Goal: Information Seeking & Learning: Learn about a topic

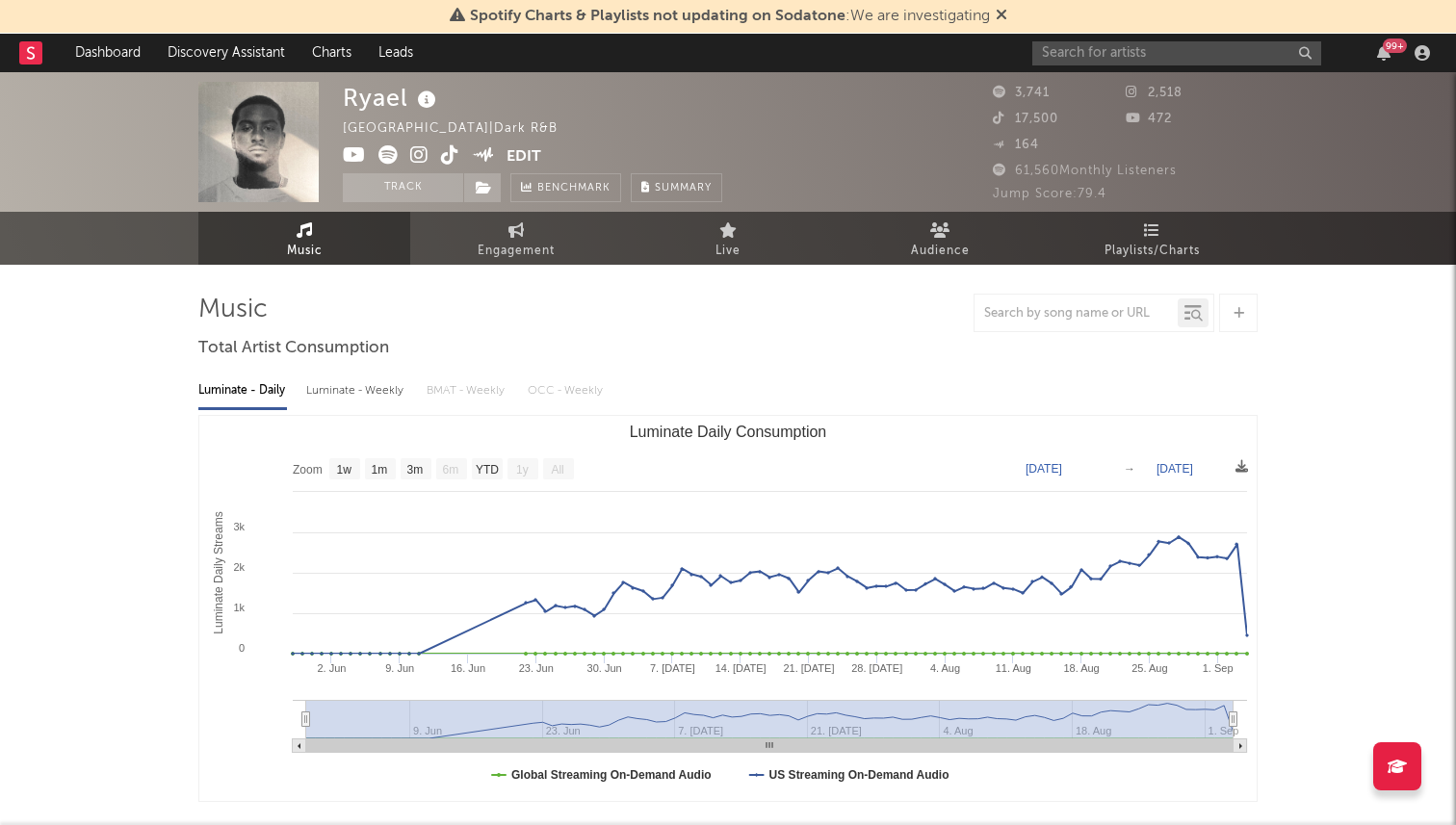
select select "1w"
click at [1102, 58] on input "text" at bounding box center [1177, 53] width 289 height 24
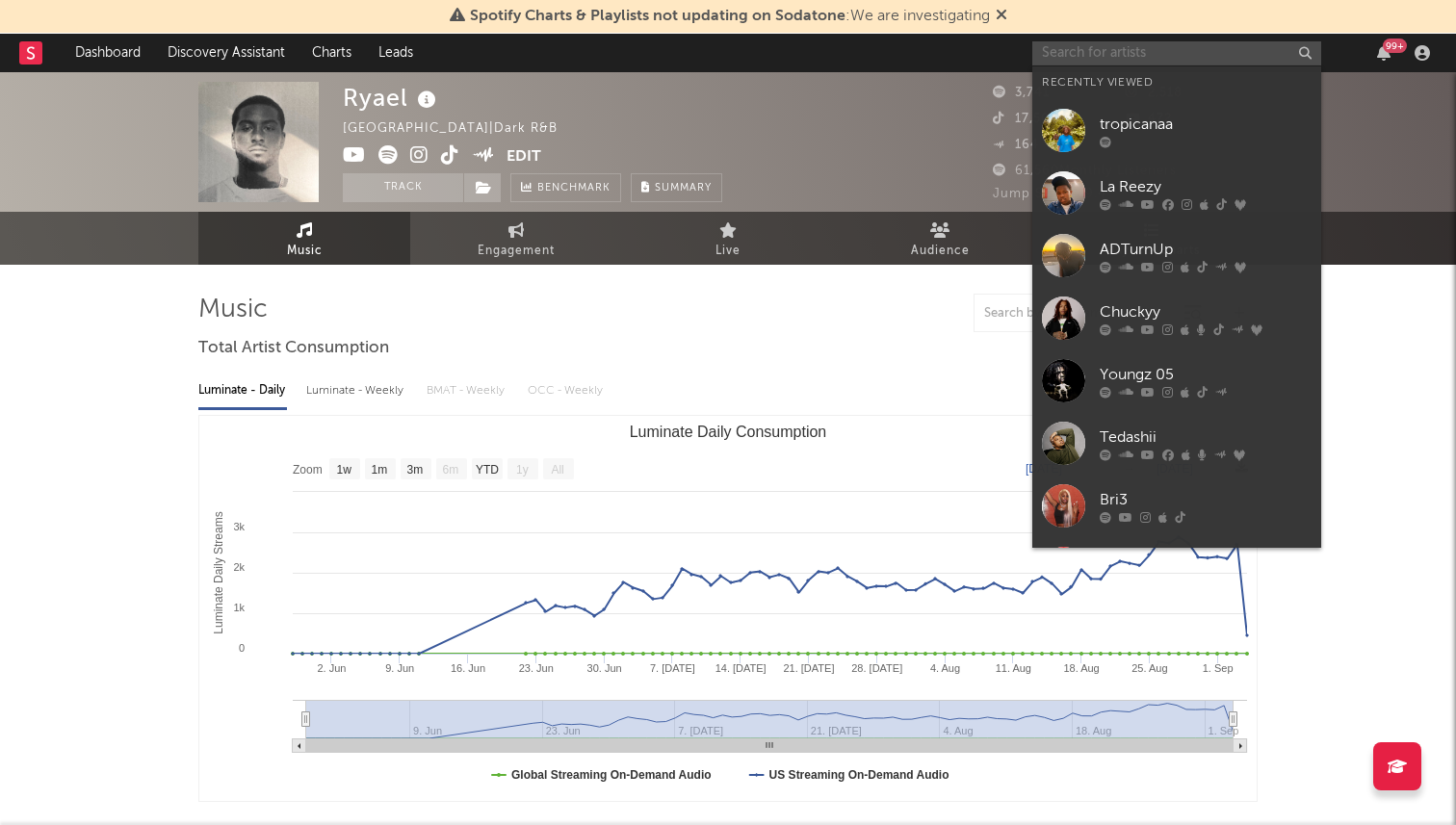
paste input "https://open.spotify.com/artist/5tHoUPYnccFHS68xejGXaF?si=buYrpuTbSTCHgKq9N_a4C…"
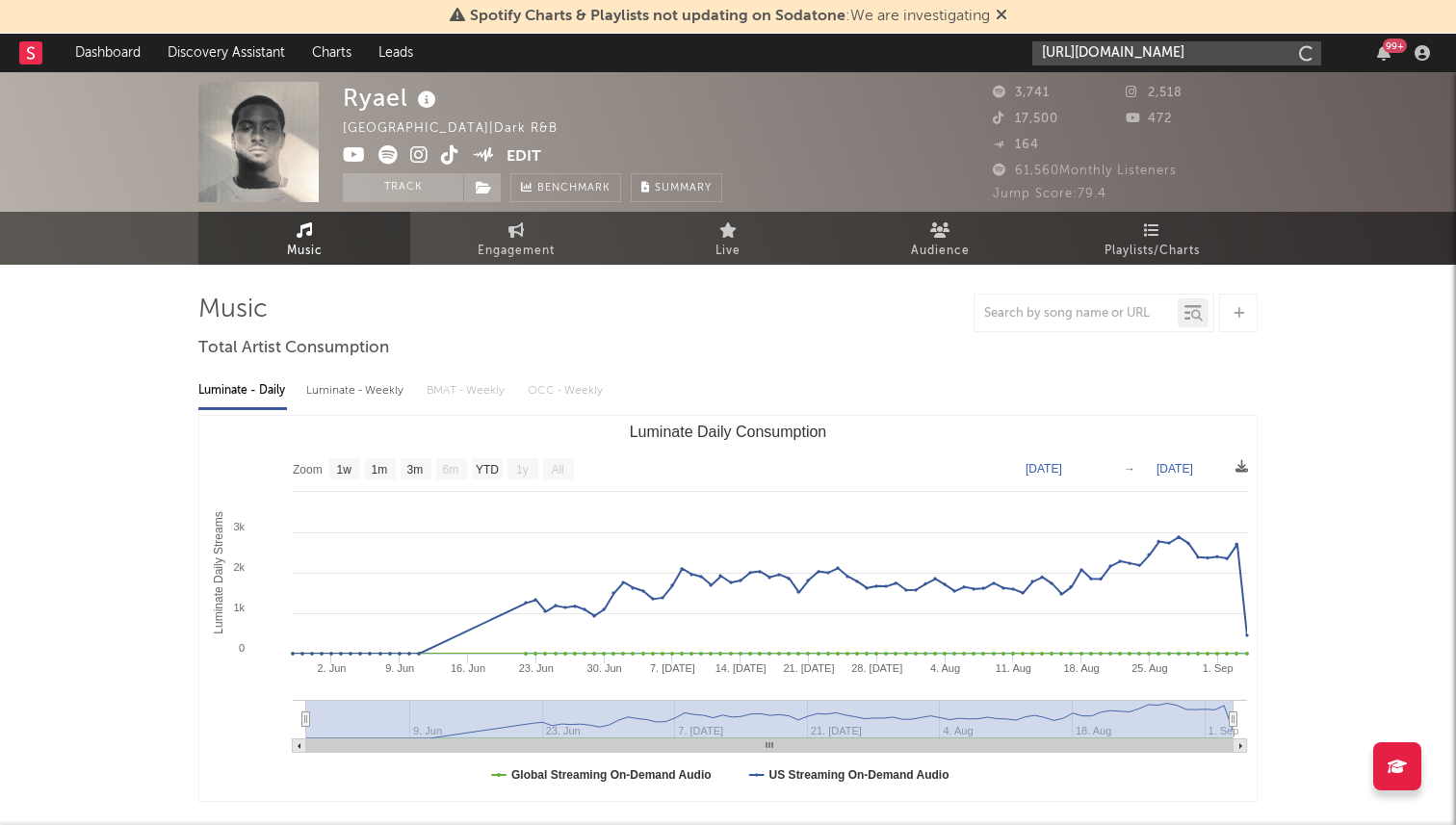
scroll to position [0, 523]
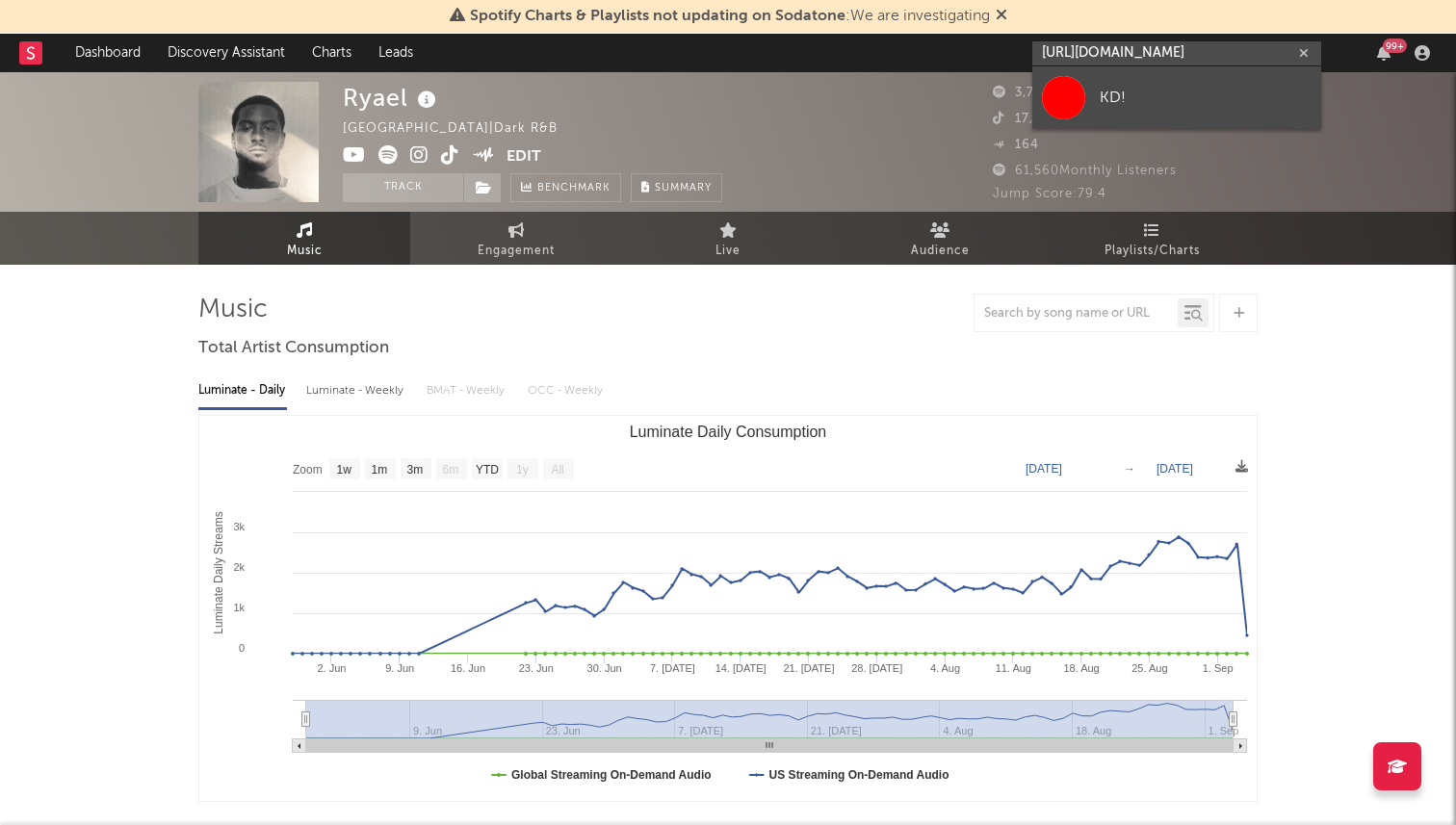
type input "https://open.spotify.com/artist/5tHoUPYnccFHS68xejGXaF?si=buYrpuTbSTCHgKq9N_a4C…"
click at [1105, 95] on div "KD!" at bounding box center [1206, 97] width 212 height 23
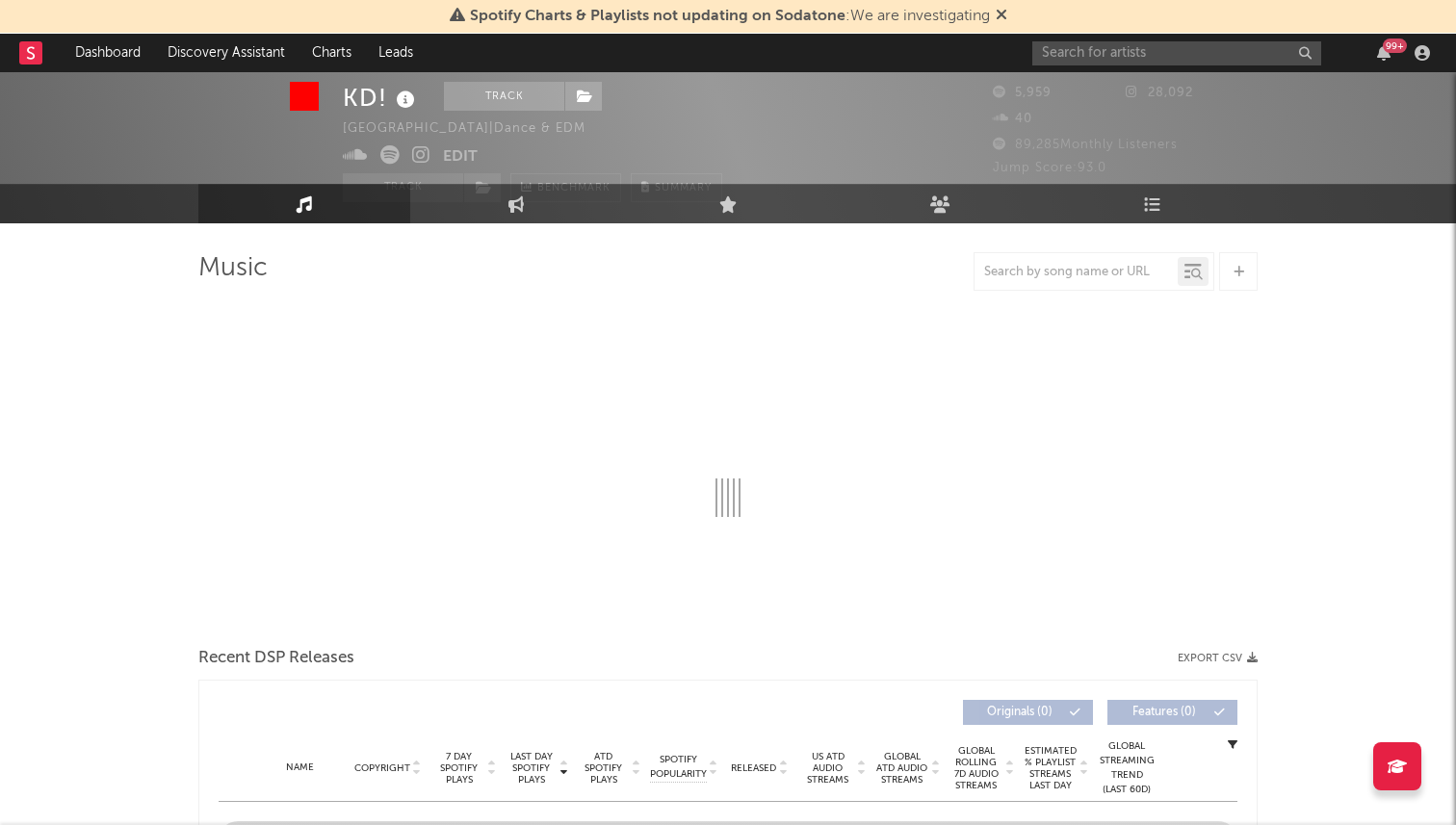
scroll to position [45, 0]
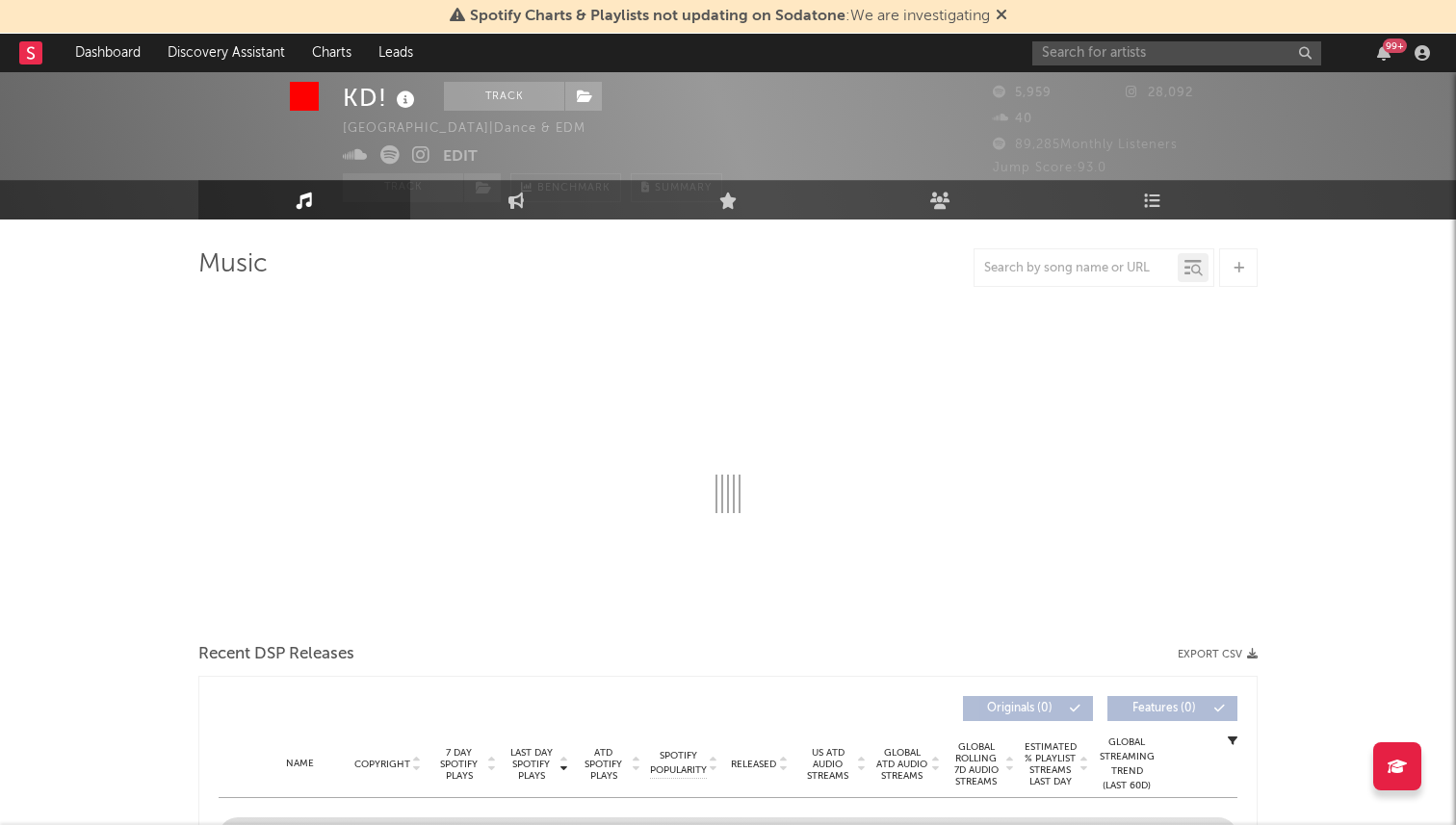
select select "1w"
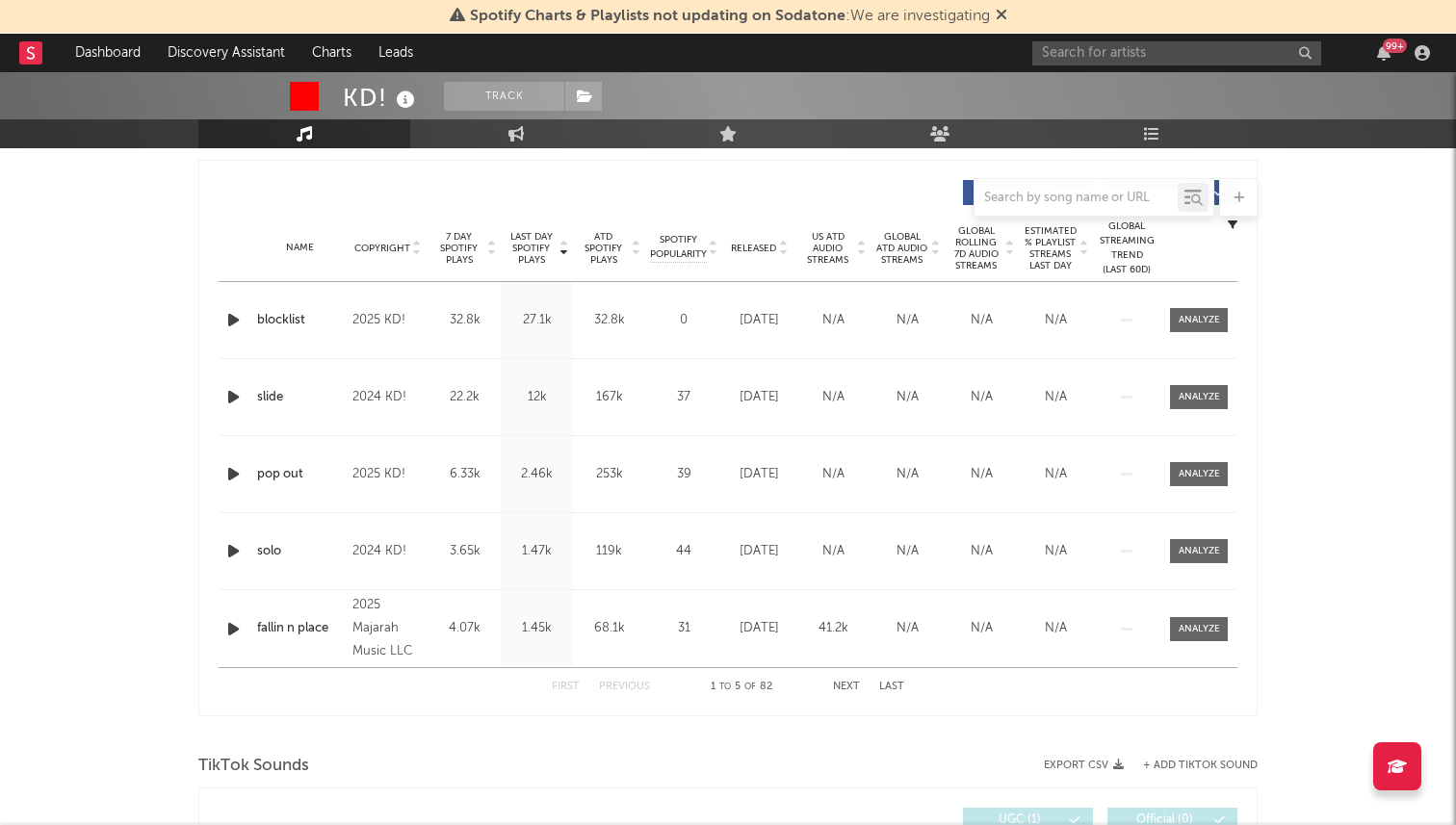
scroll to position [664, 0]
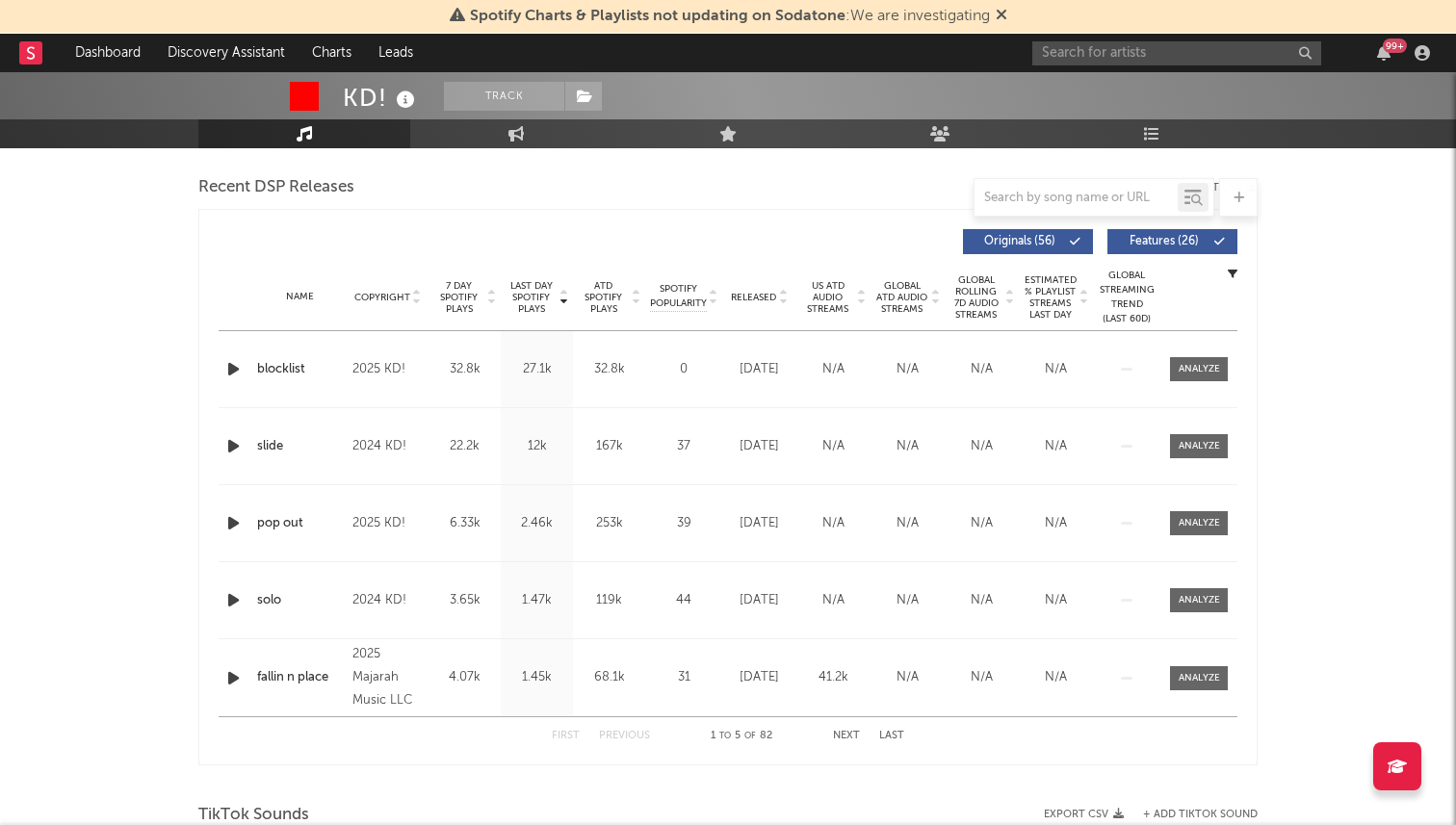
click at [236, 367] on icon "button" at bounding box center [233, 369] width 20 height 24
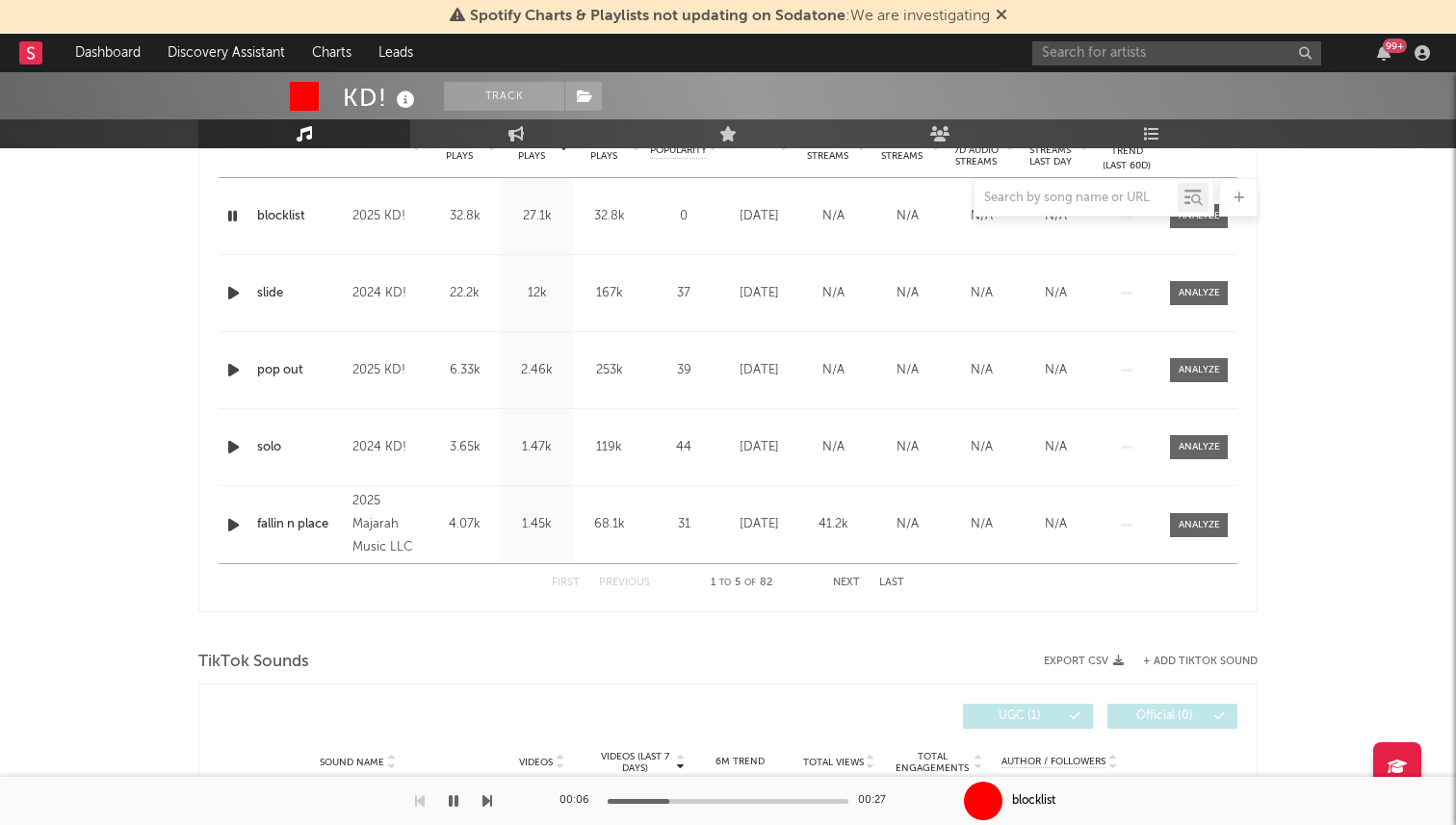
scroll to position [1191, 0]
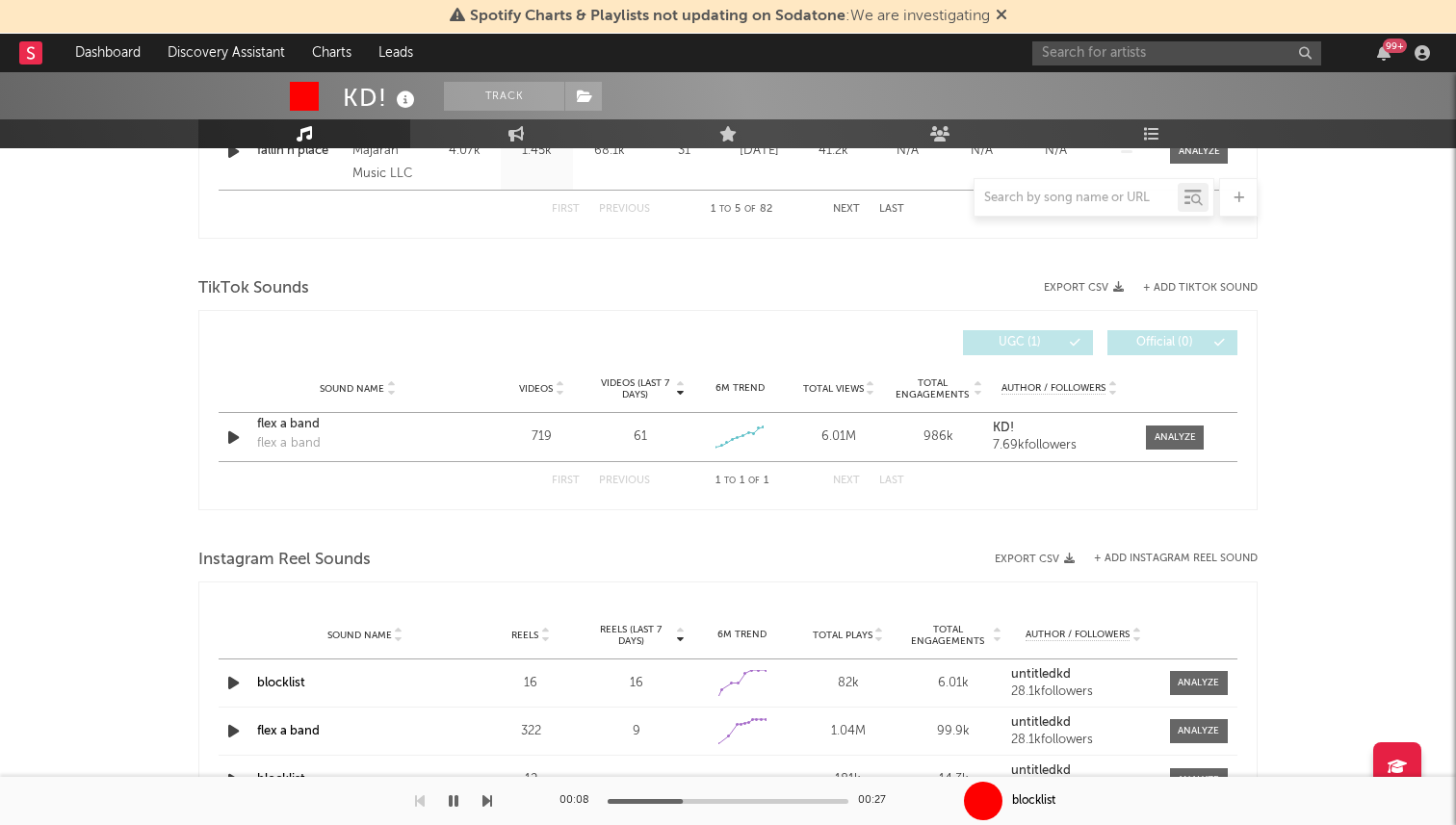
click at [454, 794] on icon "button" at bounding box center [454, 801] width 10 height 15
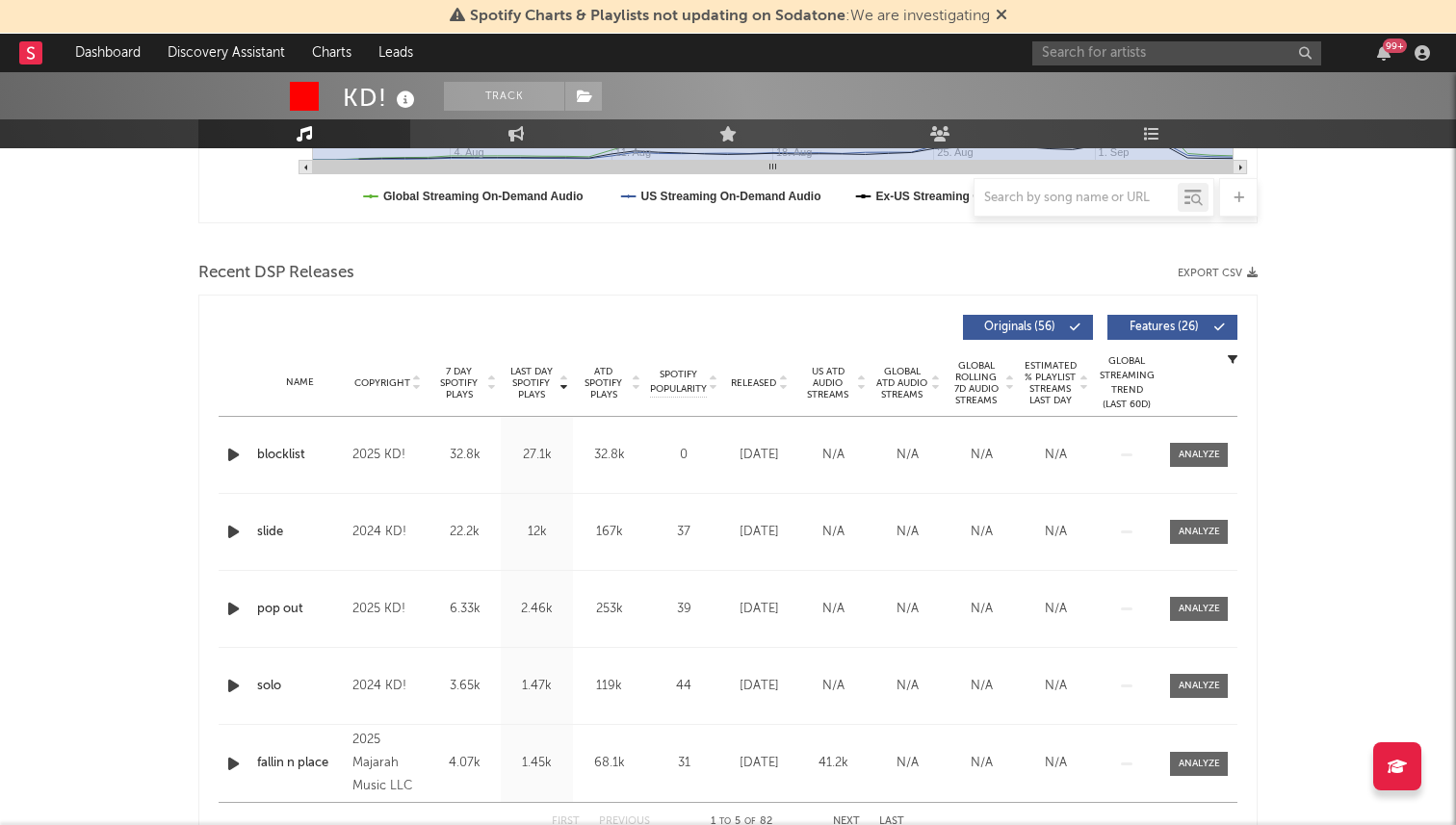
scroll to position [565, 0]
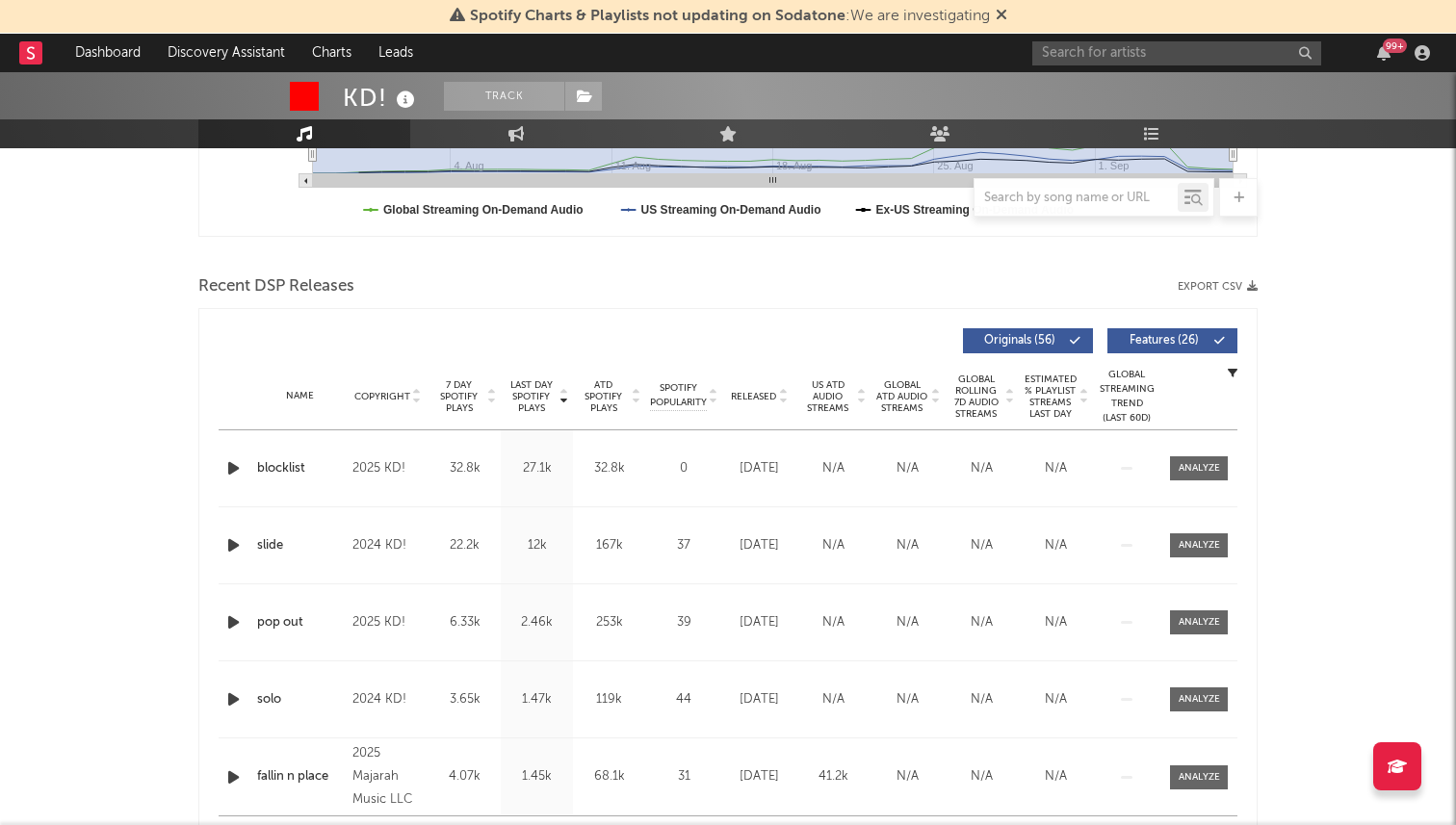
click at [458, 398] on span "7 Day Spotify Plays" at bounding box center [458, 397] width 51 height 35
click at [1177, 477] on span at bounding box center [1199, 468] width 58 height 24
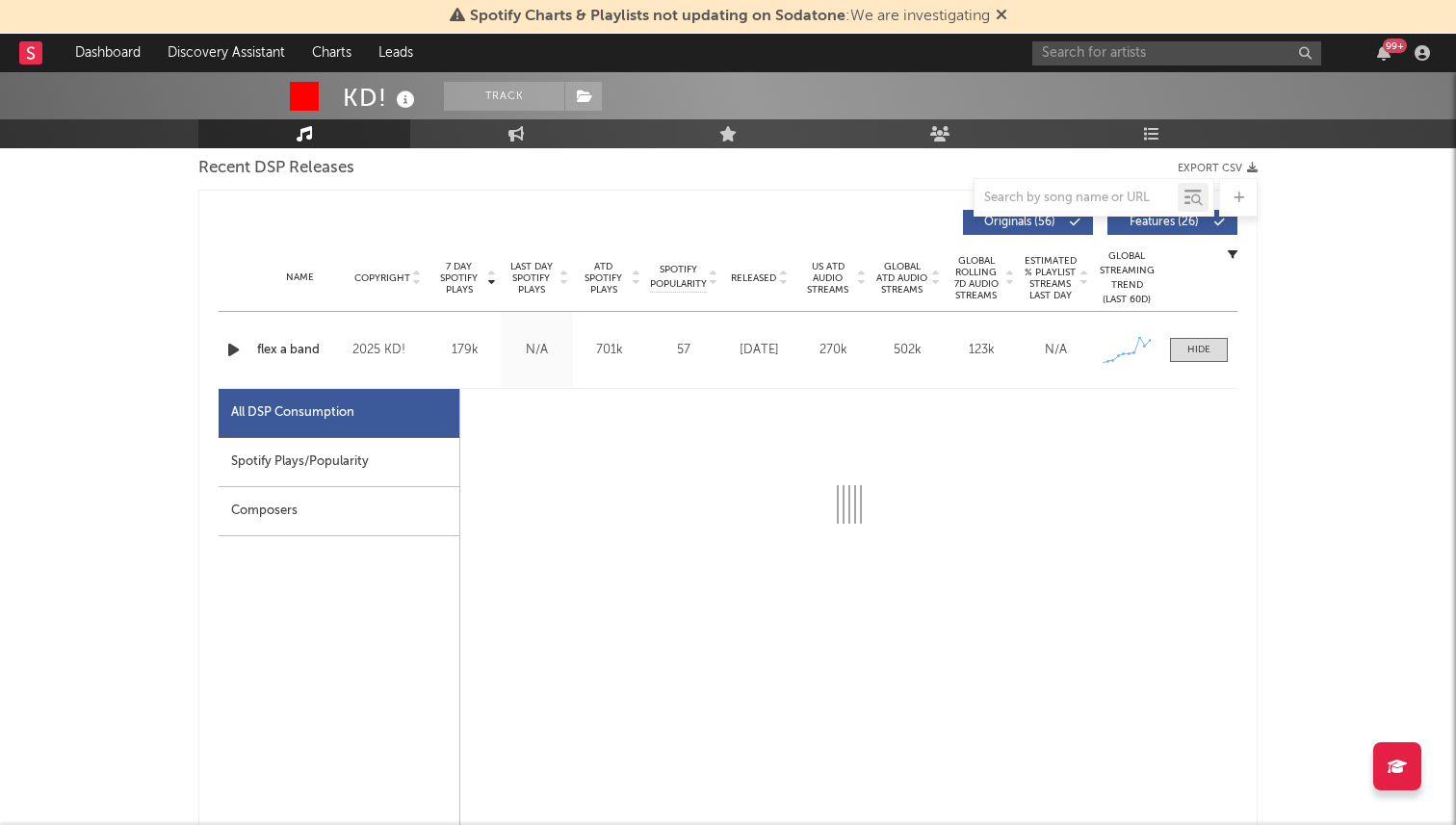
scroll to position [705, 0]
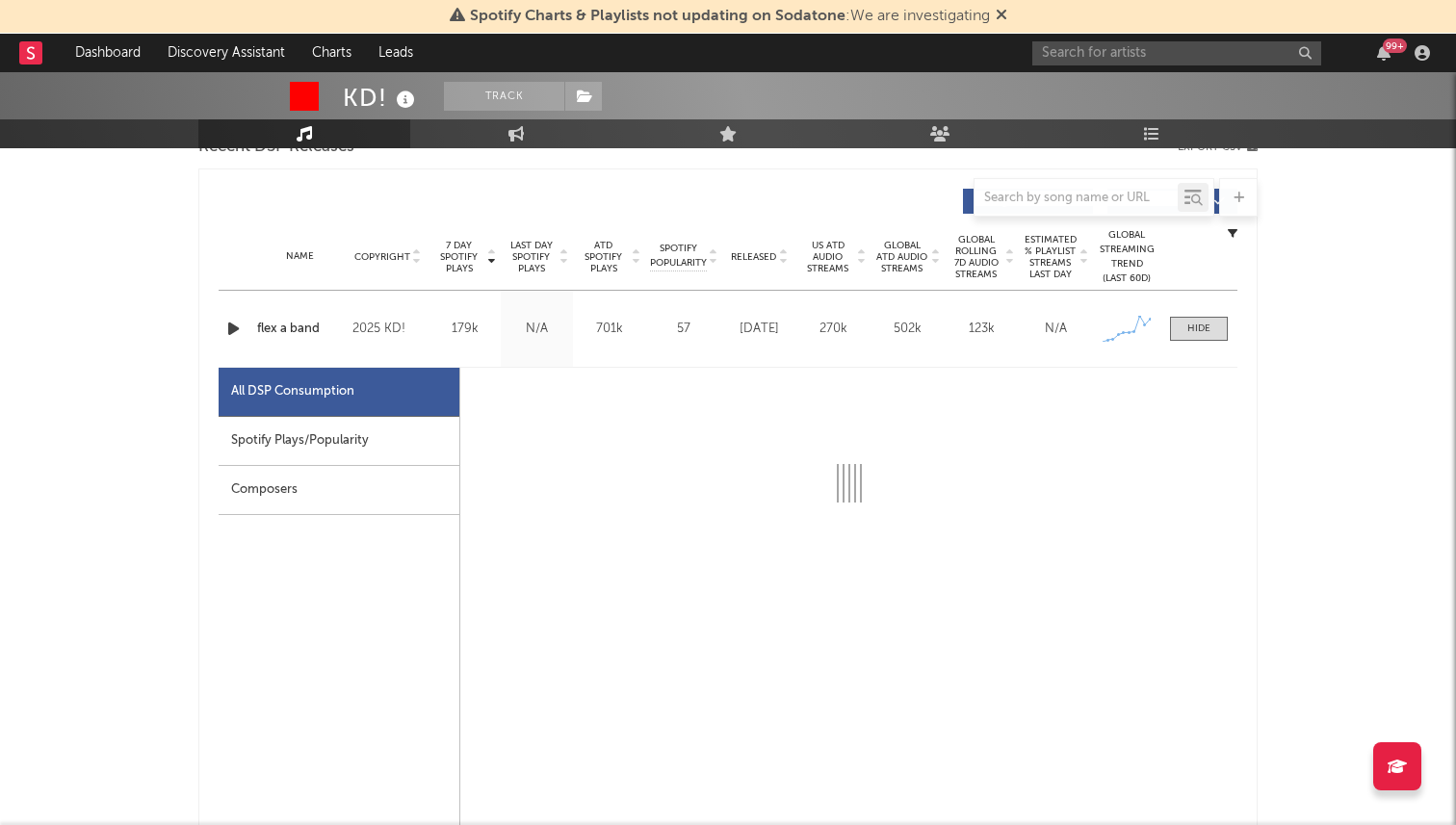
select select "1w"
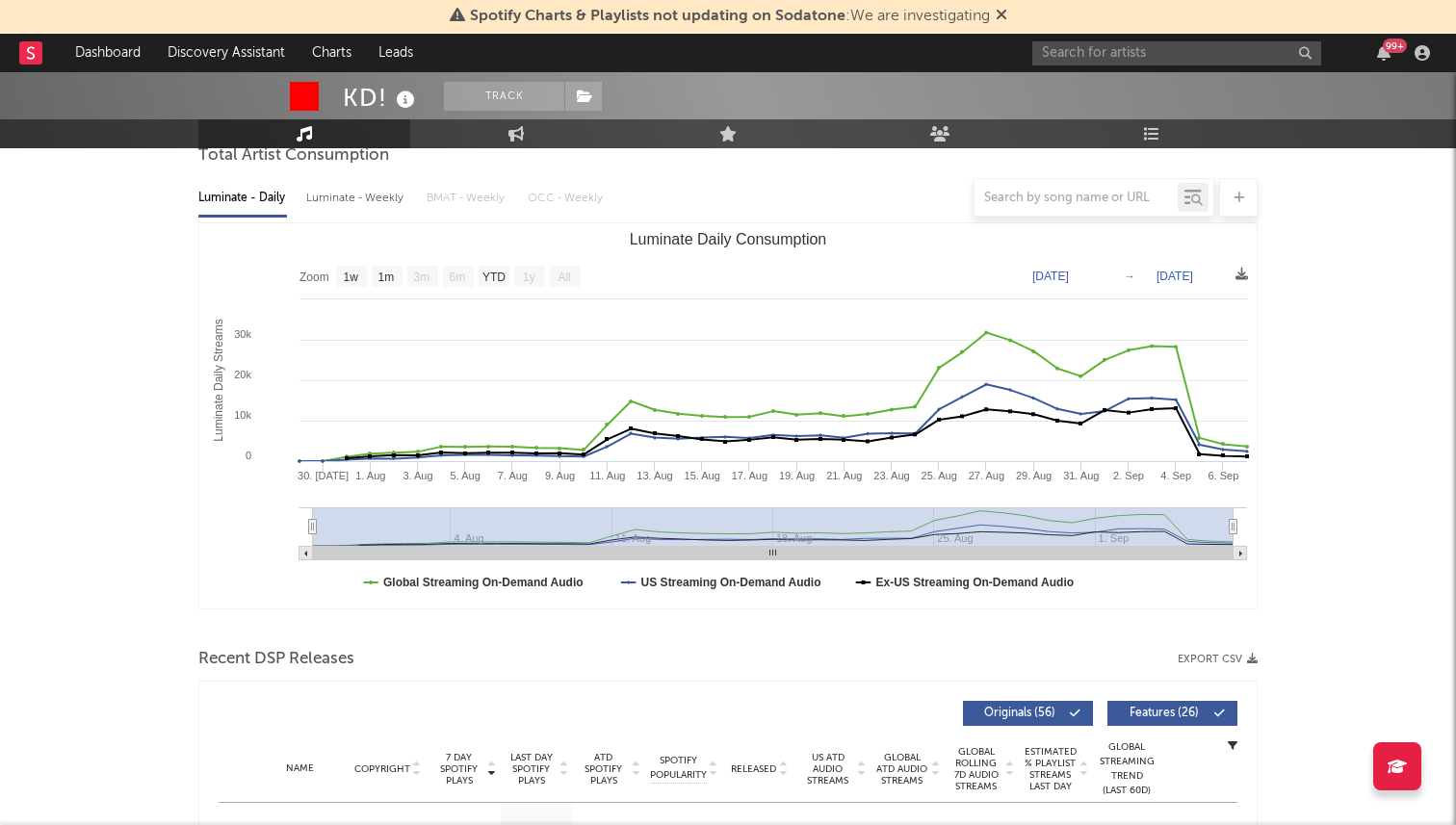
scroll to position [479, 0]
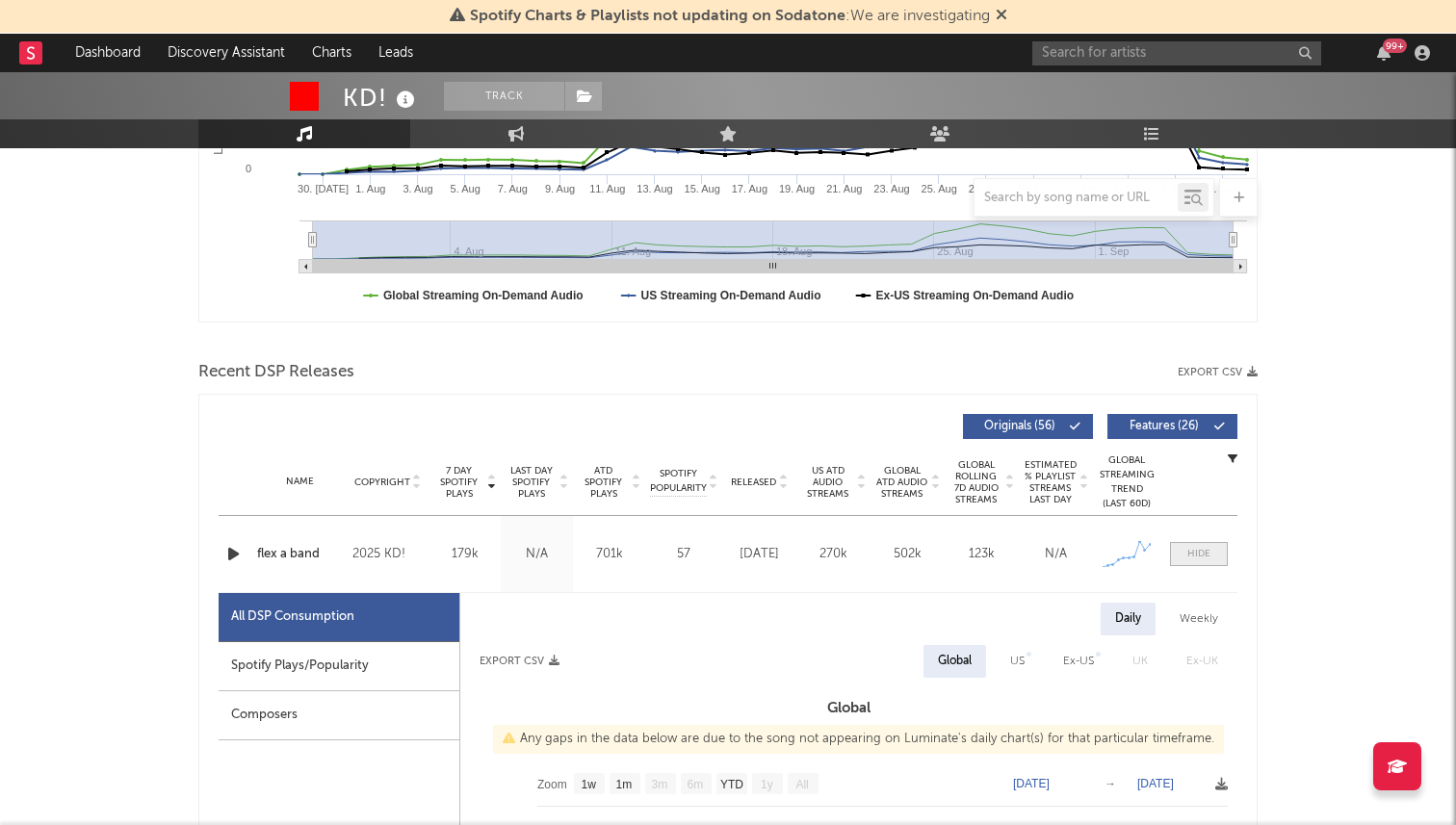
click at [1202, 556] on div at bounding box center [1199, 554] width 23 height 14
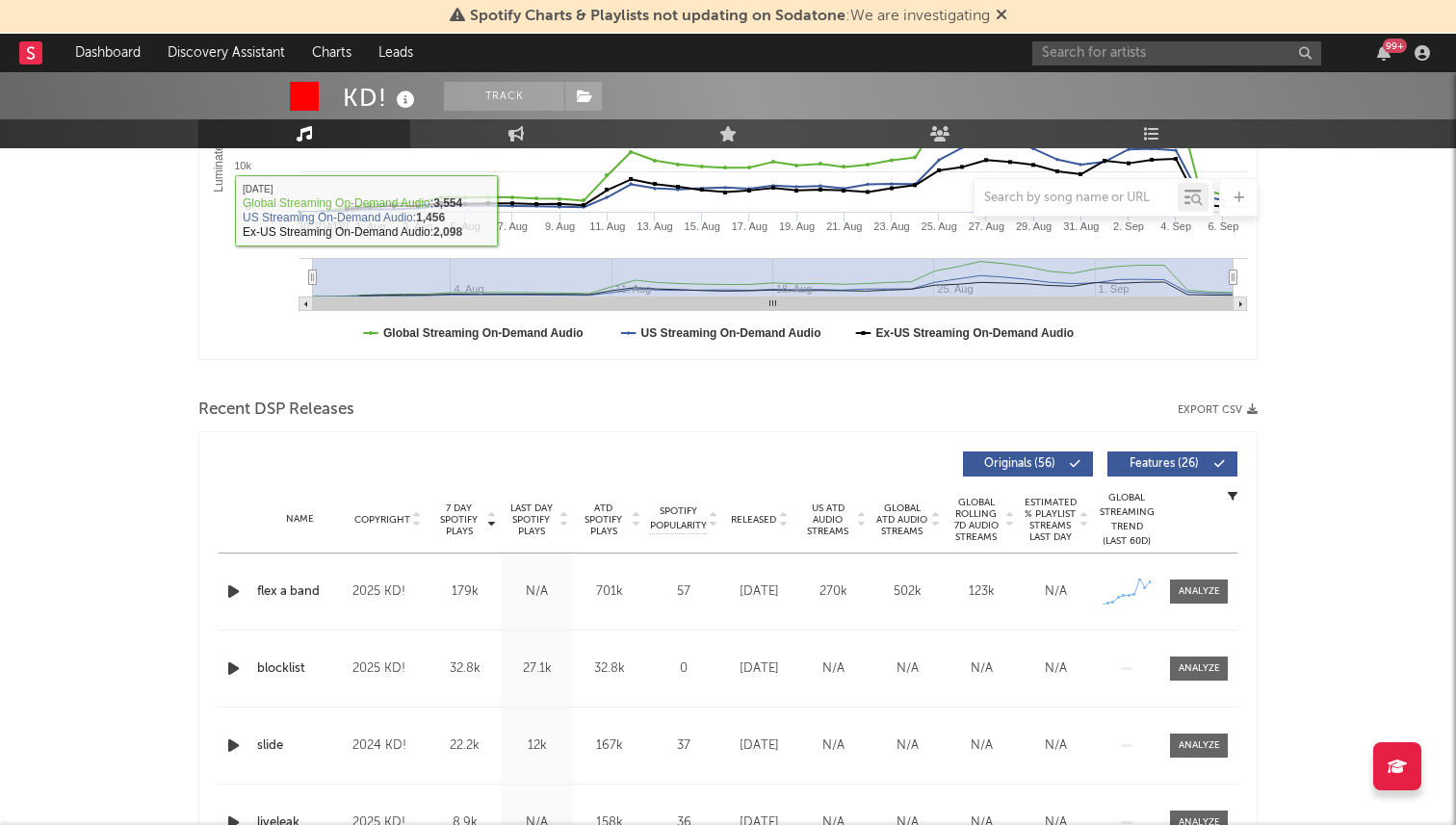
scroll to position [407, 0]
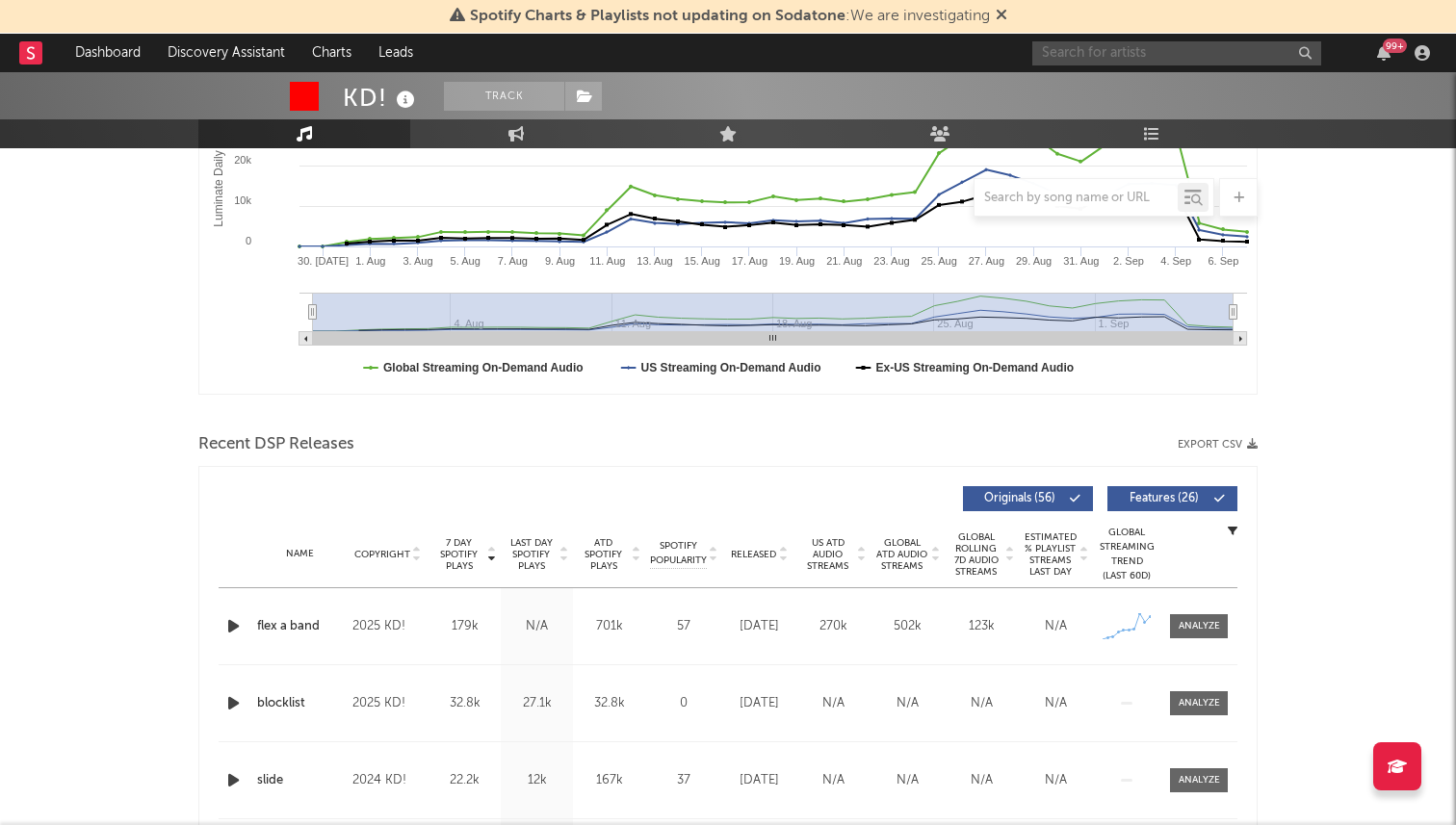
click at [1106, 52] on input "text" at bounding box center [1177, 53] width 289 height 24
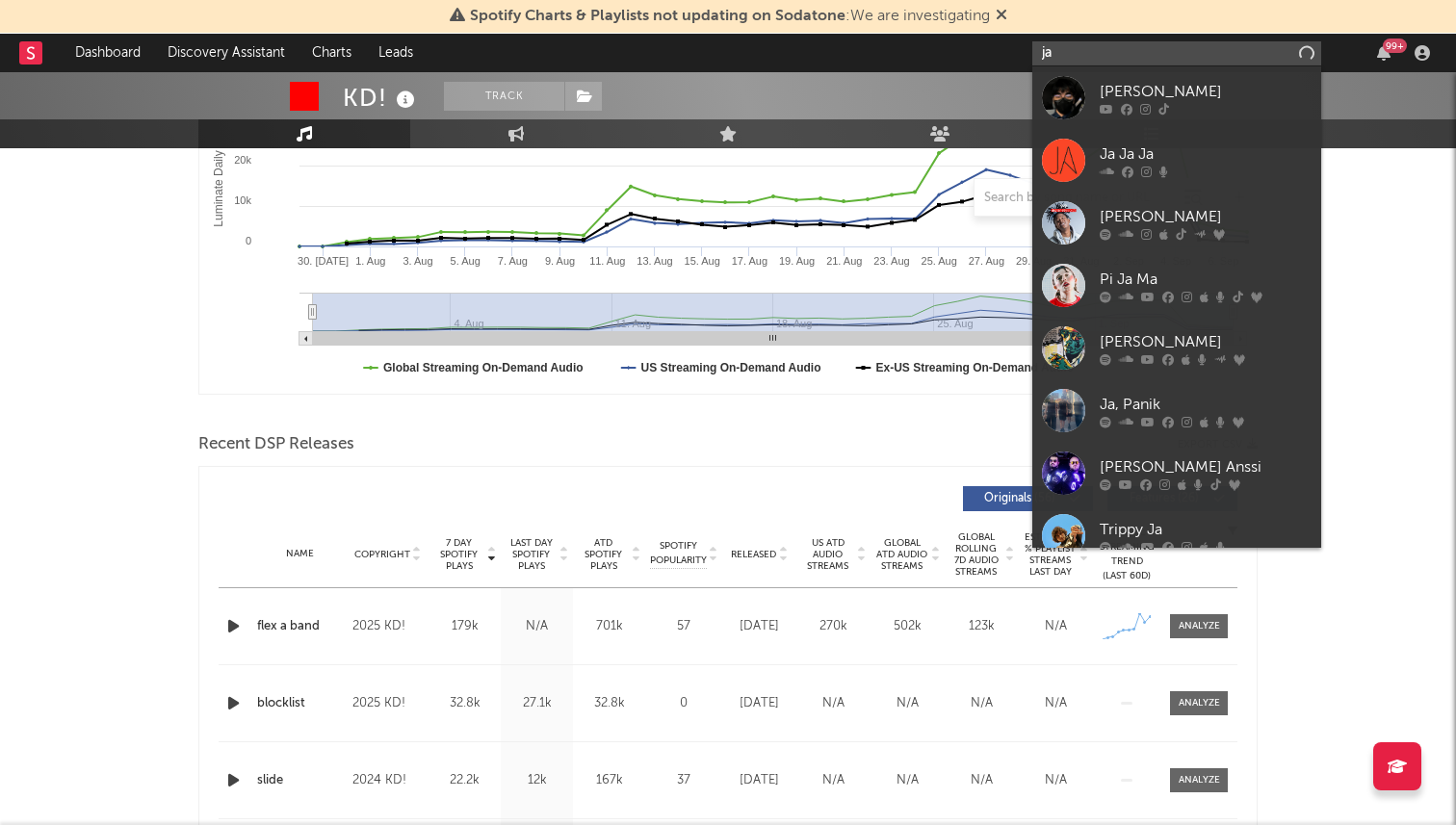
type input "j"
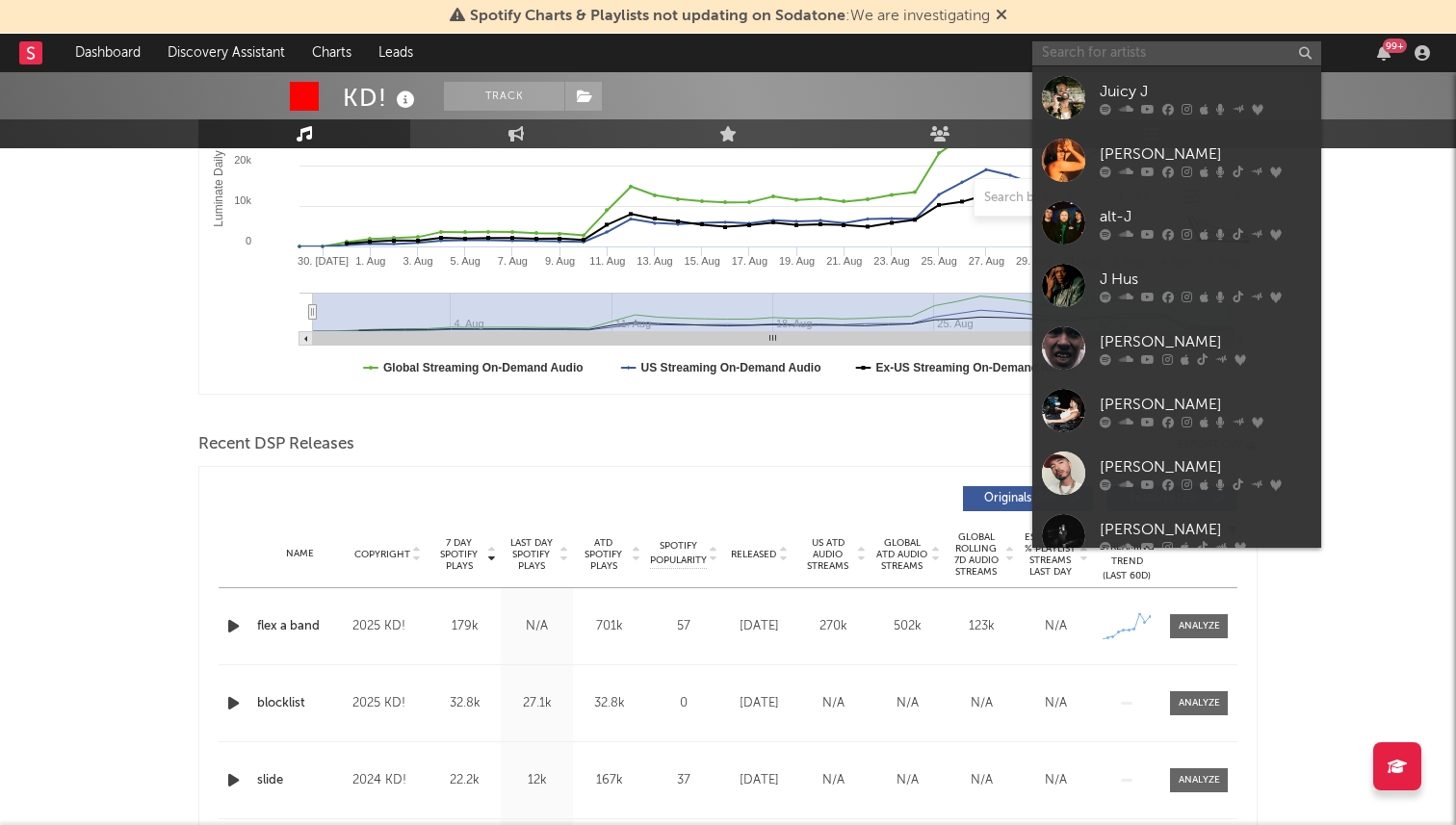
scroll to position [0, 0]
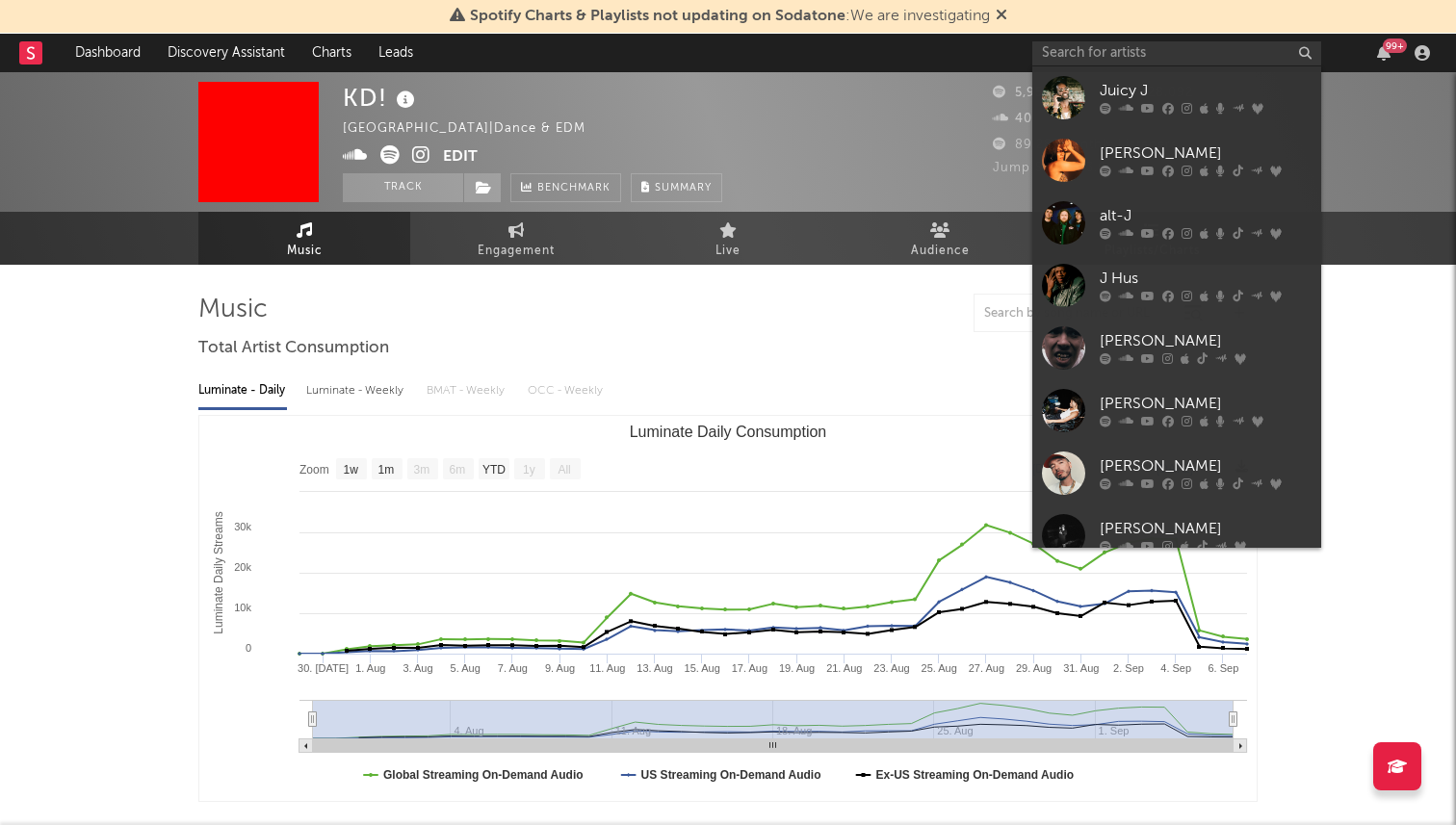
click at [1071, 60] on input "text" at bounding box center [1177, 53] width 289 height 24
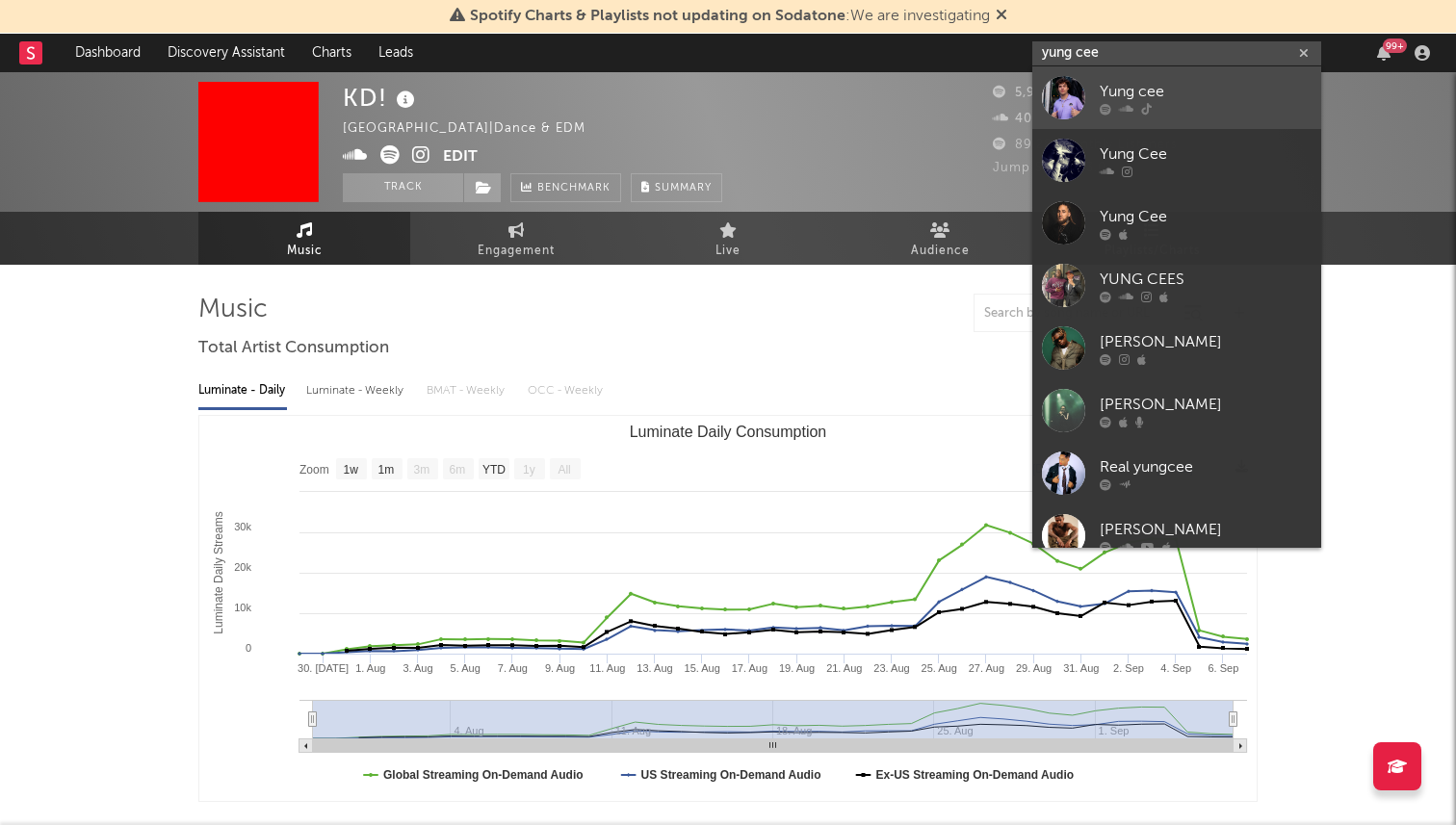
type input "yung cee"
click at [1146, 88] on div "Yung cee" at bounding box center [1206, 91] width 212 height 23
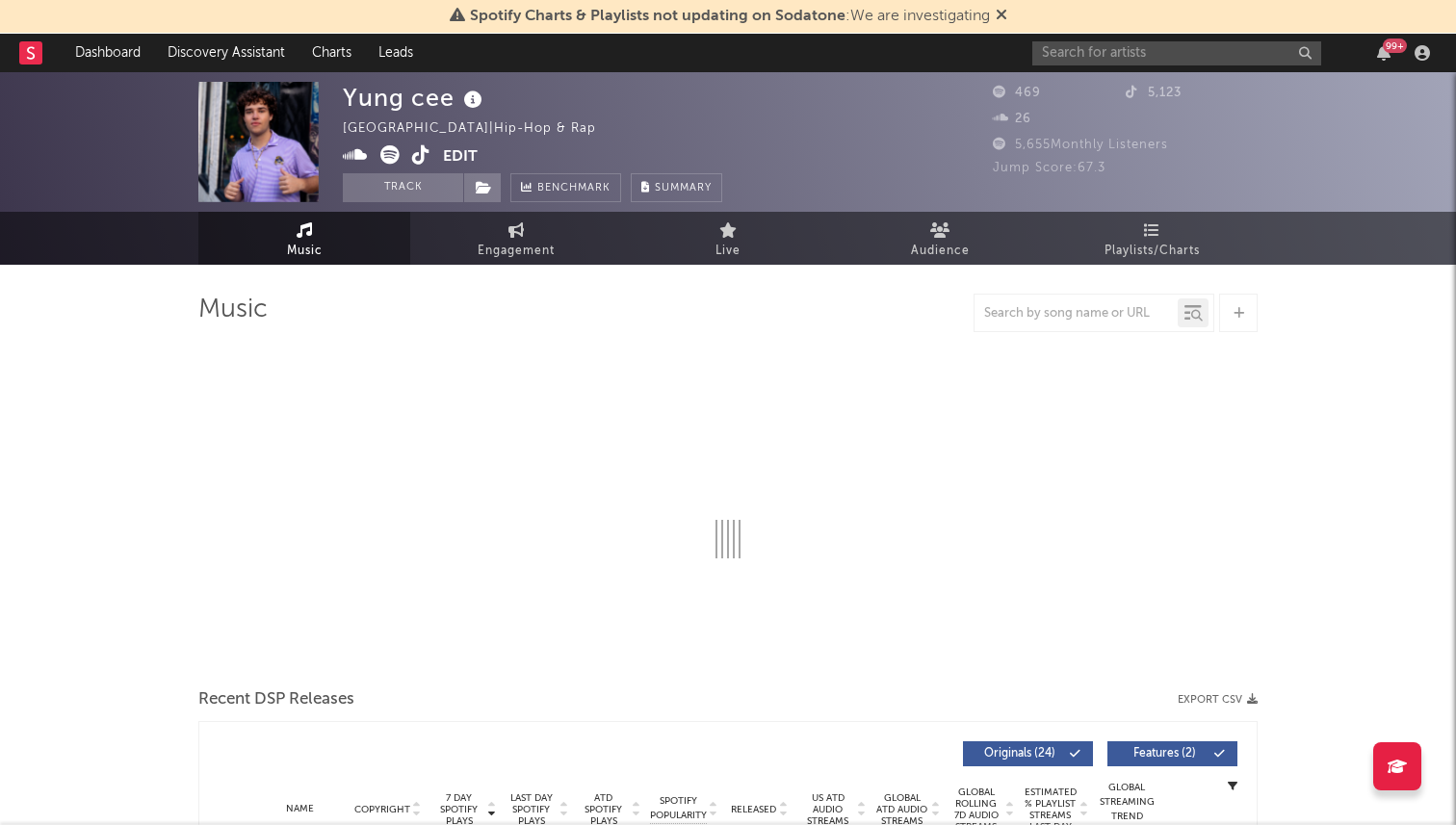
select select "1w"
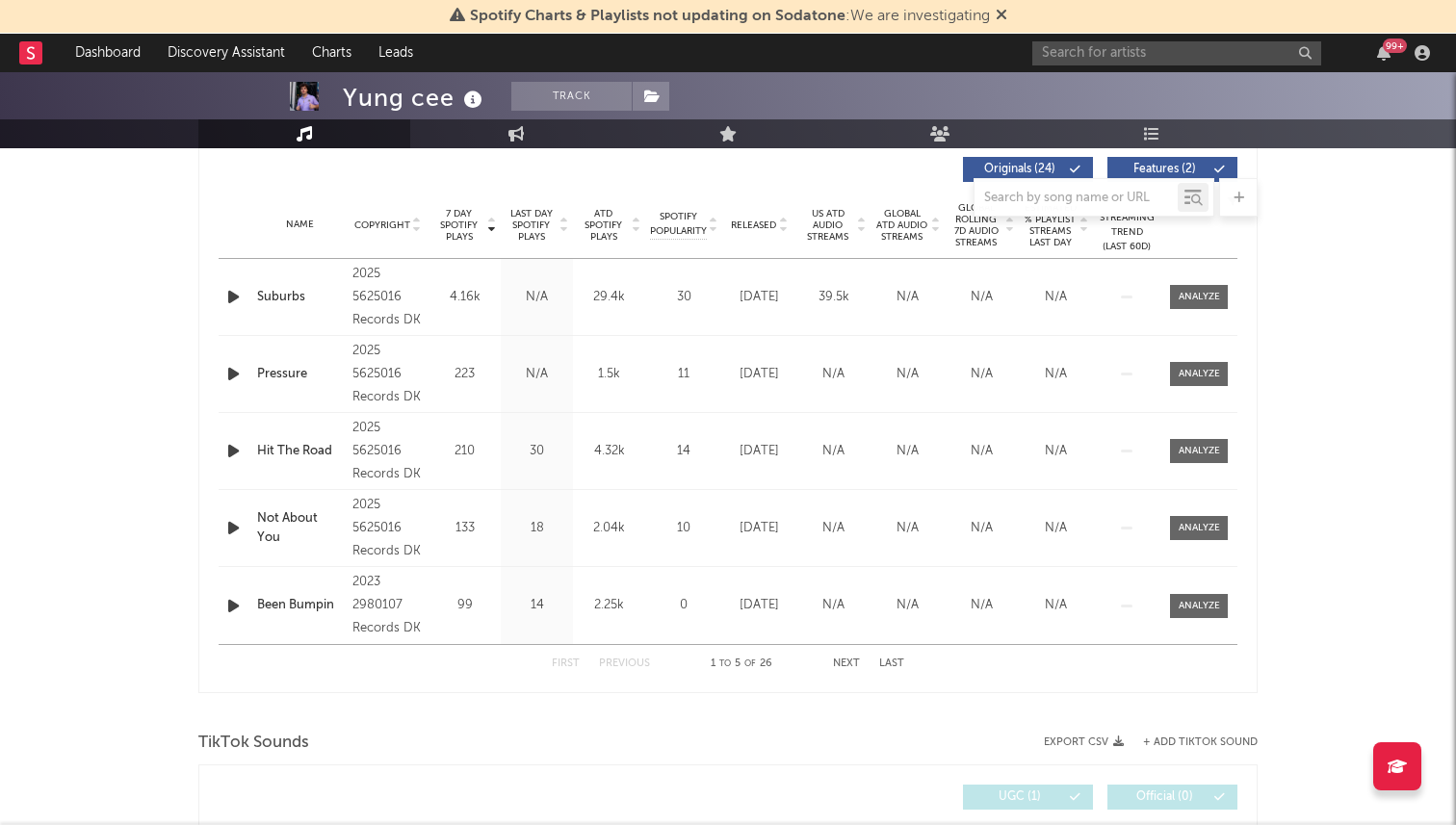
scroll to position [737, 0]
click at [889, 663] on button "Last" at bounding box center [892, 662] width 25 height 11
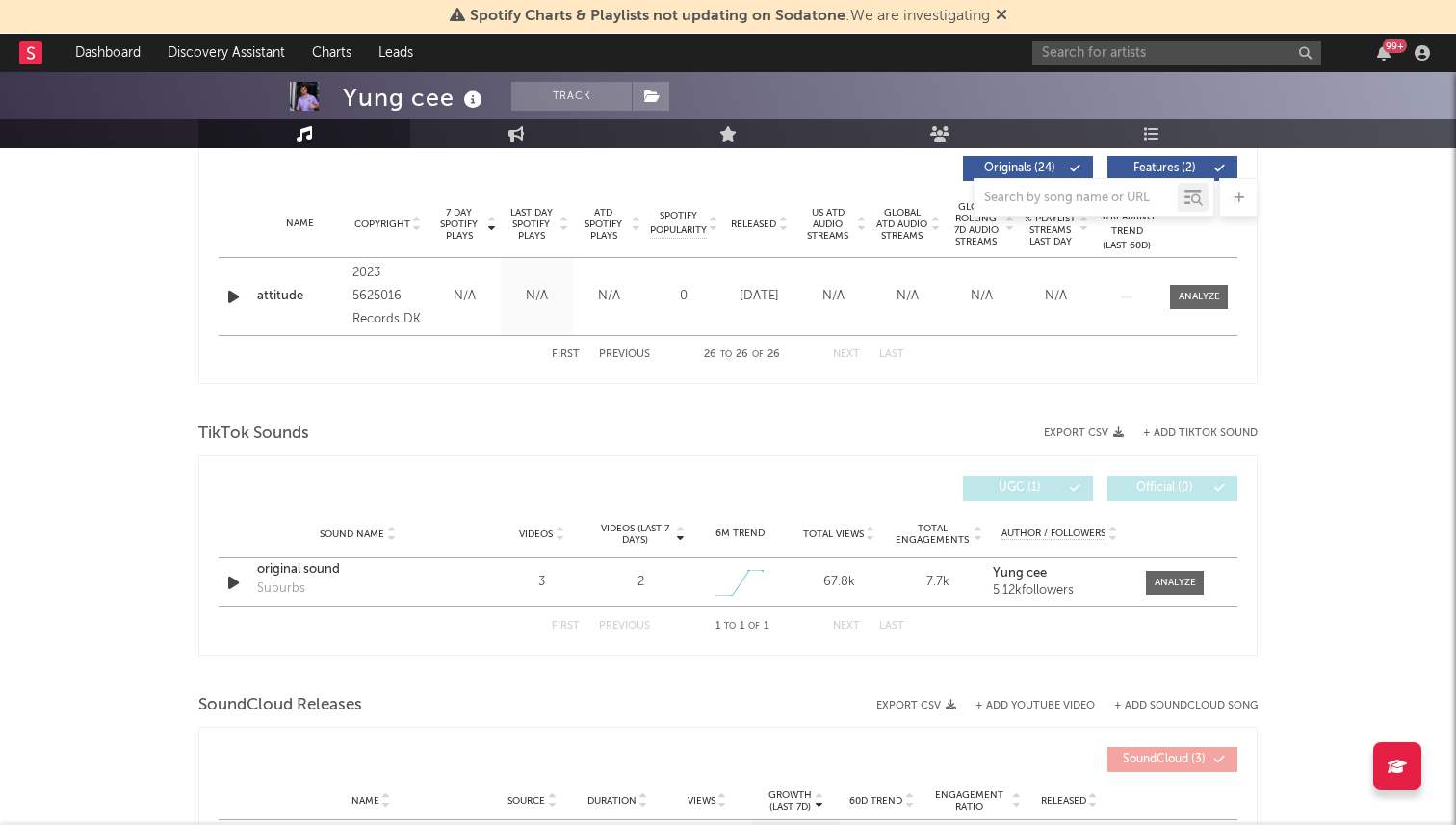
click at [565, 352] on button "First" at bounding box center [565, 354] width 28 height 11
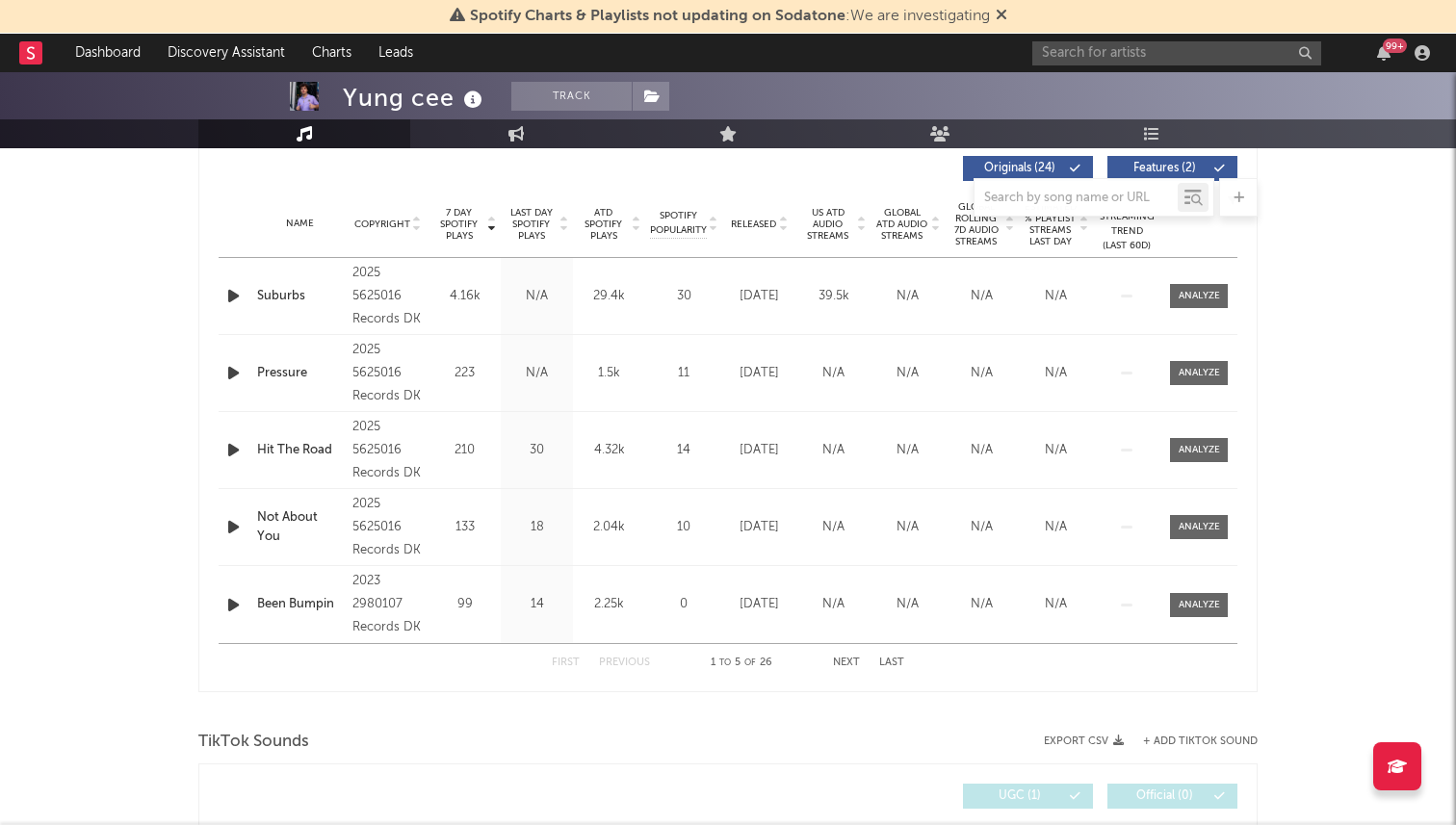
click at [758, 219] on span "Released" at bounding box center [753, 224] width 45 height 12
click at [444, 220] on span "7 Day Spotify Plays" at bounding box center [458, 224] width 51 height 35
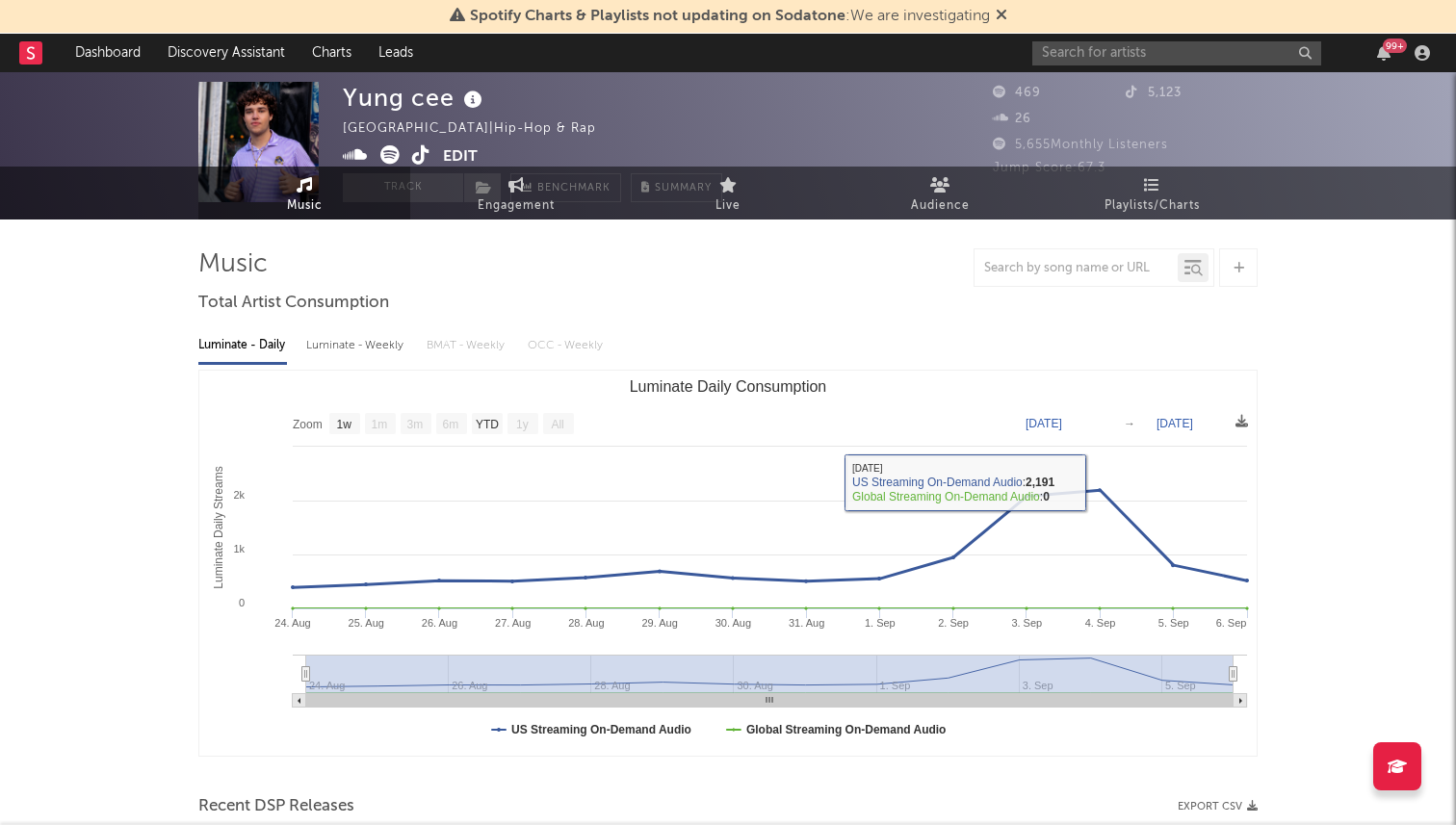
scroll to position [0, 0]
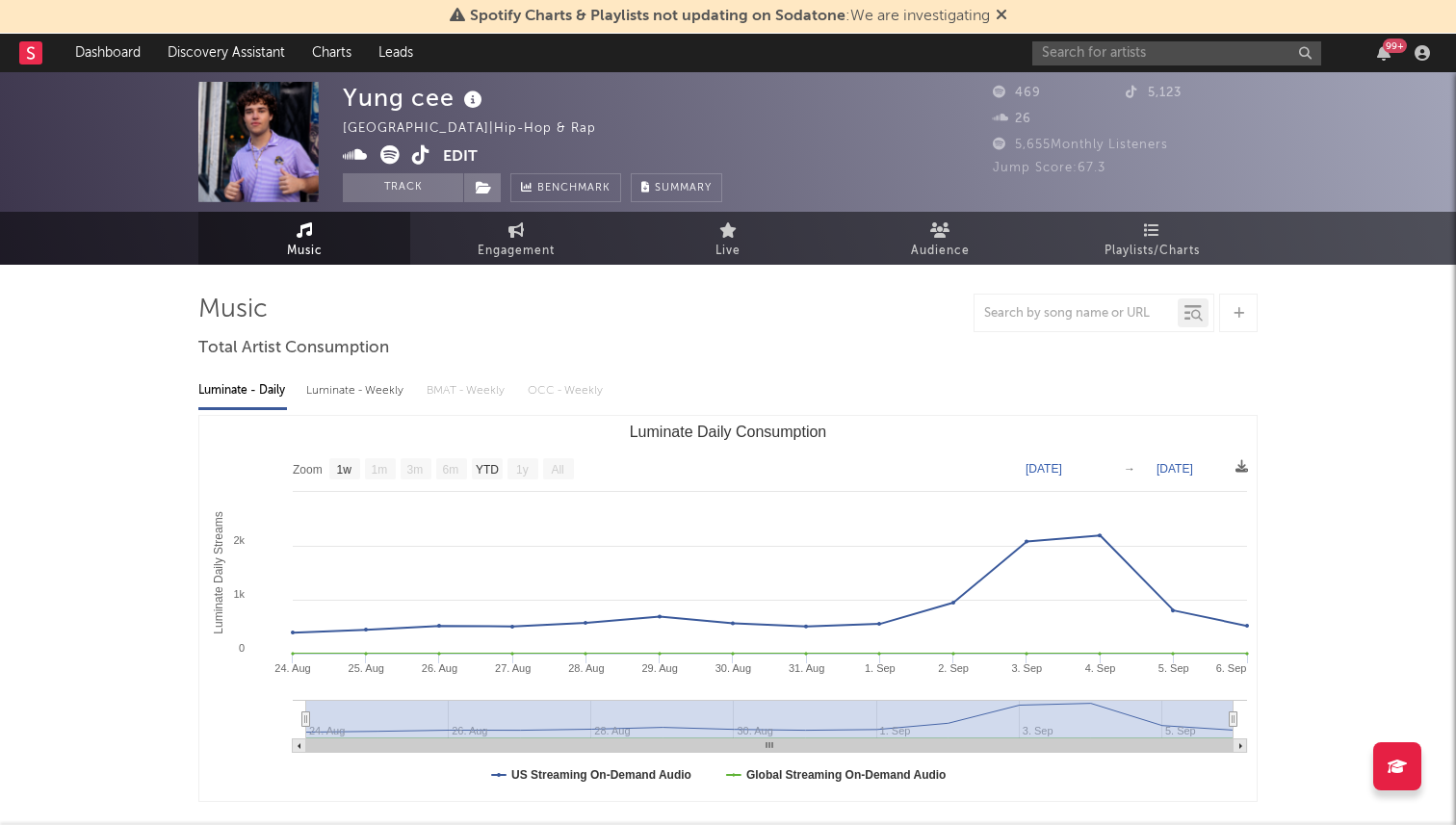
click at [426, 160] on icon at bounding box center [421, 155] width 18 height 19
click at [484, 253] on span "Engagement" at bounding box center [516, 251] width 77 height 23
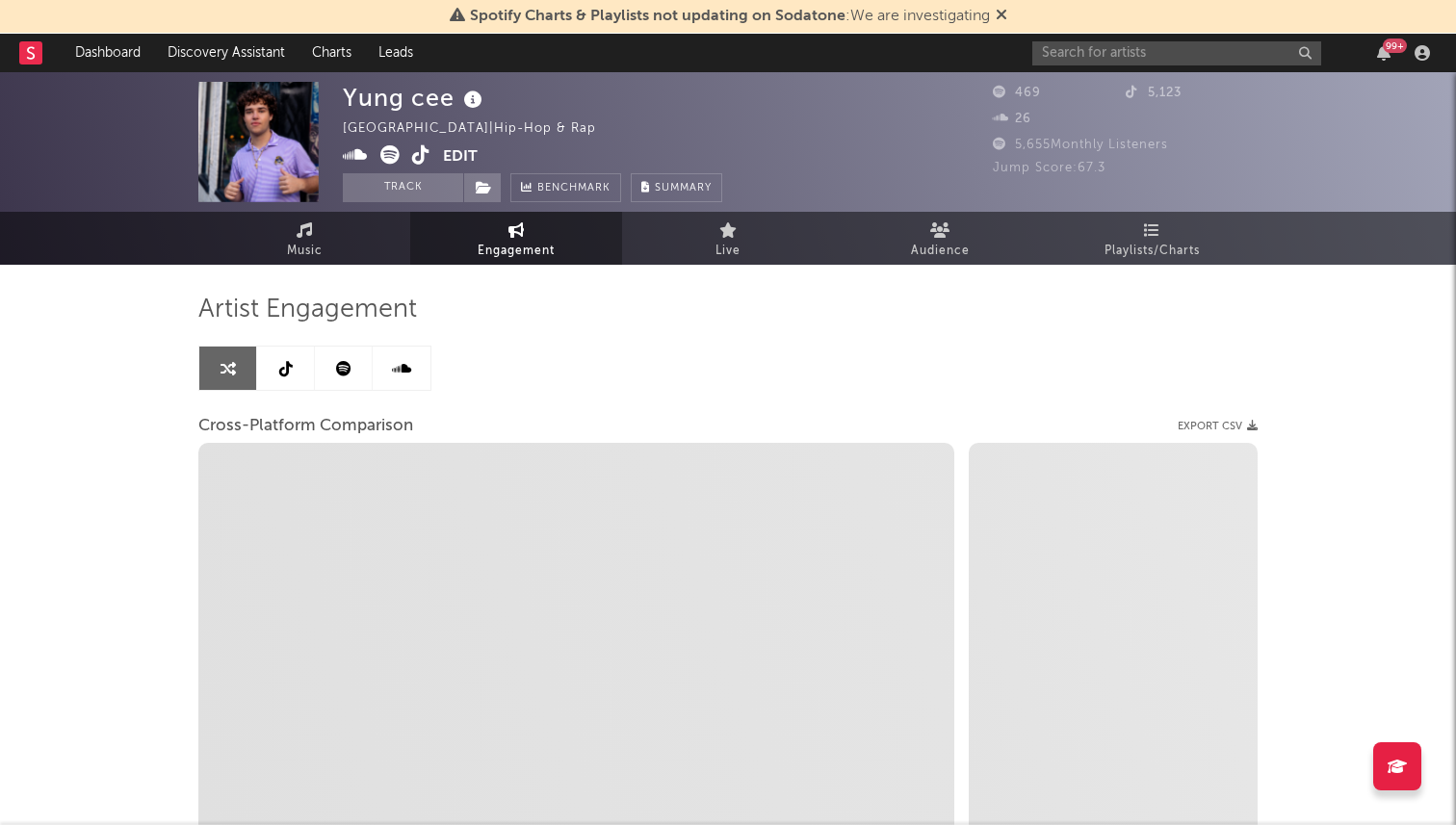
select select "1w"
click at [301, 371] on link at bounding box center [286, 368] width 58 height 43
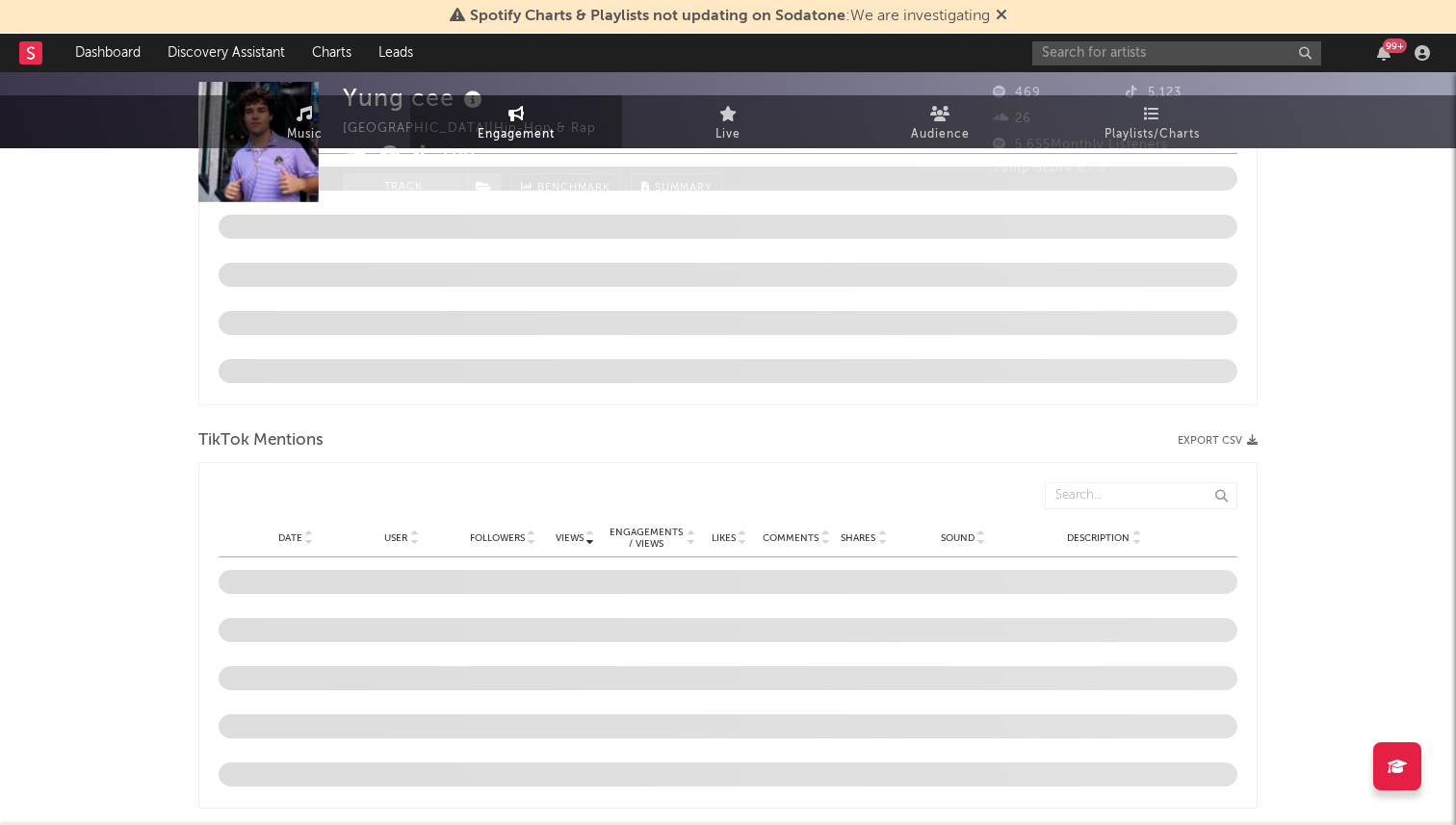
select select "1w"
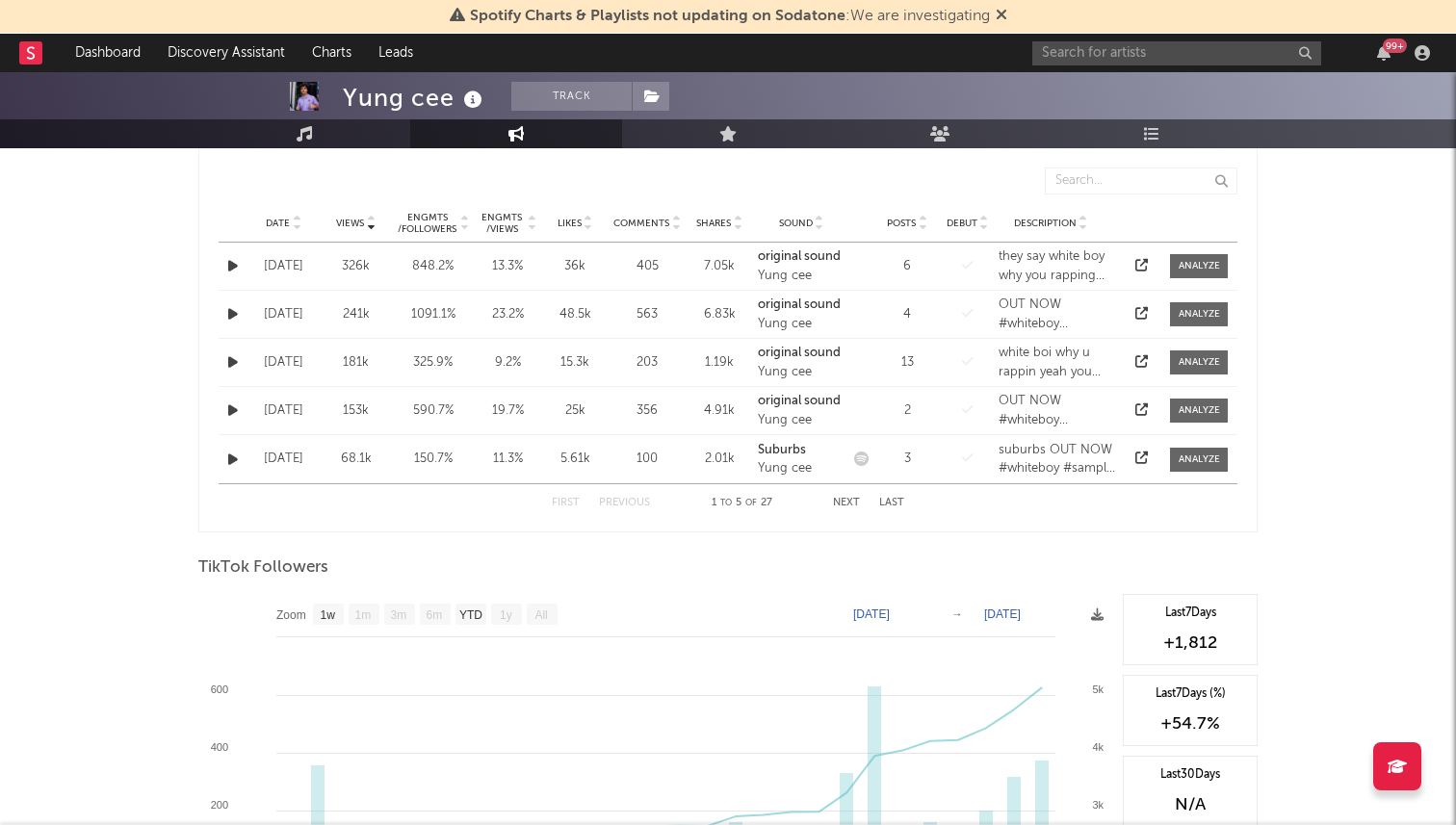
scroll to position [1130, 0]
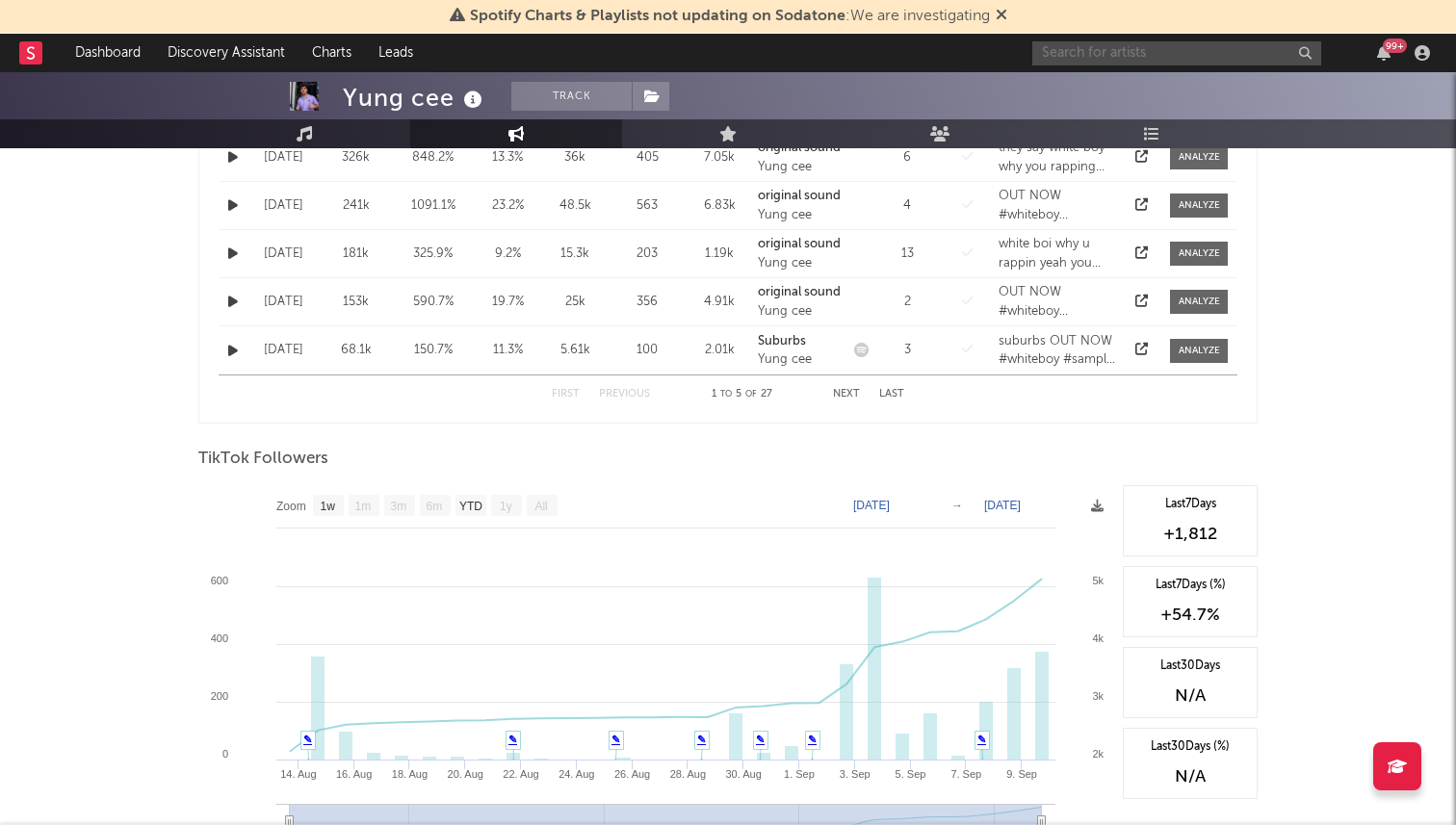
click at [1131, 49] on input "text" at bounding box center [1177, 53] width 289 height 24
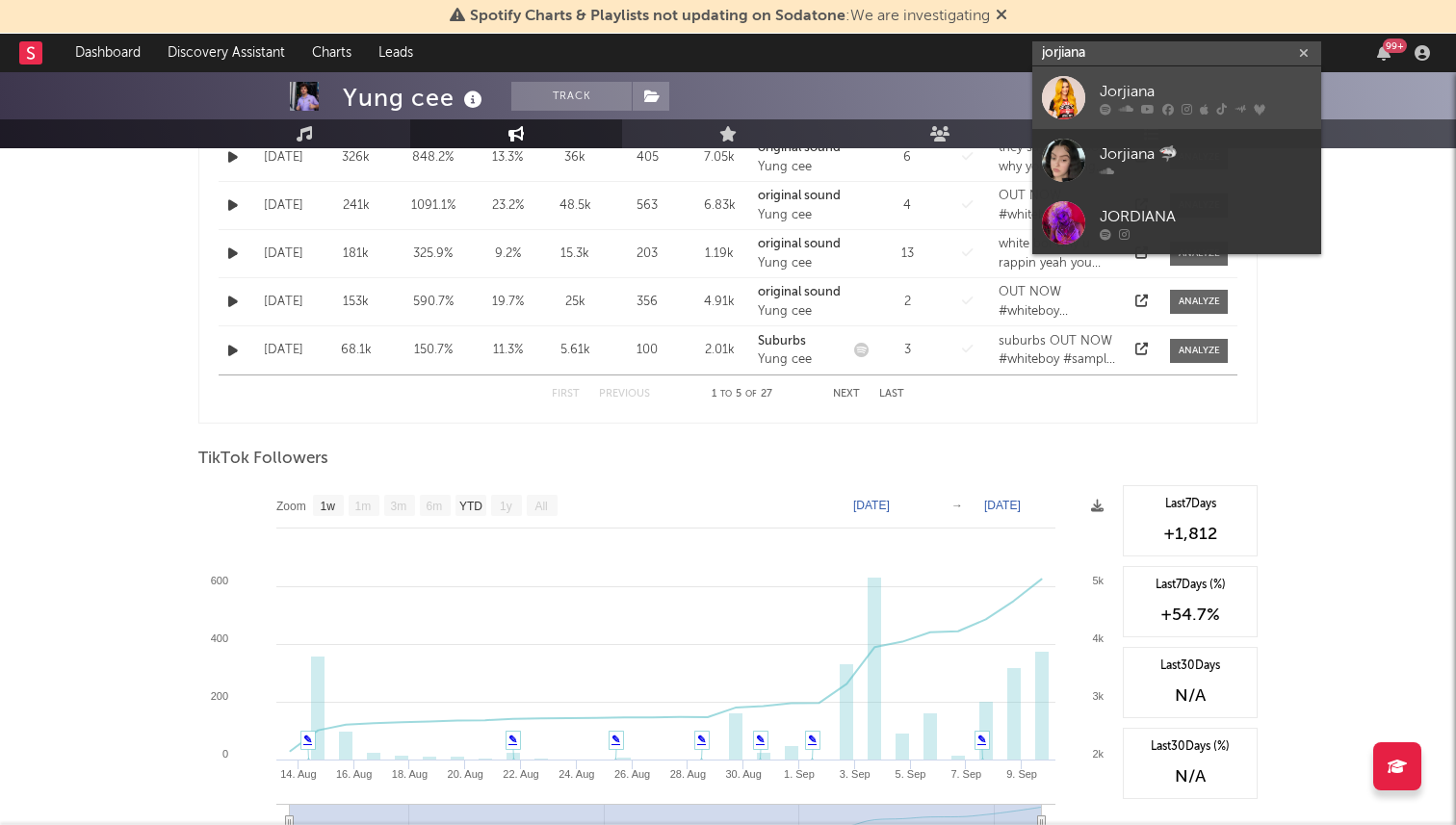
type input "jorjiana"
click at [1071, 93] on div at bounding box center [1063, 97] width 43 height 43
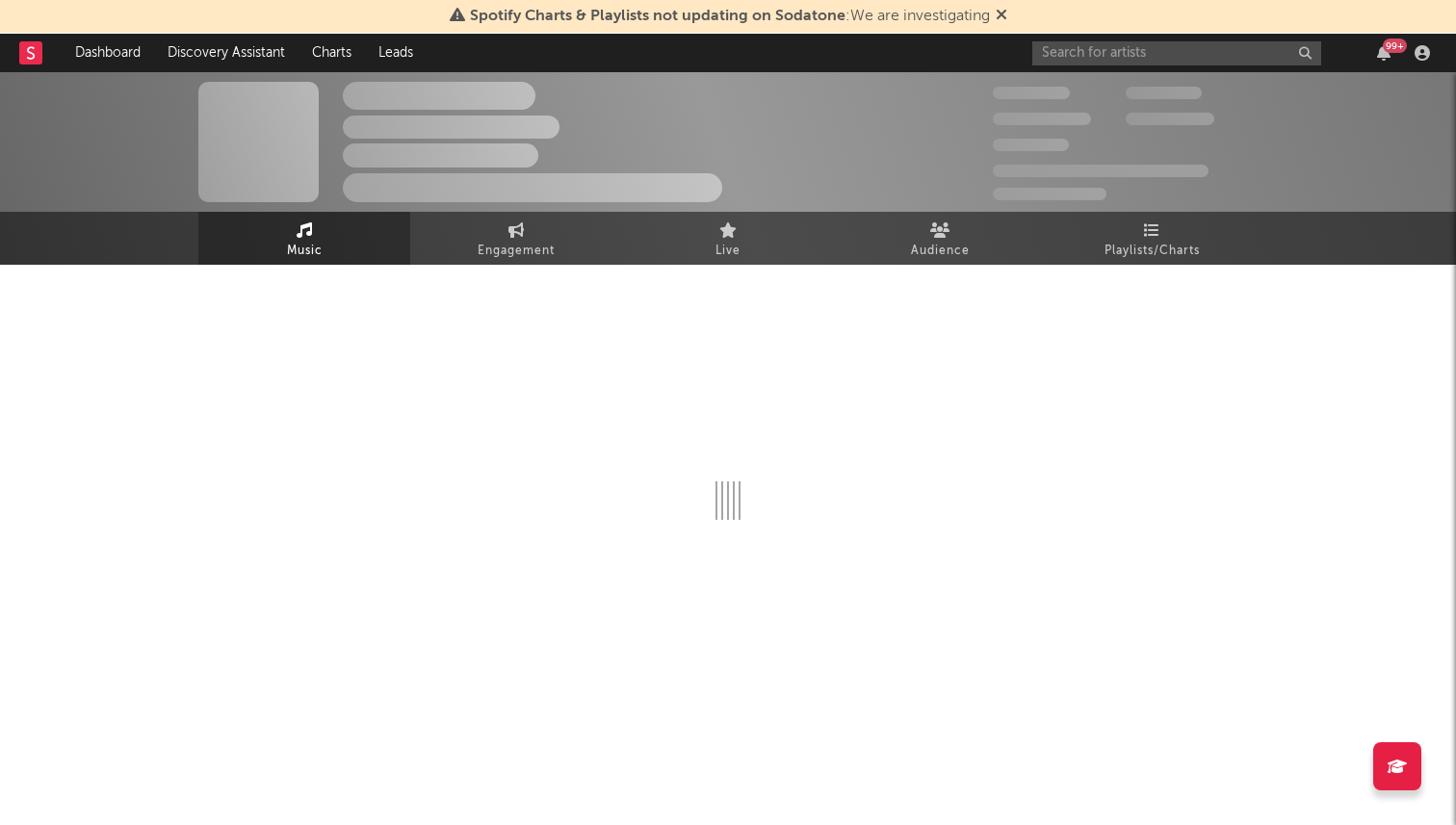
select select "6m"
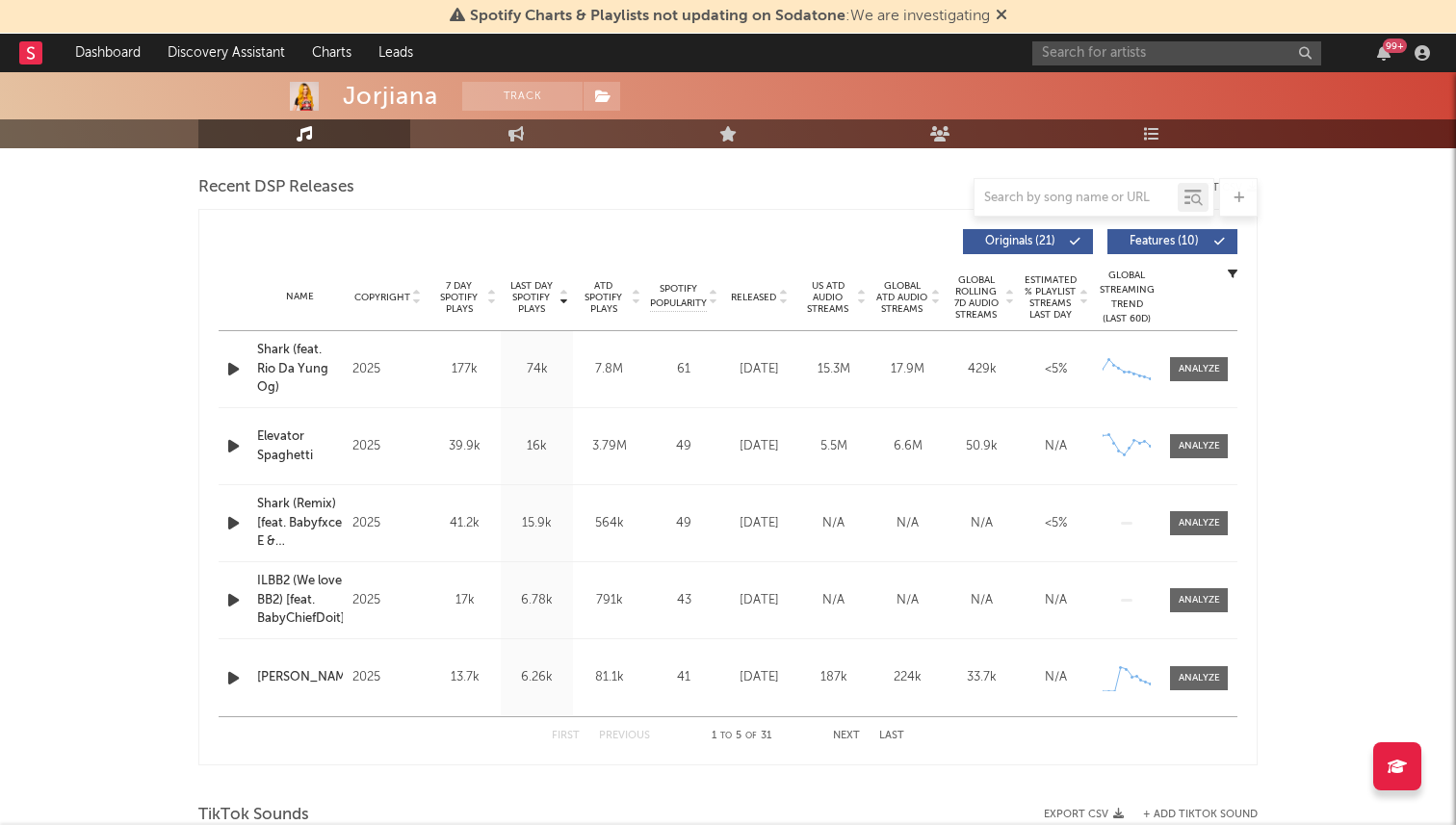
scroll to position [680, 0]
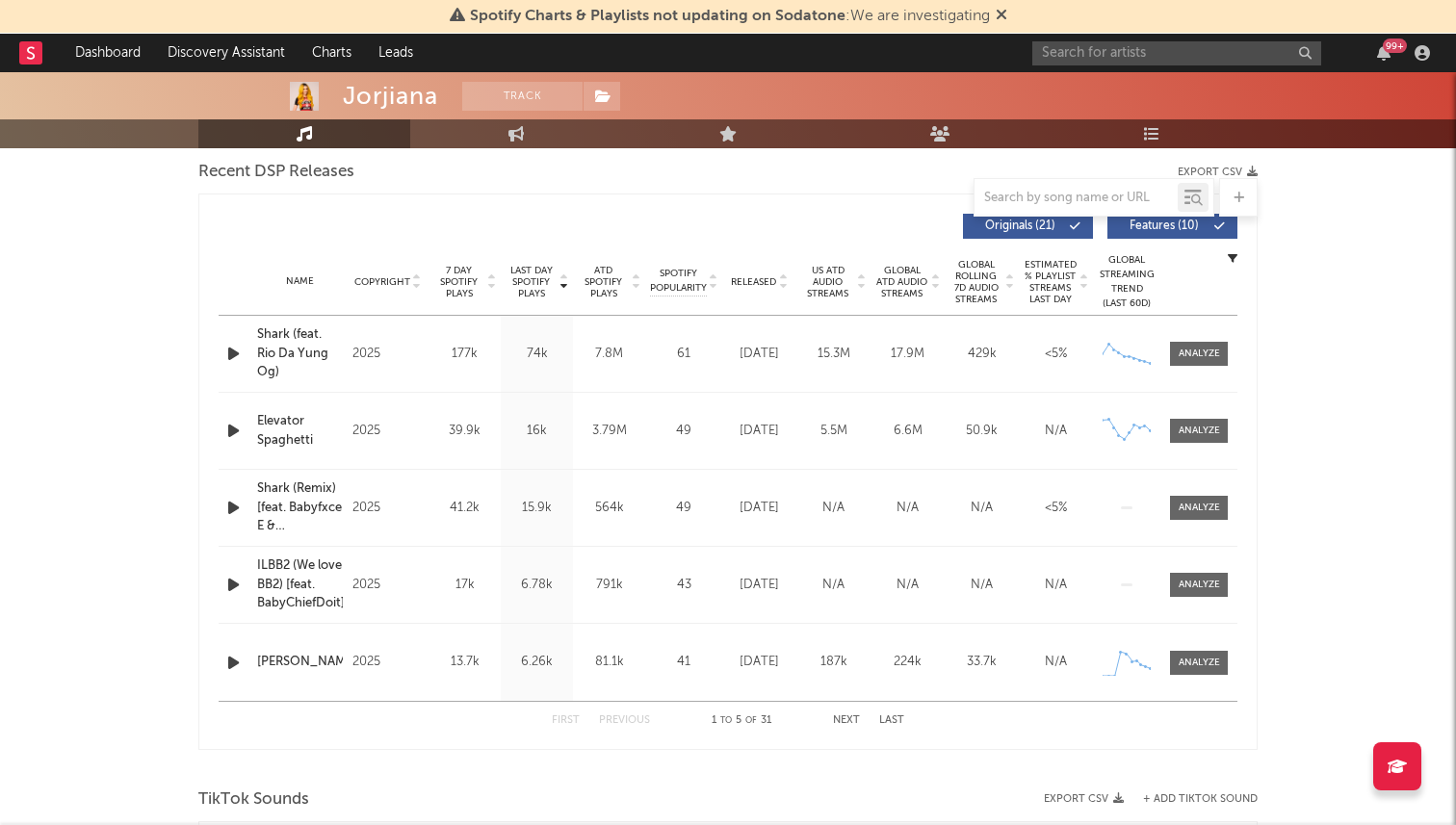
click at [841, 715] on button "Next" at bounding box center [846, 720] width 27 height 11
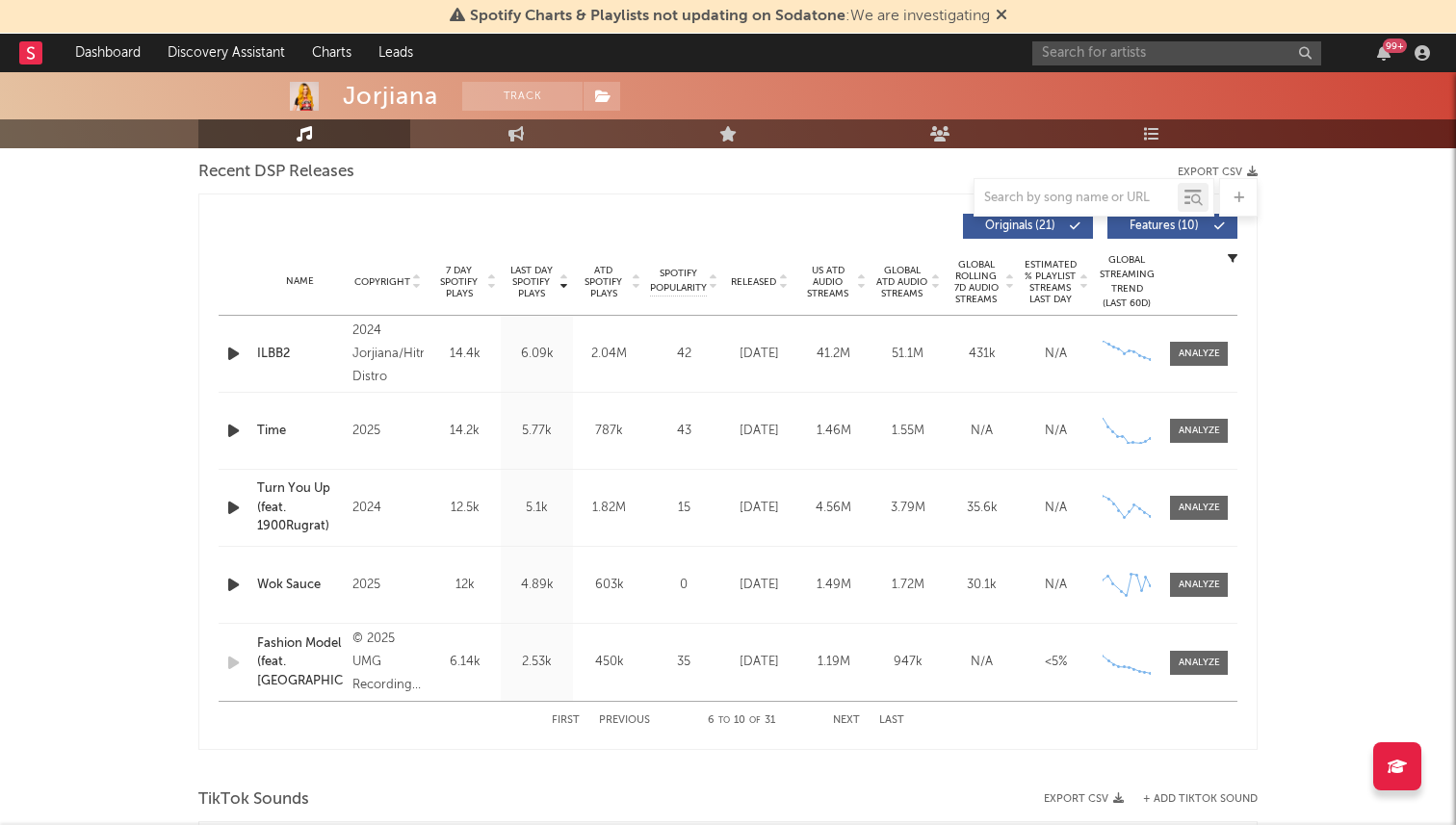
click at [560, 719] on button "First" at bounding box center [565, 720] width 28 height 11
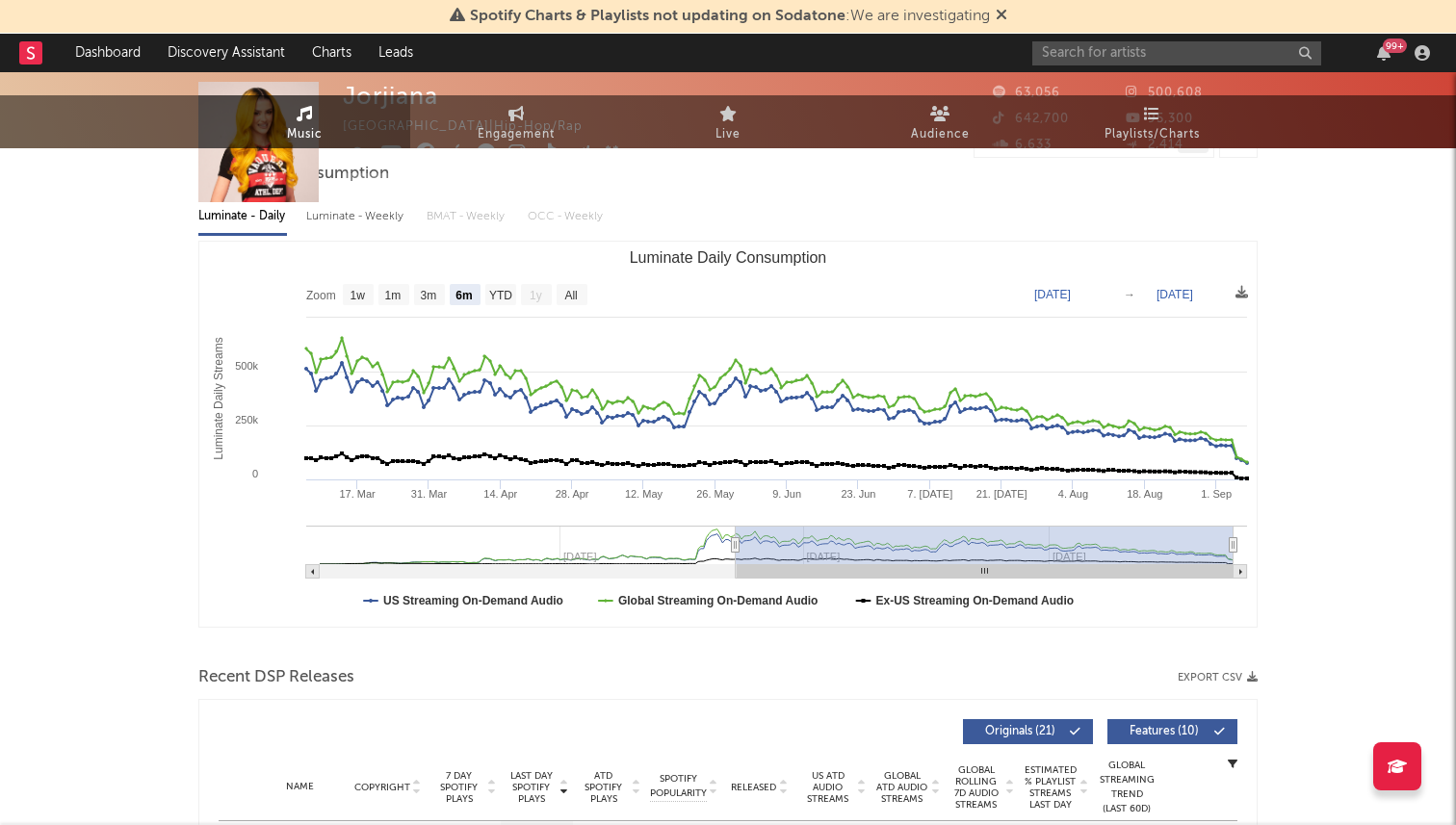
scroll to position [0, 0]
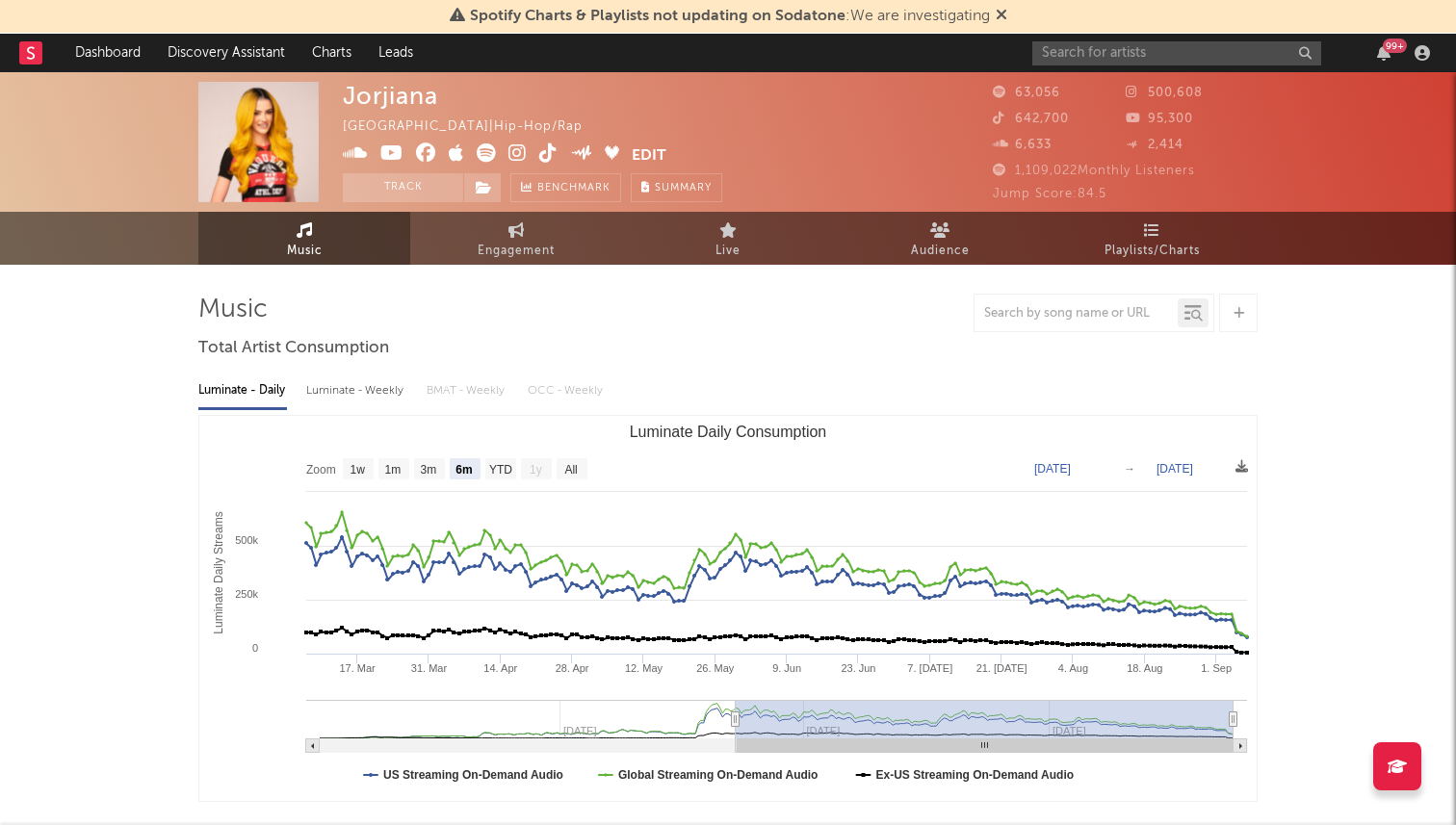
click at [516, 161] on icon at bounding box center [517, 153] width 18 height 19
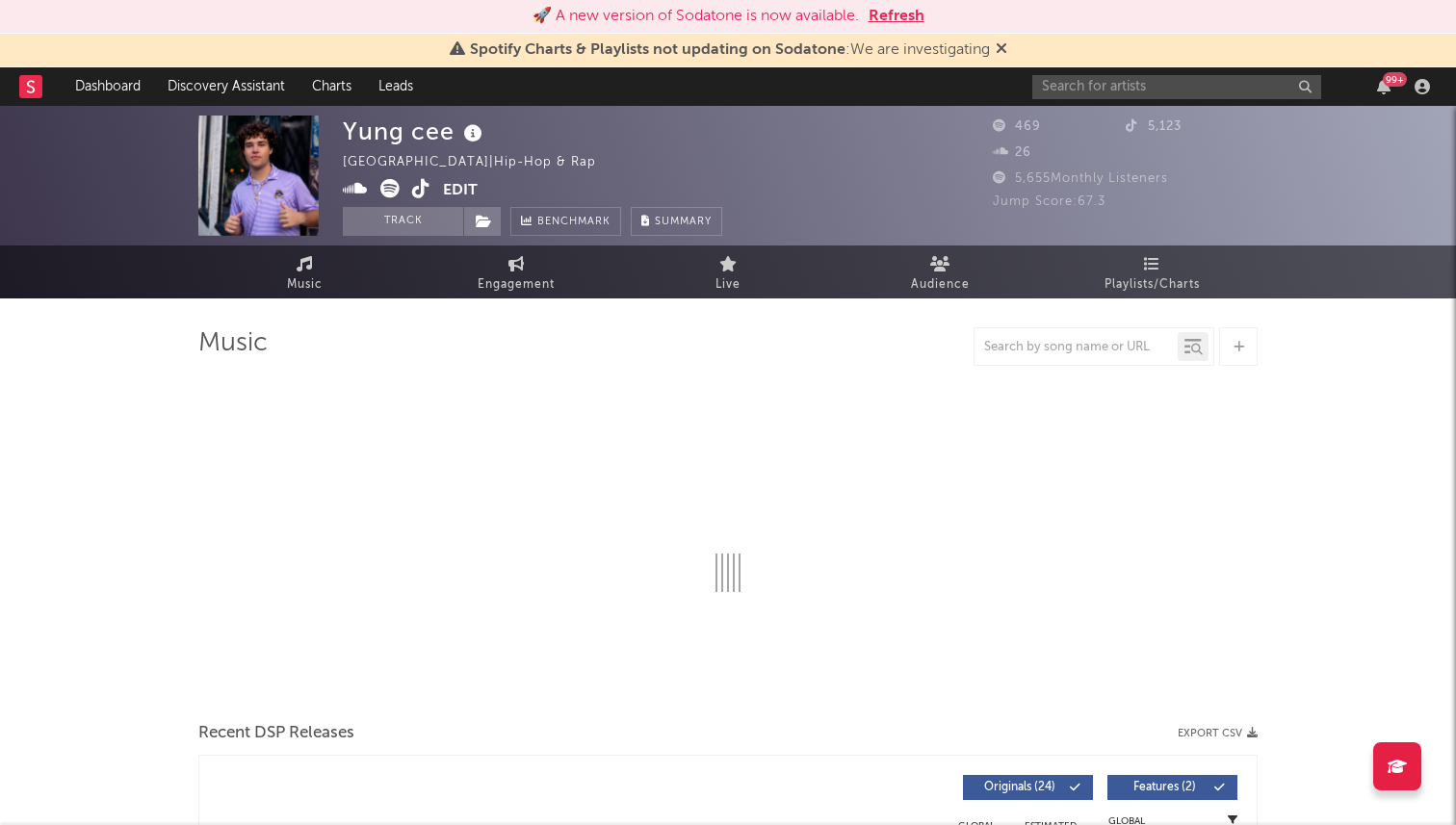
select select "1w"
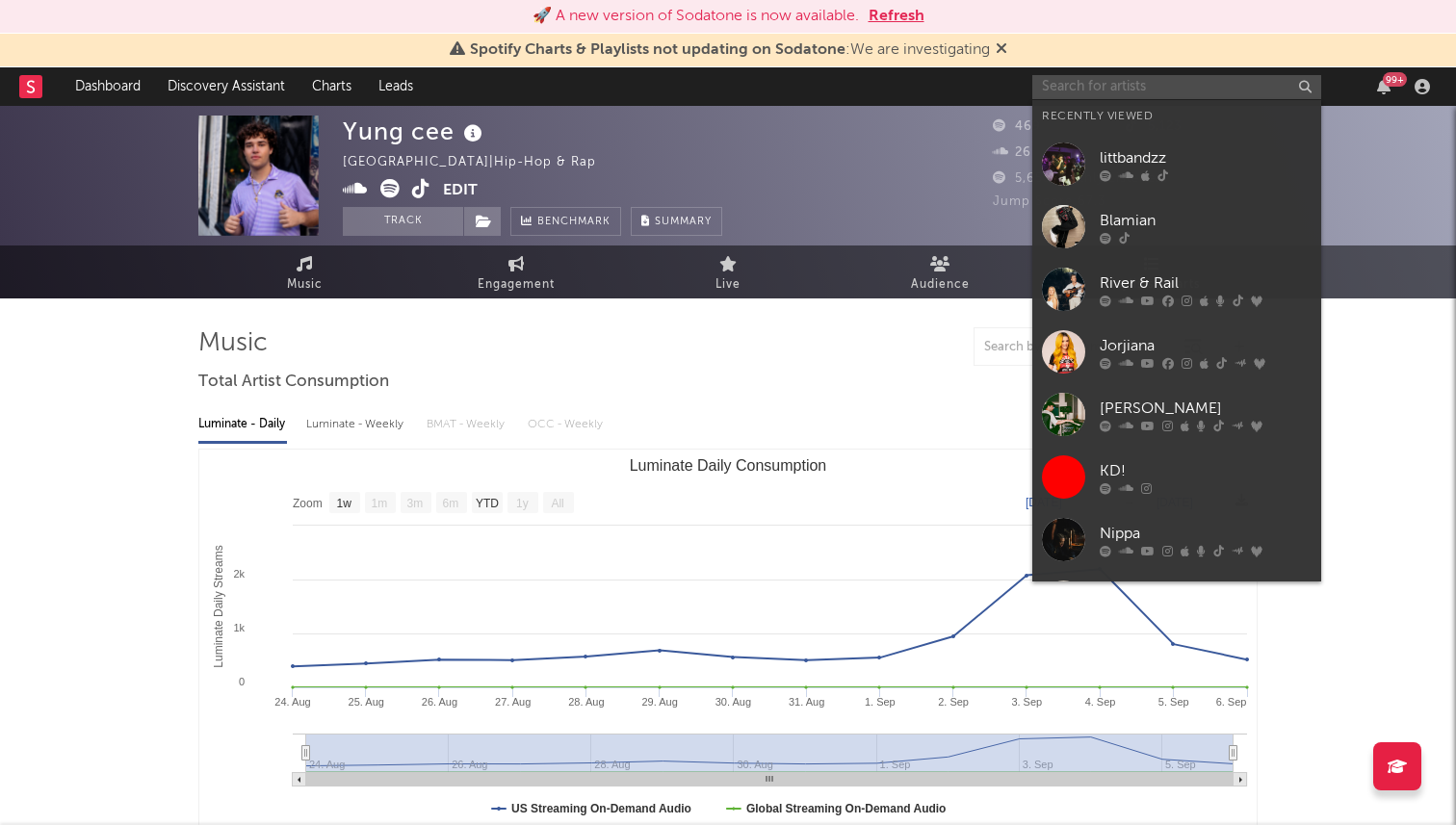
click at [1079, 96] on input "text" at bounding box center [1177, 87] width 289 height 24
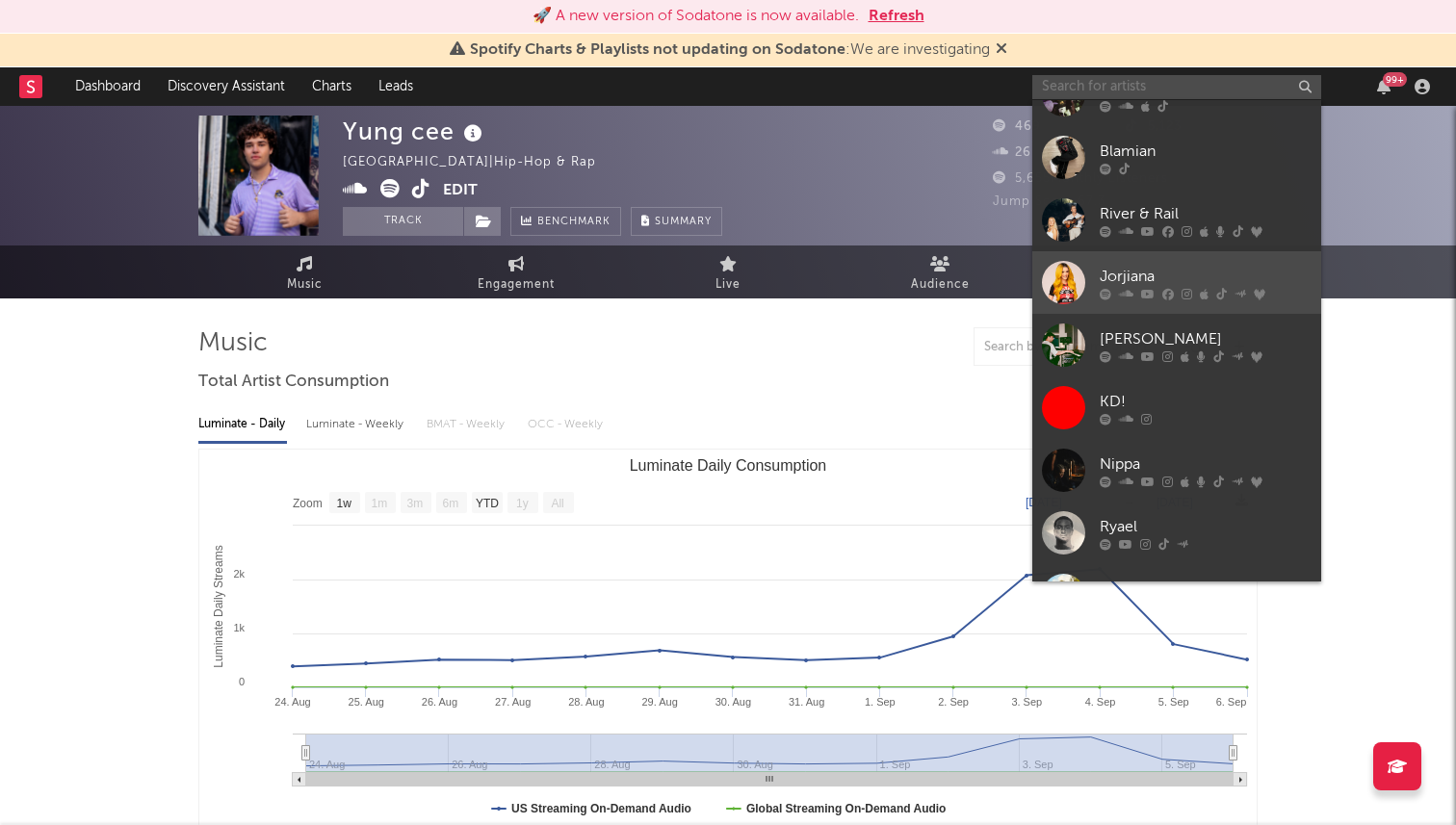
scroll to position [79, 0]
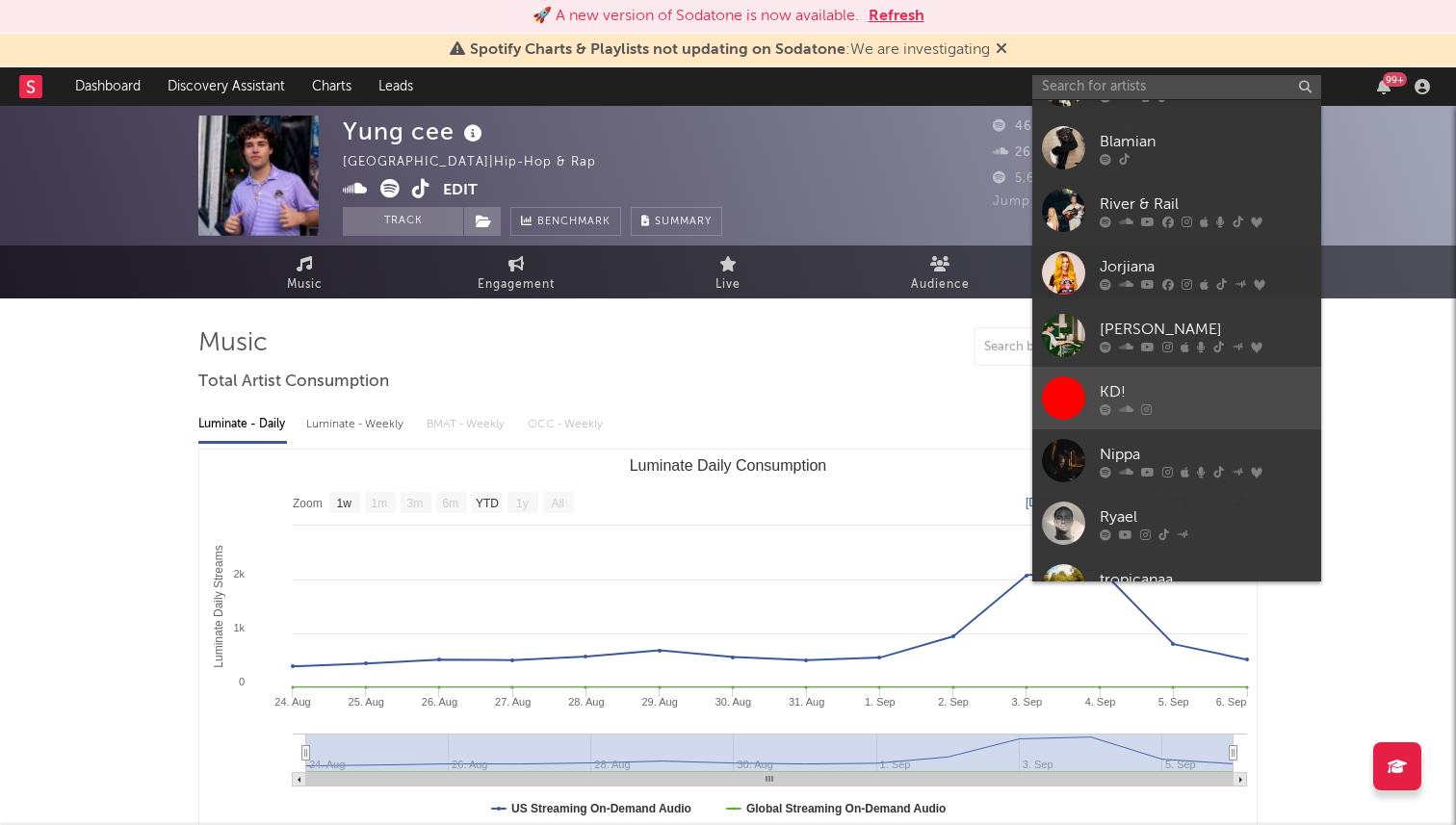
click at [1196, 392] on div "KD!" at bounding box center [1206, 392] width 212 height 23
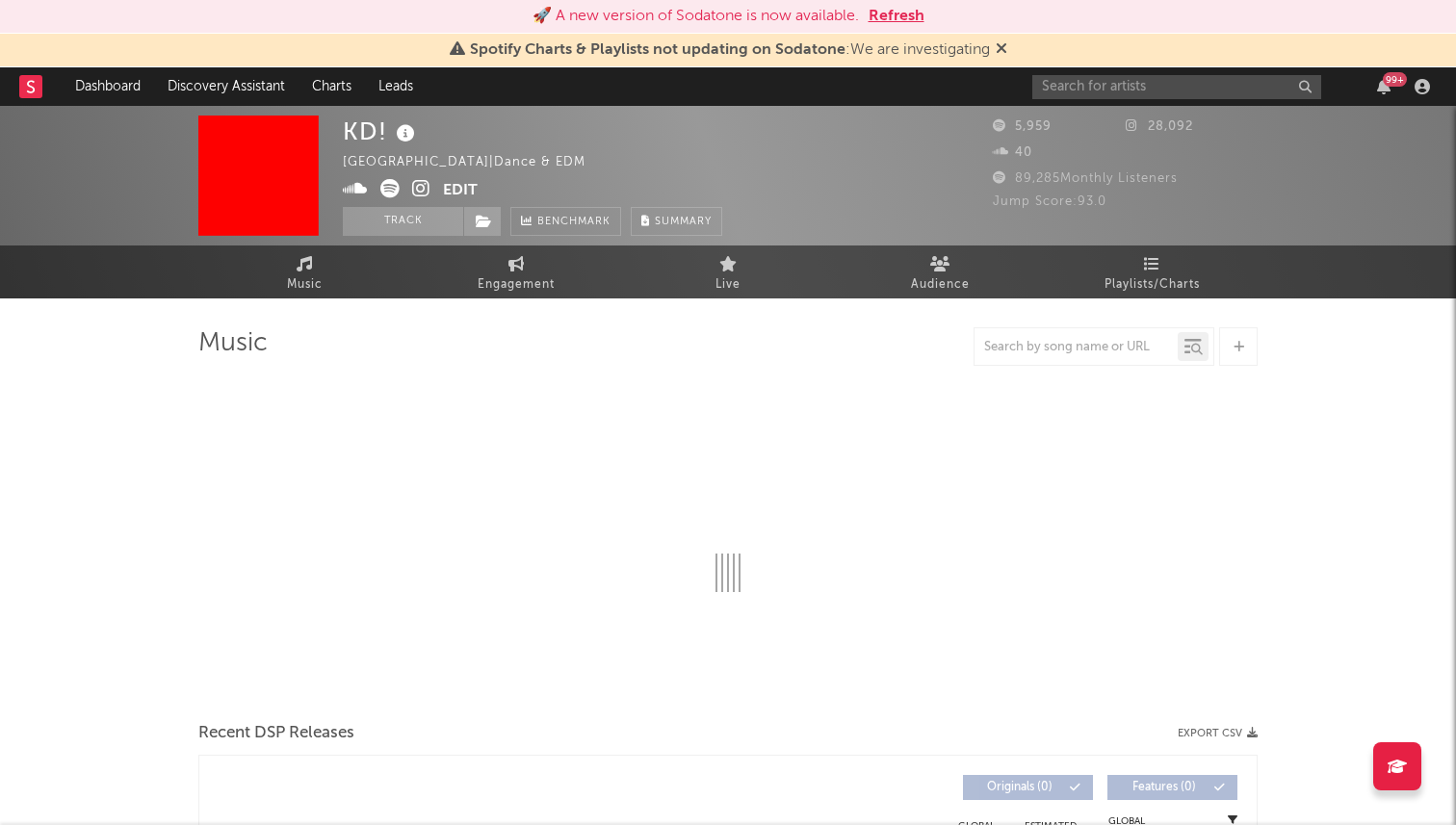
select select "1w"
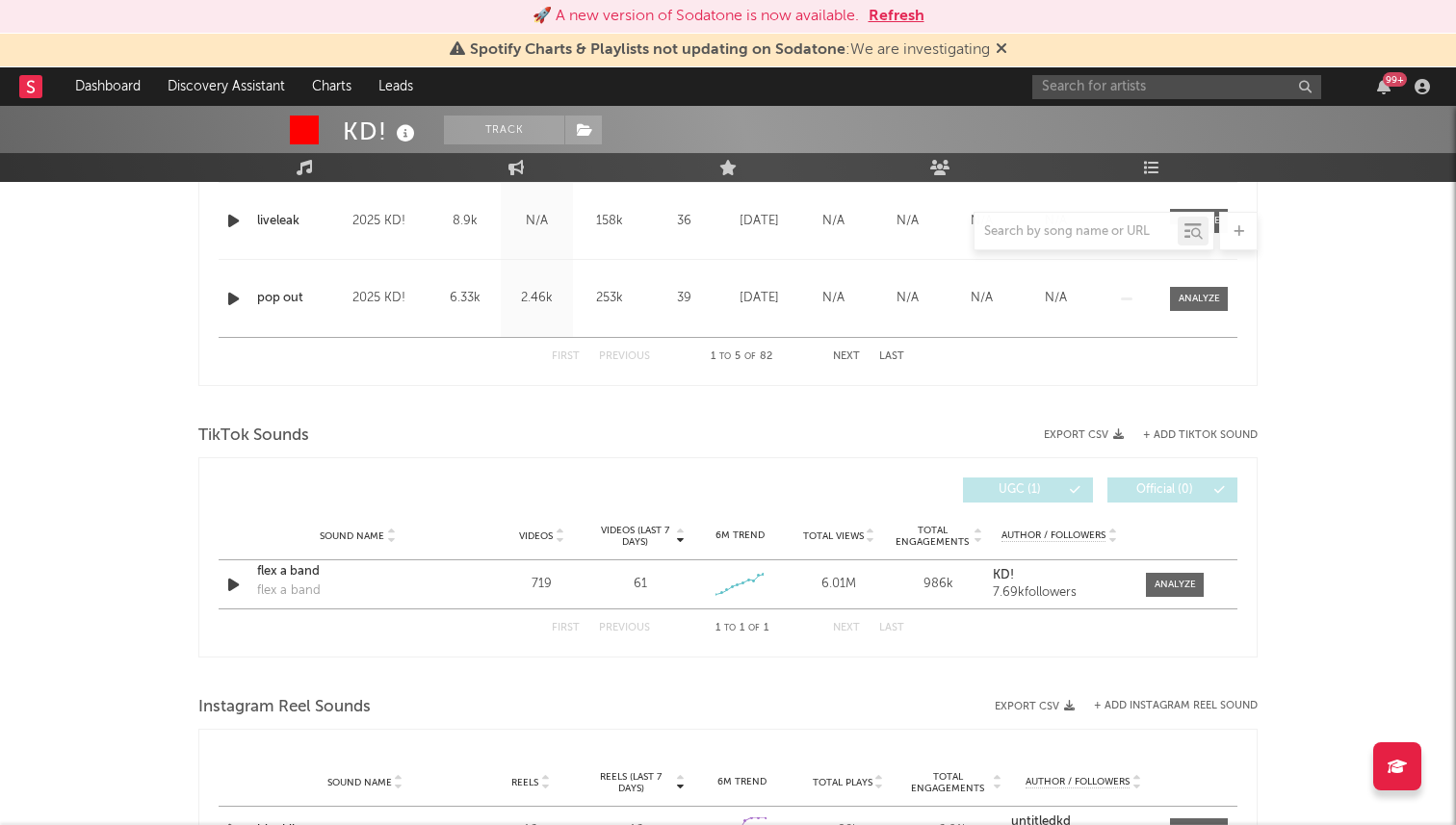
scroll to position [1083, 0]
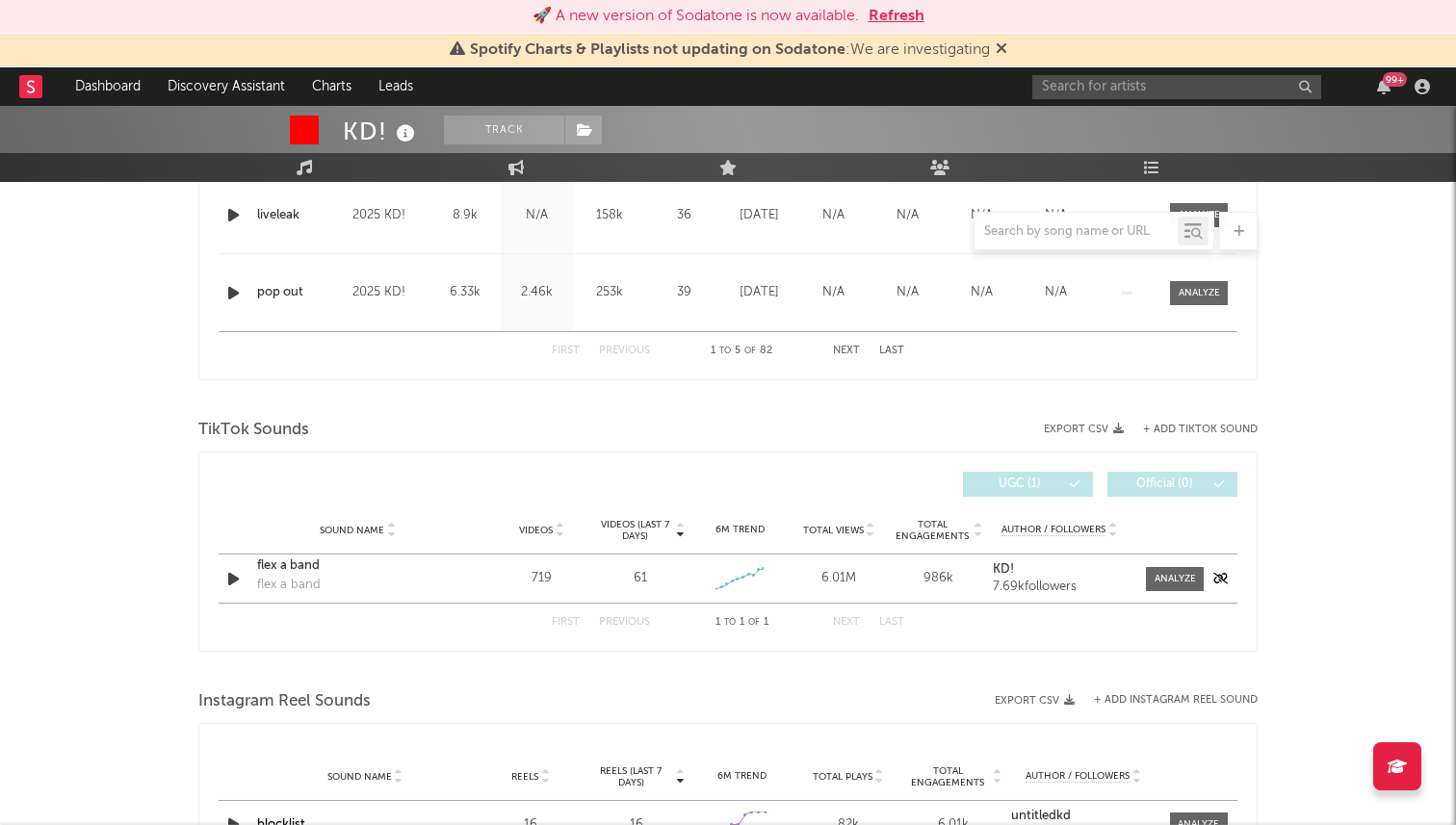
click at [306, 574] on div "flex a band" at bounding box center [357, 566] width 201 height 19
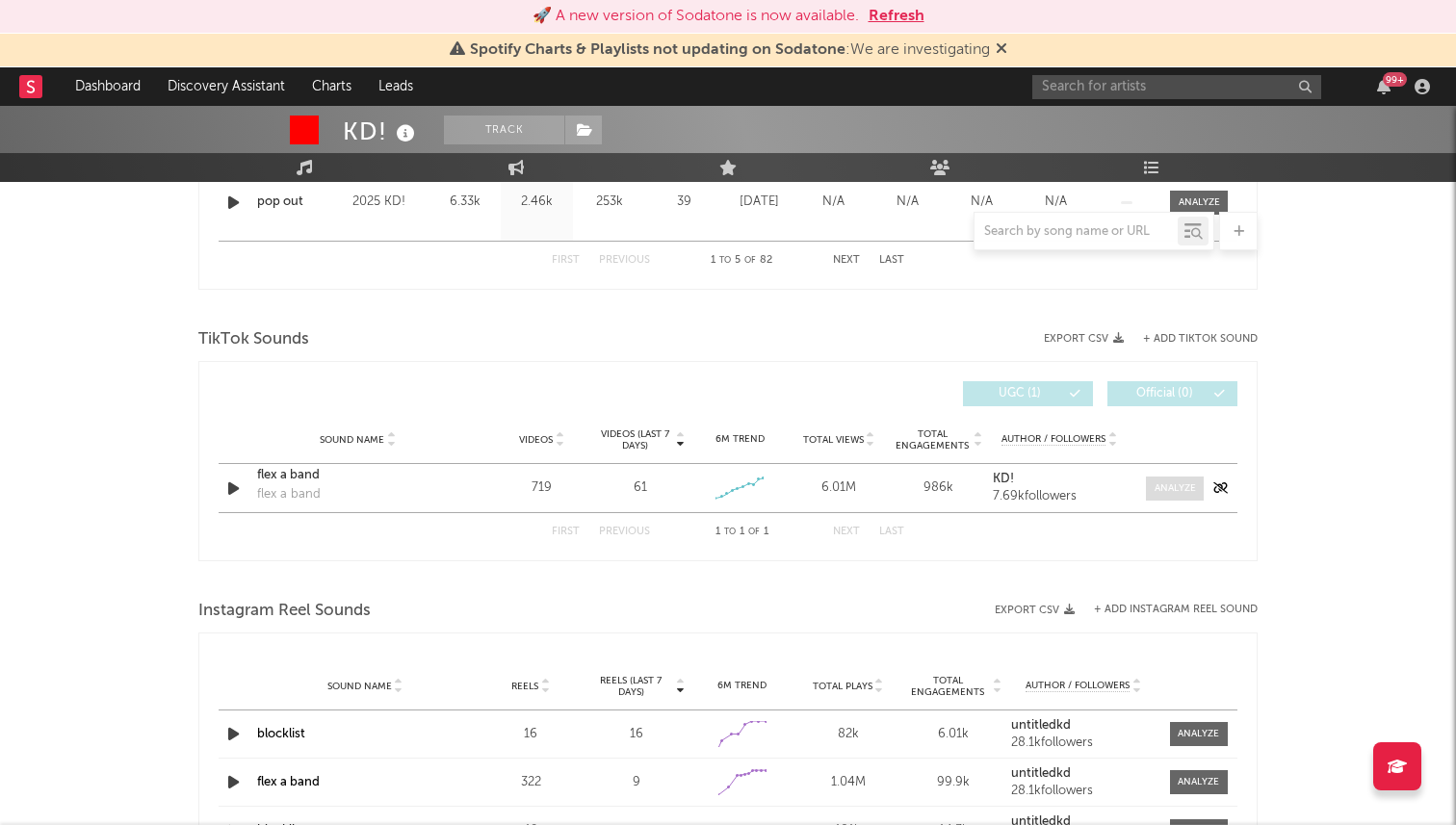
click at [1155, 489] on div at bounding box center [1175, 488] width 41 height 14
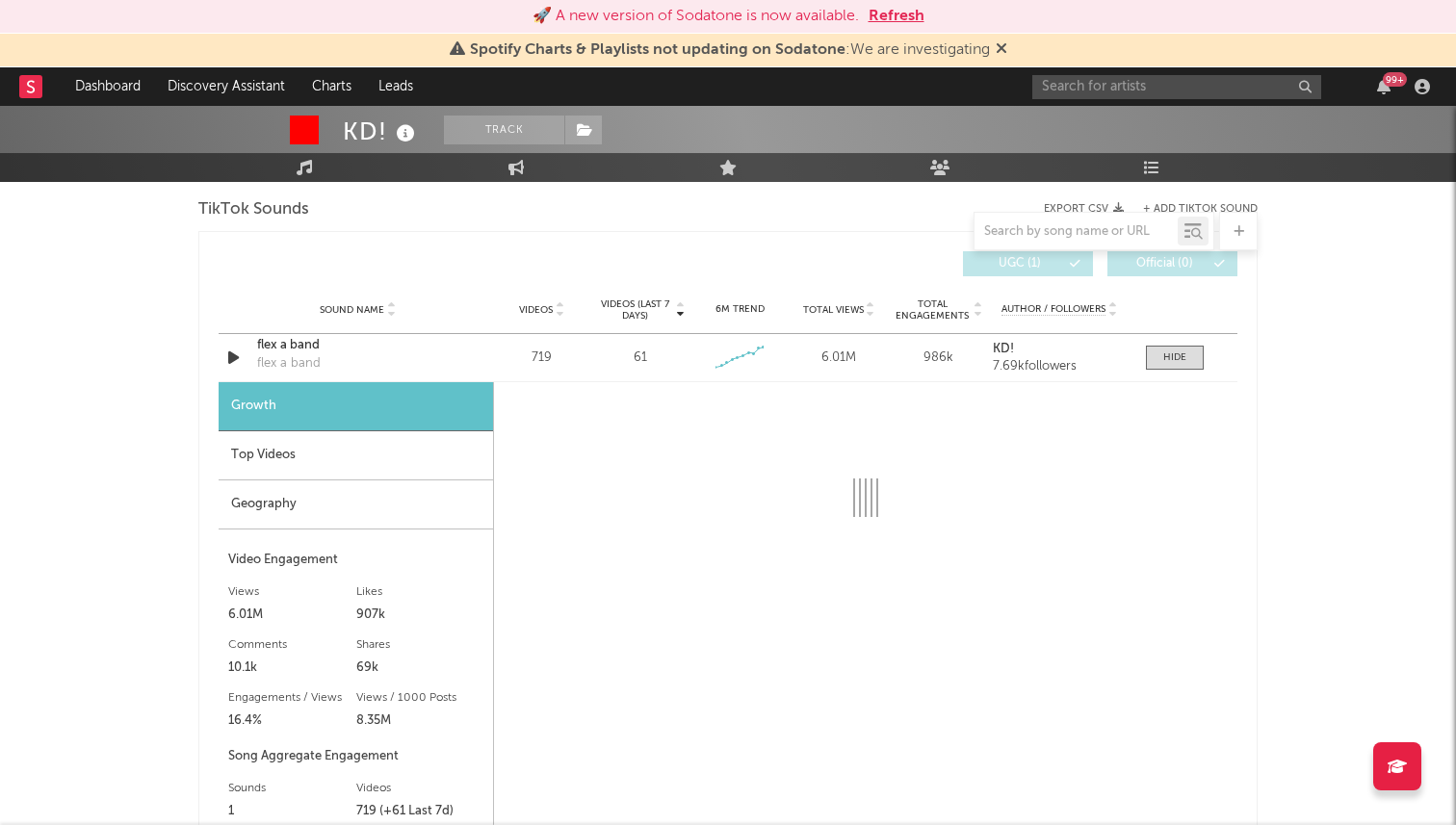
select select "1w"
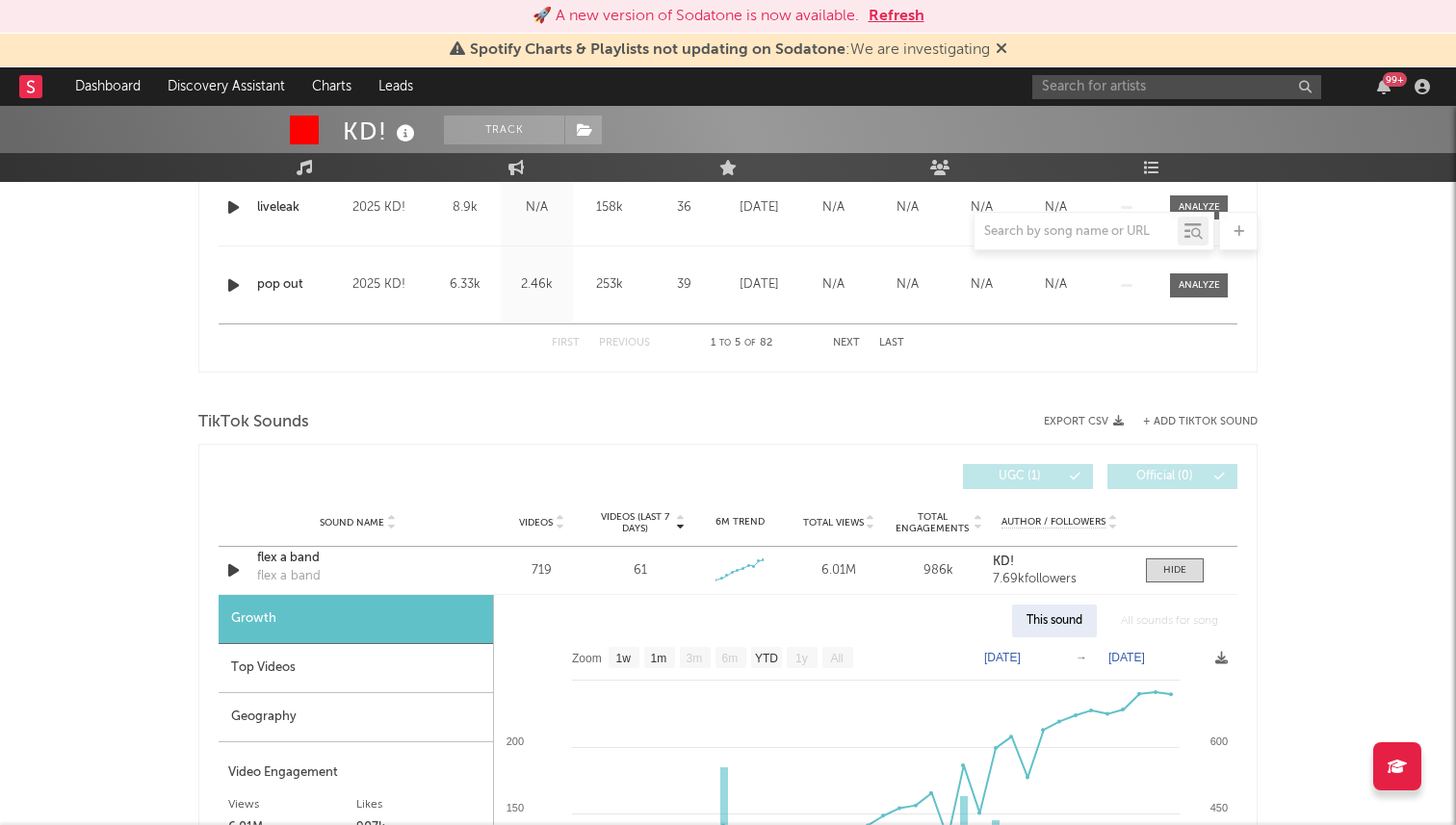
scroll to position [1054, 0]
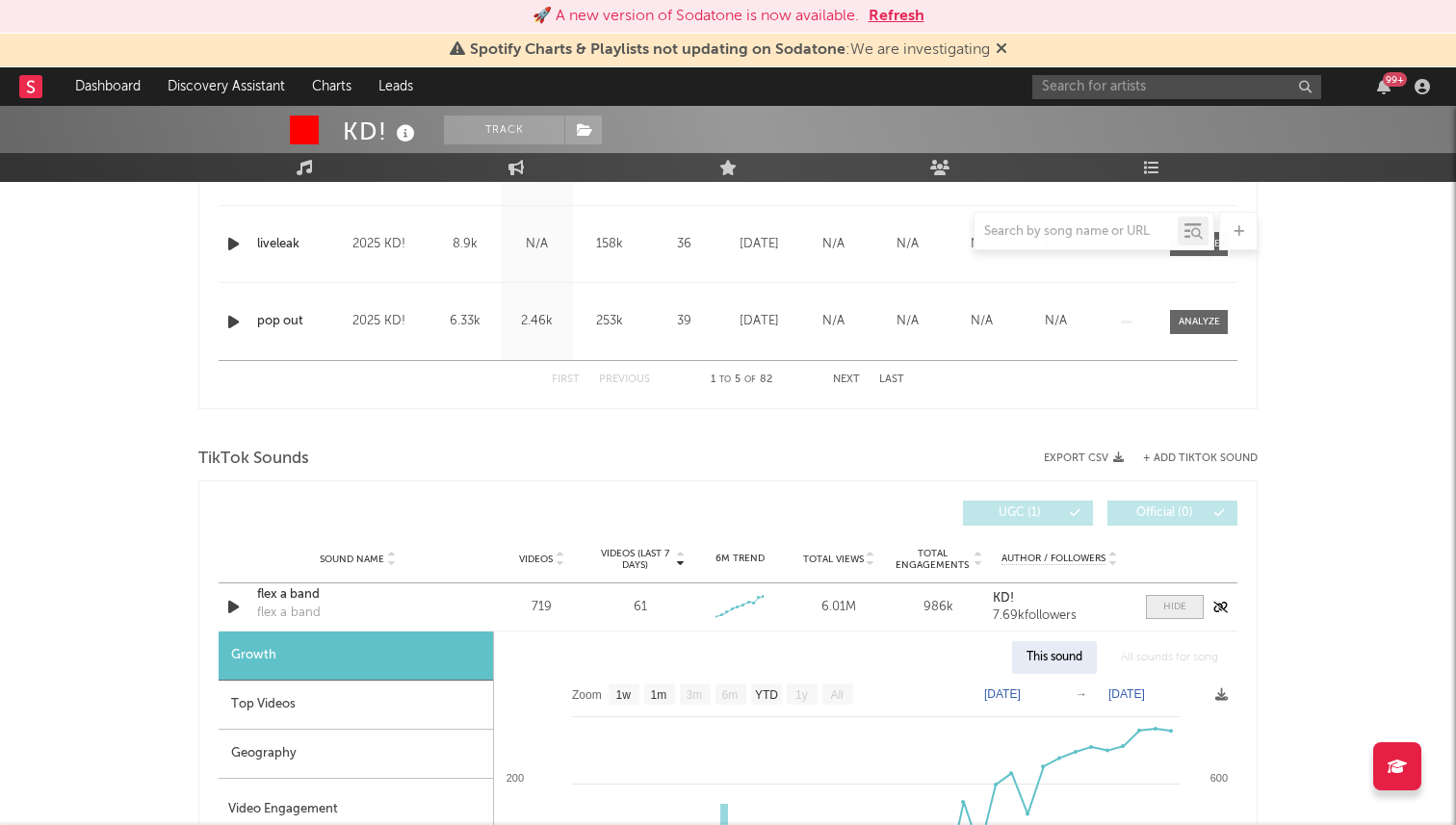
click at [1182, 598] on span at bounding box center [1175, 606] width 58 height 24
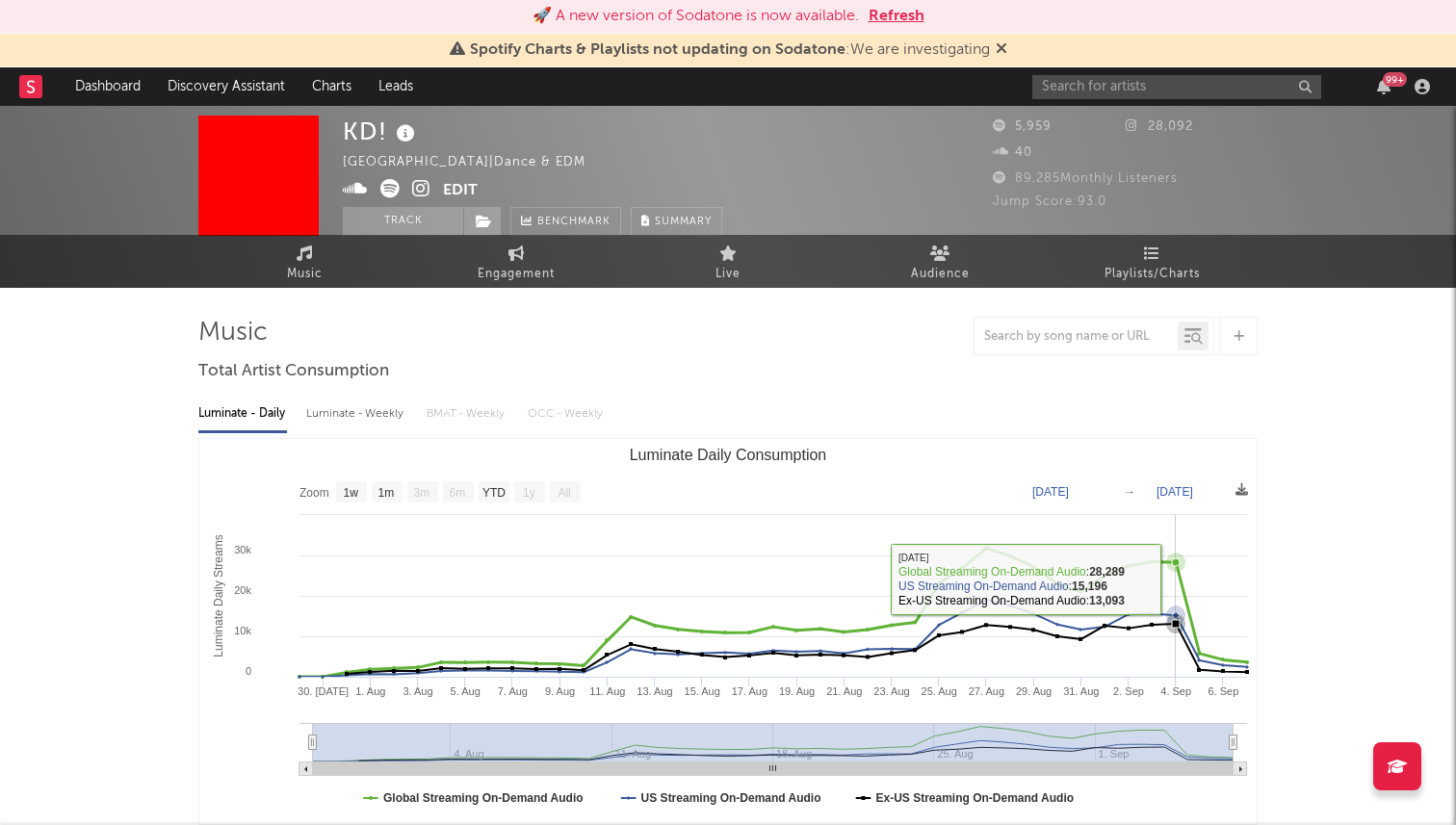
scroll to position [0, 0]
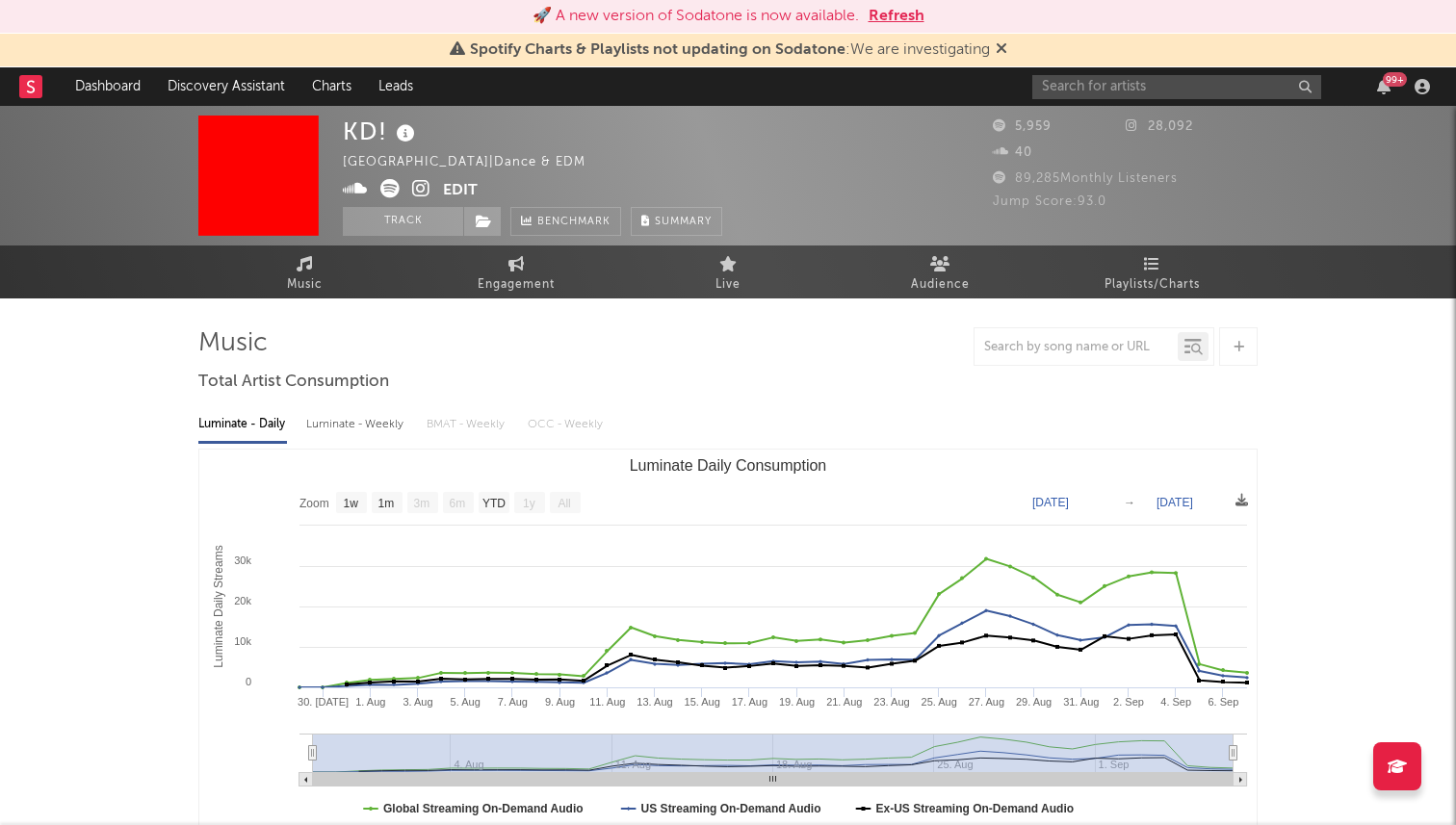
click at [506, 284] on span "Engagement" at bounding box center [516, 285] width 77 height 23
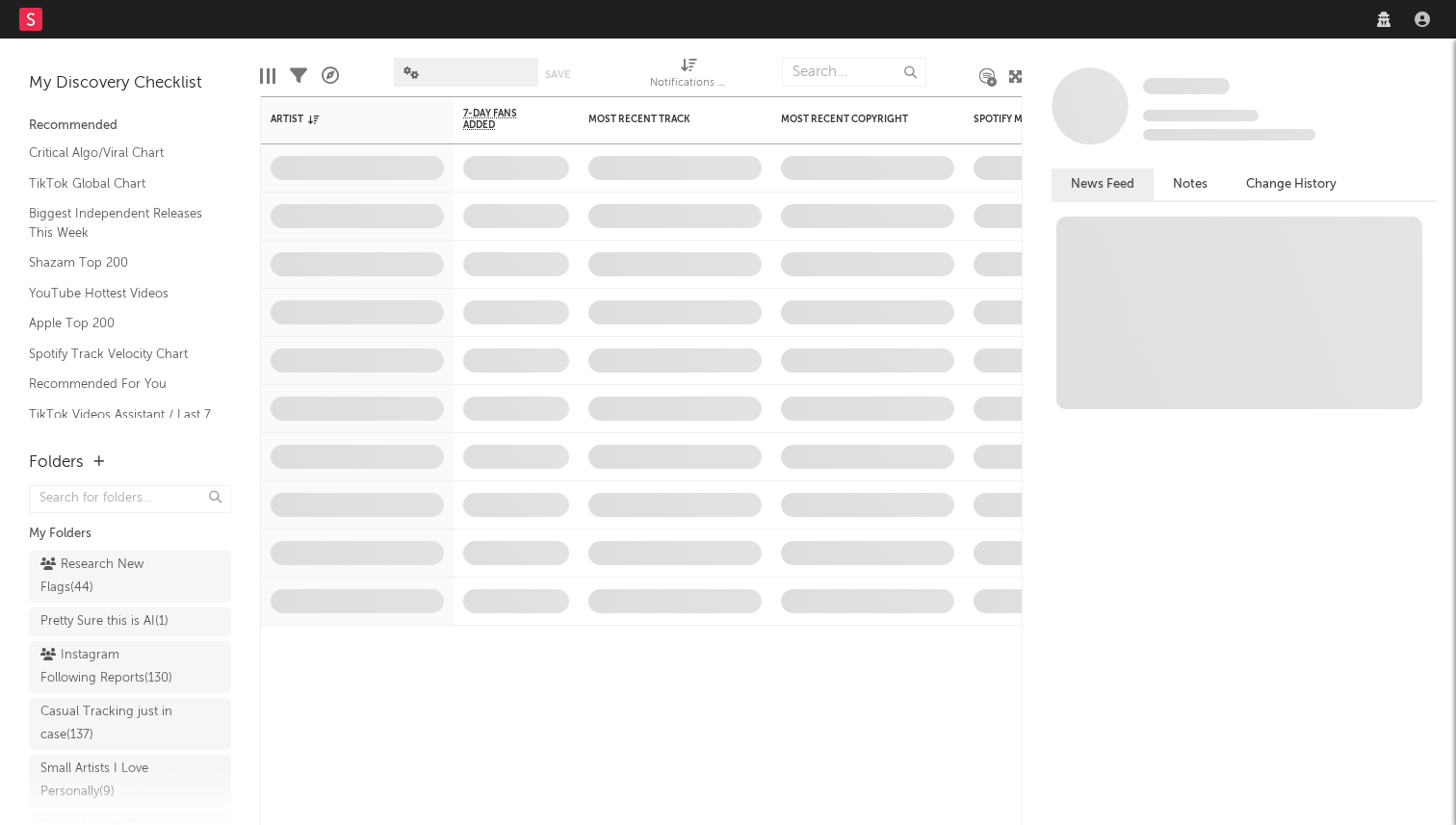
click at [1147, 27] on nav "Dashboard Discovery Assistant Charts Leads" at bounding box center [728, 19] width 1456 height 39
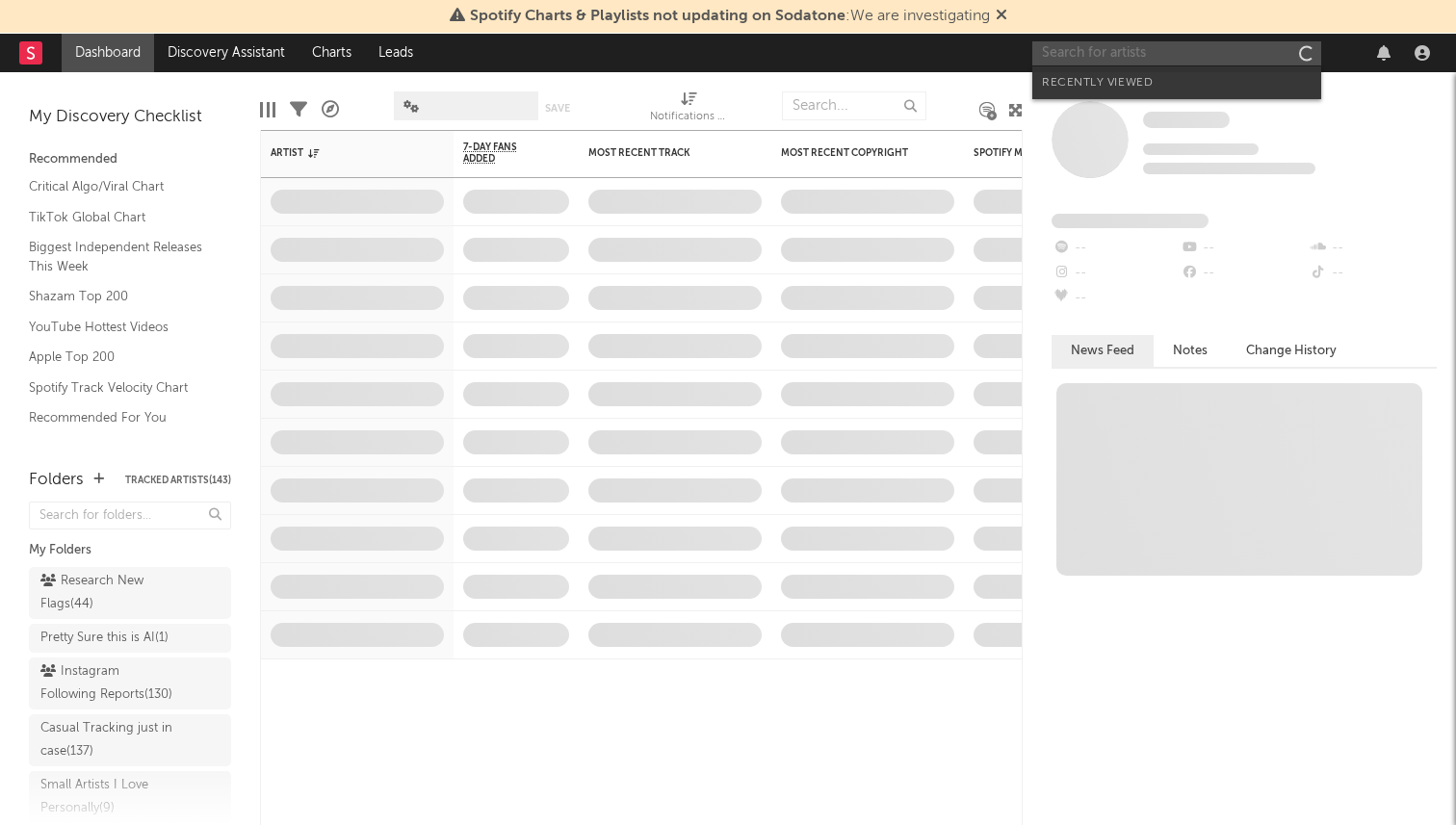
click at [1114, 57] on input "text" at bounding box center [1177, 53] width 289 height 24
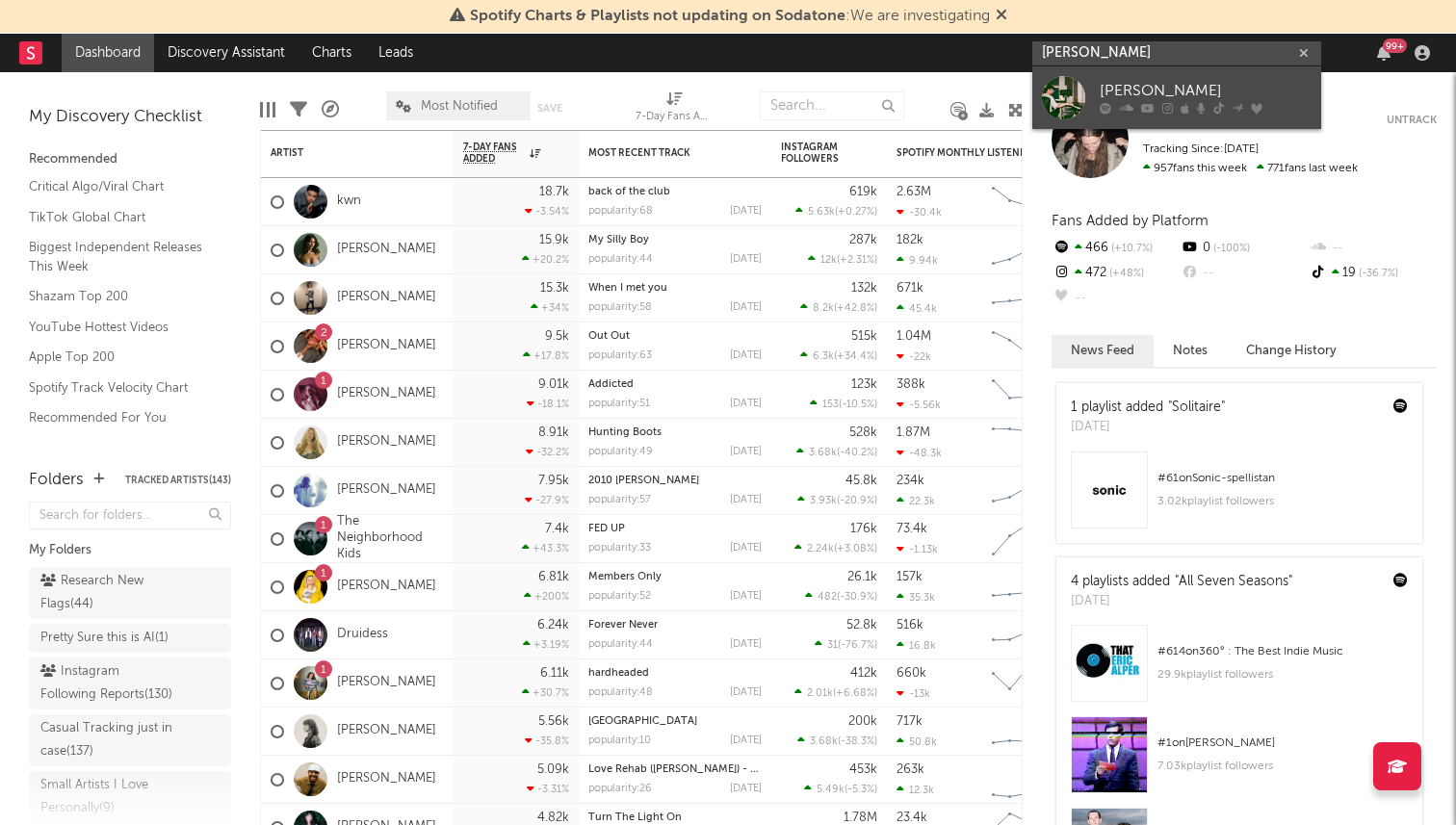
type input "jackson homer"
click at [1081, 76] on div at bounding box center [1063, 97] width 43 height 43
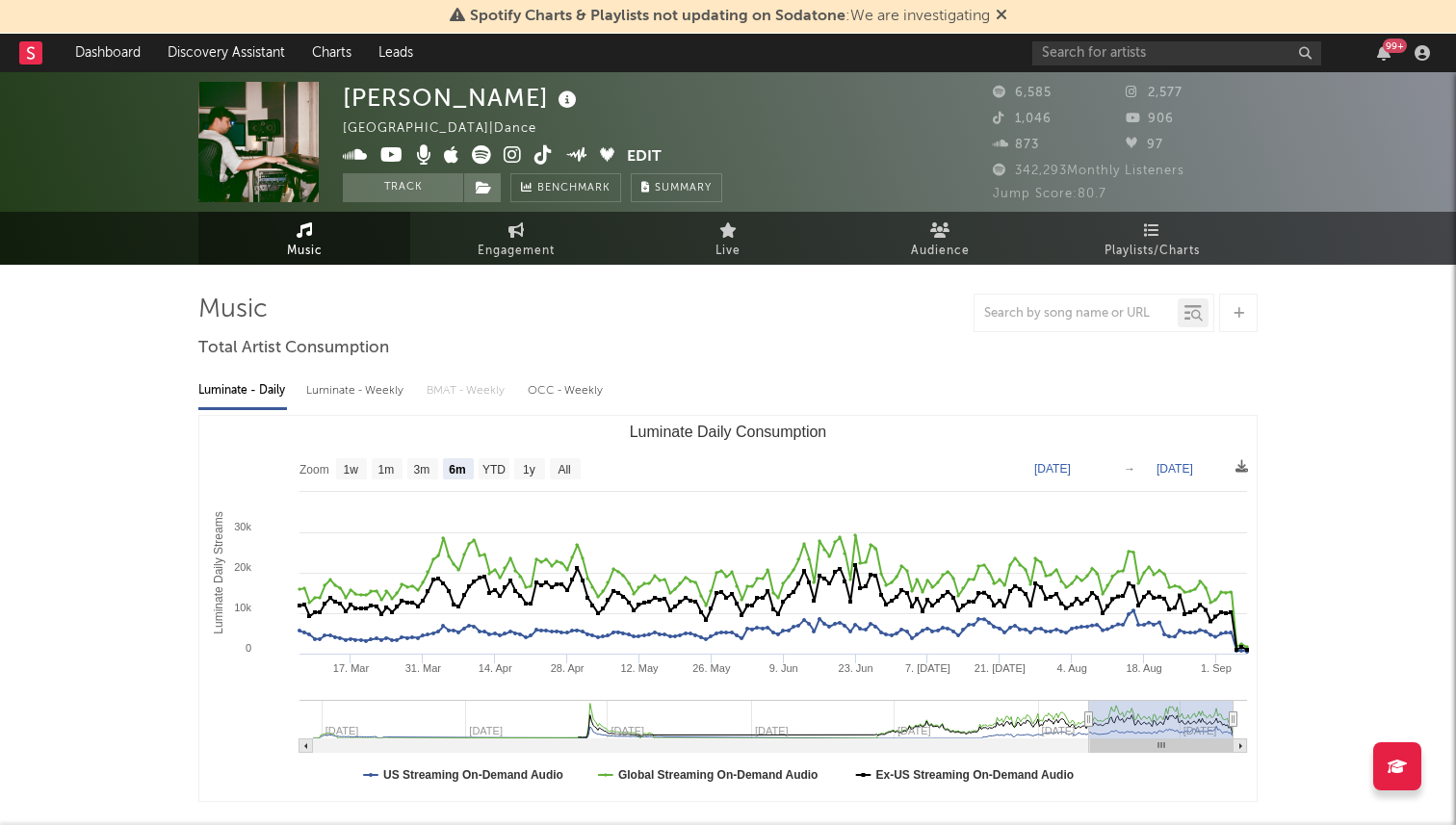
click at [535, 151] on icon at bounding box center [543, 155] width 18 height 19
click at [513, 152] on icon at bounding box center [512, 155] width 18 height 19
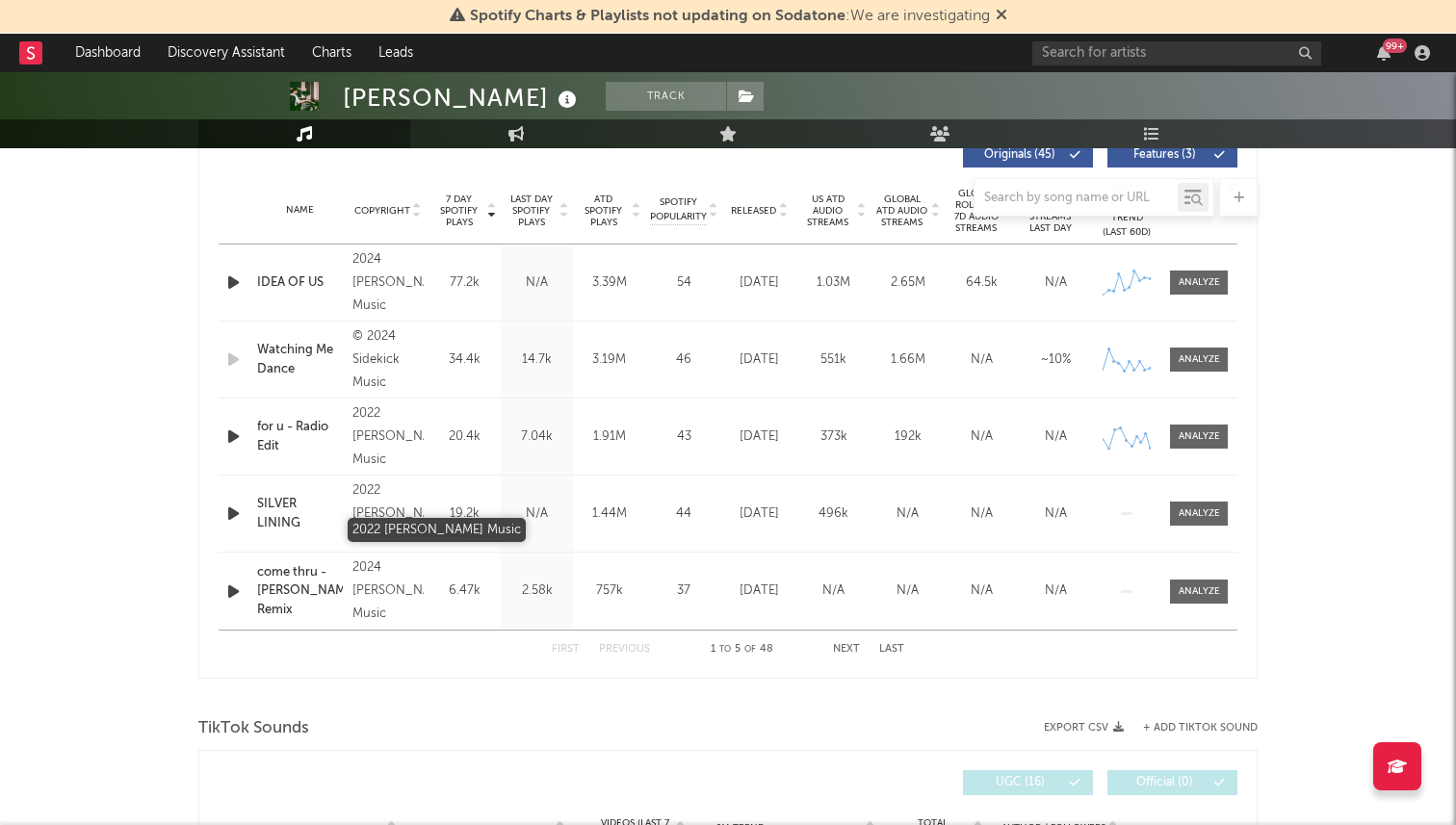
scroll to position [708, 0]
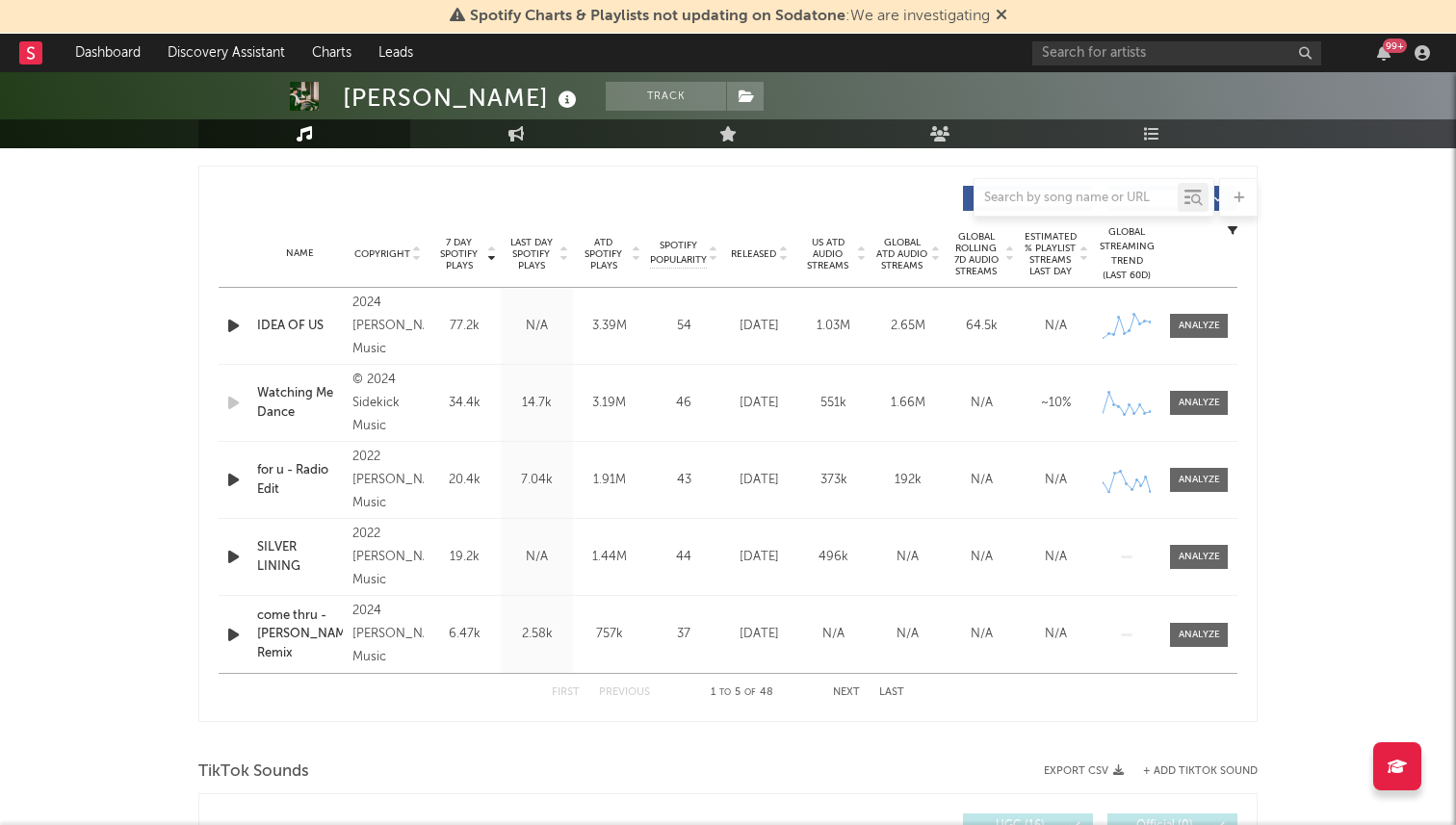
click at [841, 691] on button "Next" at bounding box center [846, 692] width 27 height 11
click at [565, 688] on button "First" at bounding box center [565, 692] width 28 height 11
click at [842, 255] on span "US ATD Audio Streams" at bounding box center [827, 254] width 53 height 35
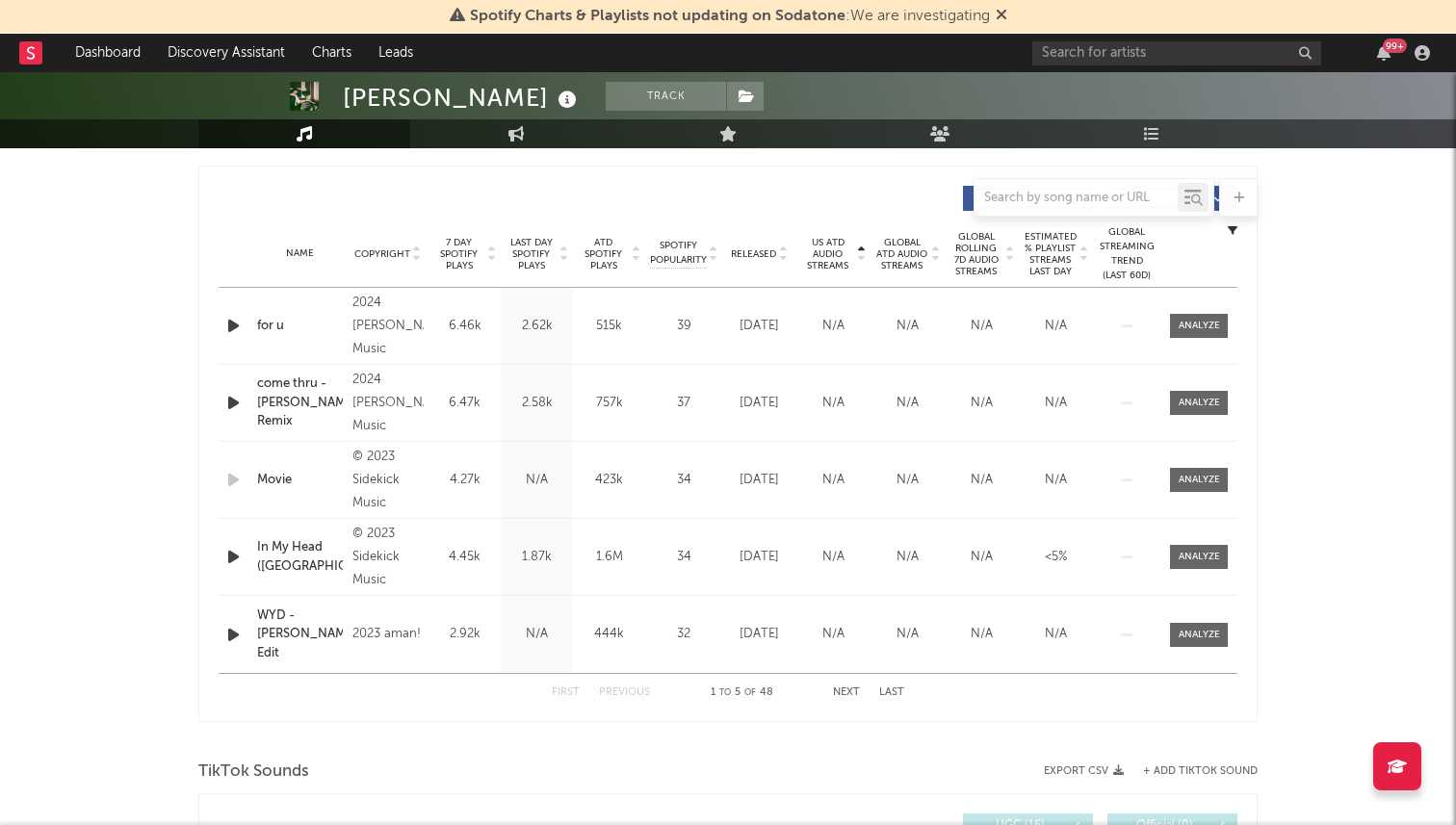
click at [752, 255] on span "Released" at bounding box center [753, 254] width 45 height 12
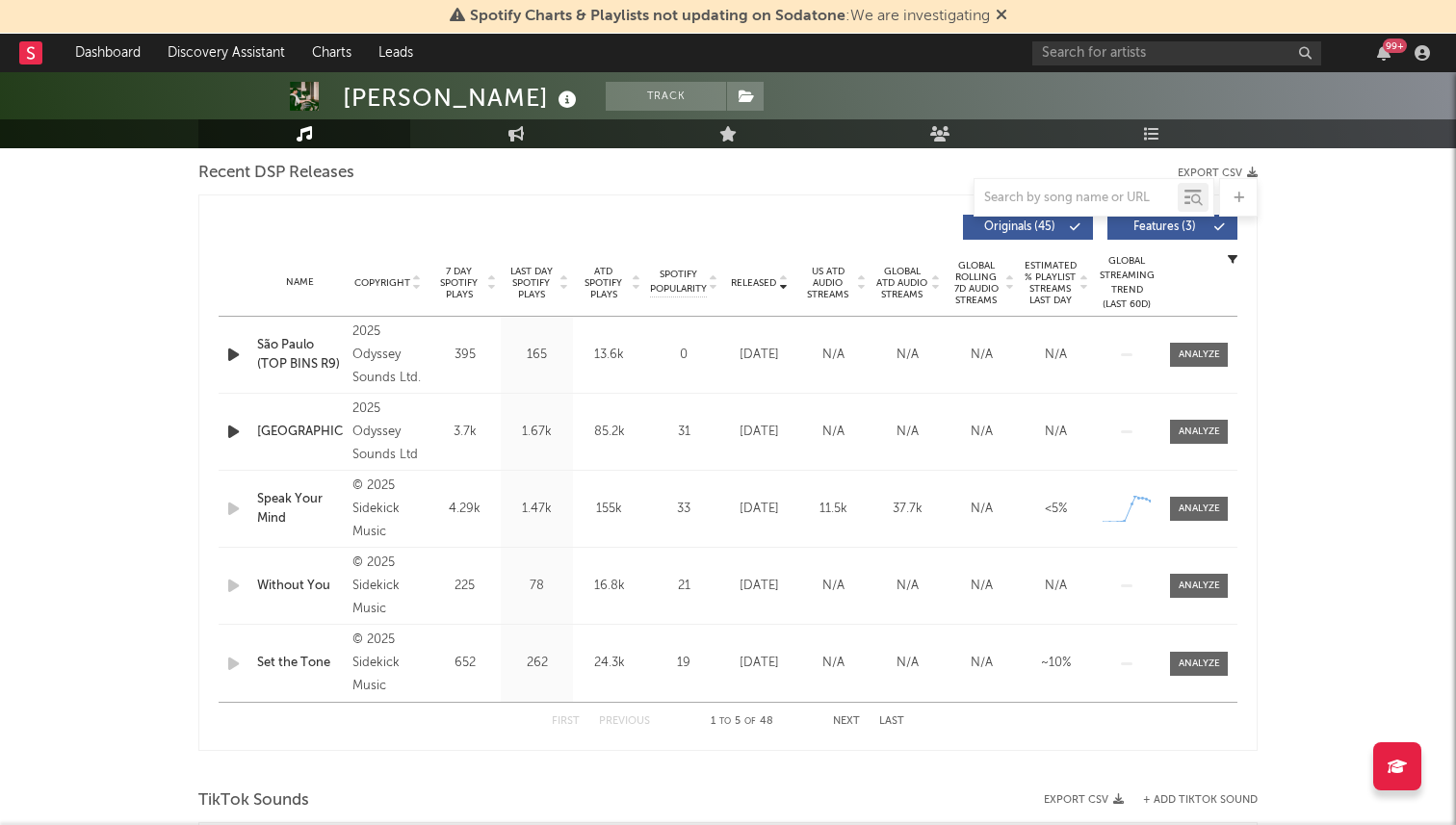
scroll to position [685, 0]
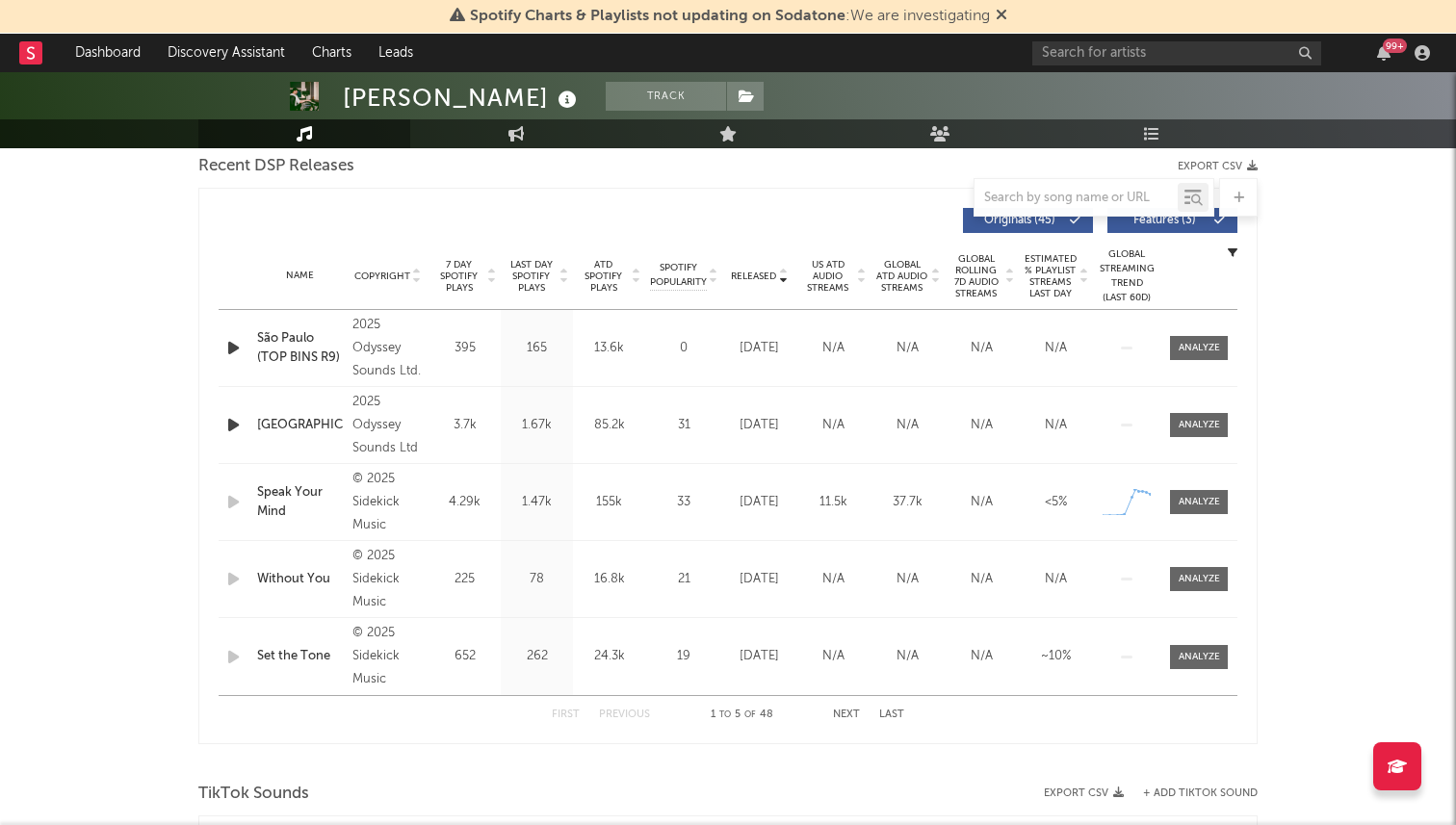
click at [455, 281] on span "7 Day Spotify Plays" at bounding box center [458, 276] width 51 height 35
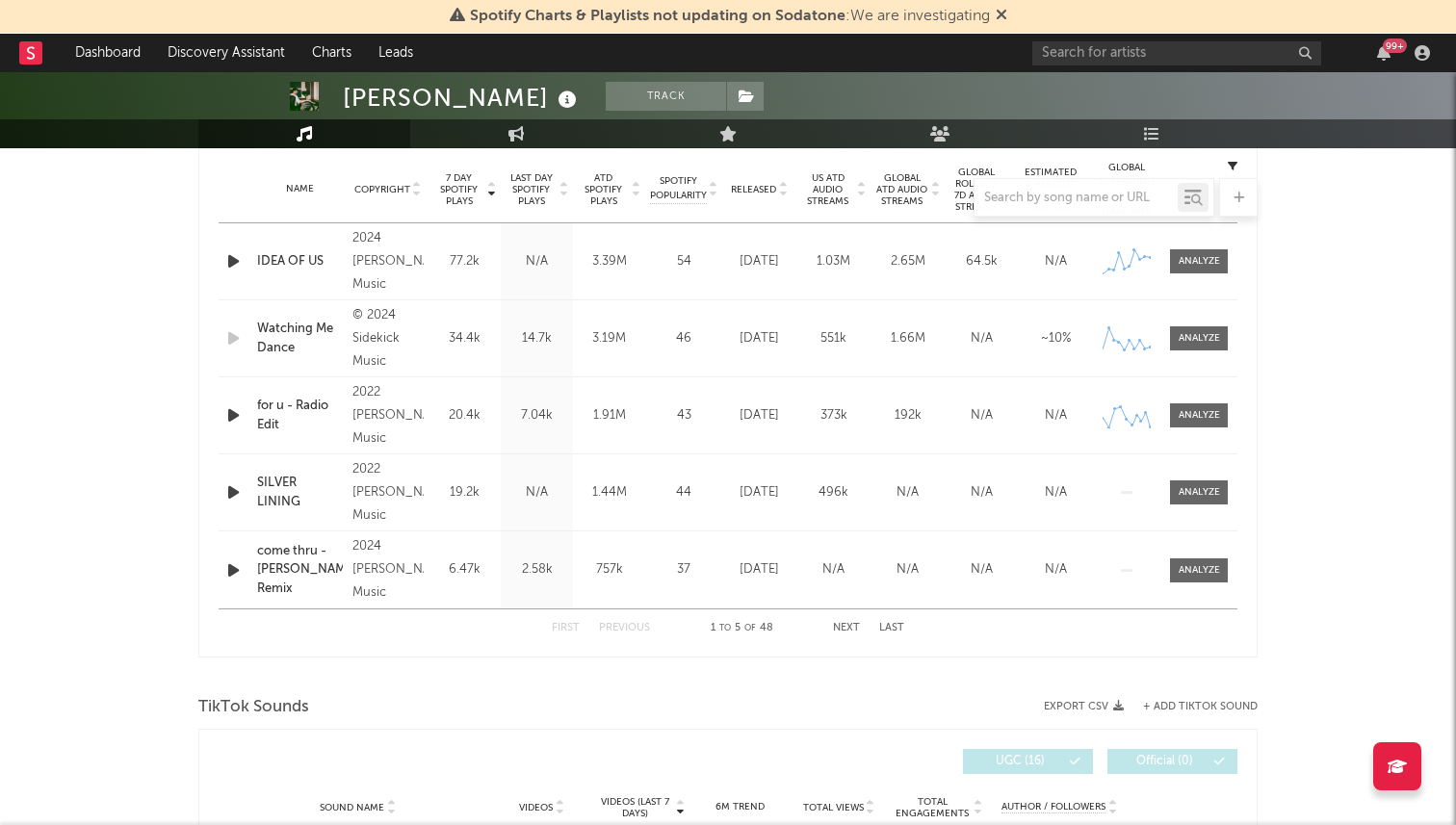
scroll to position [806, 0]
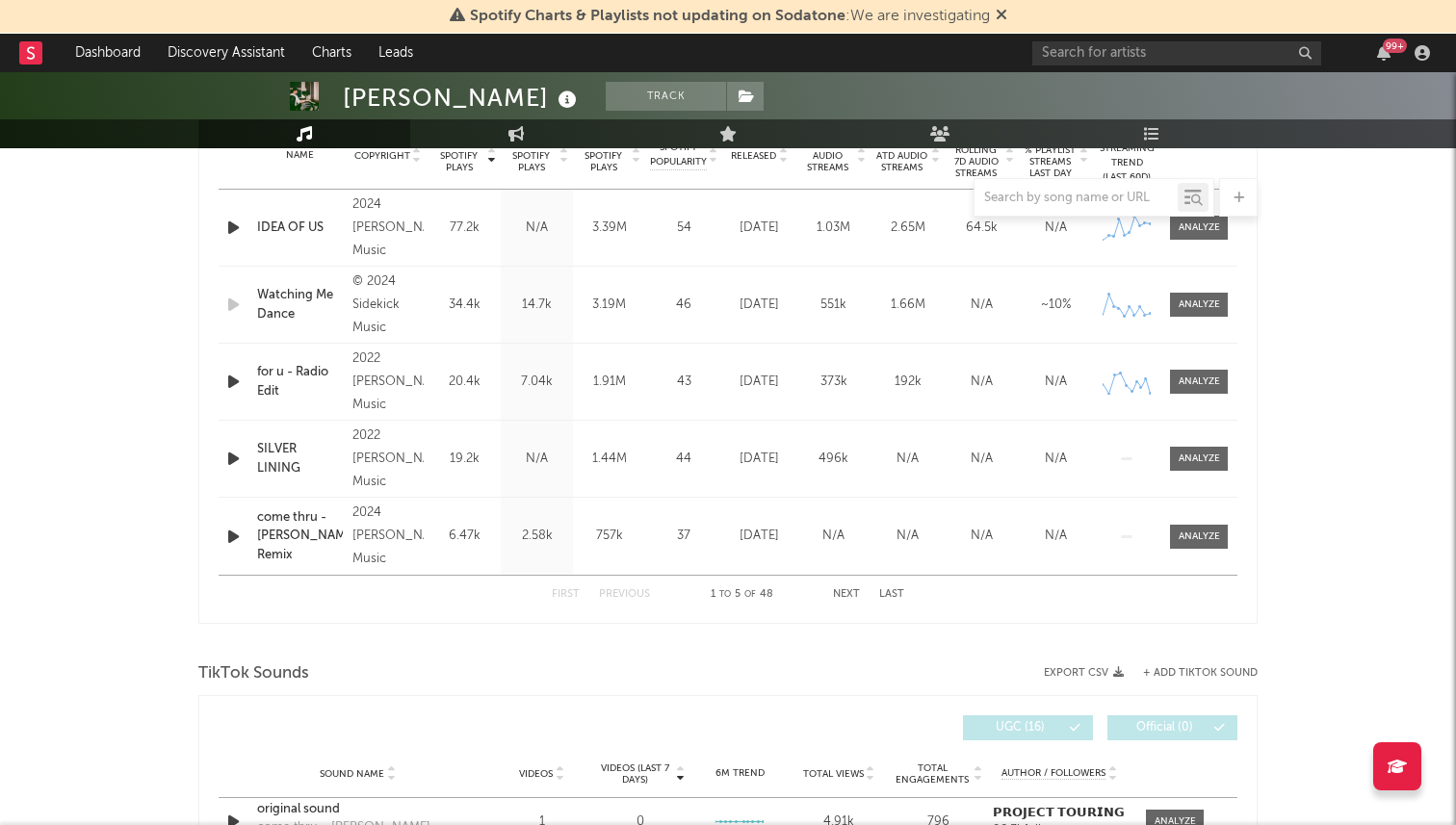
click at [237, 229] on icon "button" at bounding box center [233, 227] width 20 height 24
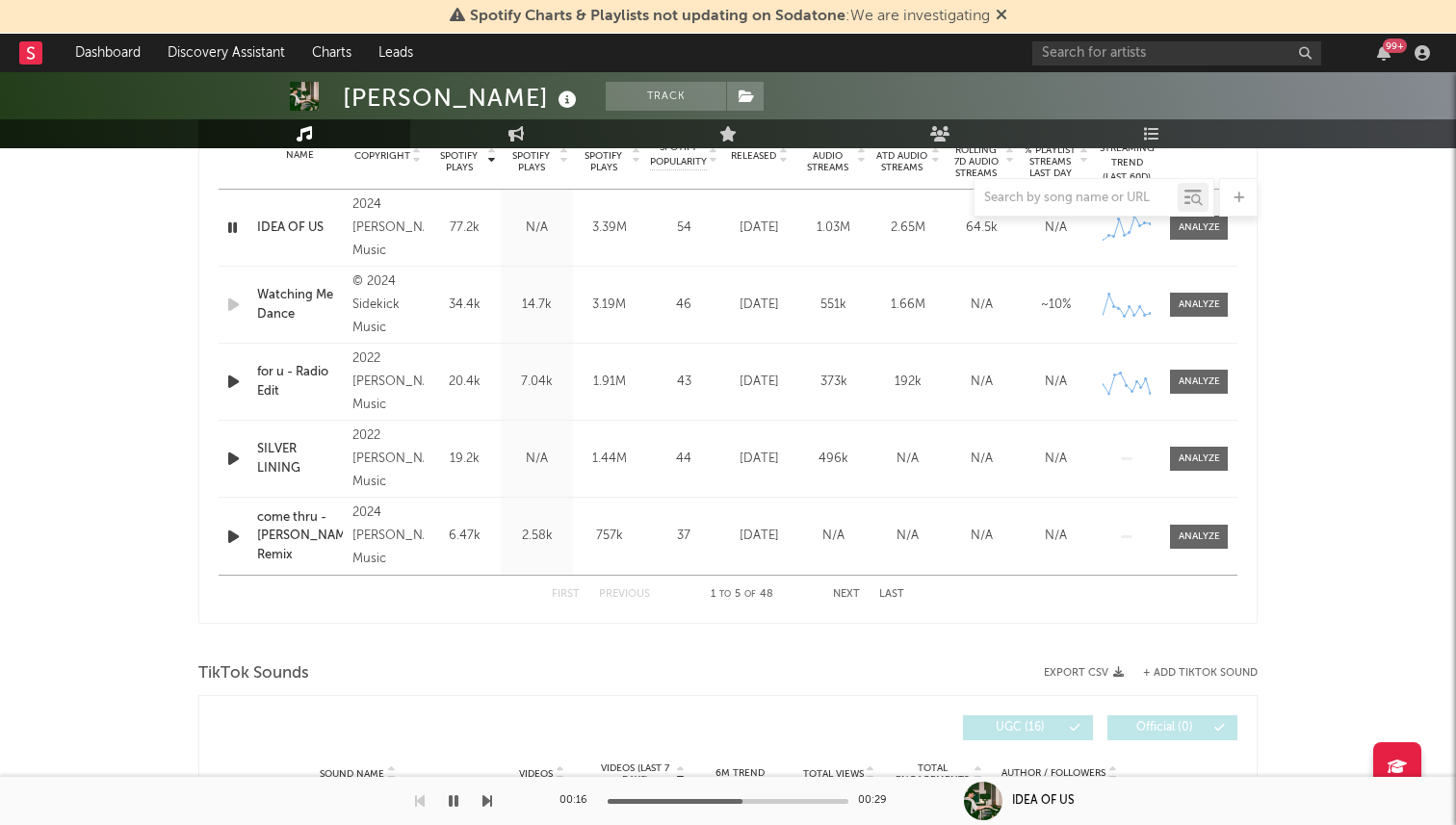
click at [742, 801] on div at bounding box center [728, 801] width 241 height 5
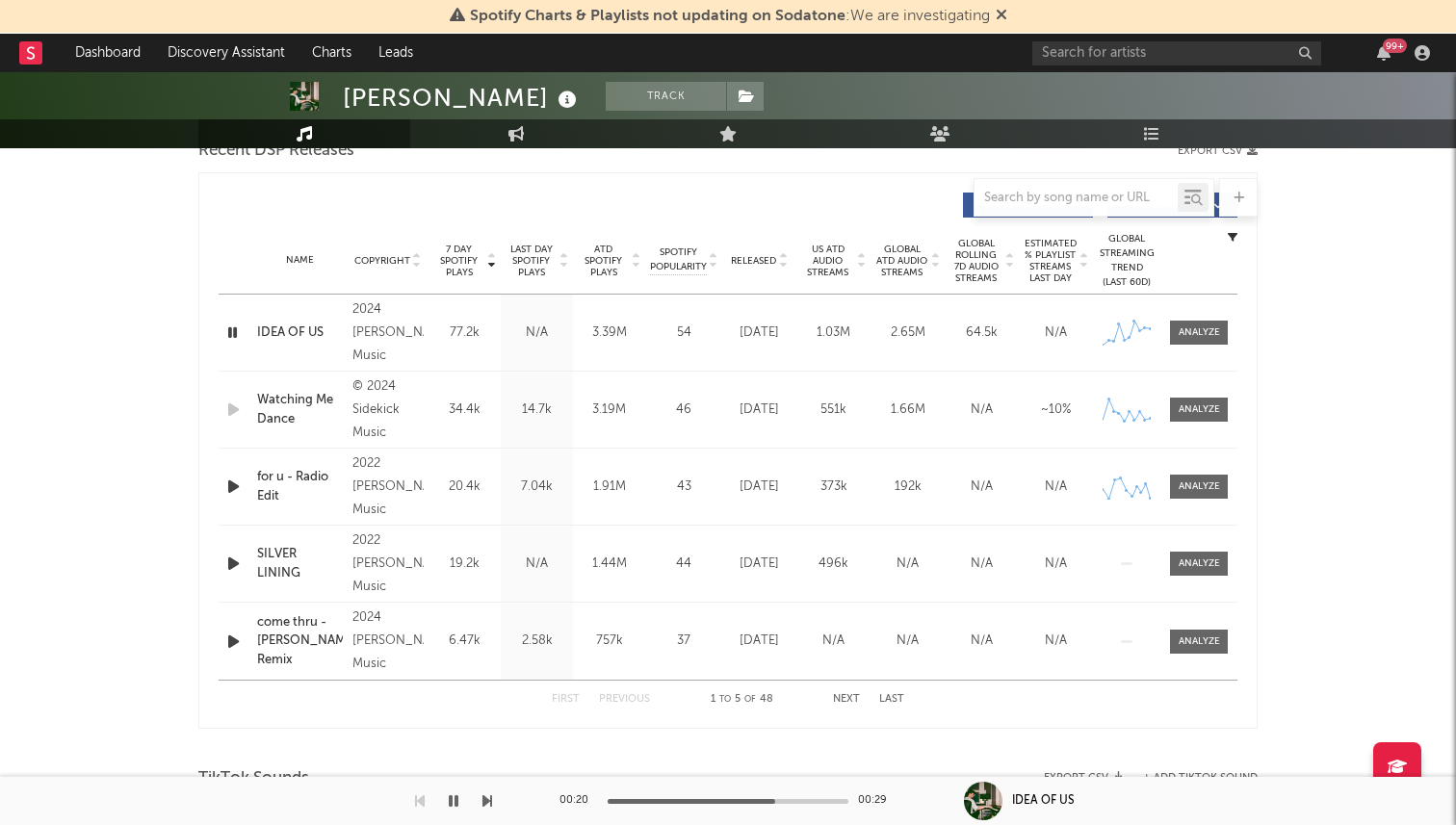
scroll to position [700, 0]
click at [231, 337] on icon "button" at bounding box center [232, 333] width 18 height 24
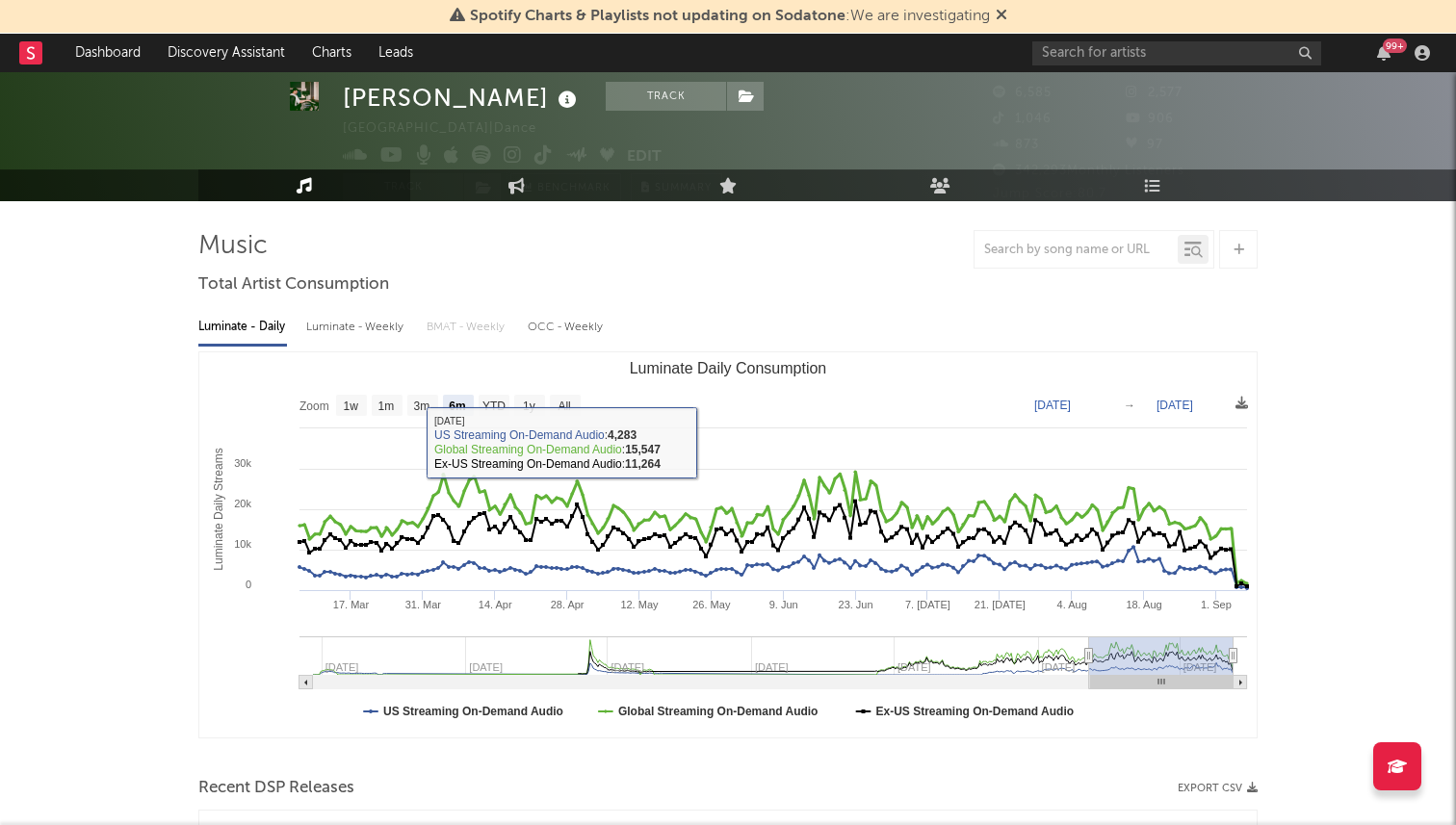
scroll to position [0, 0]
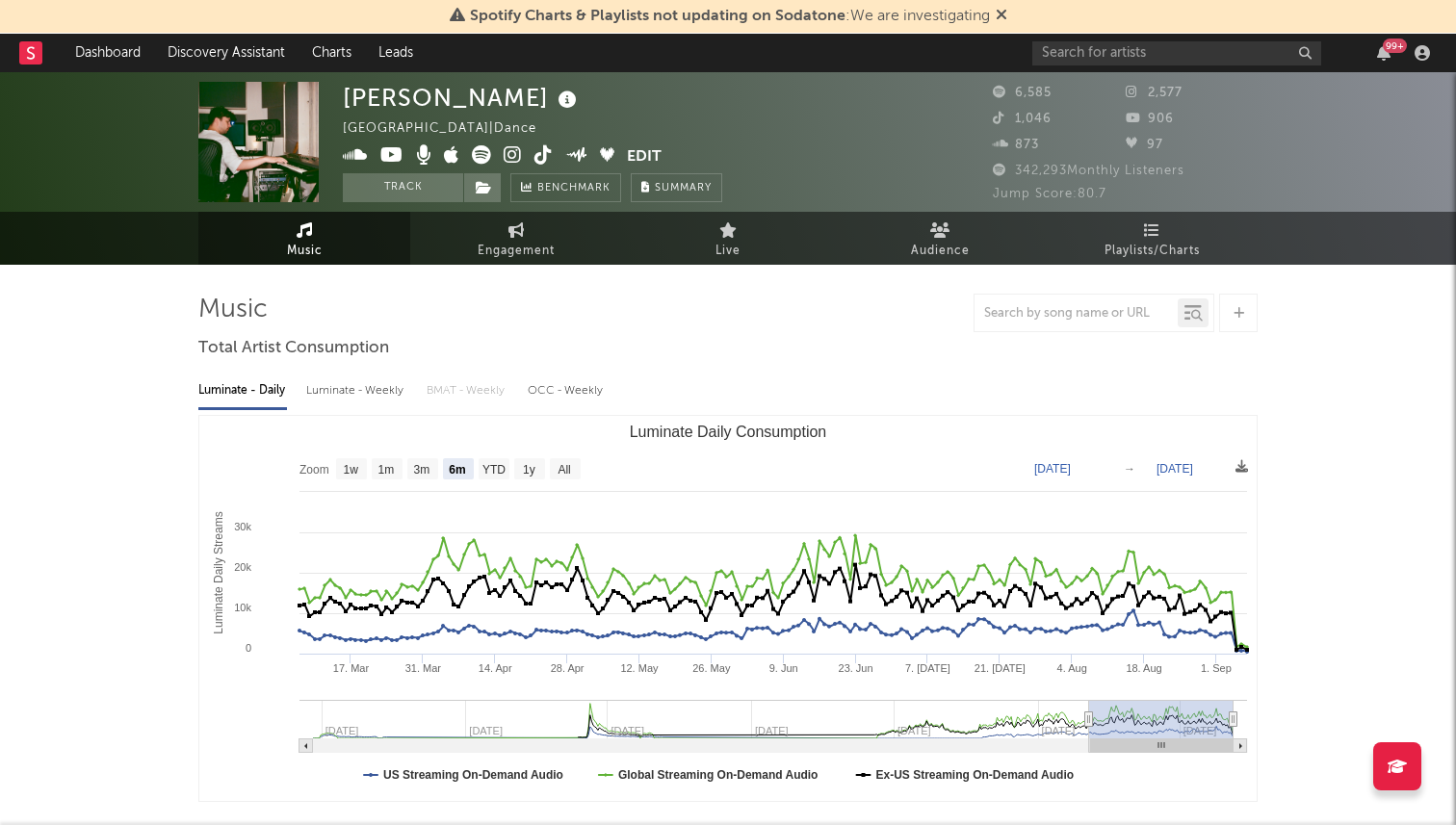
click at [539, 156] on icon at bounding box center [543, 155] width 18 height 19
click at [561, 477] on rect "Luminate Daily Consumption" at bounding box center [565, 469] width 31 height 21
select select "All"
type input "2022-06-19"
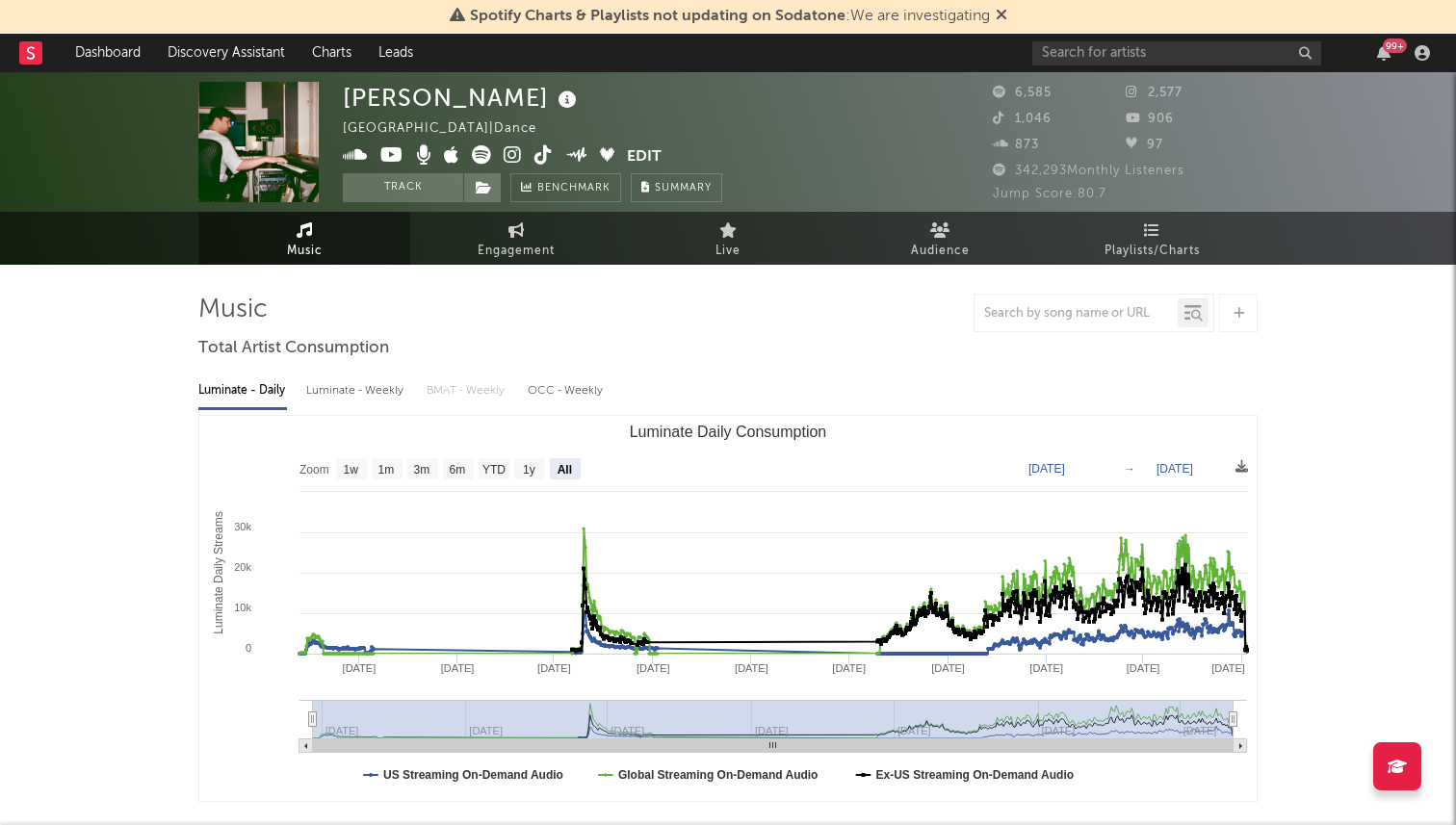
click at [350, 160] on icon at bounding box center [355, 155] width 25 height 19
click at [355, 391] on div "Luminate - Weekly" at bounding box center [356, 391] width 101 height 33
select select "6m"
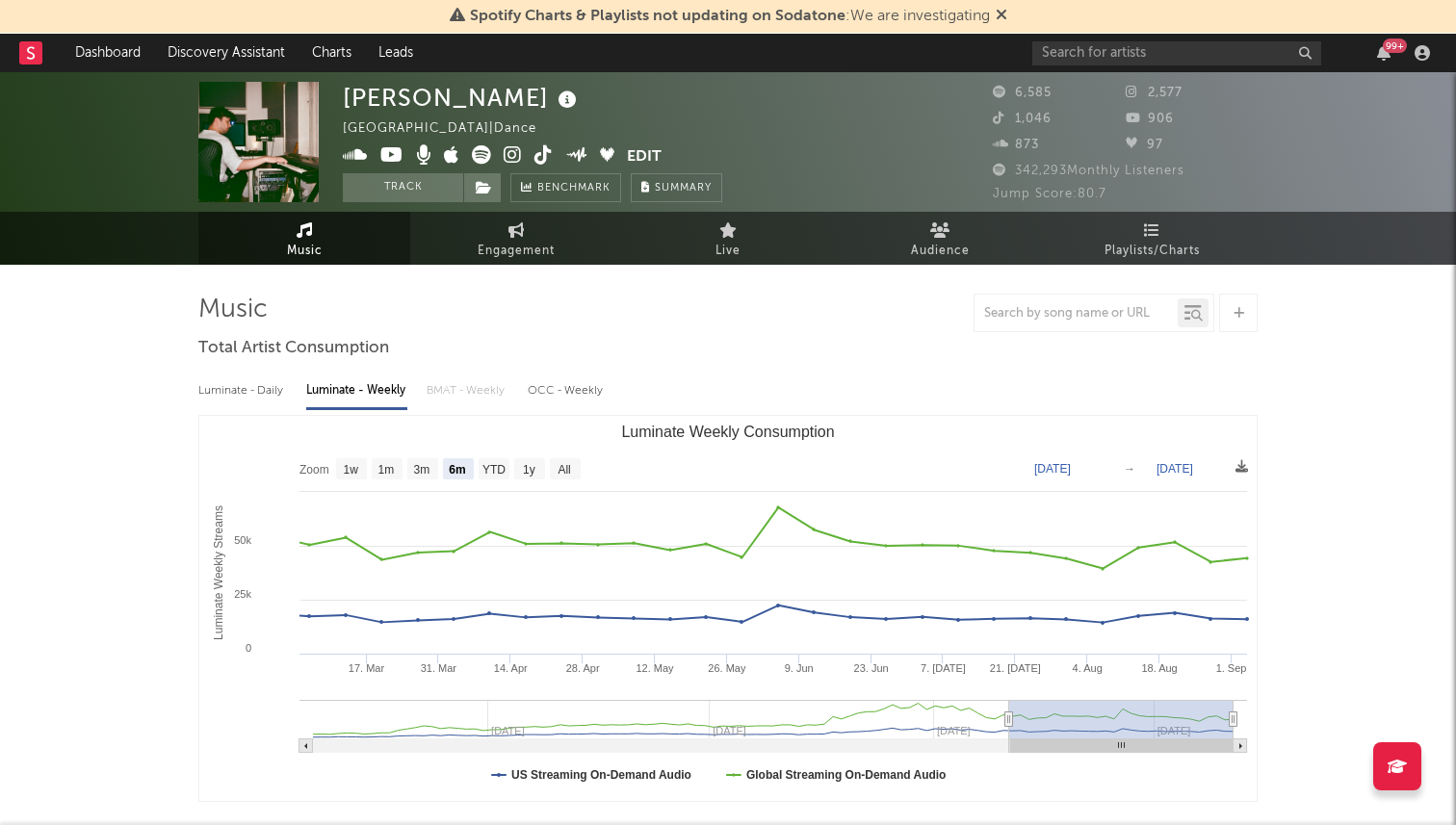
click at [247, 381] on div "Luminate - Daily" at bounding box center [243, 391] width 89 height 33
select select "6m"
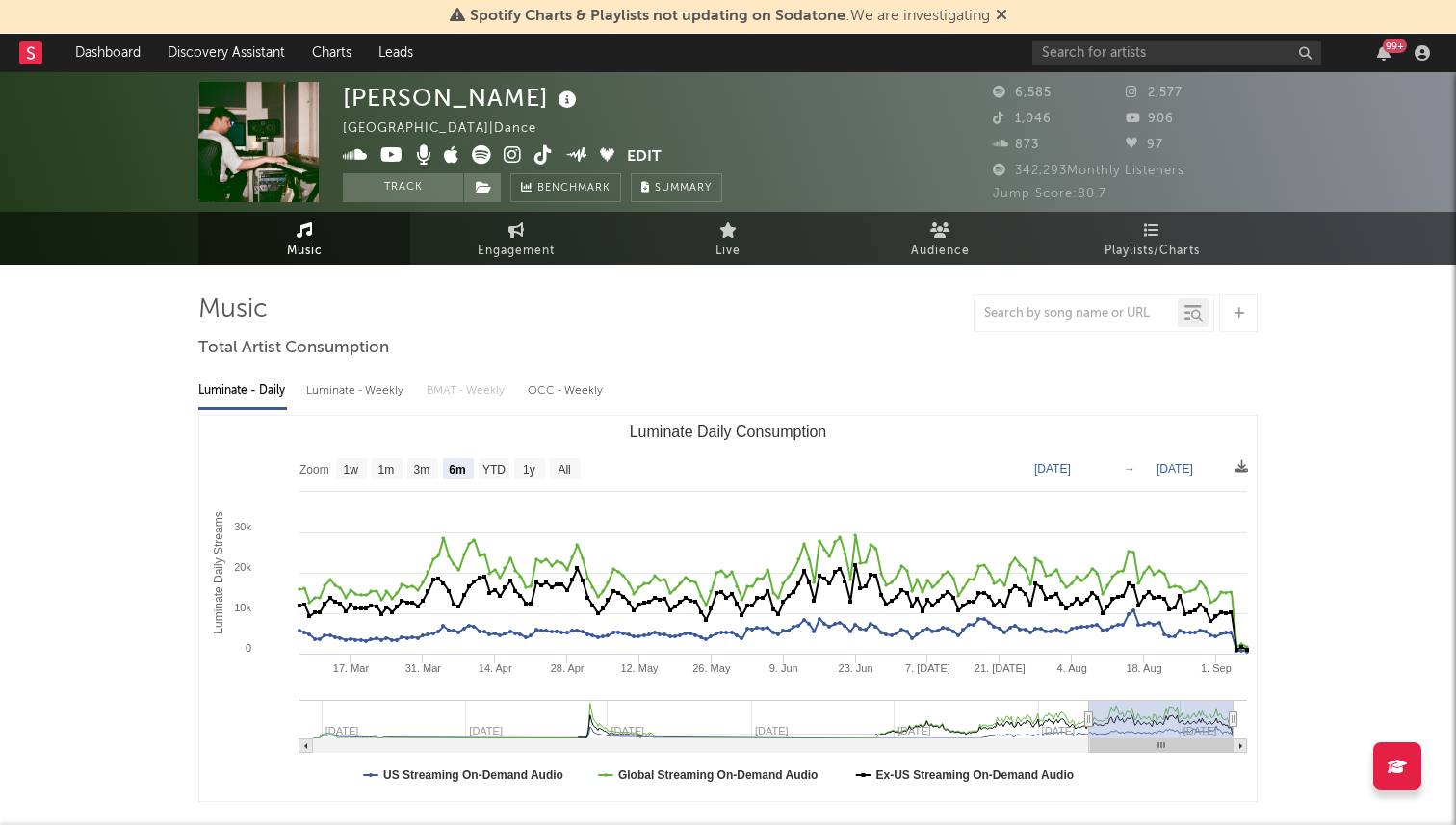
click at [482, 152] on icon at bounding box center [481, 155] width 19 height 19
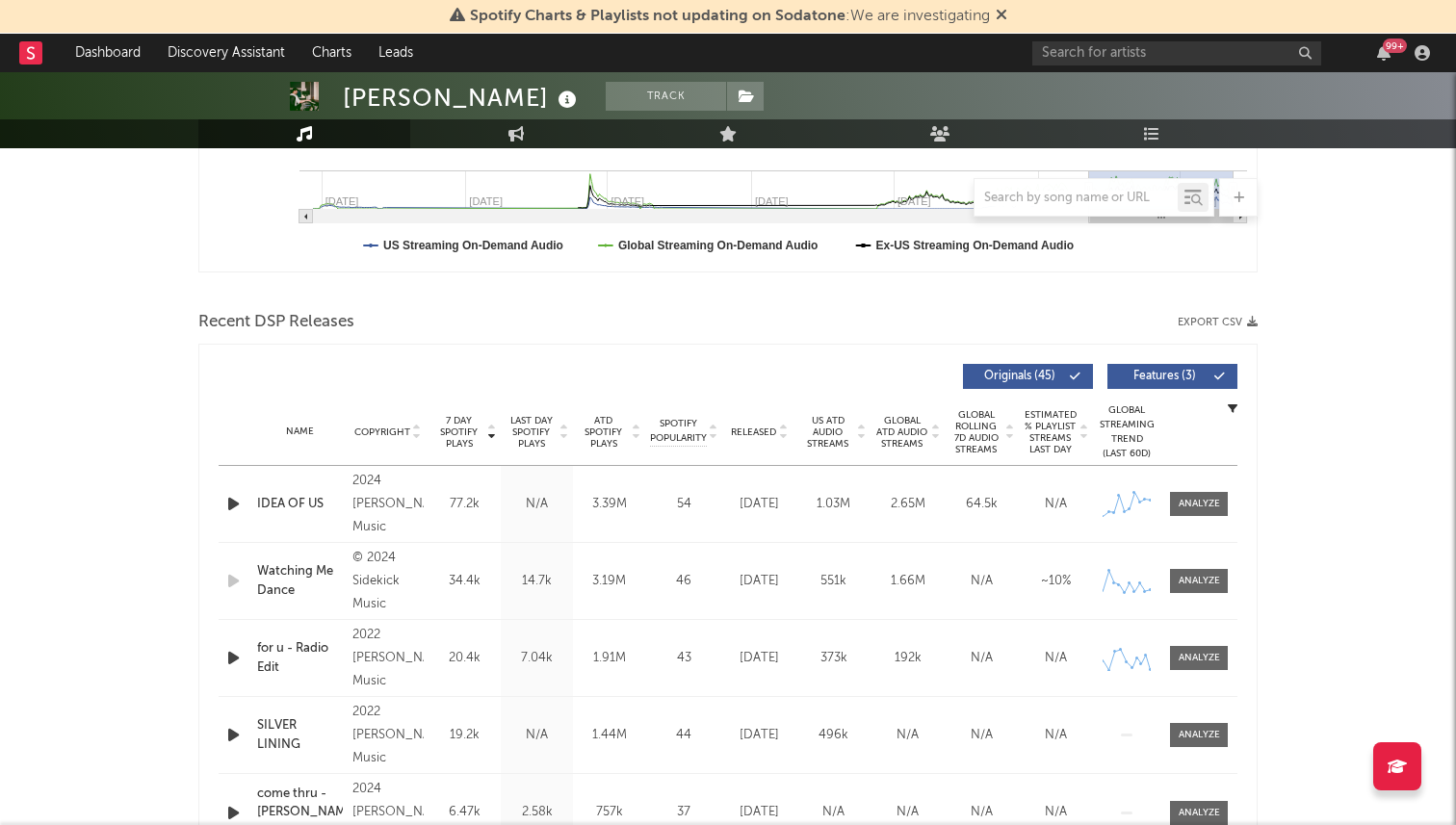
scroll to position [514, 0]
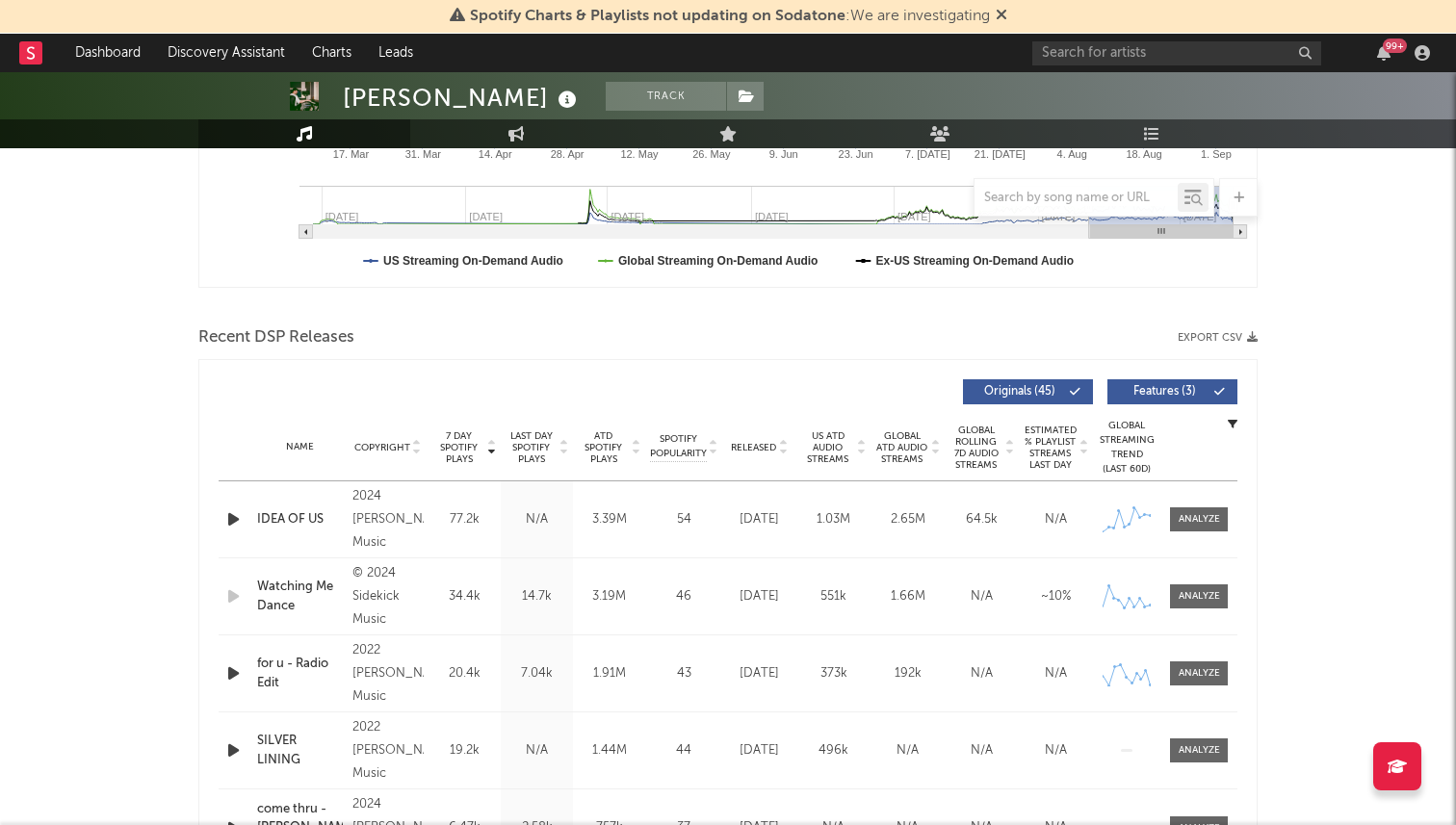
click at [462, 443] on span "7 Day Spotify Plays" at bounding box center [458, 448] width 51 height 35
click at [457, 448] on span "7 Day Spotify Plays" at bounding box center [458, 448] width 51 height 35
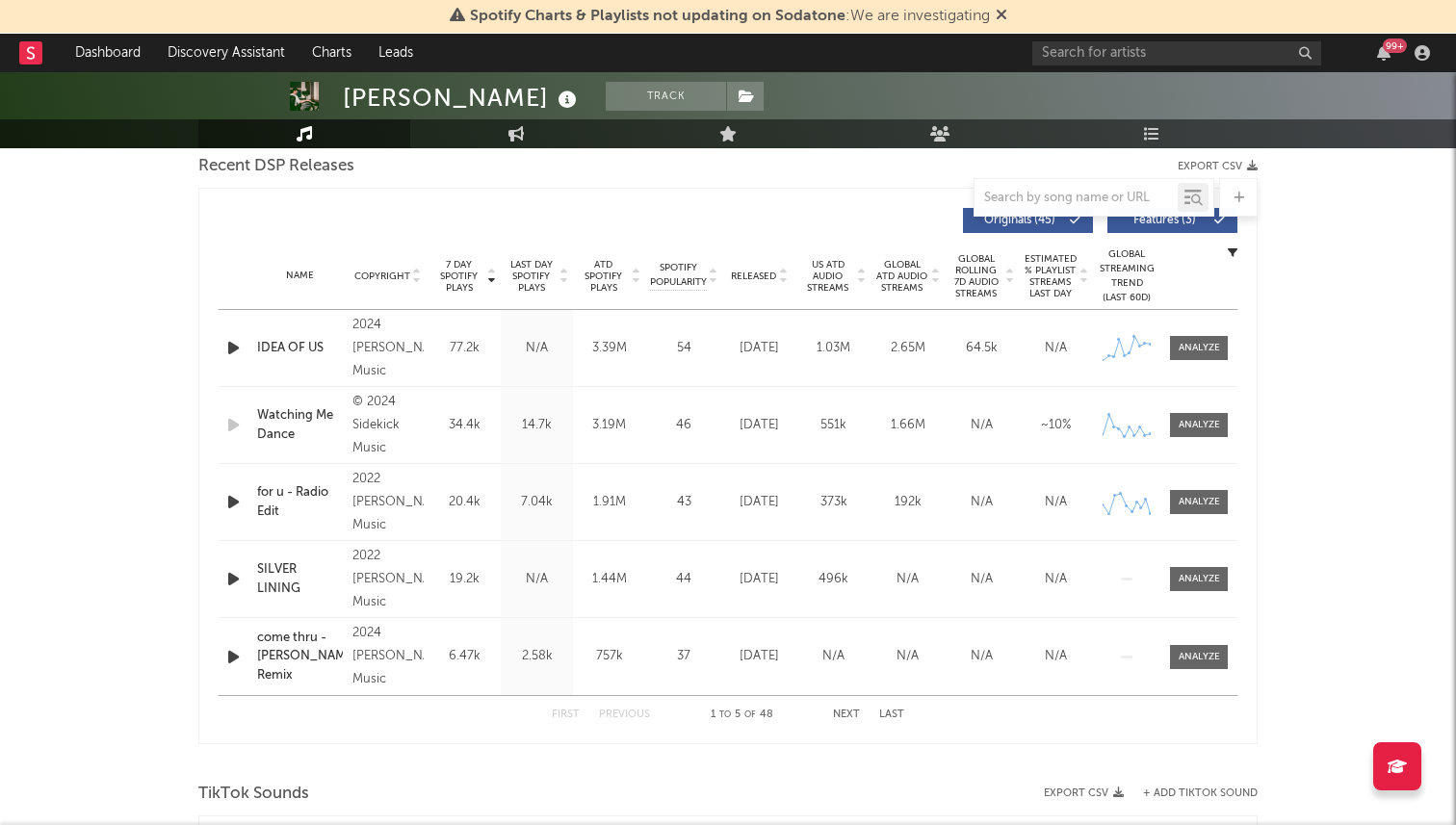
scroll to position [669, 0]
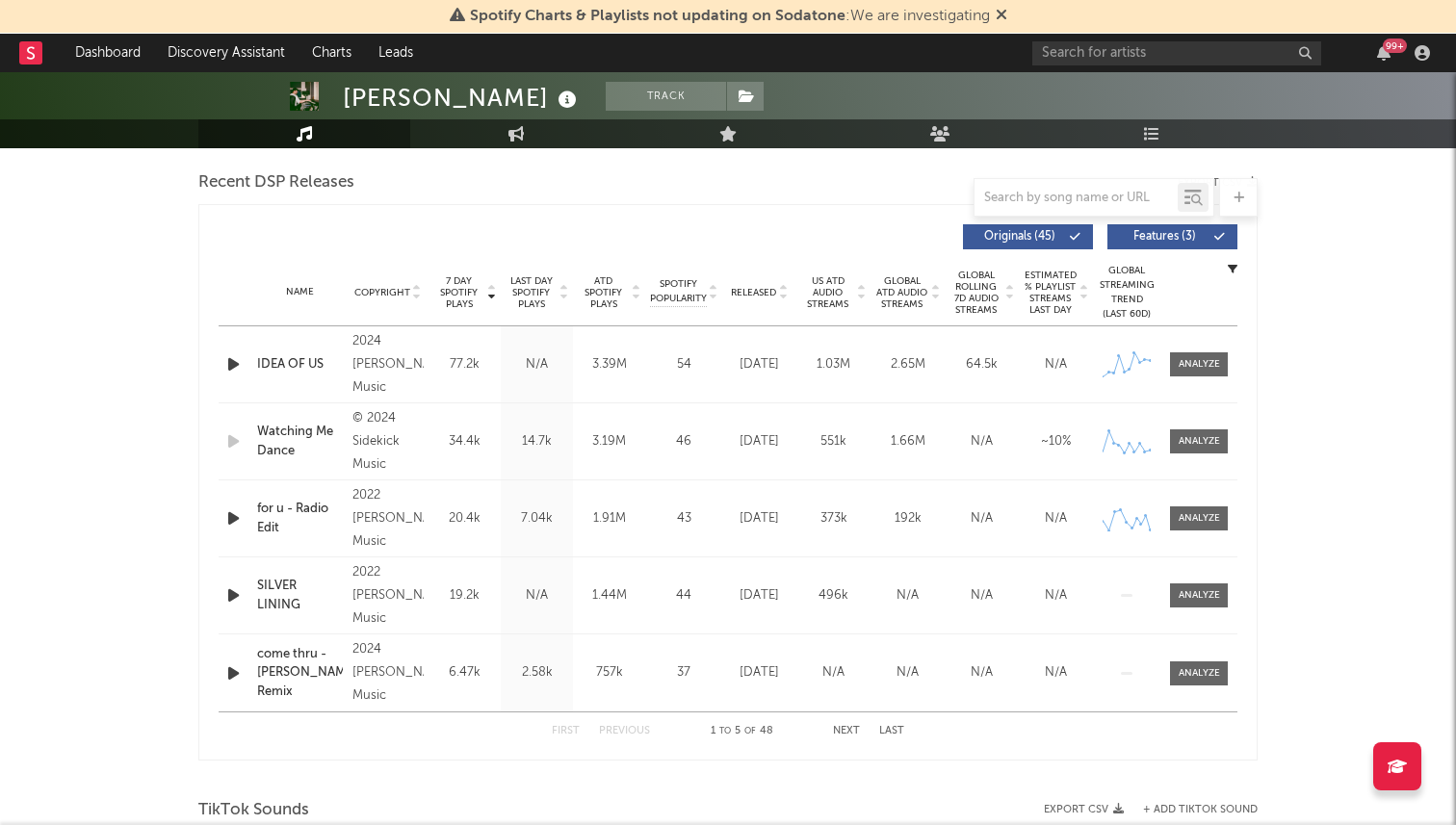
click at [299, 443] on div "Watching Me Dance" at bounding box center [299, 441] width 86 height 38
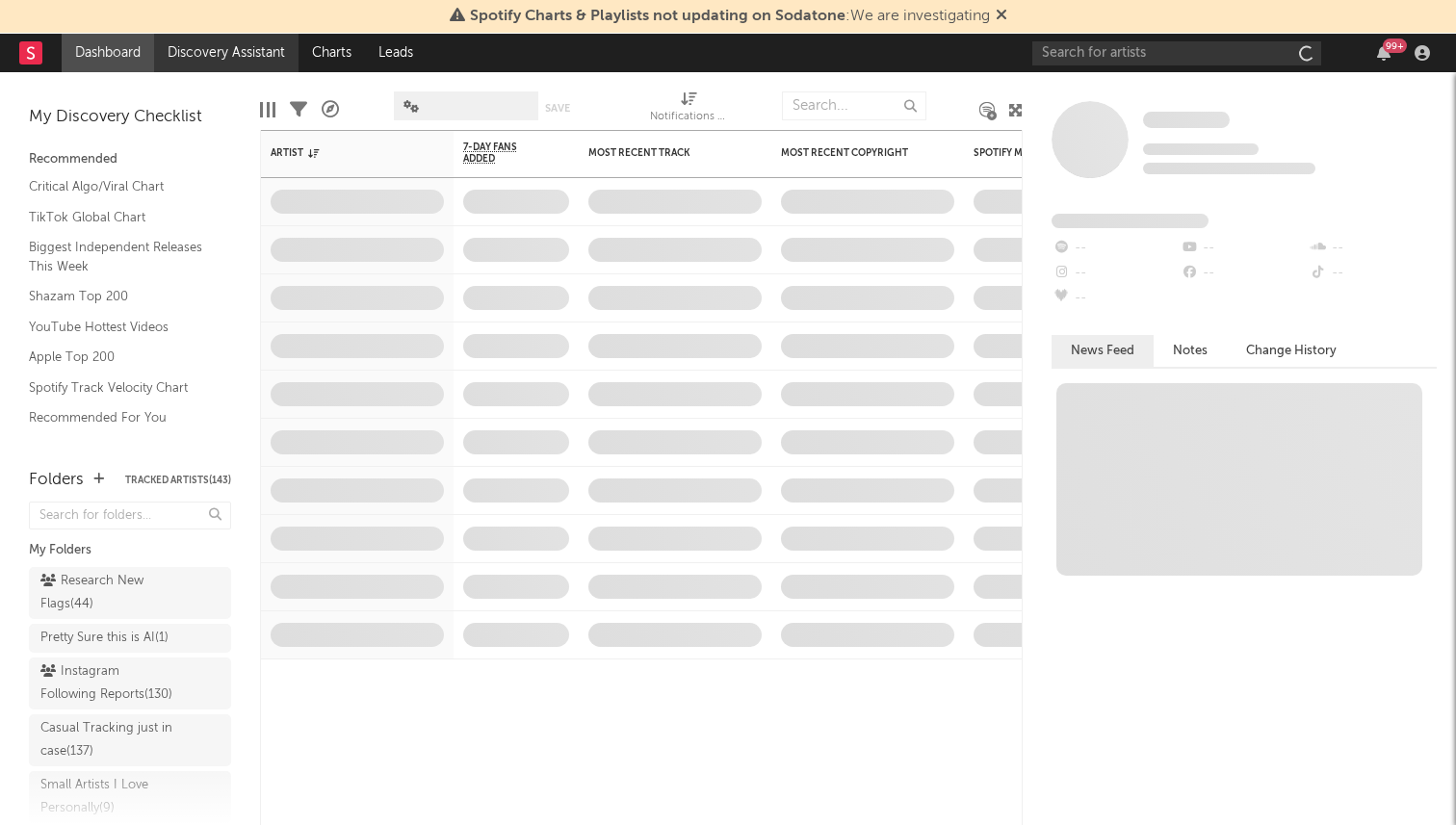
click at [242, 61] on link "Discovery Assistant" at bounding box center [226, 53] width 144 height 39
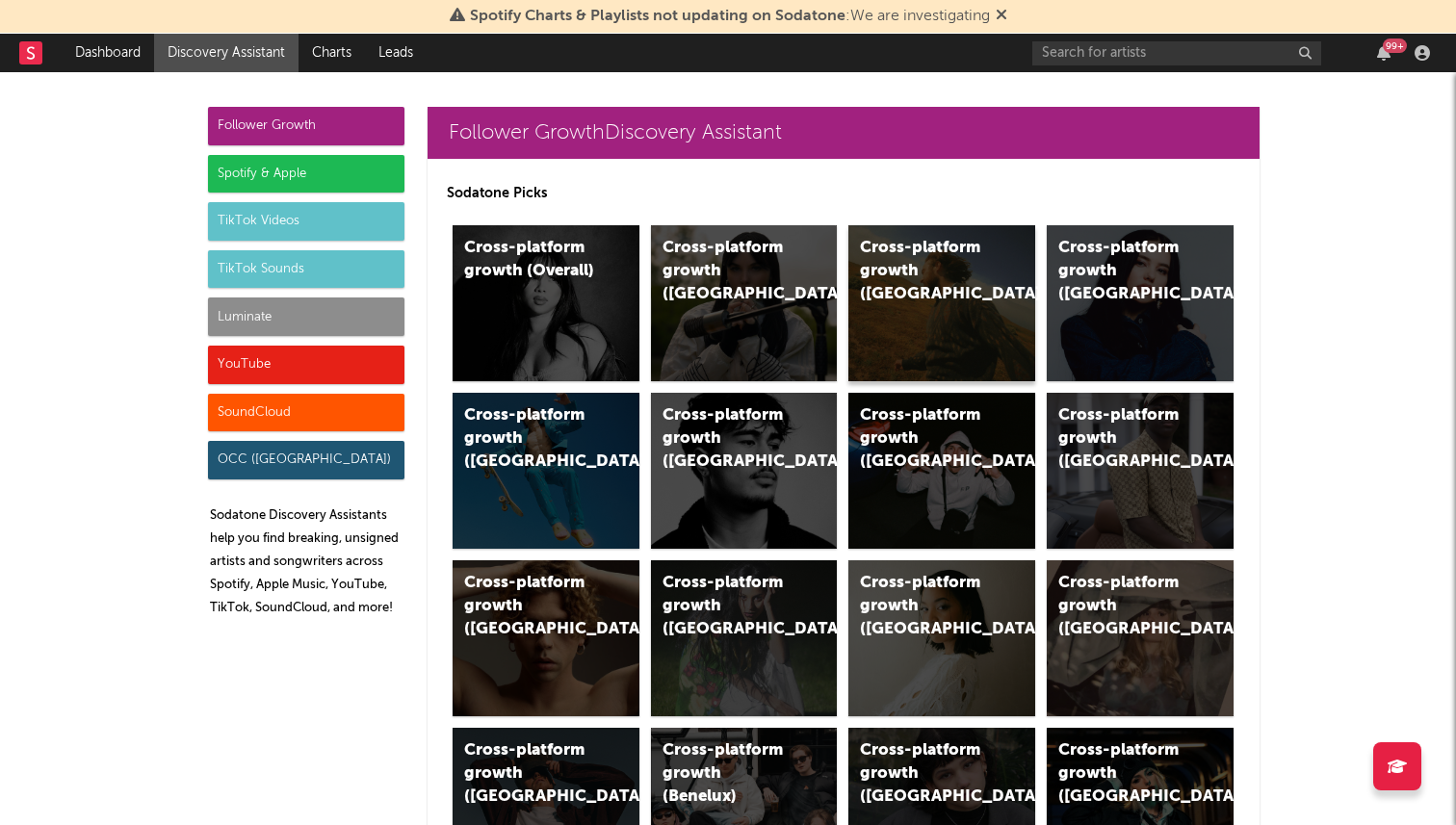
click at [963, 262] on div "Cross-platform growth (US)" at bounding box center [925, 271] width 131 height 69
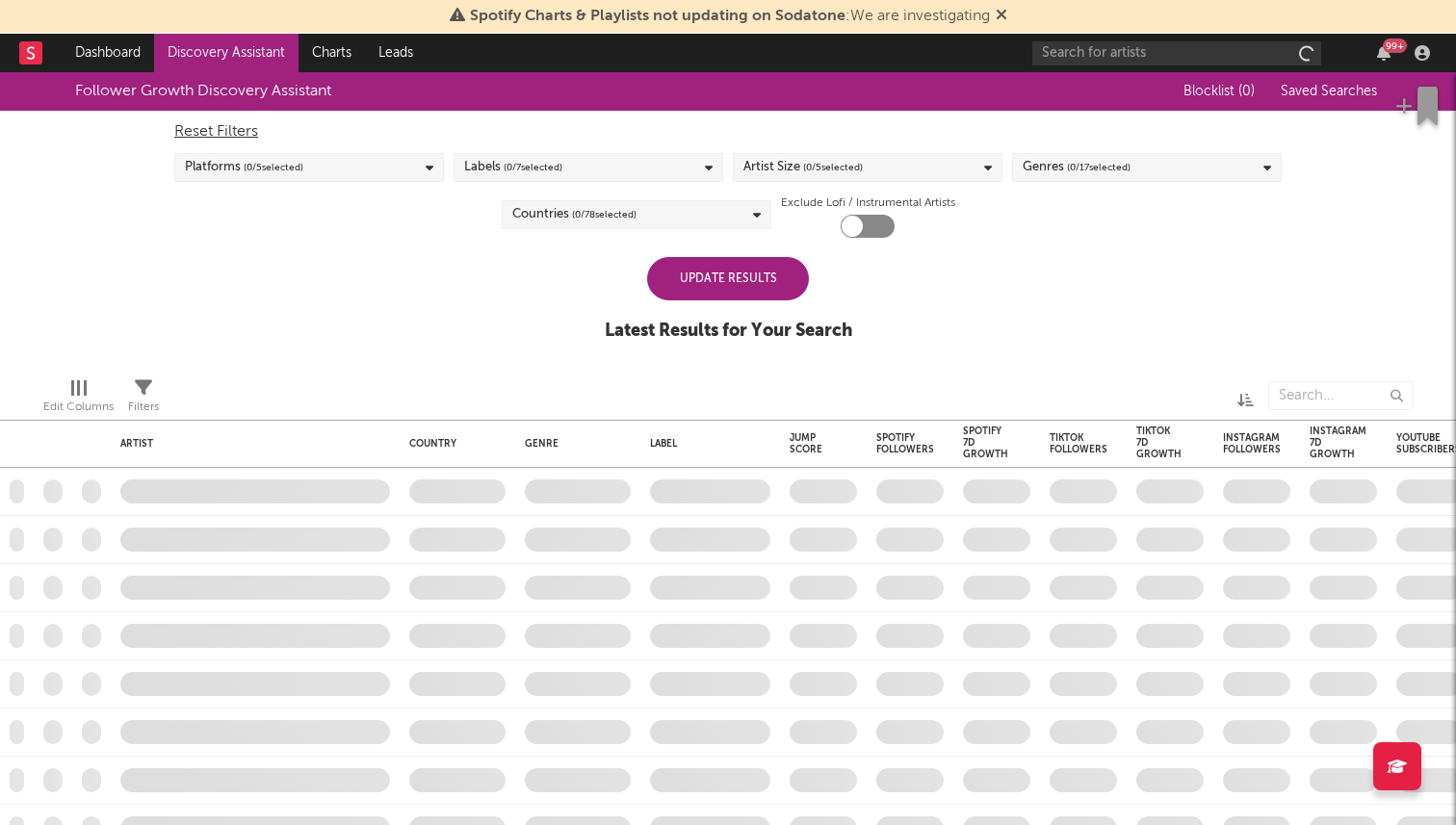
checkbox input "true"
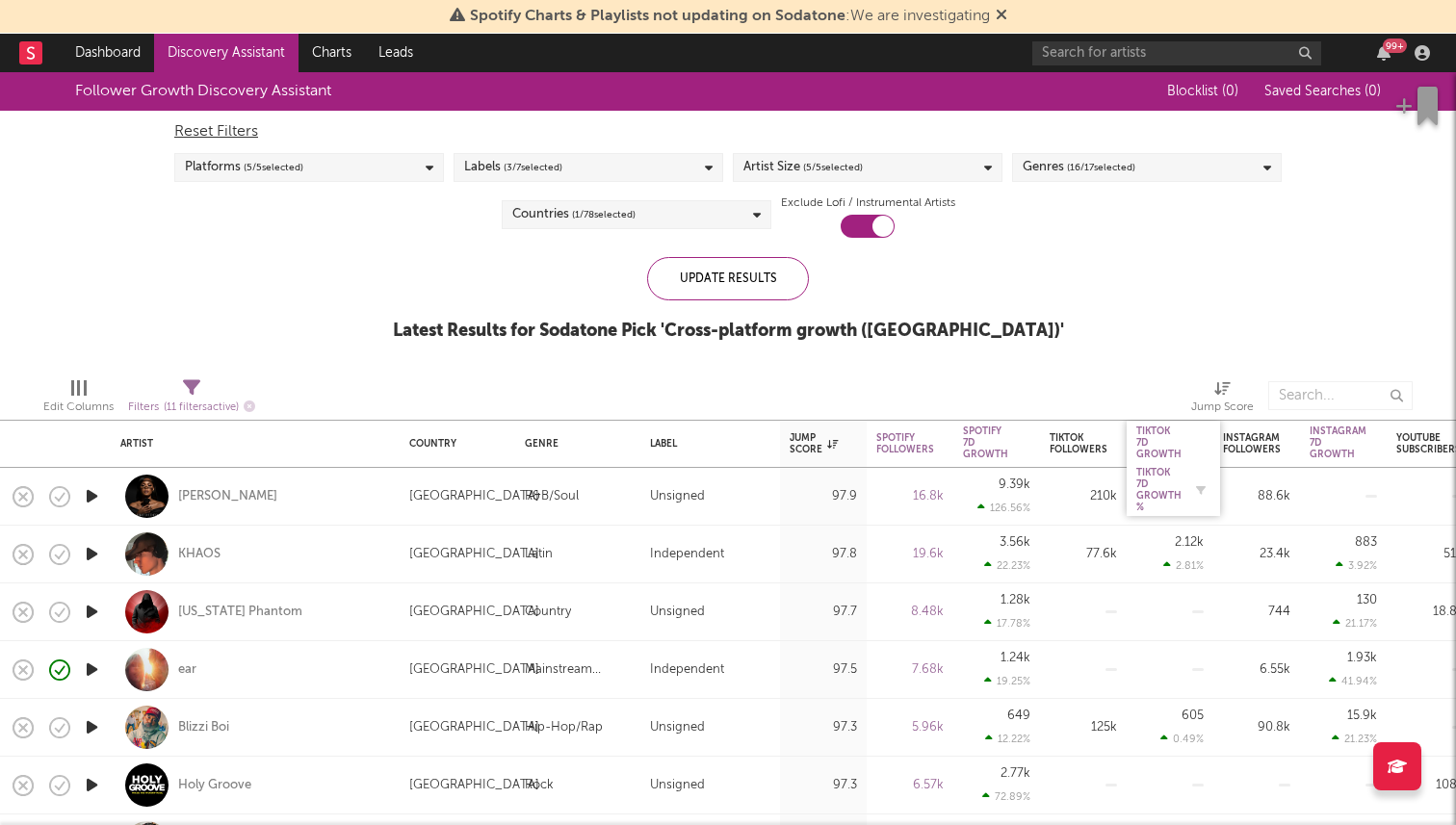
click at [1163, 479] on div "Tiktok 7D Growth %" at bounding box center [1158, 490] width 45 height 46
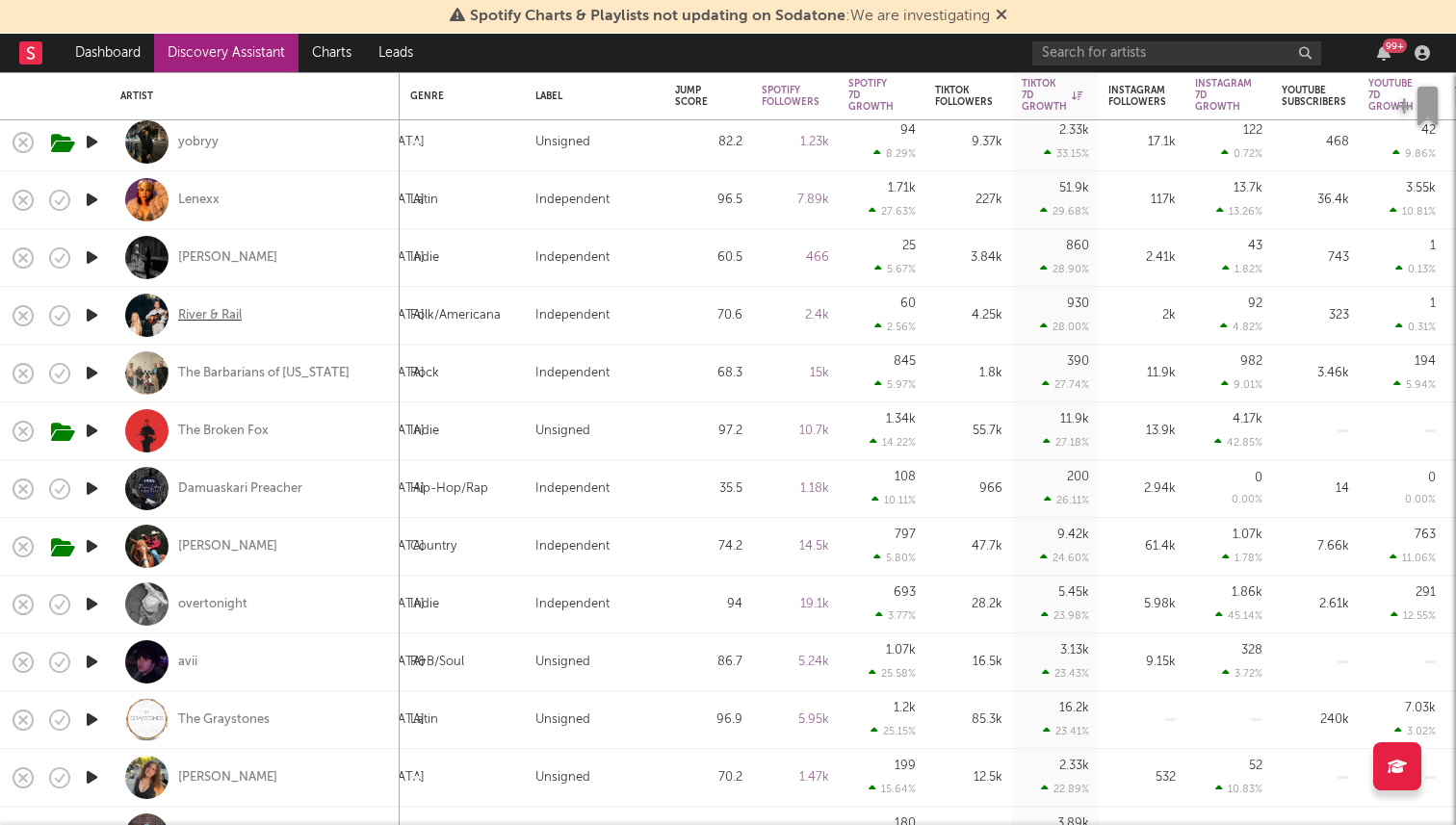
click at [202, 310] on div "River & Rail" at bounding box center [210, 316] width 64 height 17
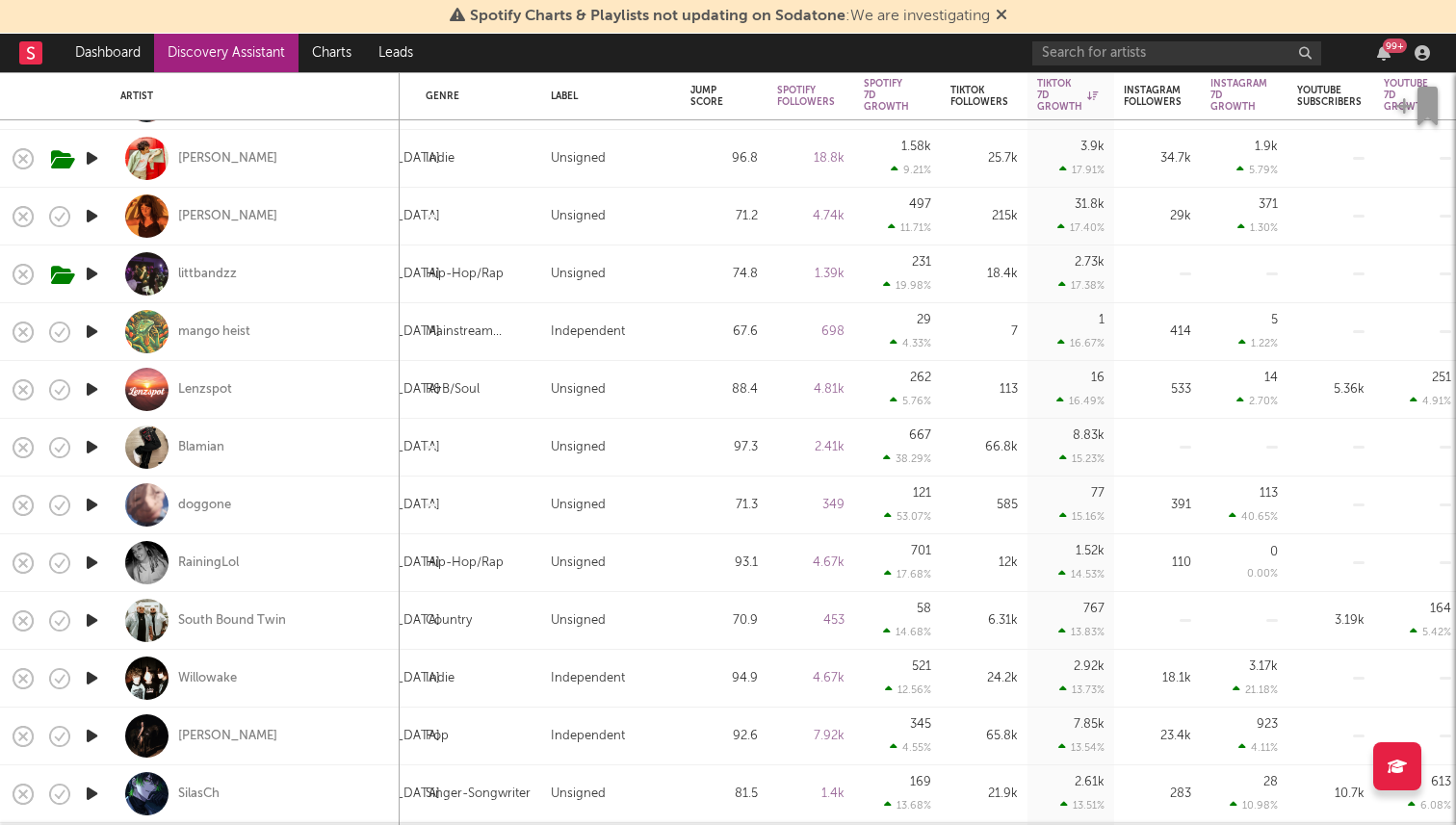
click at [203, 435] on div "Blamian" at bounding box center [255, 447] width 270 height 57
select select "1w"
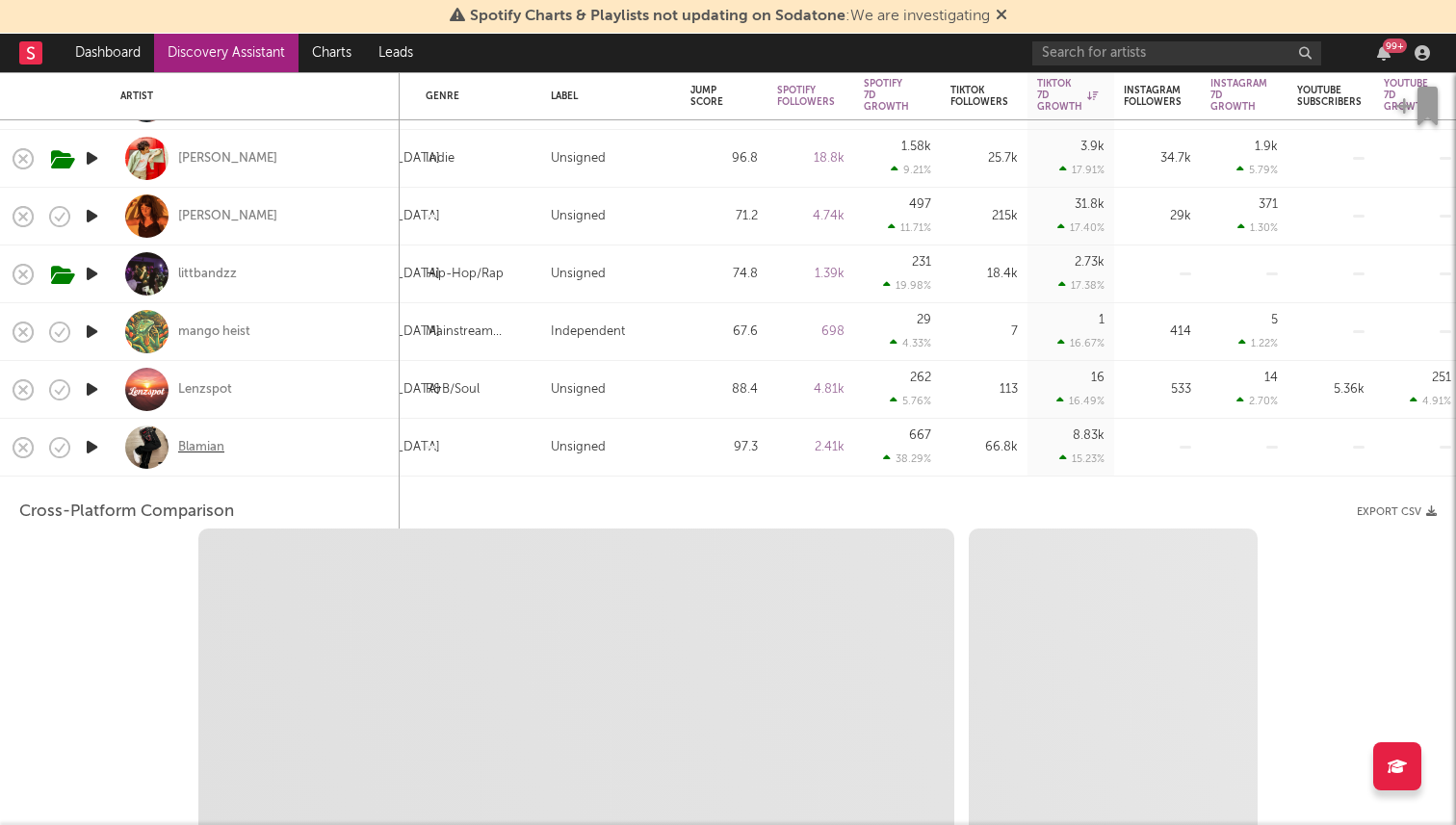
click at [199, 444] on div "Blamian" at bounding box center [201, 448] width 46 height 17
select select "1w"
select select "1m"
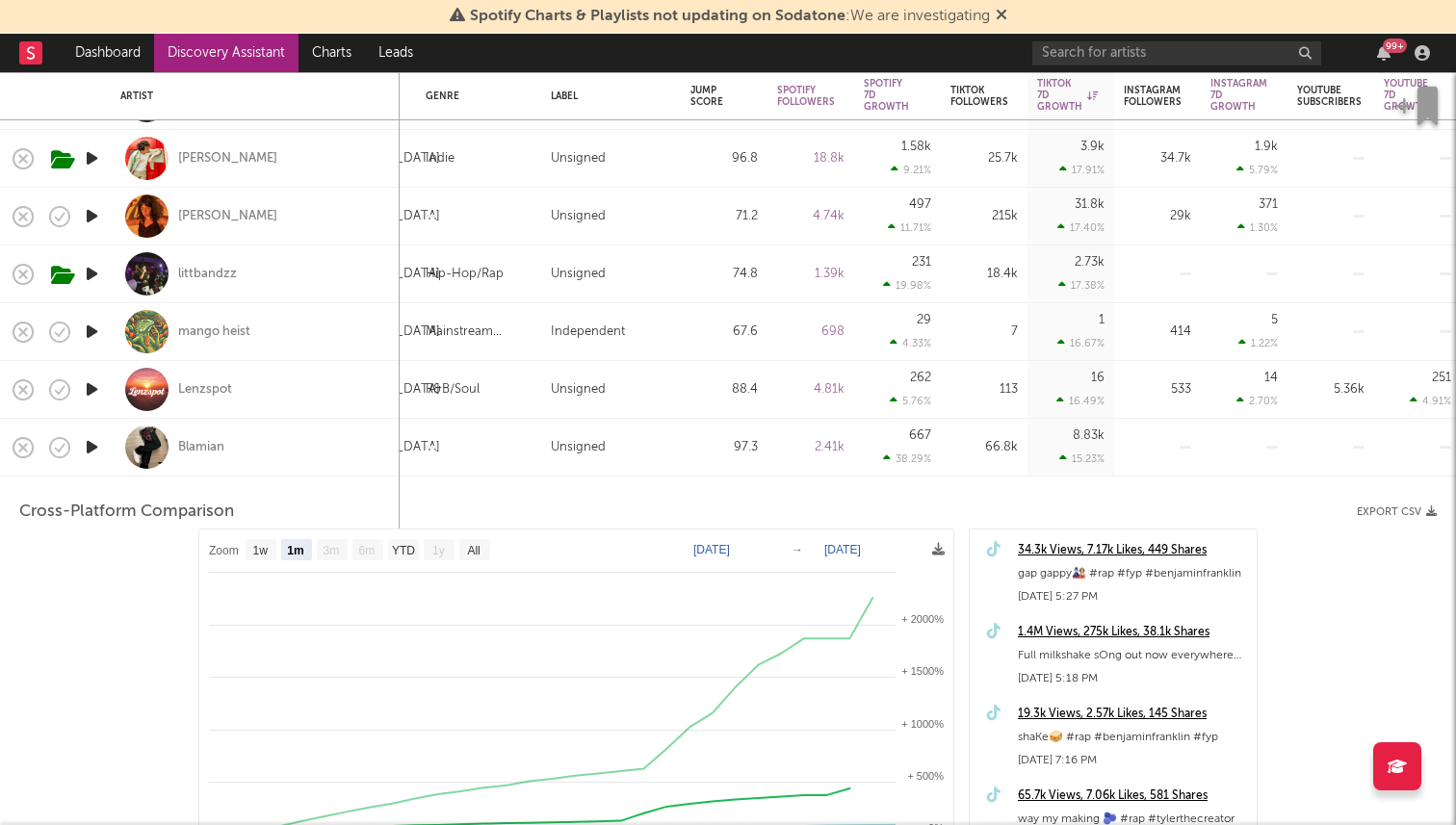
click at [348, 464] on div "Blamian" at bounding box center [255, 447] width 270 height 57
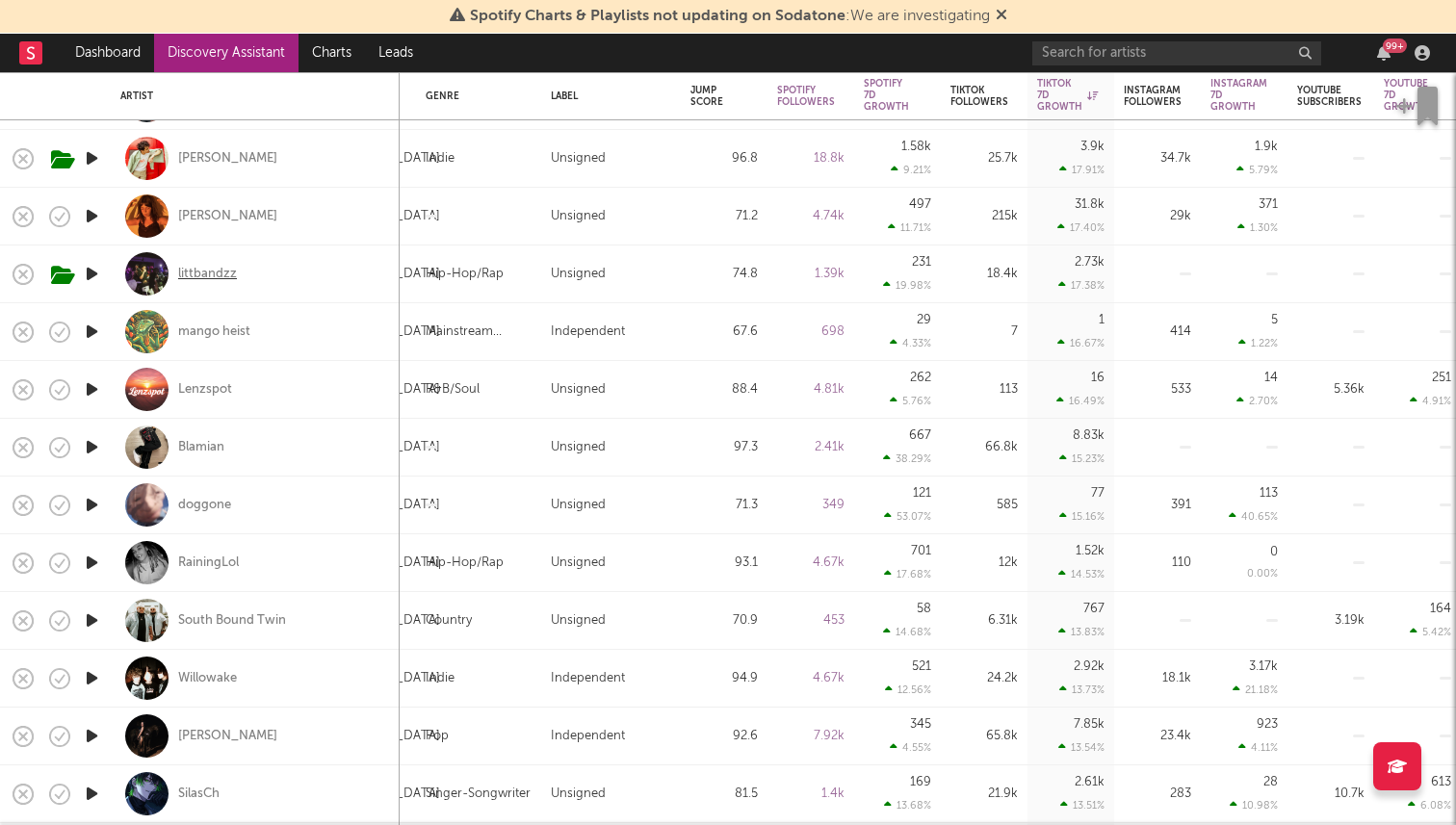
click at [212, 270] on div "littbandzz" at bounding box center [207, 274] width 59 height 17
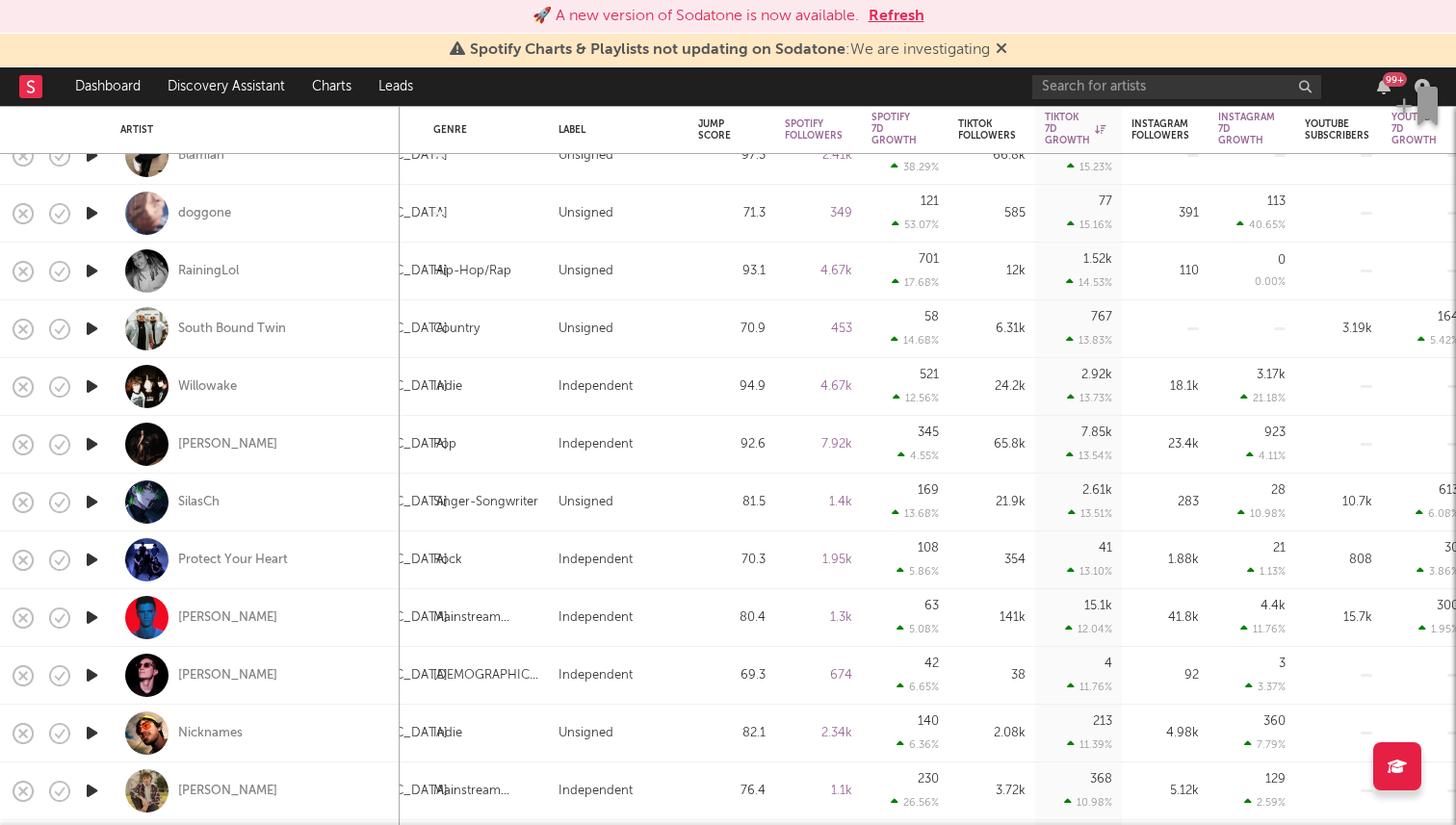
click at [93, 447] on icon "button" at bounding box center [91, 444] width 20 height 24
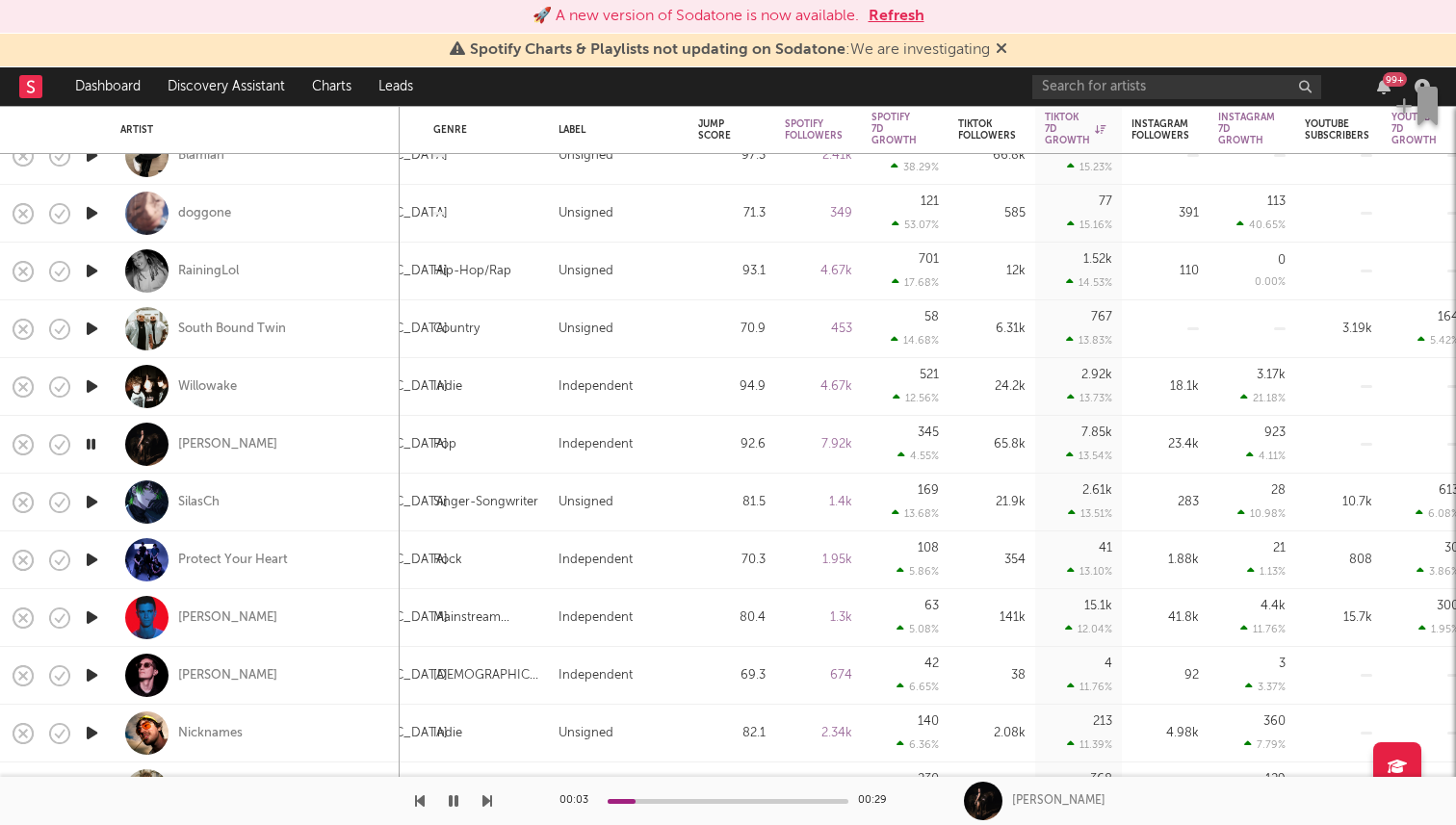
click at [94, 447] on icon "button" at bounding box center [91, 444] width 18 height 24
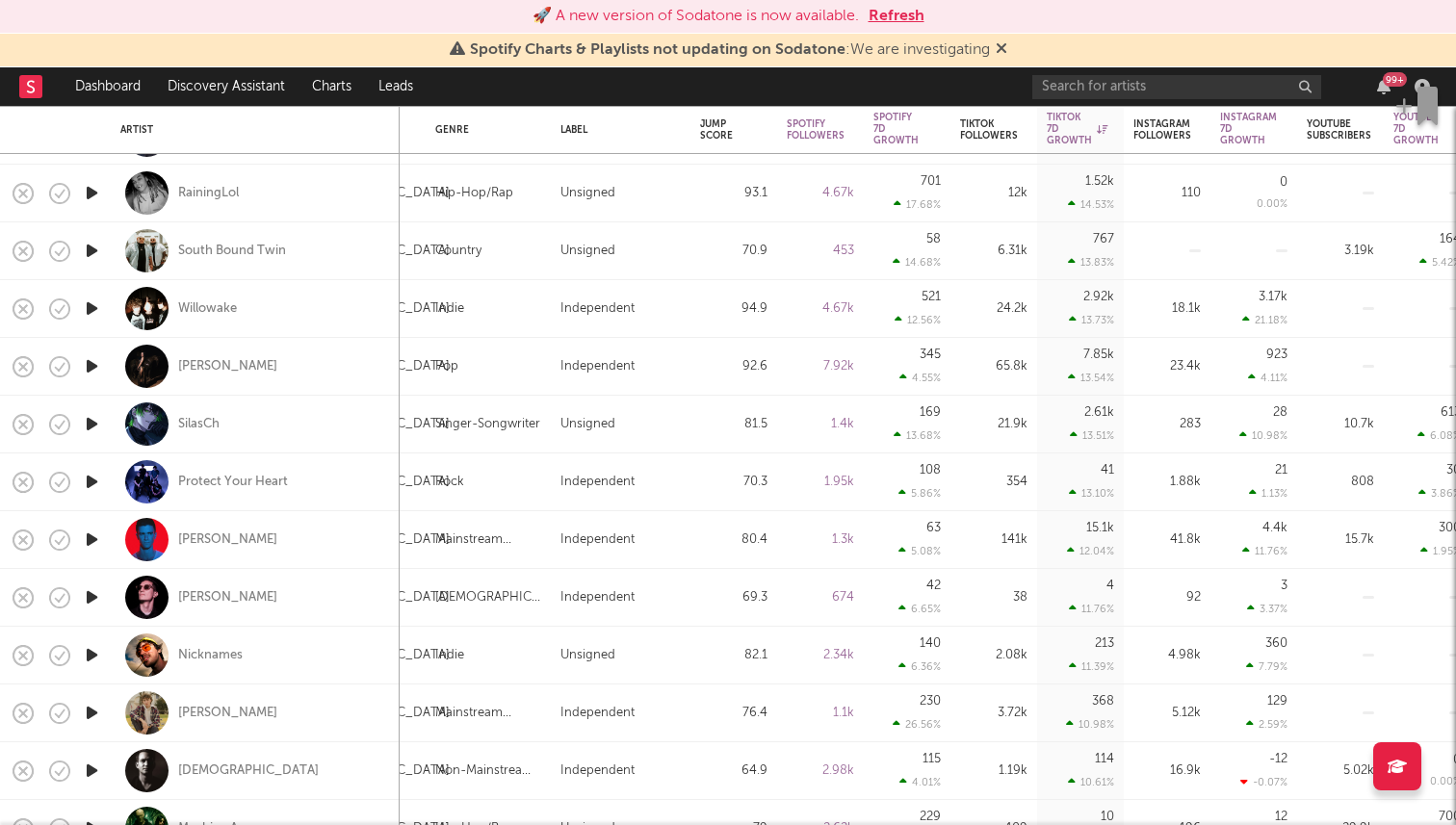
click at [91, 486] on icon "button" at bounding box center [91, 481] width 20 height 24
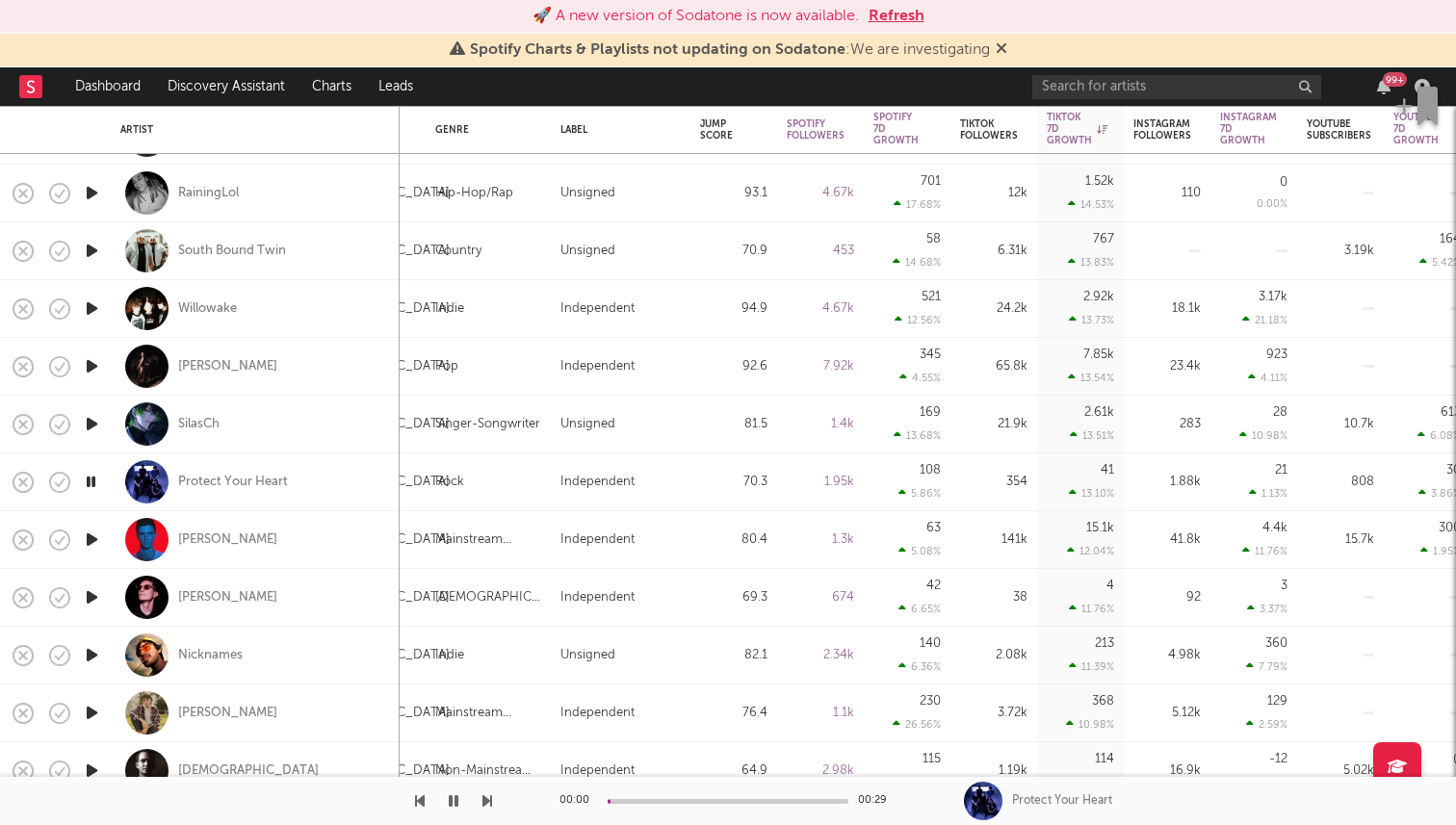
click at [91, 486] on icon "button" at bounding box center [91, 481] width 18 height 24
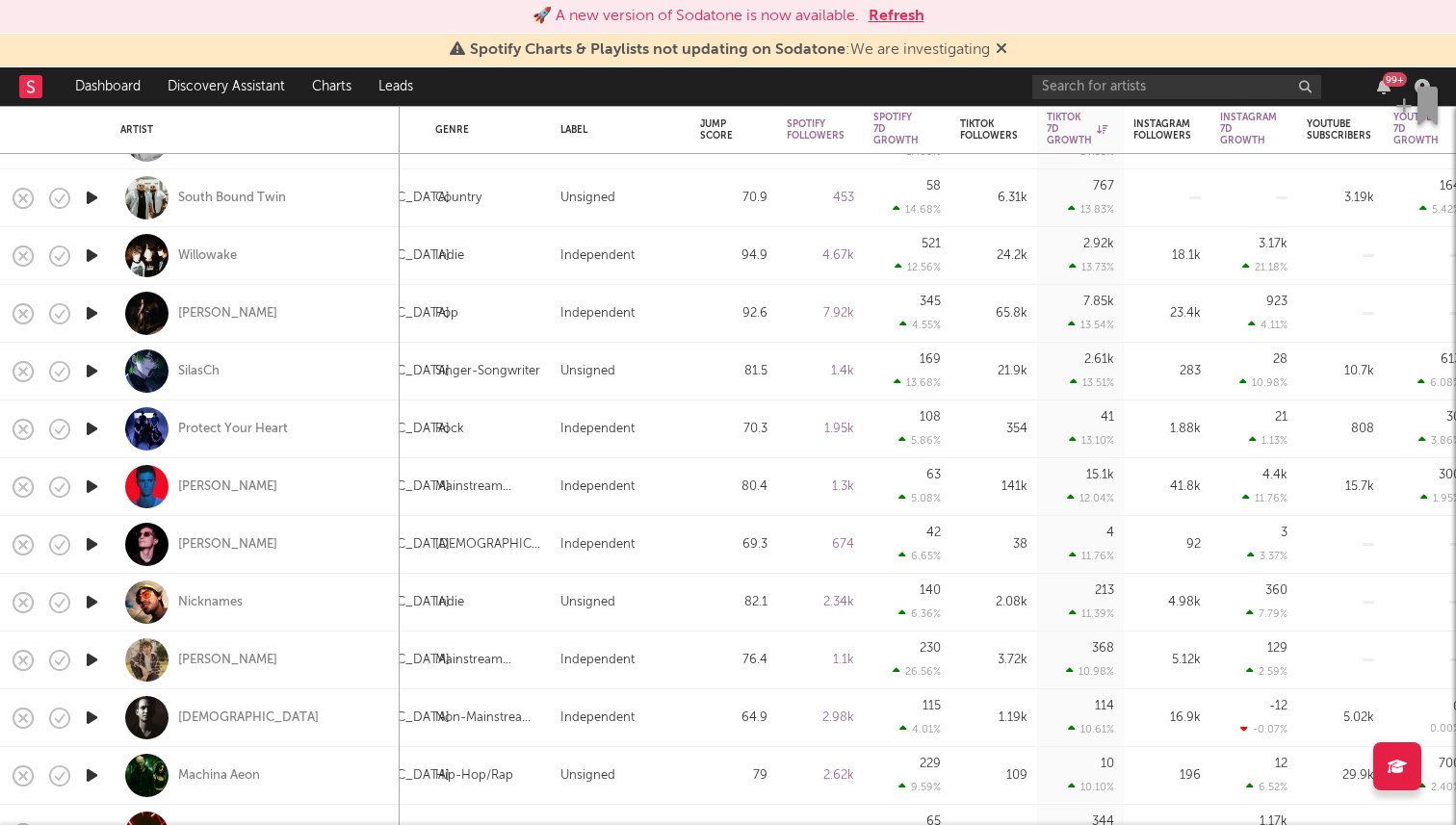
click at [94, 549] on icon "button" at bounding box center [91, 544] width 20 height 24
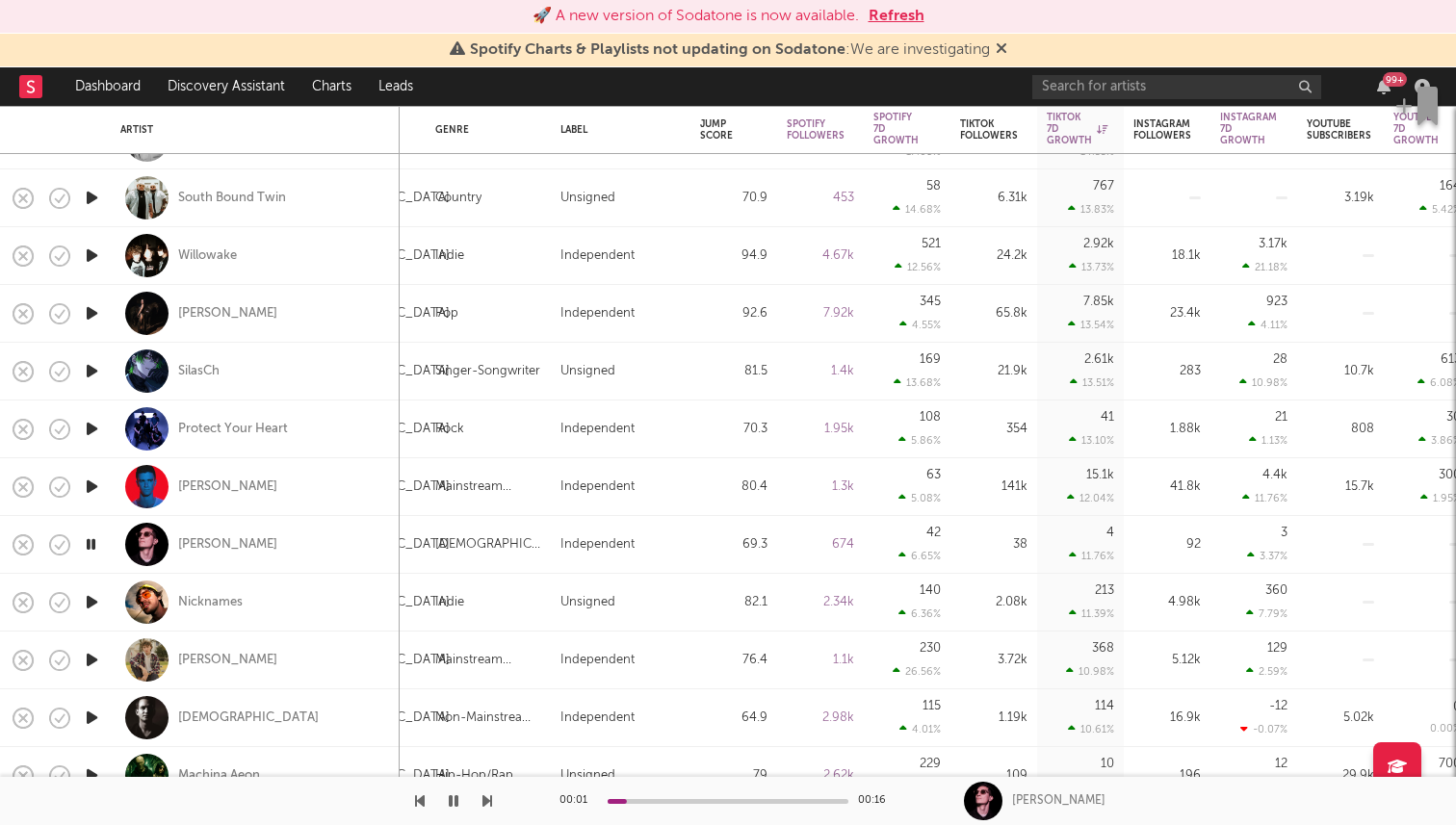
click at [91, 544] on icon "button" at bounding box center [91, 544] width 18 height 24
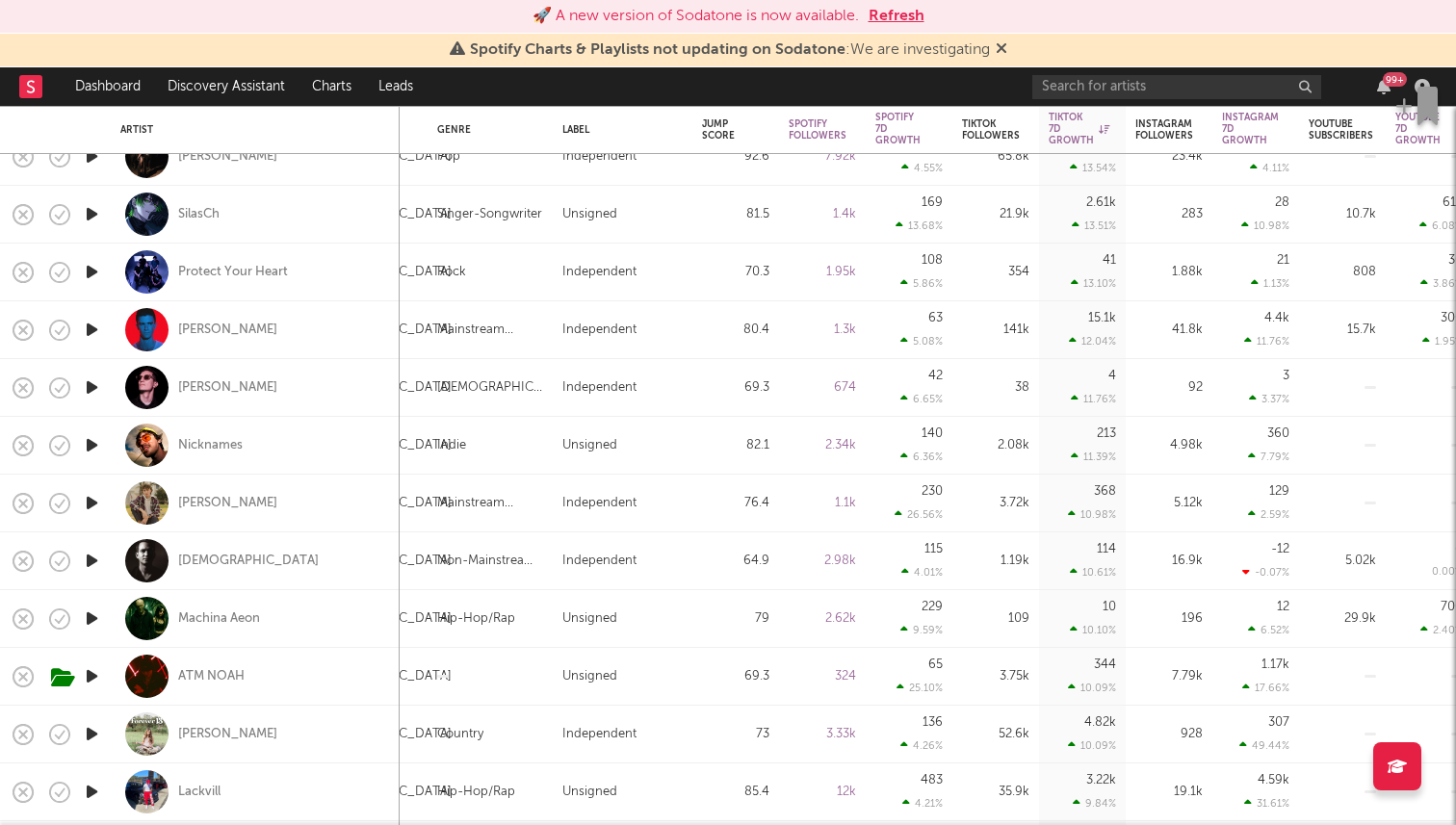
click at [87, 499] on icon "button" at bounding box center [91, 503] width 20 height 24
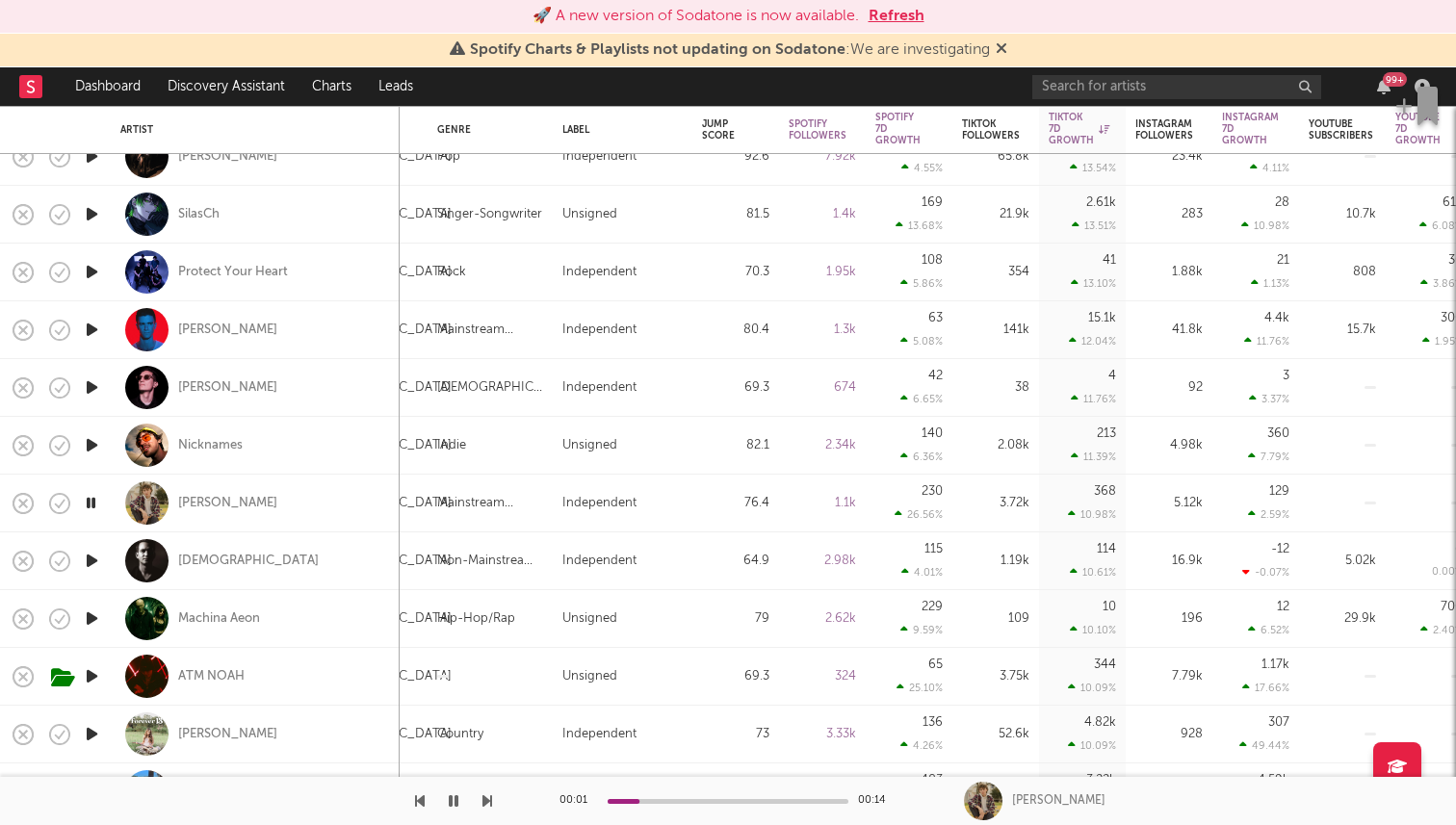
click at [88, 499] on icon "button" at bounding box center [91, 503] width 18 height 24
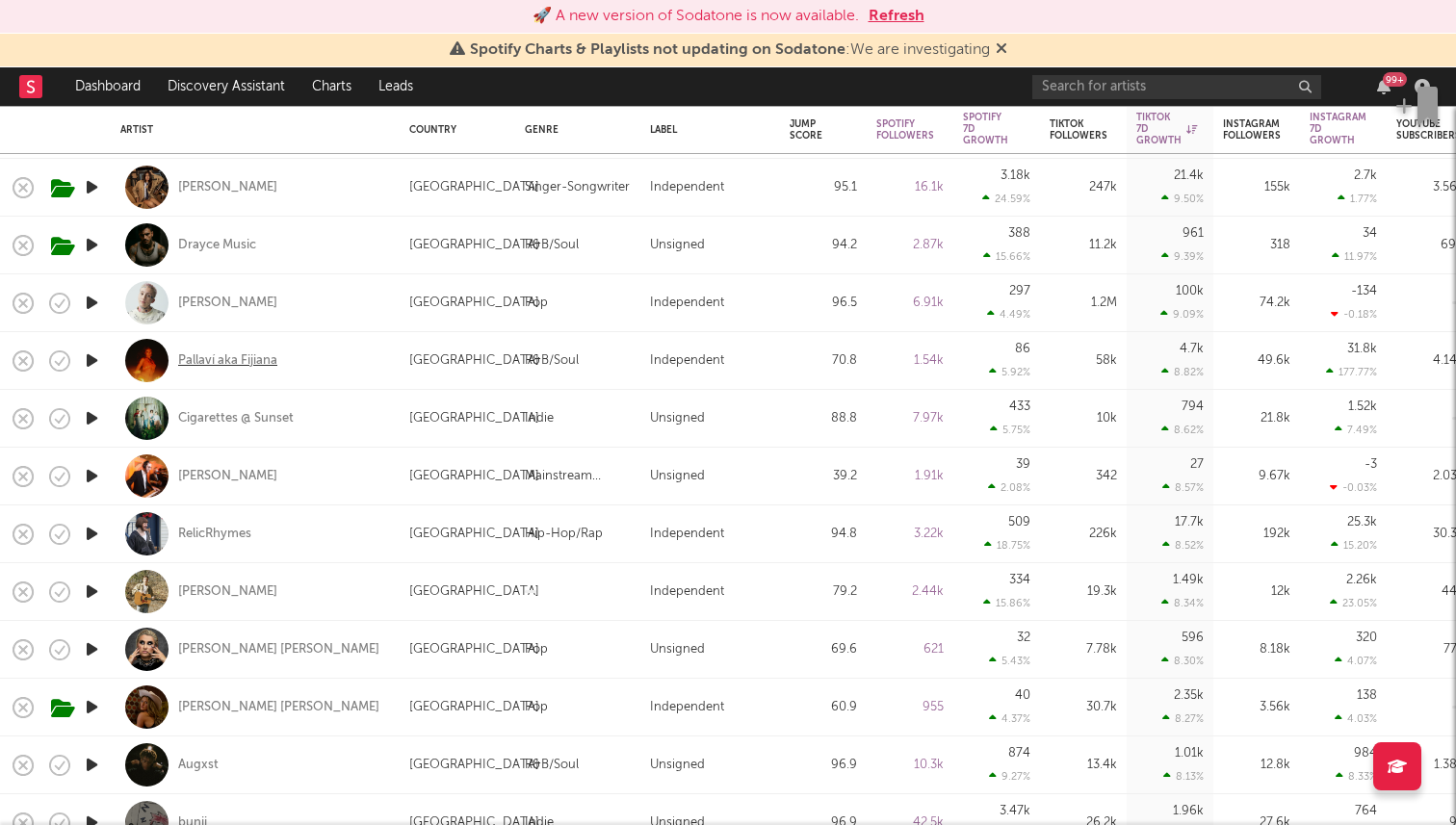
click at [216, 358] on div "Pallaví aka Fijiana" at bounding box center [227, 361] width 99 height 17
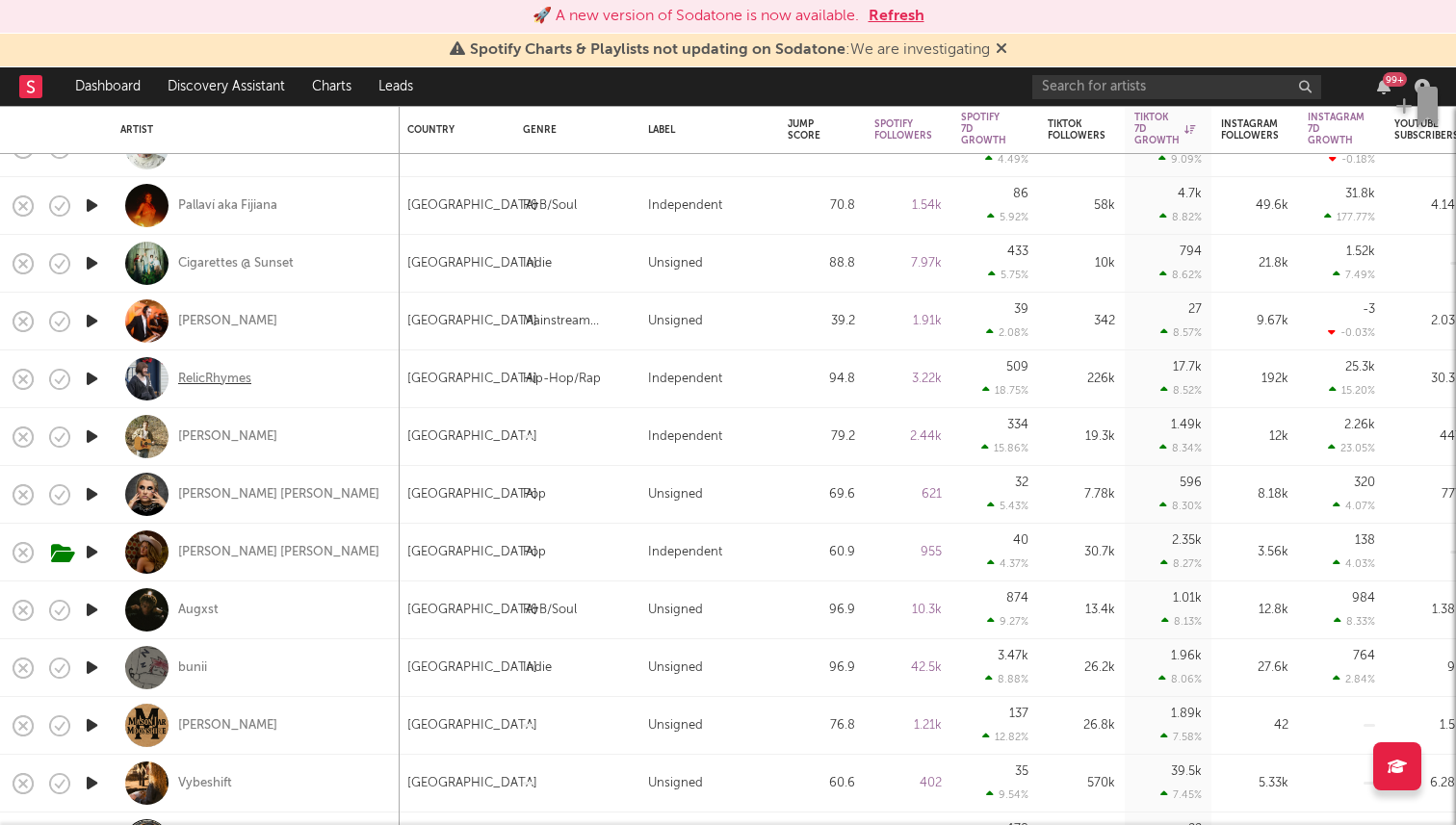
click at [211, 375] on div "RelicRhymes" at bounding box center [215, 379] width 73 height 17
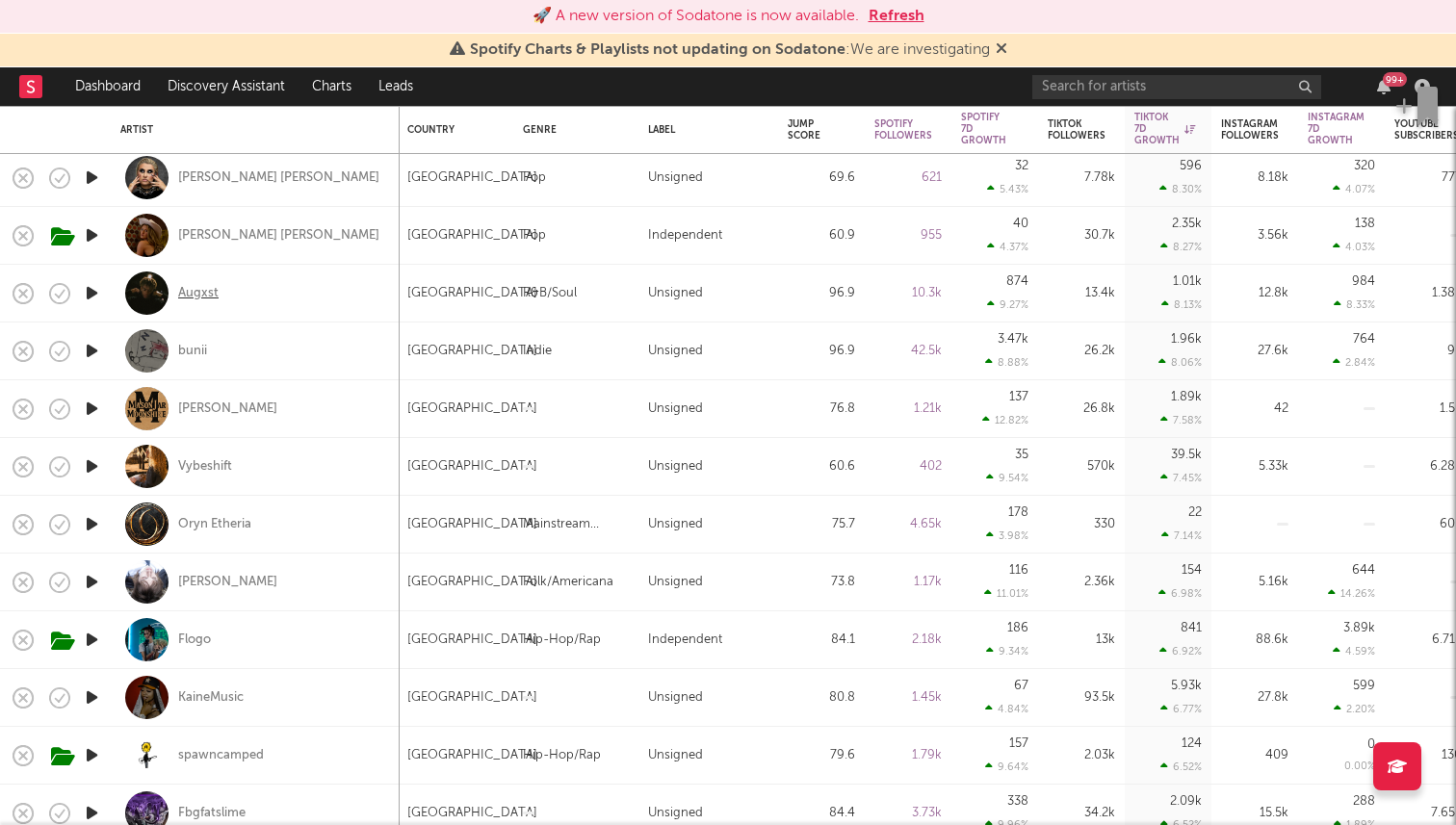
click at [193, 301] on div "Augxst" at bounding box center [198, 294] width 40 height 17
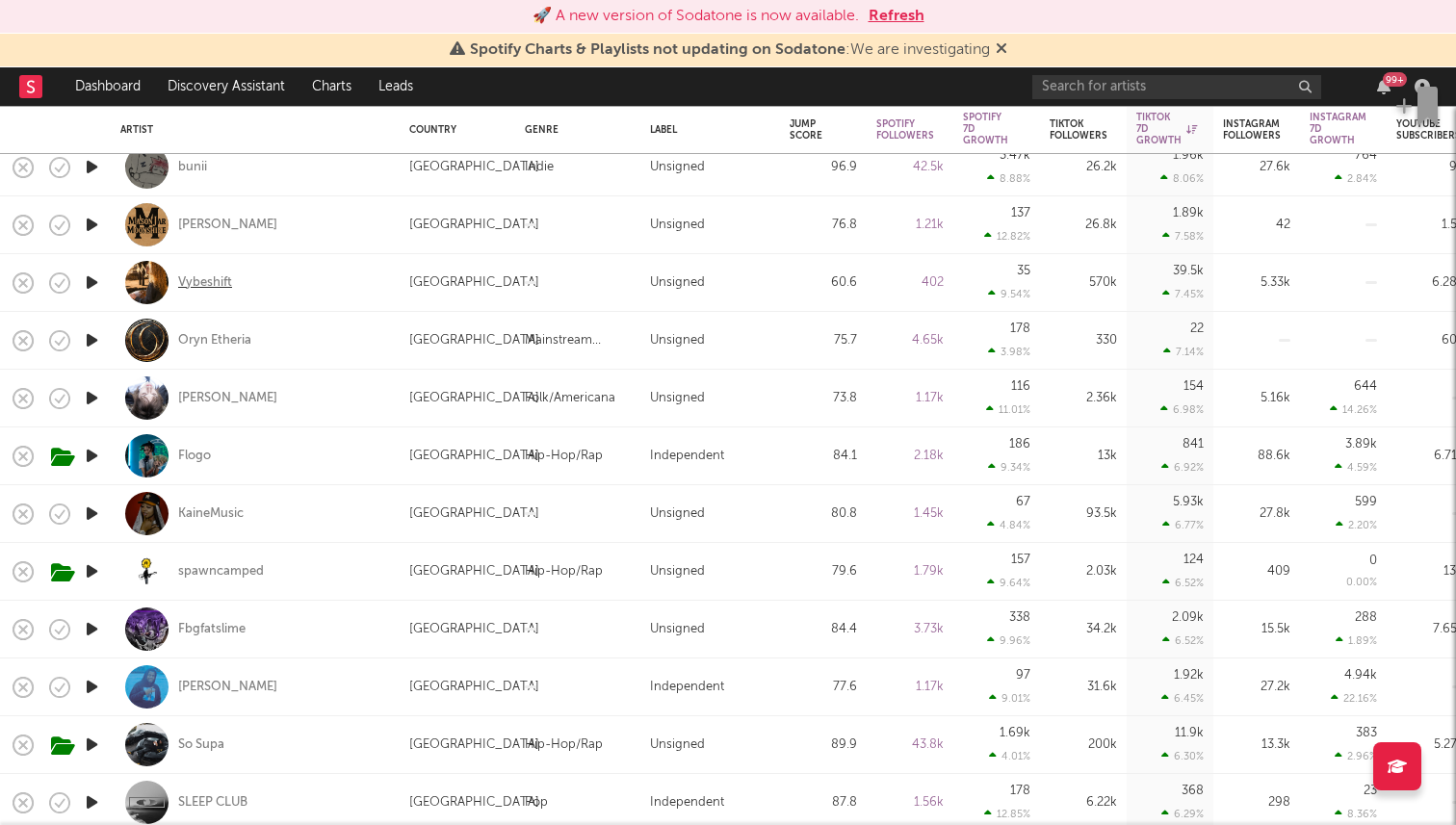
click at [201, 282] on div "Vybeshift" at bounding box center [205, 283] width 54 height 17
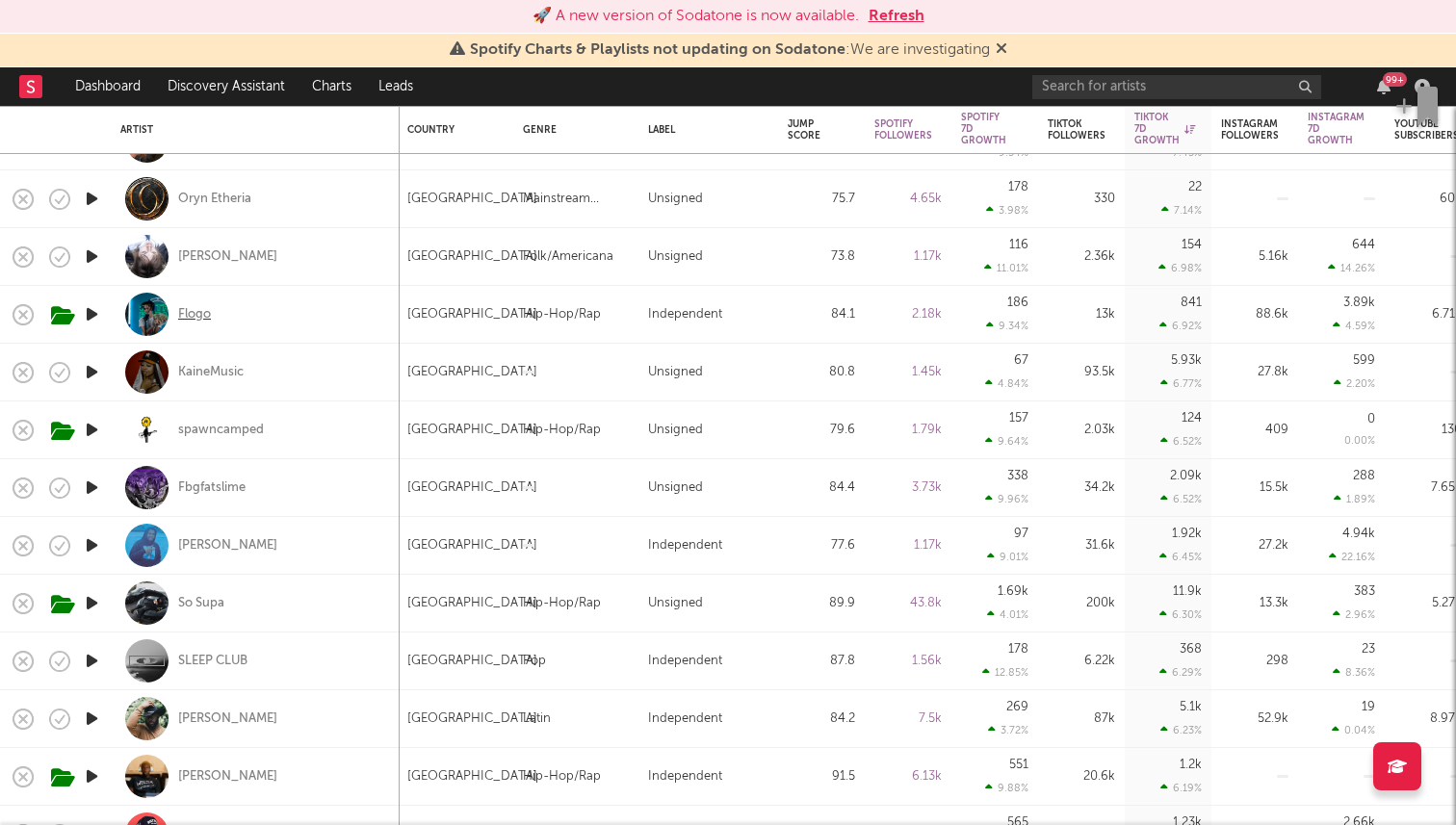
click at [190, 318] on div "Flogo" at bounding box center [195, 315] width 33 height 17
click at [93, 312] on icon "button" at bounding box center [91, 314] width 20 height 24
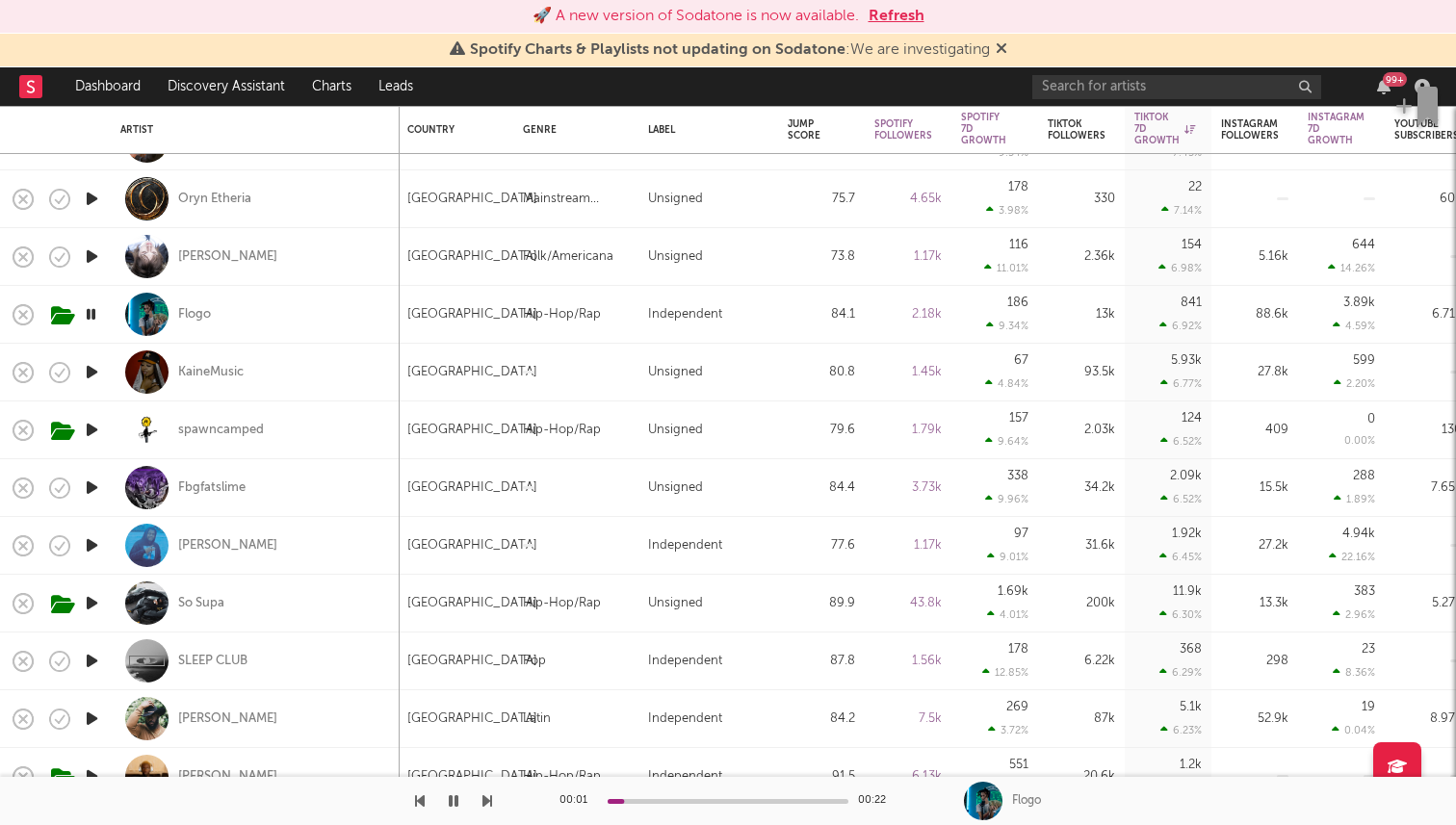
click at [93, 312] on icon "button" at bounding box center [91, 314] width 18 height 24
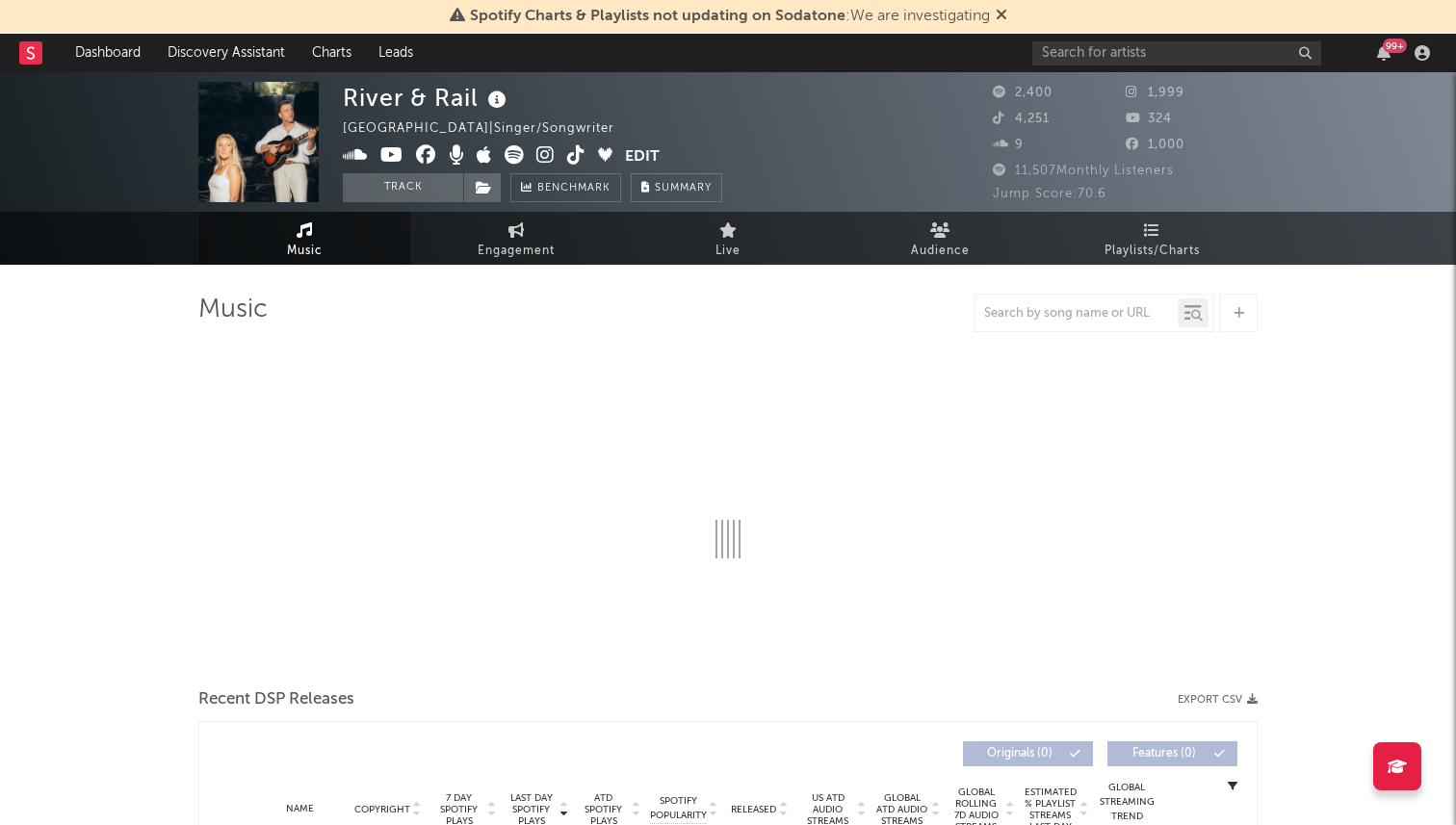
select select "6m"
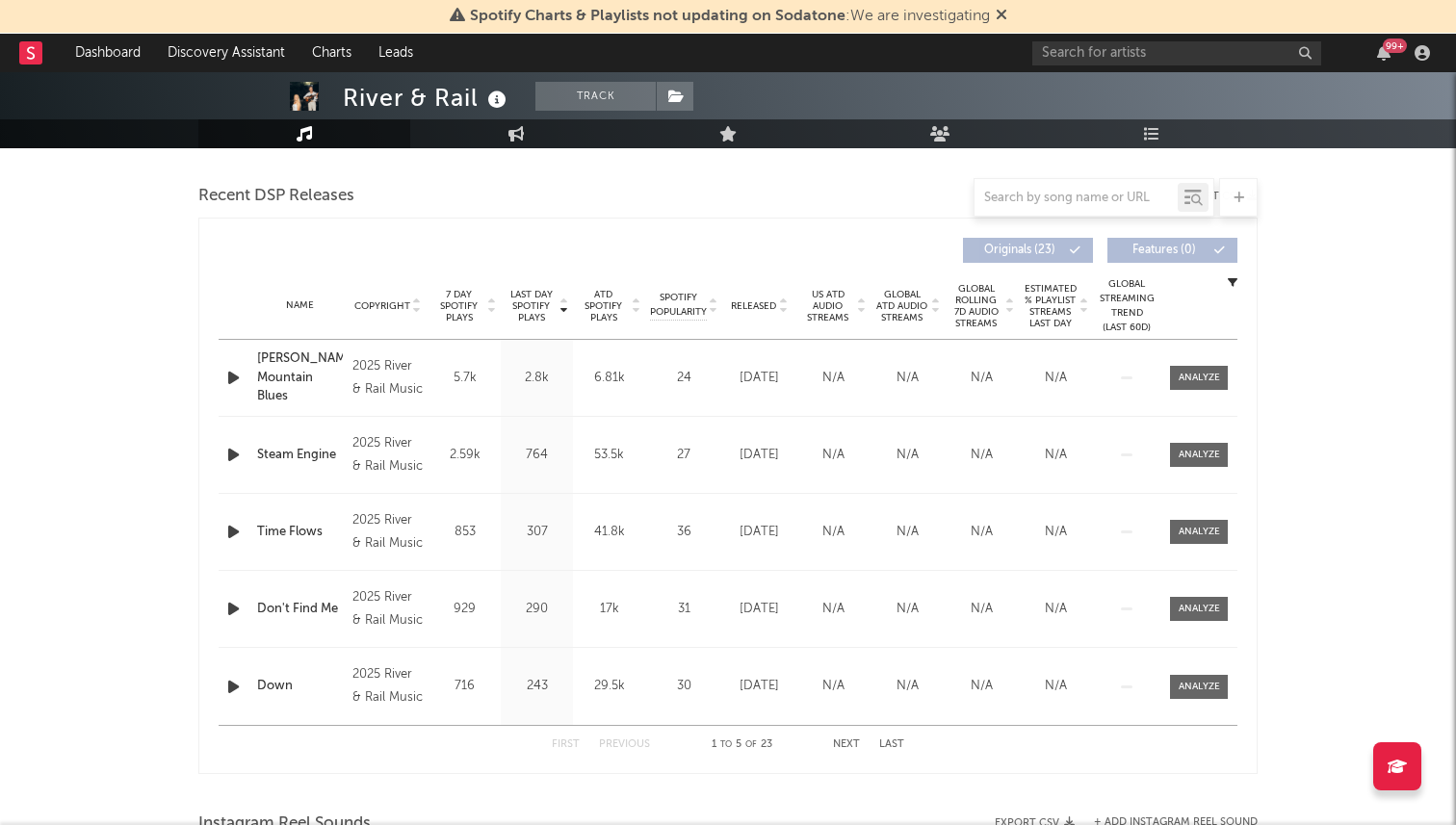
scroll to position [650, 0]
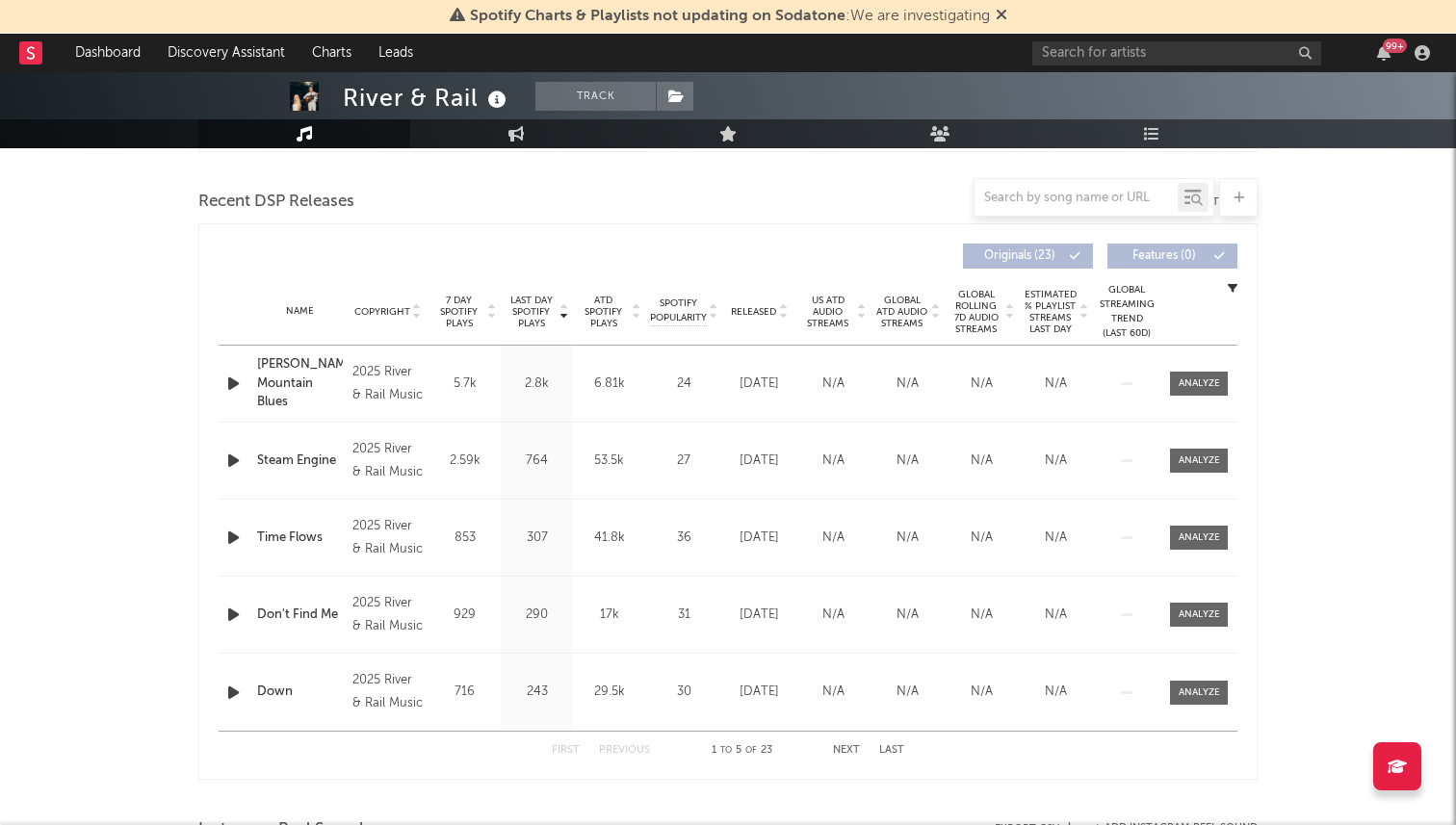
click at [457, 309] on span "7 Day Spotify Plays" at bounding box center [458, 312] width 51 height 35
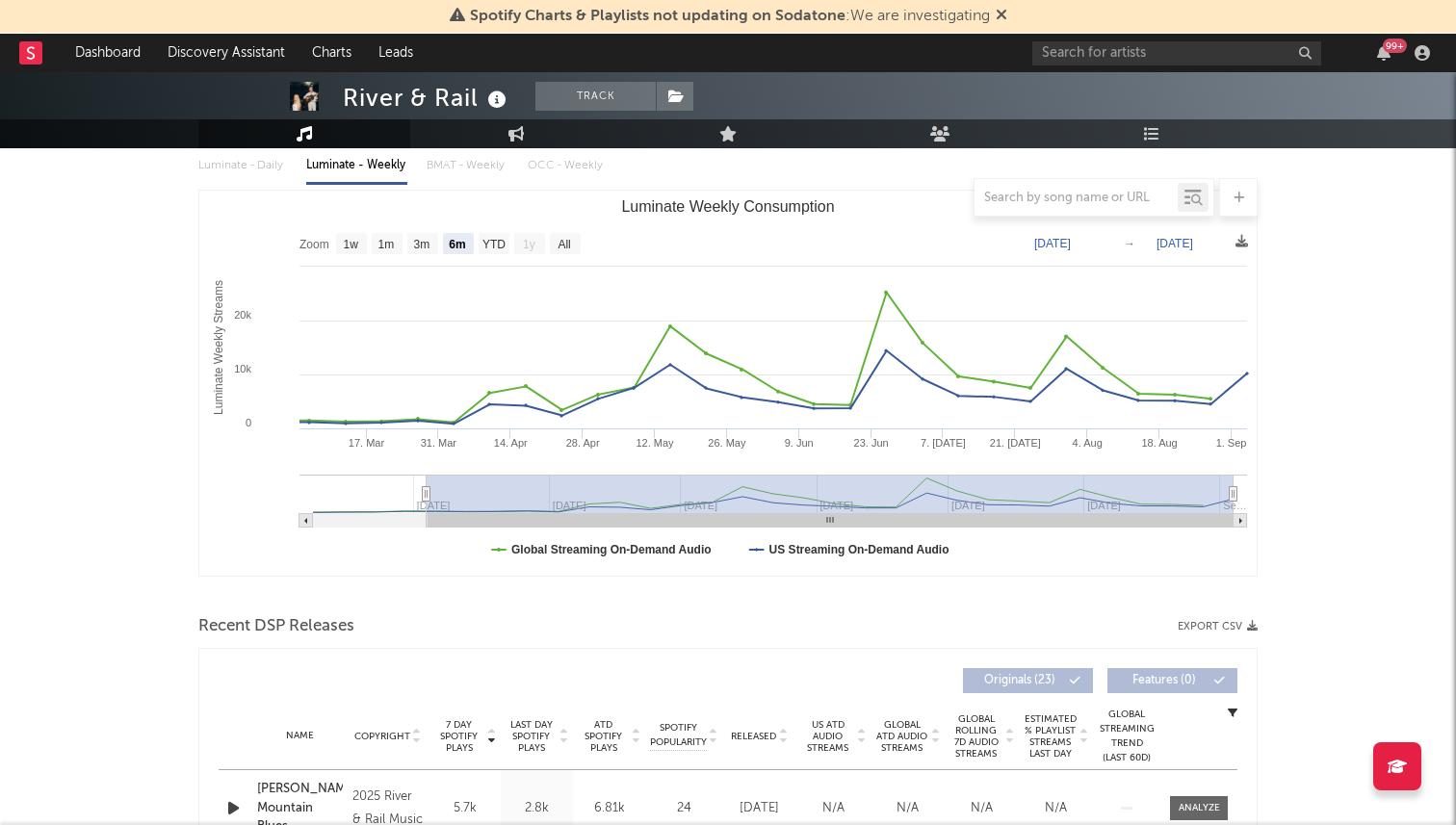
scroll to position [0, 0]
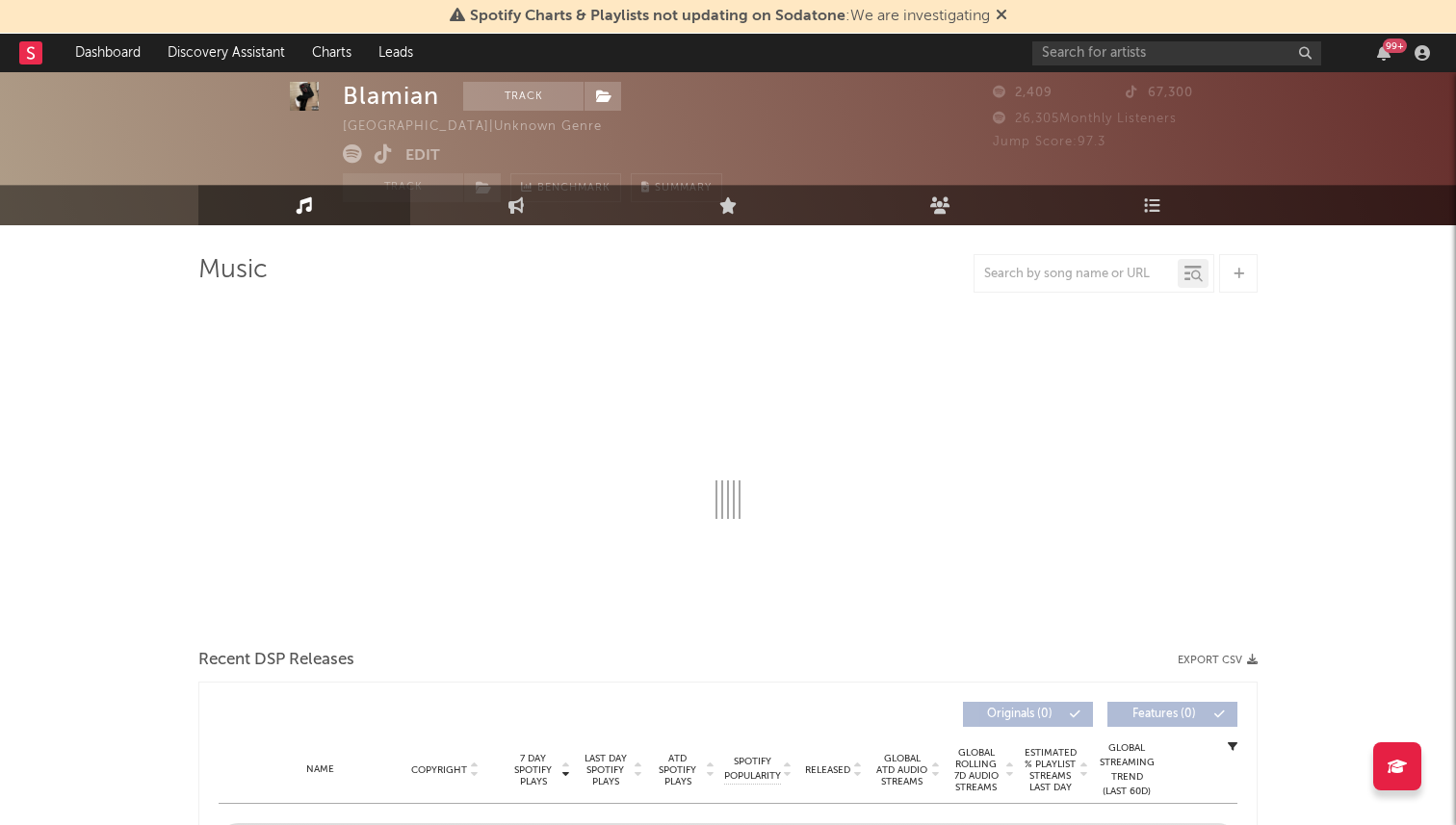
scroll to position [41, 0]
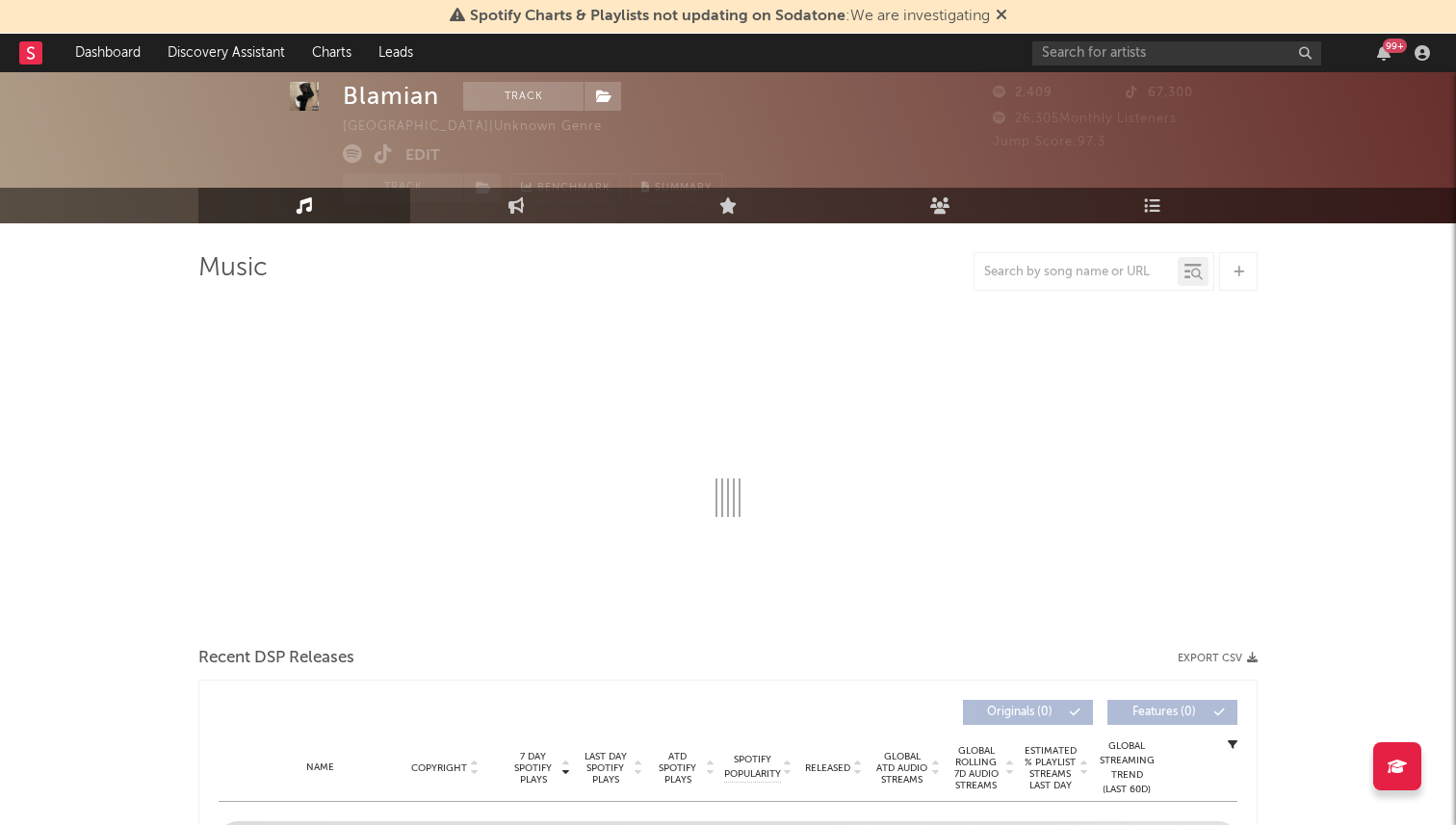
select select "1w"
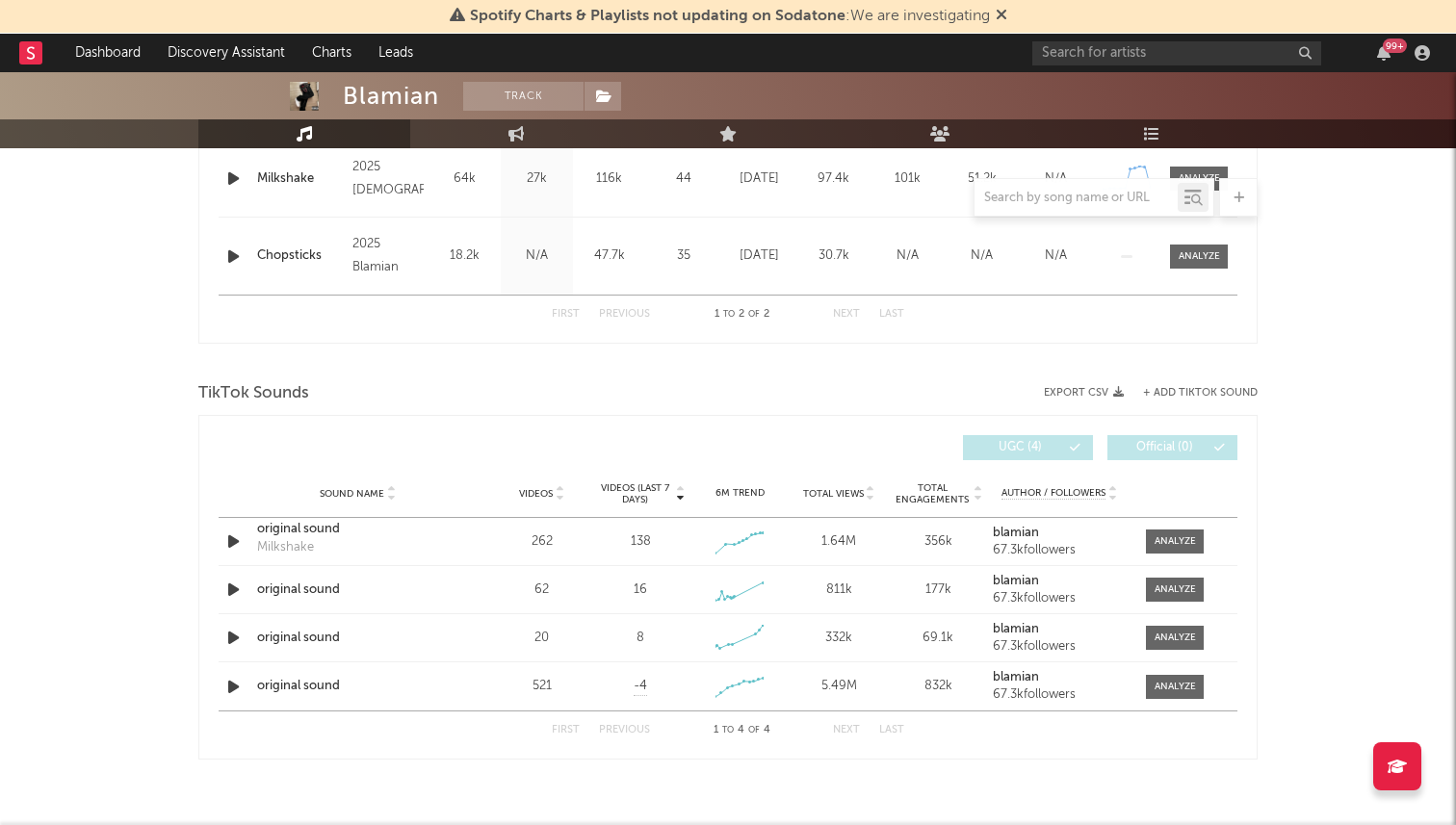
scroll to position [858, 0]
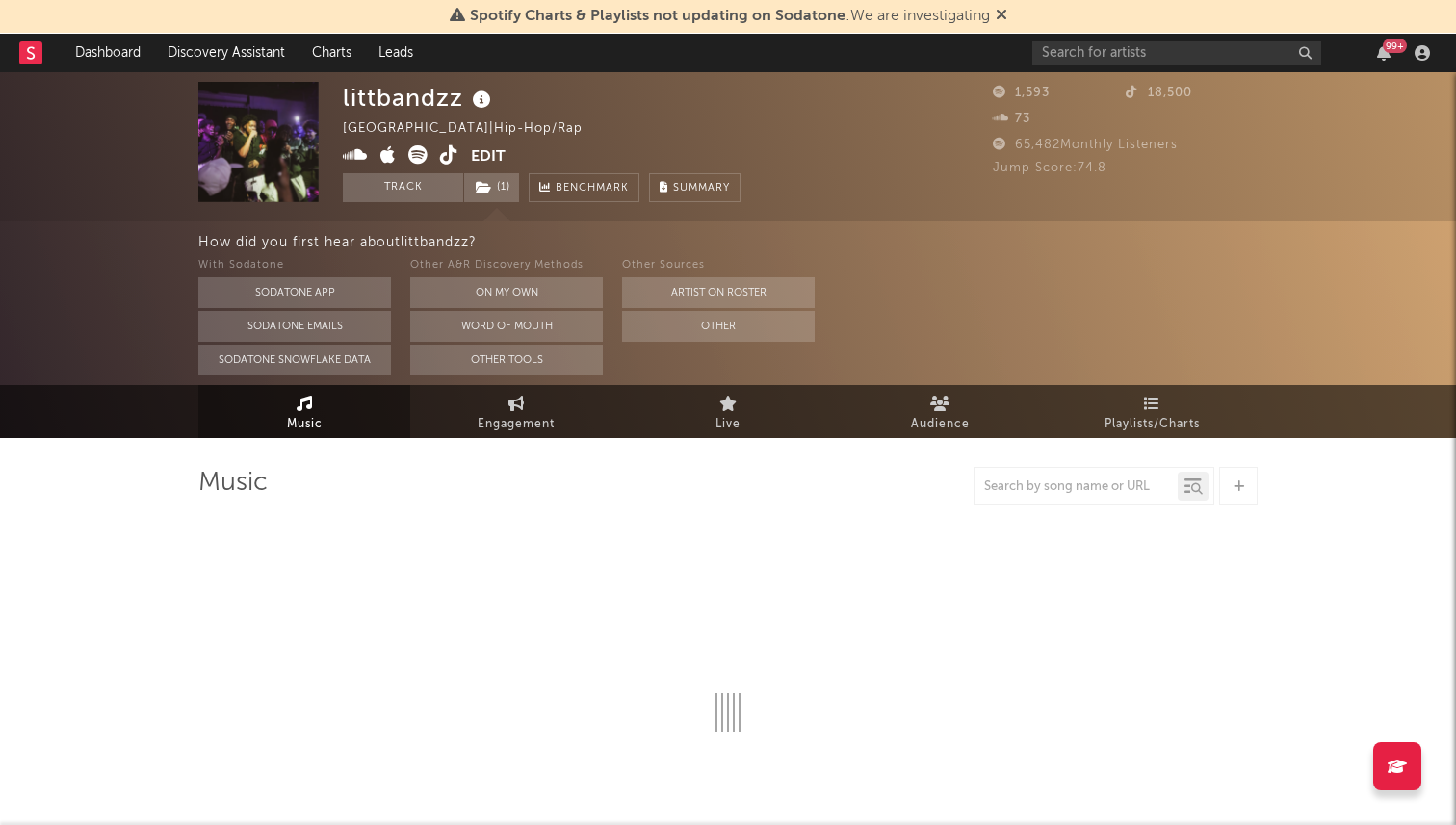
select select "1w"
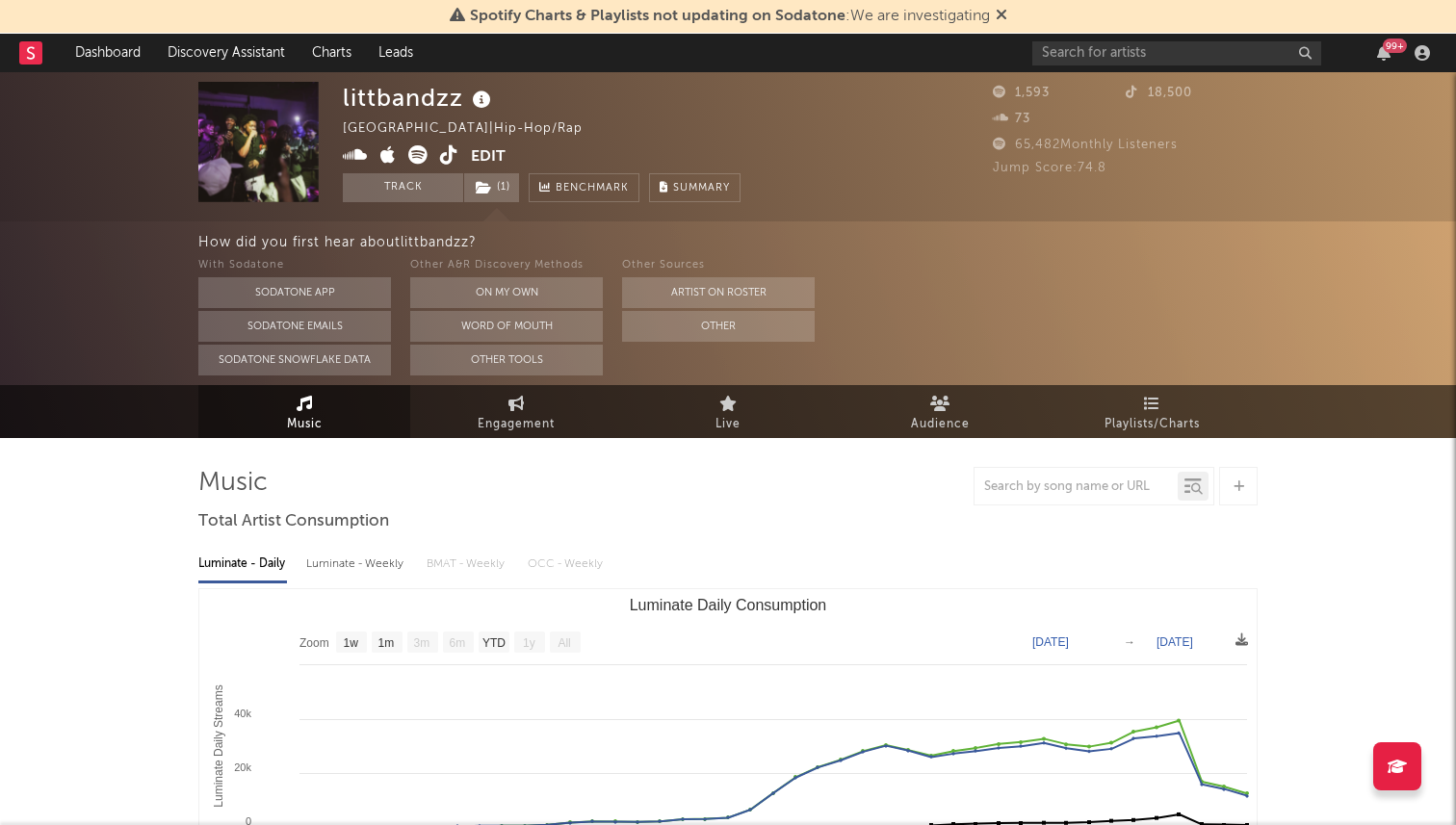
click at [446, 159] on icon at bounding box center [449, 155] width 18 height 19
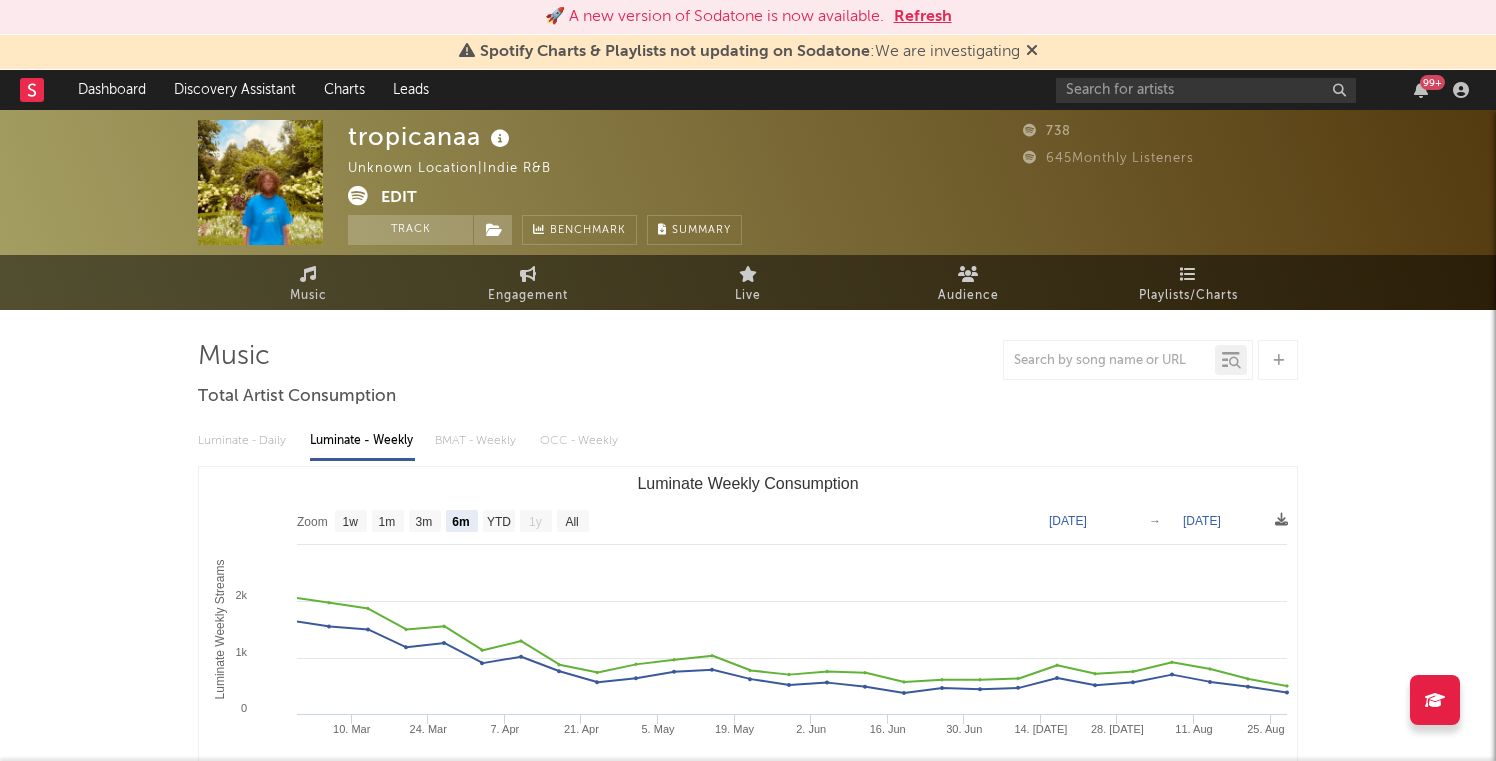
select select "6m"
click at [382, 201] on button "Edit" at bounding box center [399, 198] width 36 height 25
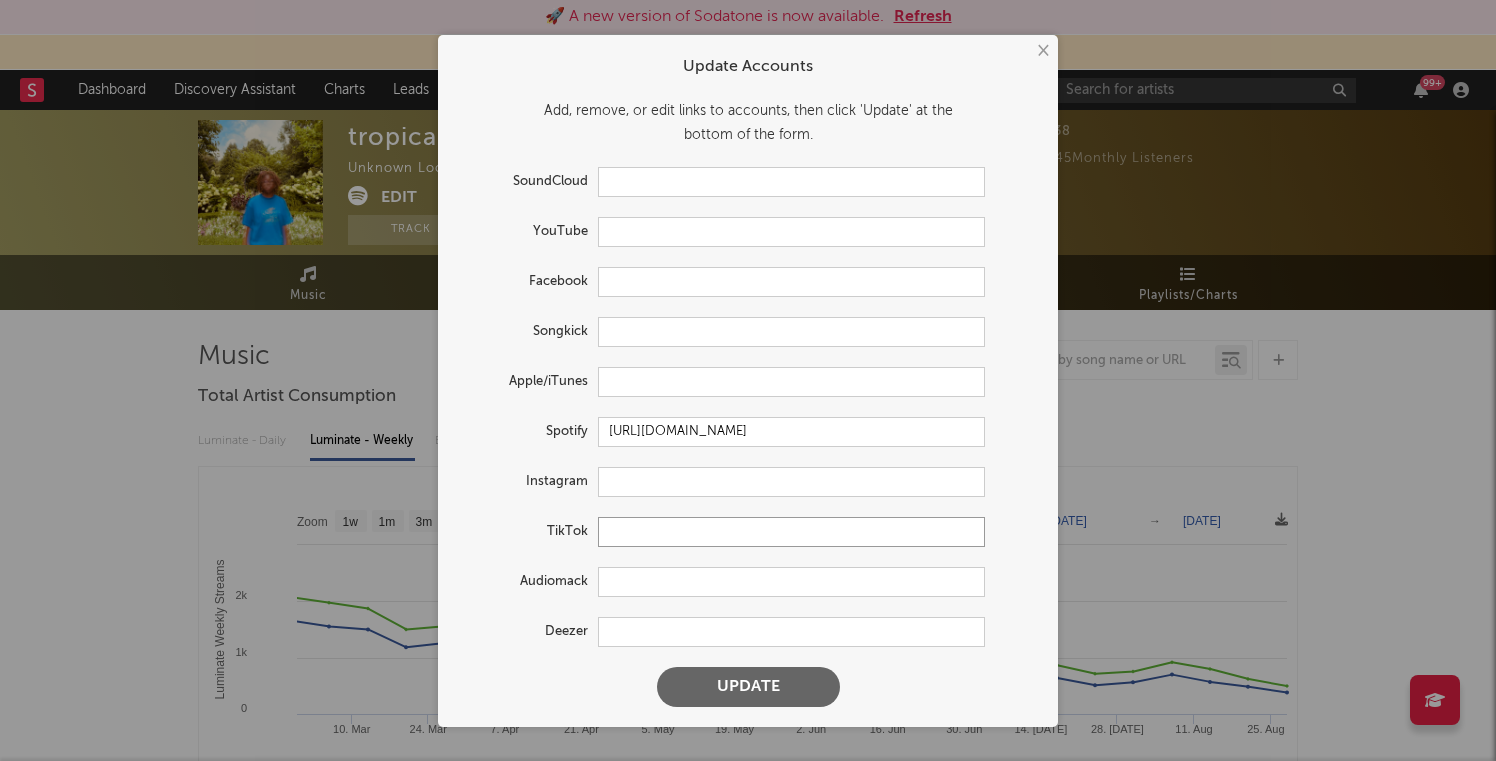
click at [615, 540] on input "text" at bounding box center [791, 532] width 387 height 30
paste input "[URL][DOMAIN_NAME]"
click at [657, 667] on button "Update" at bounding box center [748, 687] width 183 height 40
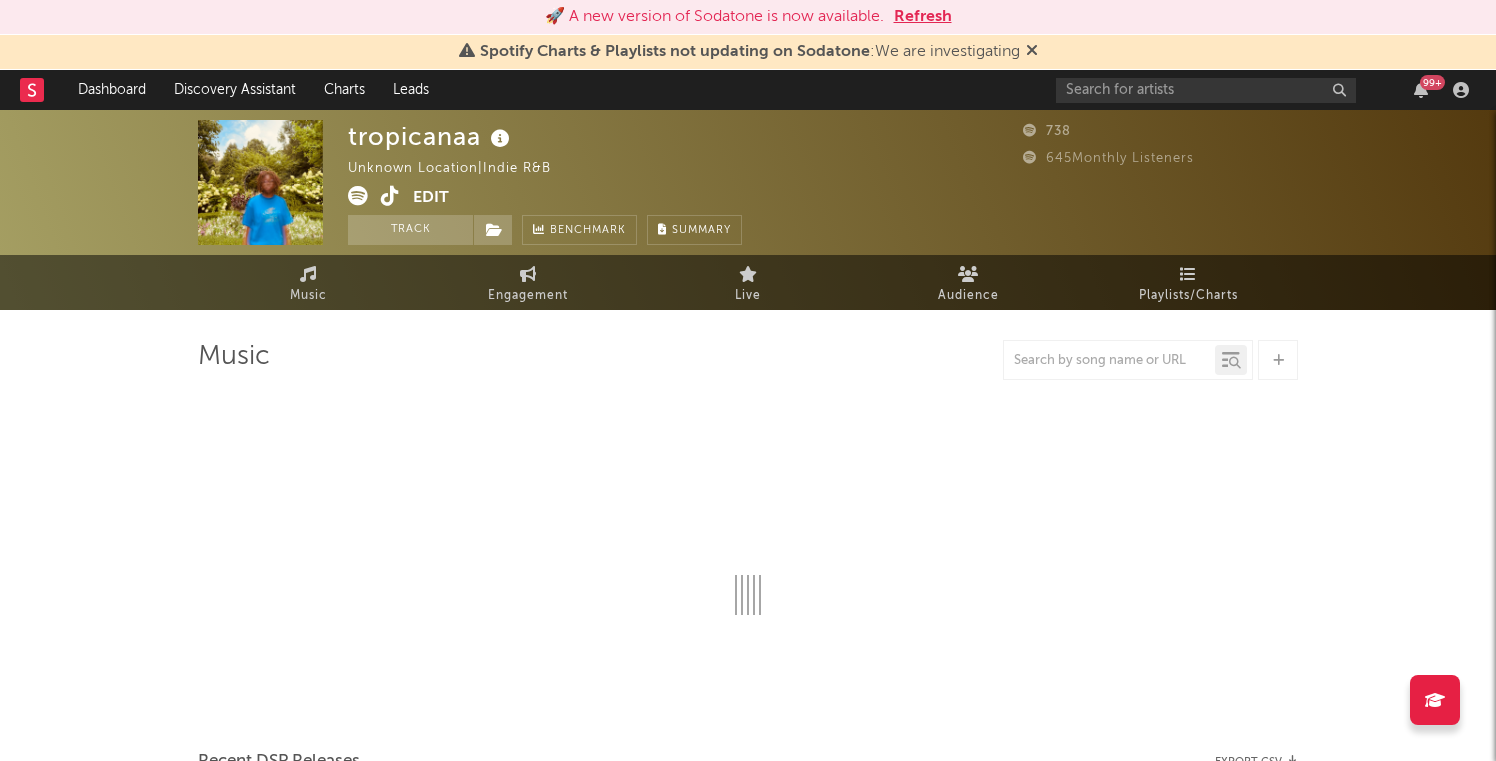
type input "[URL][DOMAIN_NAME]"
select select "6m"
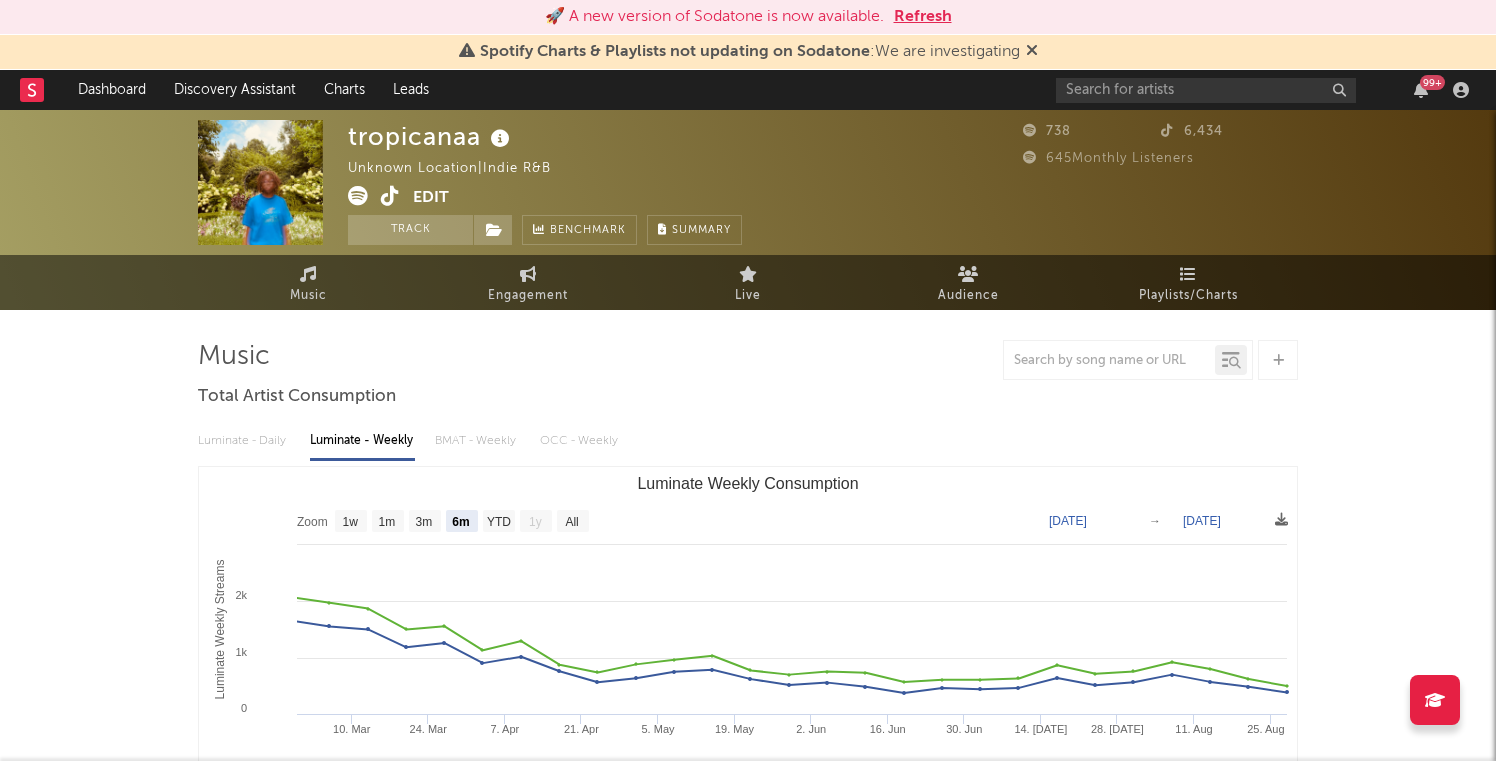
click at [441, 190] on button "Edit" at bounding box center [431, 198] width 36 height 25
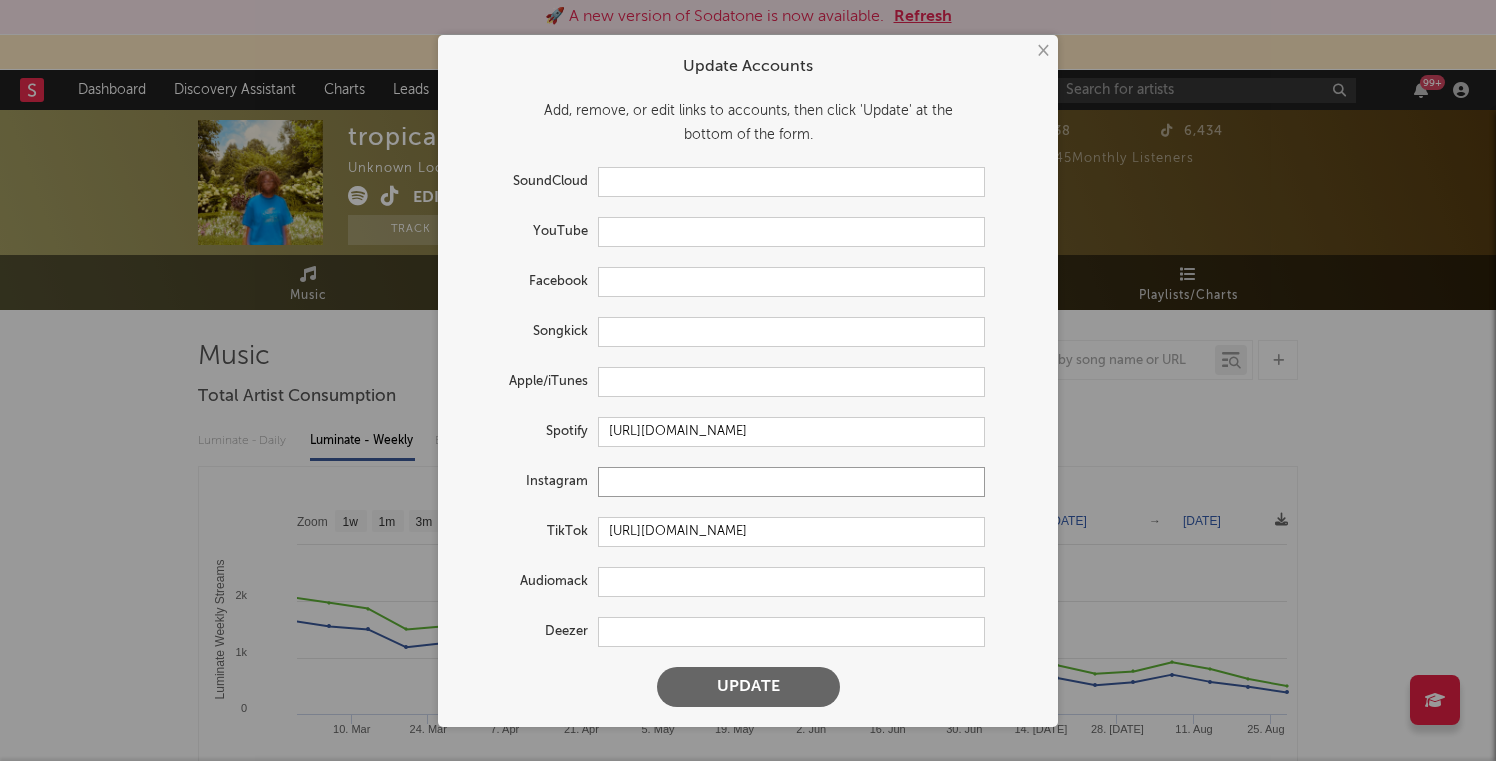
click at [625, 488] on input "text" at bounding box center [791, 482] width 387 height 30
paste input "[URL][DOMAIN_NAME]"
click at [657, 667] on button "Update" at bounding box center [748, 687] width 183 height 40
type input "[URL][DOMAIN_NAME]"
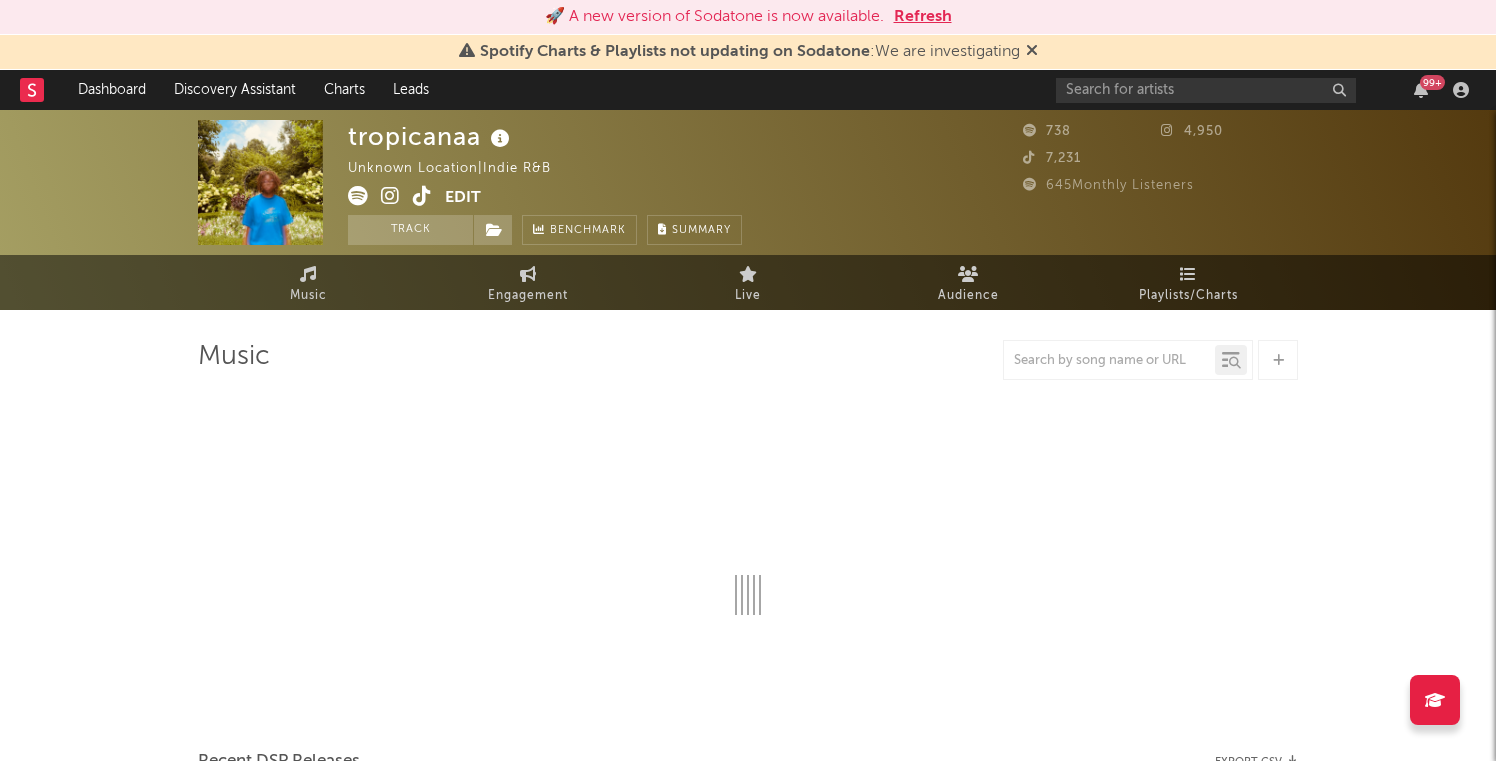
select select "6m"
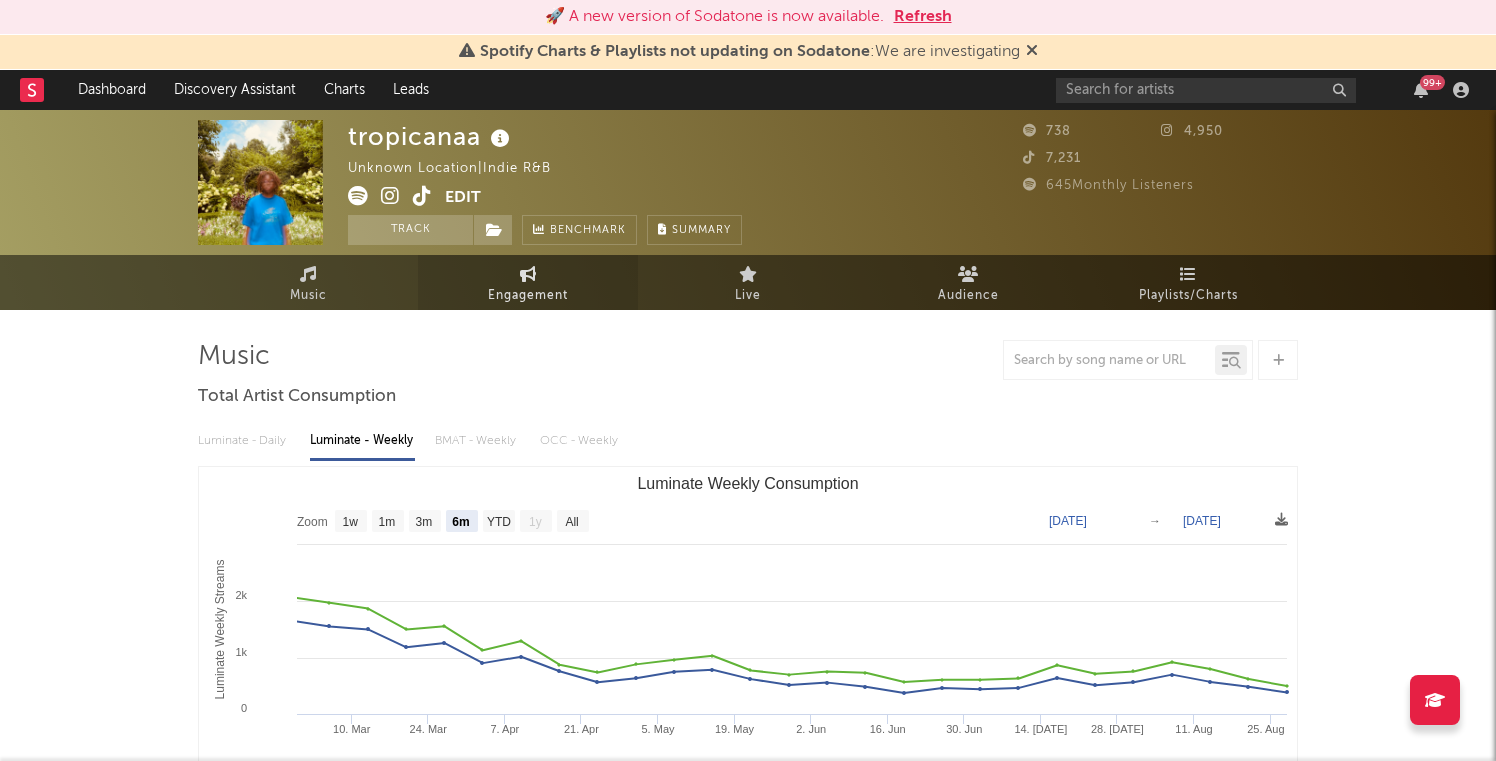
click at [511, 297] on span "Engagement" at bounding box center [528, 296] width 80 height 24
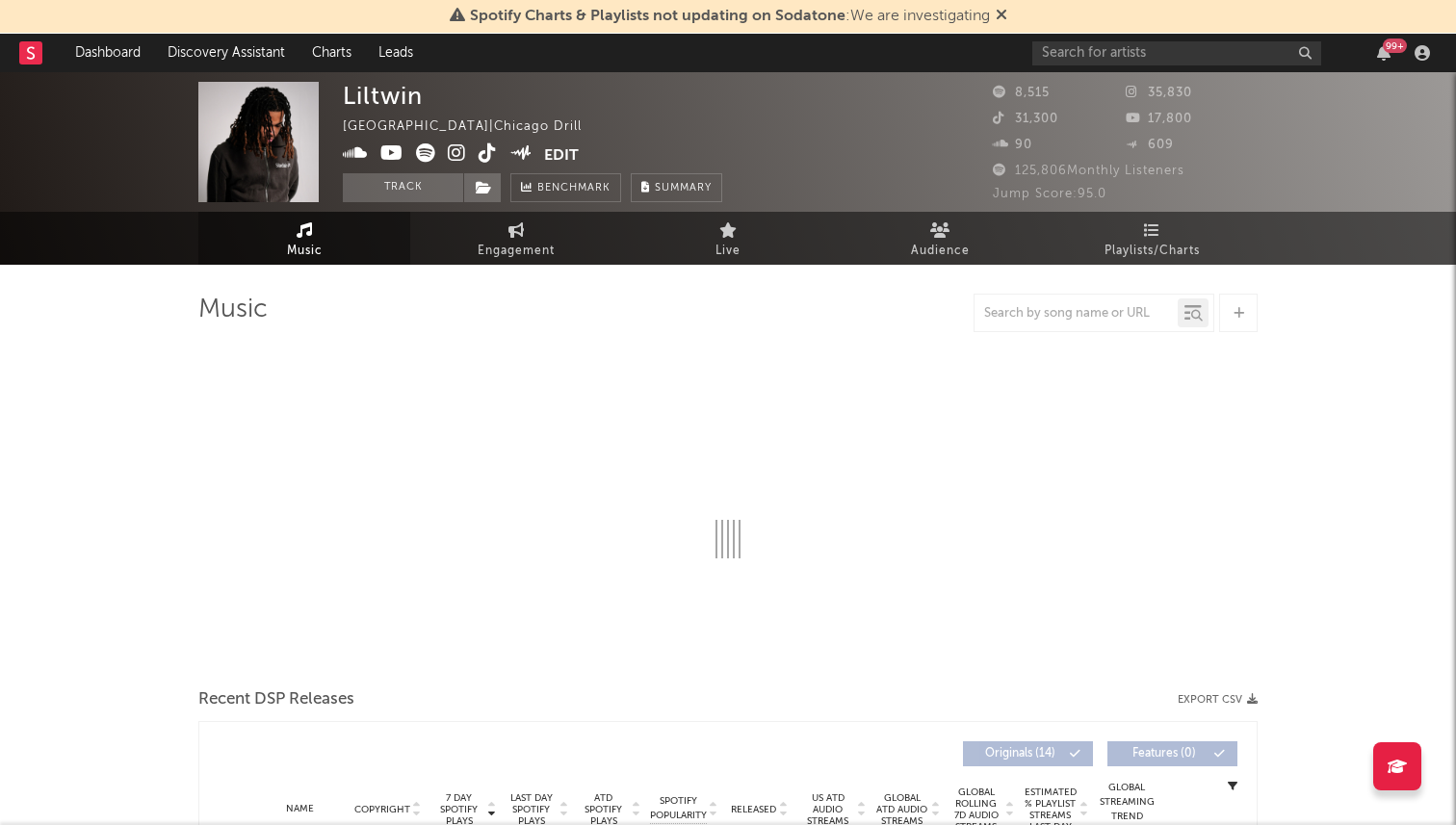
select select "6m"
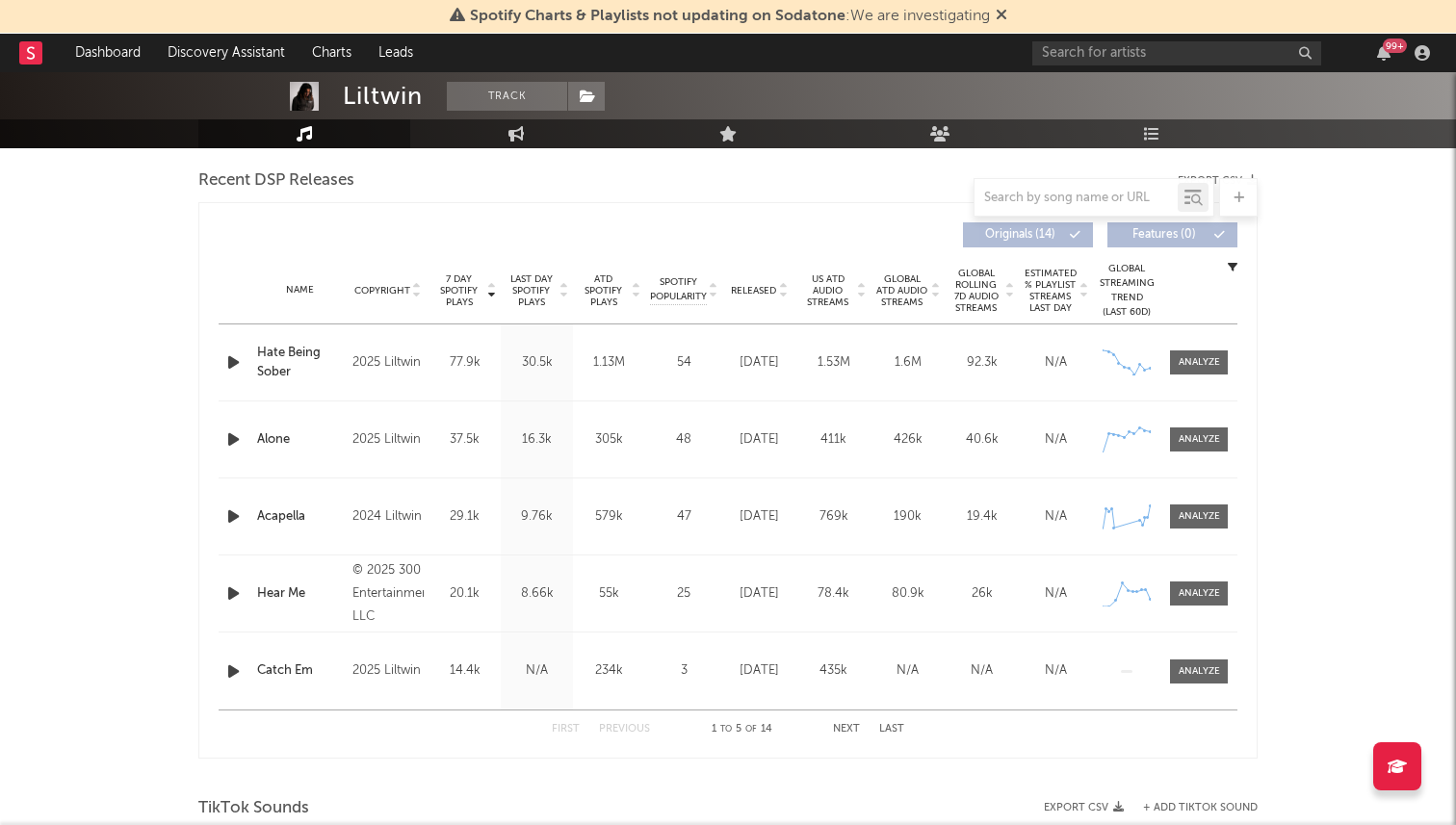
scroll to position [662, 0]
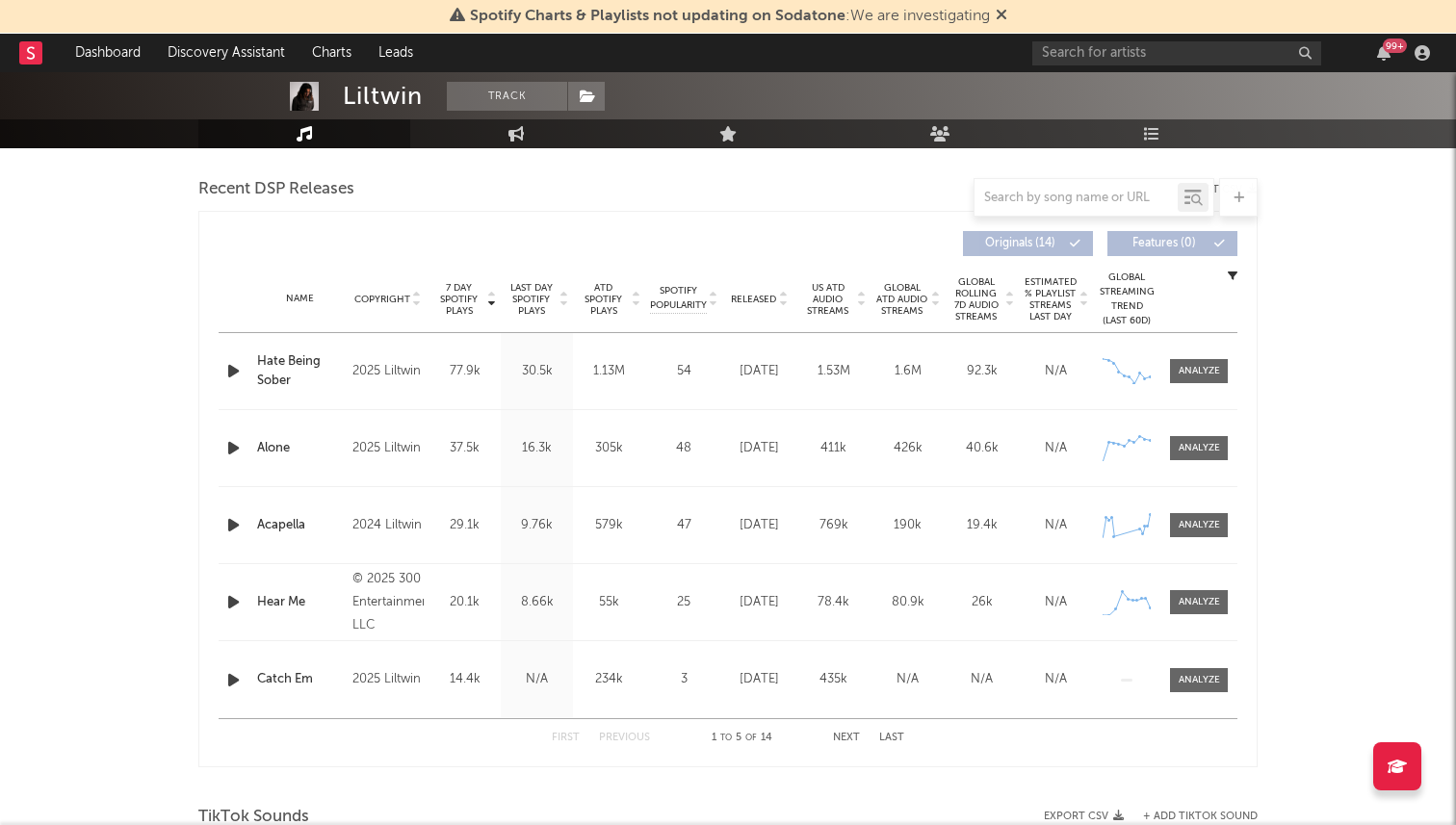
click at [769, 297] on span "Released" at bounding box center [753, 299] width 45 height 12
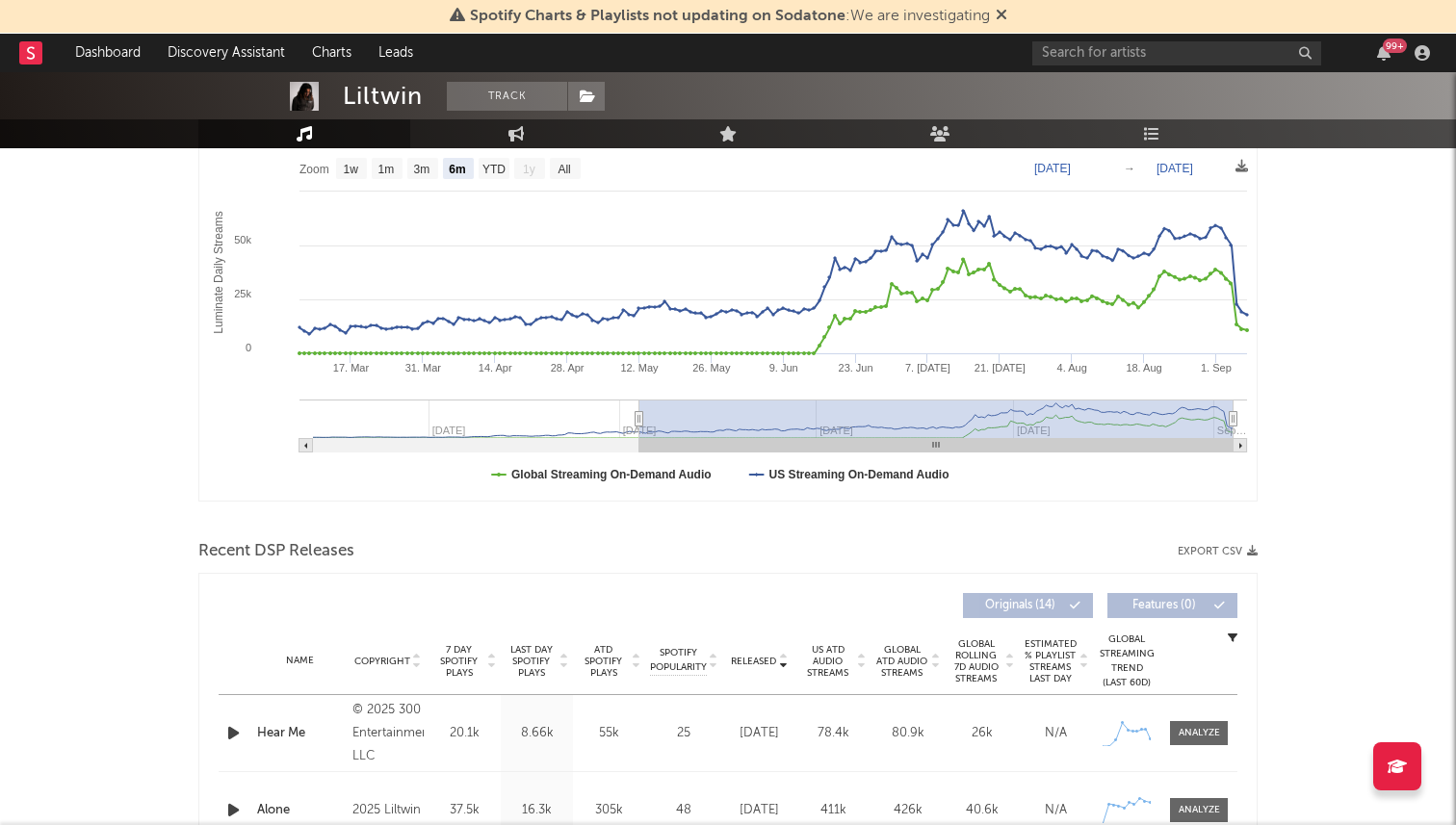
scroll to position [0, 0]
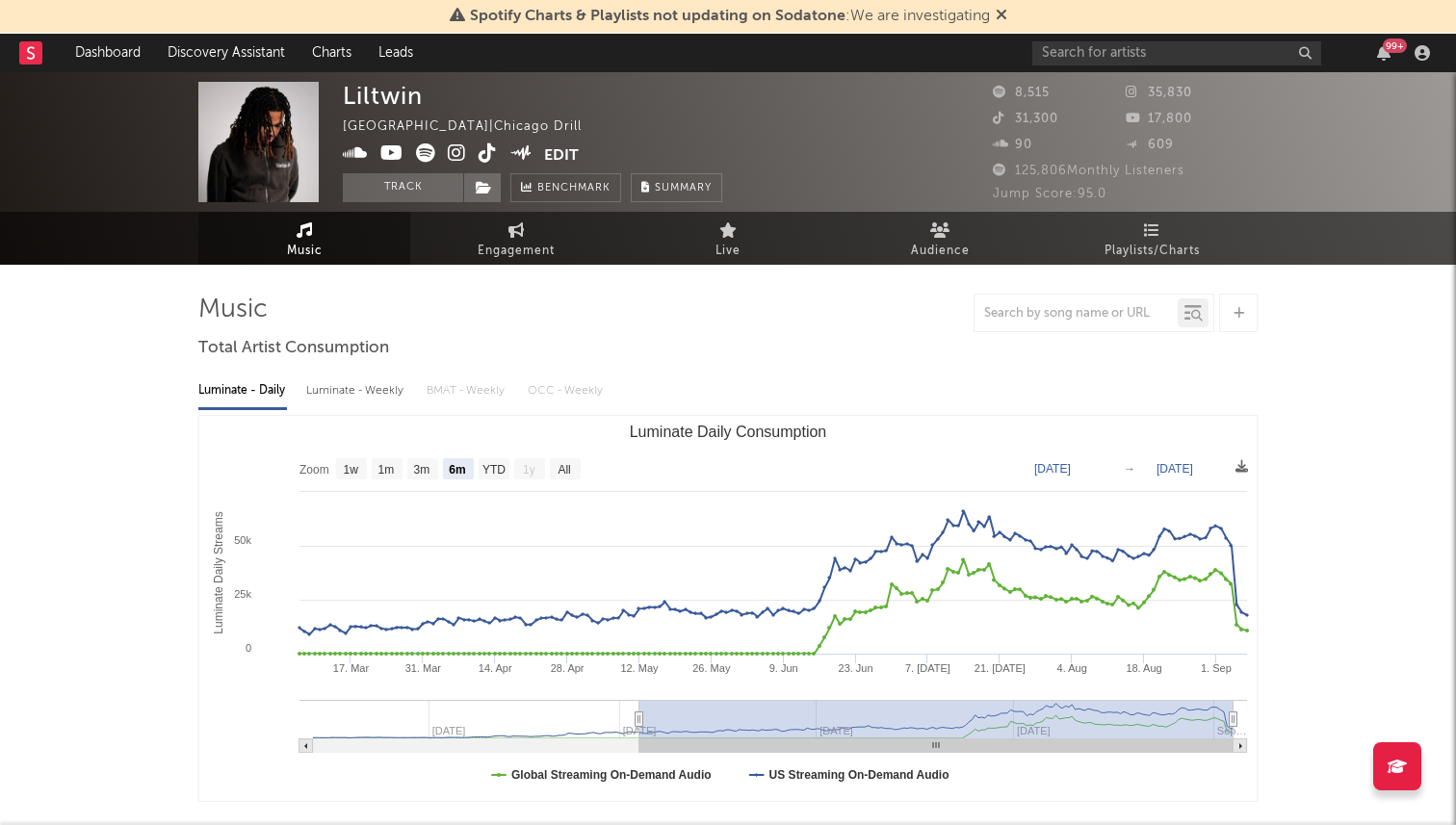
click at [484, 157] on icon at bounding box center [487, 153] width 18 height 19
click at [427, 150] on icon at bounding box center [426, 153] width 19 height 19
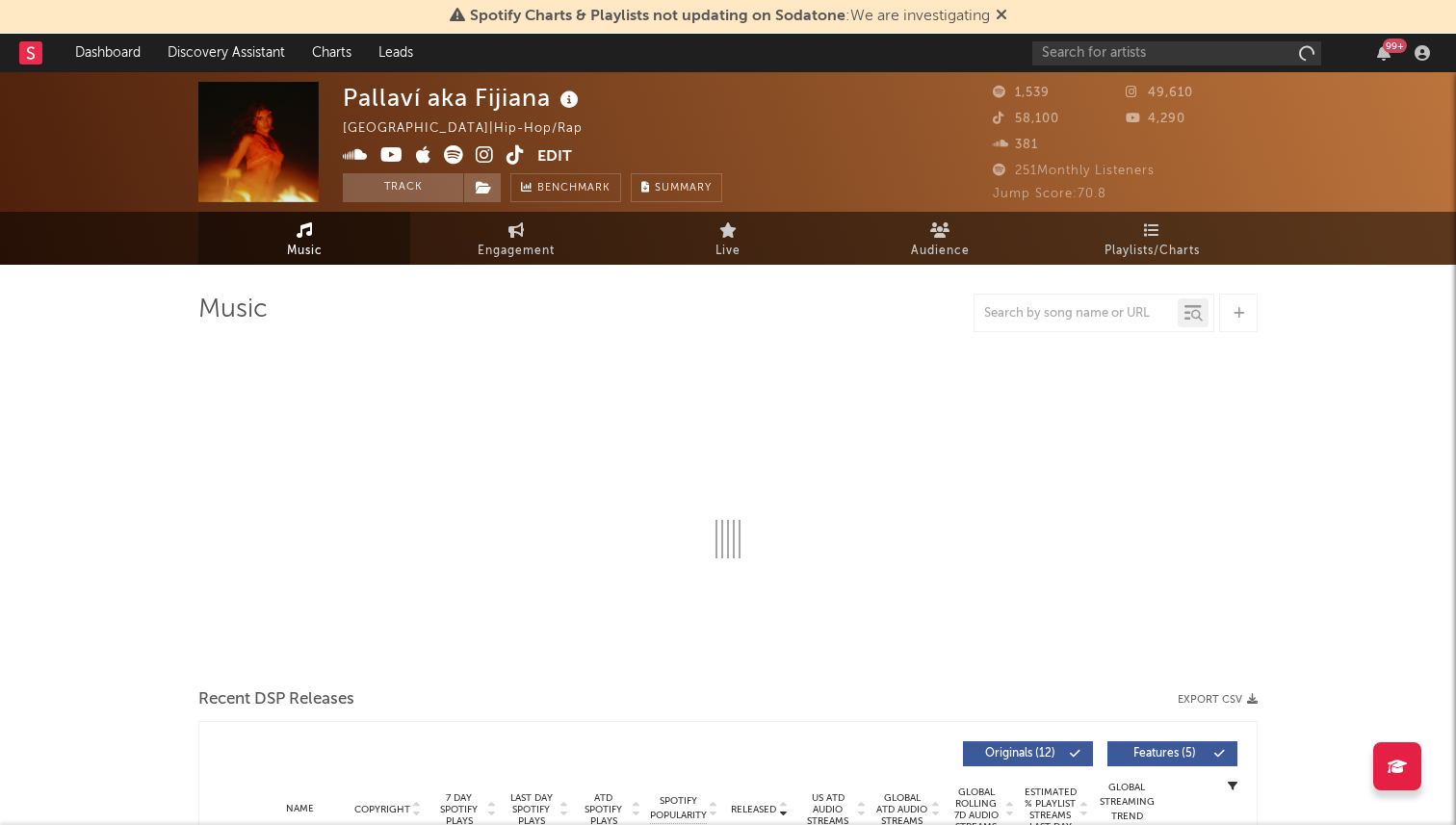
select select "1w"
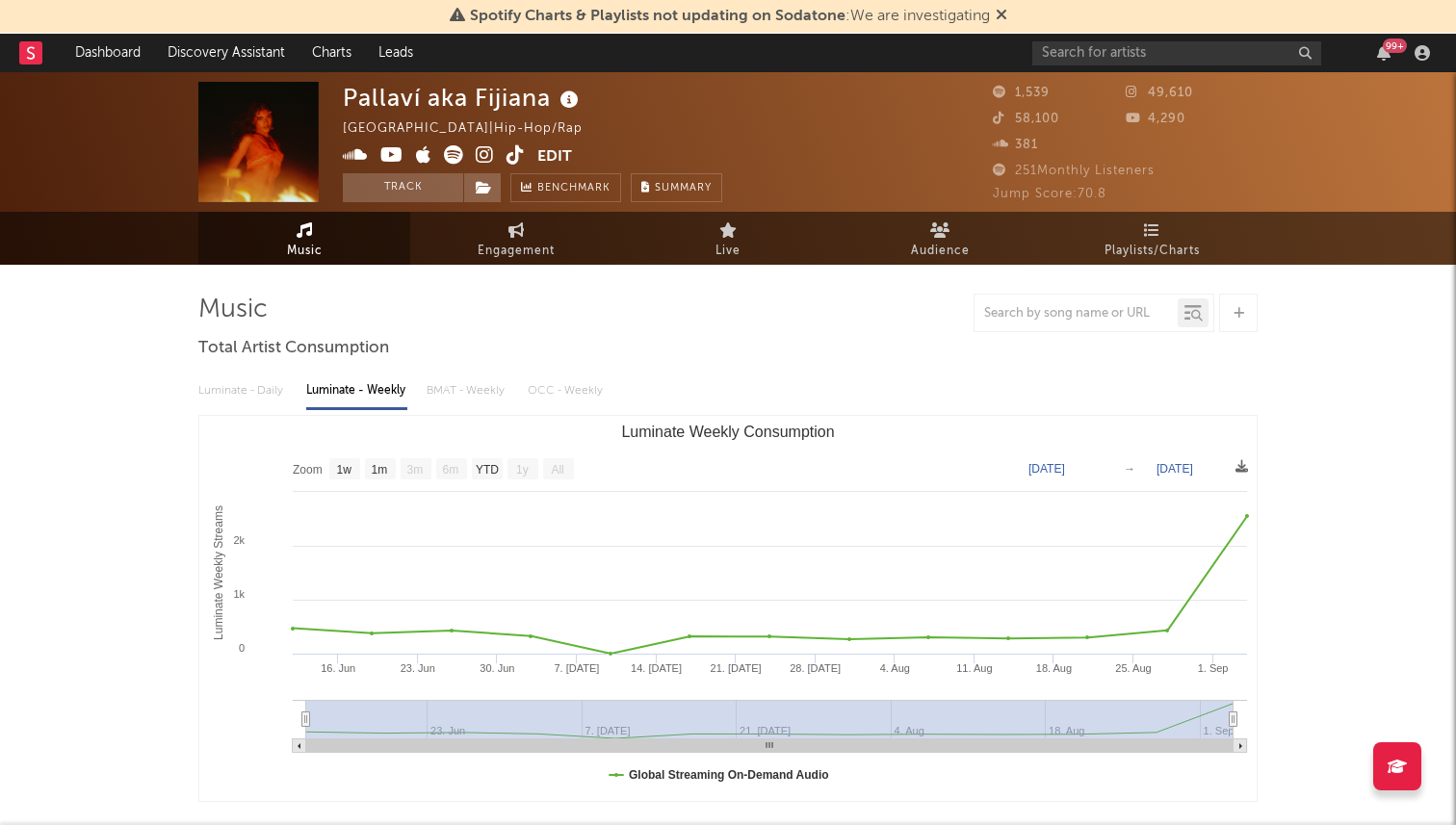
click at [510, 161] on icon at bounding box center [515, 155] width 18 height 19
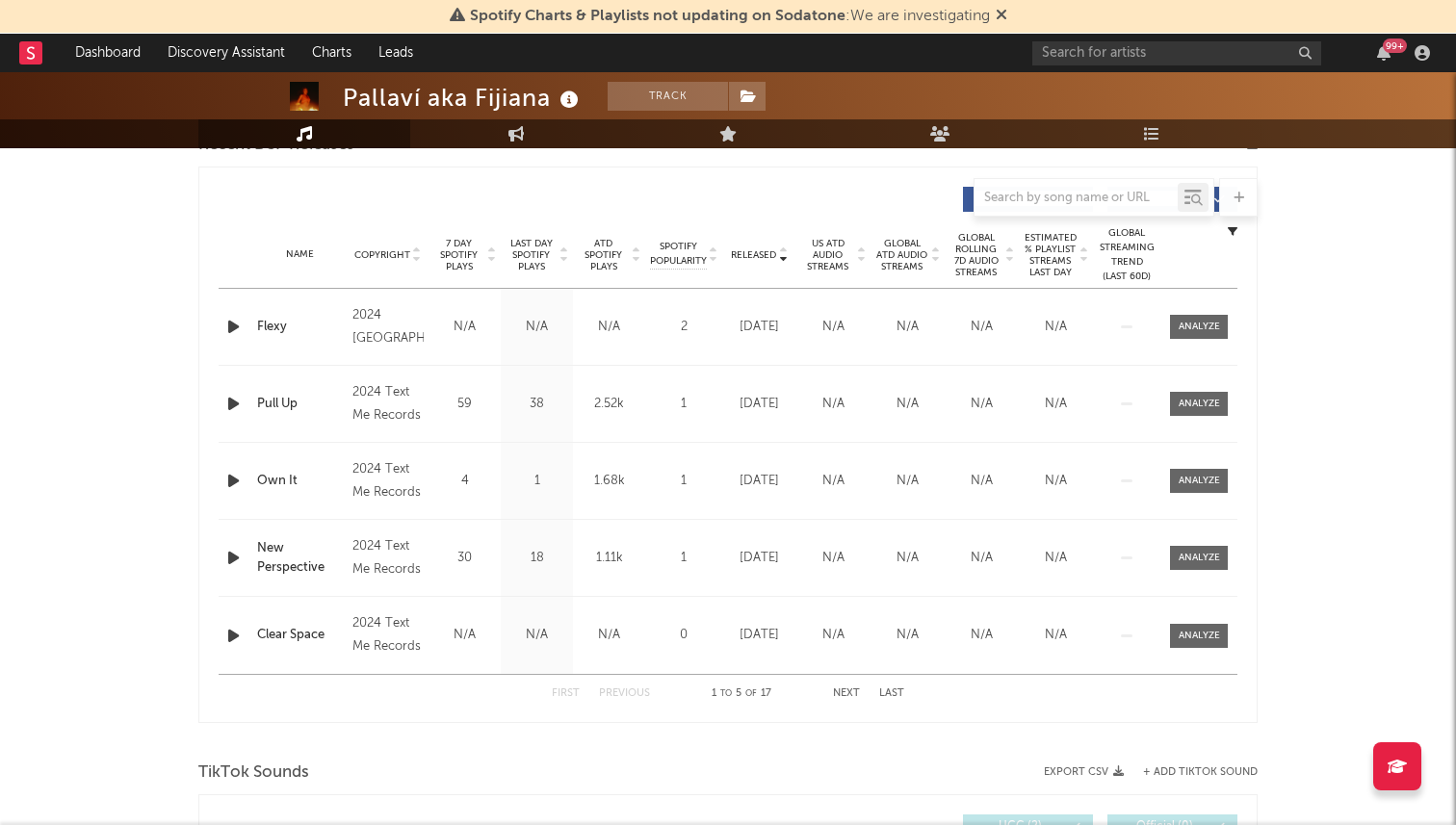
scroll to position [705, 0]
click at [453, 254] on span "7 Day Spotify Plays" at bounding box center [458, 257] width 51 height 35
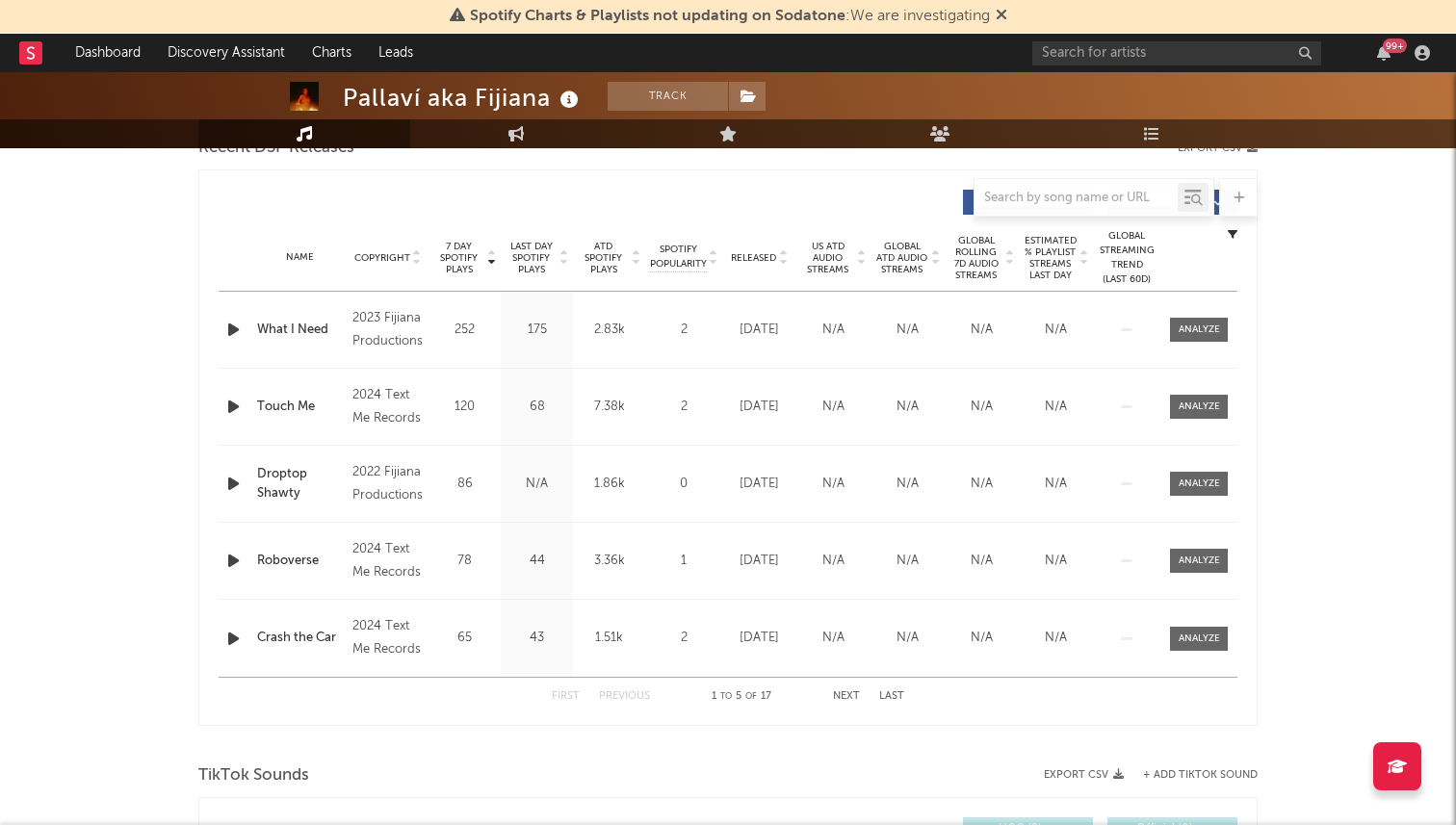
scroll to position [0, 0]
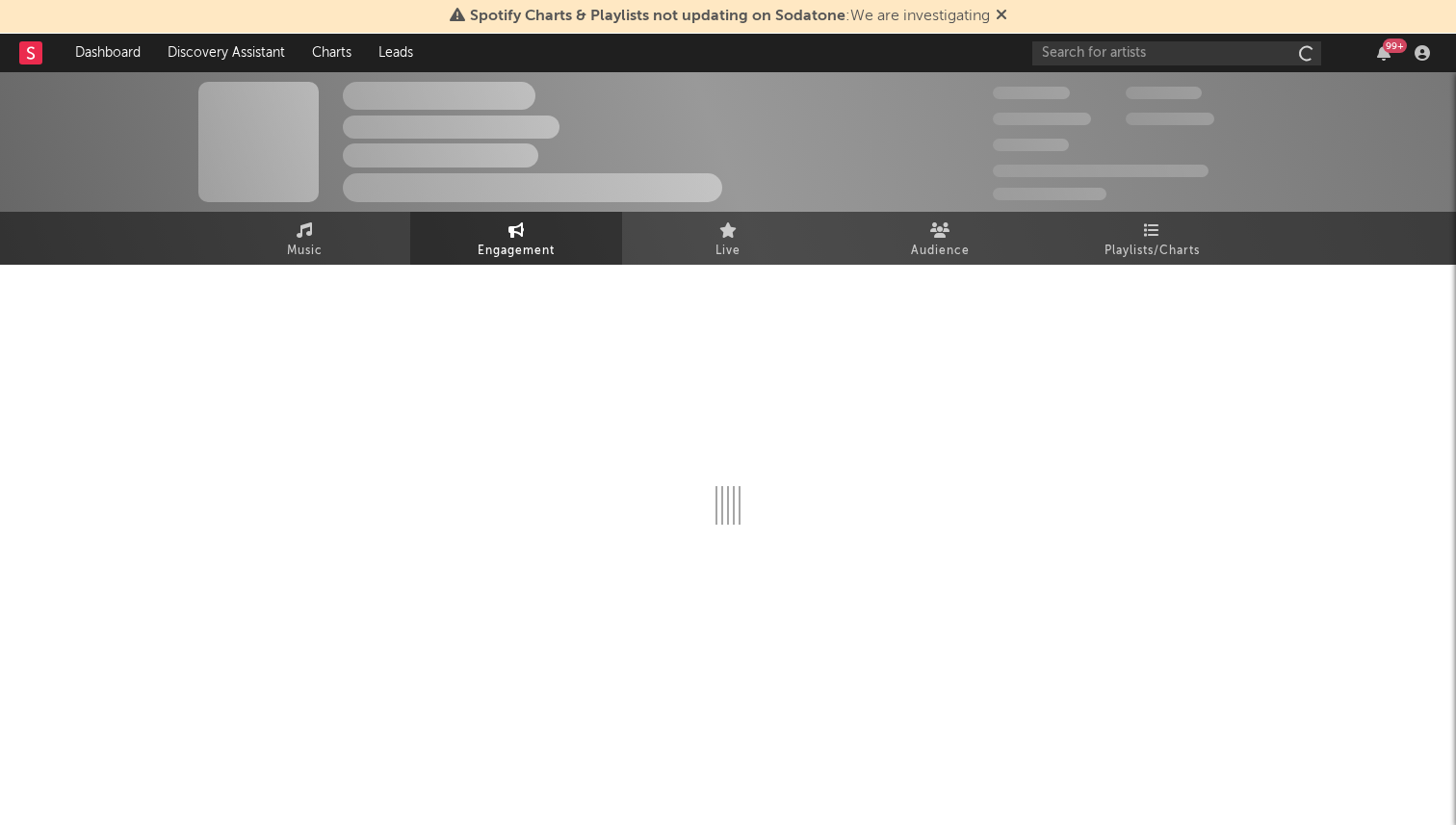
select select "1w"
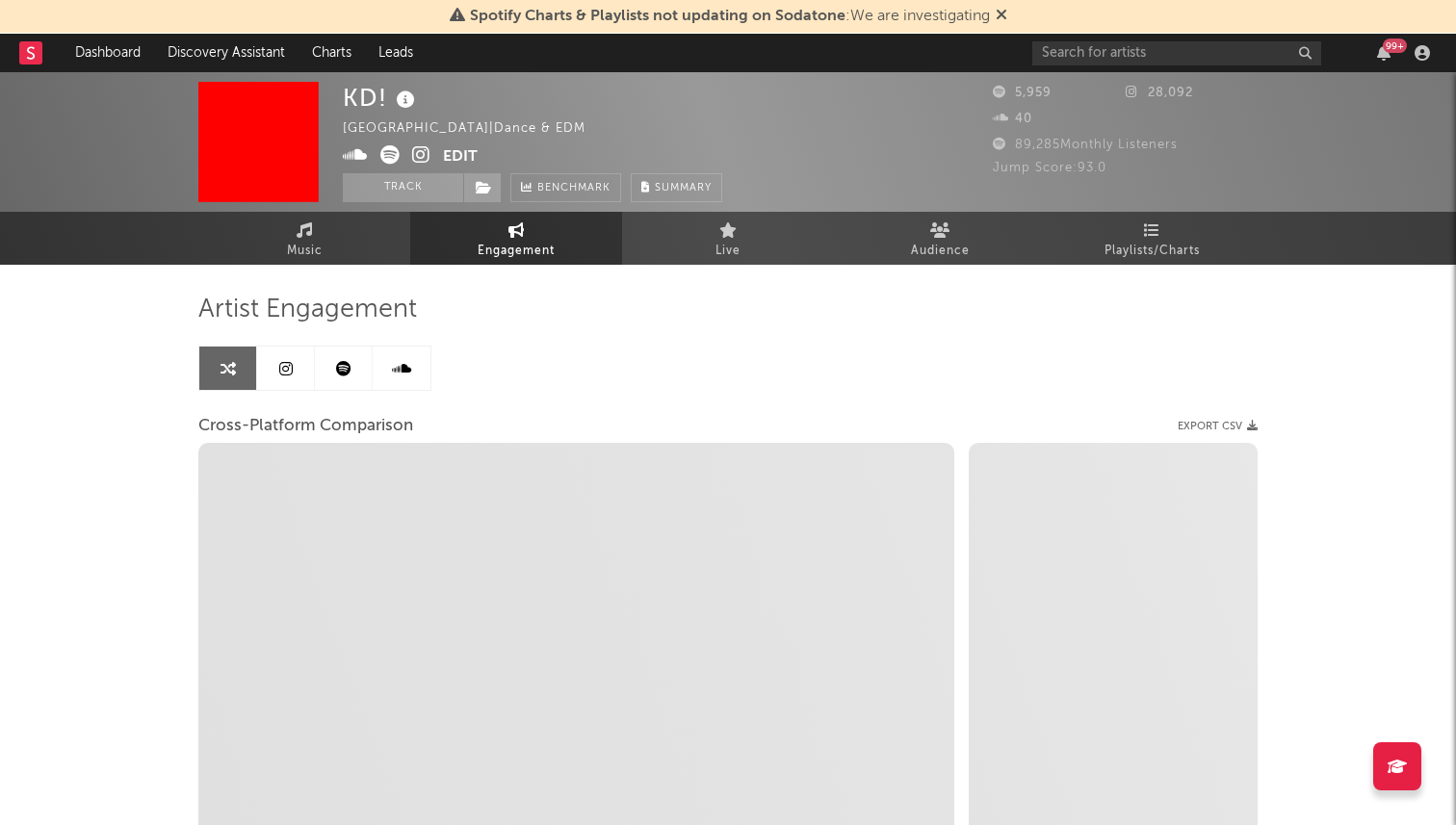
select select "1m"
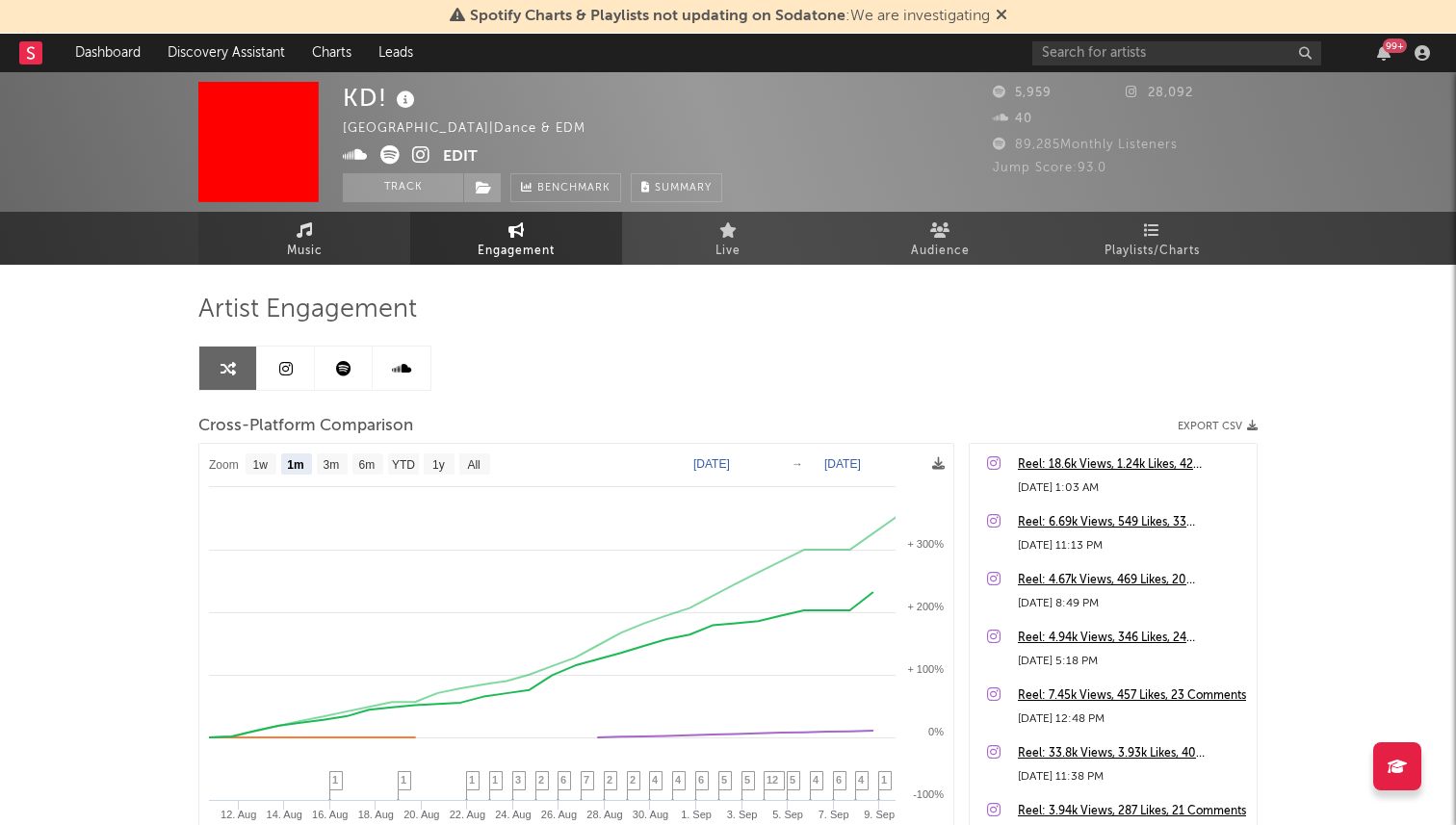
click at [336, 239] on link "Music" at bounding box center [304, 238] width 212 height 53
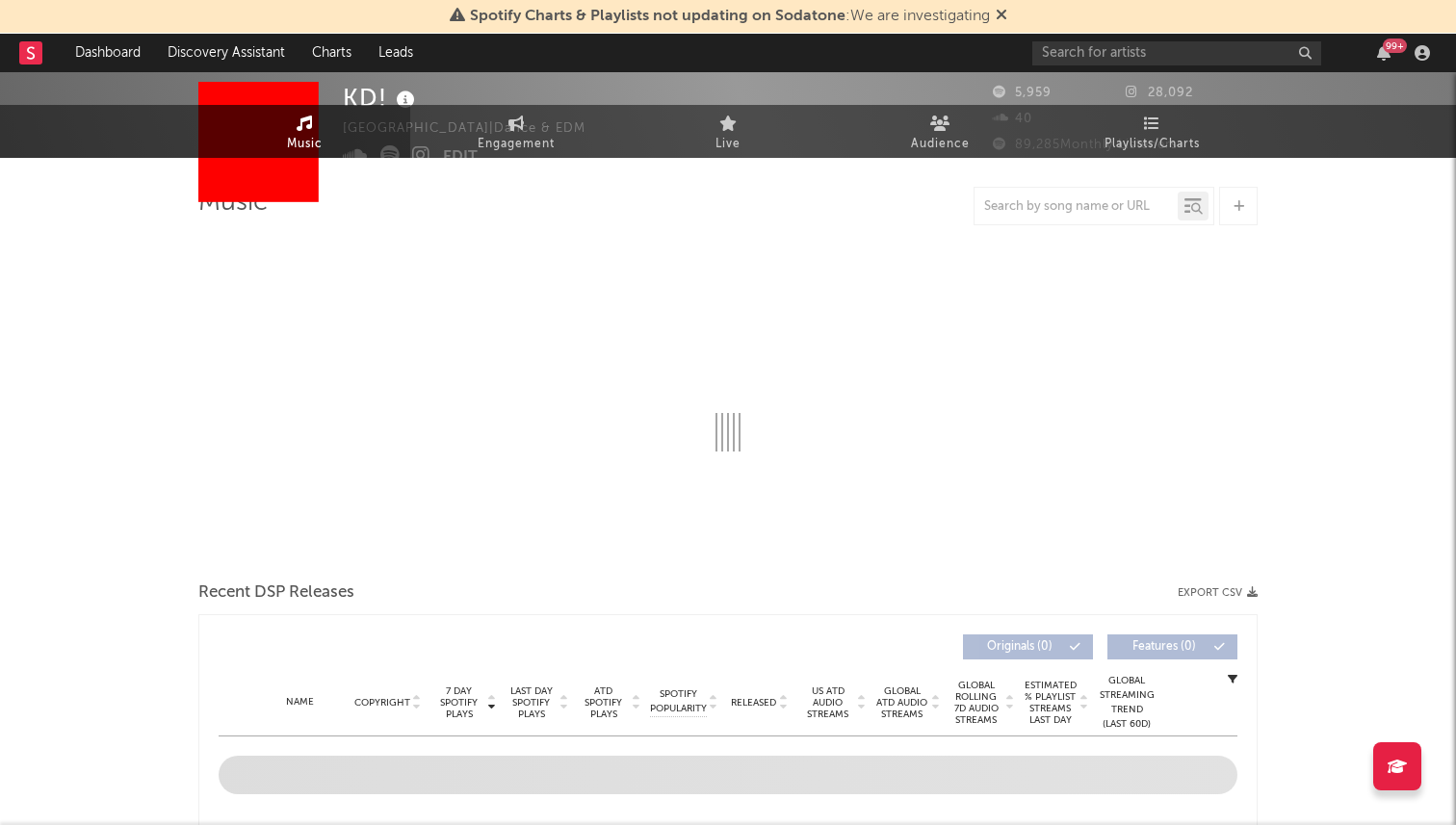
select select "1w"
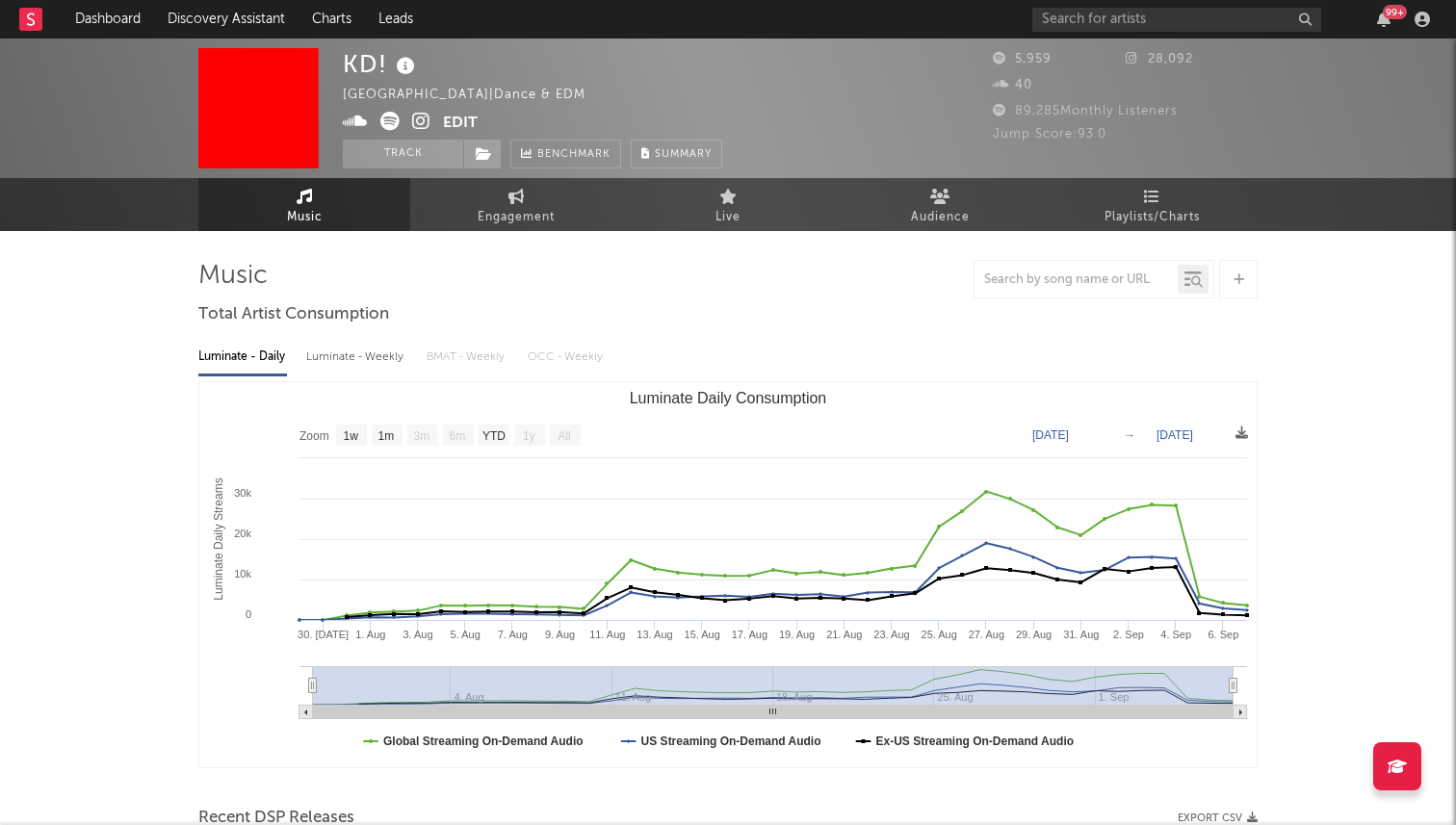
click at [464, 122] on button "Edit" at bounding box center [460, 123] width 35 height 24
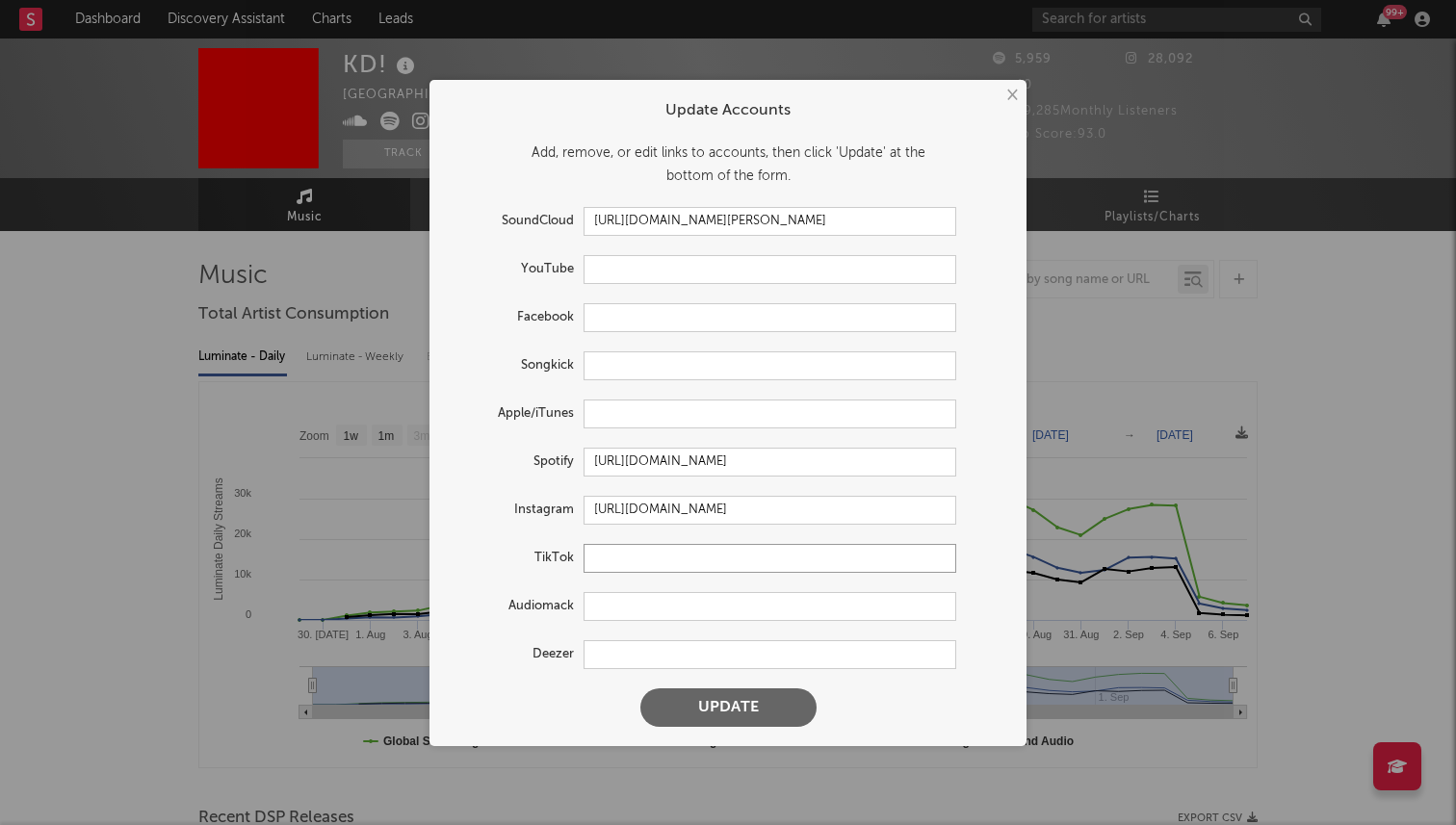
click at [602, 569] on input "text" at bounding box center [769, 558] width 373 height 29
paste input "[URL][DOMAIN_NAME]"
type input "[URL][DOMAIN_NAME]"
click at [640, 688] on button "Update" at bounding box center [728, 708] width 176 height 39
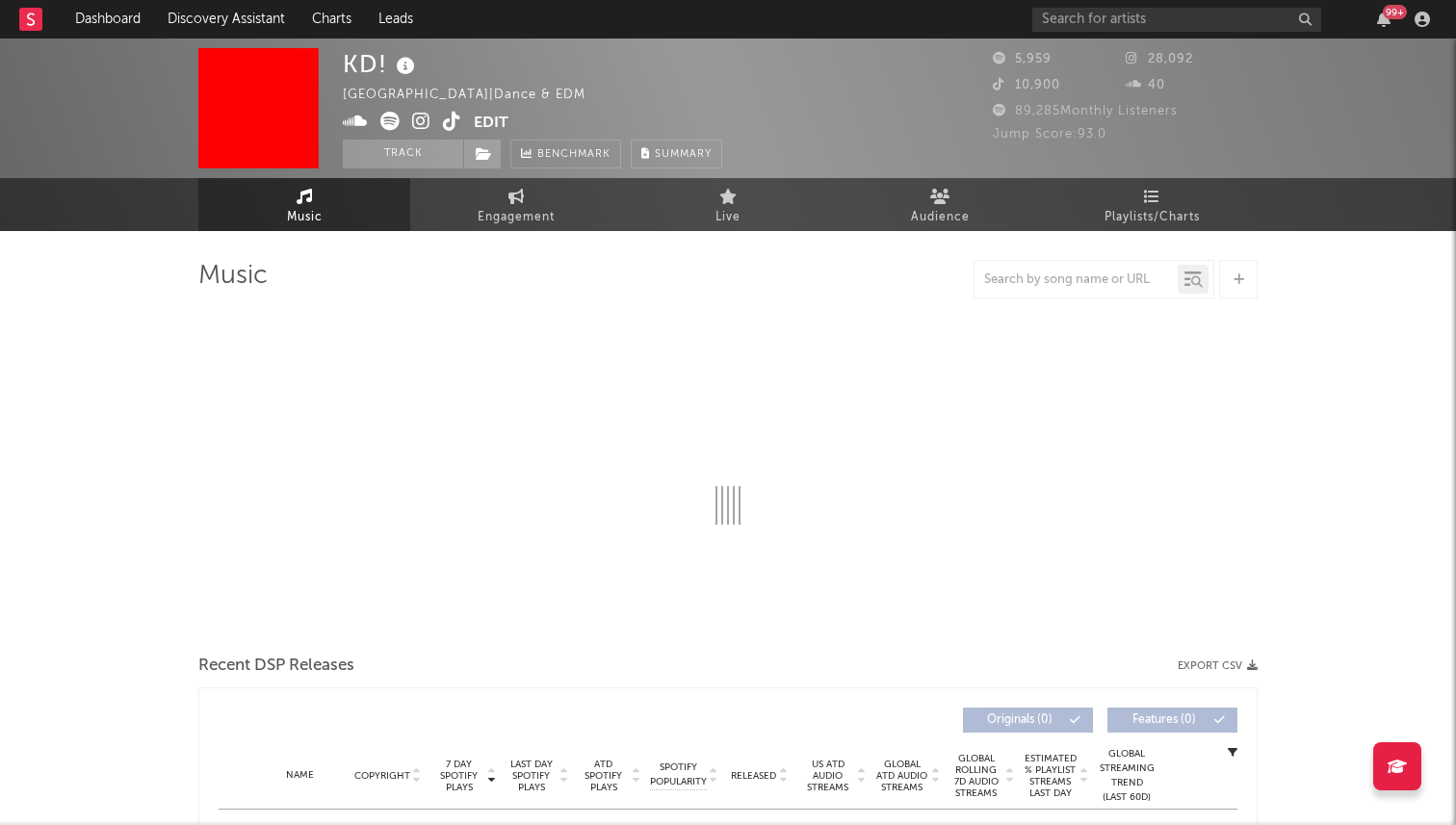
select select "1w"
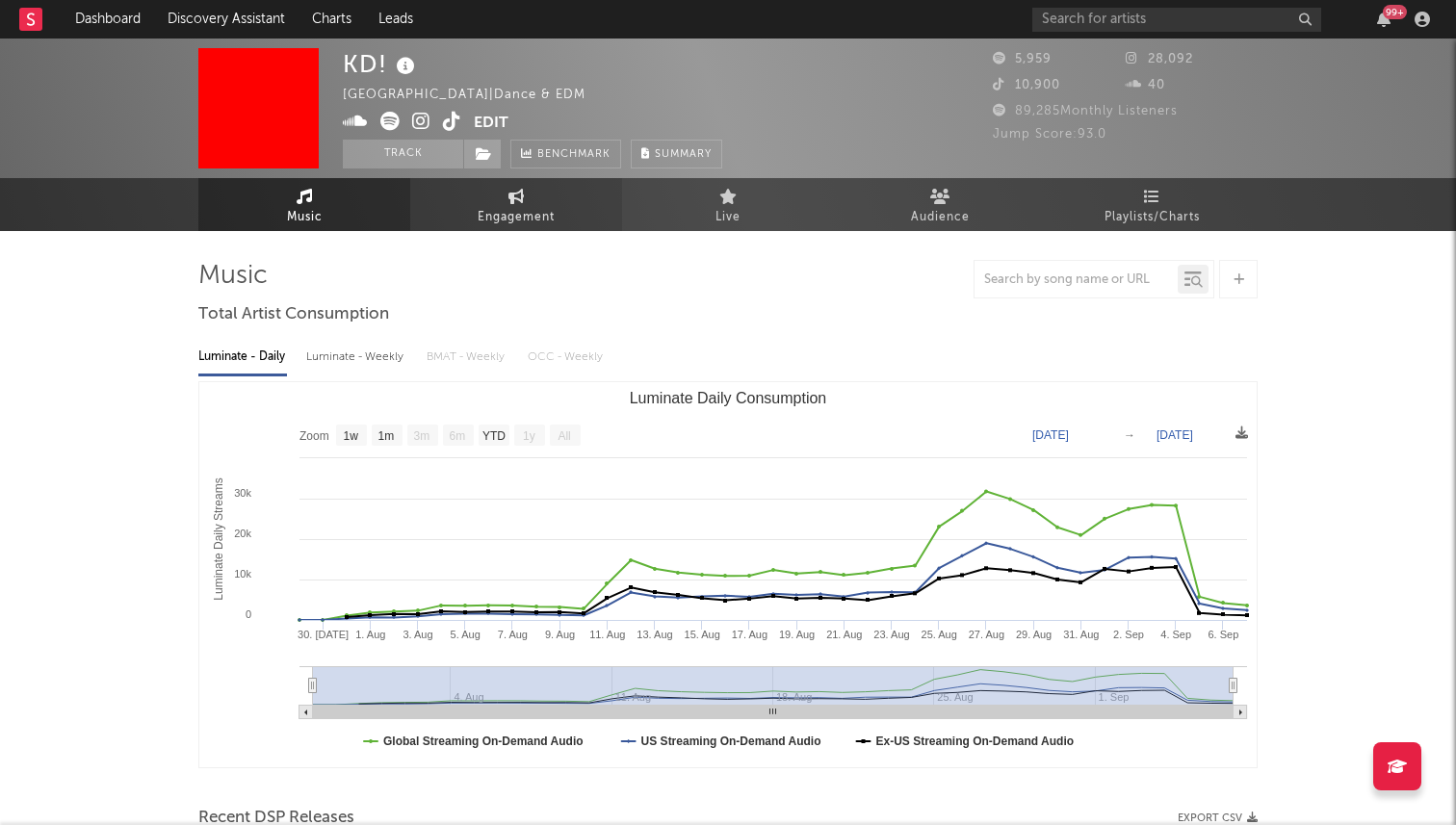
click at [553, 198] on link "Engagement" at bounding box center [516, 204] width 212 height 53
select select "1w"
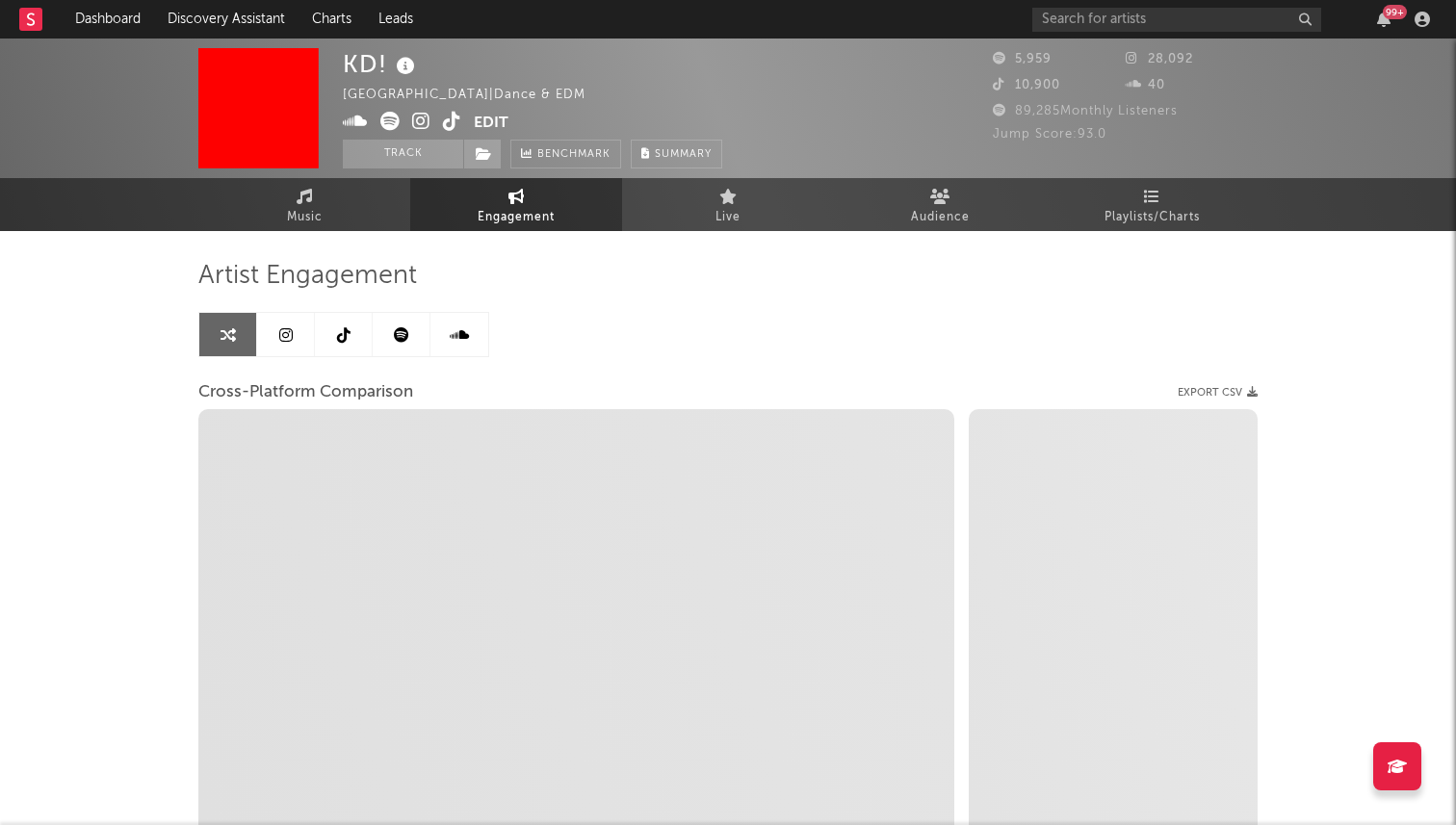
click at [346, 342] on link at bounding box center [344, 334] width 58 height 43
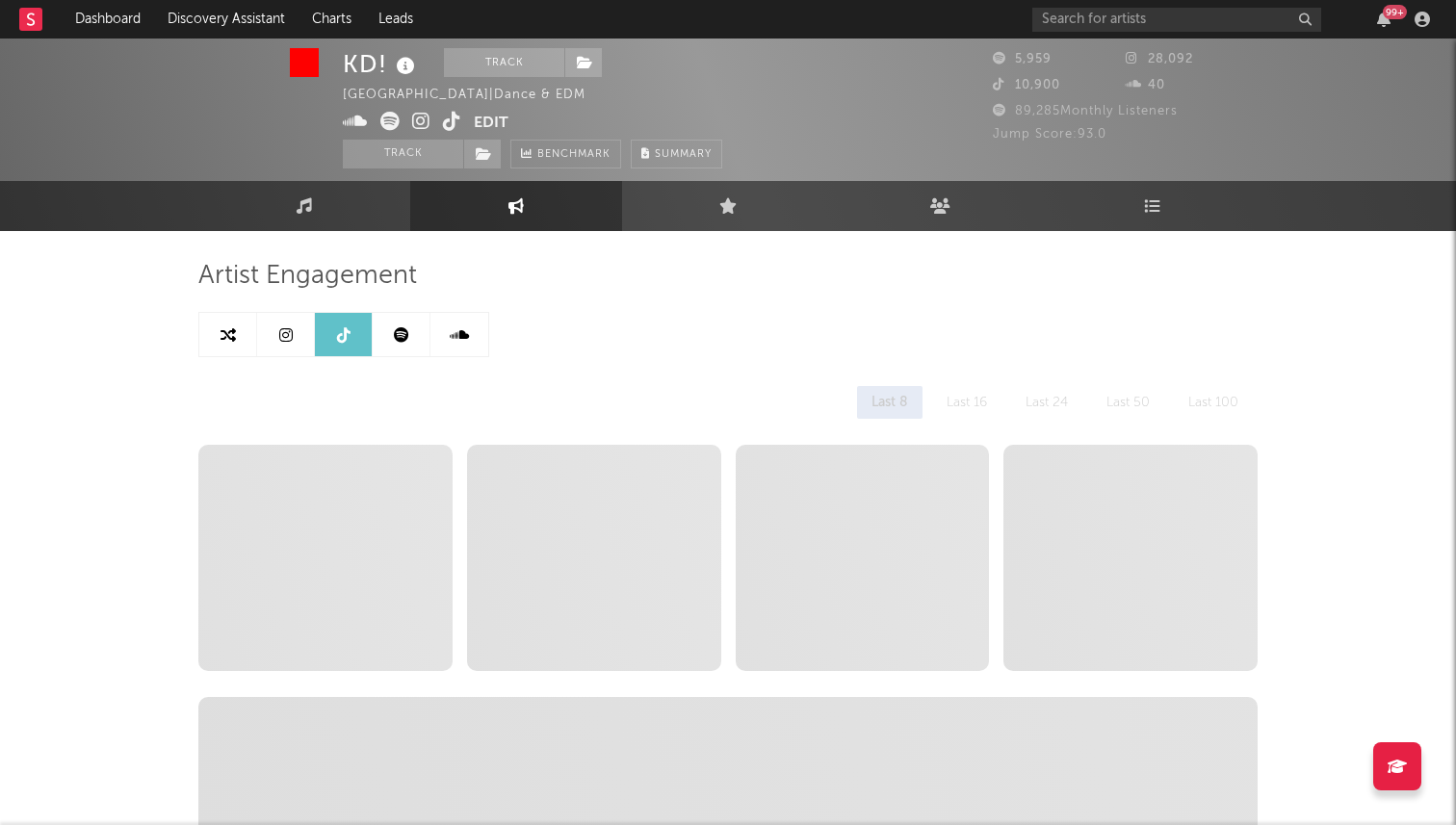
scroll to position [39, 0]
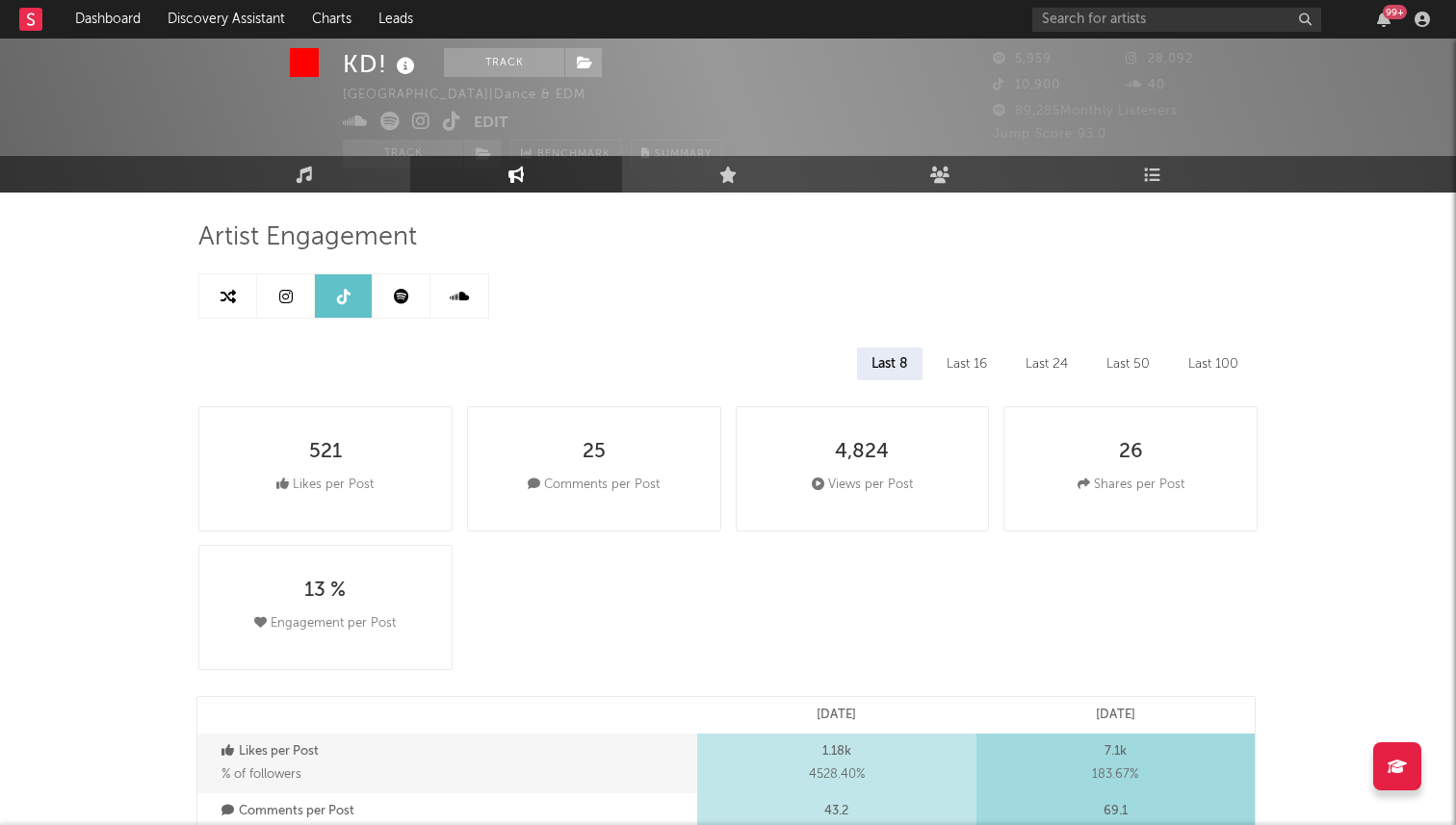
select select "1w"
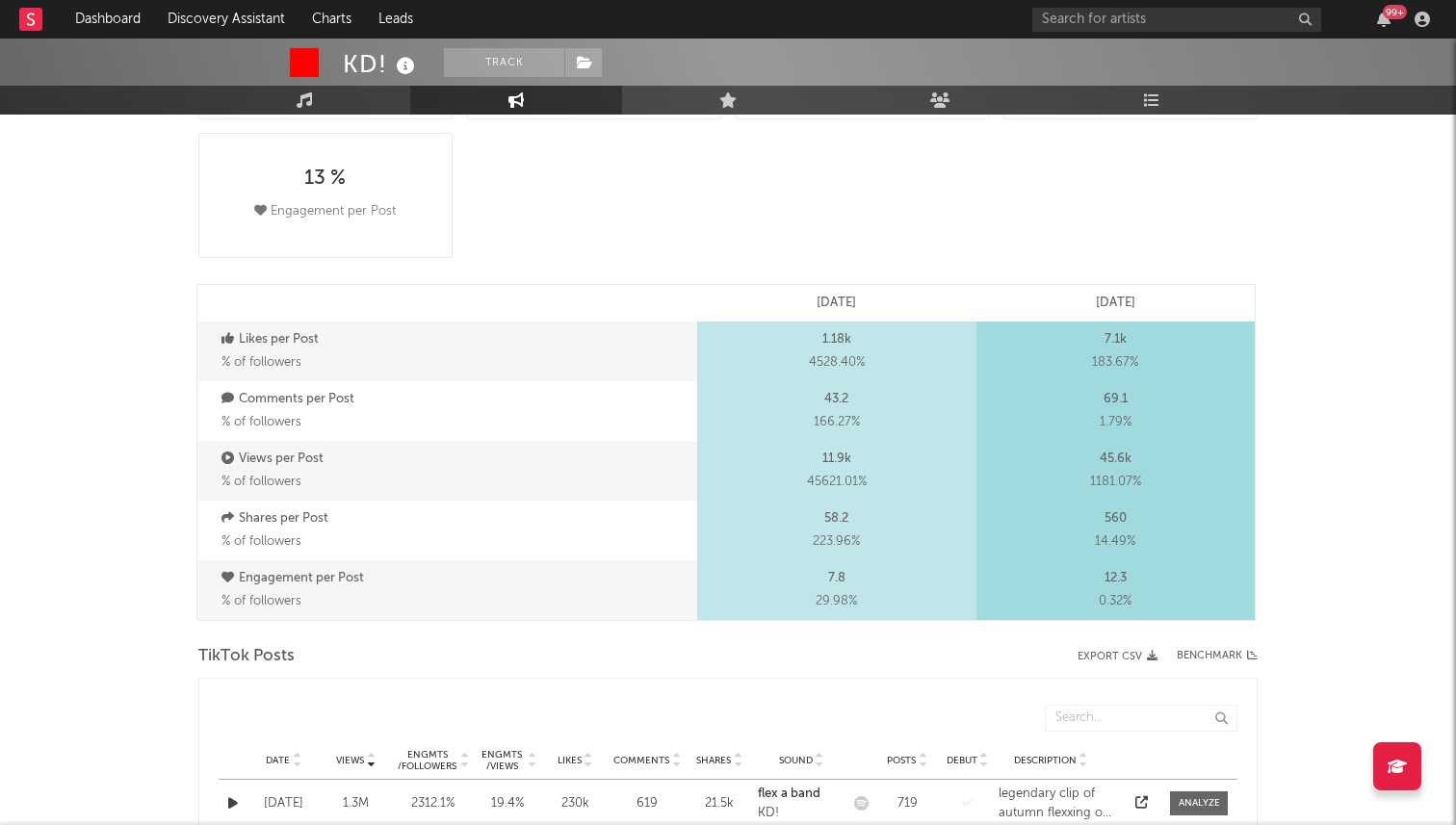
scroll to position [0, 0]
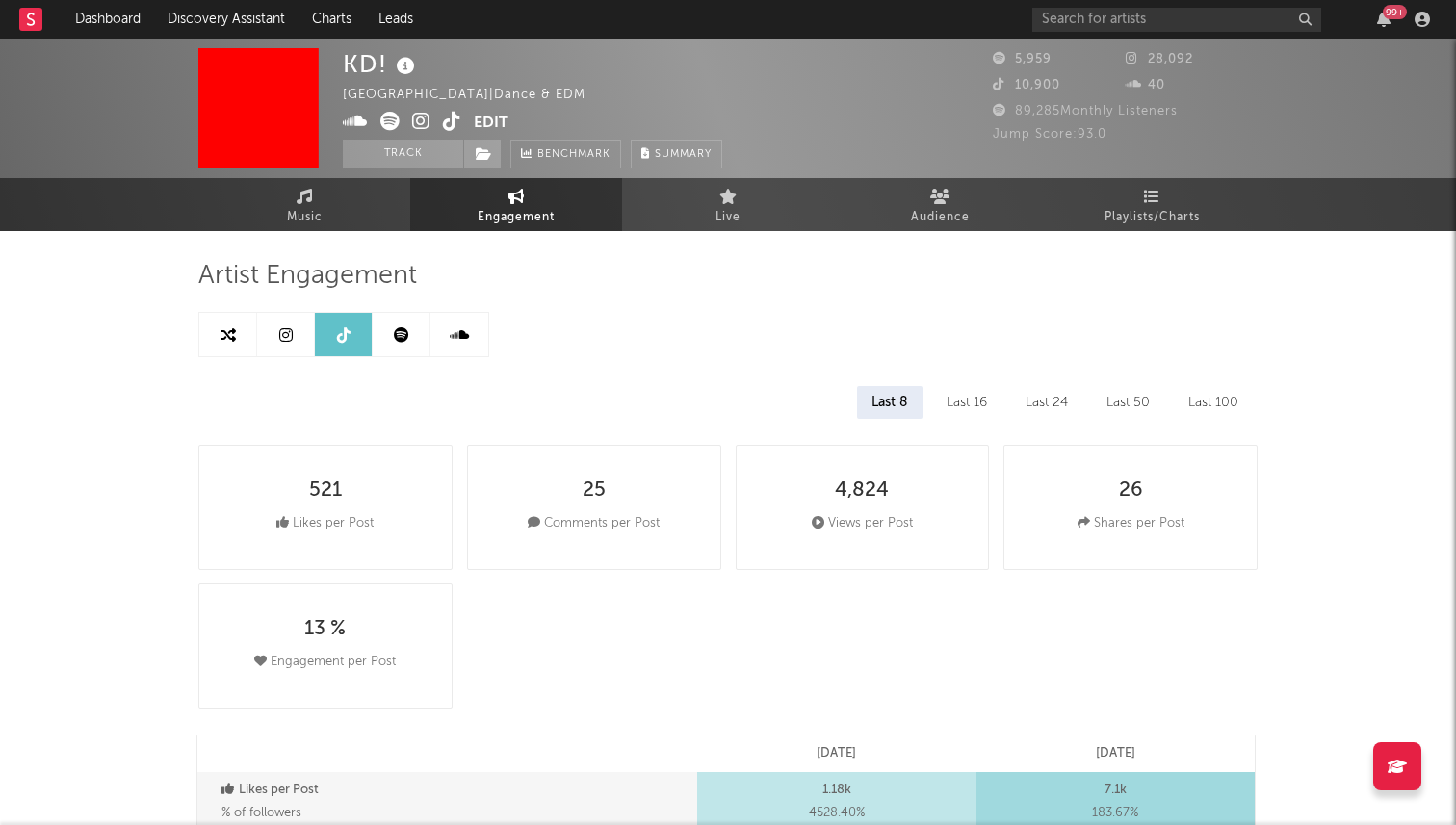
click at [291, 336] on icon at bounding box center [286, 335] width 13 height 15
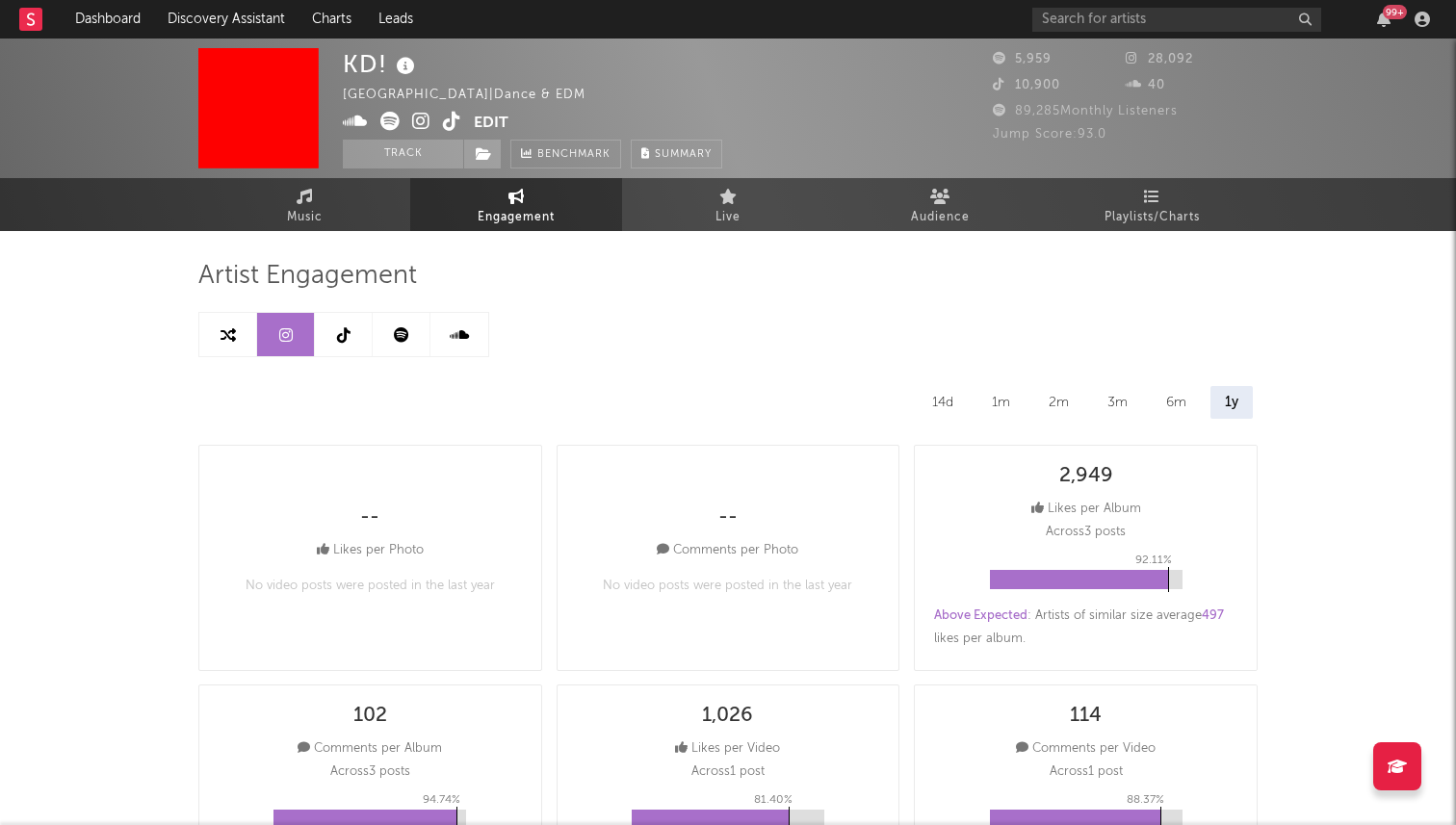
select select "1w"
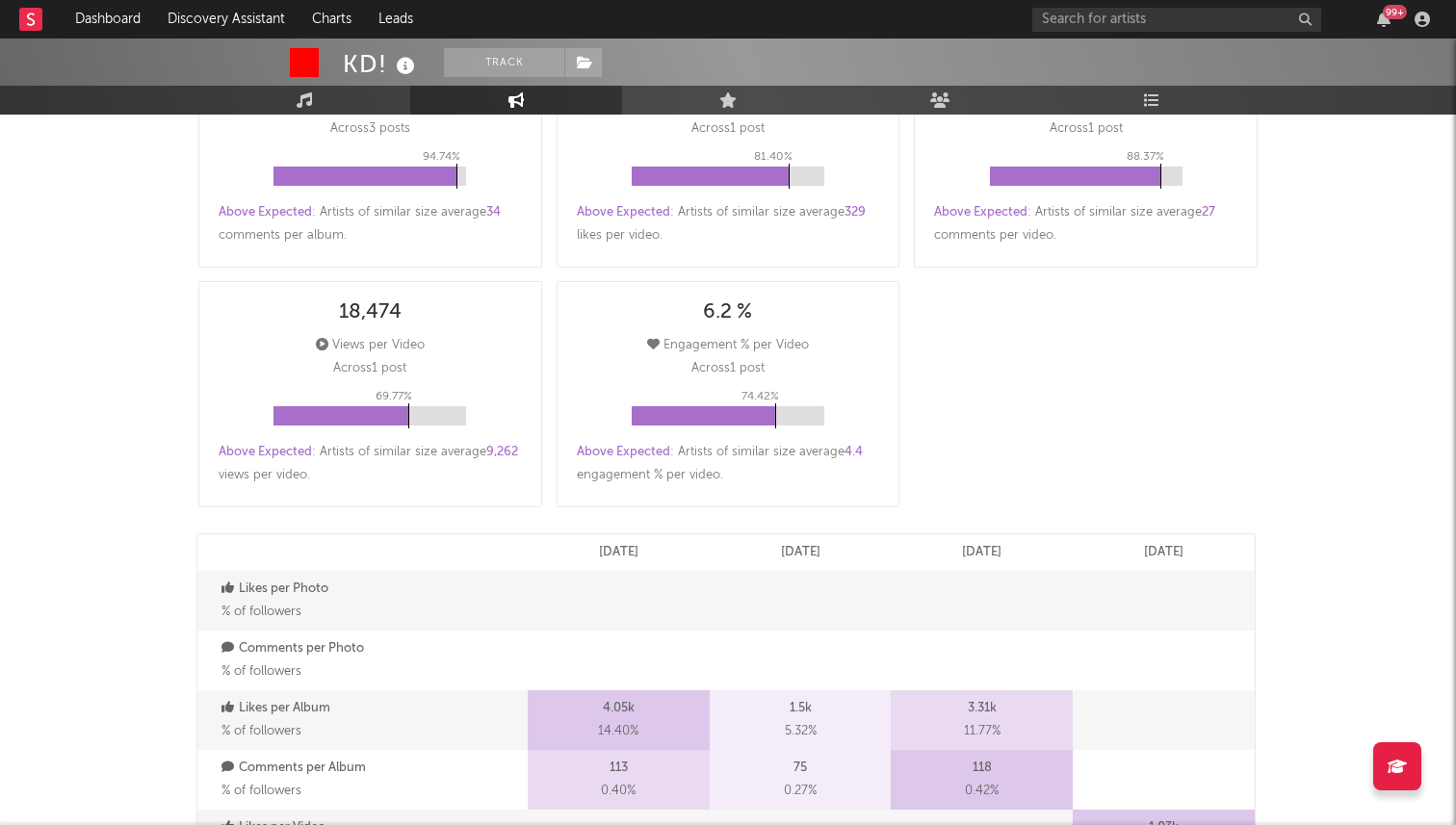
scroll to position [379, 0]
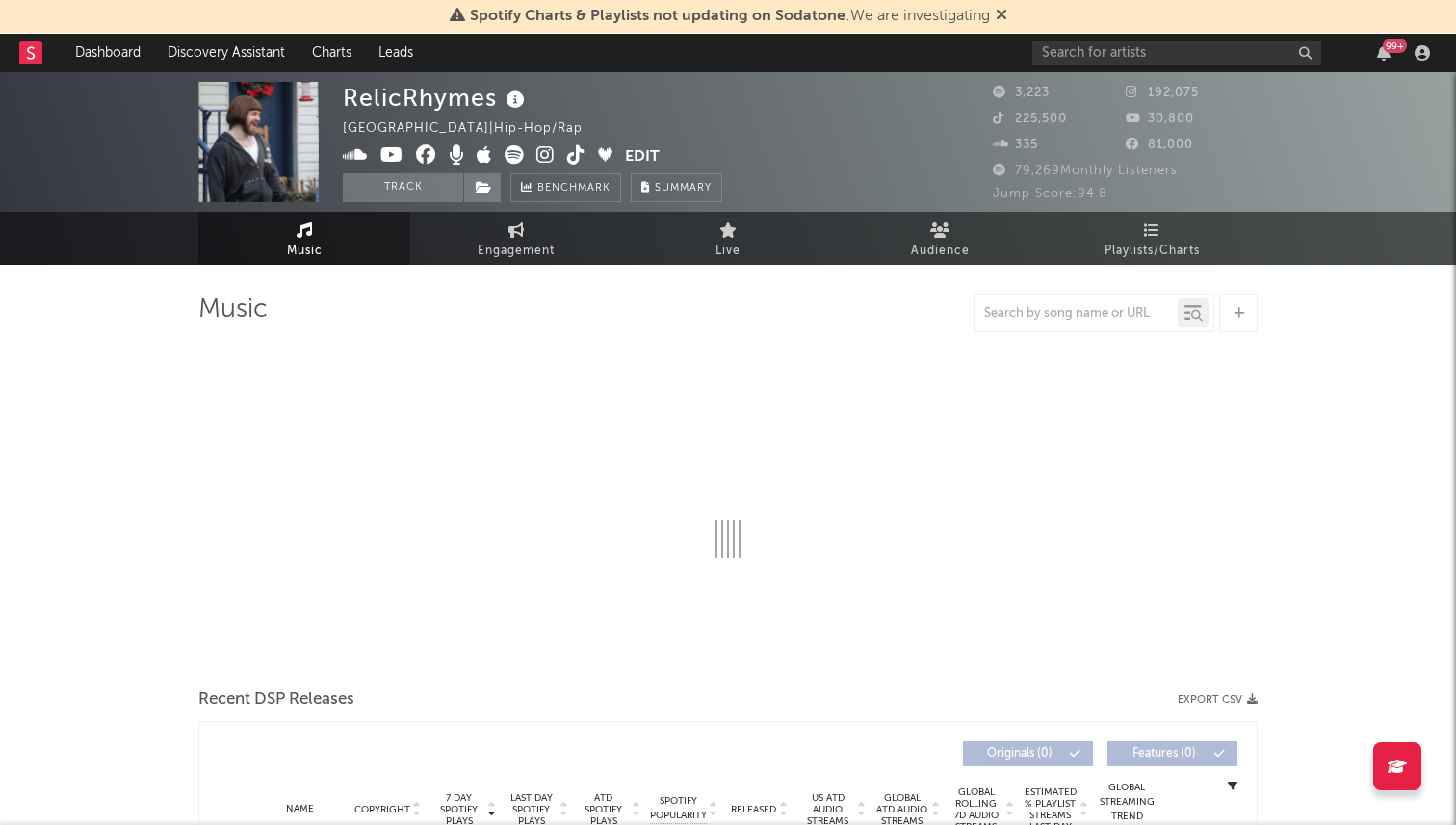
select select "6m"
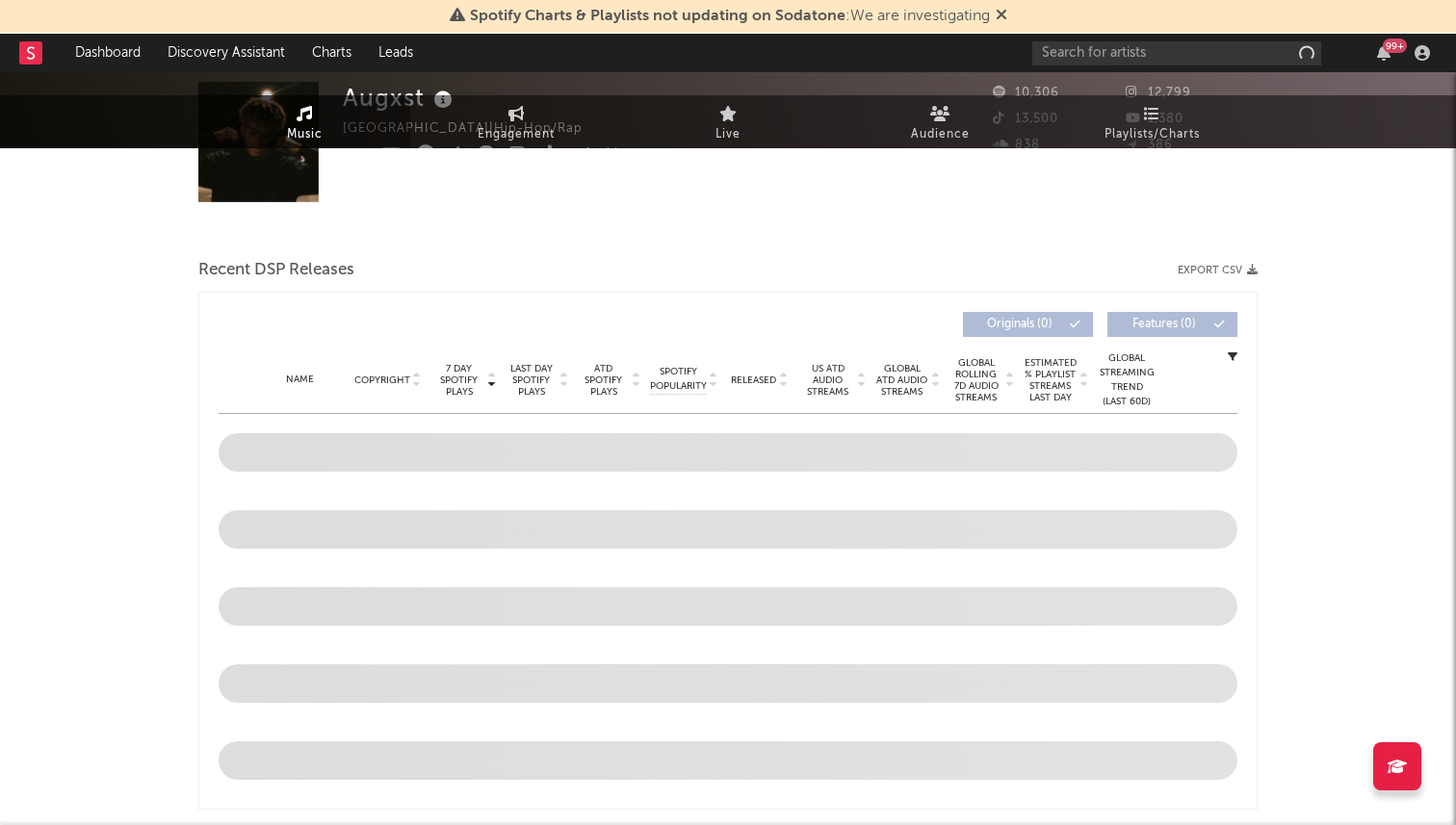
select select "6m"
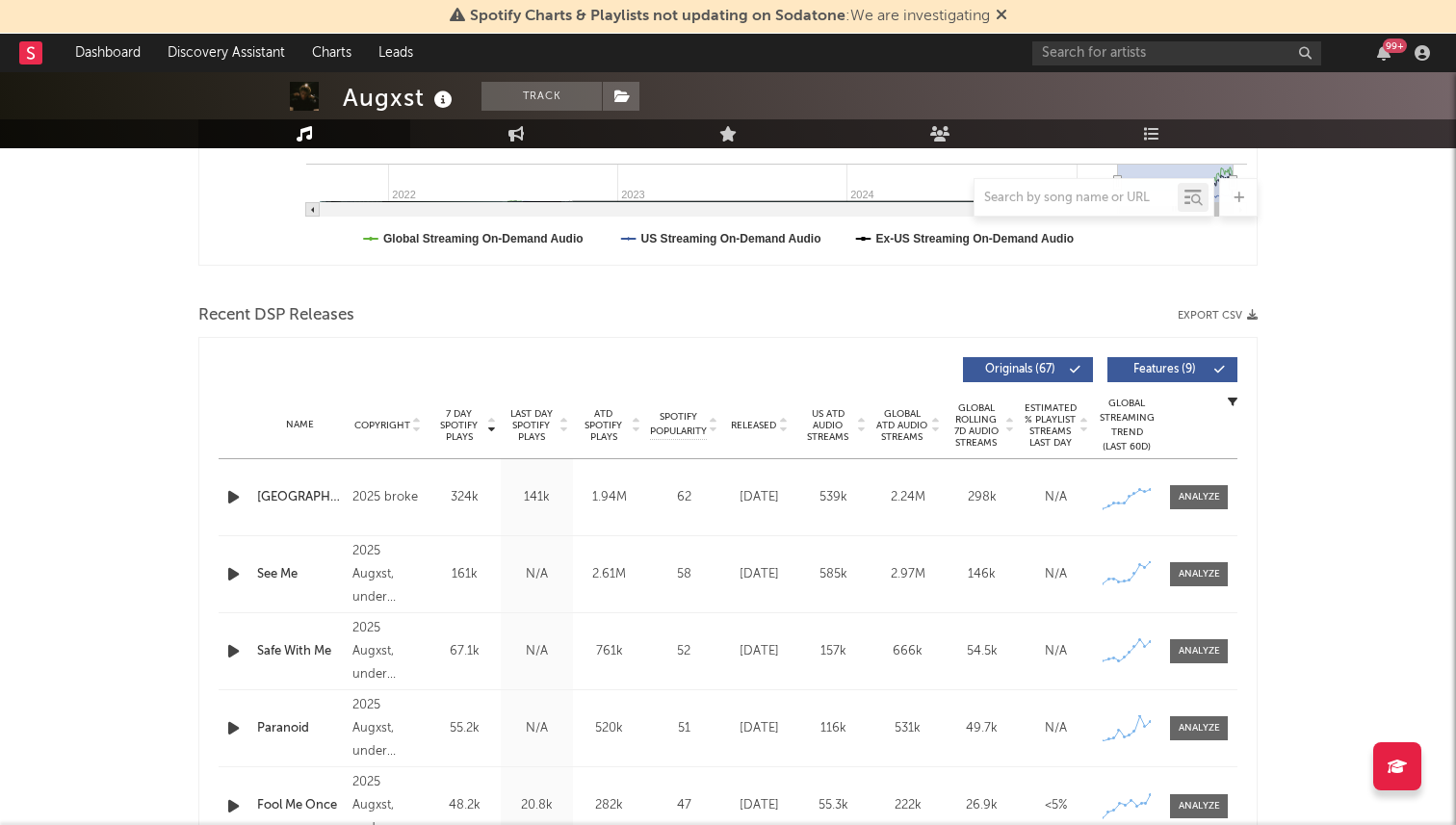
scroll to position [621, 0]
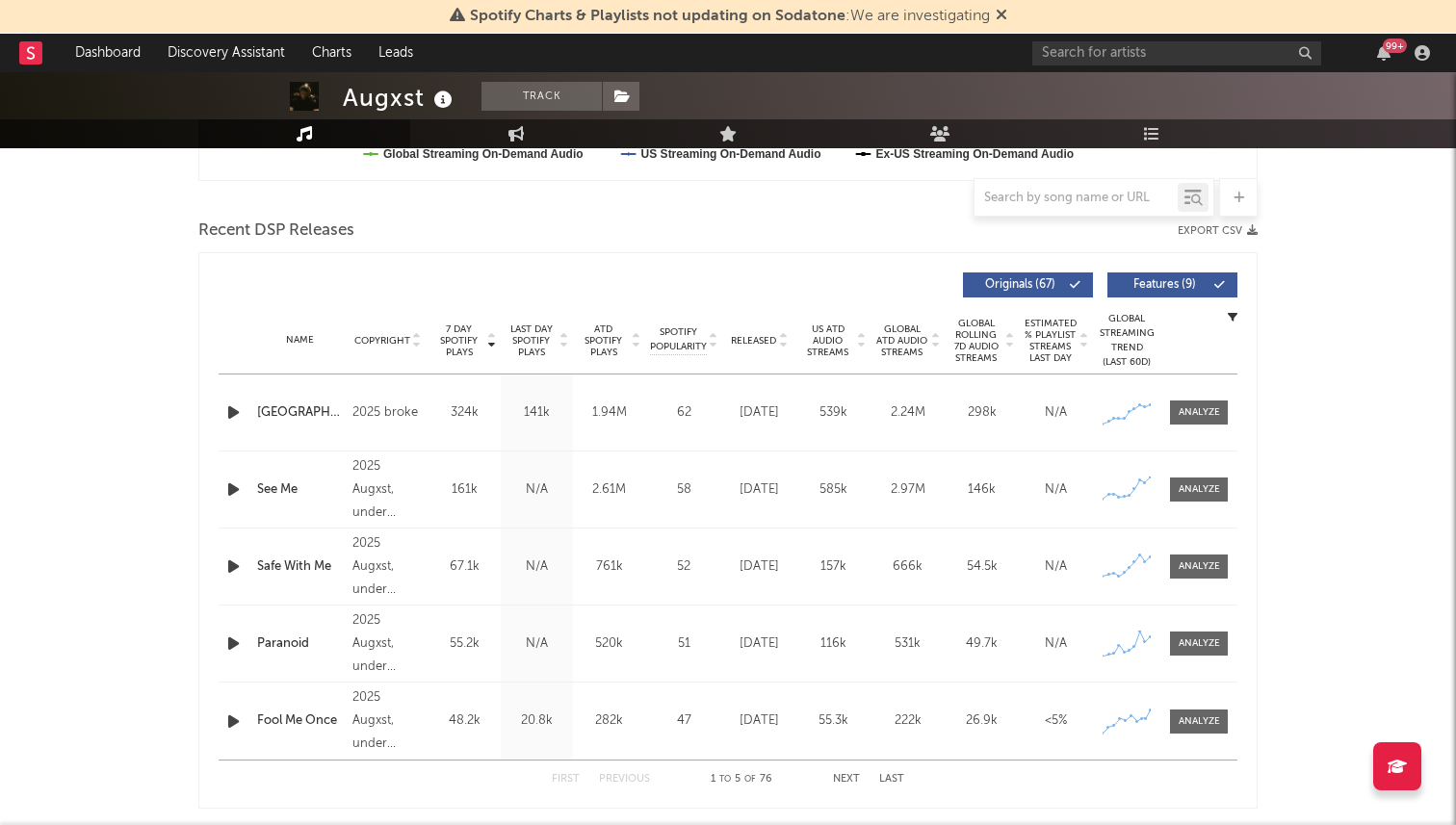
click at [755, 342] on span "Released" at bounding box center [753, 341] width 45 height 12
click at [457, 348] on span "7 Day Spotify Plays" at bounding box center [458, 341] width 51 height 35
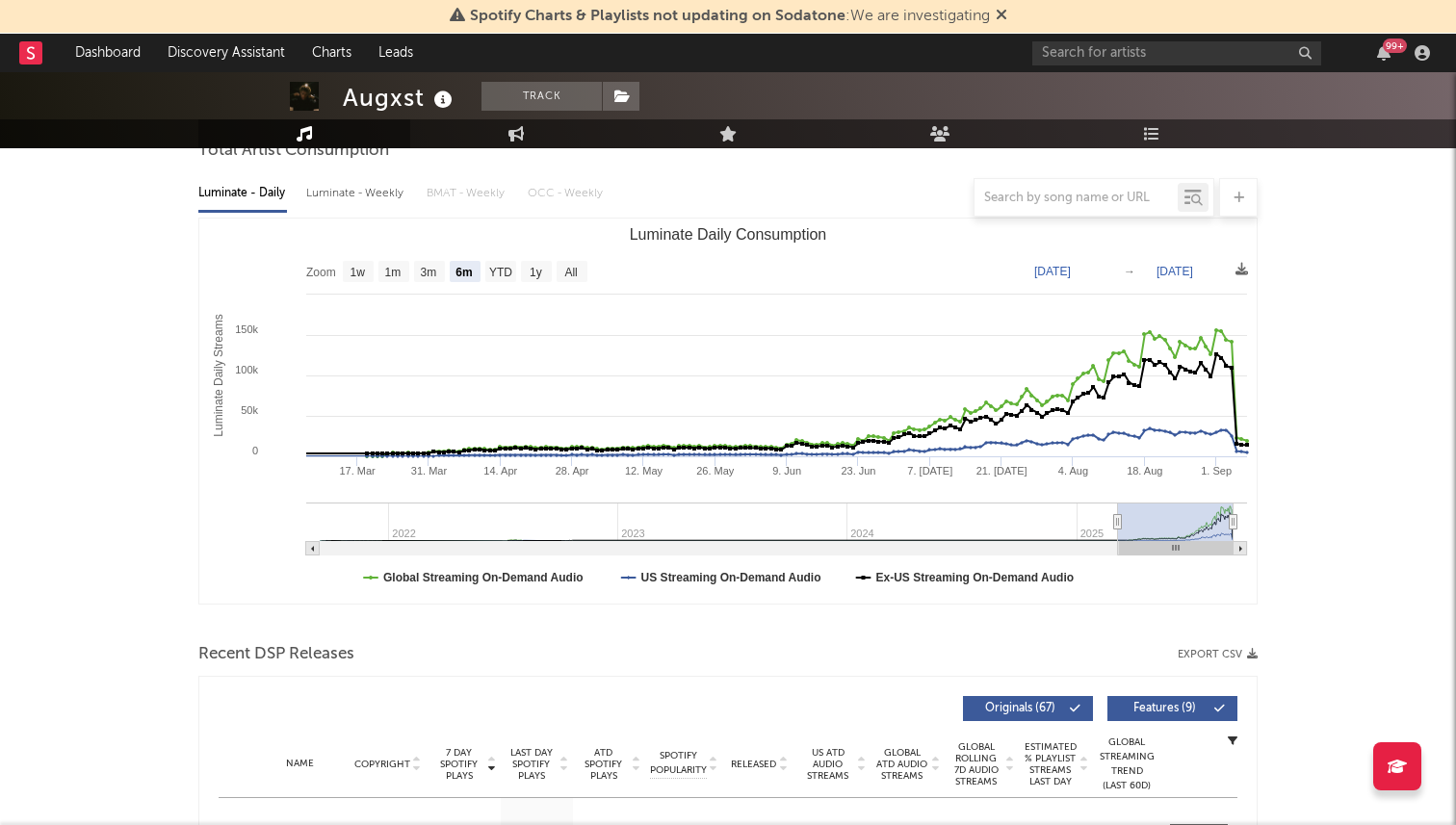
scroll to position [67, 0]
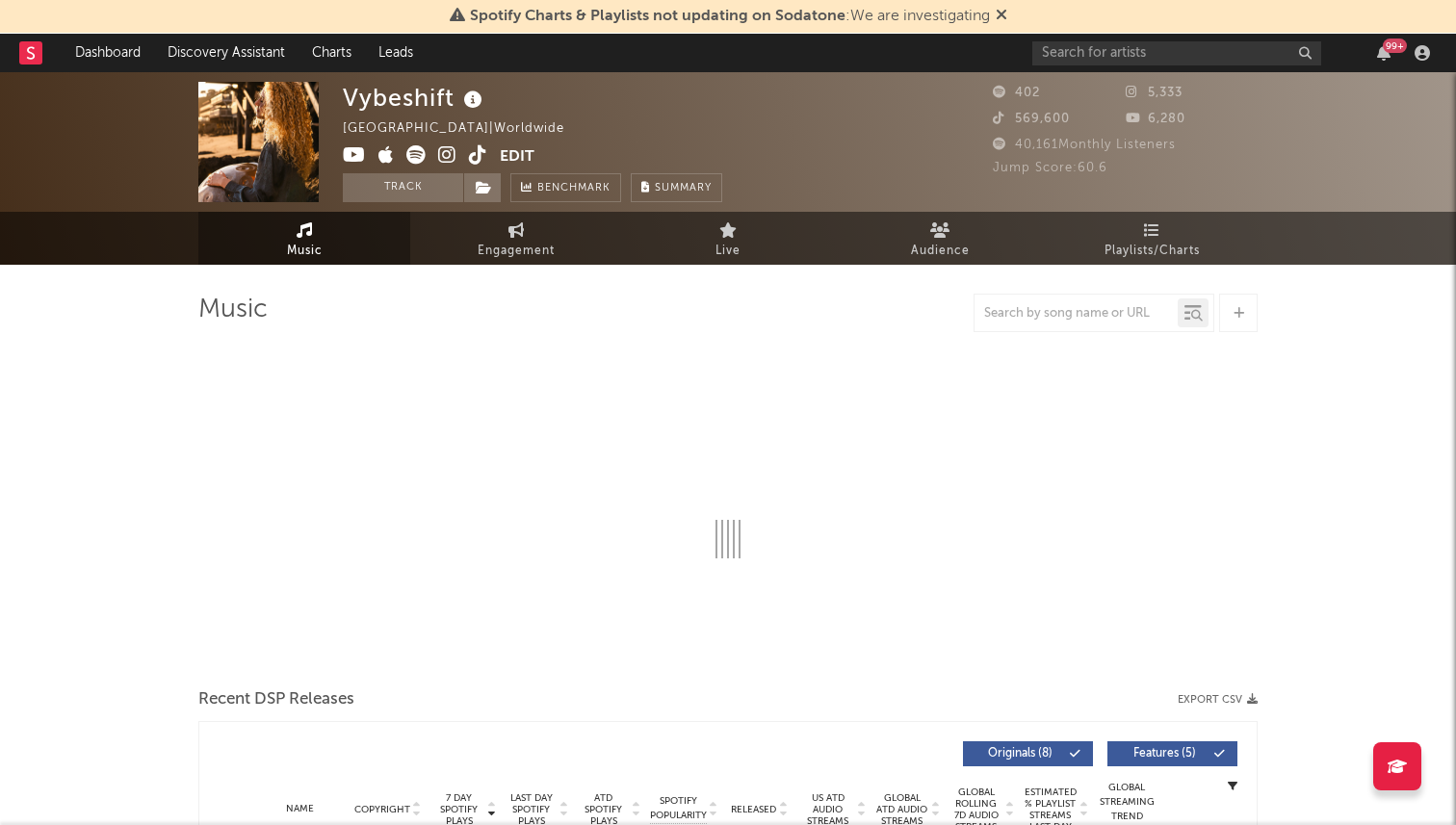
select select "1w"
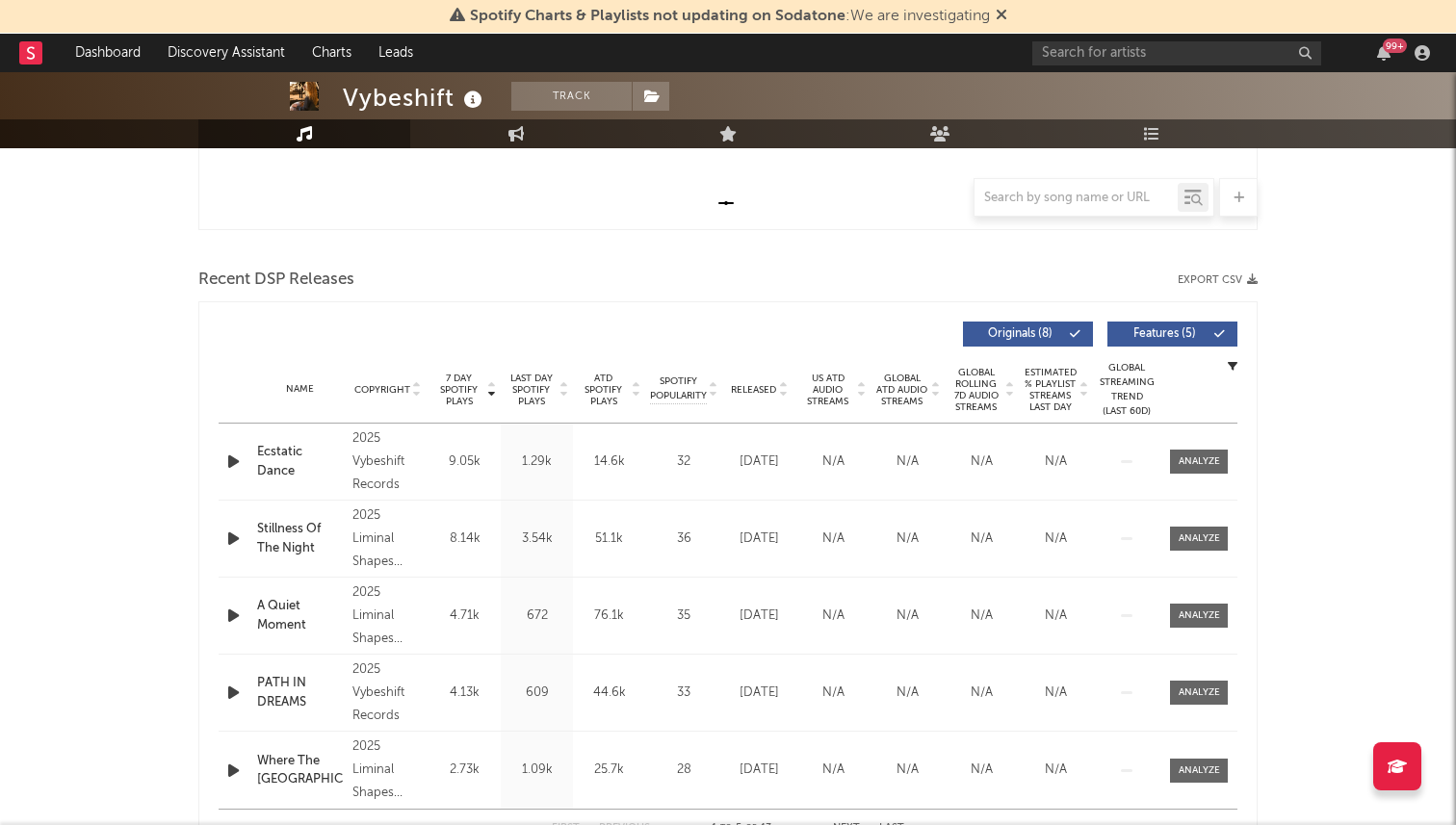
scroll to position [573, 0]
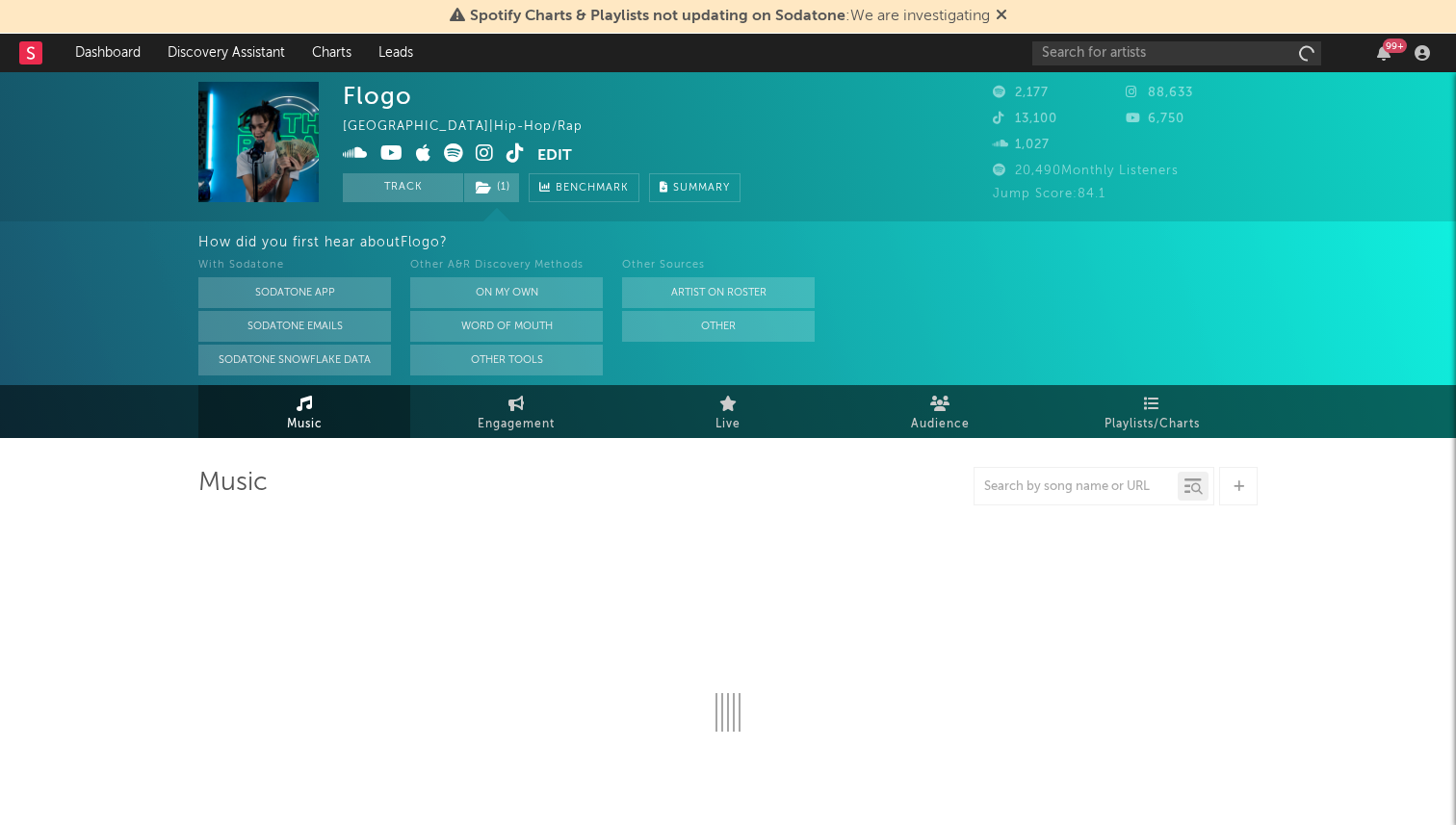
select select "1w"
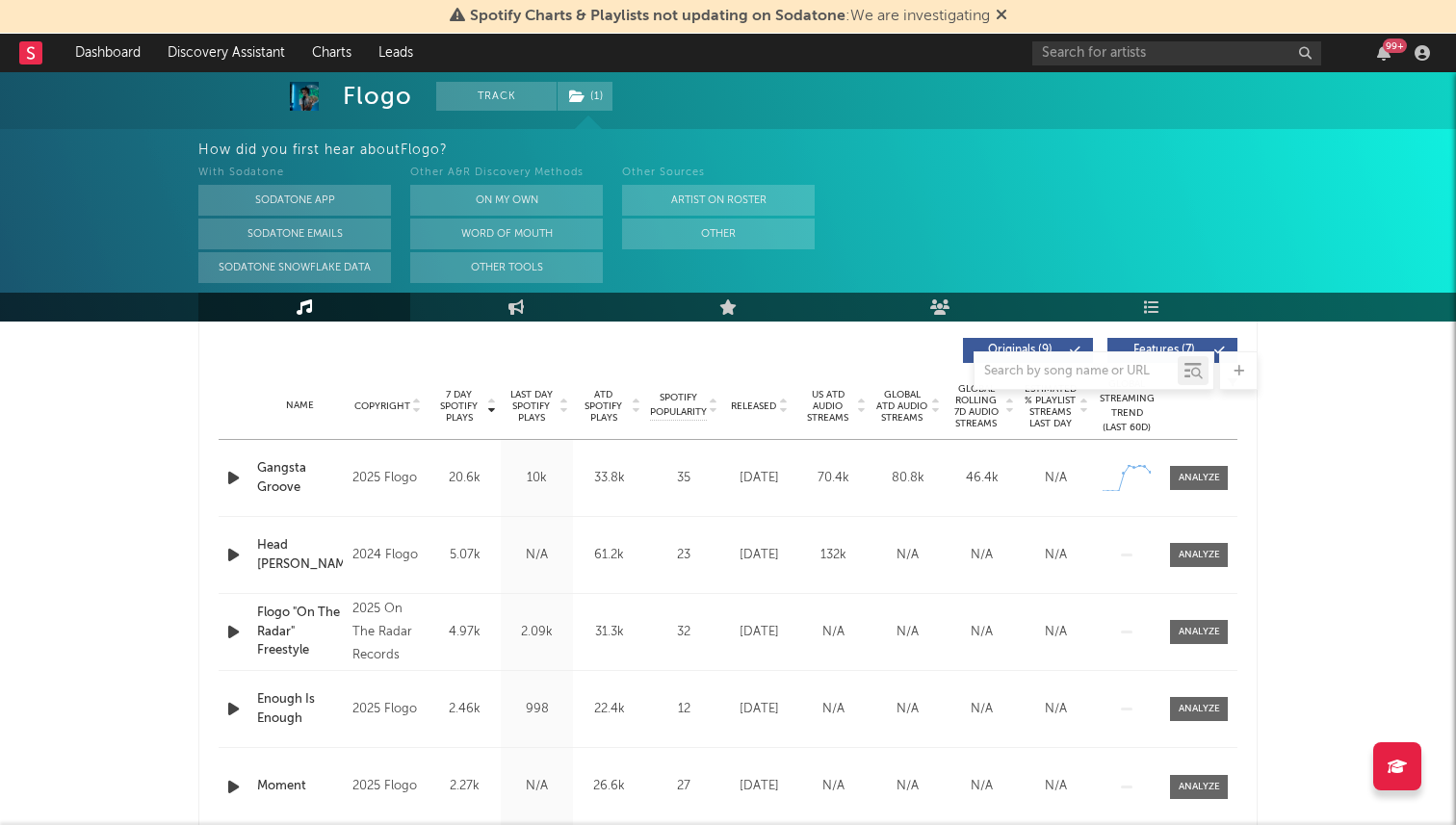
scroll to position [739, 0]
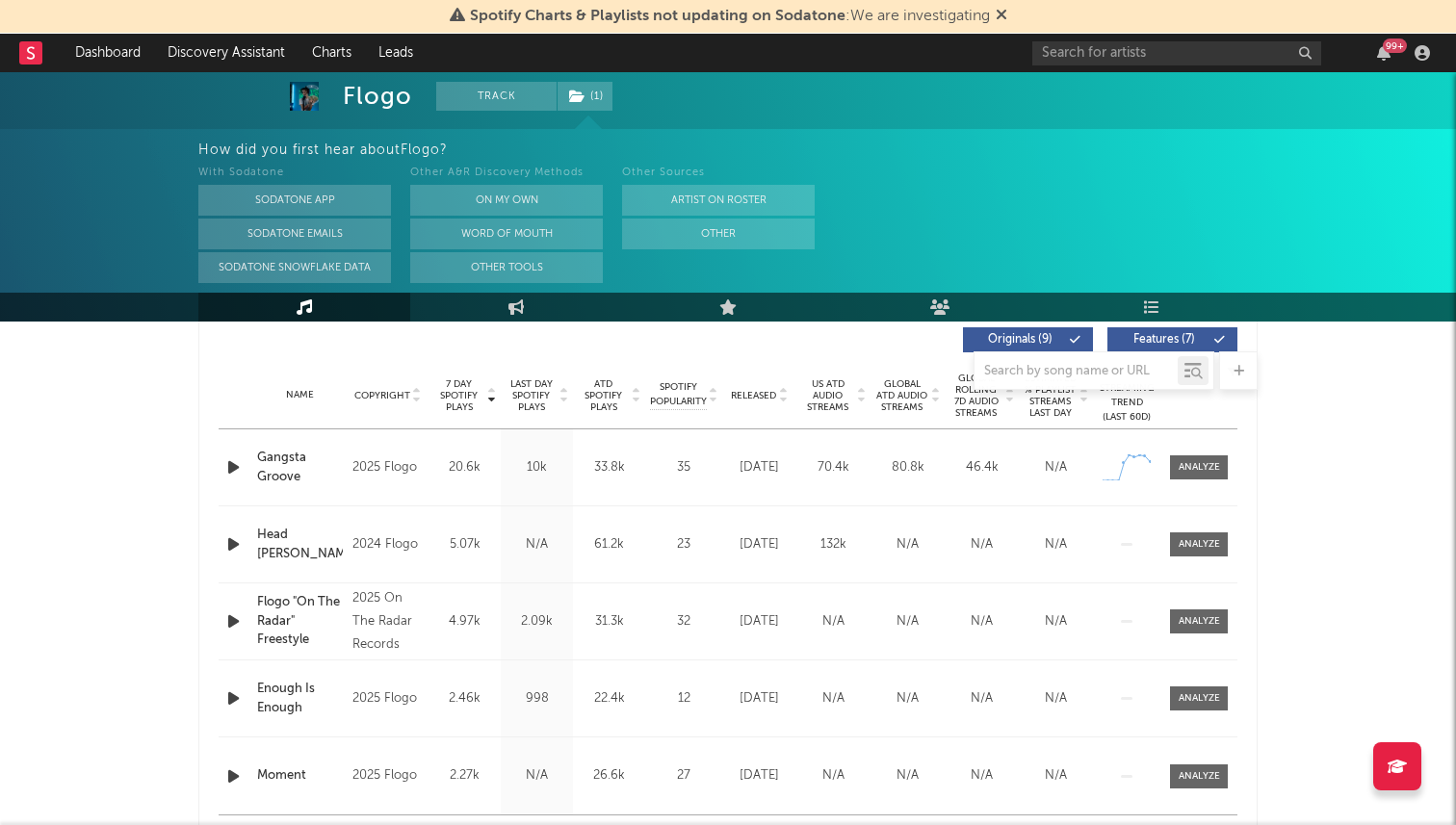
click at [224, 471] on icon "button" at bounding box center [233, 467] width 20 height 24
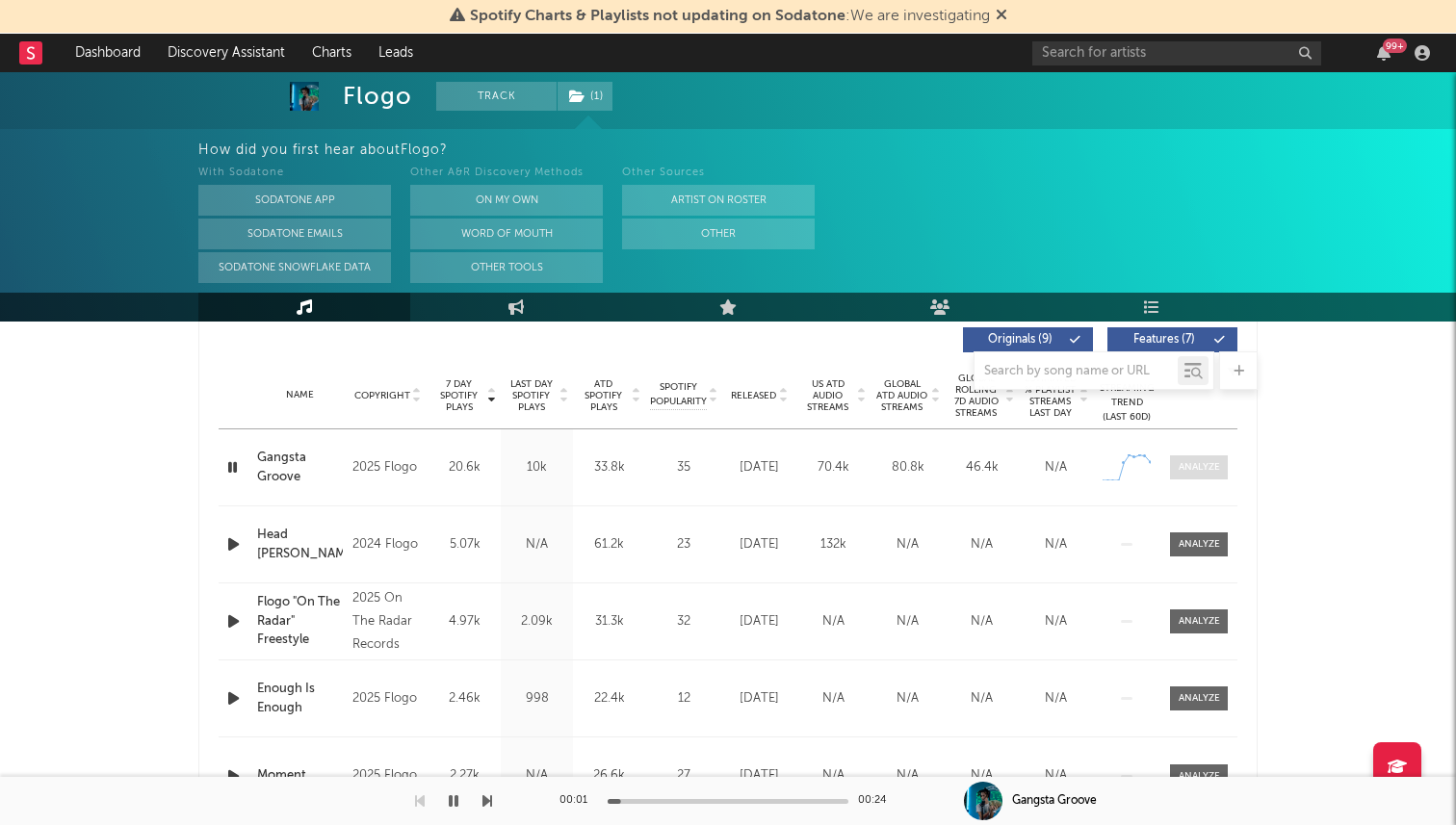
click at [1200, 468] on div at bounding box center [1199, 467] width 41 height 14
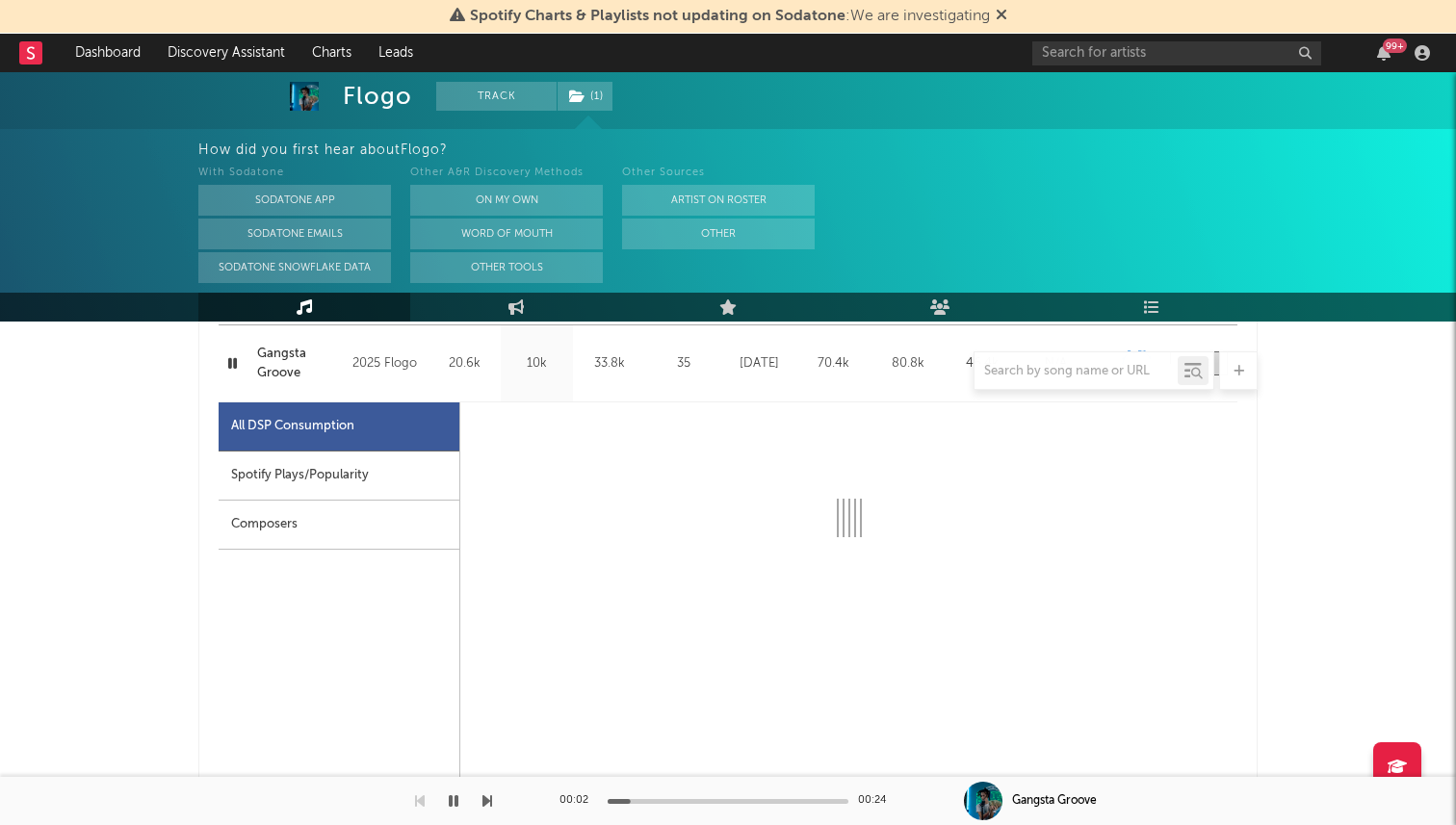
select select "1w"
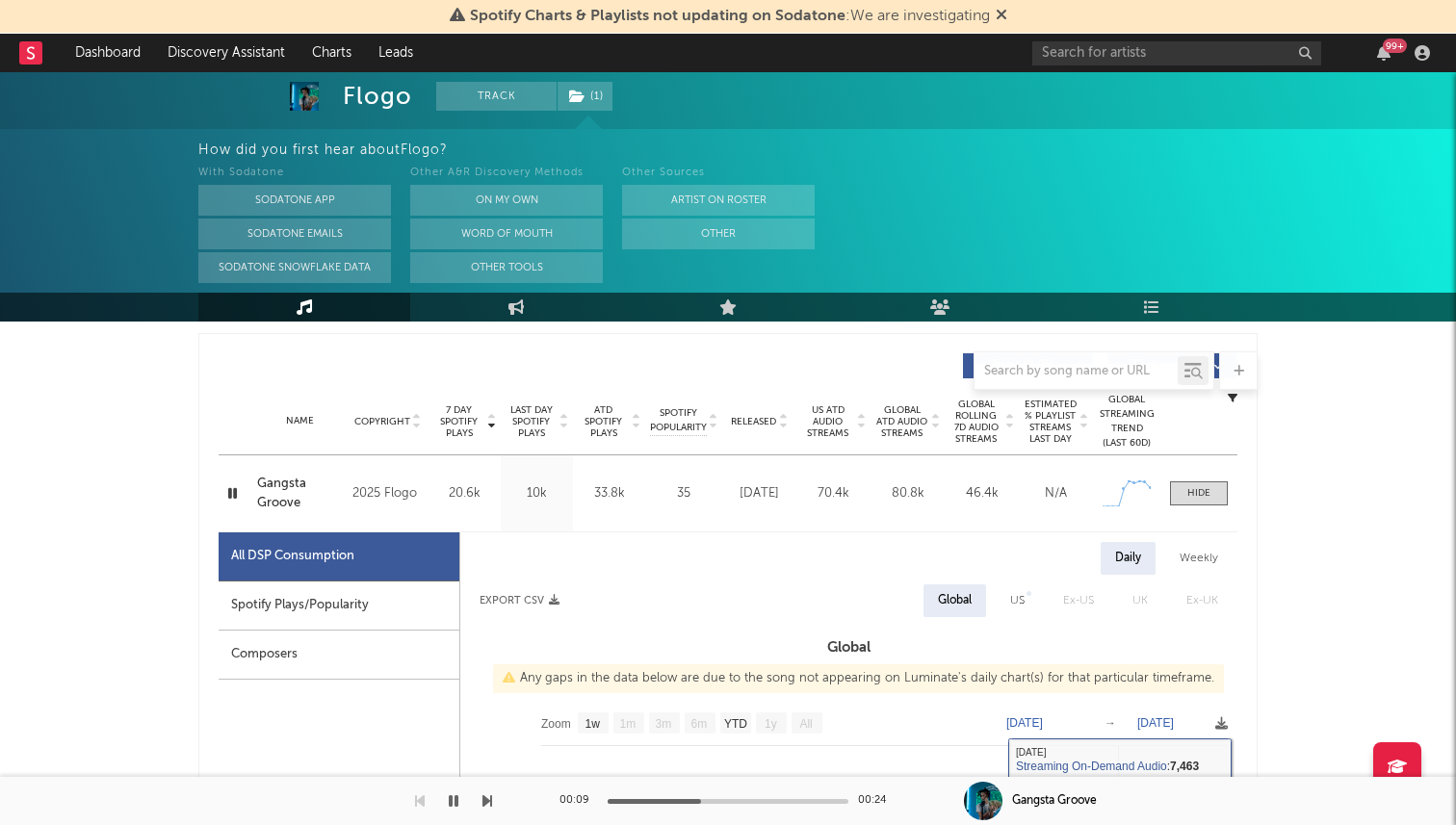
scroll to position [642, 0]
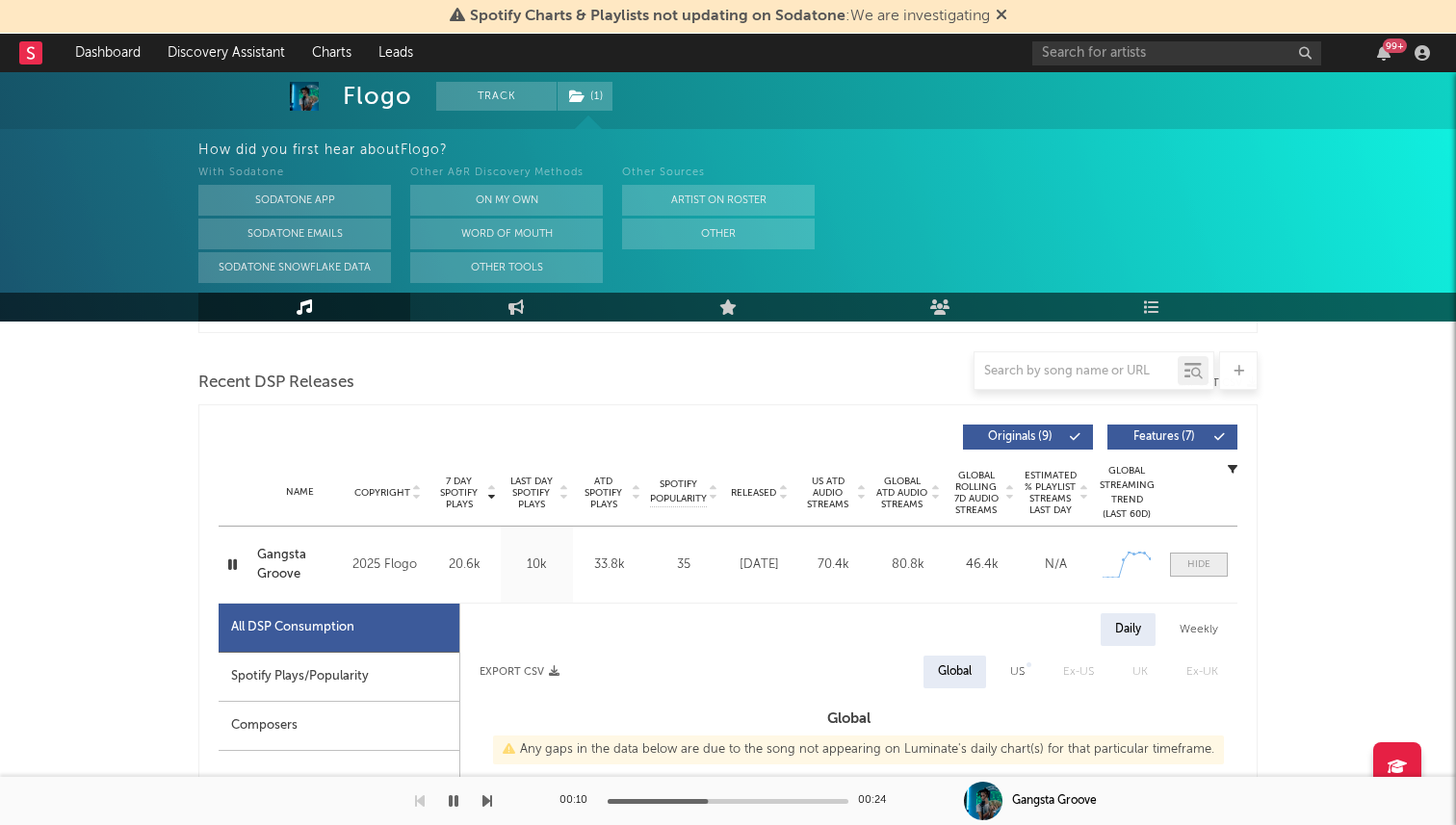
click at [1188, 557] on div at bounding box center [1199, 564] width 23 height 14
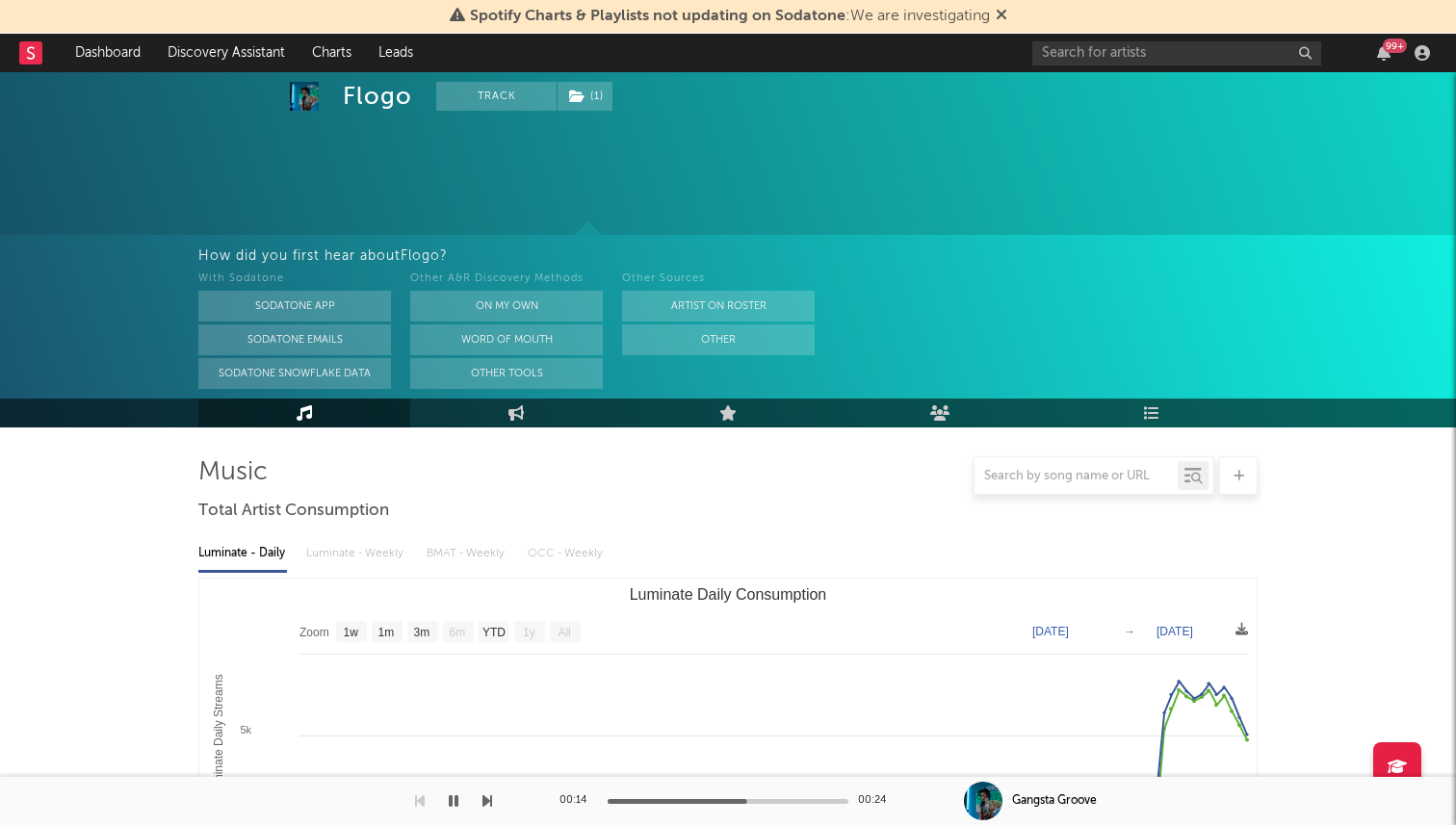
scroll to position [0, 0]
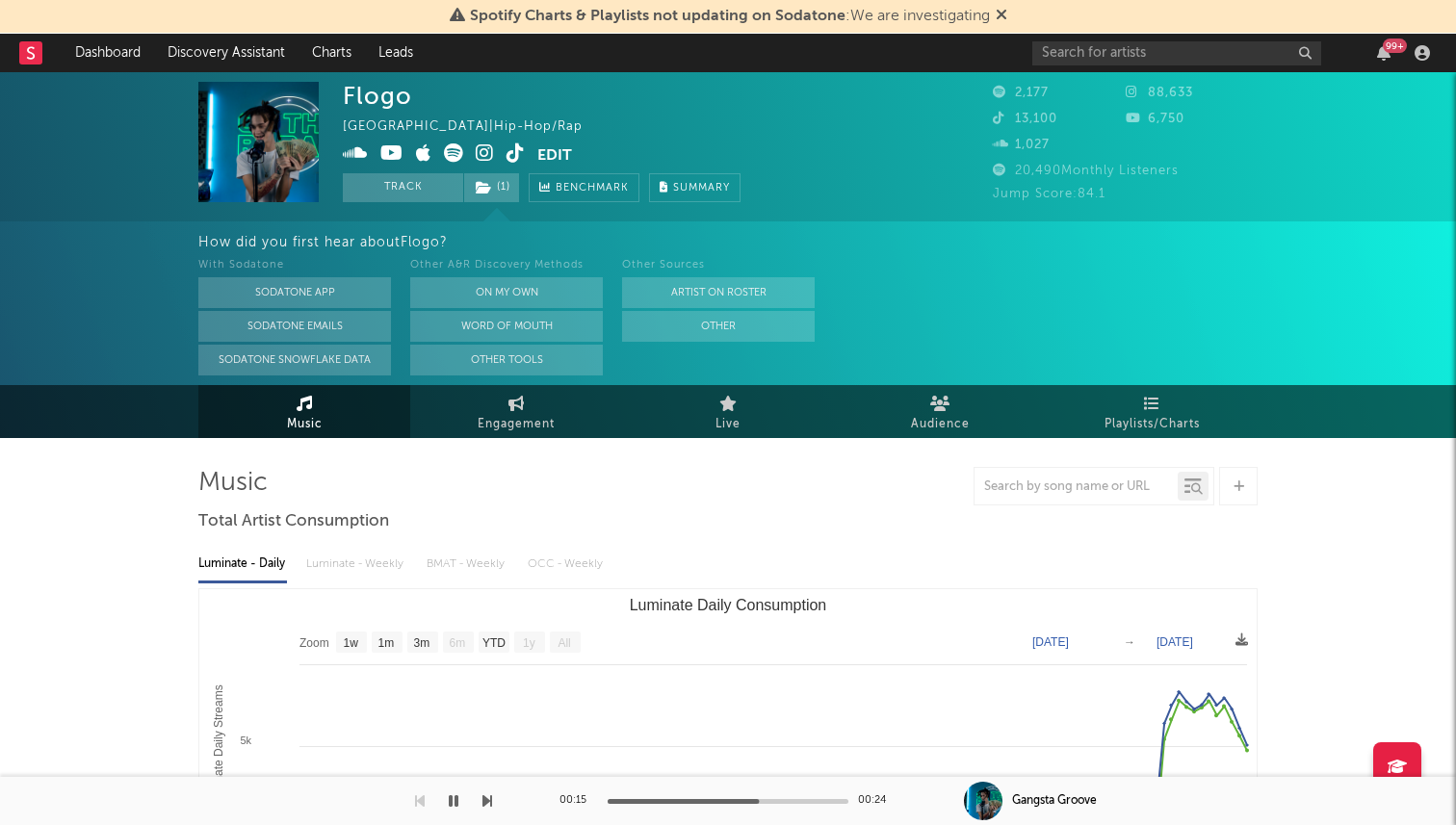
click at [455, 804] on icon "button" at bounding box center [454, 801] width 10 height 15
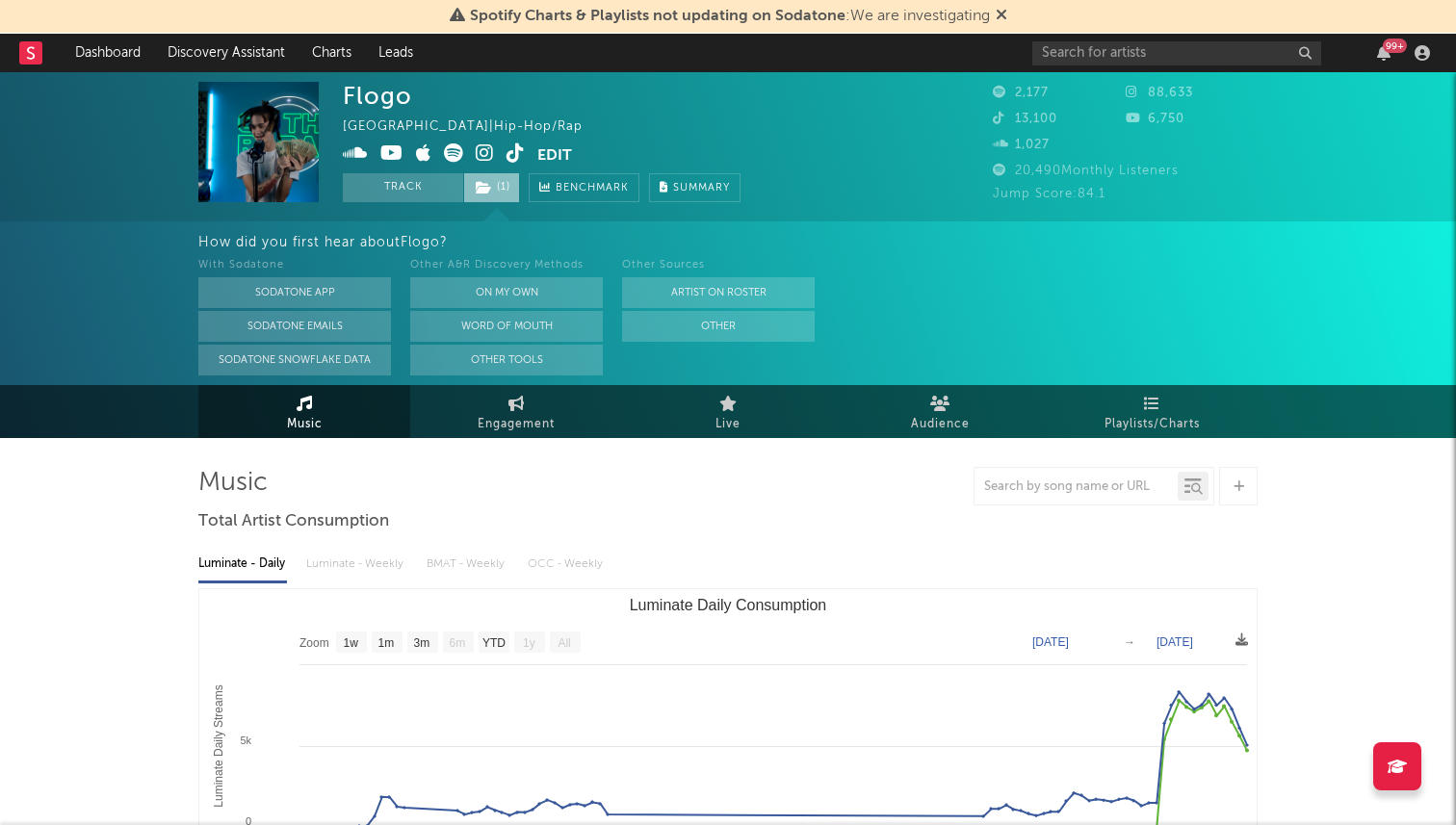
click at [510, 197] on span "( 1 )" at bounding box center [491, 188] width 57 height 29
click at [518, 155] on icon at bounding box center [515, 153] width 18 height 19
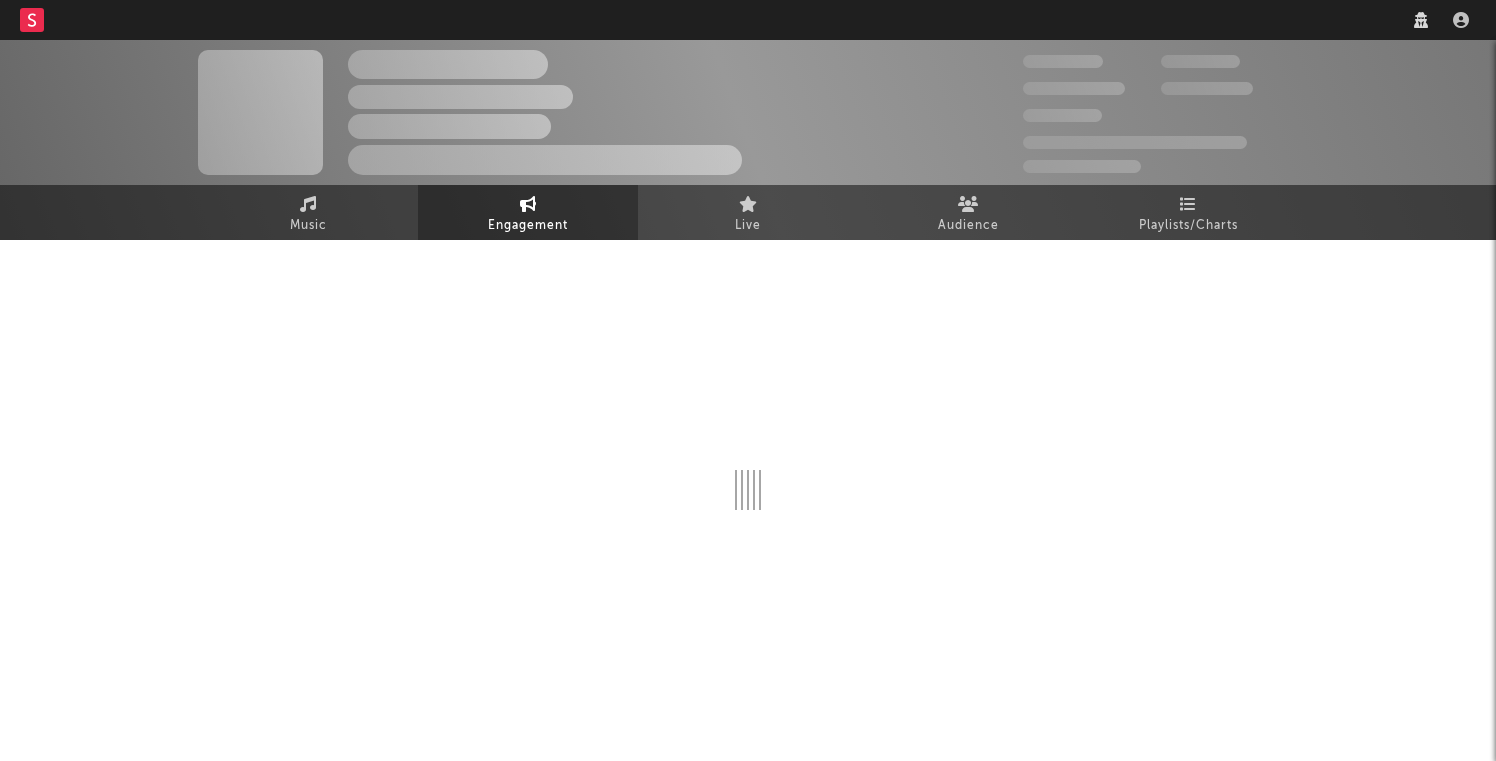
select select "1w"
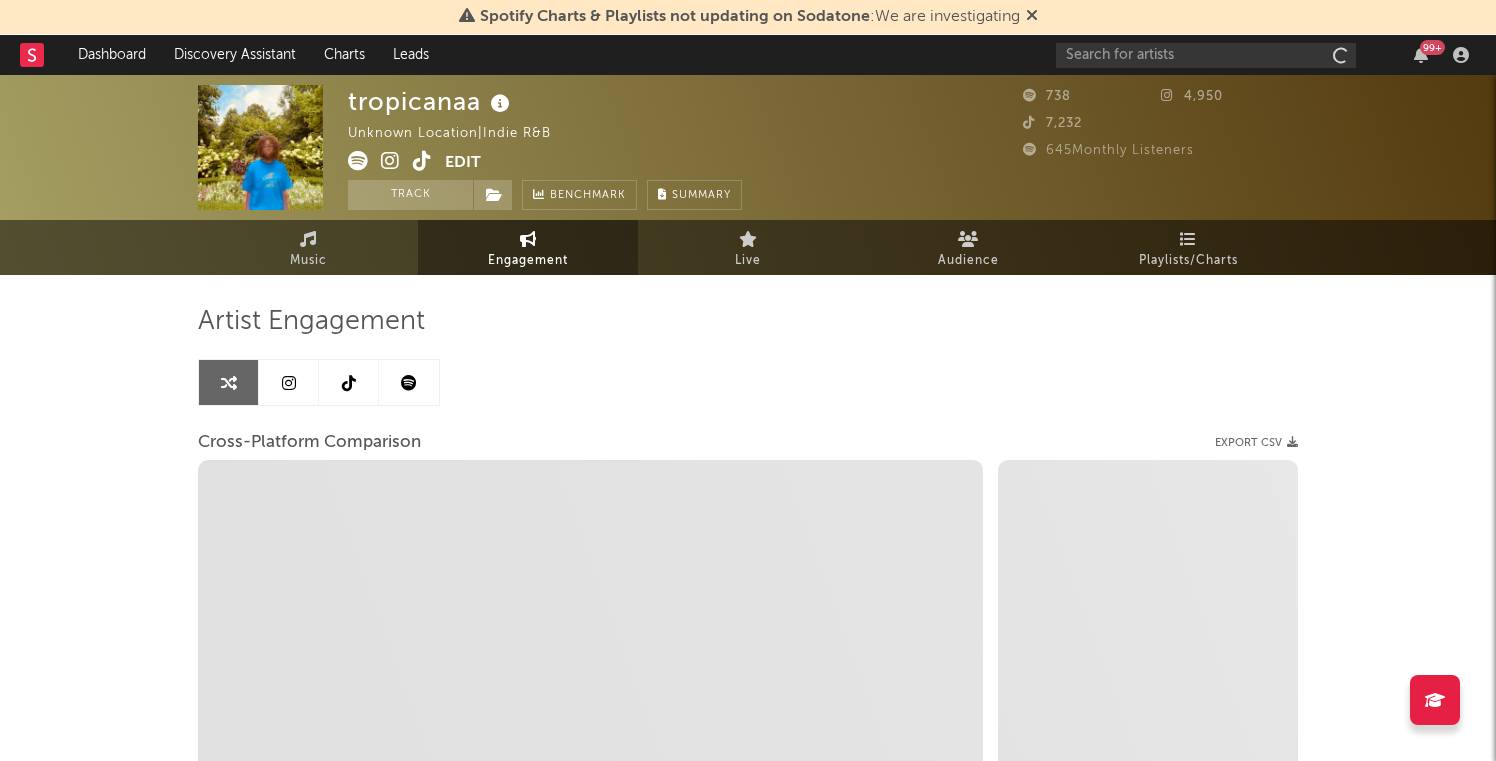
select select "1m"
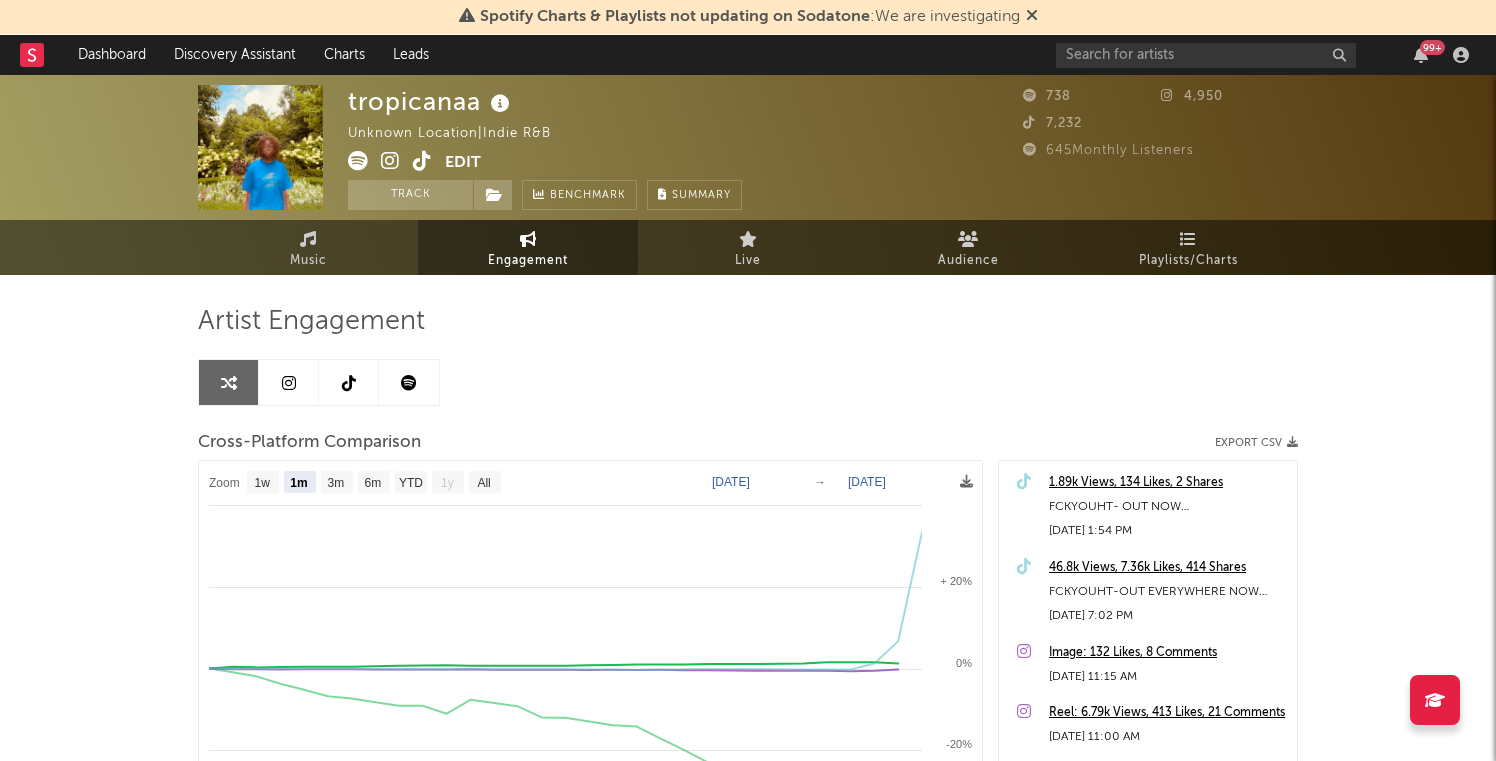
click at [298, 380] on link at bounding box center [289, 382] width 60 height 45
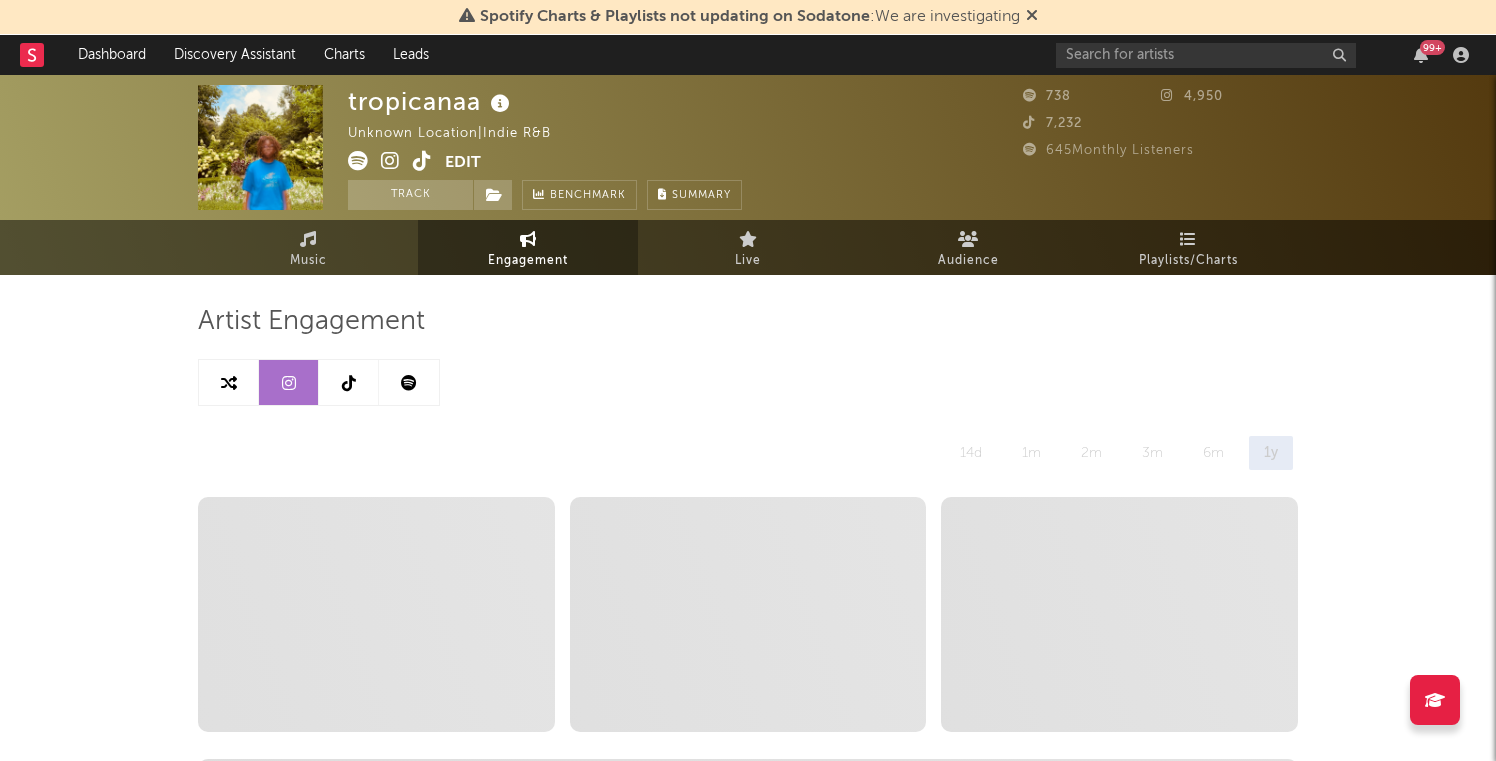
click at [343, 387] on icon at bounding box center [349, 383] width 14 height 16
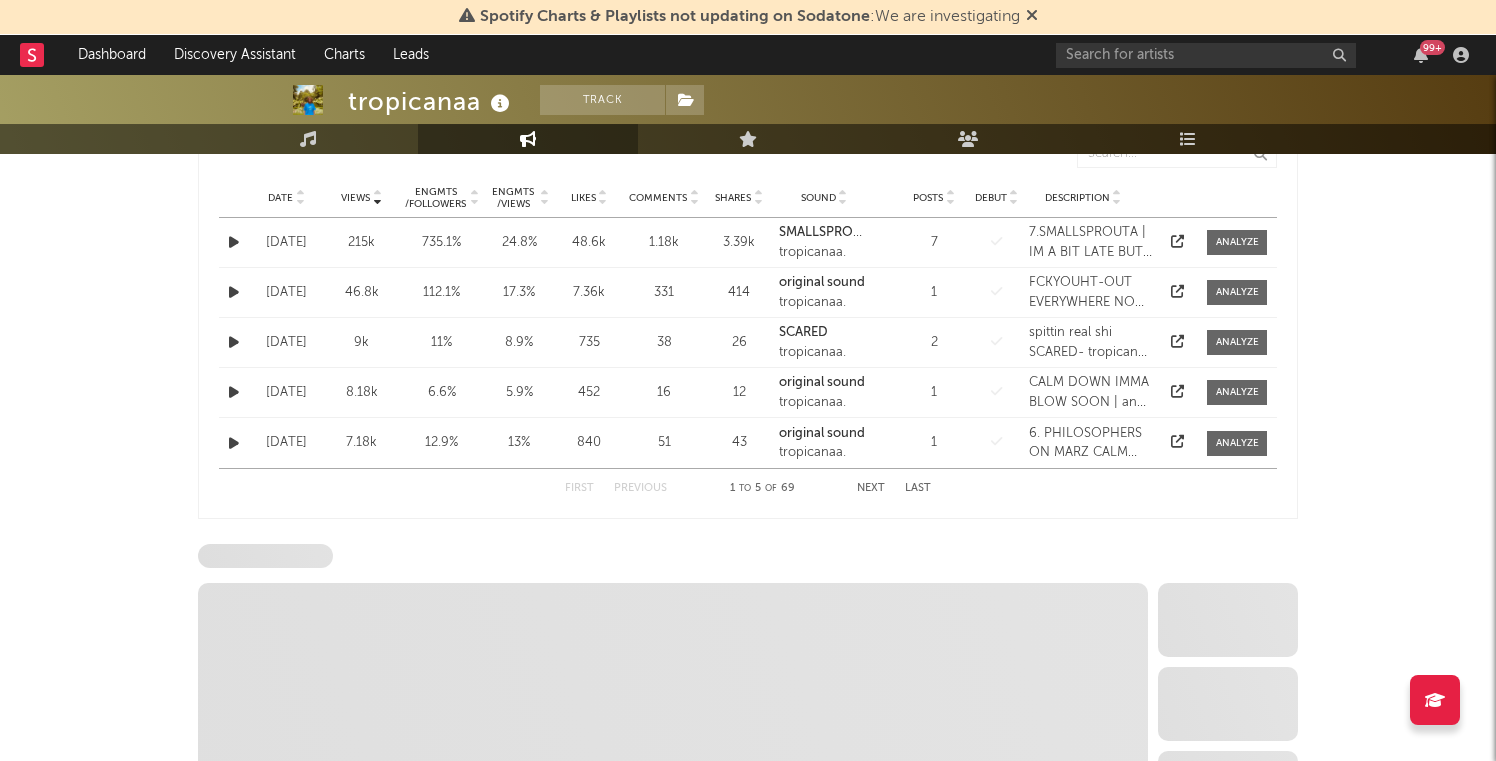
select select "6m"
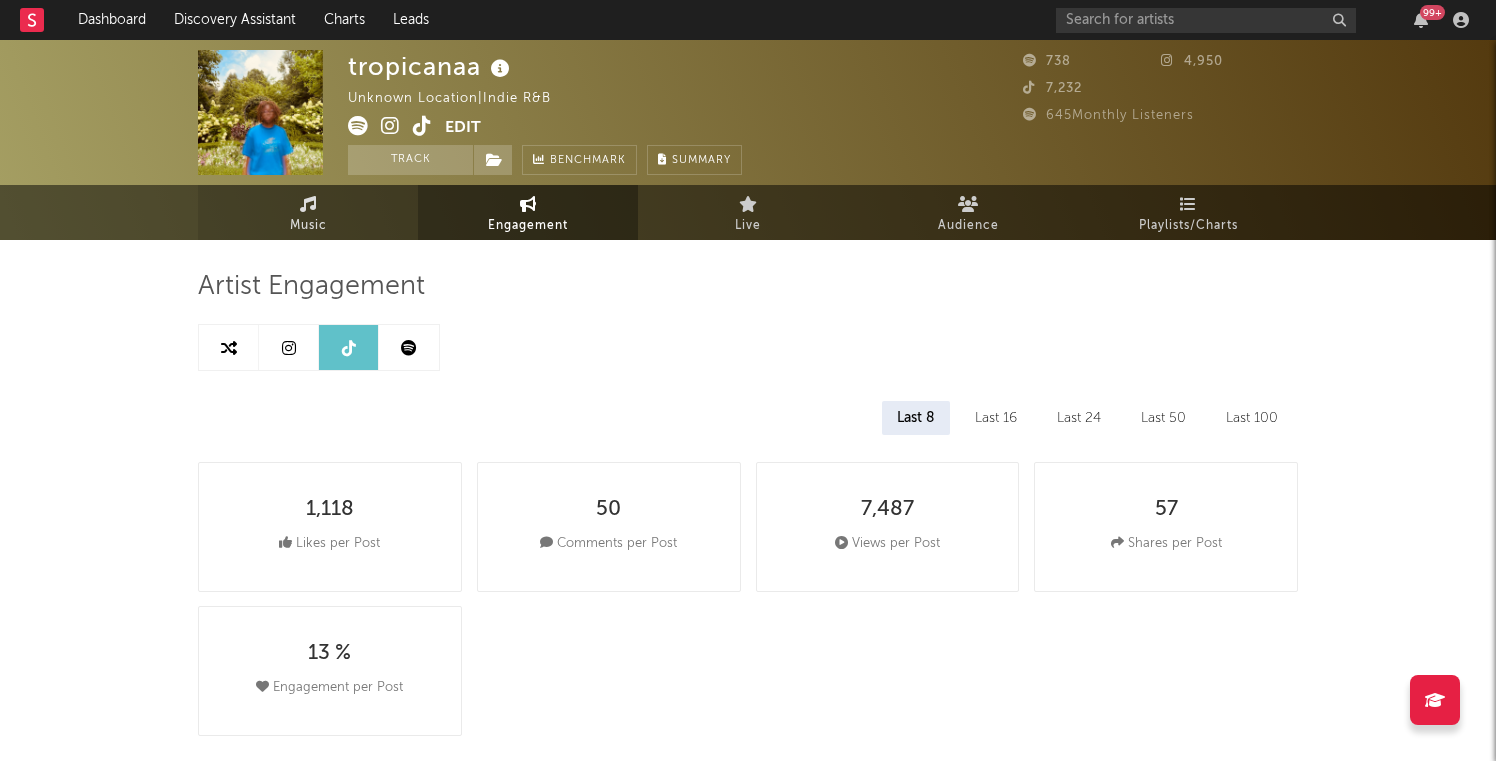
click at [287, 225] on link "Music" at bounding box center [308, 212] width 220 height 55
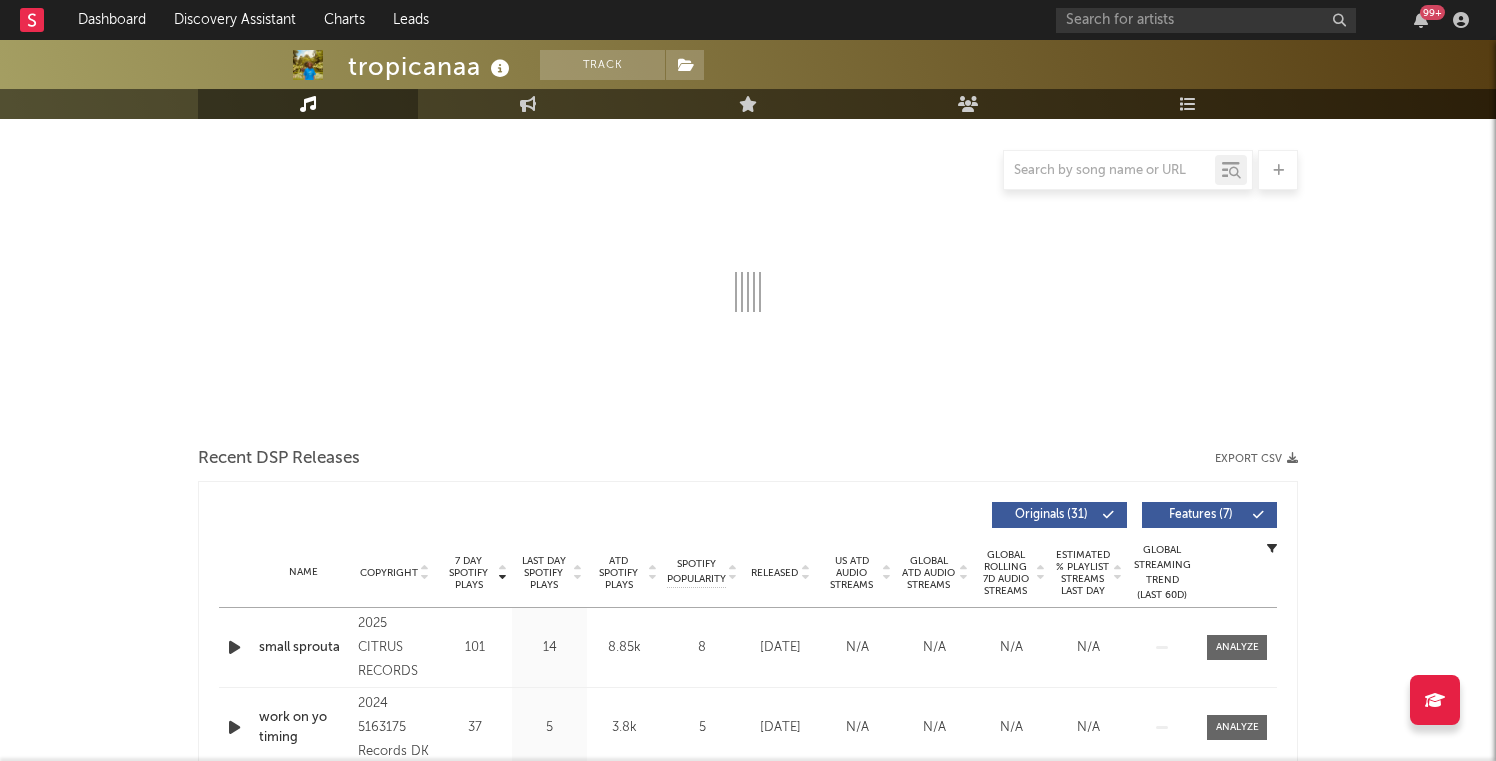
select select "6m"
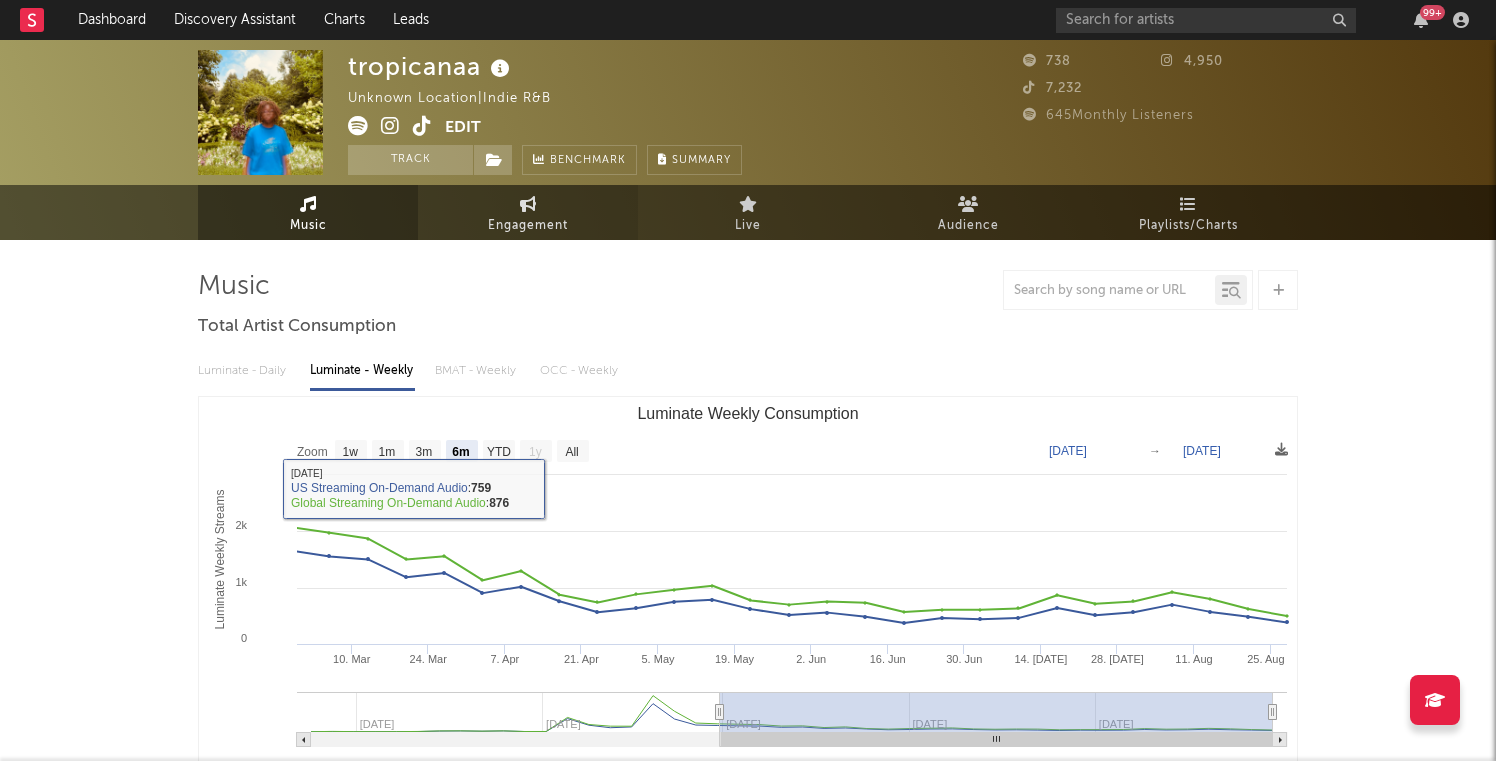
click at [502, 202] on link "Engagement" at bounding box center [528, 212] width 220 height 55
select select "1w"
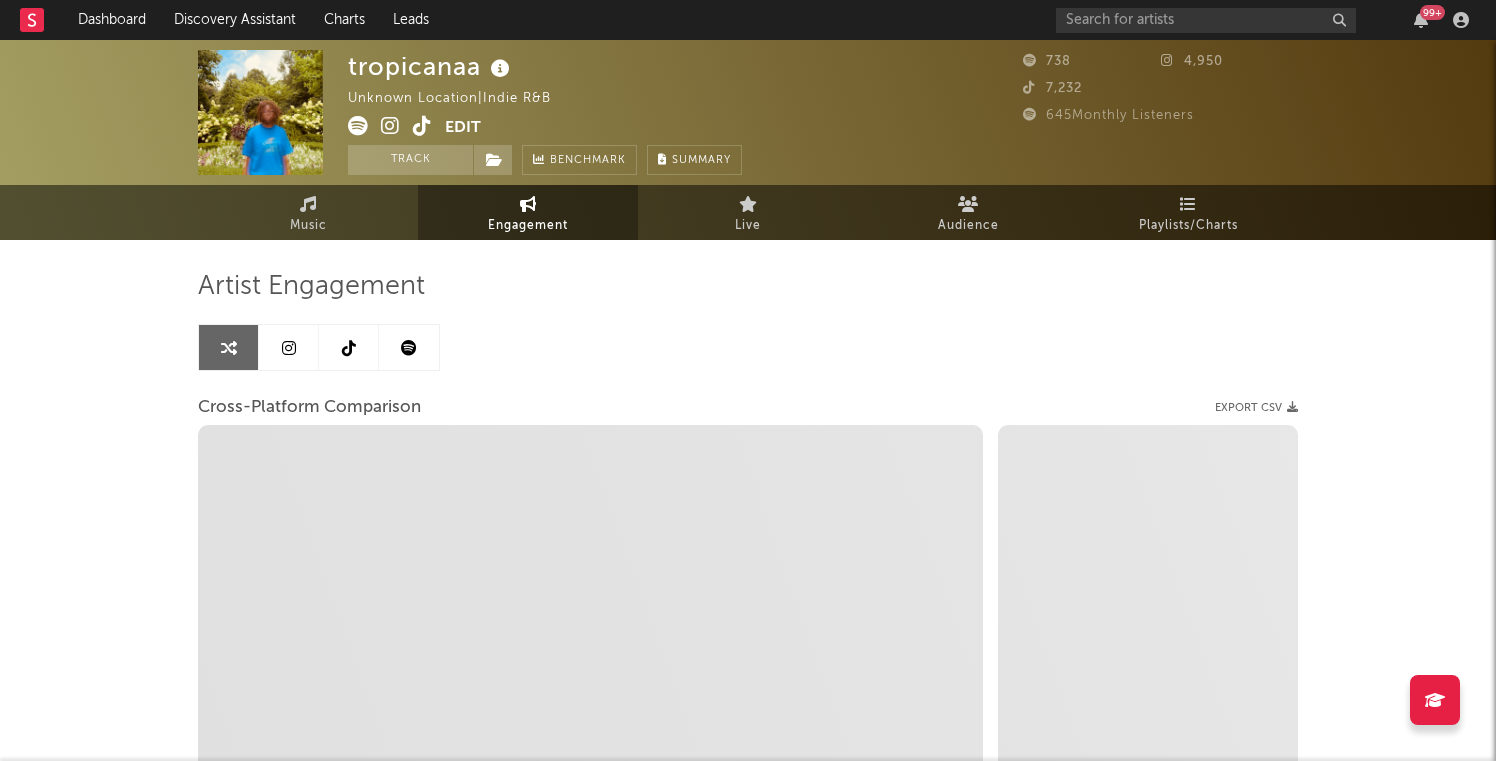
click at [332, 338] on link at bounding box center [349, 347] width 60 height 45
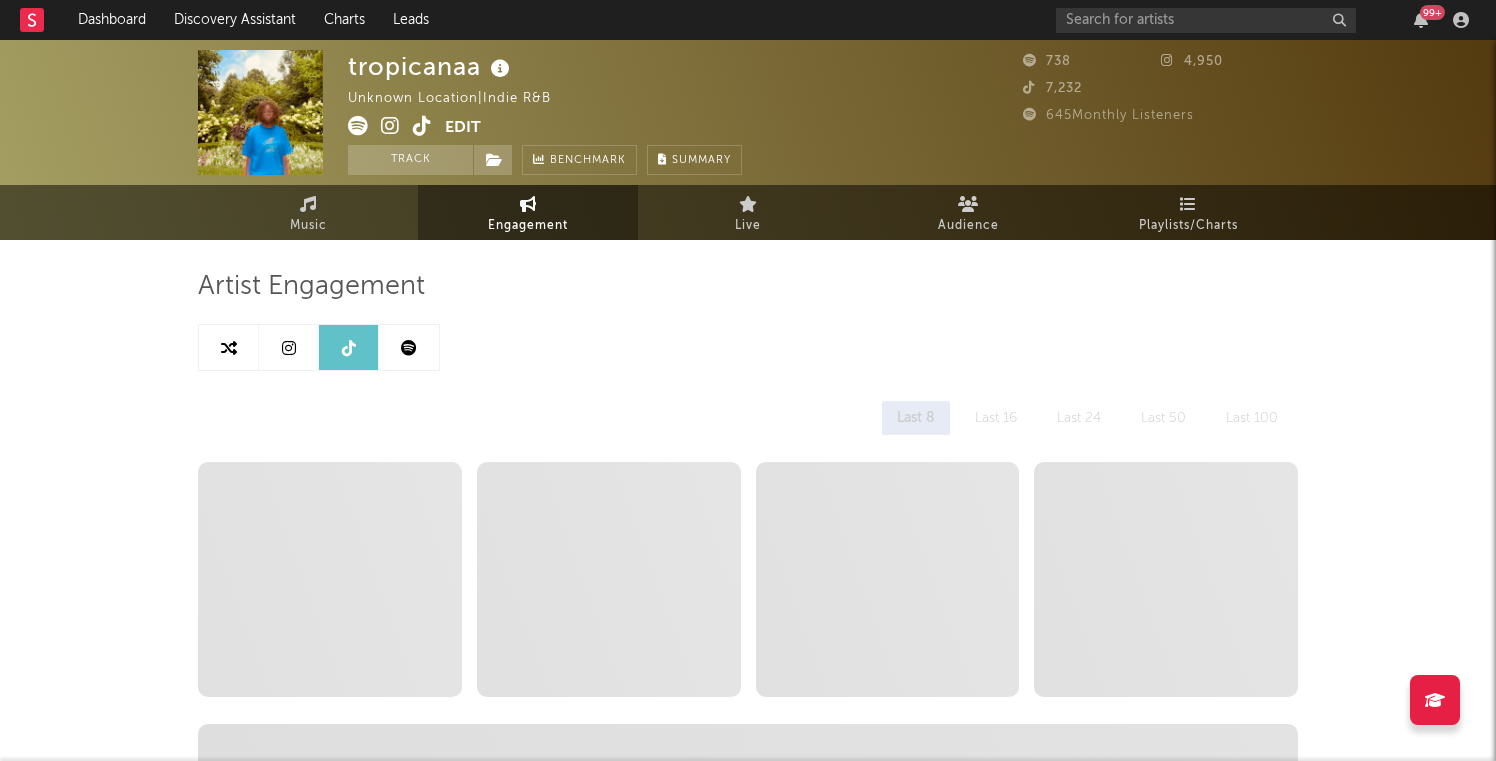
select select "6m"
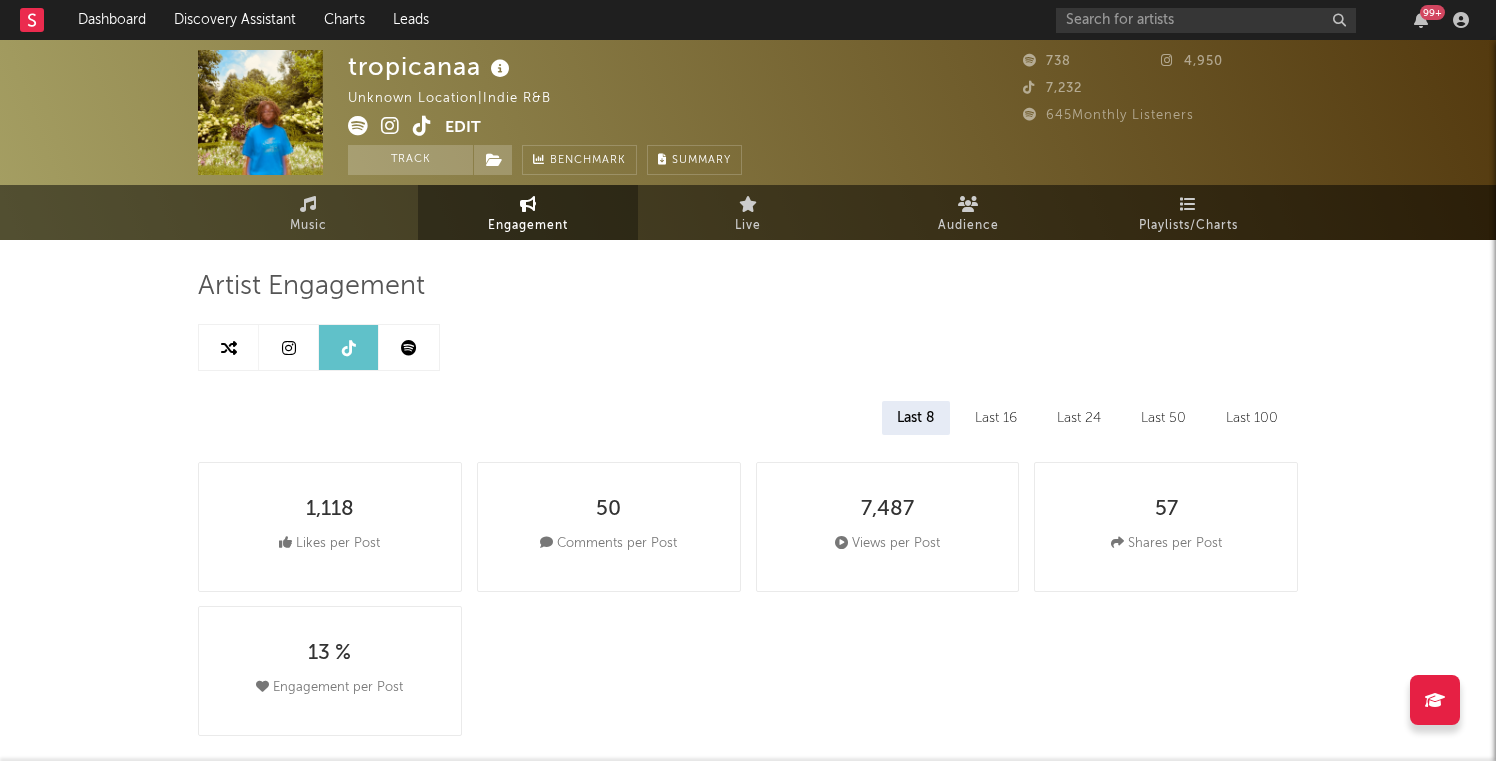
click at [286, 352] on icon at bounding box center [289, 348] width 14 height 16
select select "6m"
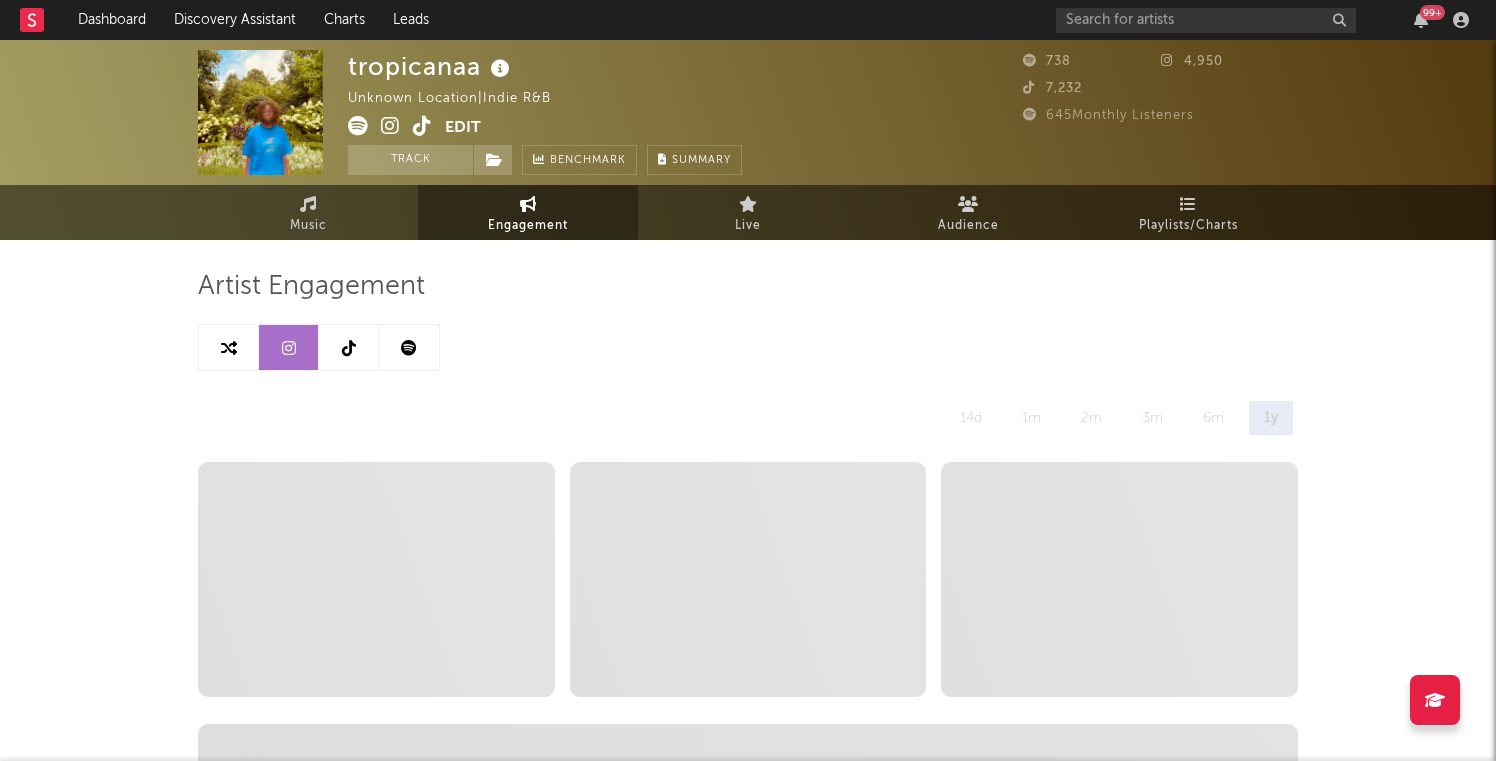
click at [249, 351] on link at bounding box center [229, 347] width 60 height 45
select select "1m"
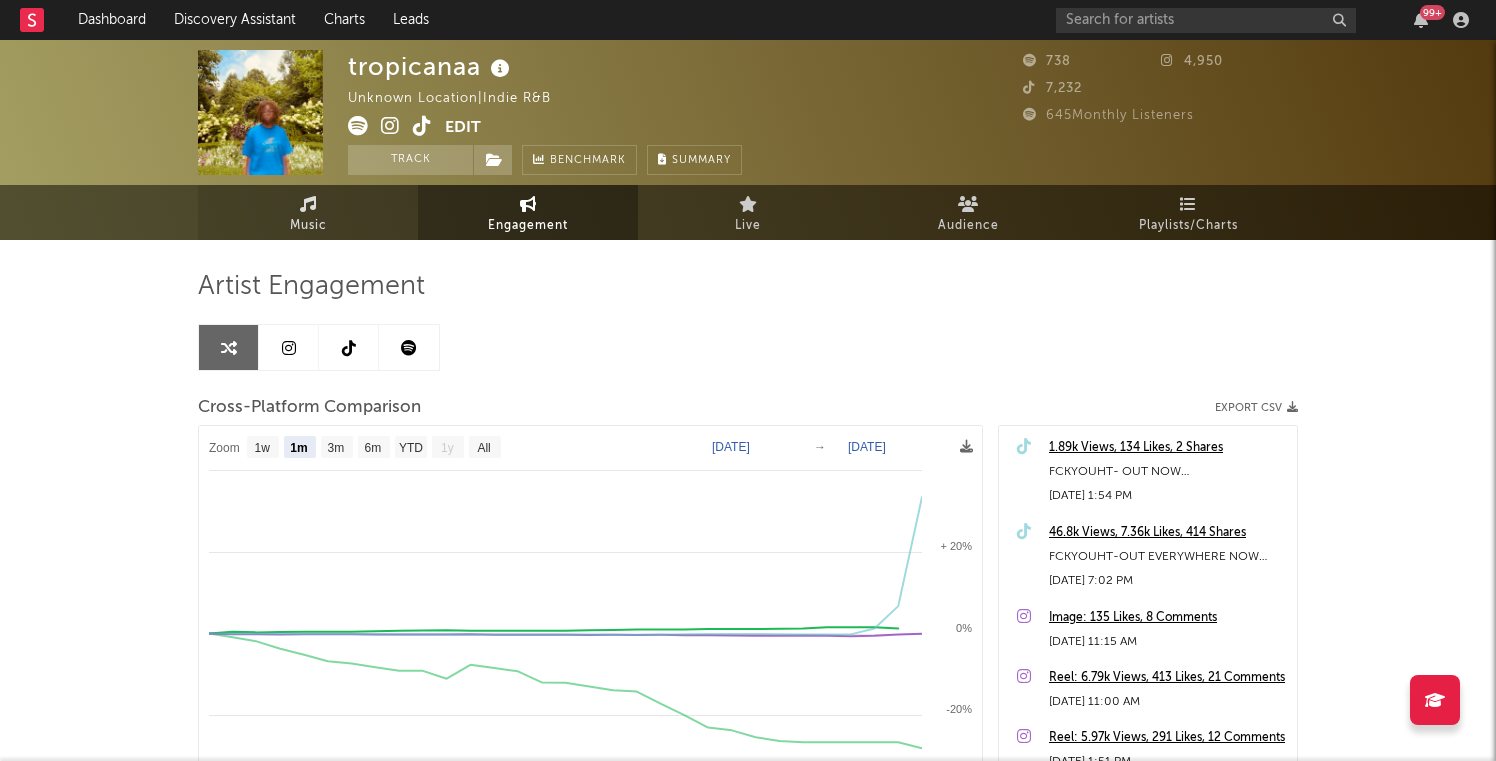
click at [300, 208] on icon at bounding box center [308, 204] width 17 height 16
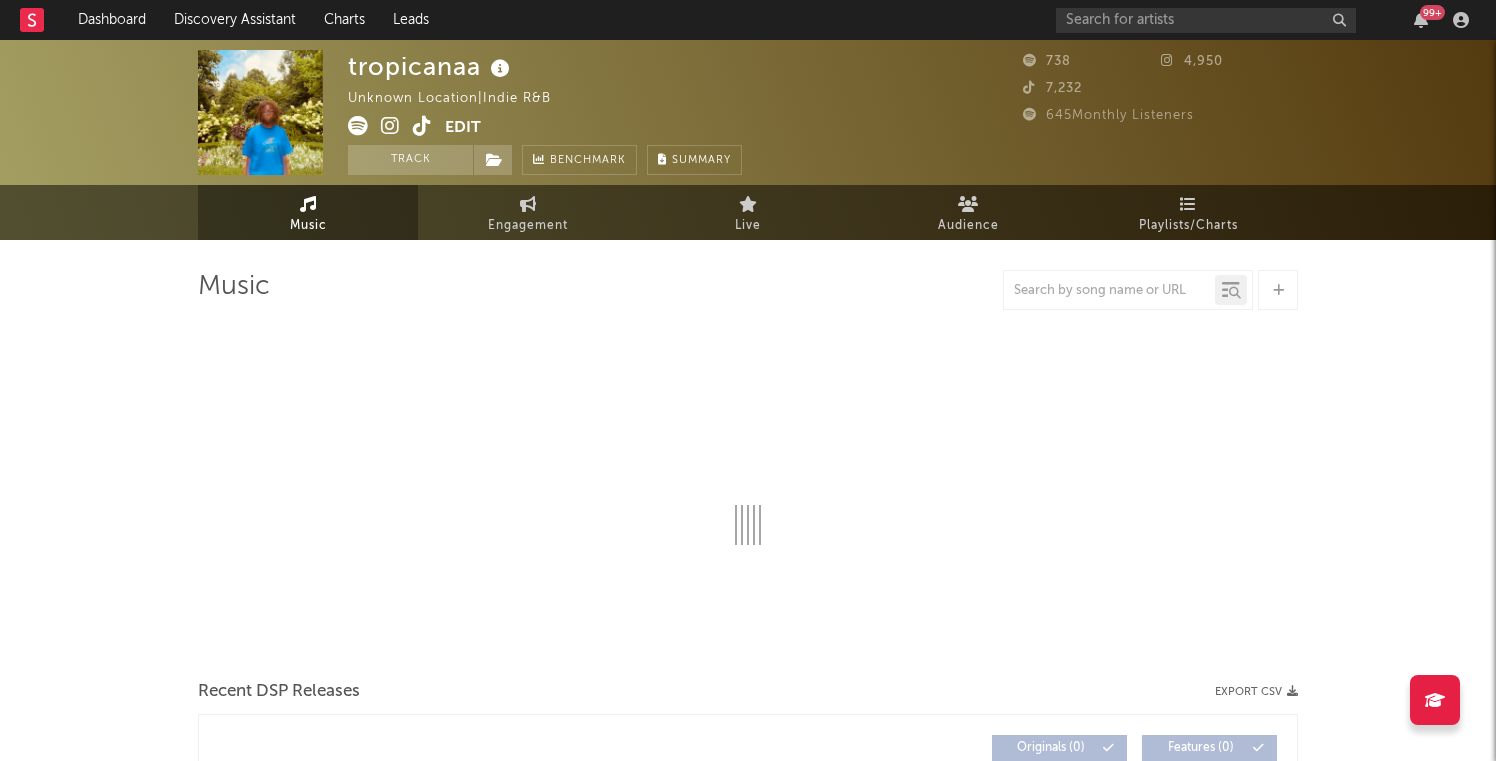
select select "6m"
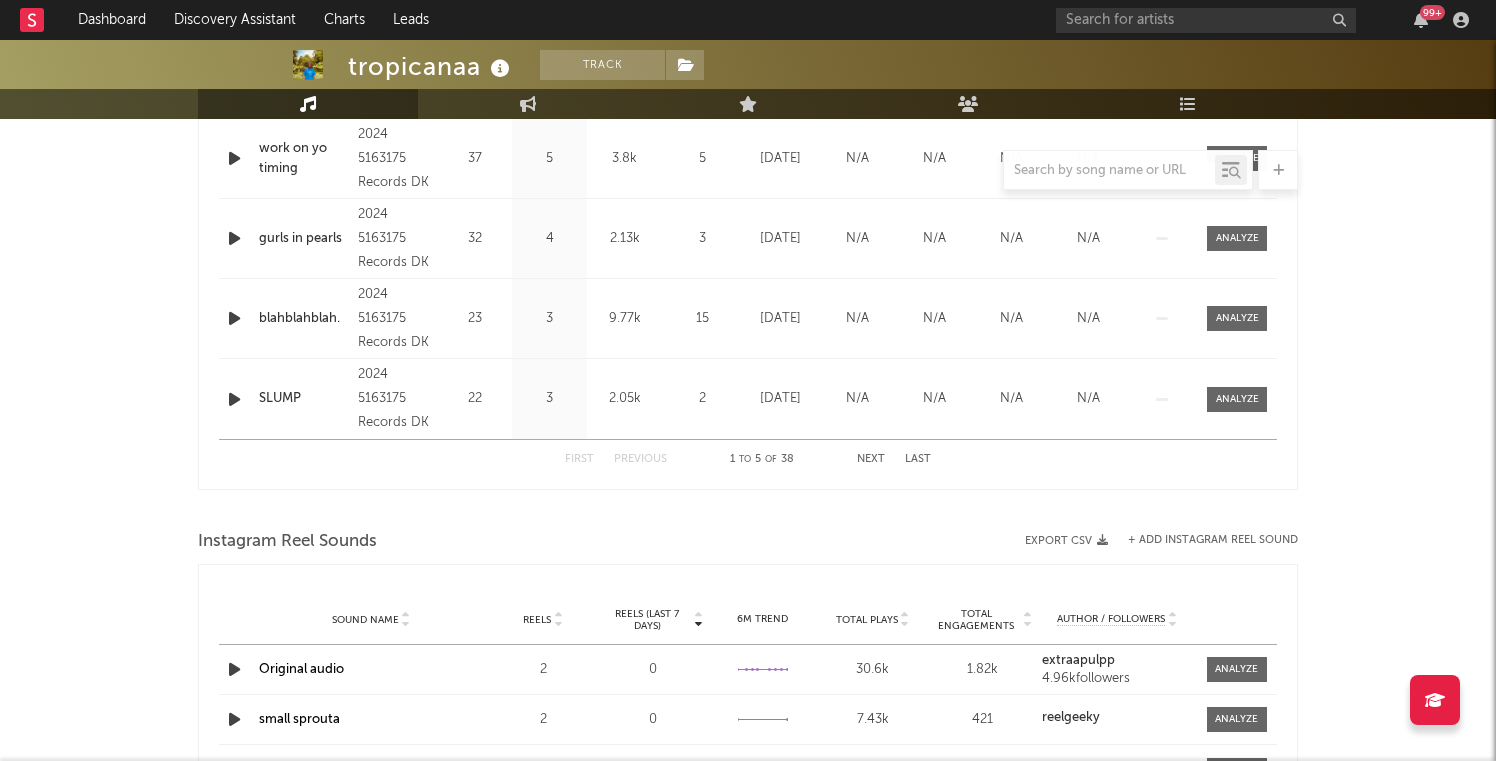
scroll to position [650, 0]
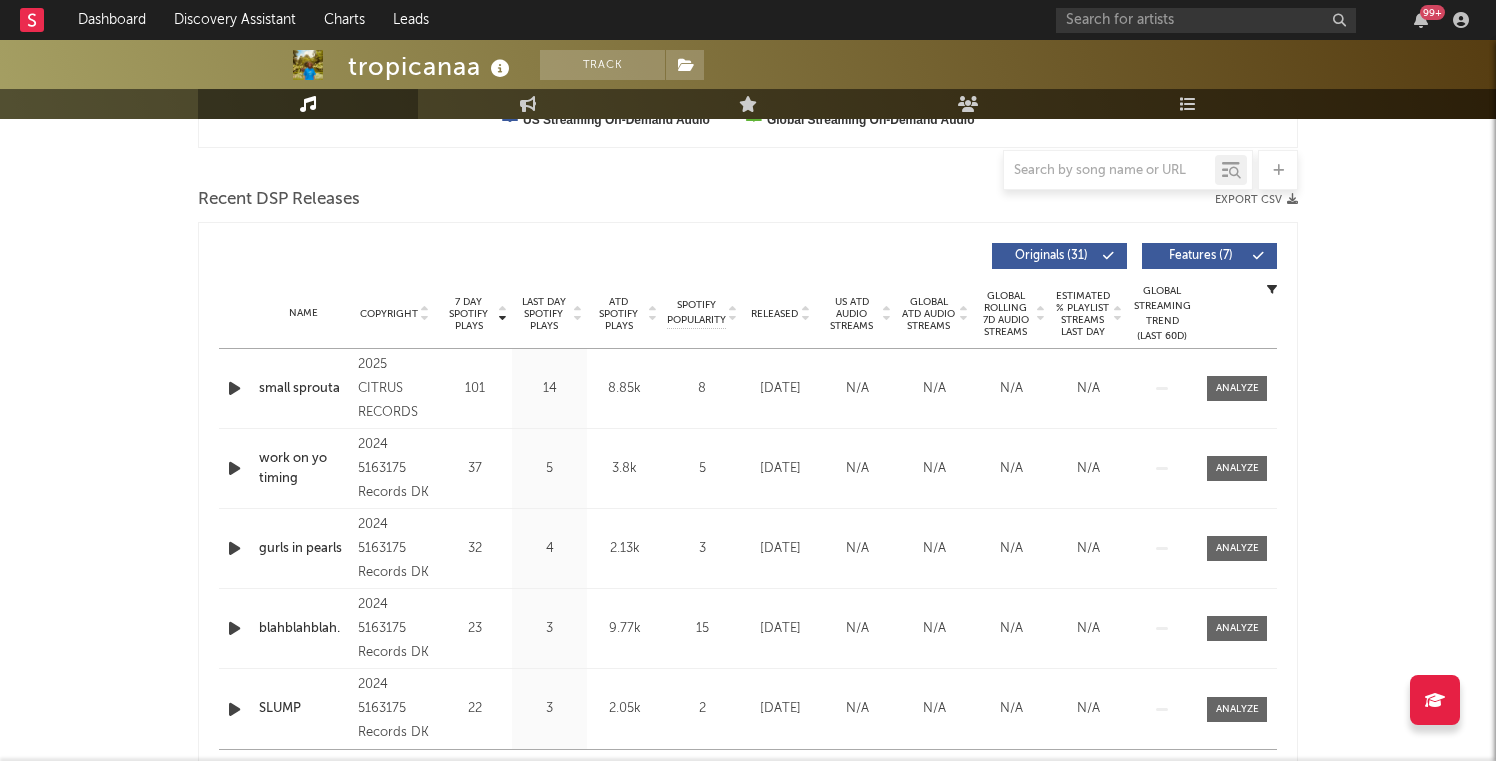
click at [777, 310] on span "Released" at bounding box center [774, 314] width 47 height 12
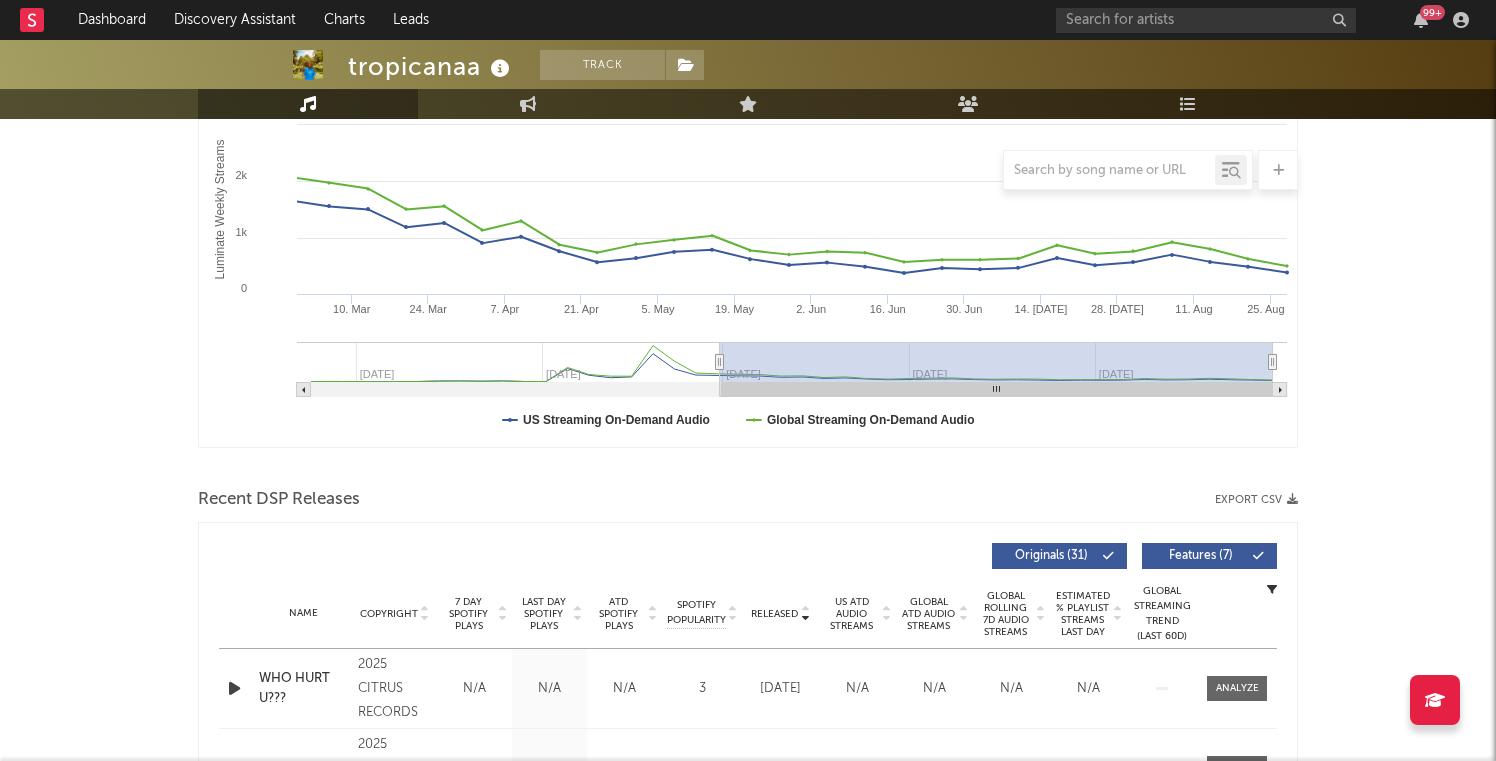
scroll to position [0, 0]
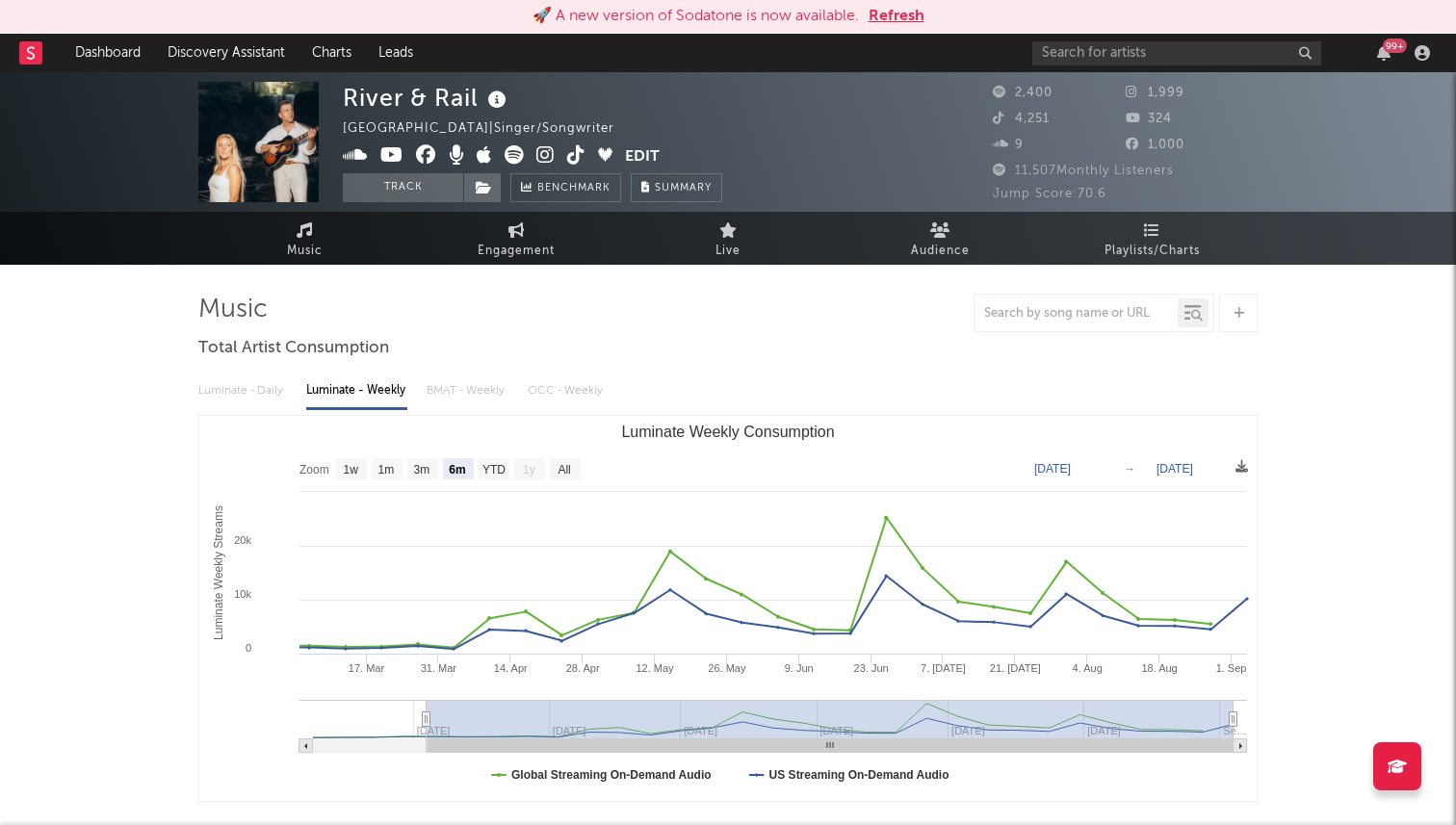
select select "6m"
click at [570, 165] on icon at bounding box center [576, 155] width 18 height 19
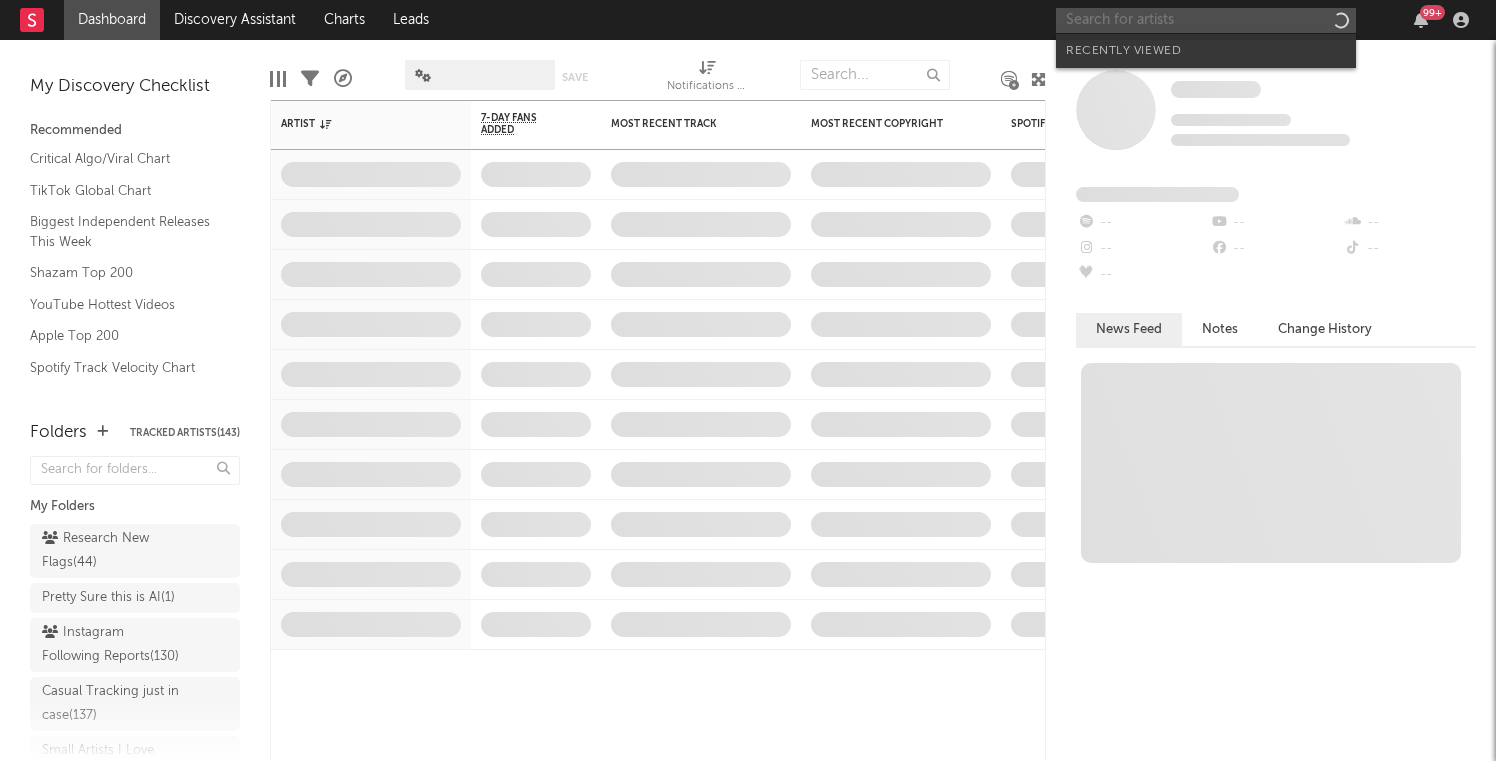
click at [1145, 11] on input "text" at bounding box center [1206, 20] width 300 height 25
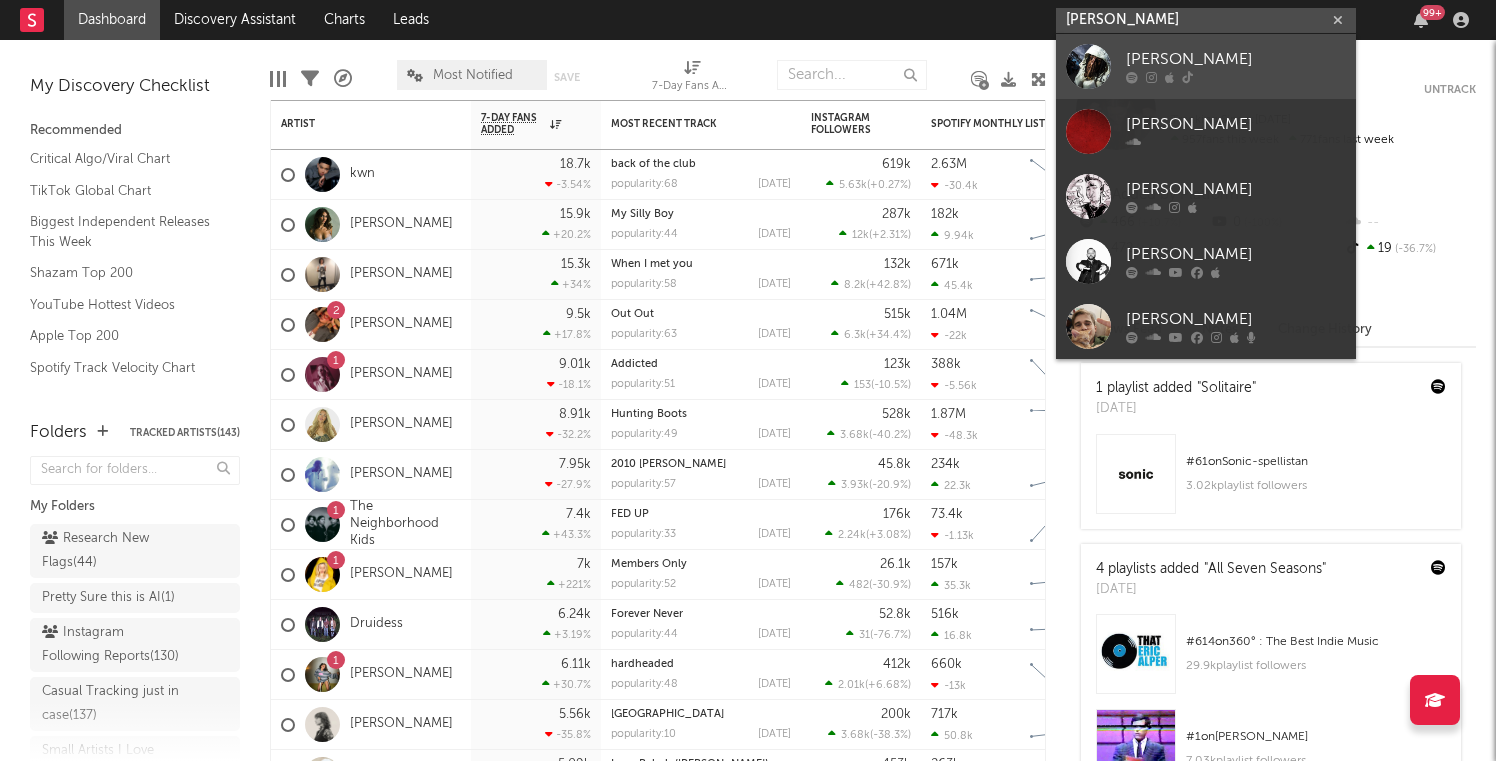
type input "young eman"
click at [1174, 54] on div "Young Eman" at bounding box center [1236, 60] width 220 height 24
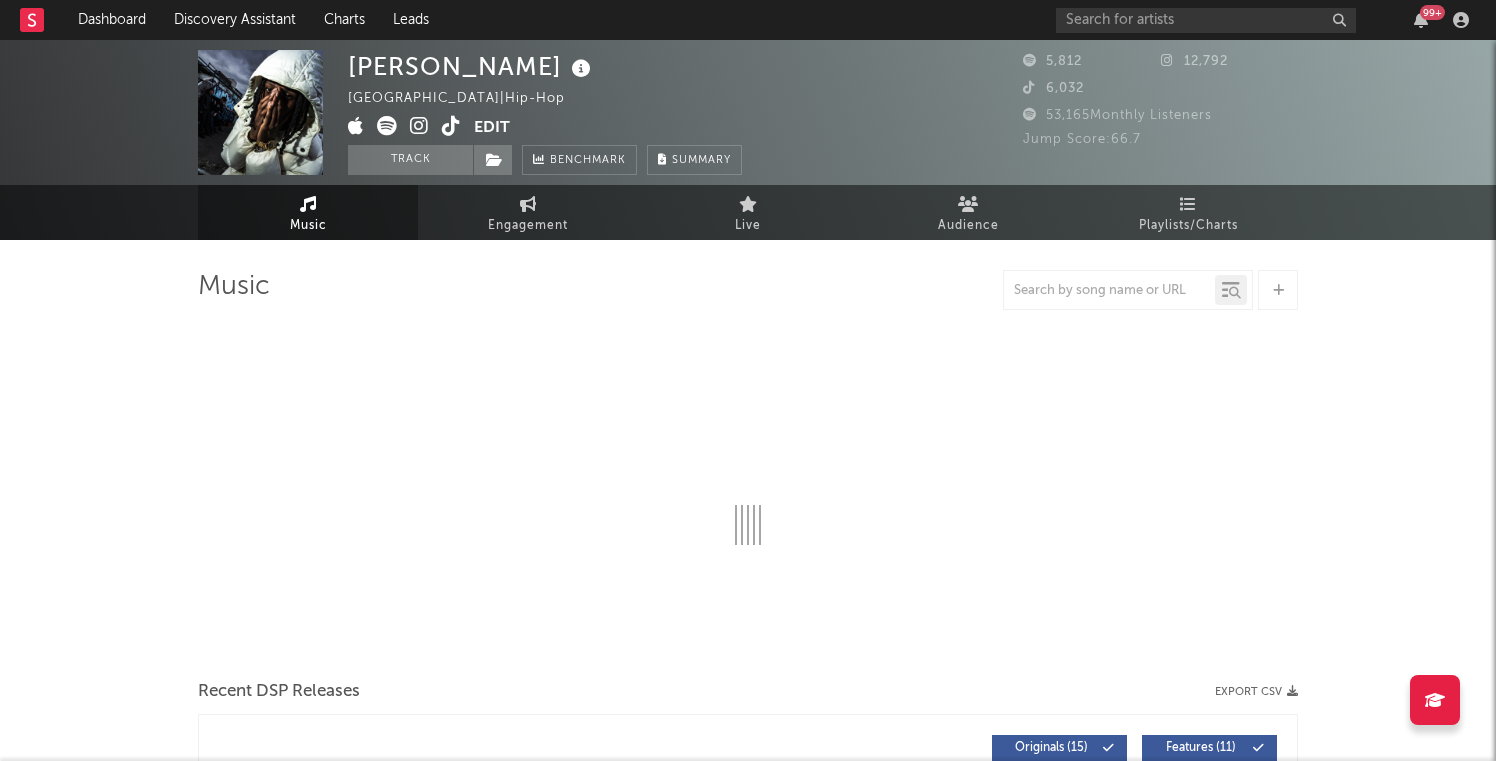
select select "6m"
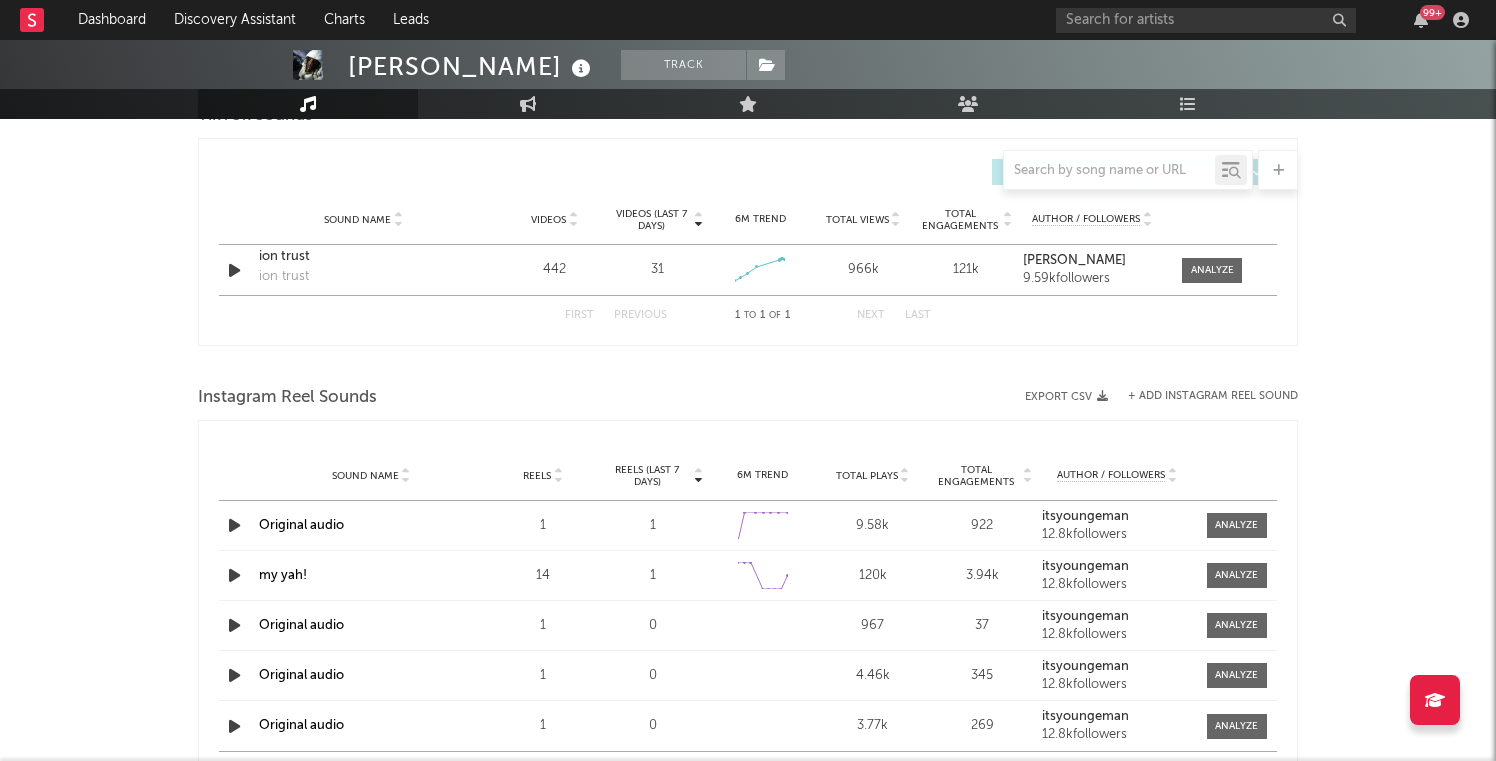
scroll to position [1404, 0]
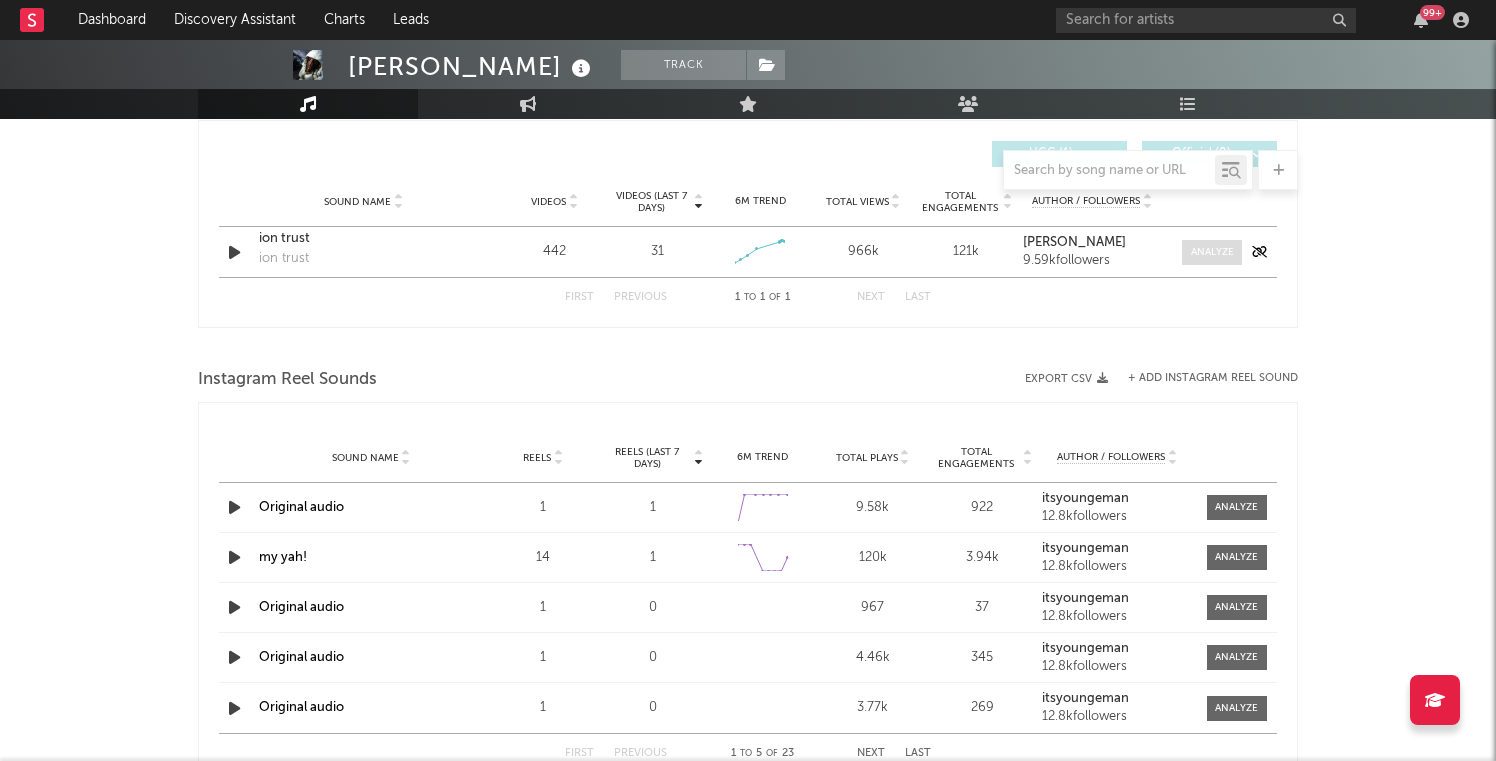
click at [1206, 246] on div at bounding box center [1212, 252] width 43 height 15
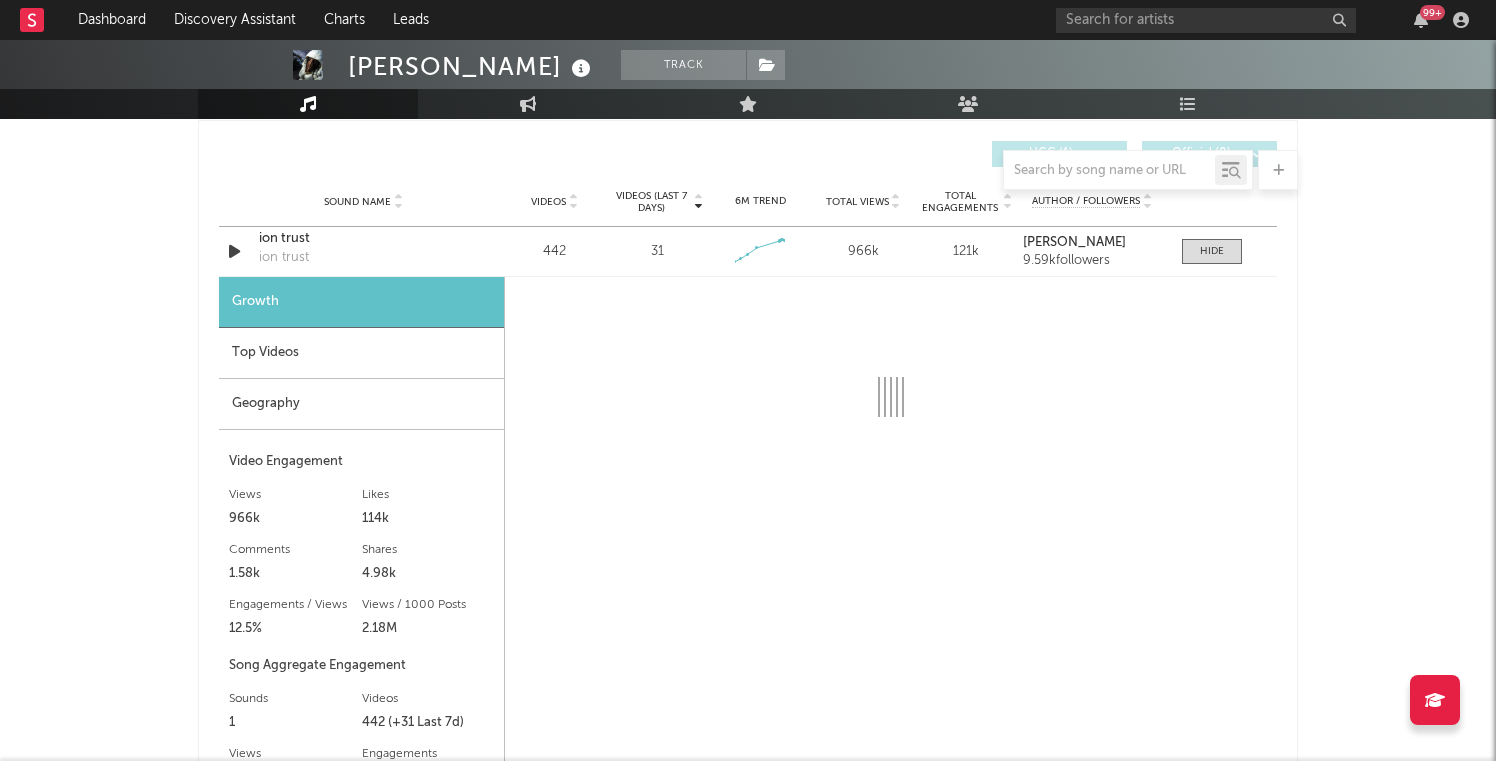
scroll to position [1490, 0]
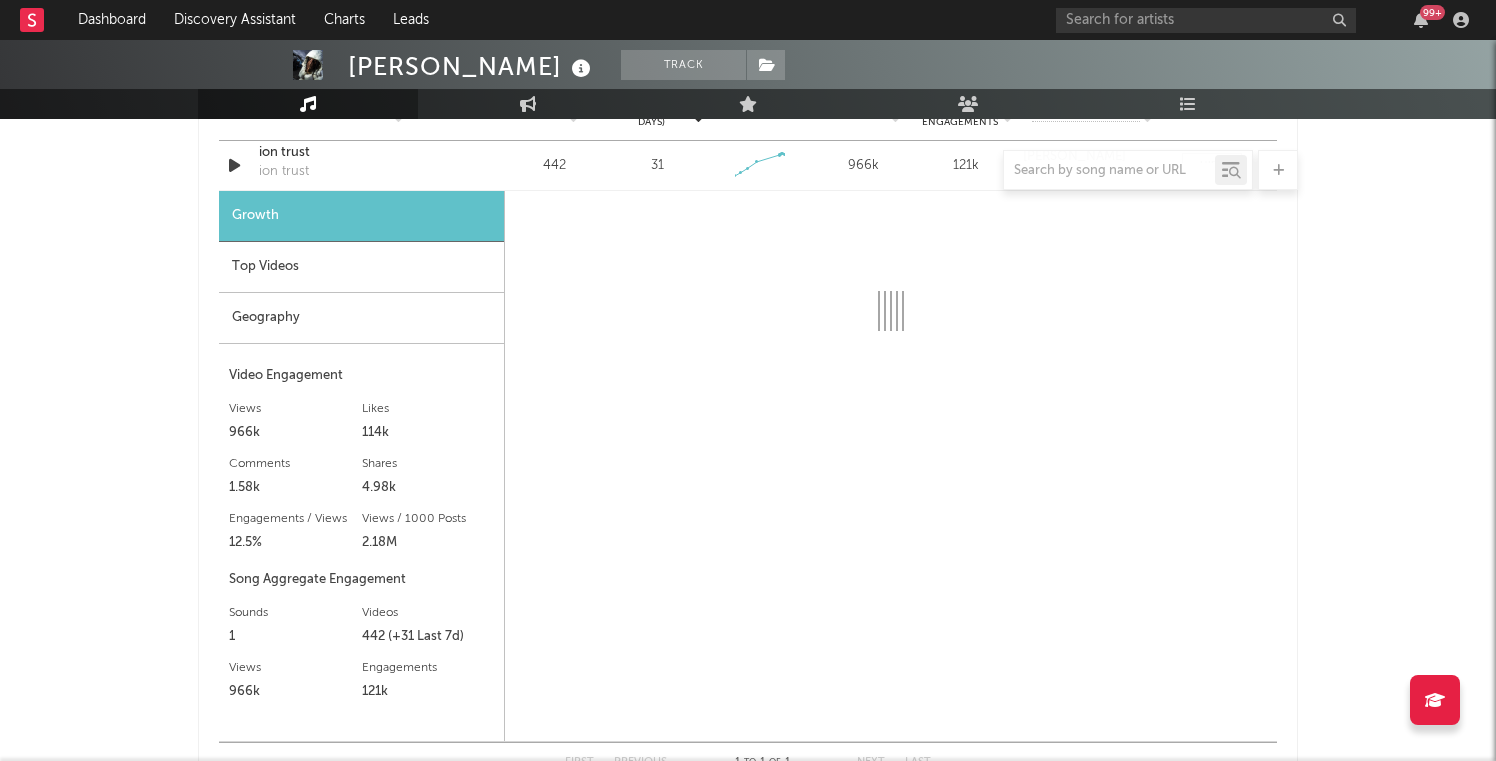
select select "1w"
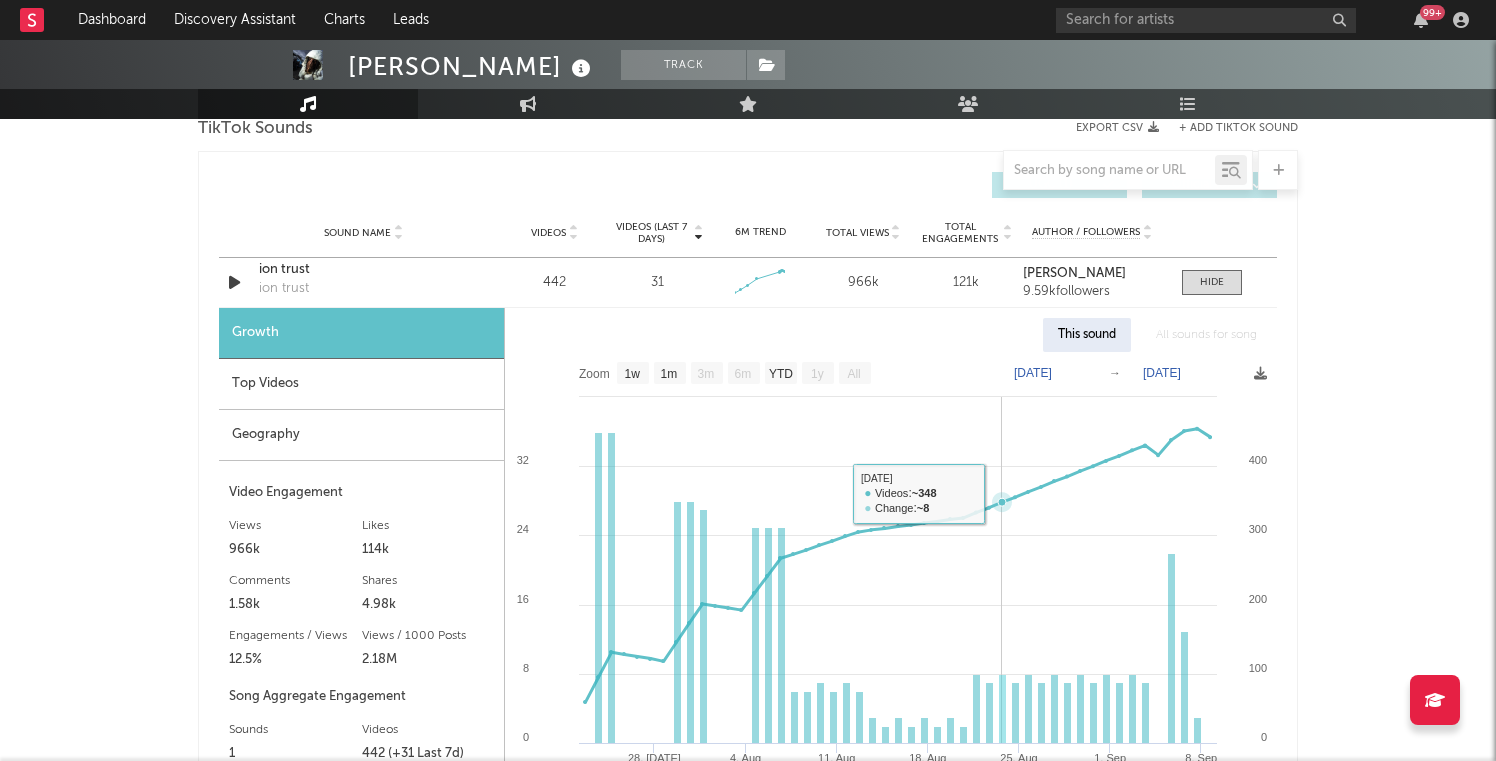
scroll to position [1278, 0]
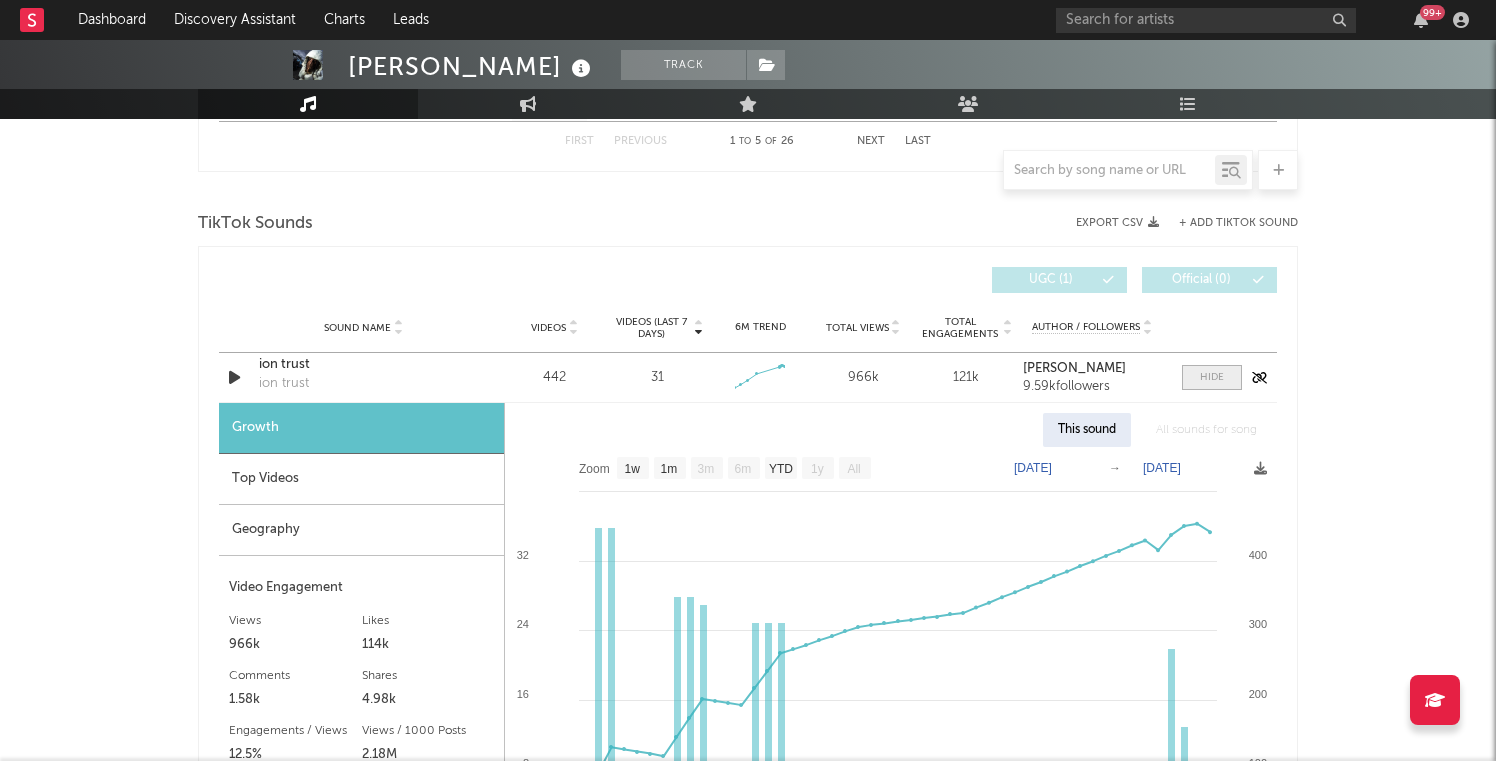
click at [1220, 379] on div at bounding box center [1212, 377] width 24 height 15
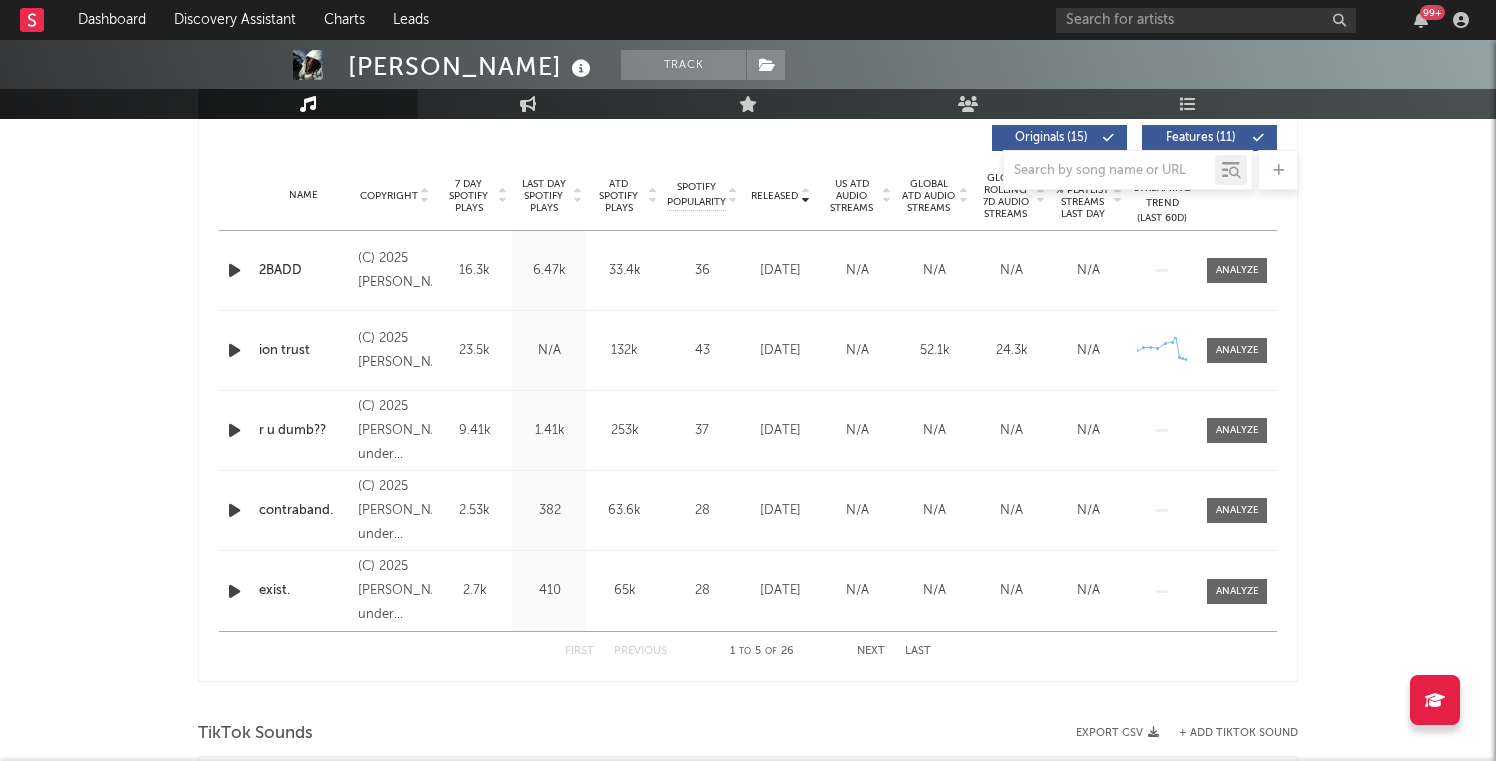
scroll to position [665, 0]
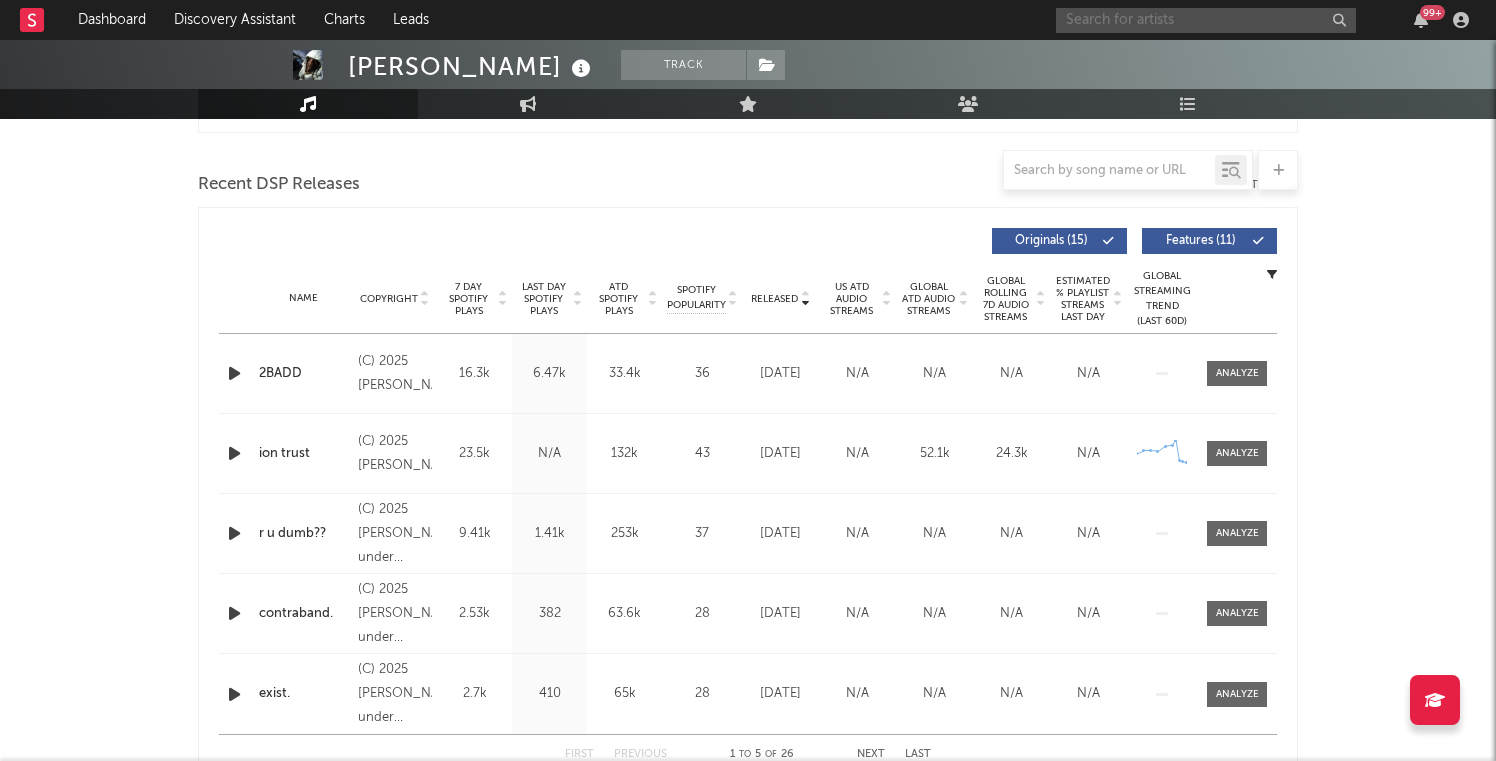
click at [1212, 20] on input "text" at bounding box center [1206, 20] width 300 height 25
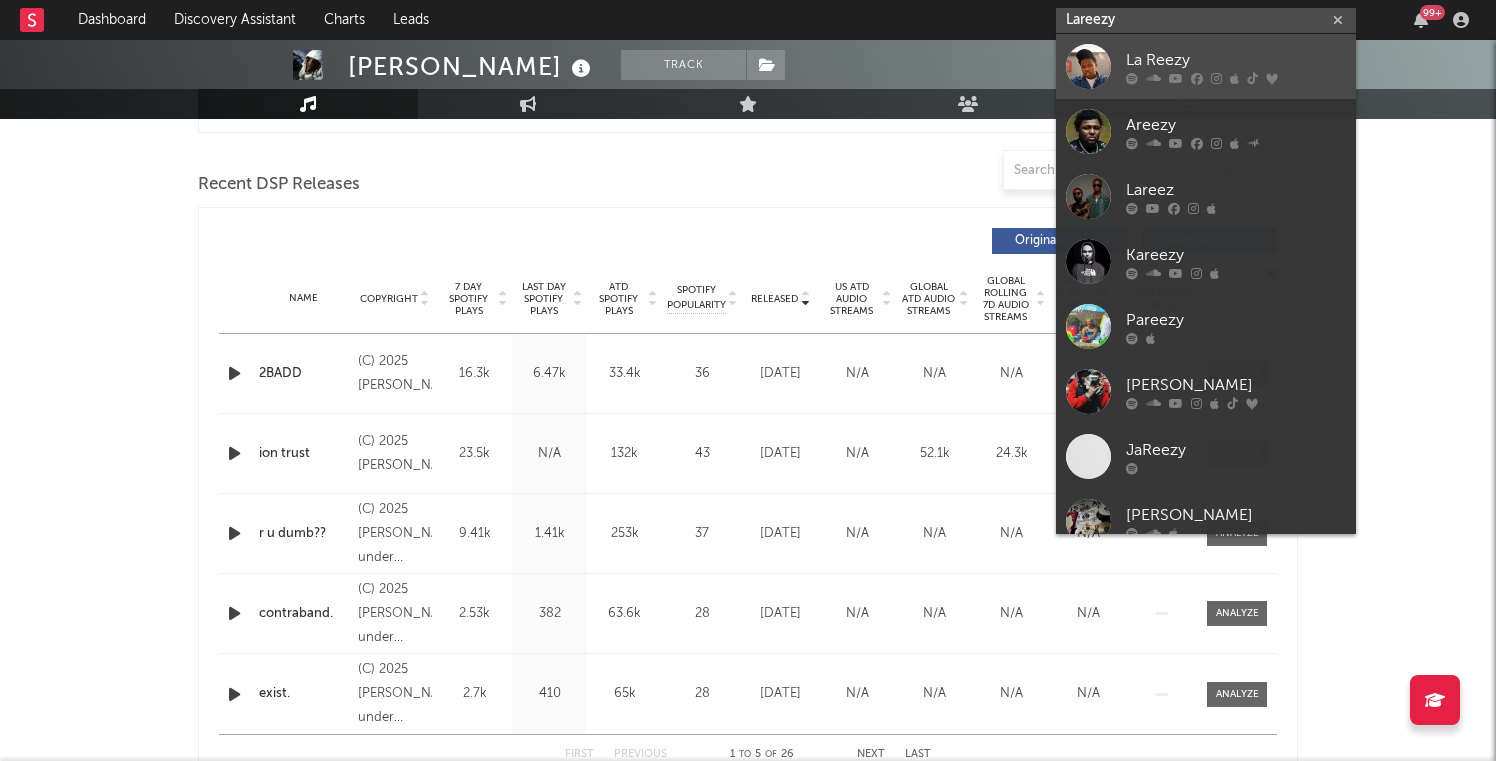
type input "Lareezy"
click at [1083, 71] on div at bounding box center [1088, 66] width 45 height 45
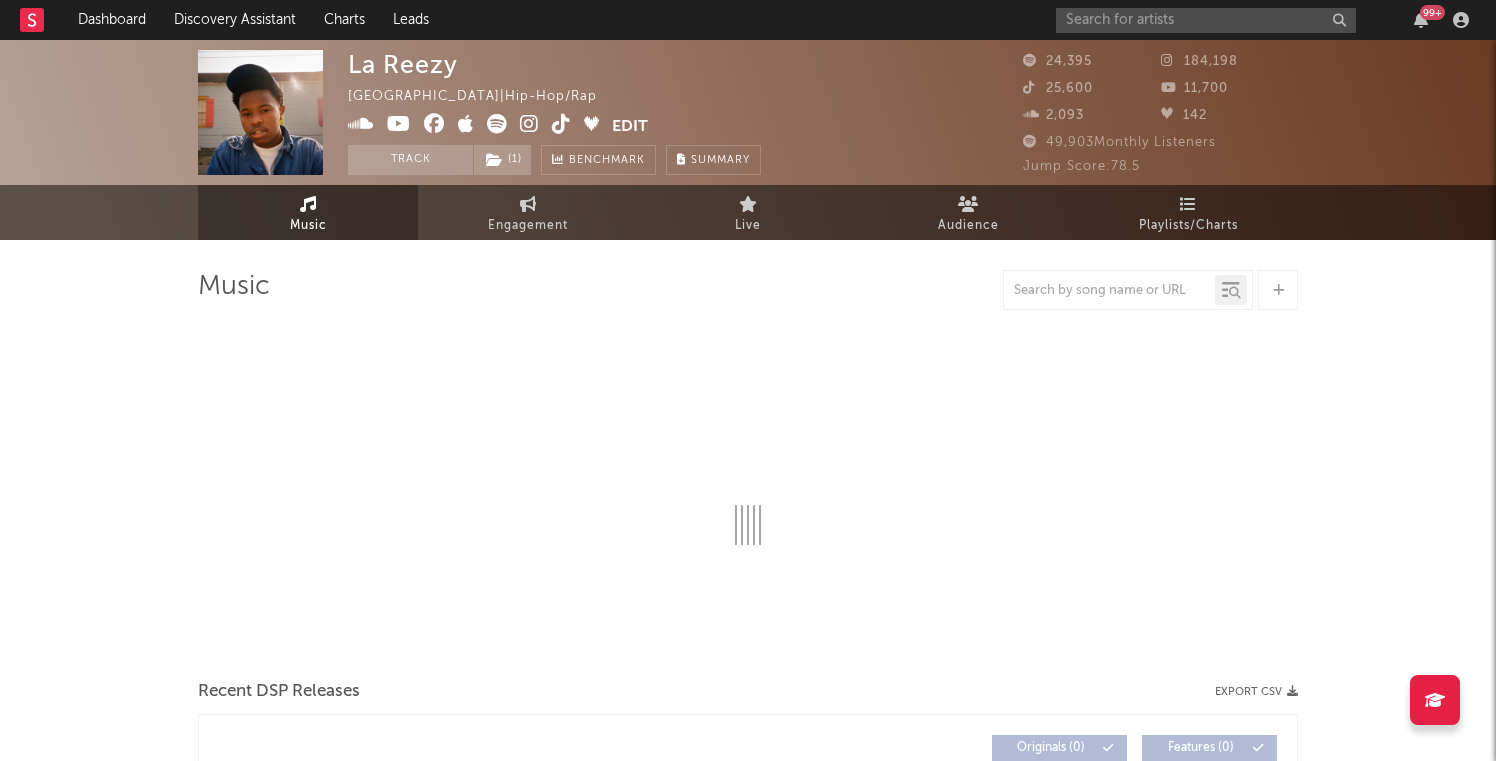
select select "6m"
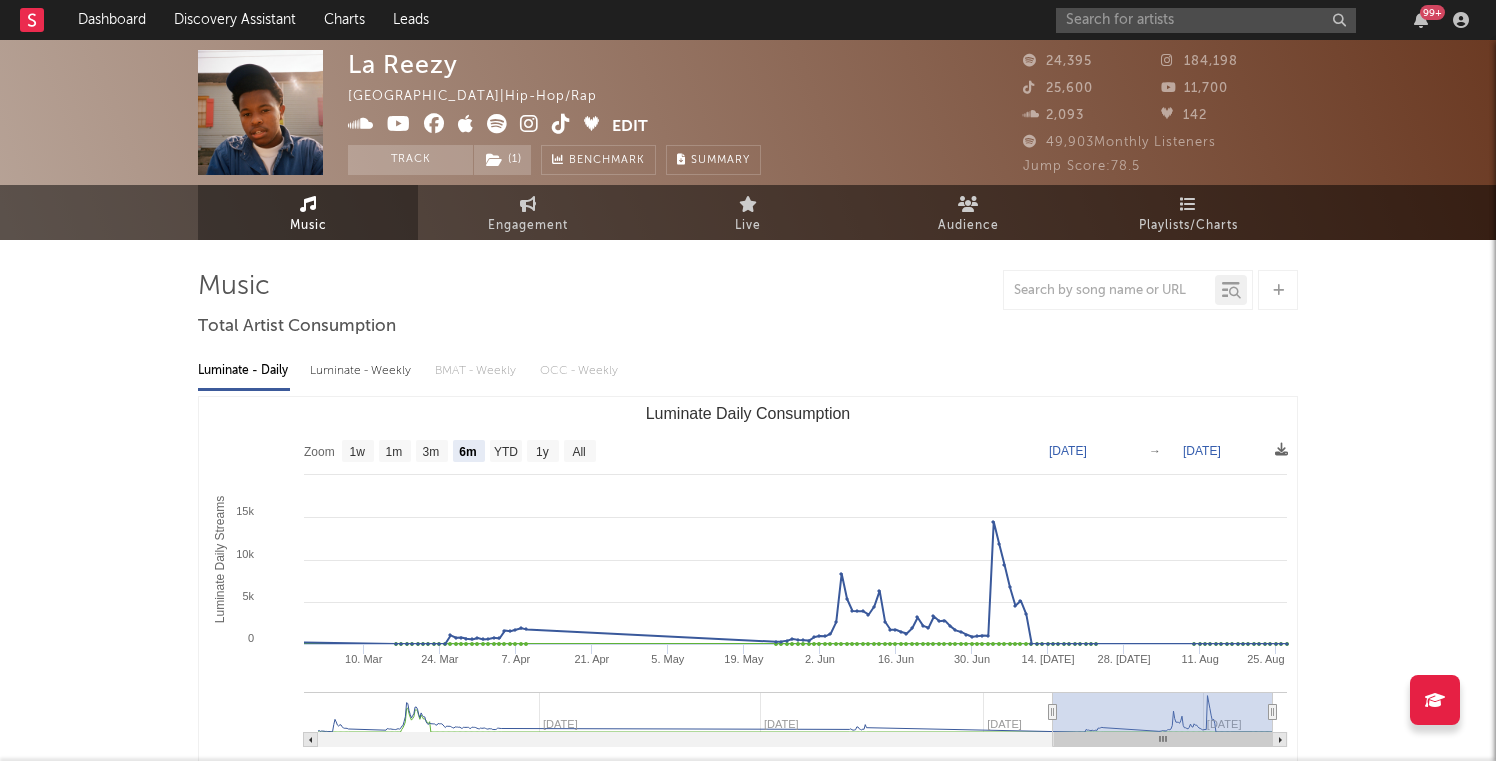
click at [559, 123] on icon at bounding box center [561, 124] width 19 height 20
click at [642, 129] on button "Edit" at bounding box center [630, 126] width 36 height 25
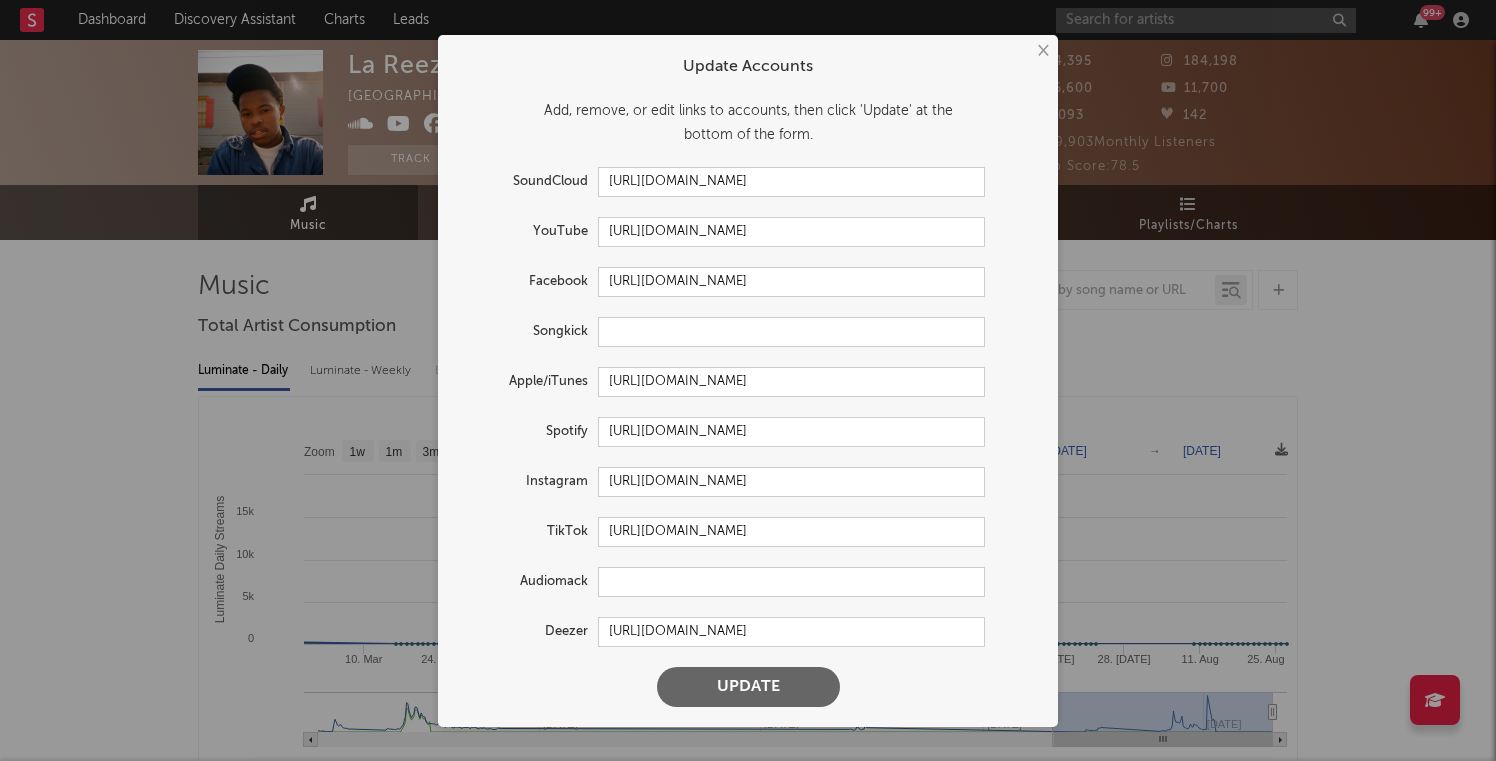
click at [986, 536] on div "TikTok https://www.tiktok.com/share/user/6785705944522228742" at bounding box center [748, 532] width 580 height 30
drag, startPoint x: 972, startPoint y: 535, endPoint x: 635, endPoint y: 522, distance: 337.2
click at [635, 522] on input "https://www.tiktok.com/share/user/6785705944522228742" at bounding box center [791, 532] width 387 height 30
paste input "https://www.tiktok.com/@itslareezy"
type input "https://www.tiktok.com/@itslareezy"
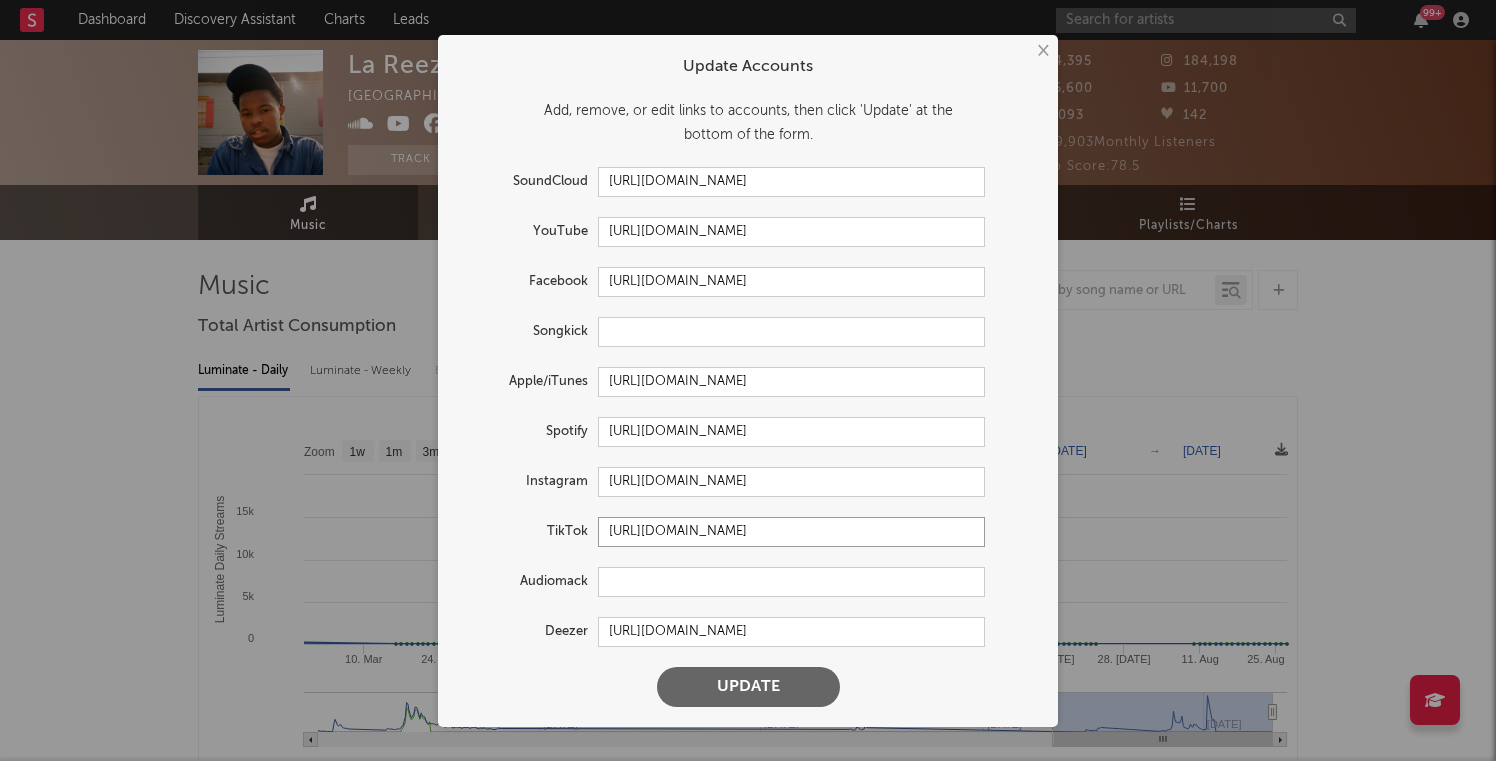
click at [657, 667] on button "Update" at bounding box center [748, 687] width 183 height 40
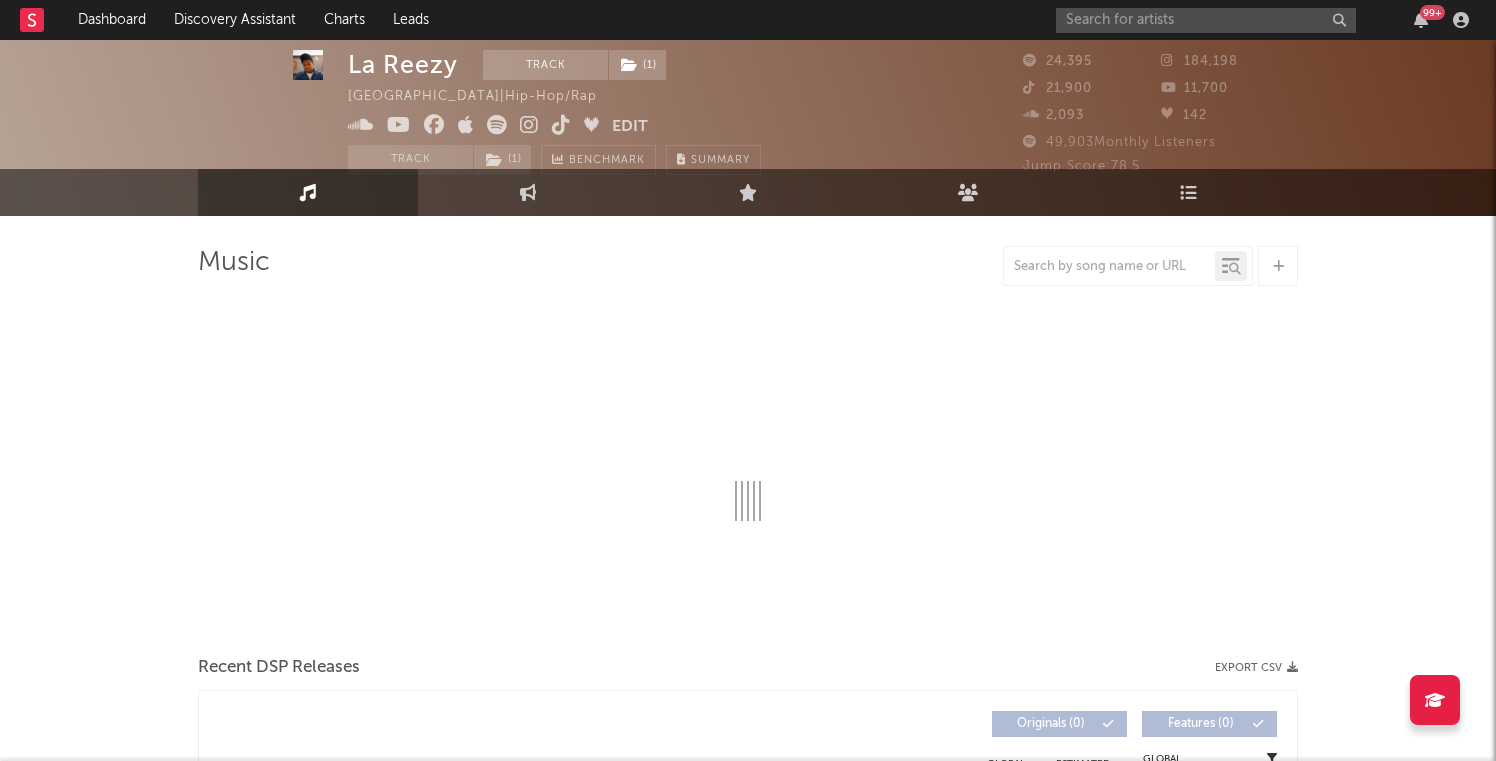
select select "6m"
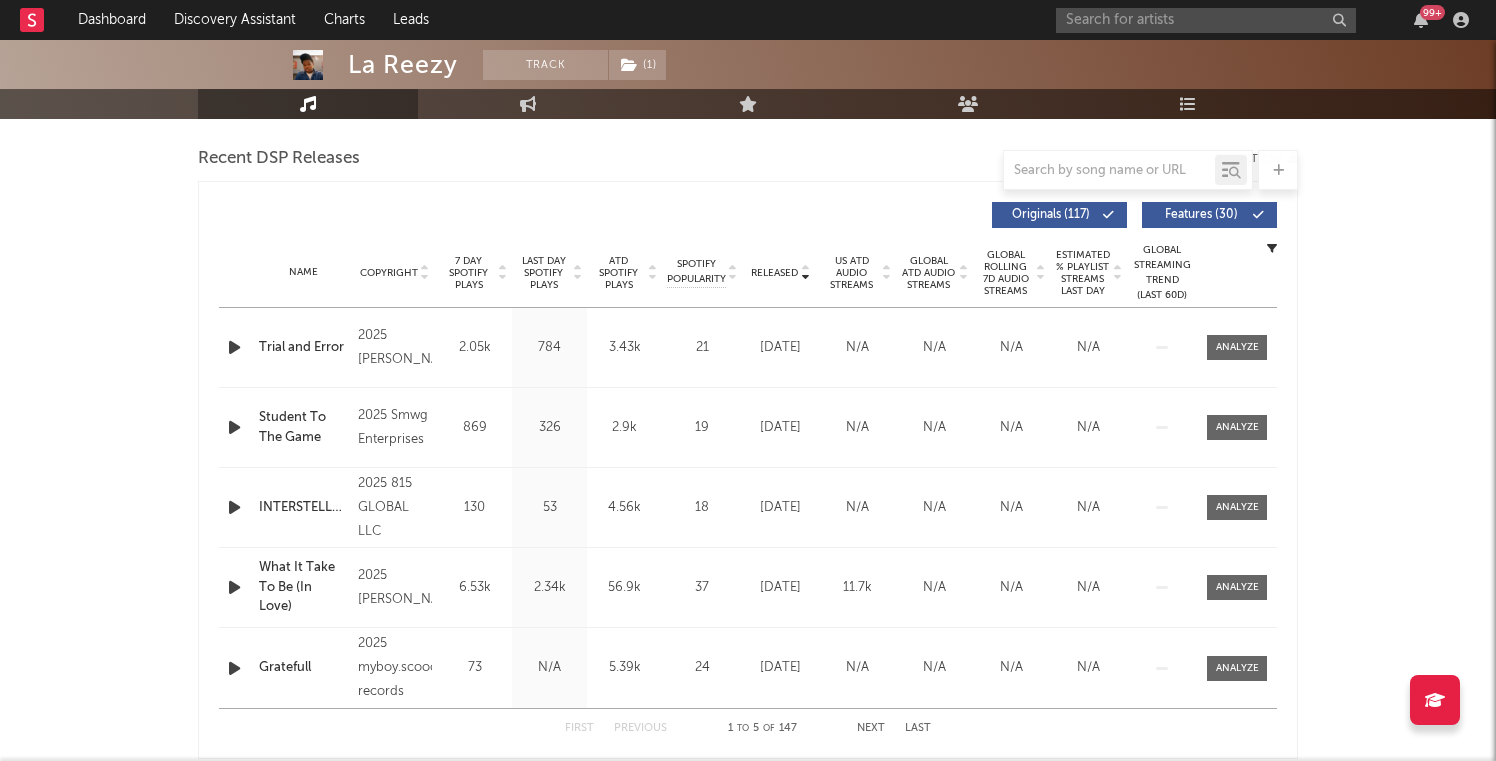
scroll to position [749, 0]
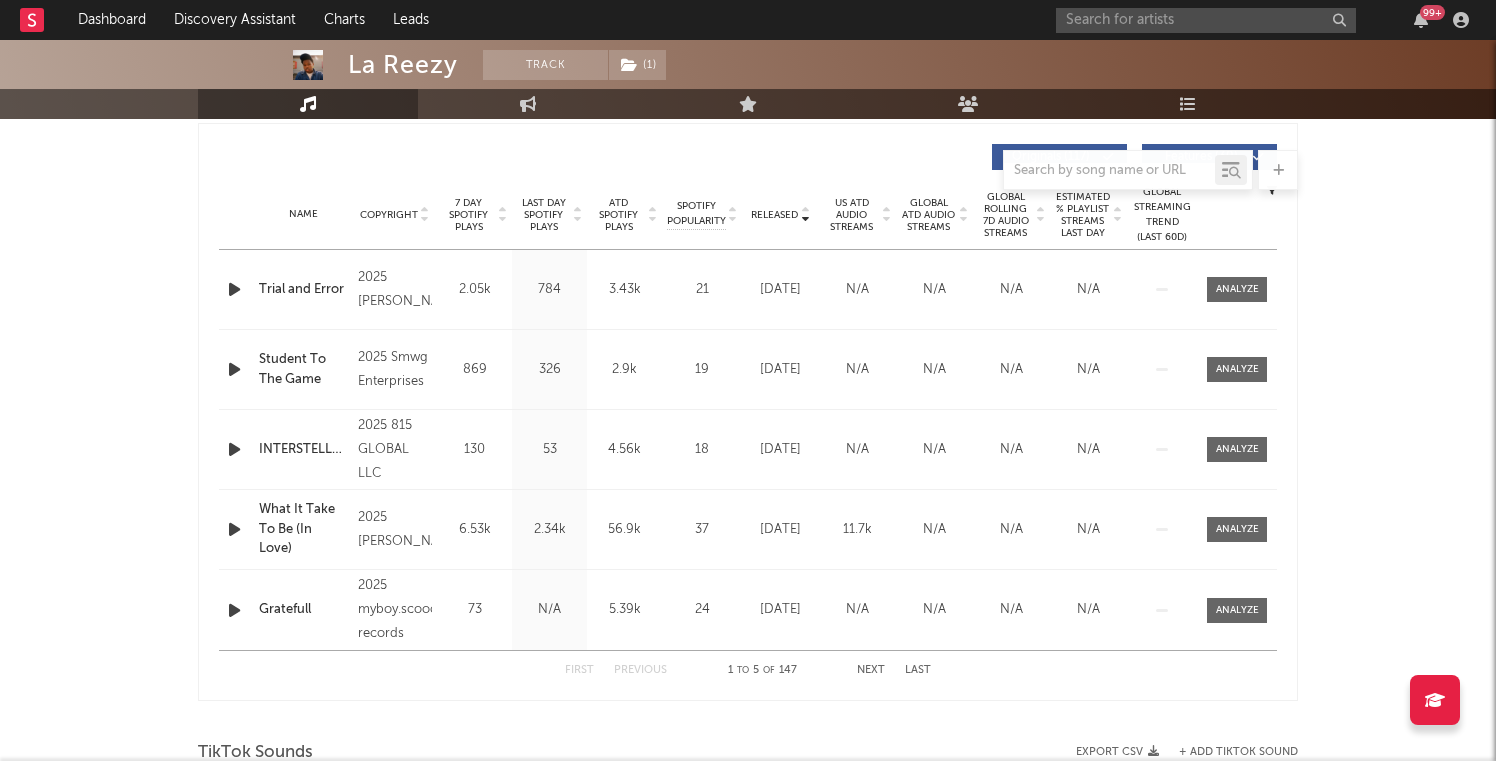
click at [780, 214] on span "Released" at bounding box center [774, 215] width 47 height 12
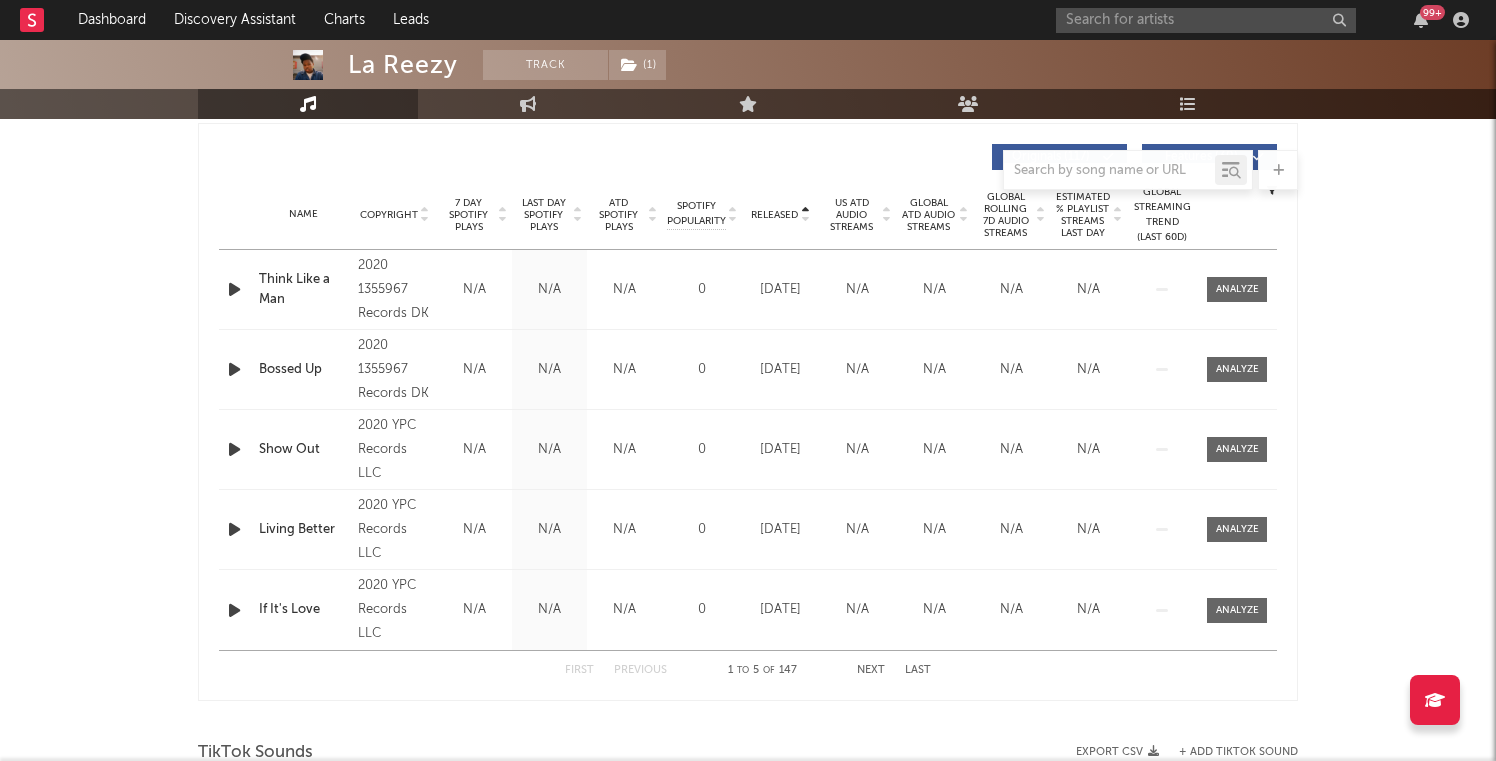
click at [780, 214] on span "Released" at bounding box center [774, 215] width 47 height 12
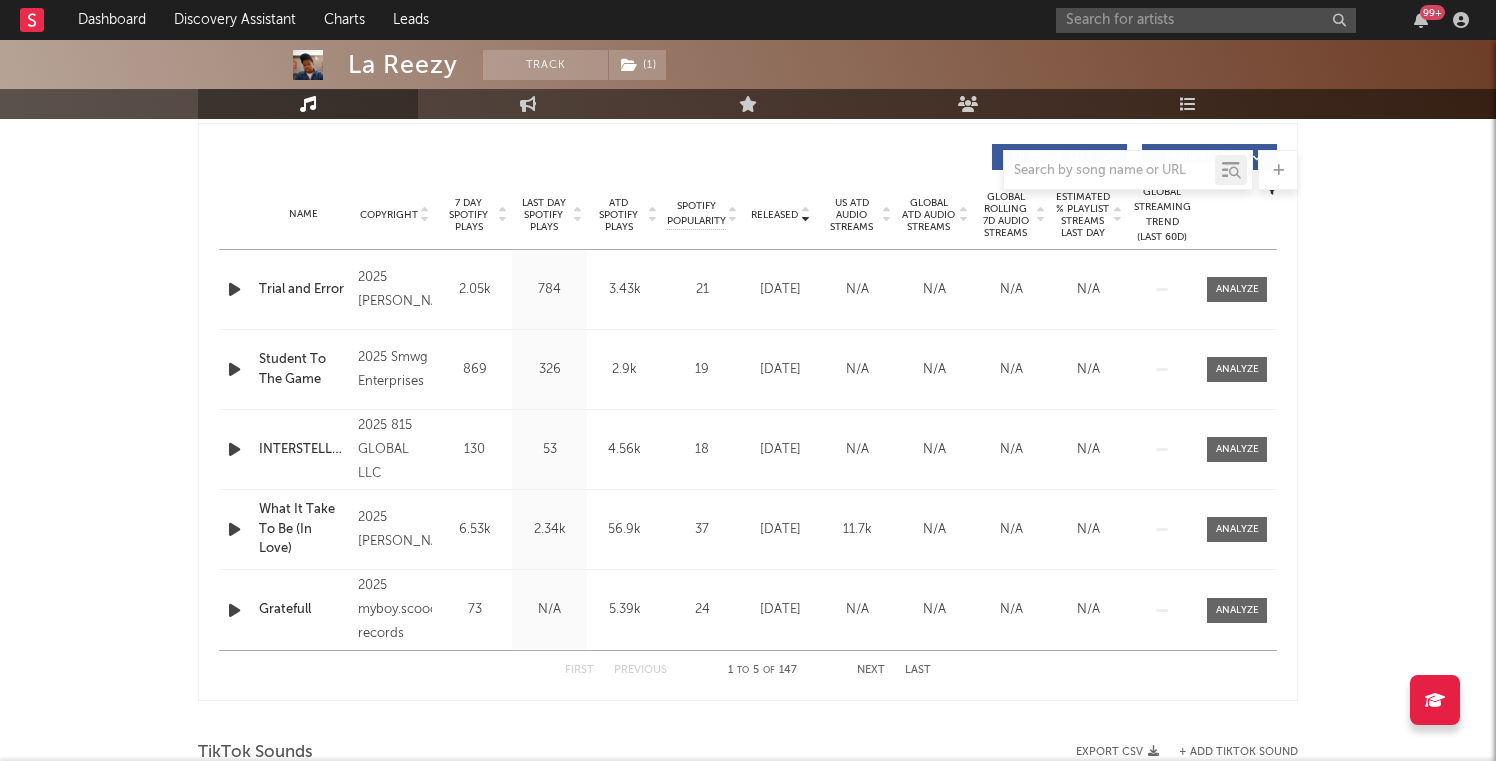
click at [473, 217] on span "7 Day Spotify Plays" at bounding box center [468, 215] width 53 height 36
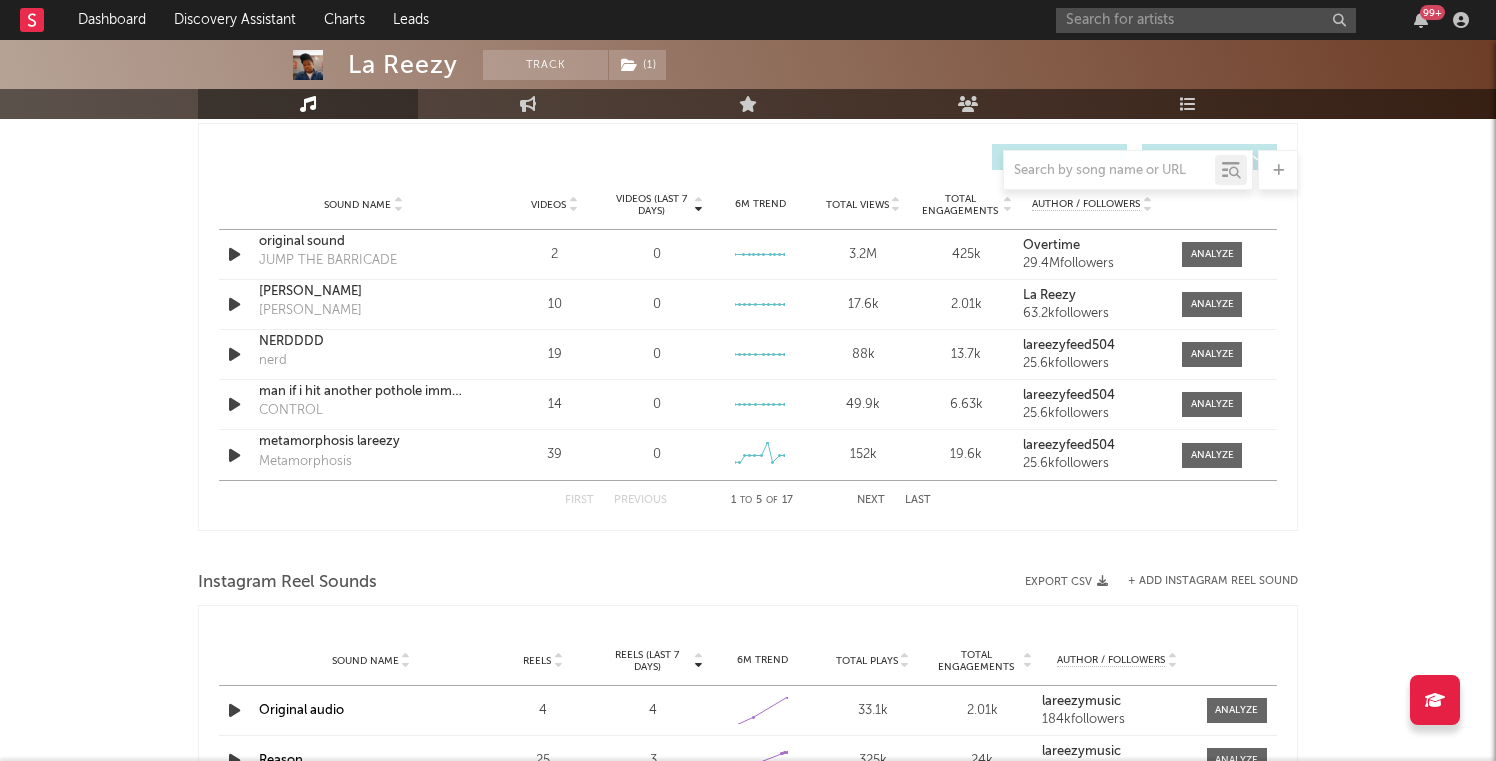
scroll to position [784, 0]
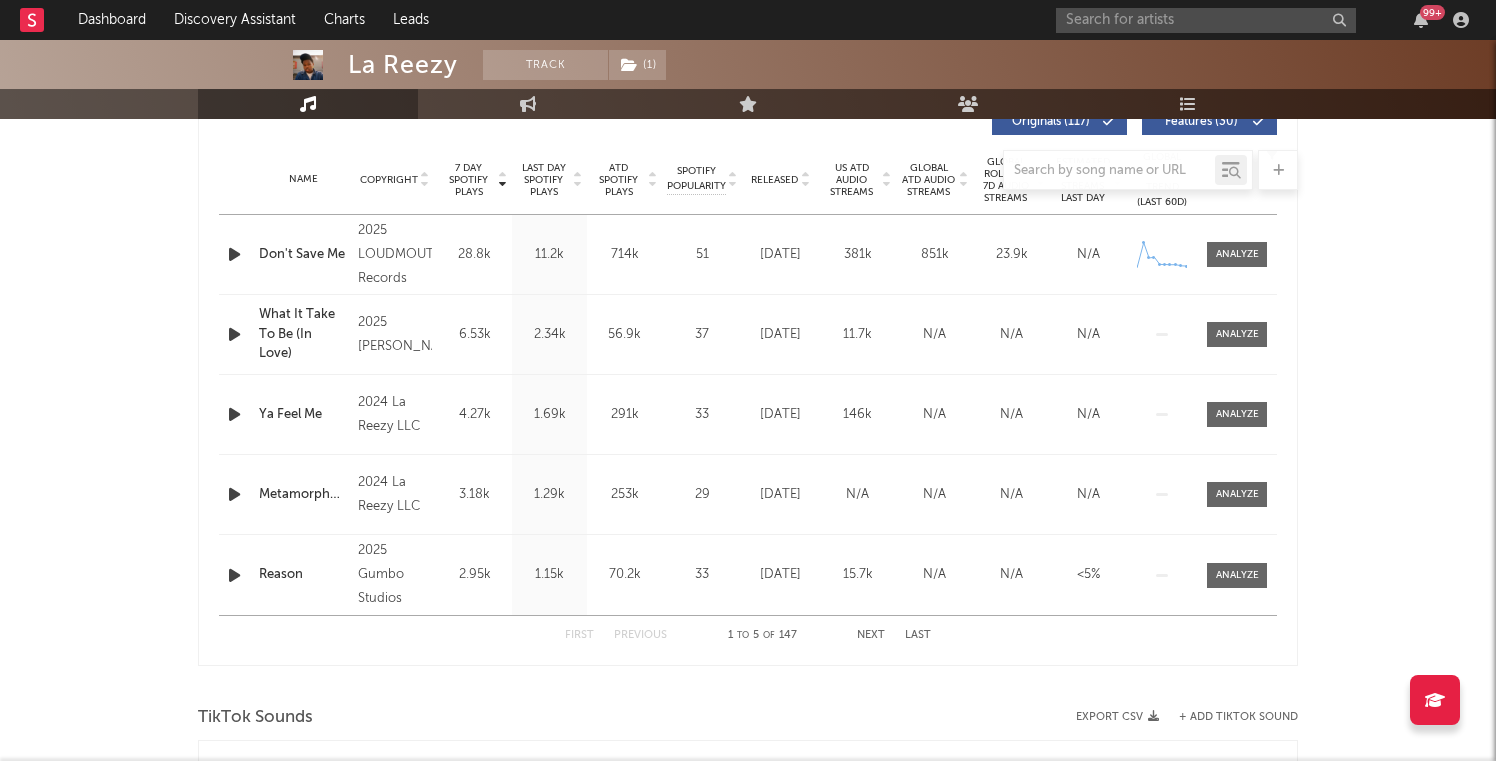
click at [236, 252] on icon "button" at bounding box center [234, 254] width 21 height 25
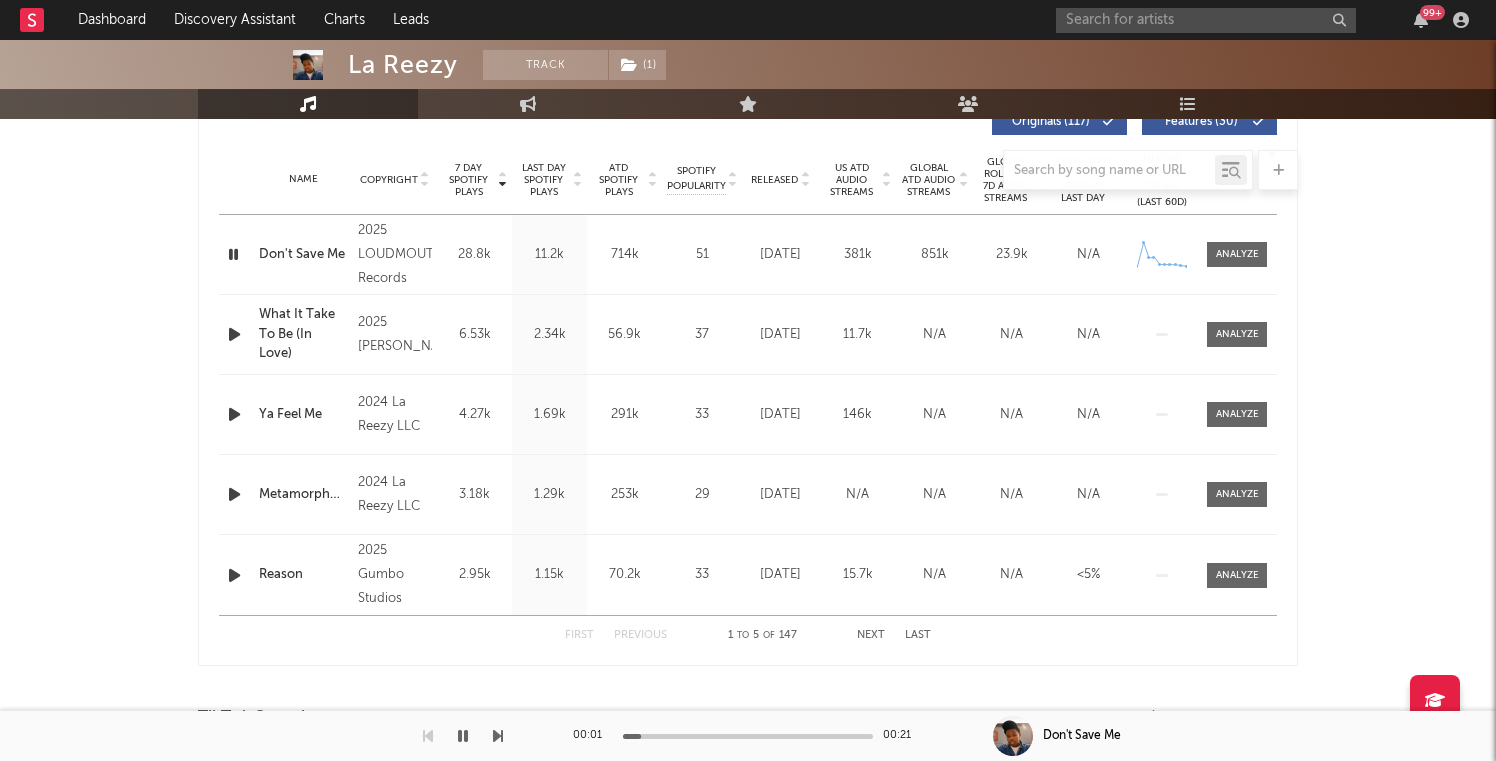
click at [236, 252] on icon "button" at bounding box center [233, 254] width 19 height 25
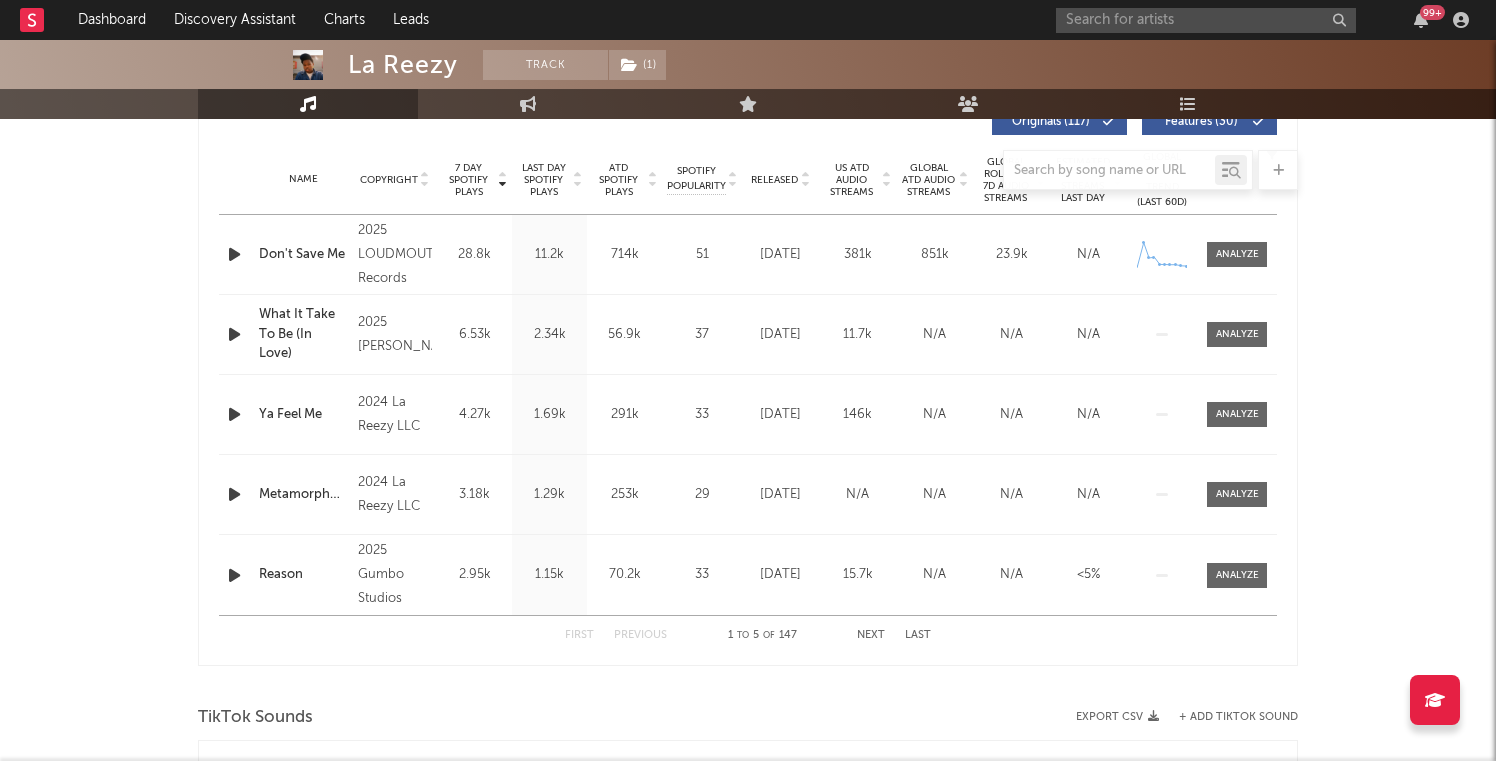
click at [785, 183] on div at bounding box center [748, 170] width 1100 height 40
click at [783, 179] on div at bounding box center [748, 170] width 1100 height 40
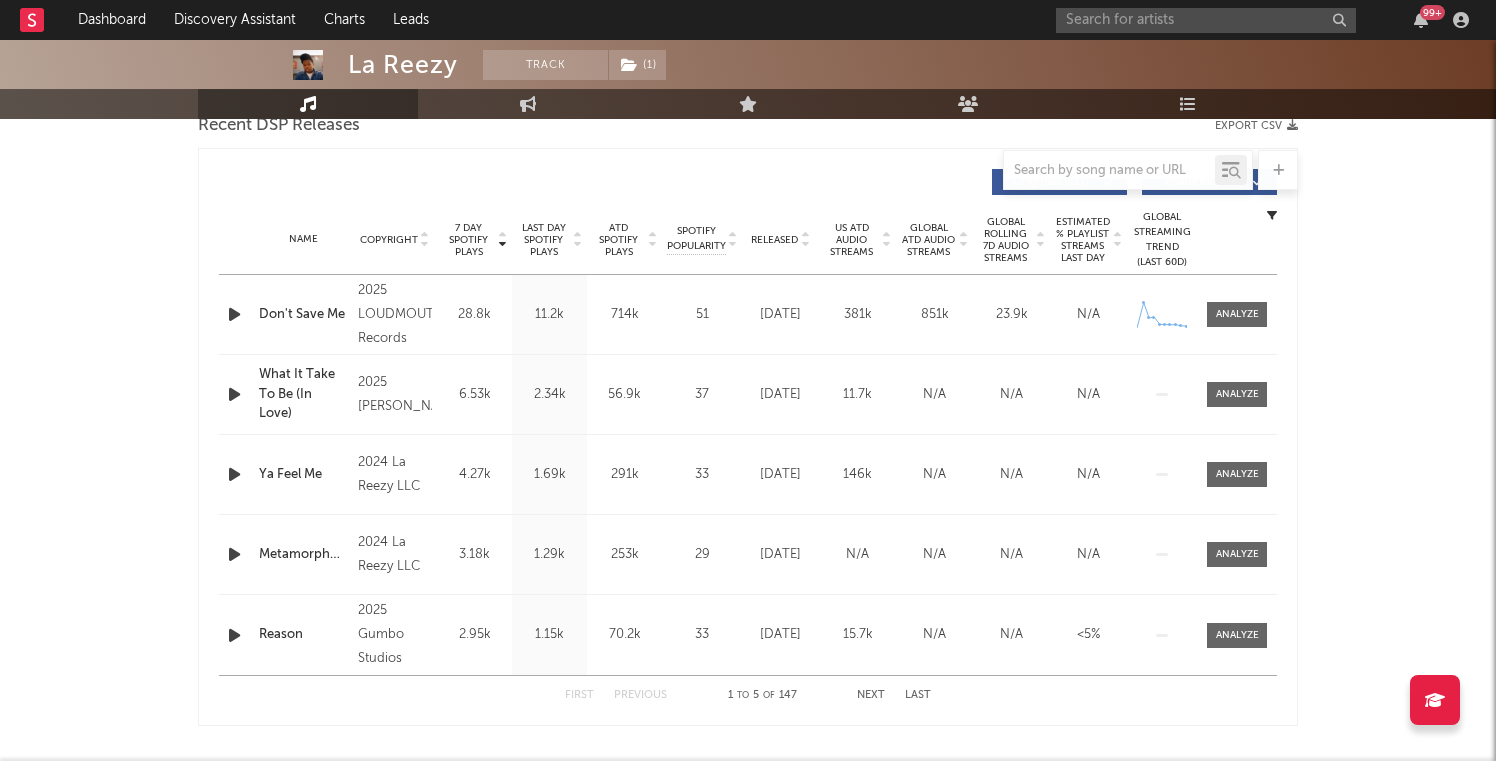
scroll to position [707, 0]
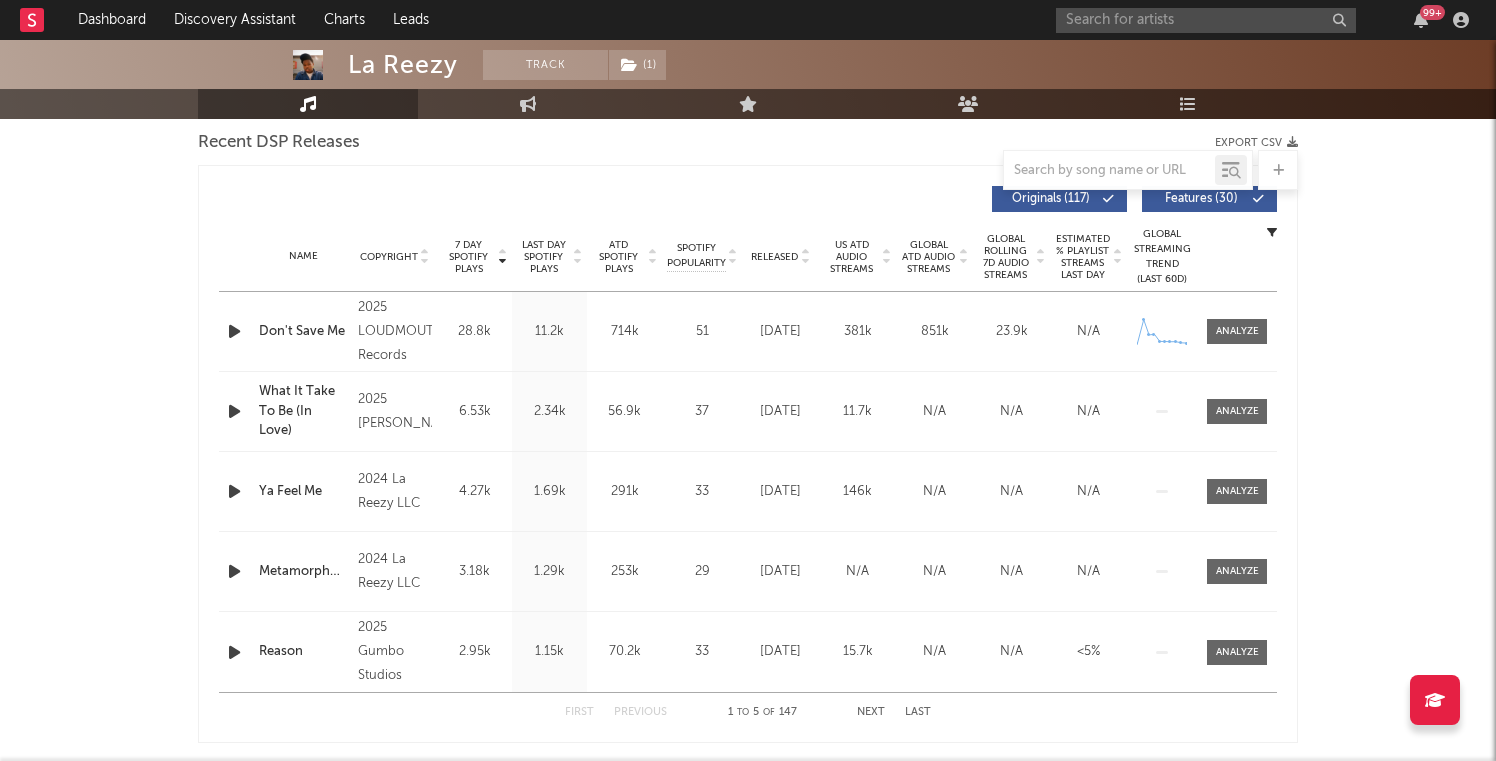
drag, startPoint x: 785, startPoint y: 256, endPoint x: 705, endPoint y: 192, distance: 102.4
click at [705, 192] on div "7 Day Spotify Plays Copyright 7 Day Spotify Plays Last Day Spotify Plays ATD Sp…" at bounding box center [748, 454] width 1058 height 556
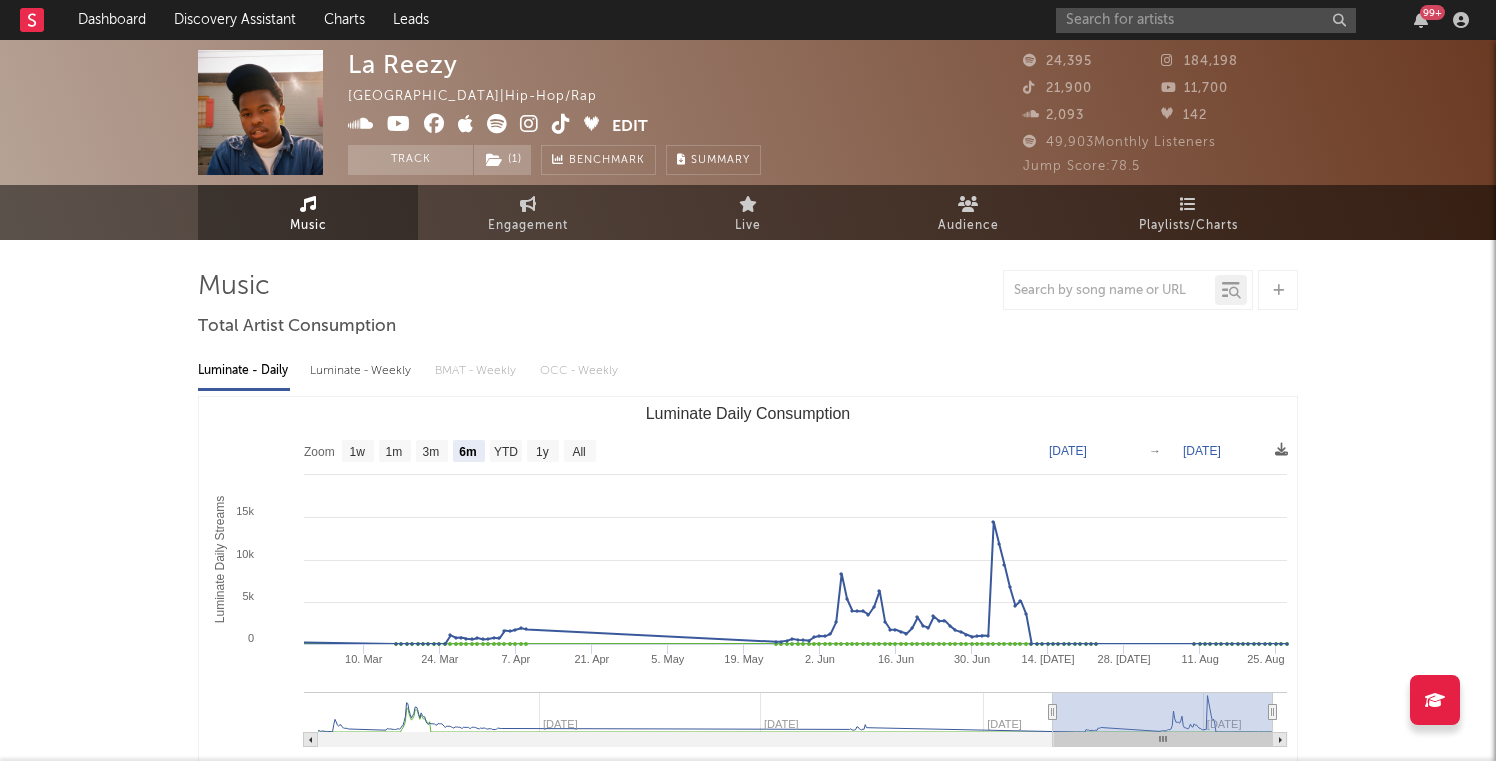
click at [505, 120] on icon at bounding box center [497, 124] width 20 height 20
click at [522, 222] on span "Engagement" at bounding box center [528, 226] width 80 height 24
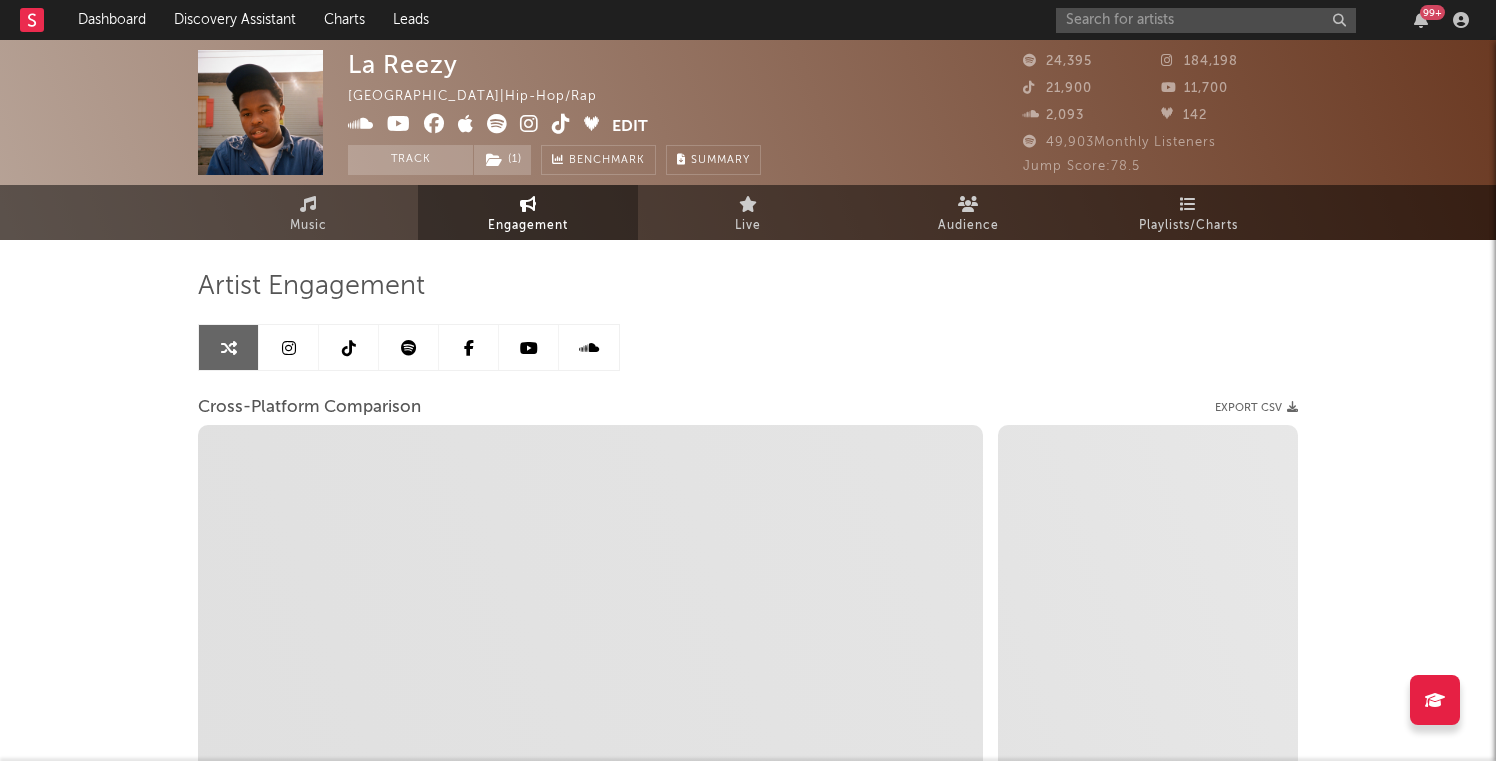
select select "1w"
click at [347, 370] on div at bounding box center [409, 347] width 422 height 47
click at [289, 350] on icon at bounding box center [289, 348] width 14 height 16
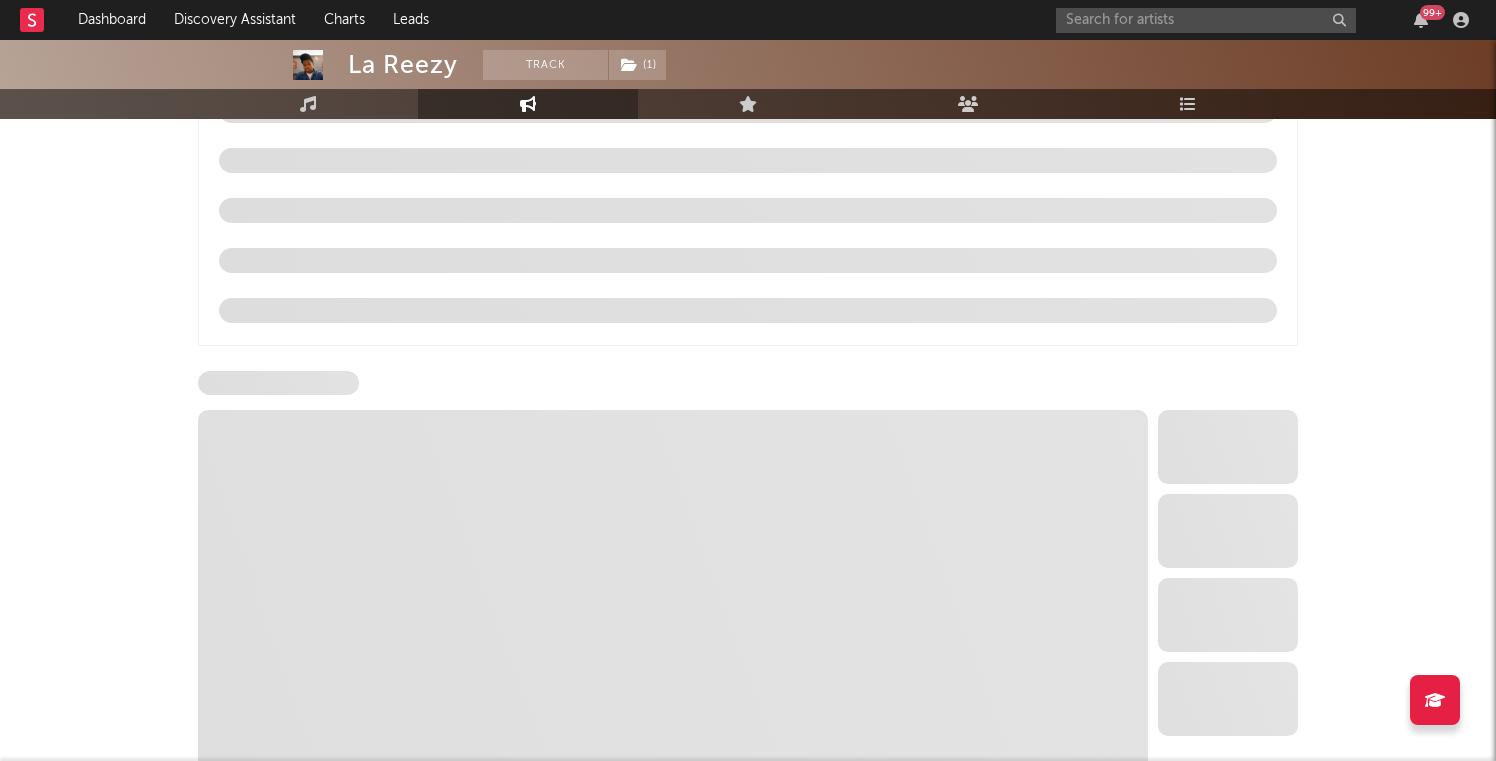
select select "6m"
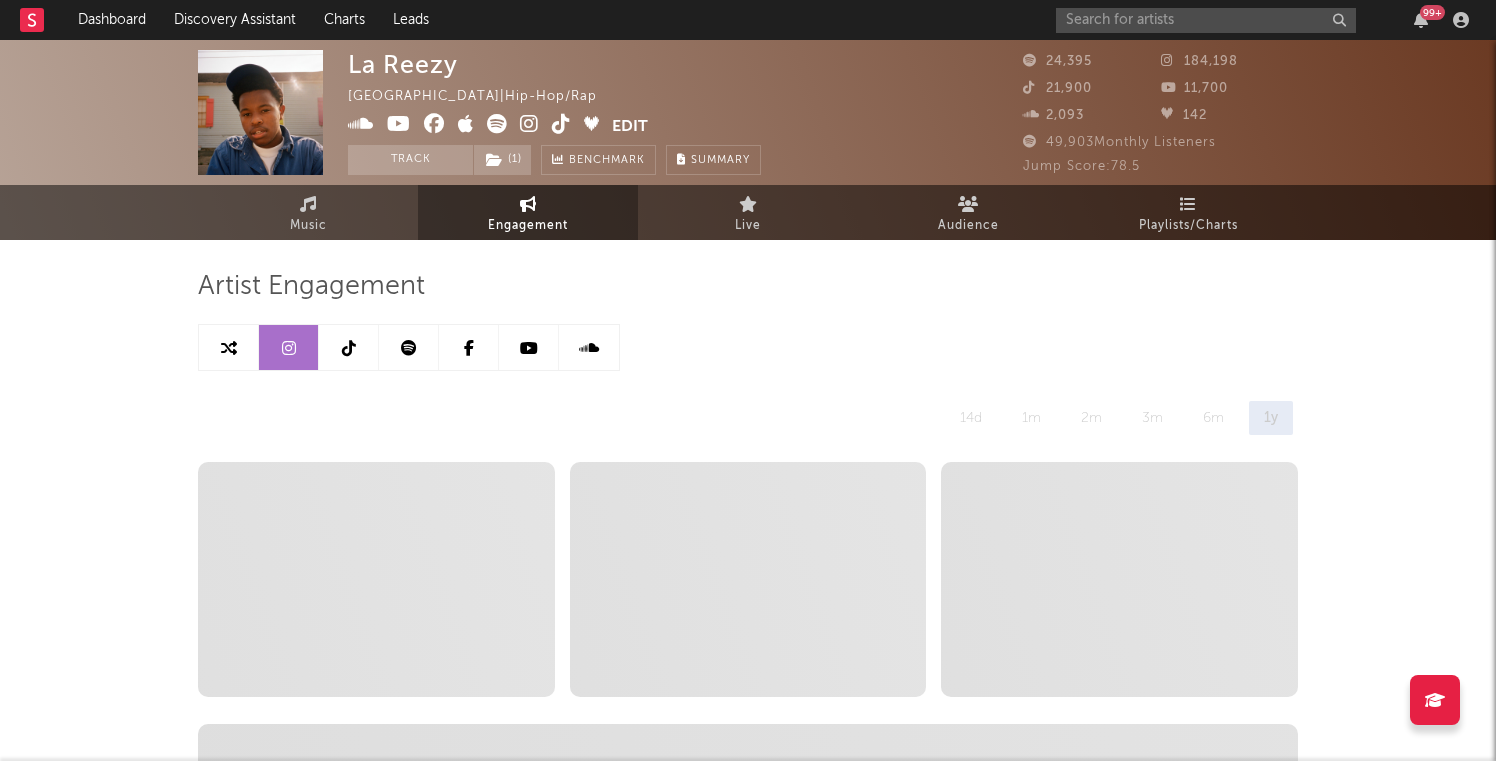
click at [351, 354] on icon at bounding box center [349, 348] width 14 height 16
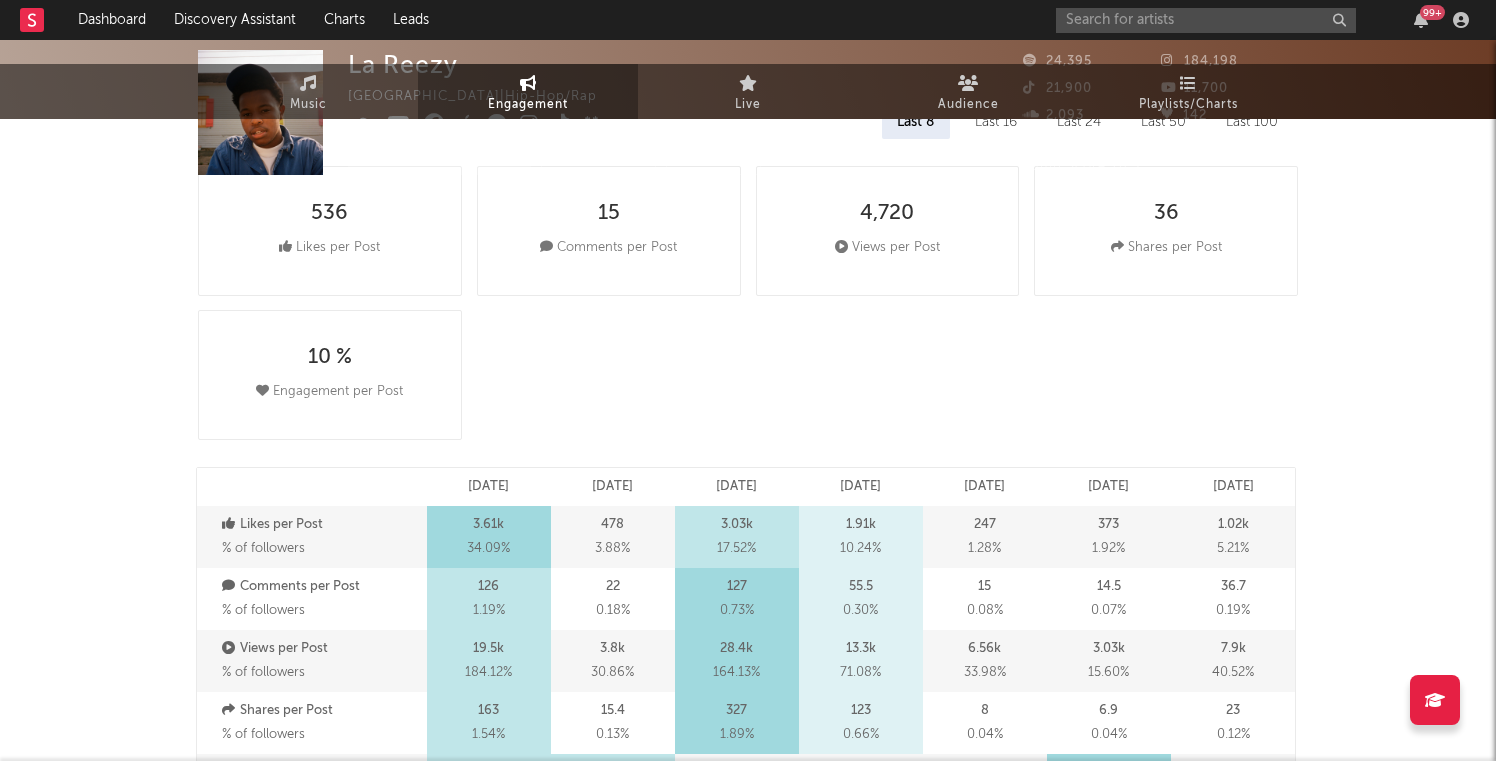
select select "6m"
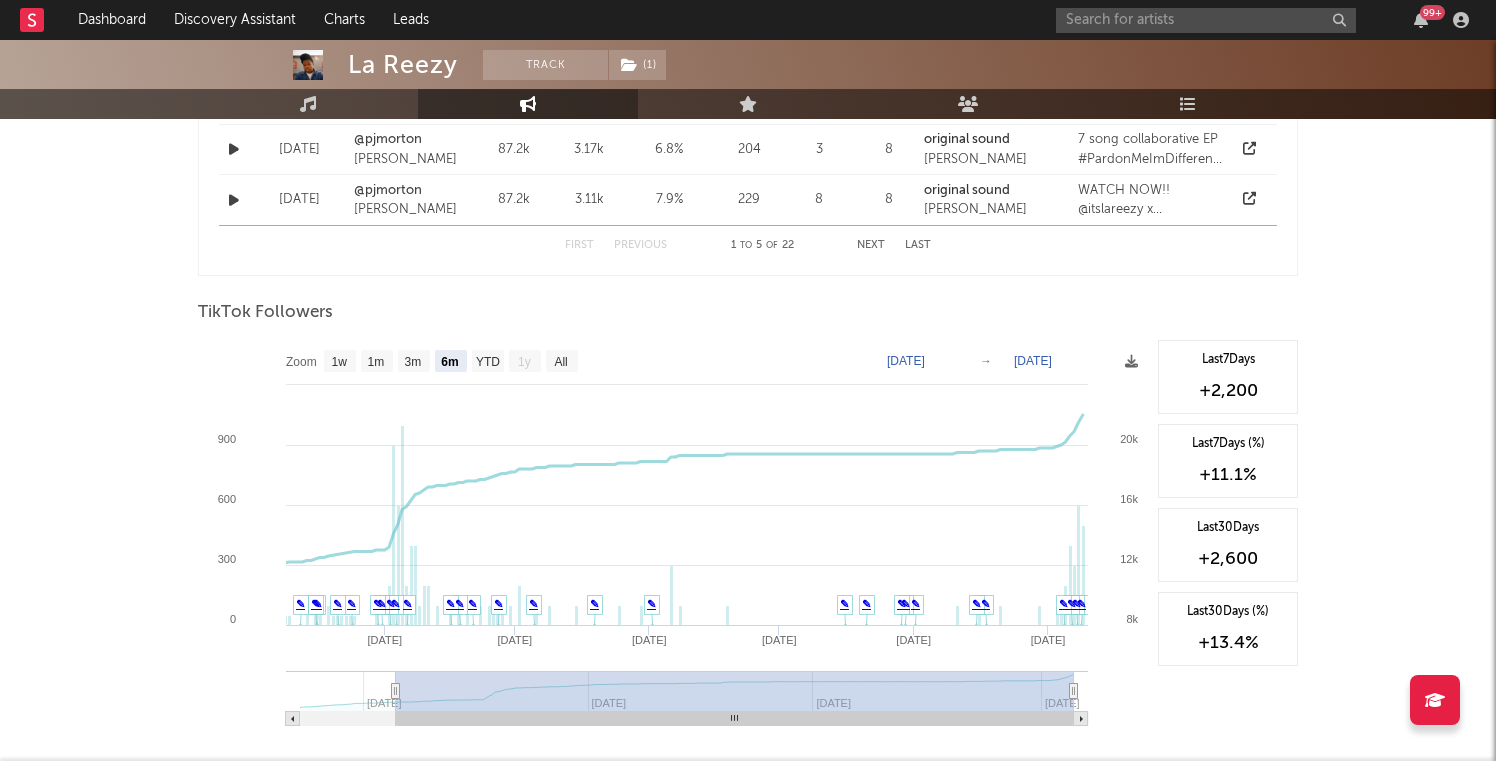
scroll to position [1767, 0]
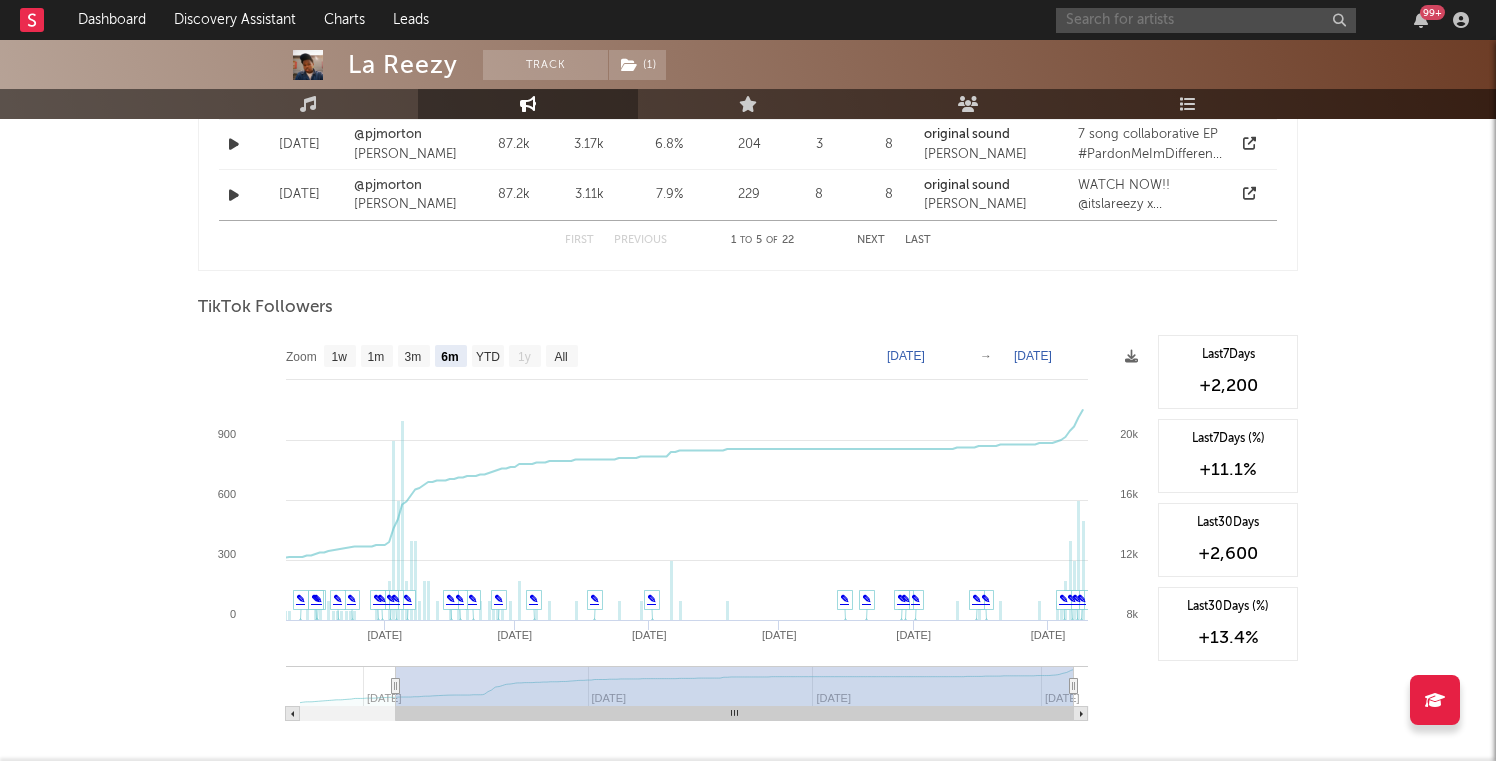
click at [1129, 25] on input "text" at bounding box center [1206, 20] width 300 height 25
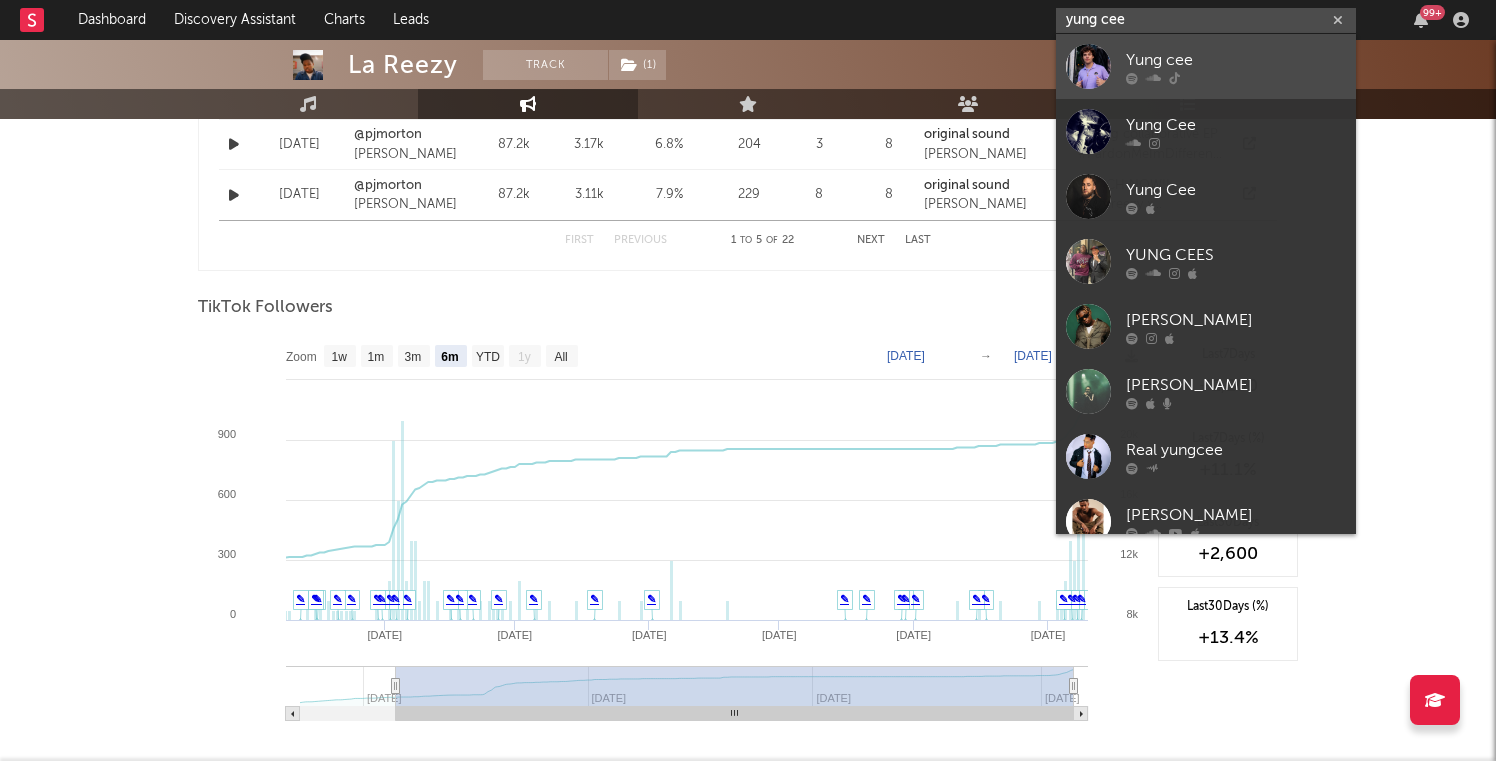
type input "yung cee"
click at [1117, 51] on link "Yung cee" at bounding box center [1206, 66] width 300 height 65
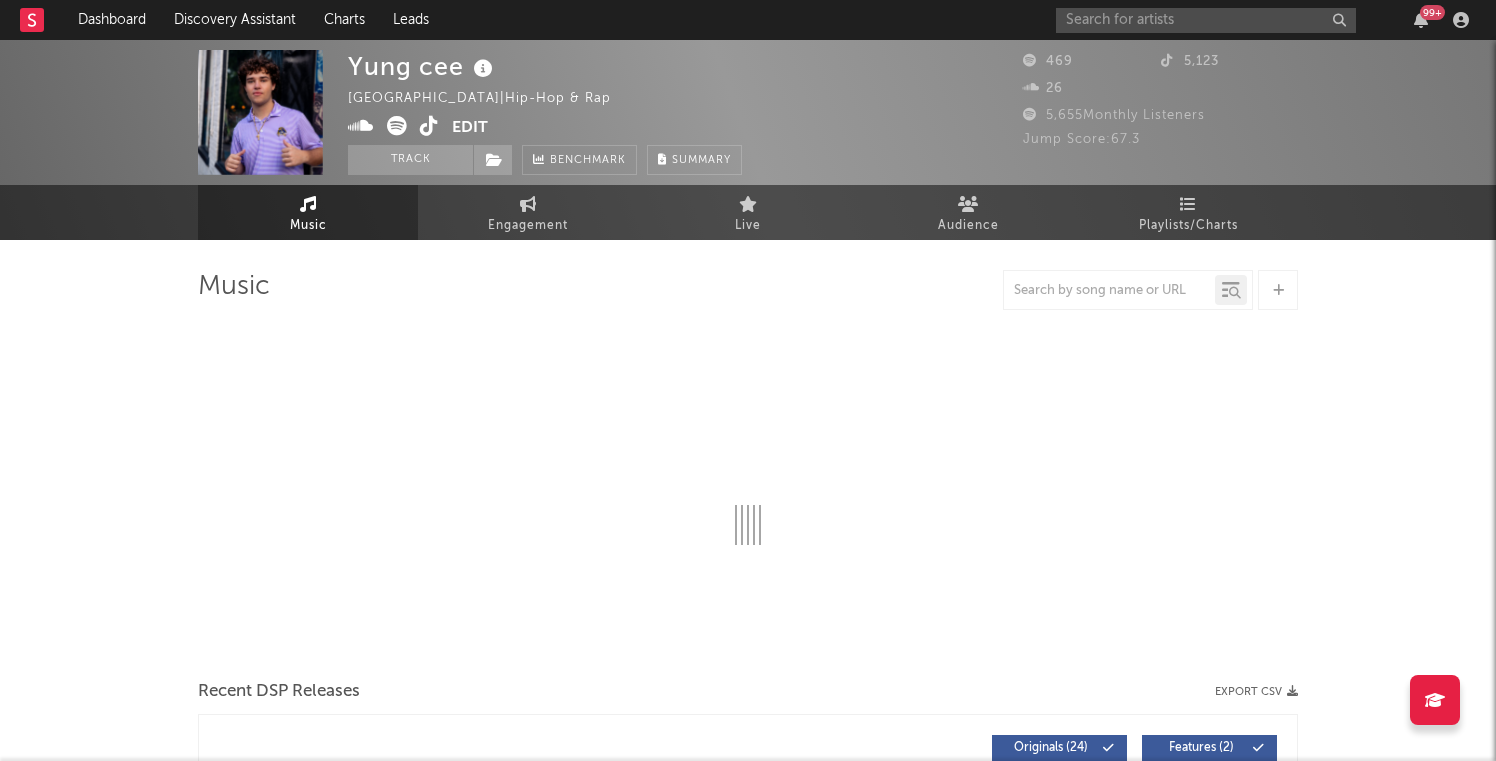
select select "1w"
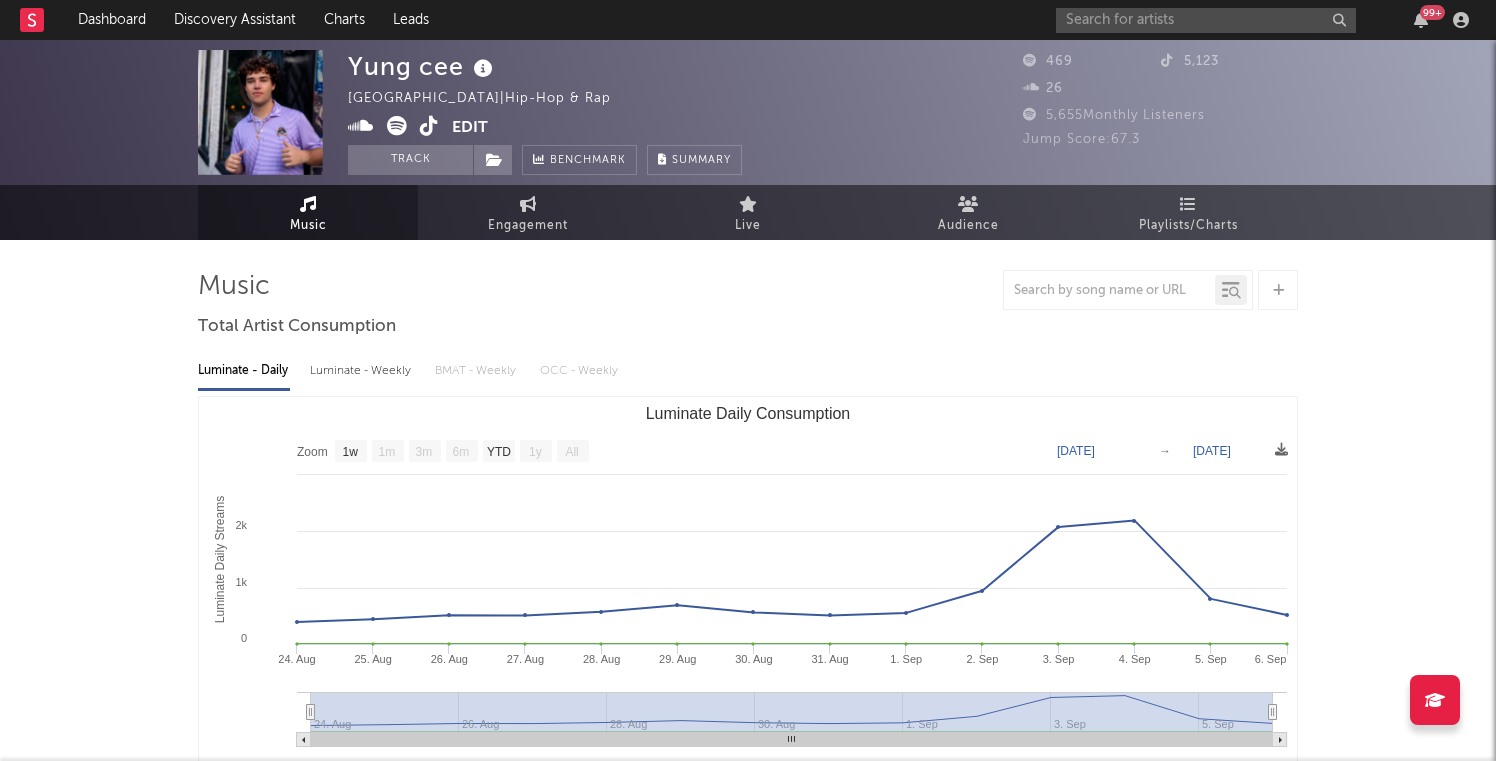
click at [795, 286] on div at bounding box center [748, 290] width 1100 height 40
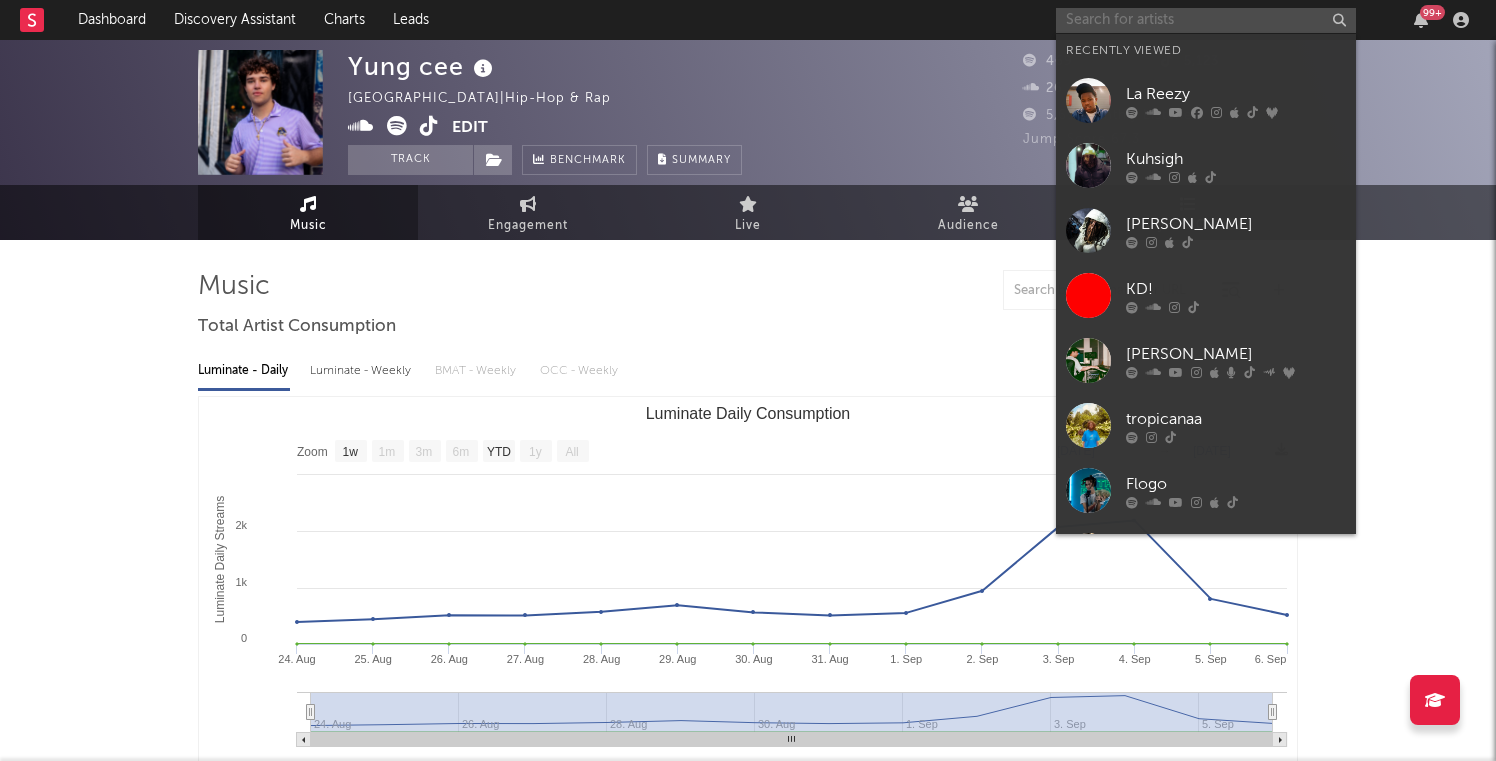
click at [1122, 11] on input "text" at bounding box center [1206, 20] width 300 height 25
paste input "https://open.spotify.com/artist/7d4C2ZwFFmXtnJmLc8SPfJ?si=tE9V-TgiSACPVoYvEFawI…"
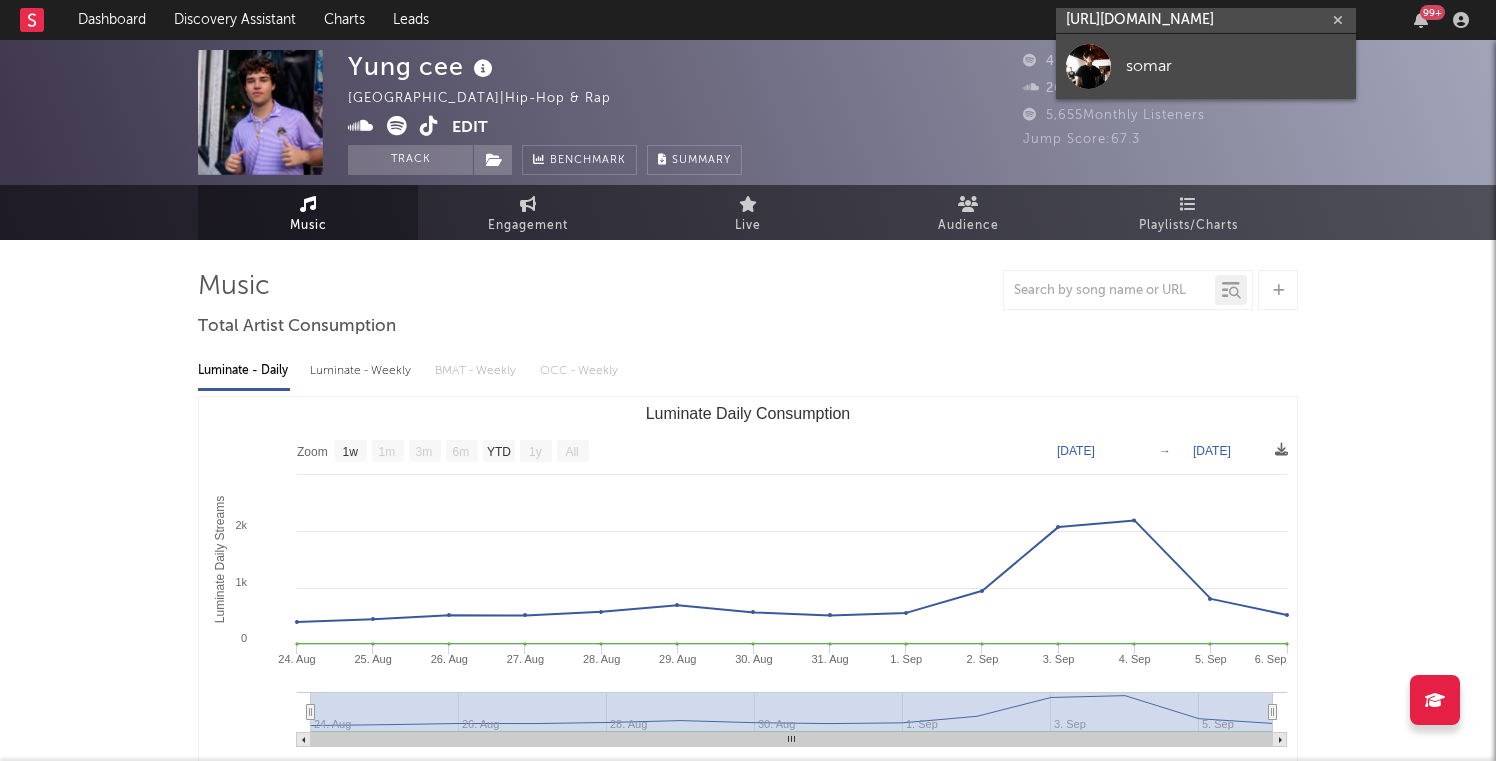
type input "https://open.spotify.com/artist/7d4C2ZwFFmXtnJmLc8SPfJ?si=tE9V-TgiSACPVoYvEFawI…"
click at [1127, 68] on div "somar" at bounding box center [1236, 66] width 220 height 24
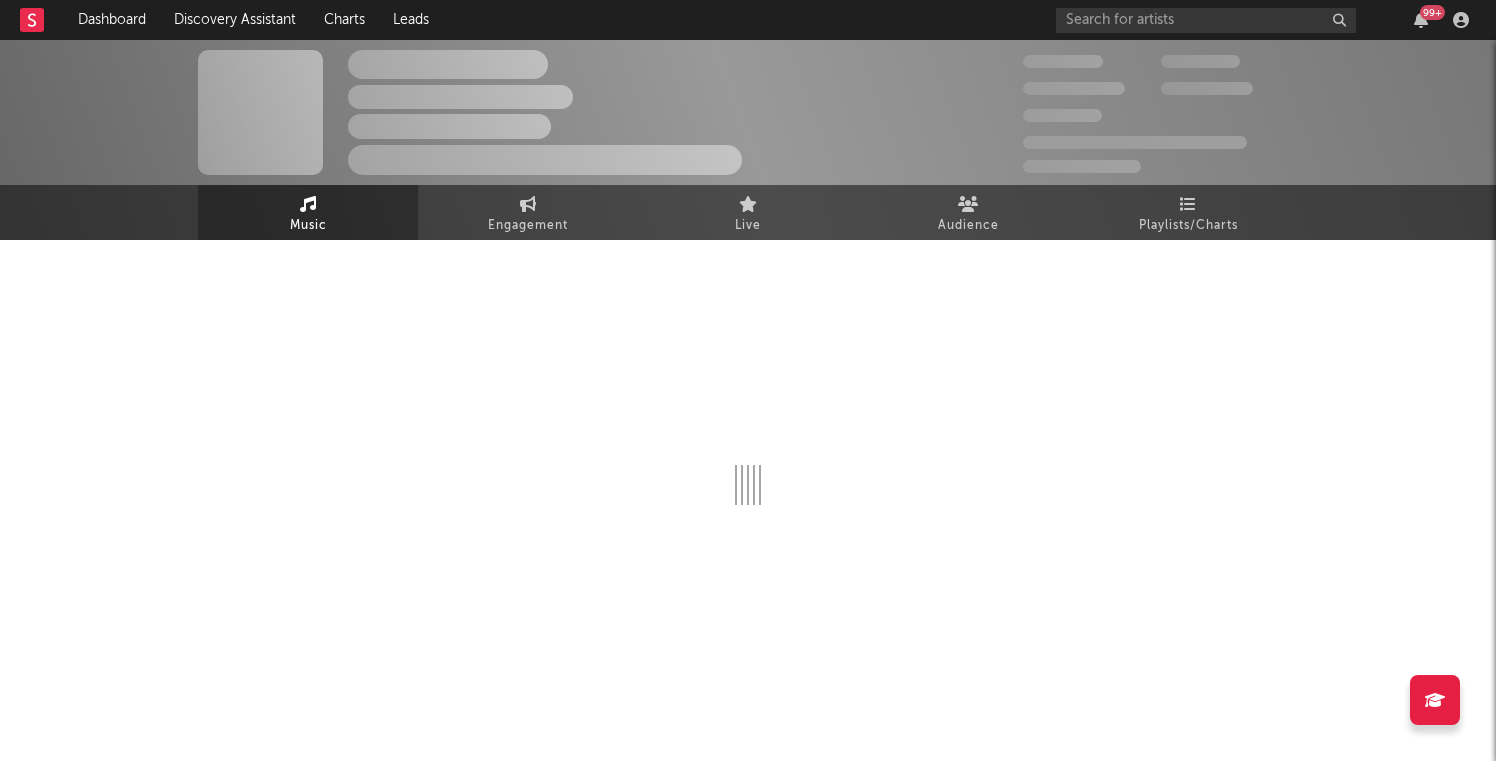
select select "1w"
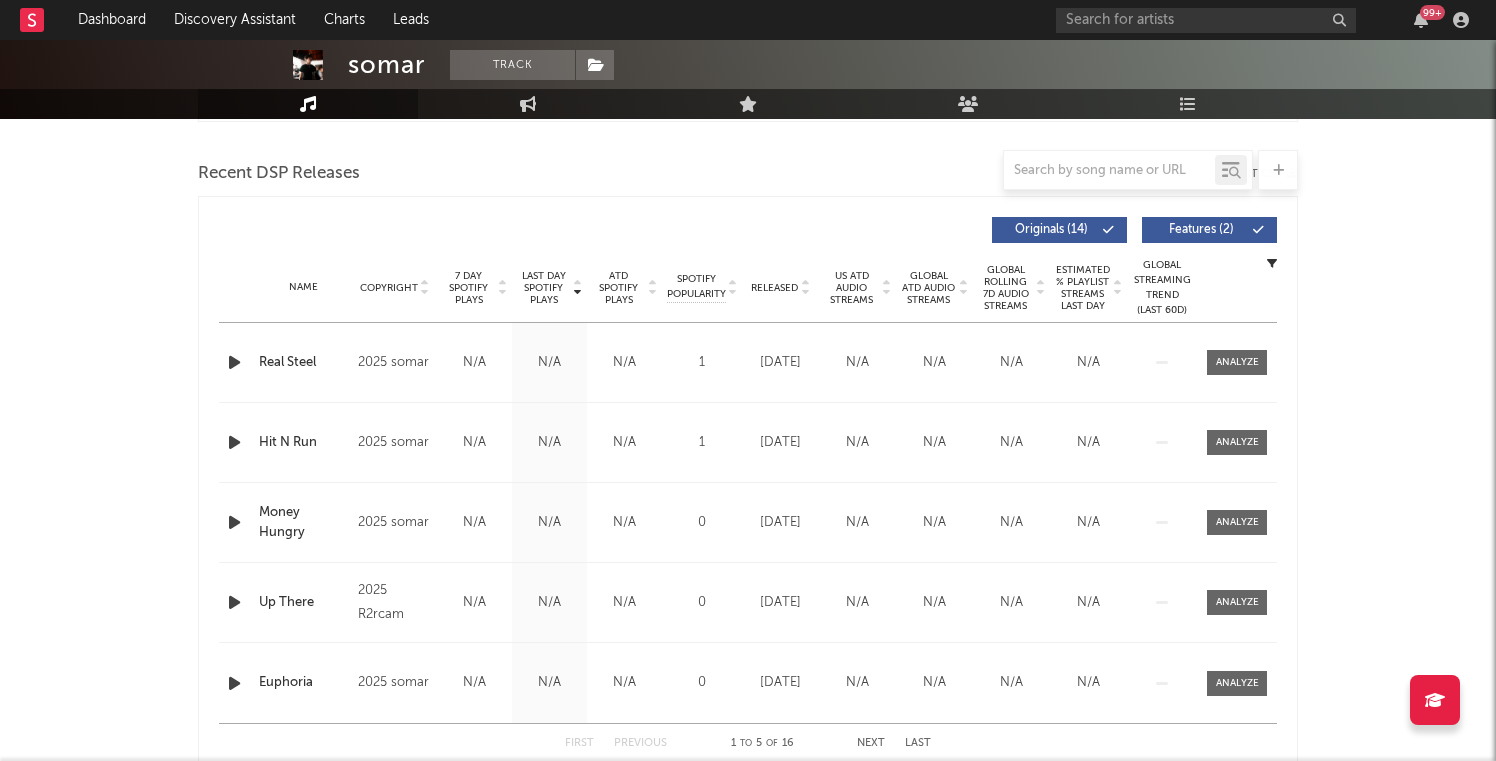
scroll to position [677, 0]
click at [1125, 34] on div "99 +" at bounding box center [1266, 20] width 420 height 40
click at [1109, 25] on input "text" at bounding box center [1206, 20] width 300 height 25
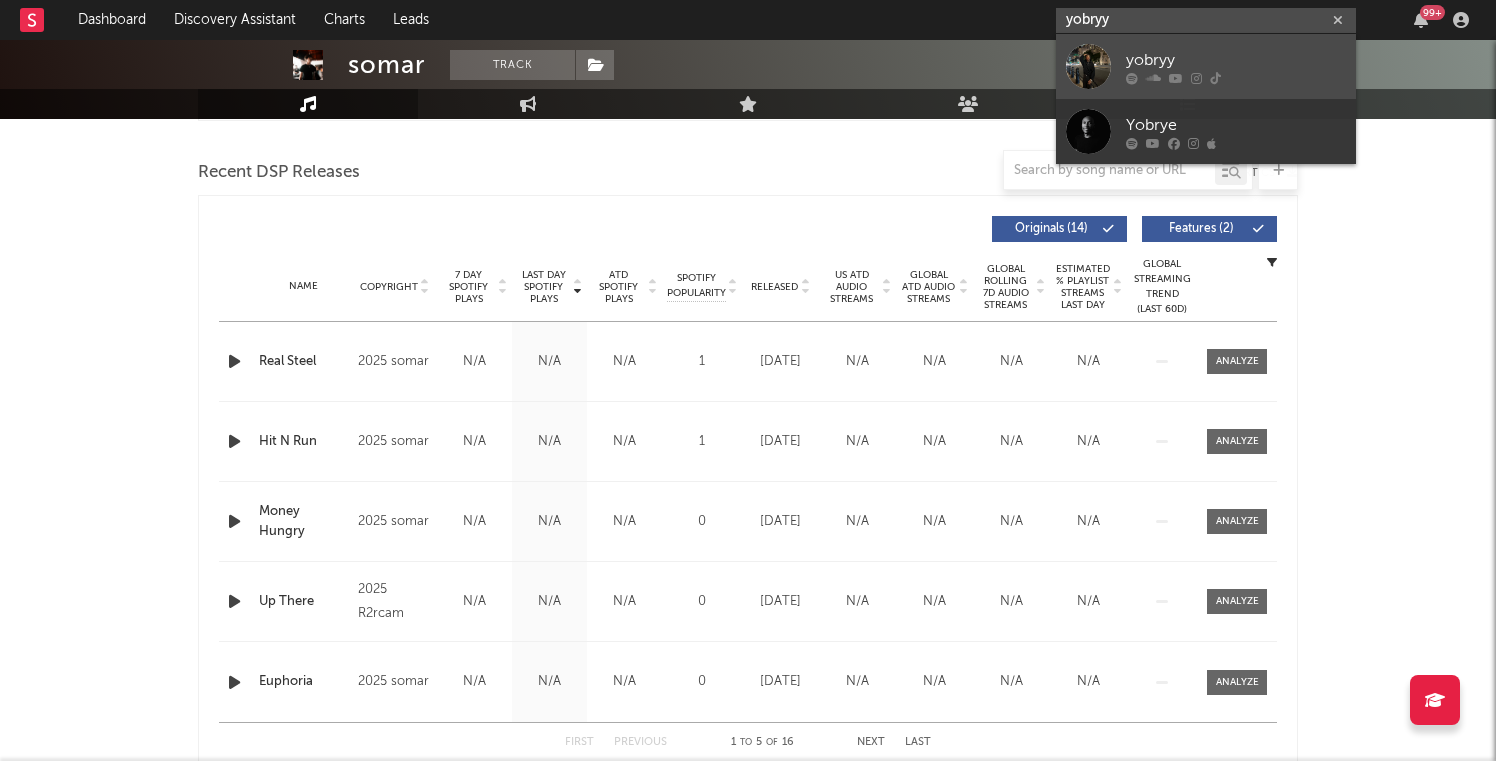
type input "yobryy"
click at [1134, 61] on div "yobryy" at bounding box center [1236, 60] width 220 height 24
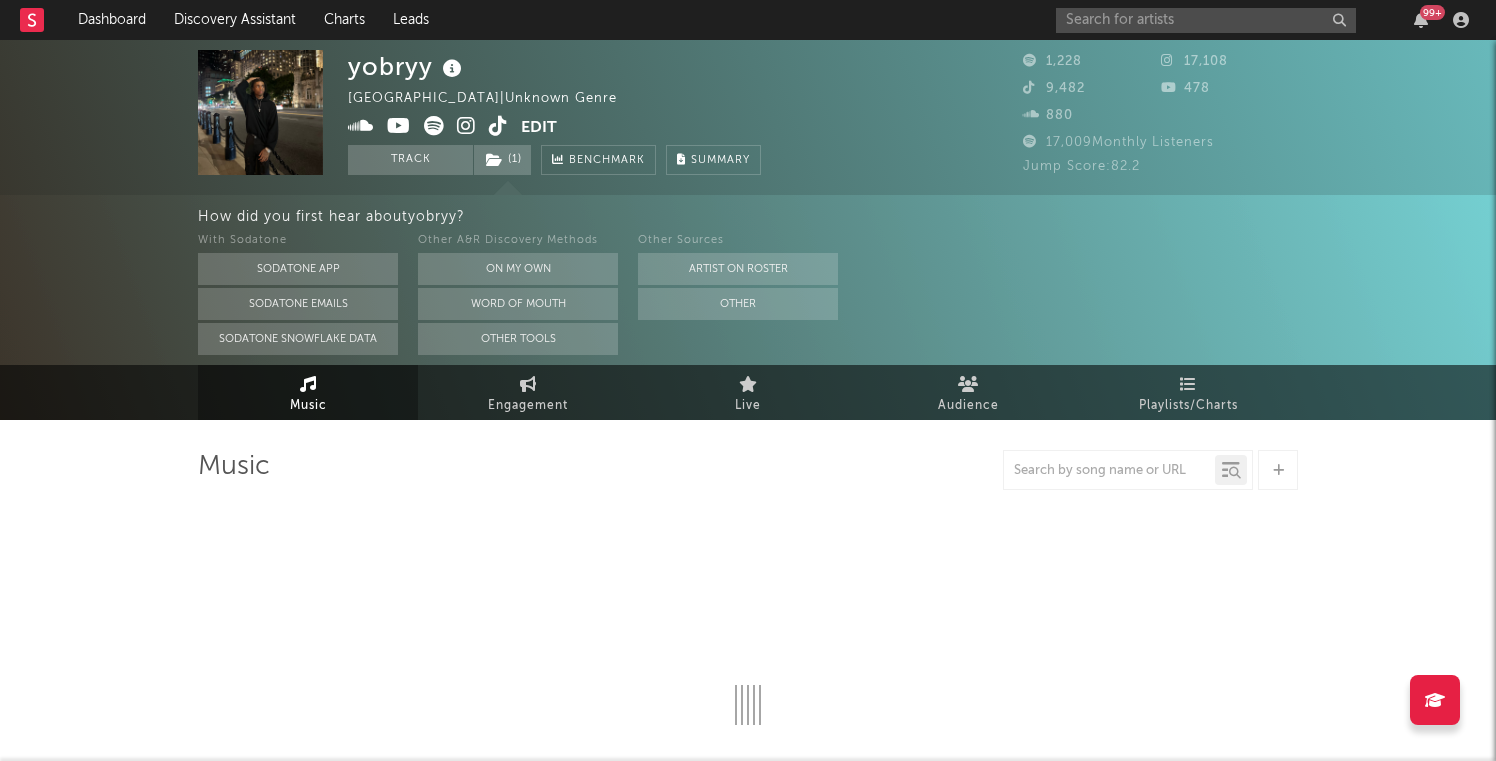
select select "1w"
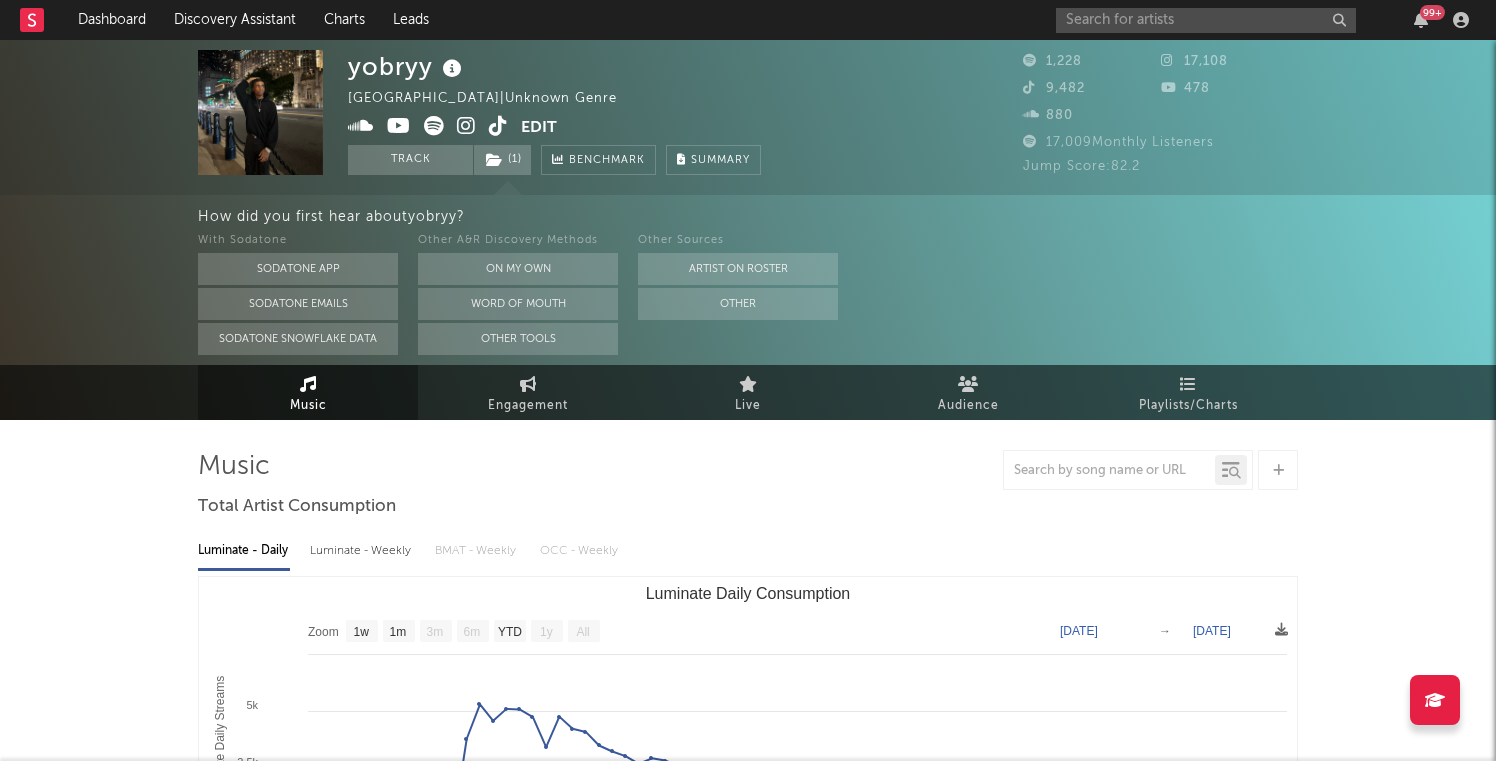
click at [500, 122] on icon at bounding box center [498, 126] width 19 height 20
click at [520, 371] on link "Engagement" at bounding box center [528, 392] width 220 height 55
select select "1w"
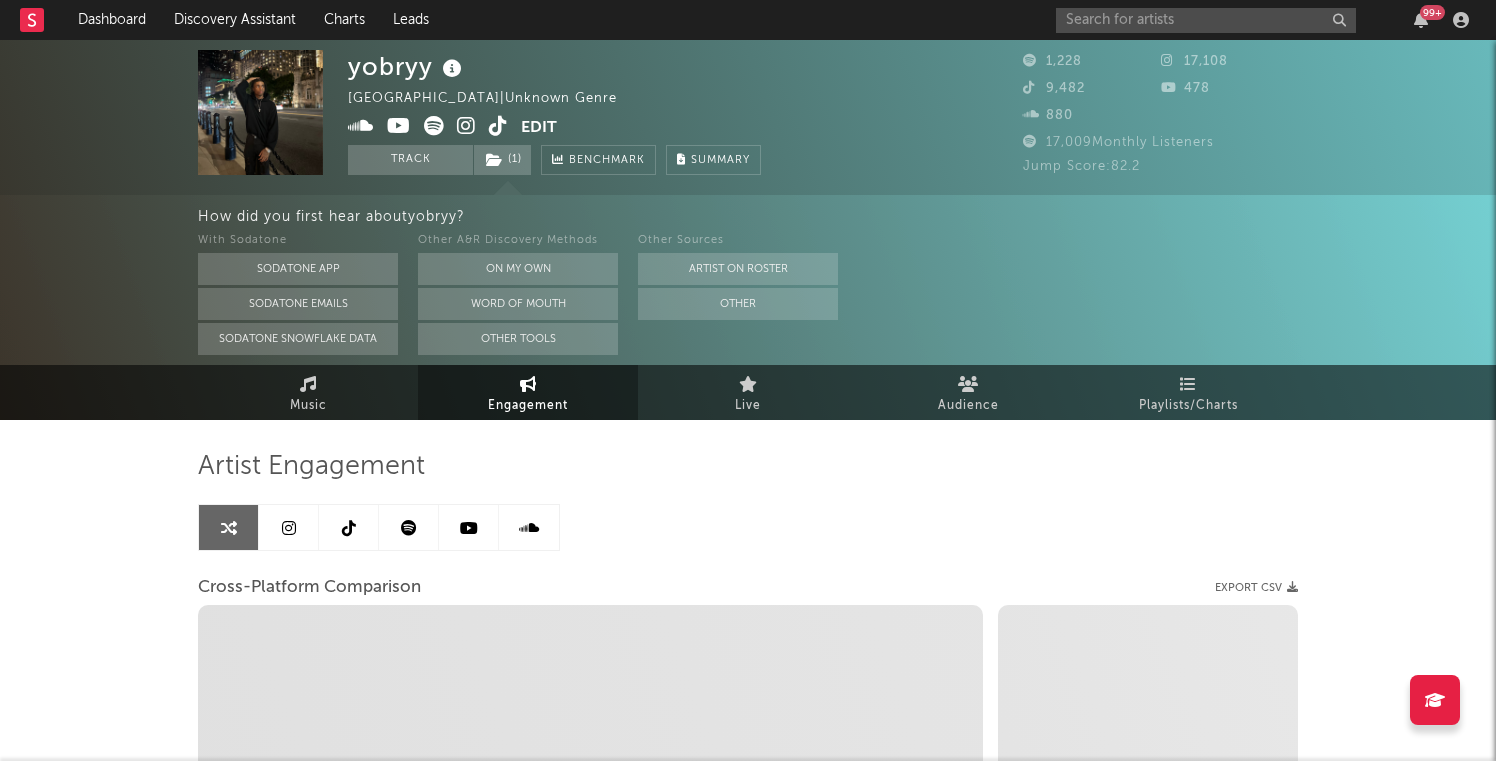
click at [347, 526] on icon at bounding box center [349, 528] width 14 height 16
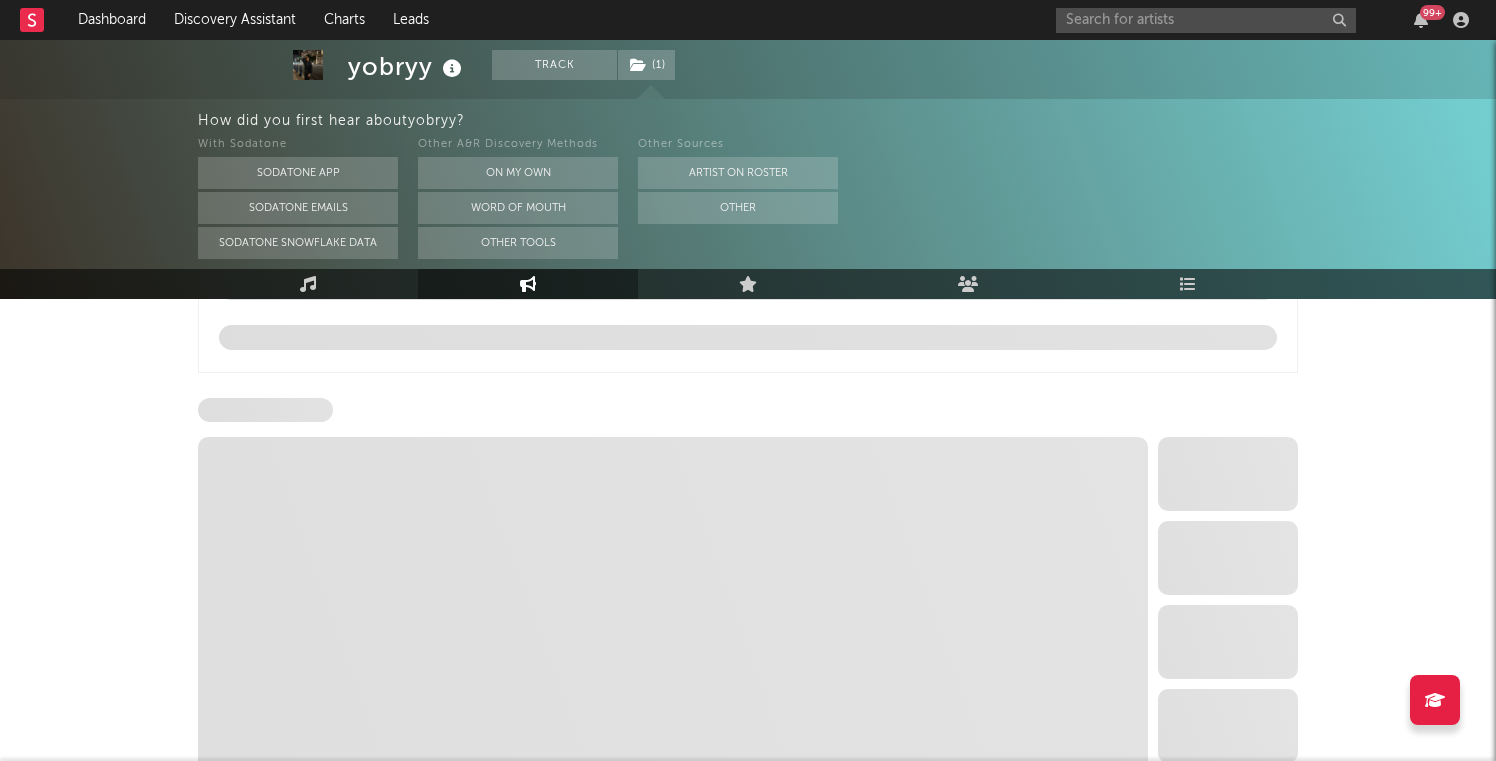
select select "6m"
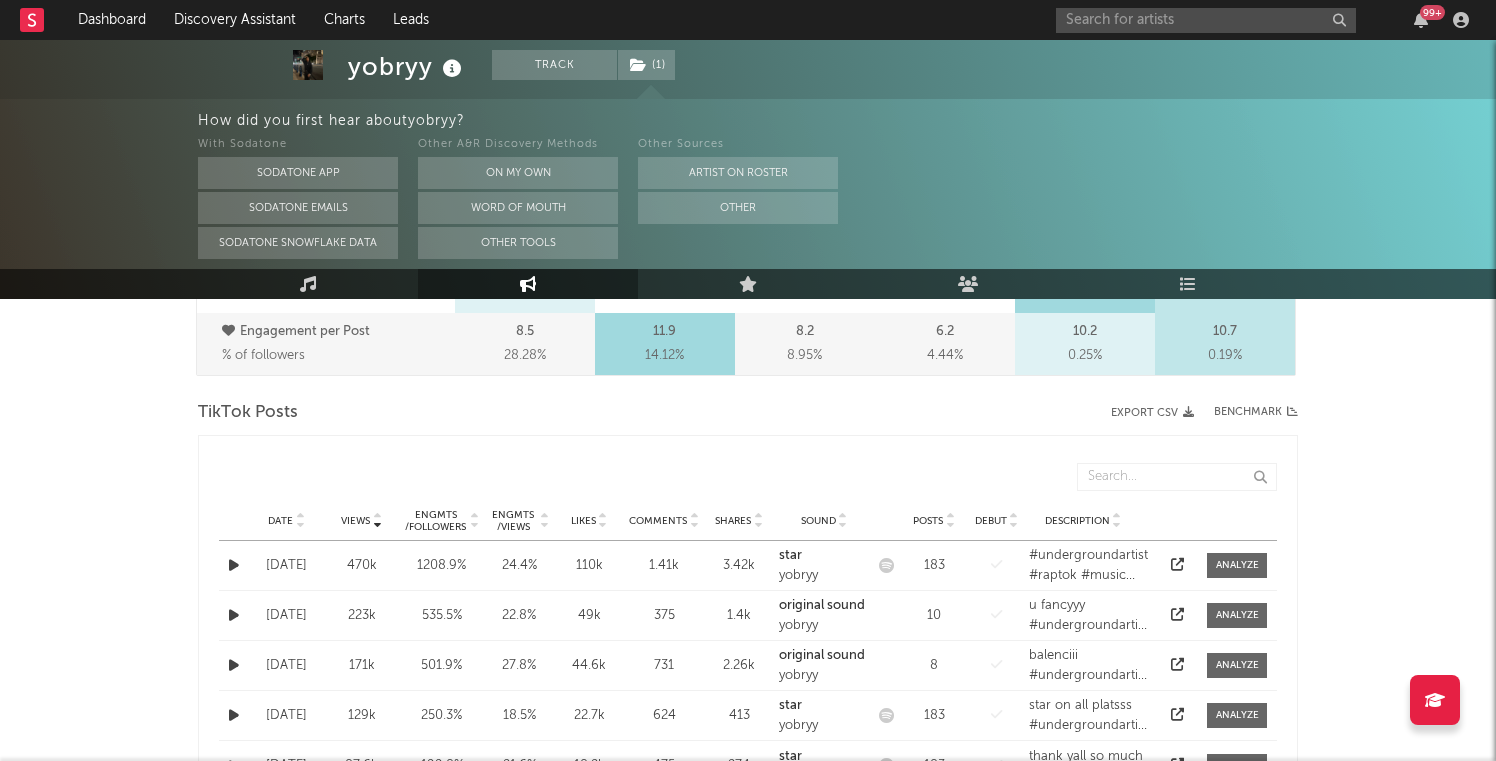
scroll to position [855, 0]
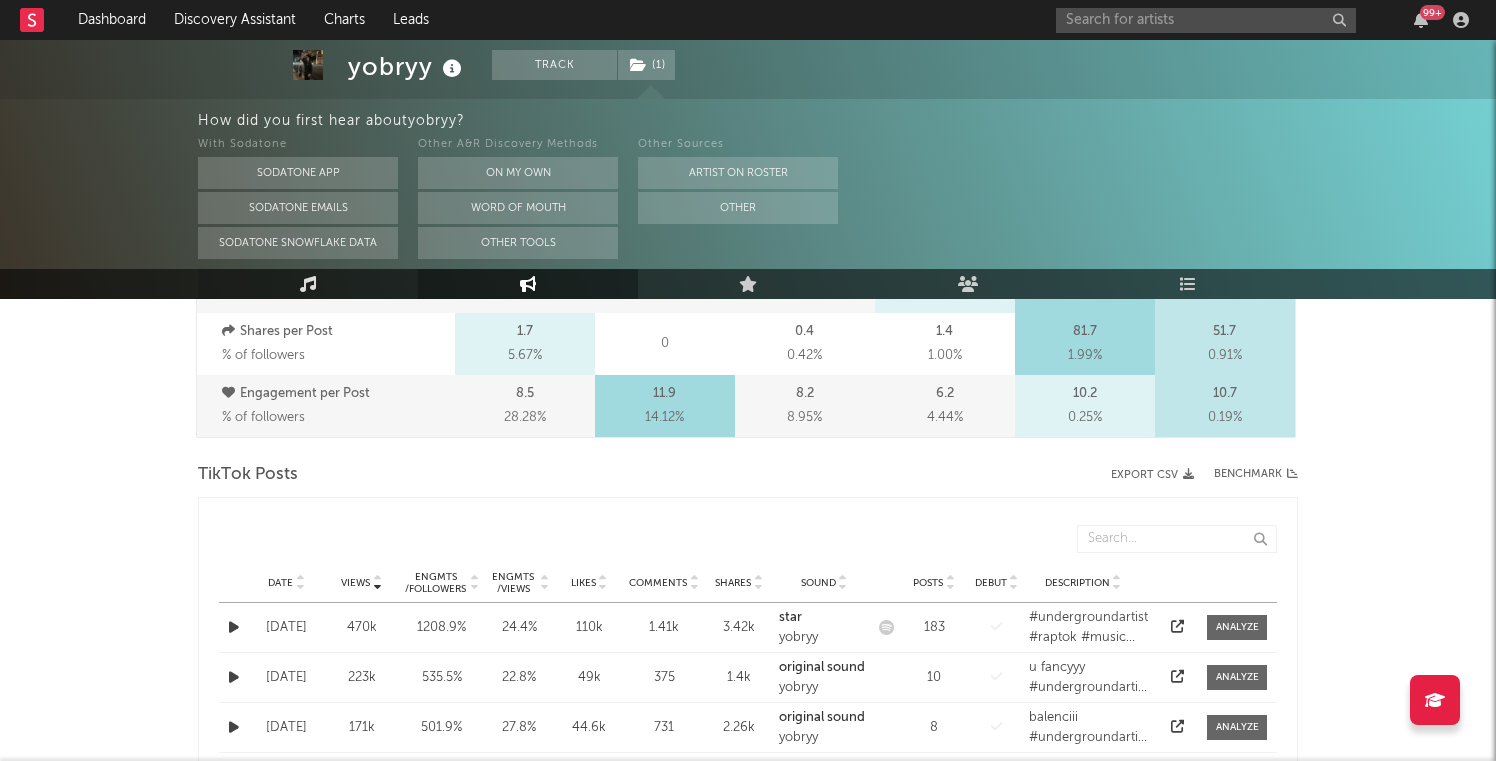
click at [298, 296] on link "Music" at bounding box center [308, 284] width 220 height 30
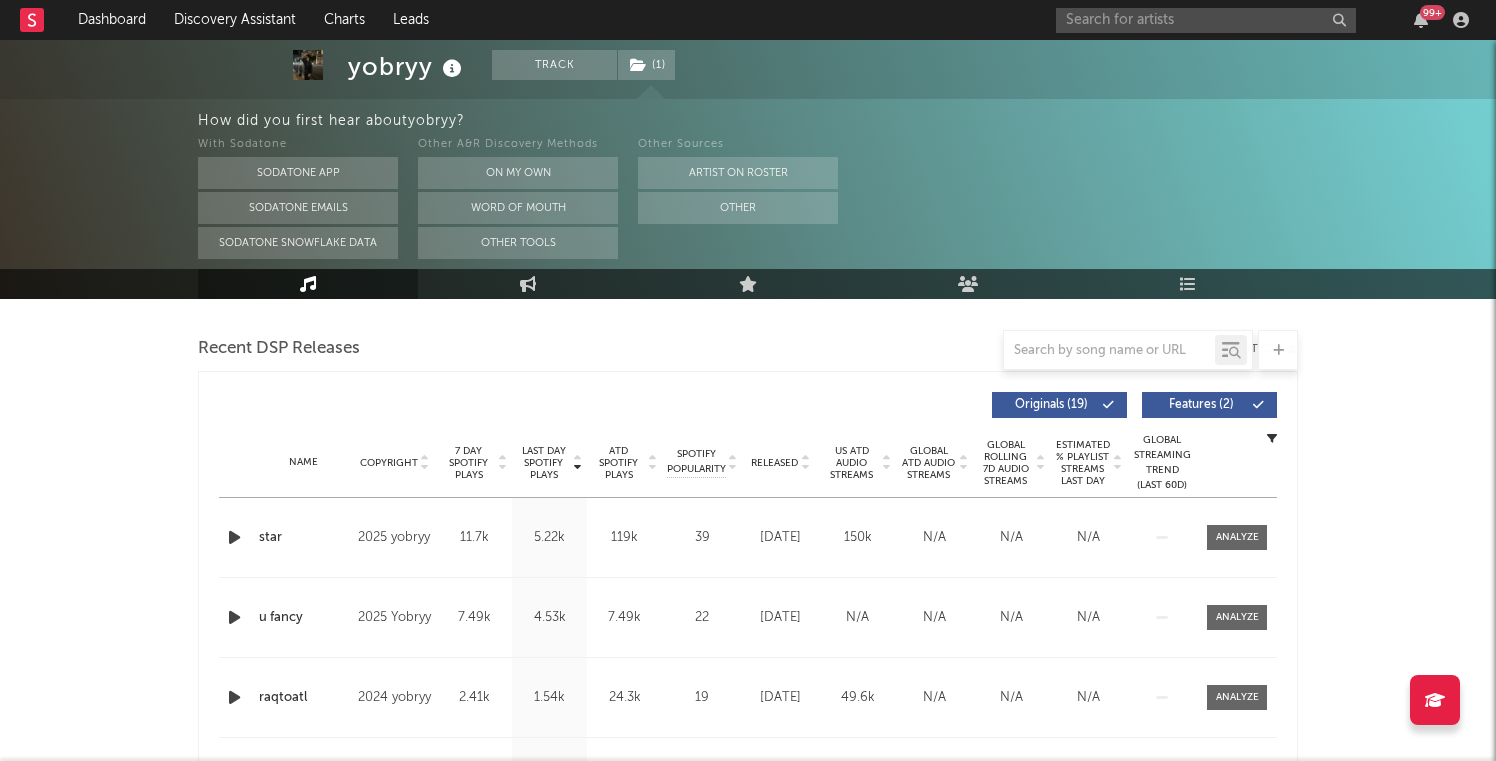
scroll to position [387, 0]
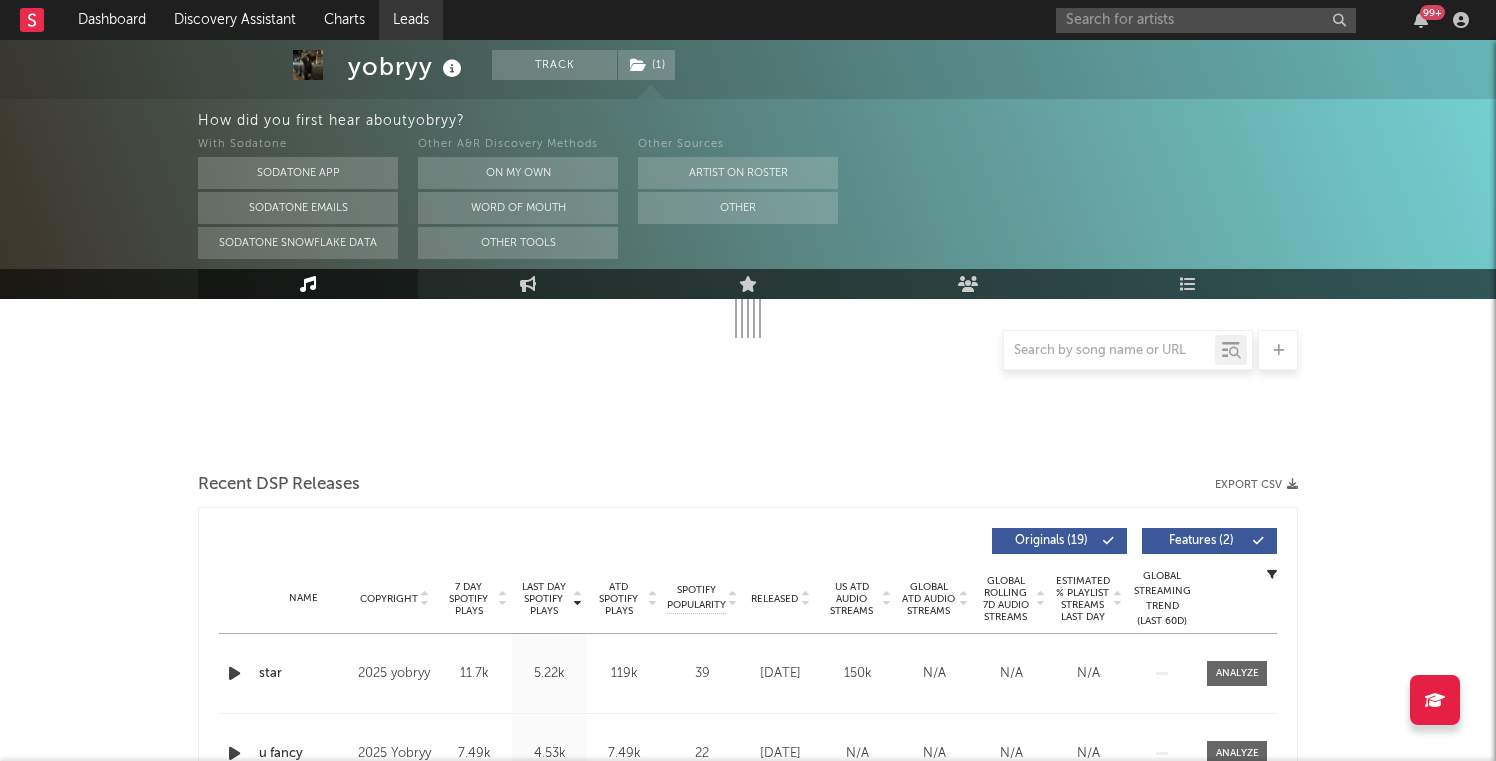
select select "1w"
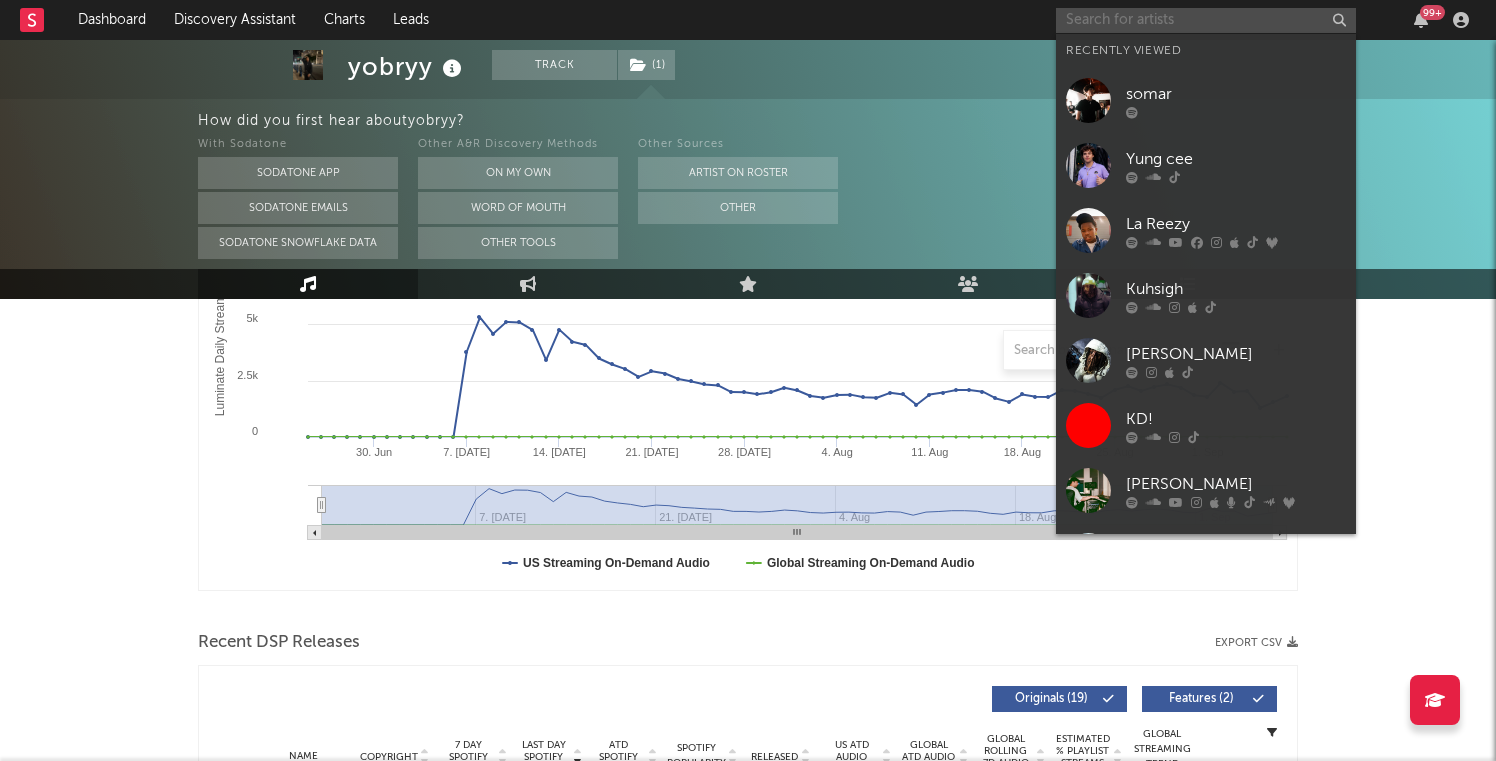
click at [1103, 11] on input "text" at bounding box center [1206, 20] width 300 height 25
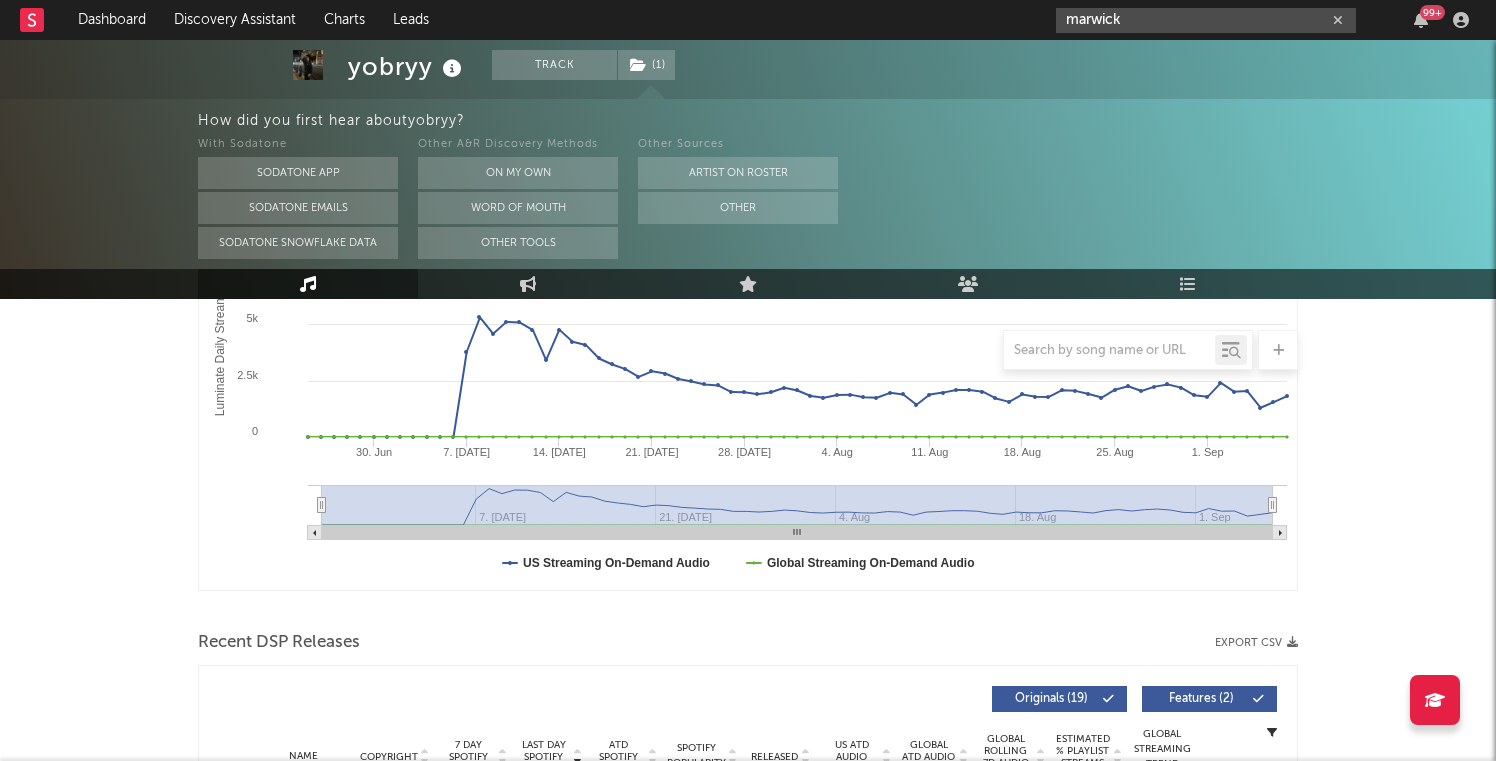
type input "marwick"
drag, startPoint x: 1130, startPoint y: 9, endPoint x: 980, endPoint y: 21, distance: 150.4
click at [980, 21] on nav "Dashboard Discovery Assistant Charts Leads marwick 99 +" at bounding box center [748, 20] width 1496 height 40
drag, startPoint x: 1129, startPoint y: 15, endPoint x: 977, endPoint y: 10, distance: 152.0
click at [977, 10] on nav "Dashboard Discovery Assistant Charts Leads marwick 99 +" at bounding box center [748, 20] width 1496 height 40
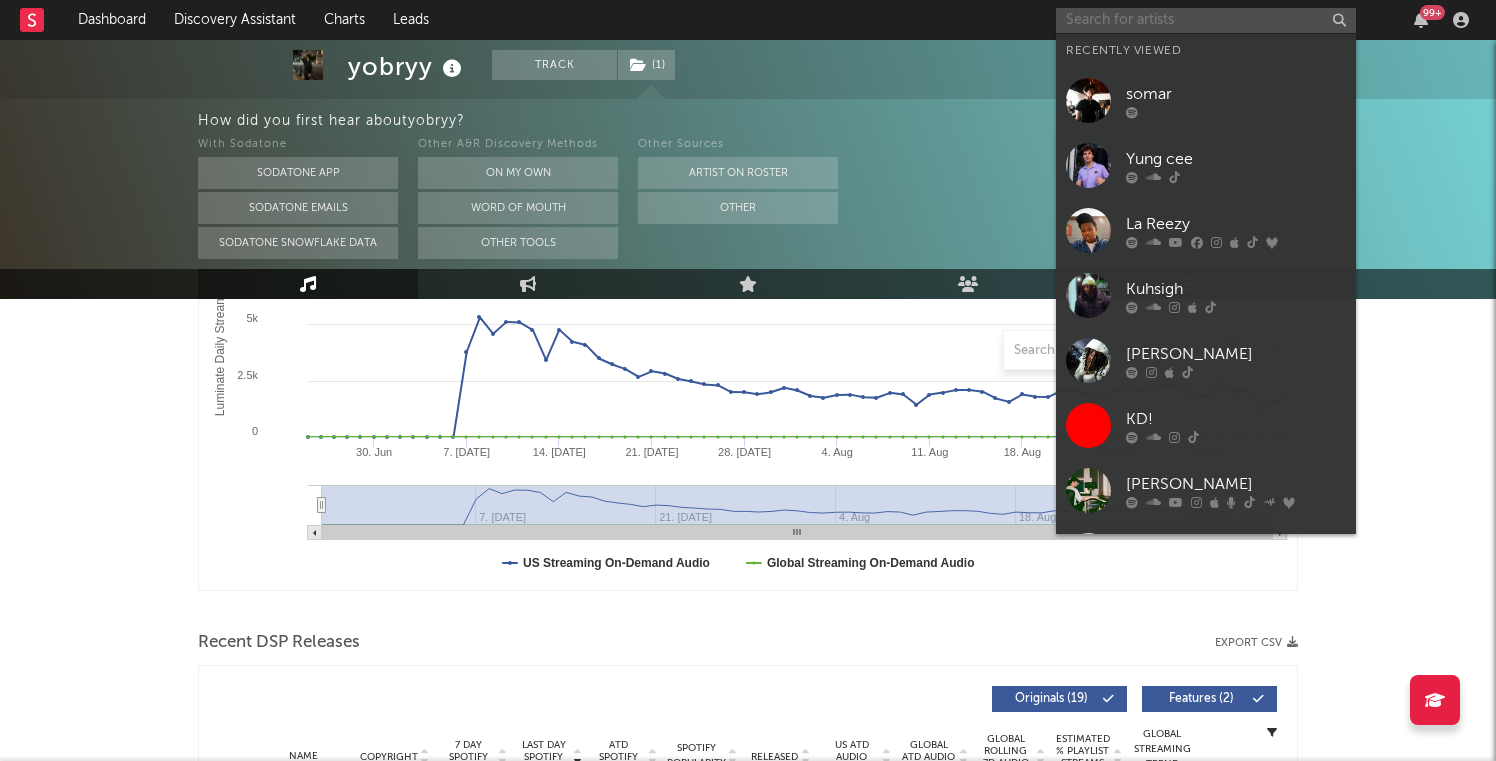
paste input "https://www.tiktok.com/@hiwickee"
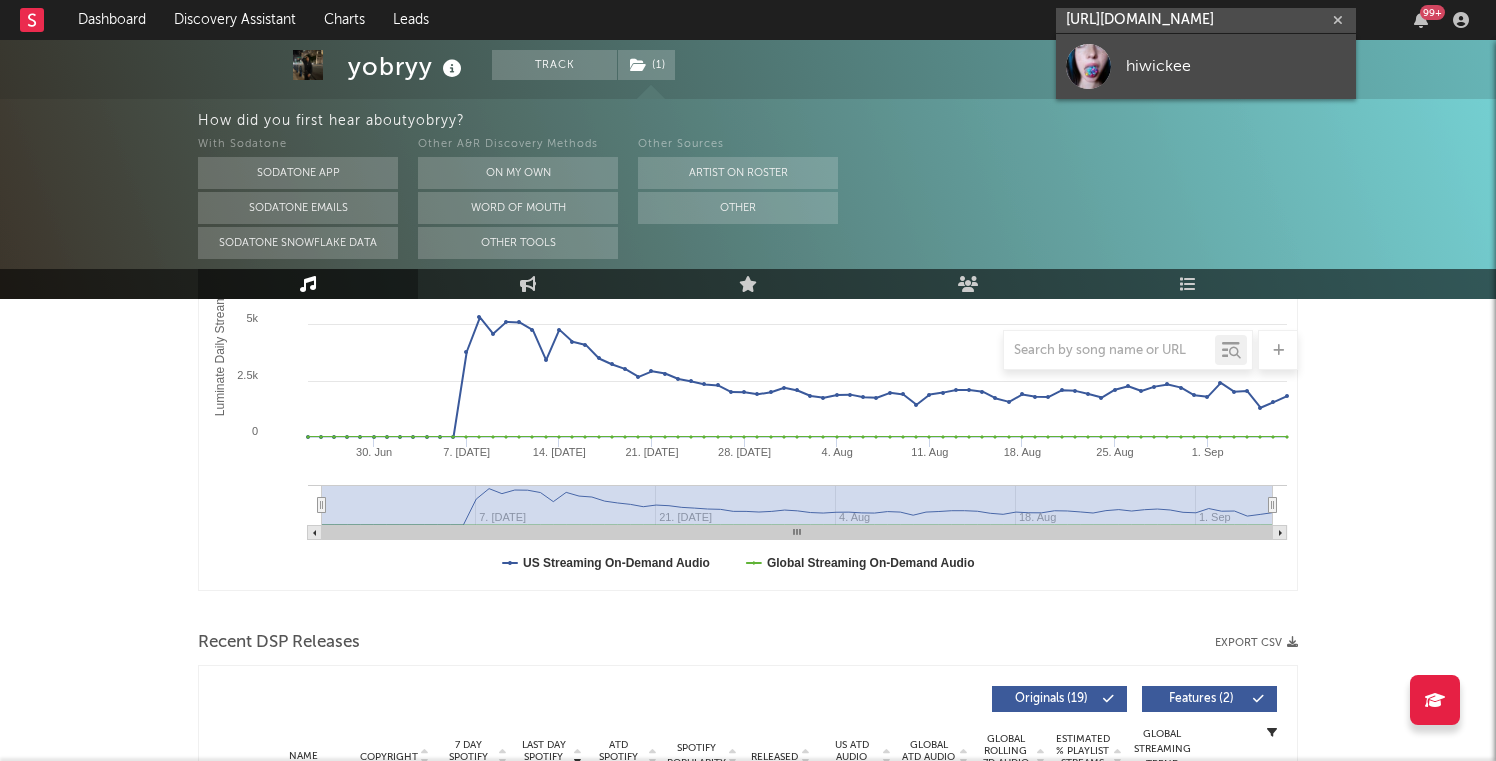
type input "https://www.tiktok.com/@hiwickee"
click at [1132, 78] on link "hiwickee" at bounding box center [1206, 66] width 300 height 65
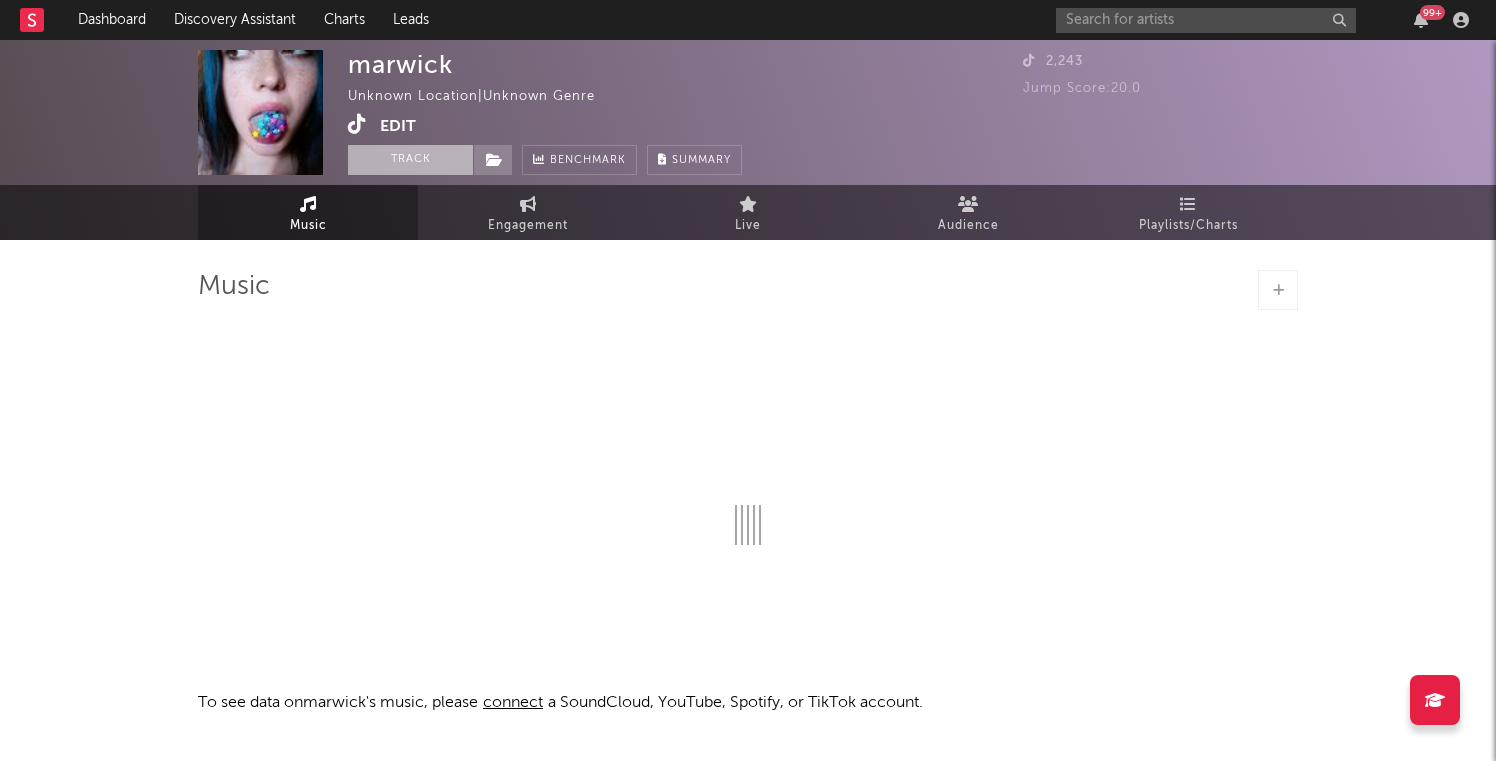
select select "1w"
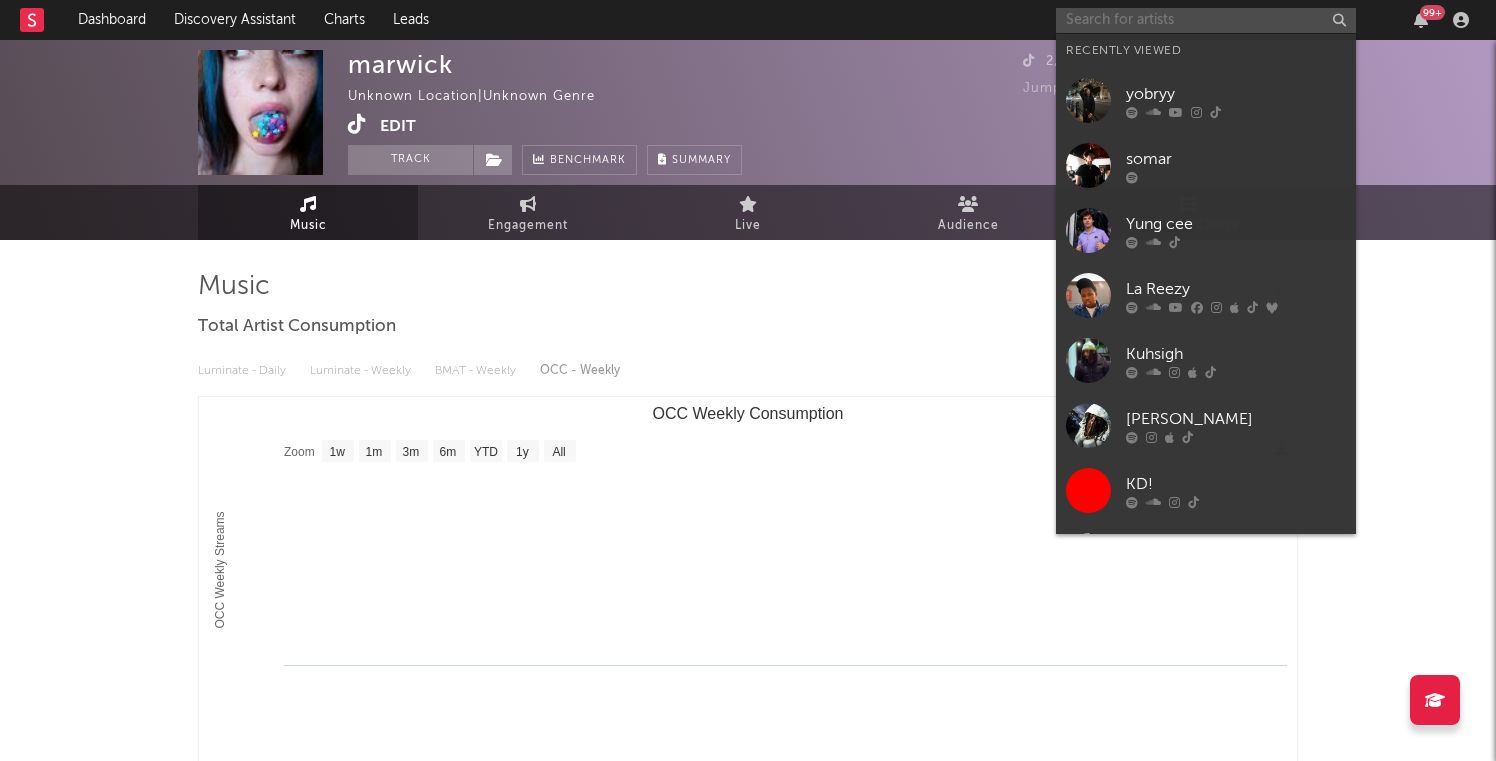
click at [1109, 15] on input "text" at bounding box center [1206, 20] width 300 height 25
paste input "https://open.spotify.com/artist/7pmKCgWtiOC7rzCRS3W2x1"
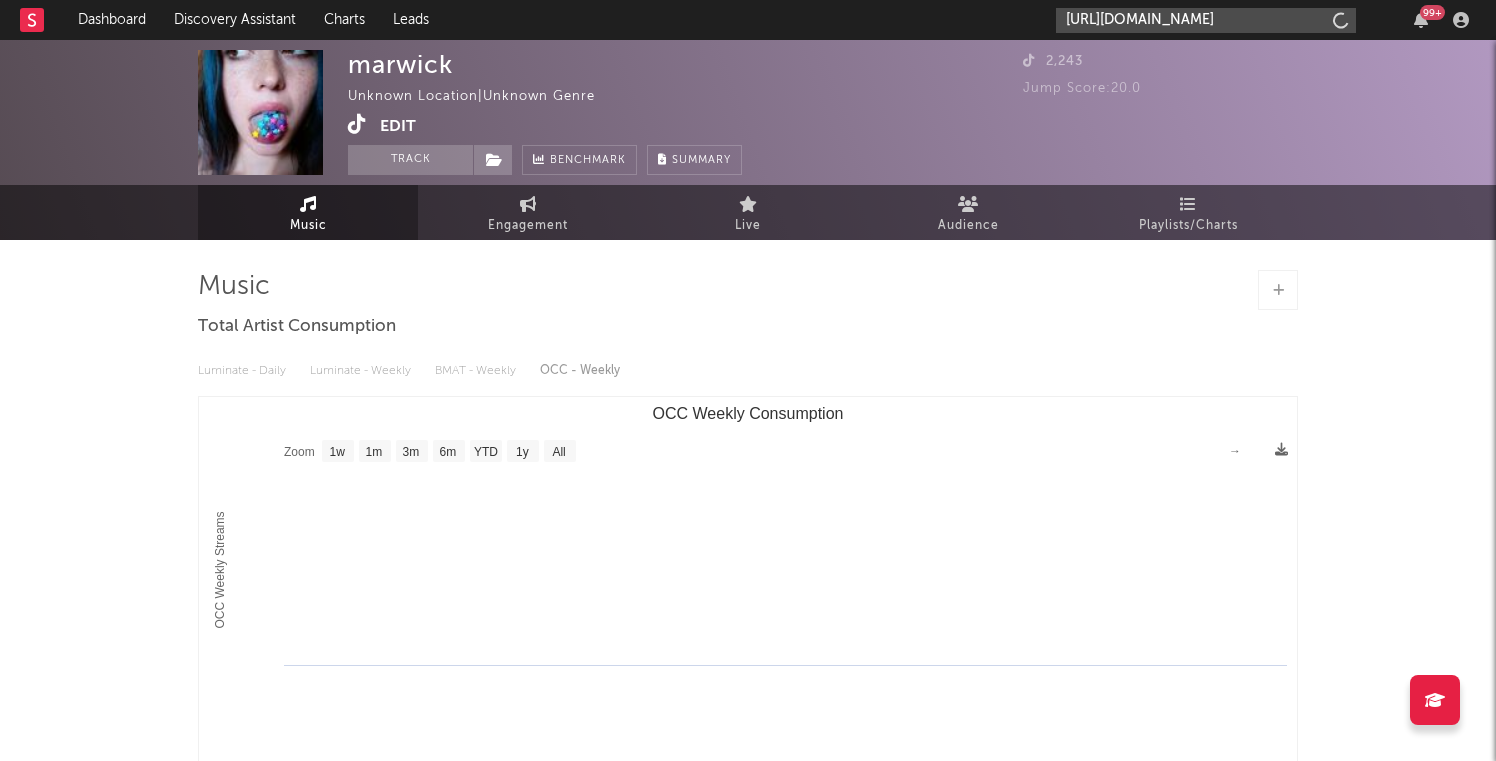
scroll to position [0, 129]
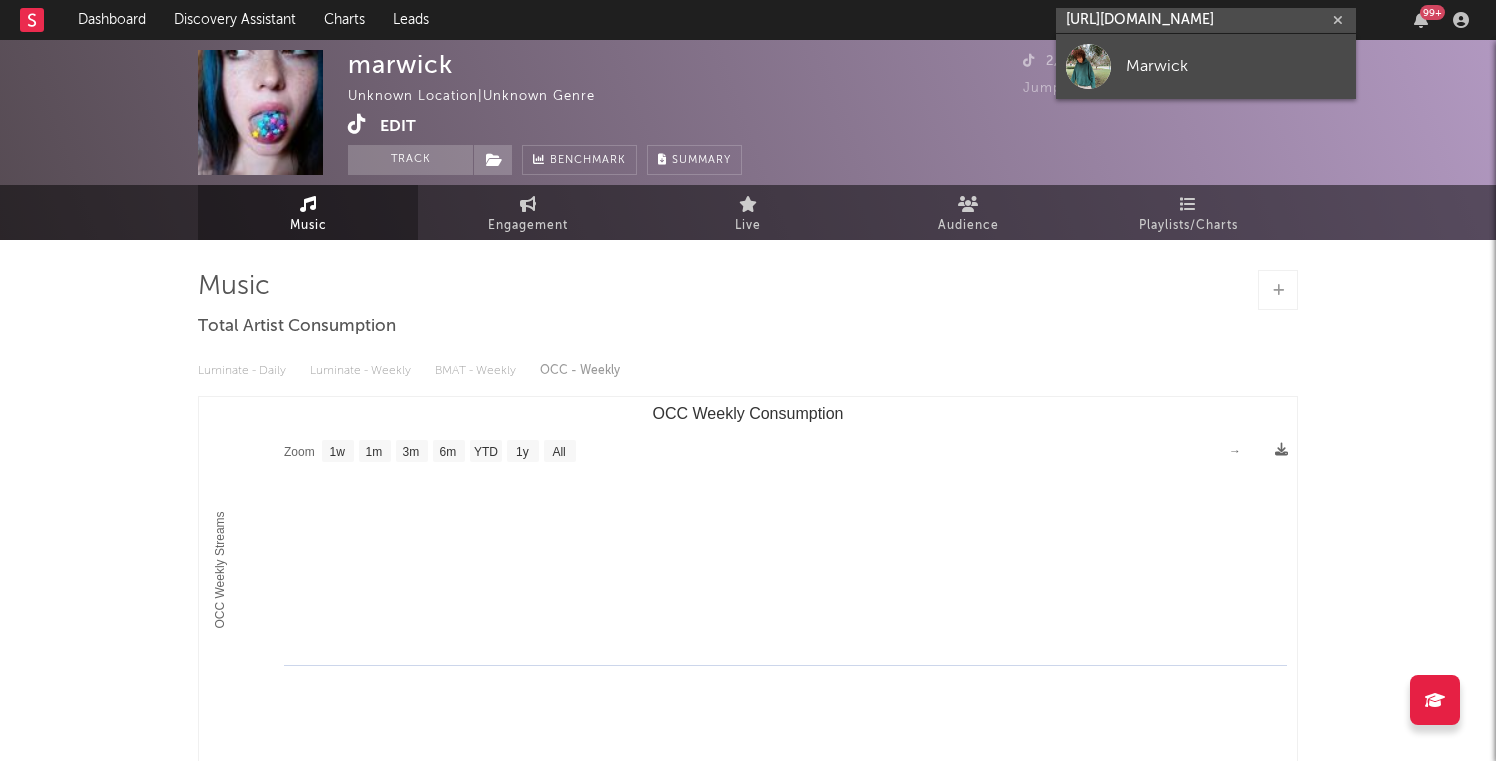
type input "https://open.spotify.com/artist/7pmKCgWtiOC7rzCRS3W2x1"
click at [1096, 72] on div at bounding box center [1088, 66] width 45 height 45
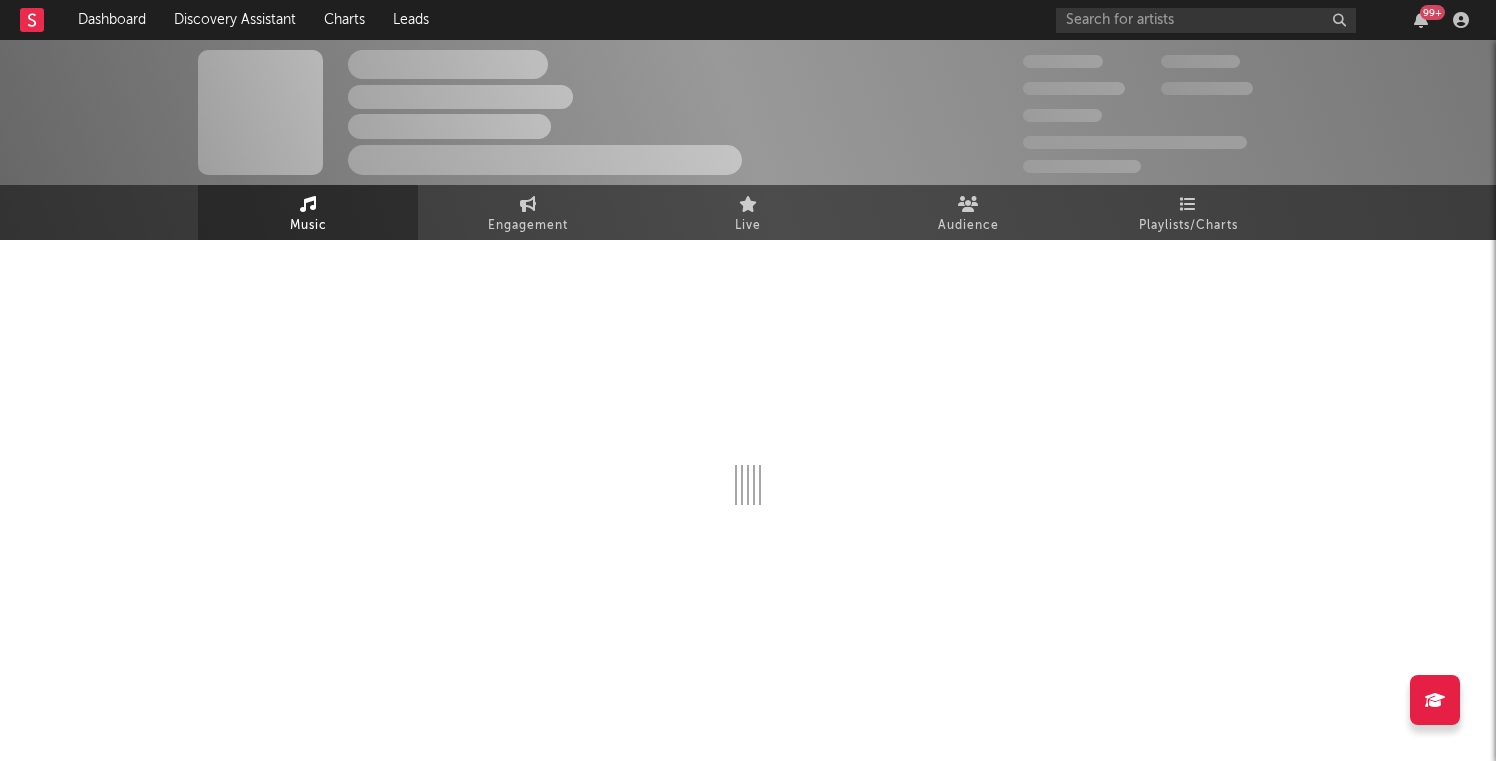
select select "1w"
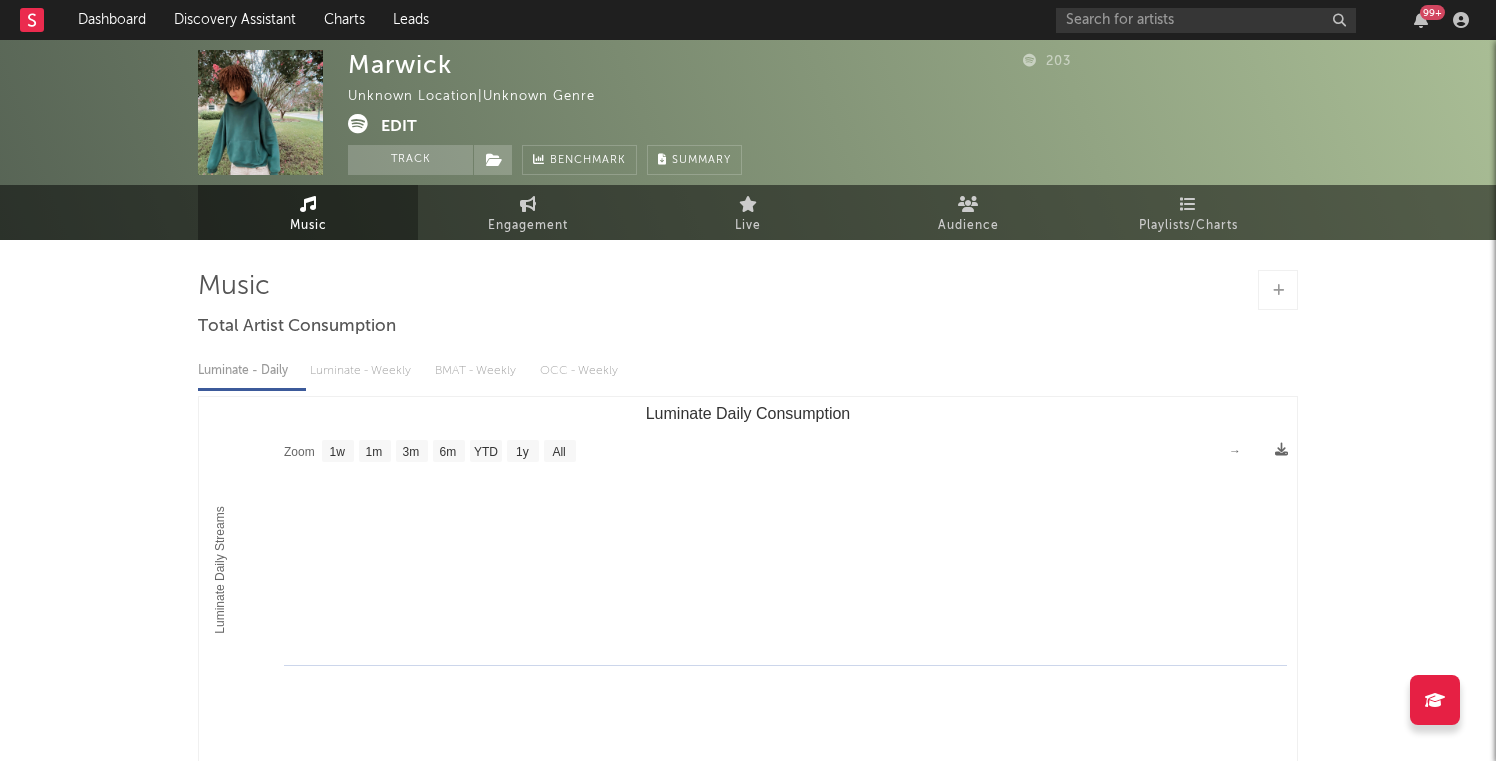
click at [386, 121] on button "Edit" at bounding box center [399, 126] width 36 height 25
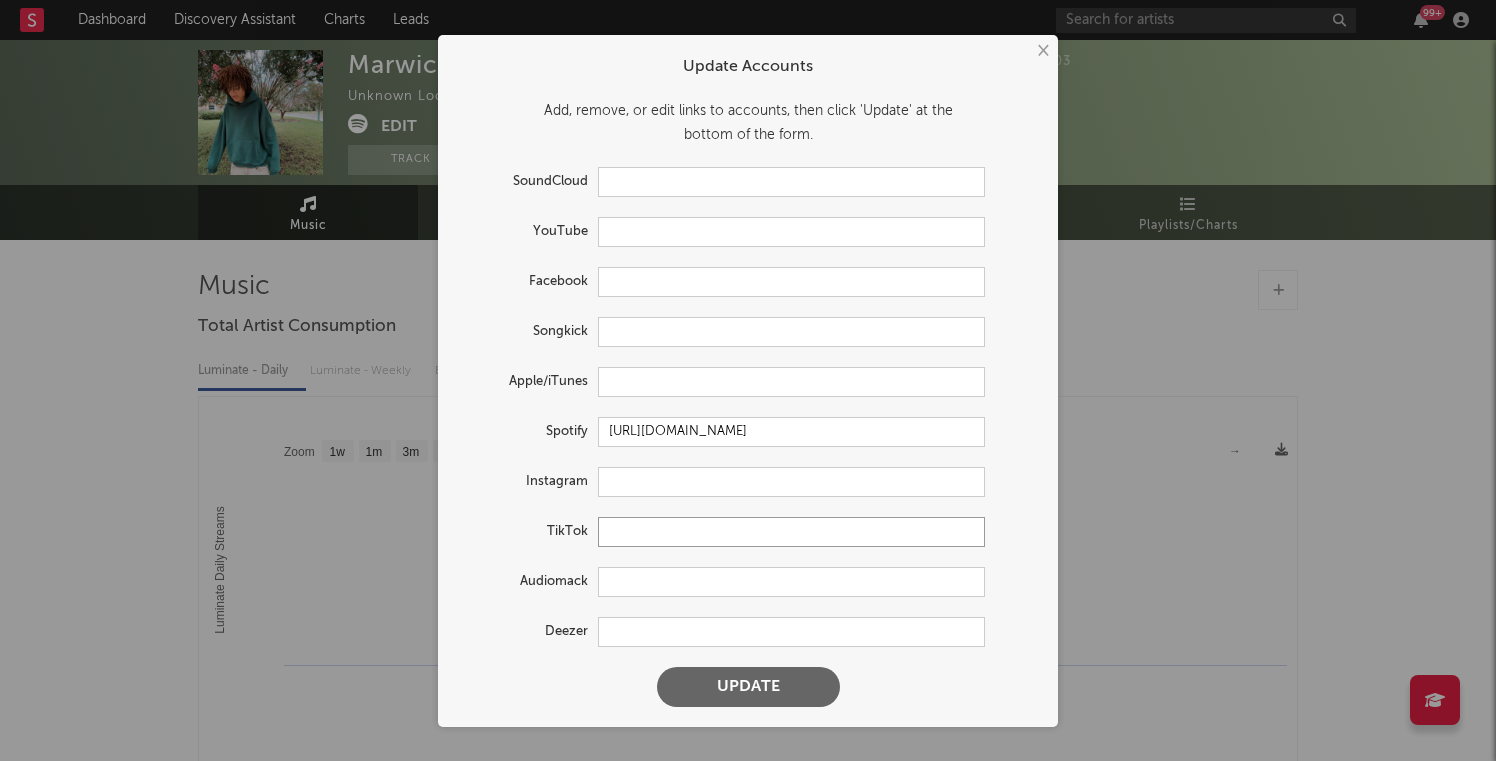
click at [615, 531] on input "text" at bounding box center [791, 532] width 387 height 30
paste input "https://www.tiktok.com/@hiwickee"
type input "https://www.tiktok.com/@hiwickee"
click at [657, 667] on button "Update" at bounding box center [748, 687] width 183 height 40
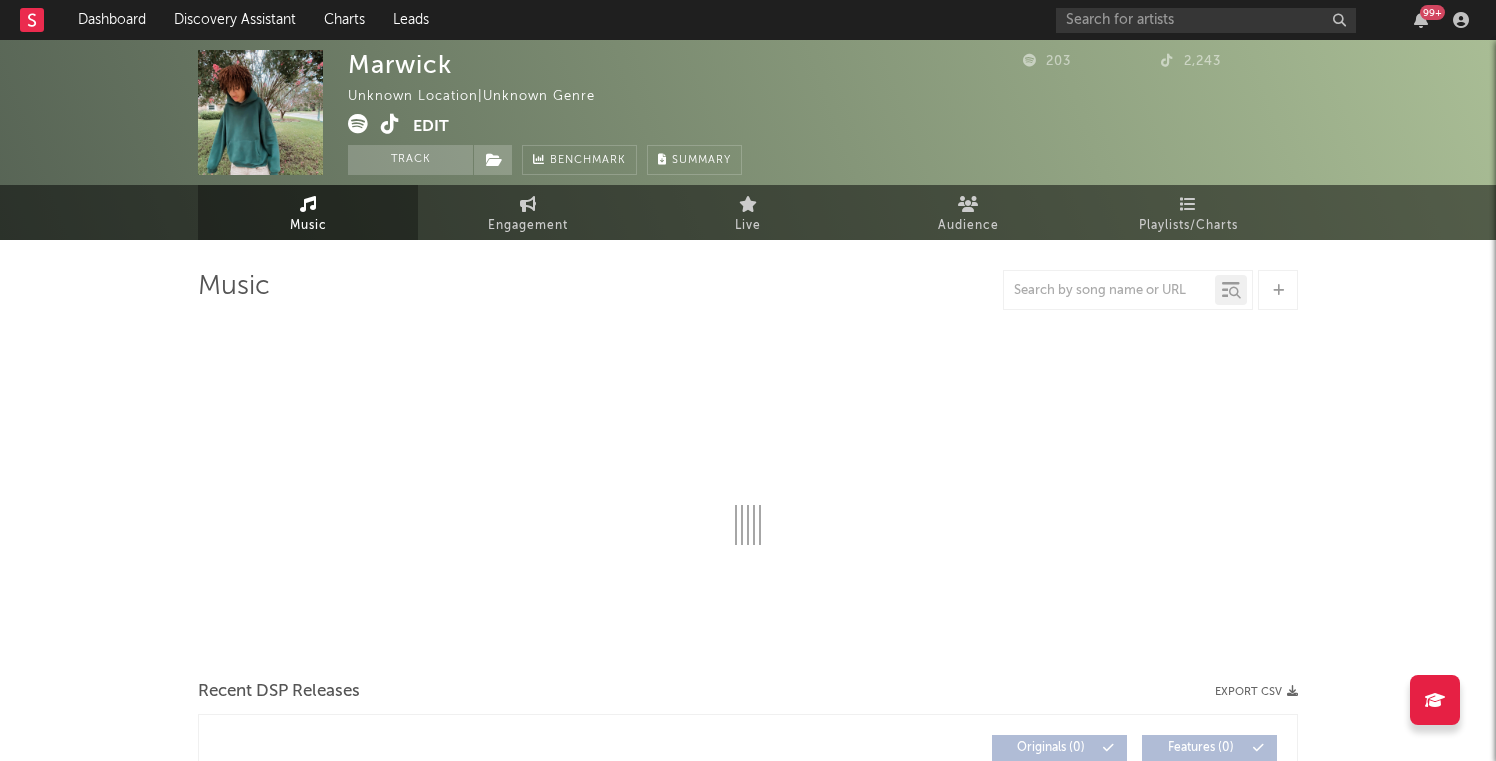
select select "1w"
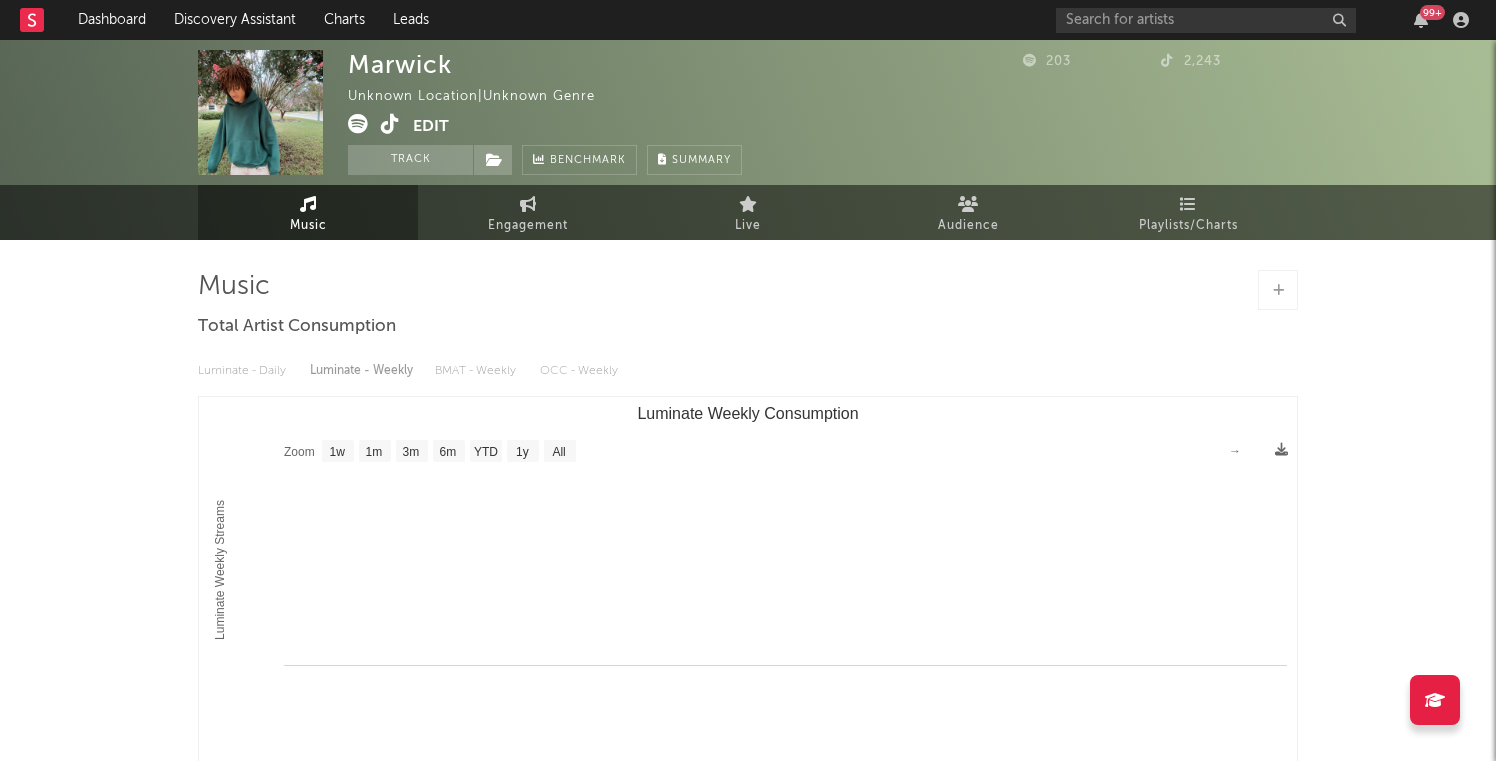
click at [427, 117] on button "Edit" at bounding box center [431, 126] width 36 height 25
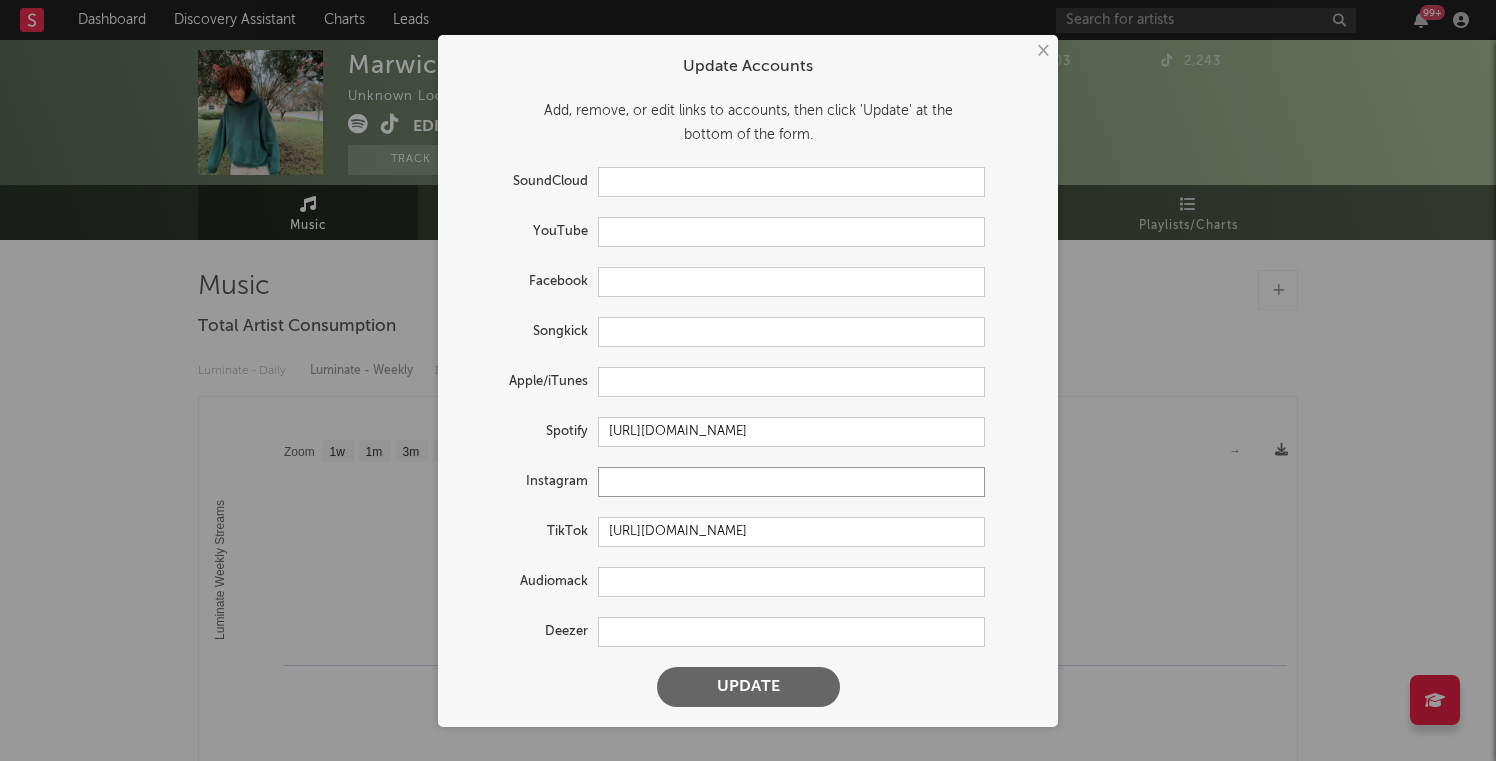
click at [680, 480] on input "text" at bounding box center [791, 482] width 387 height 30
paste input "https://www.instagram.com/hiwicke/"
type input "https://www.instagram.com/hiwicke/"
click at [657, 667] on button "Update" at bounding box center [748, 687] width 183 height 40
select select "1w"
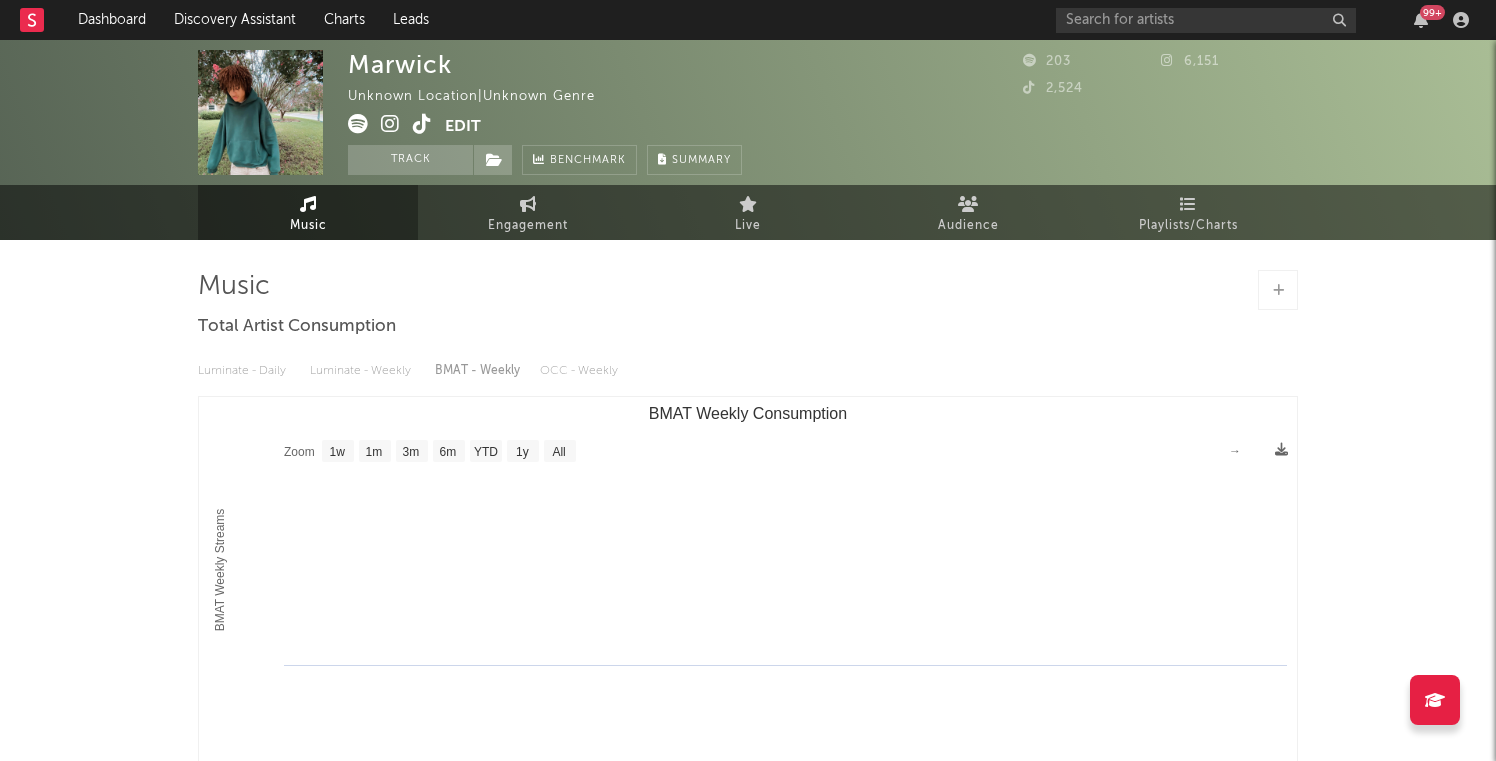
click at [1273, 290] on icon at bounding box center [1278, 290] width 11 height 13
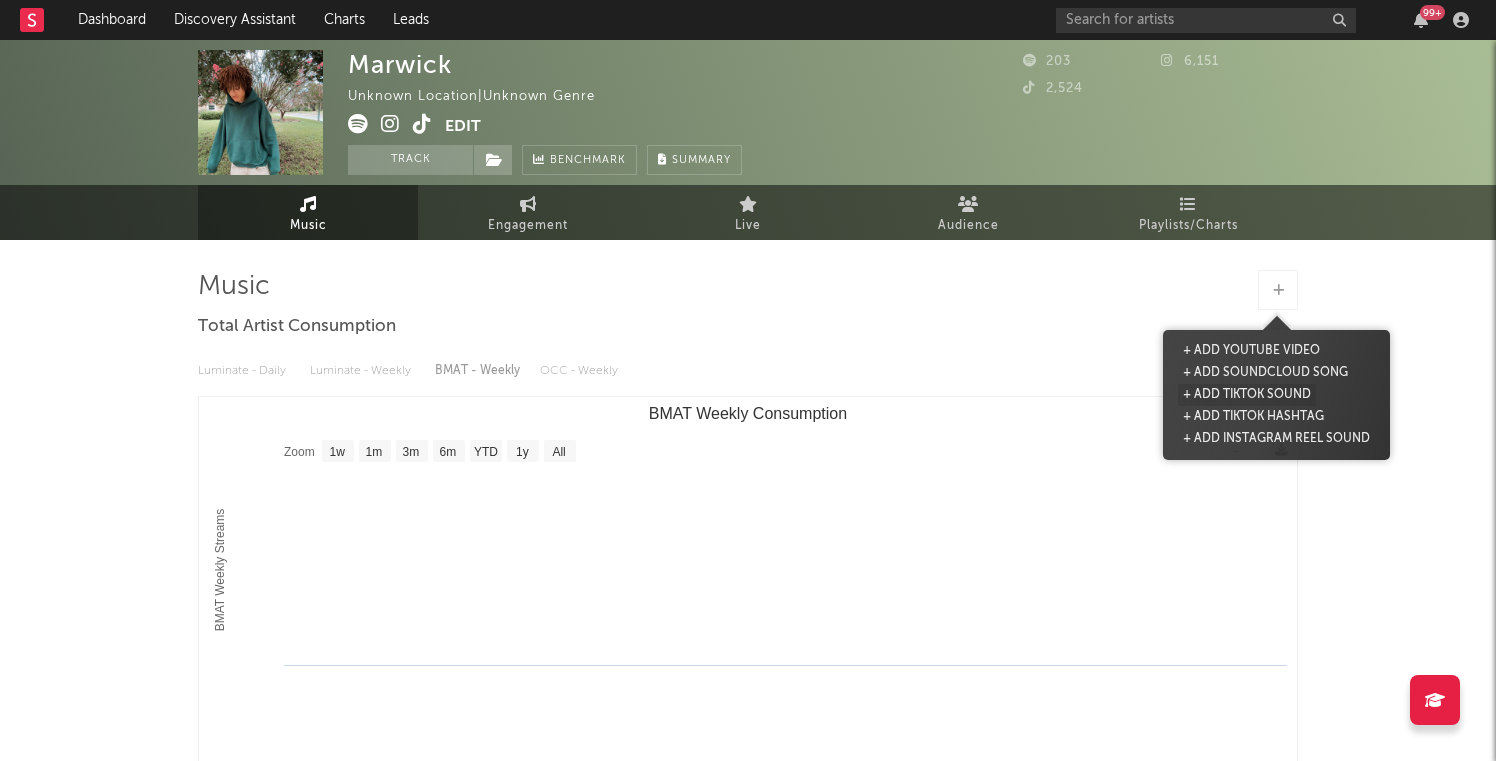
click at [1251, 395] on button "+ Add TikTok Sound" at bounding box center [1247, 395] width 138 height 22
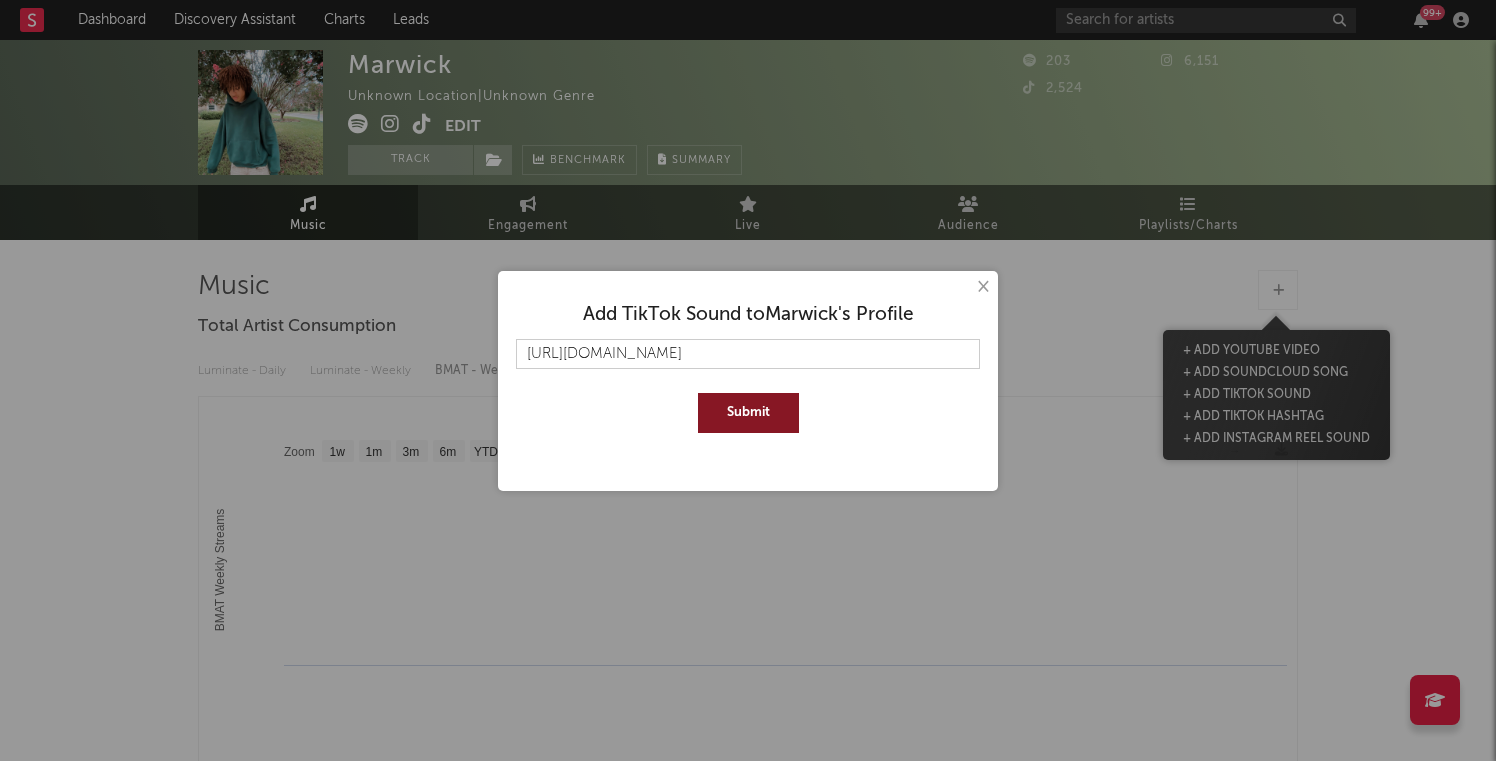
type input "https://www.tiktok.com/music/splat-7547167747093432336"
click at [698, 393] on button "Submit" at bounding box center [748, 413] width 101 height 40
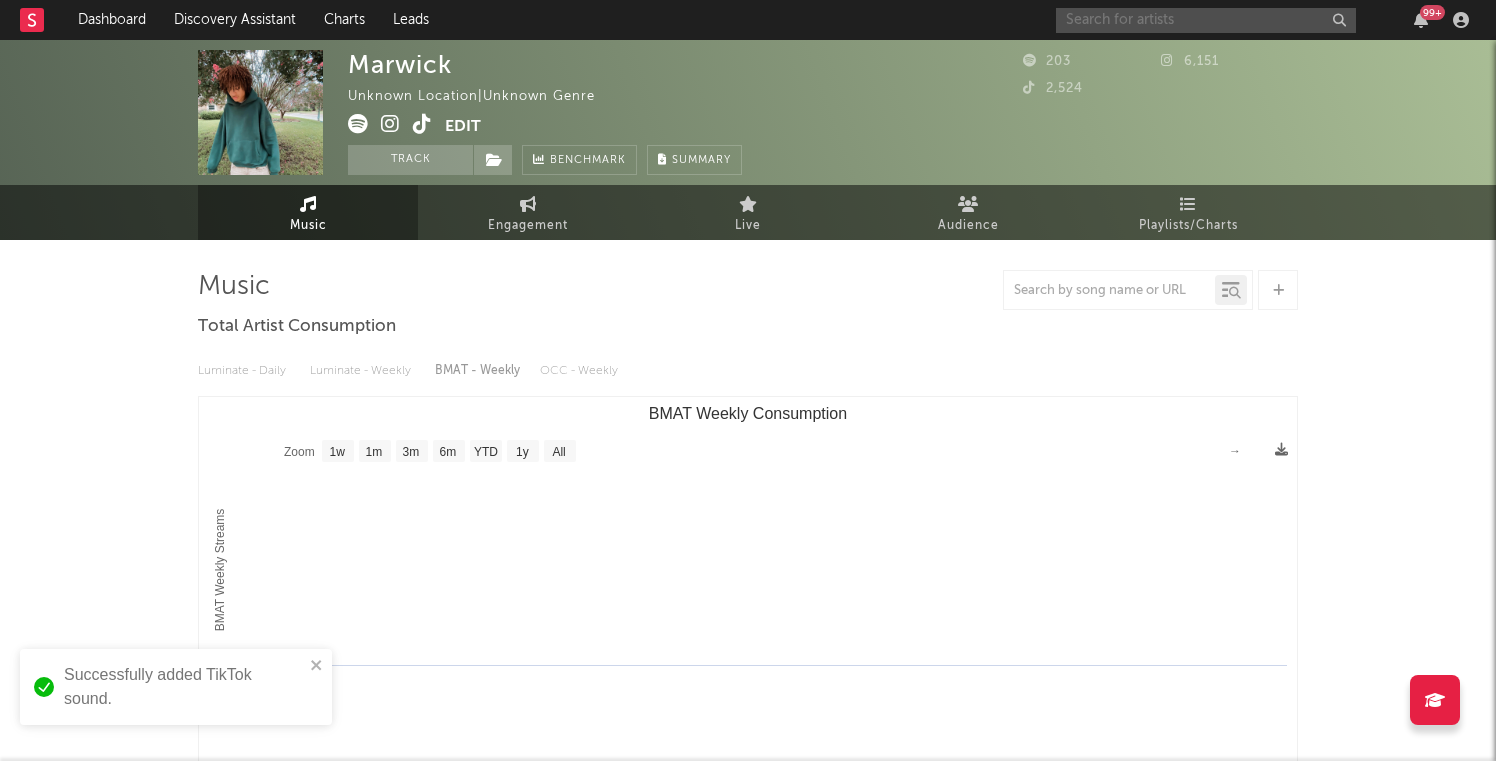
click at [1109, 25] on input "text" at bounding box center [1206, 20] width 300 height 25
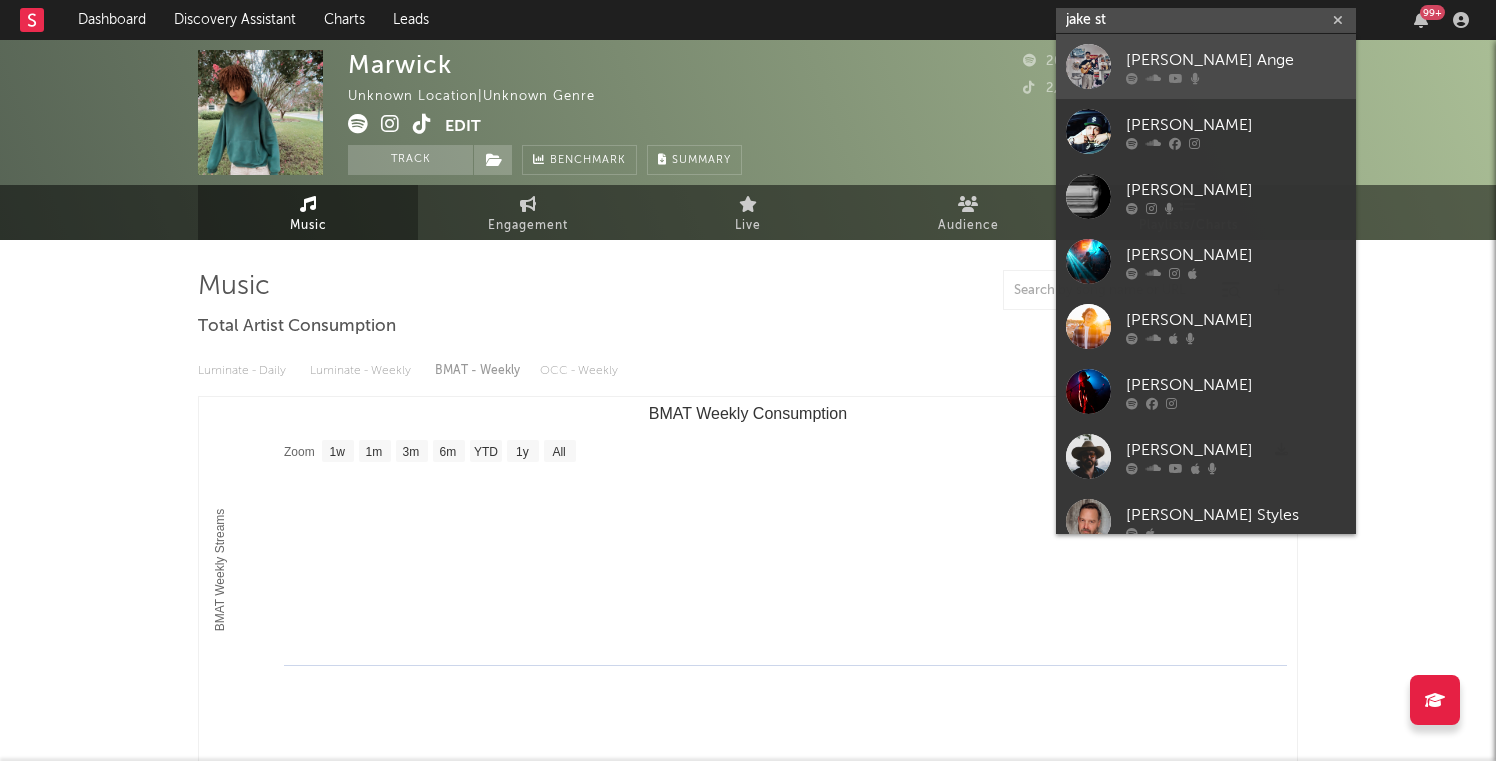
type input "jake st"
click at [1213, 63] on div "Jake St Ange" at bounding box center [1236, 60] width 220 height 24
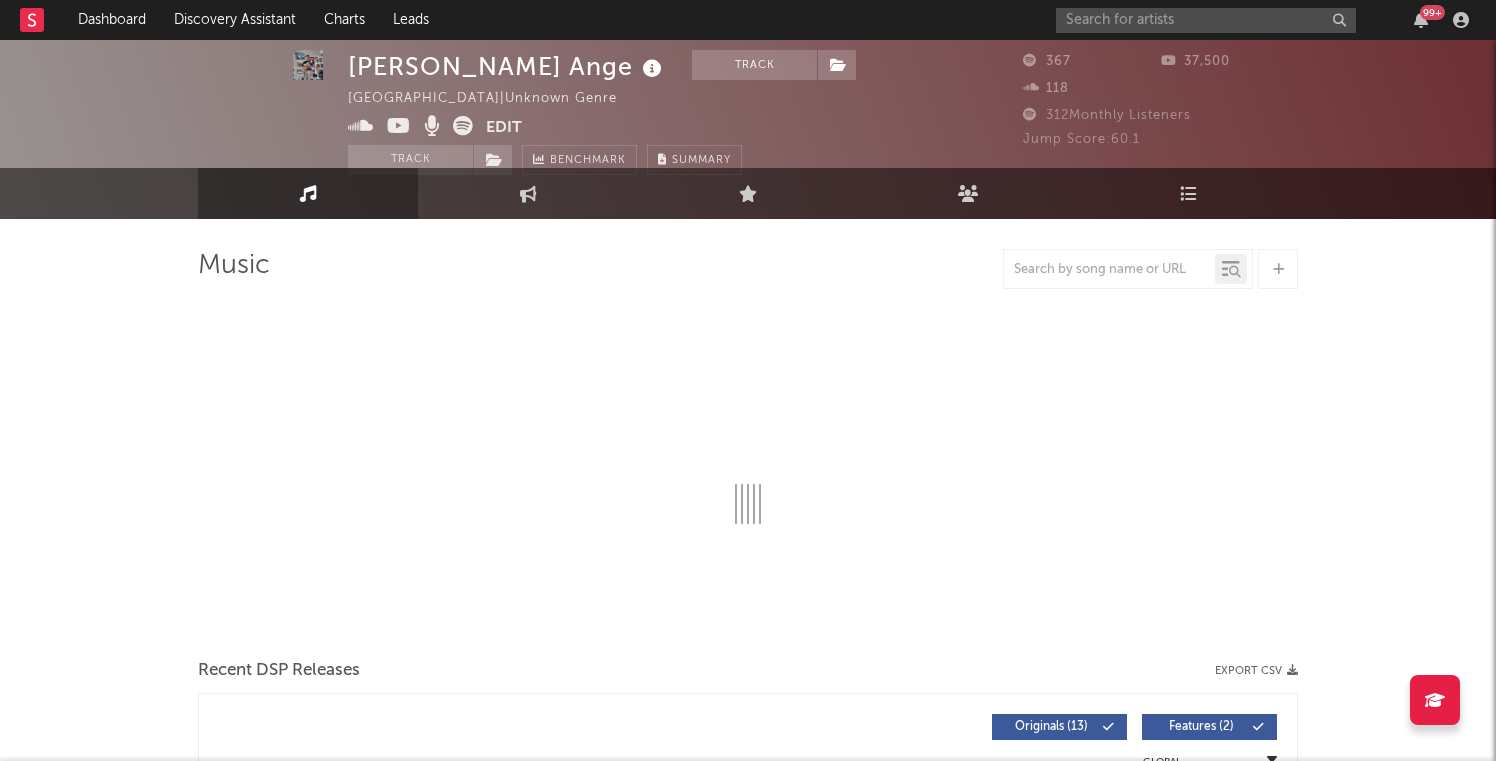
select select "1w"
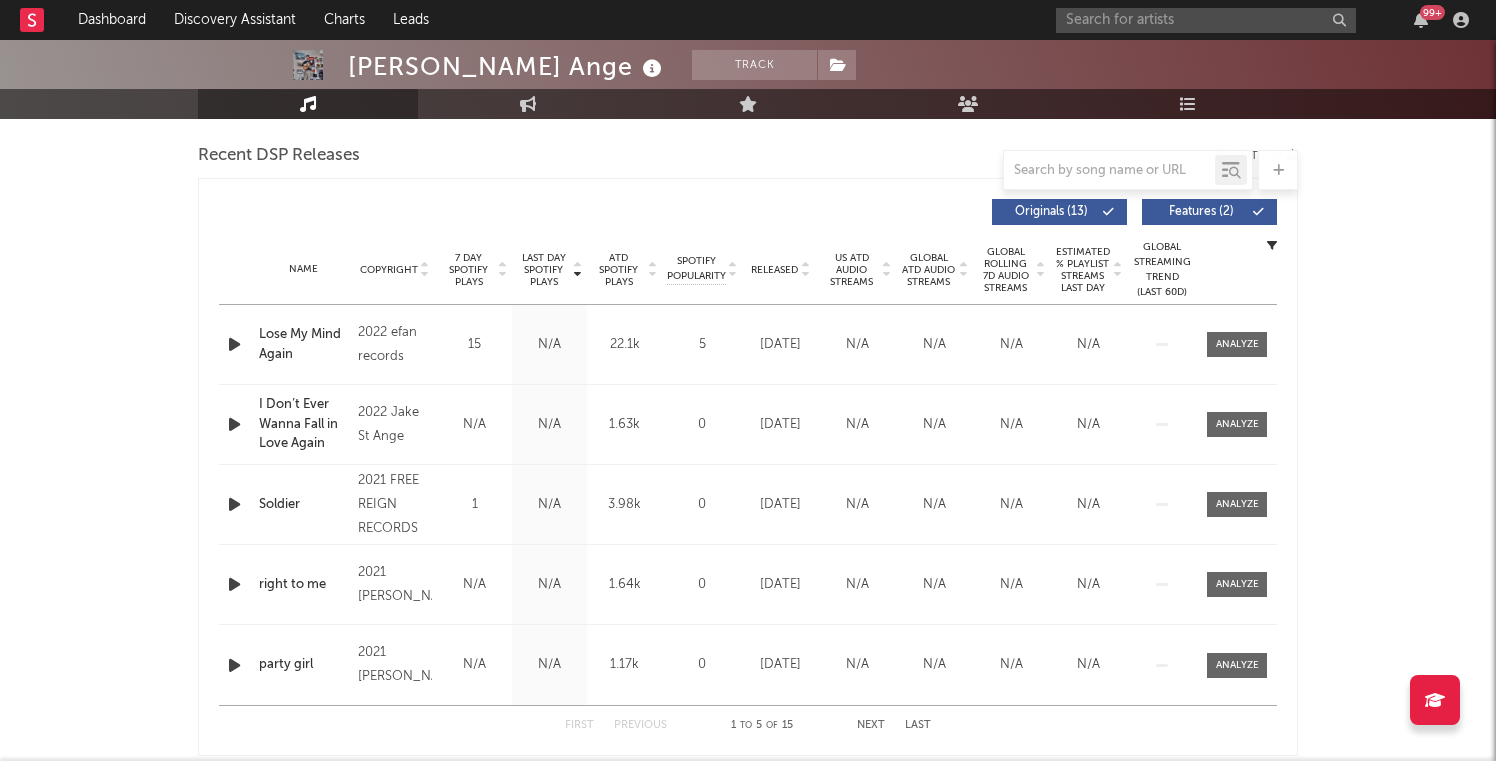
scroll to position [696, 0]
click at [477, 258] on span "7 Day Spotify Plays" at bounding box center [468, 268] width 53 height 36
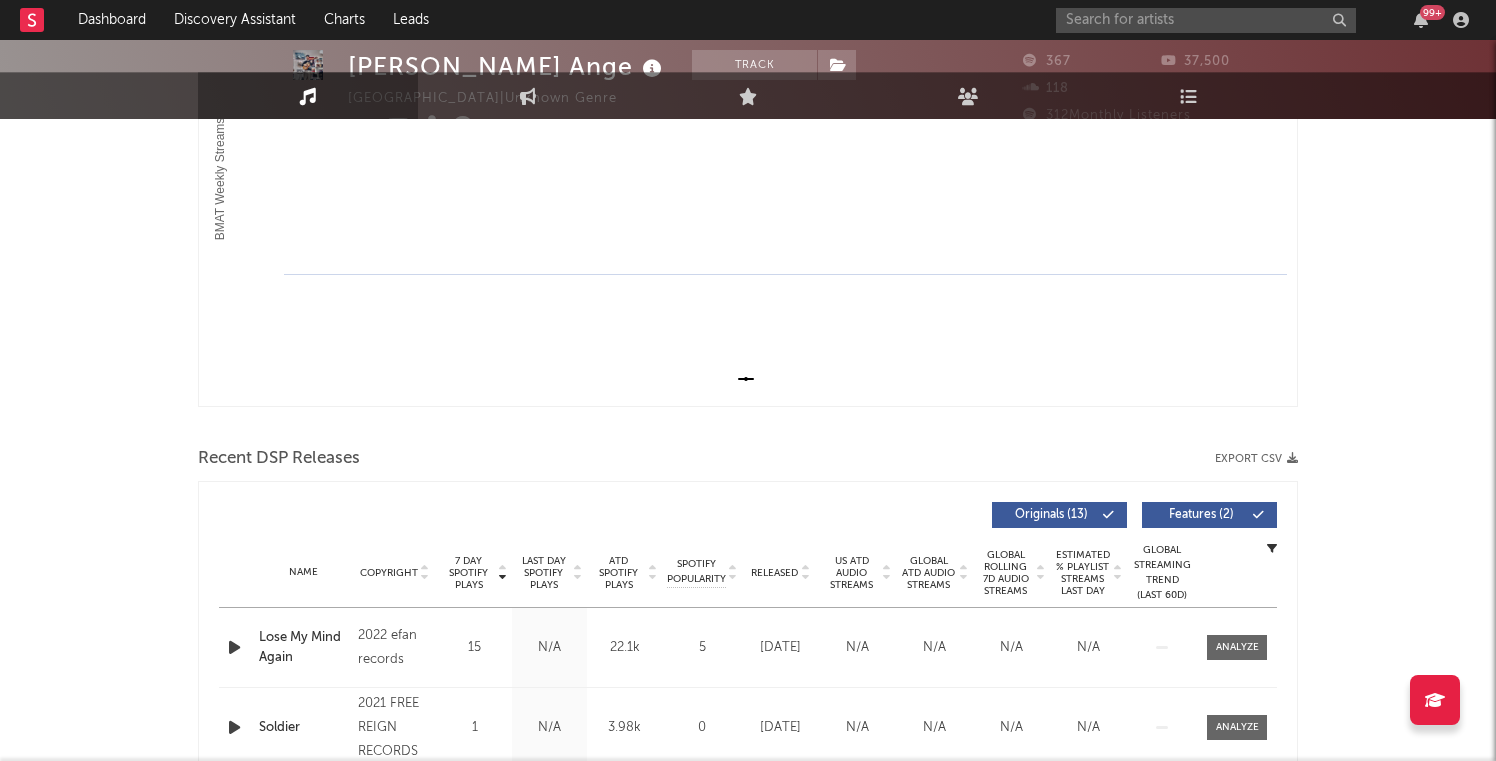
scroll to position [0, 0]
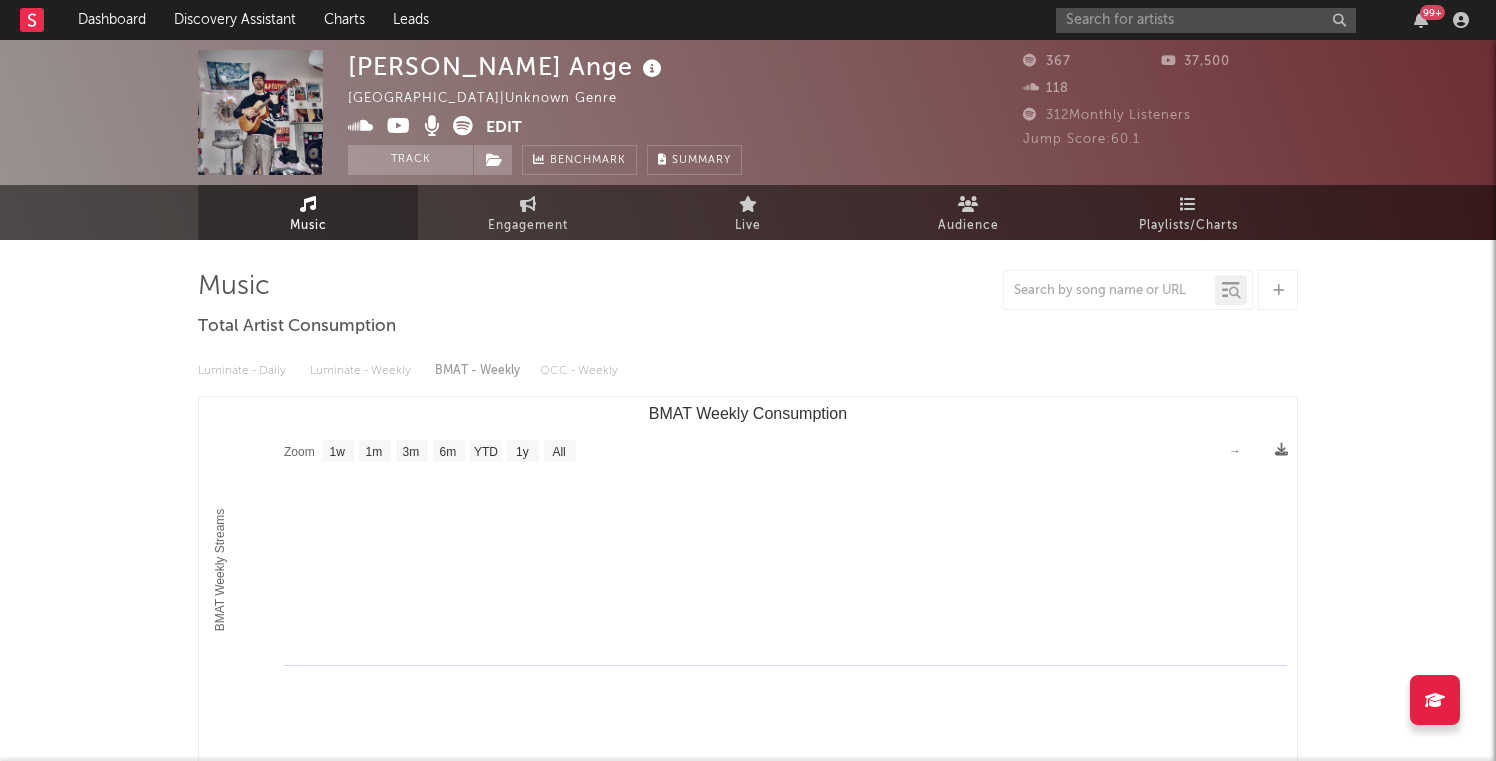
click at [496, 120] on button "Edit" at bounding box center [504, 128] width 36 height 25
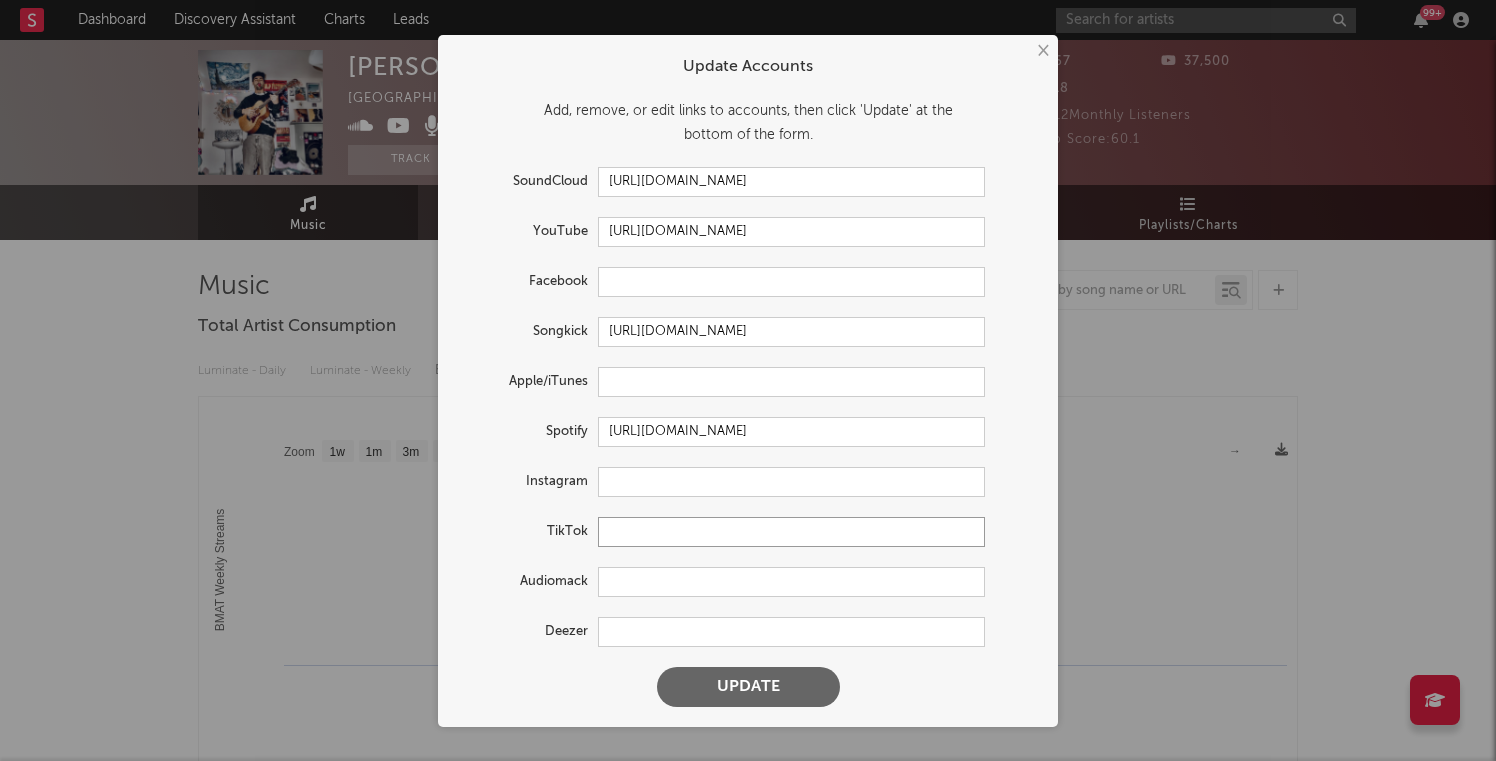
click at [630, 522] on input "text" at bounding box center [791, 532] width 387 height 30
paste input "https://www.tiktok.com/@jakesaintange"
type input "https://www.tiktok.com/@jakesaintange"
click at [657, 667] on button "Update" at bounding box center [748, 687] width 183 height 40
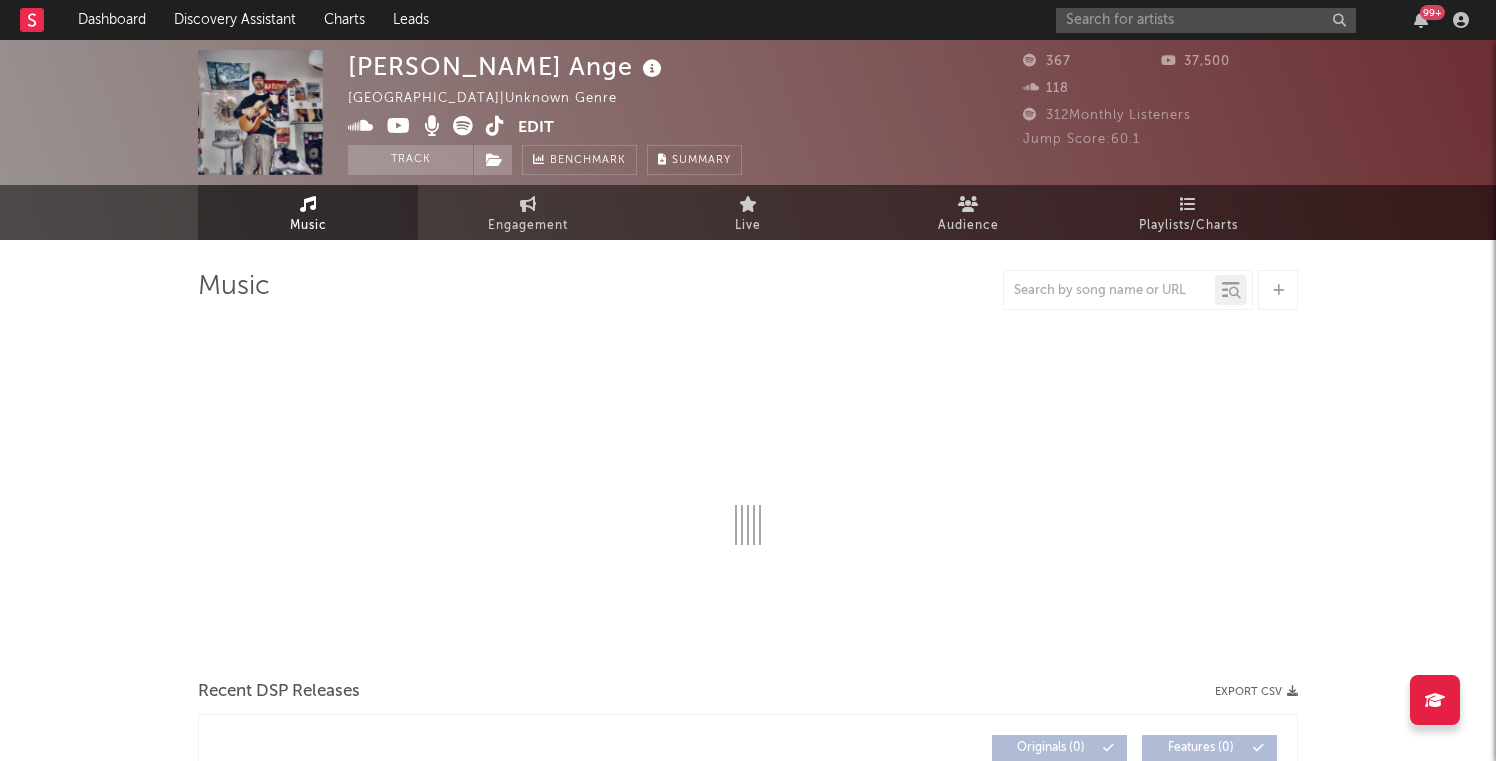
select select "1w"
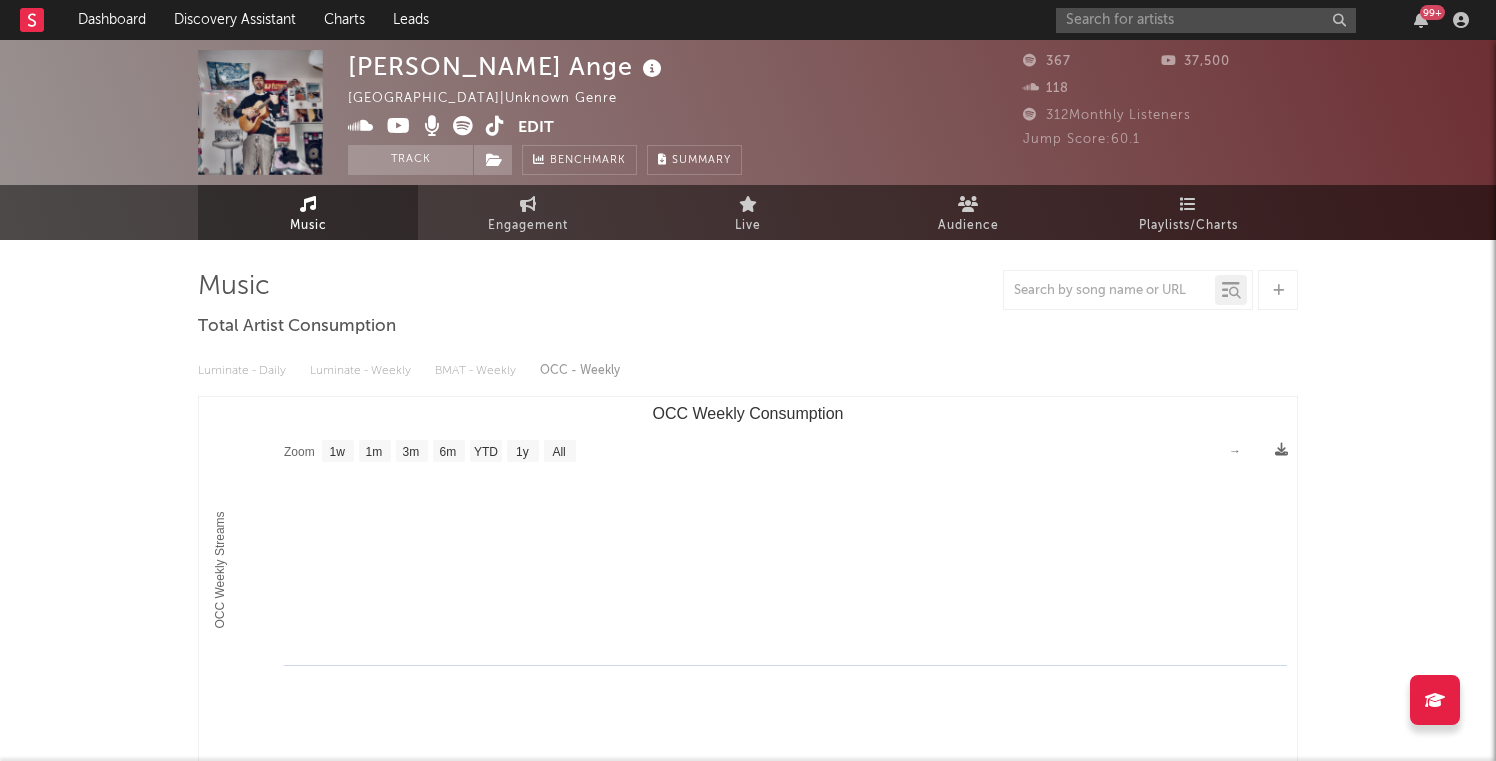
click at [537, 123] on button "Edit" at bounding box center [536, 128] width 36 height 25
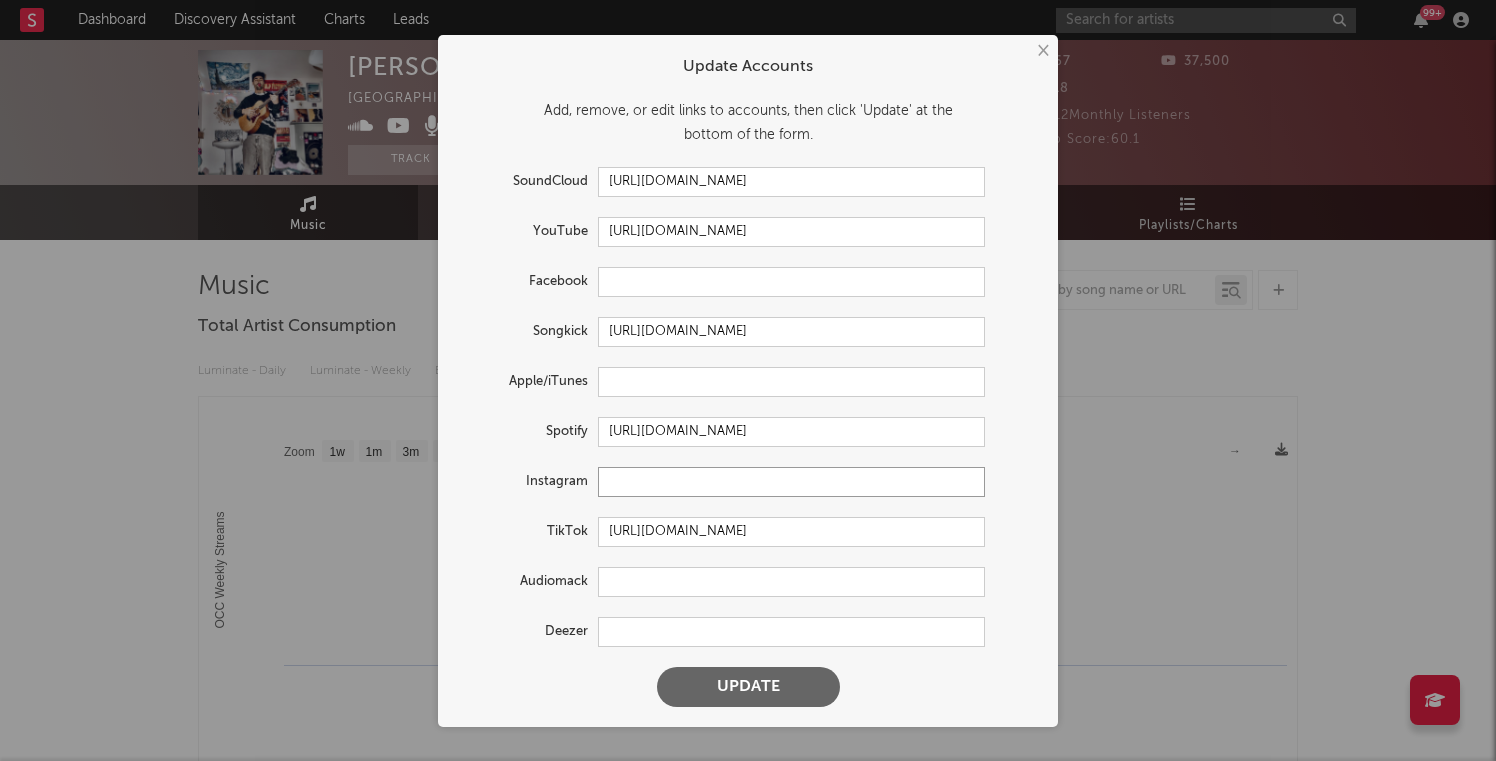
click at [651, 483] on input "text" at bounding box center [791, 482] width 387 height 30
paste input "https://www.instagram.com/jakesaintange"
type input "https://www.instagram.com/jakesaintange"
click at [657, 667] on button "Update" at bounding box center [748, 687] width 183 height 40
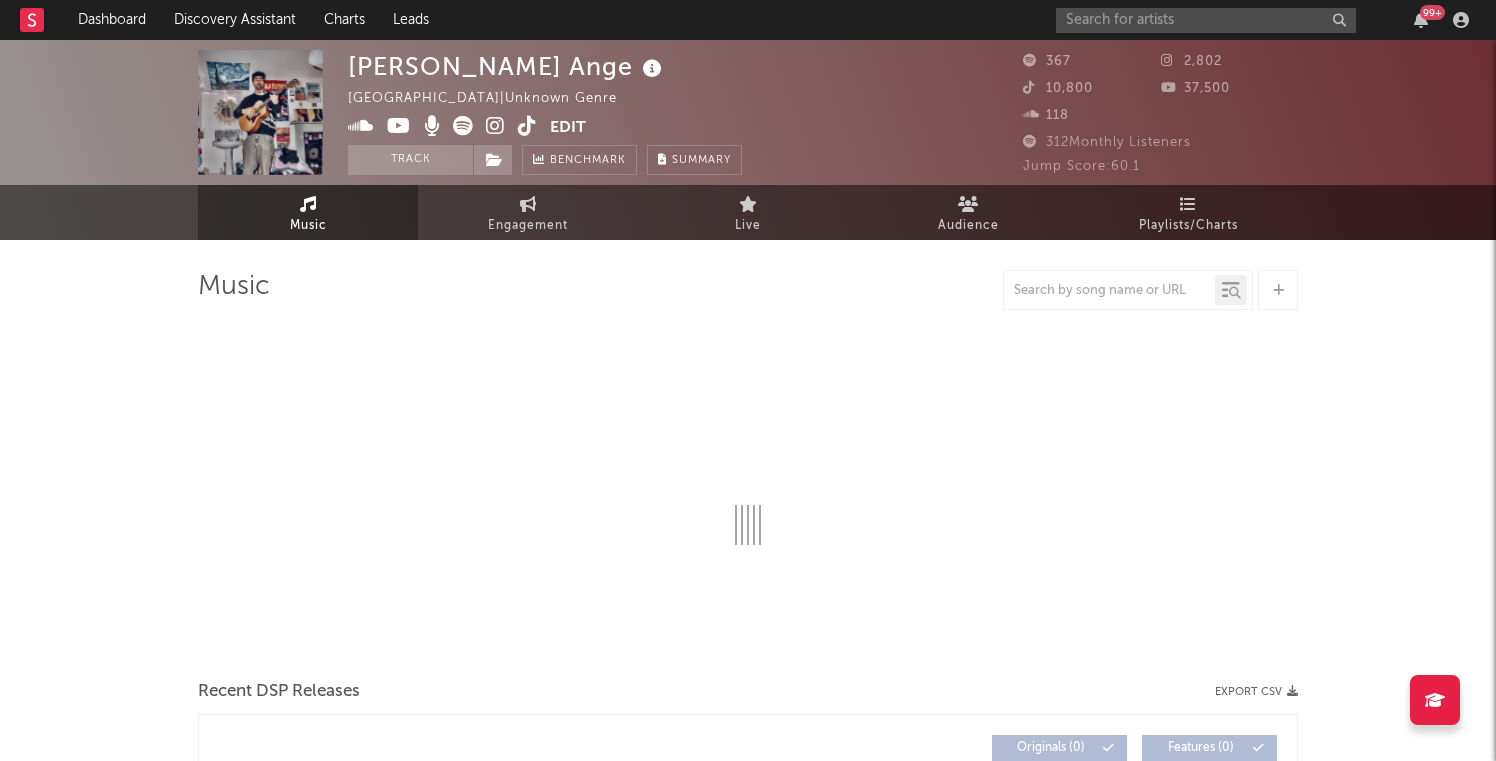
select select "1w"
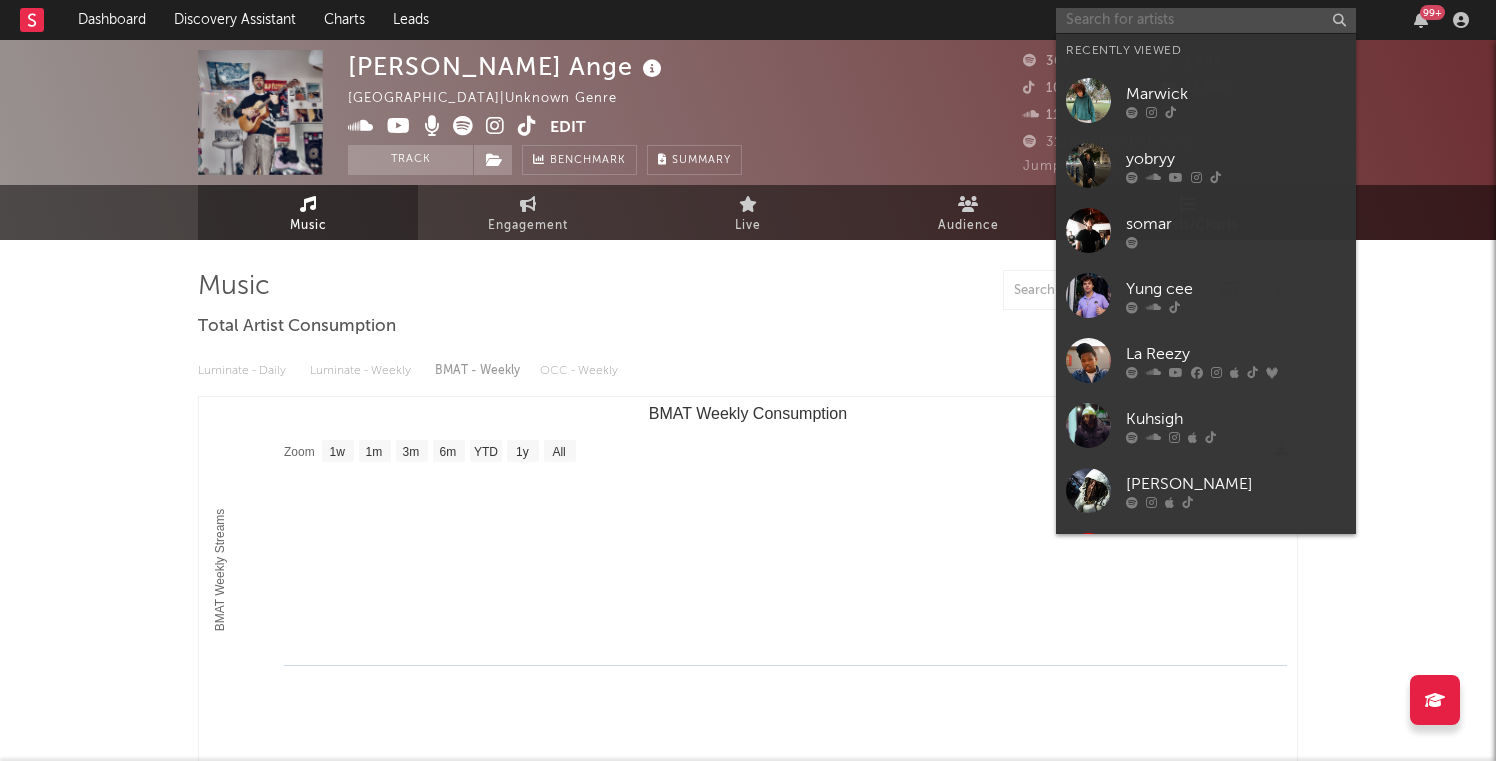
click at [1117, 26] on input "text" at bounding box center [1206, 20] width 300 height 25
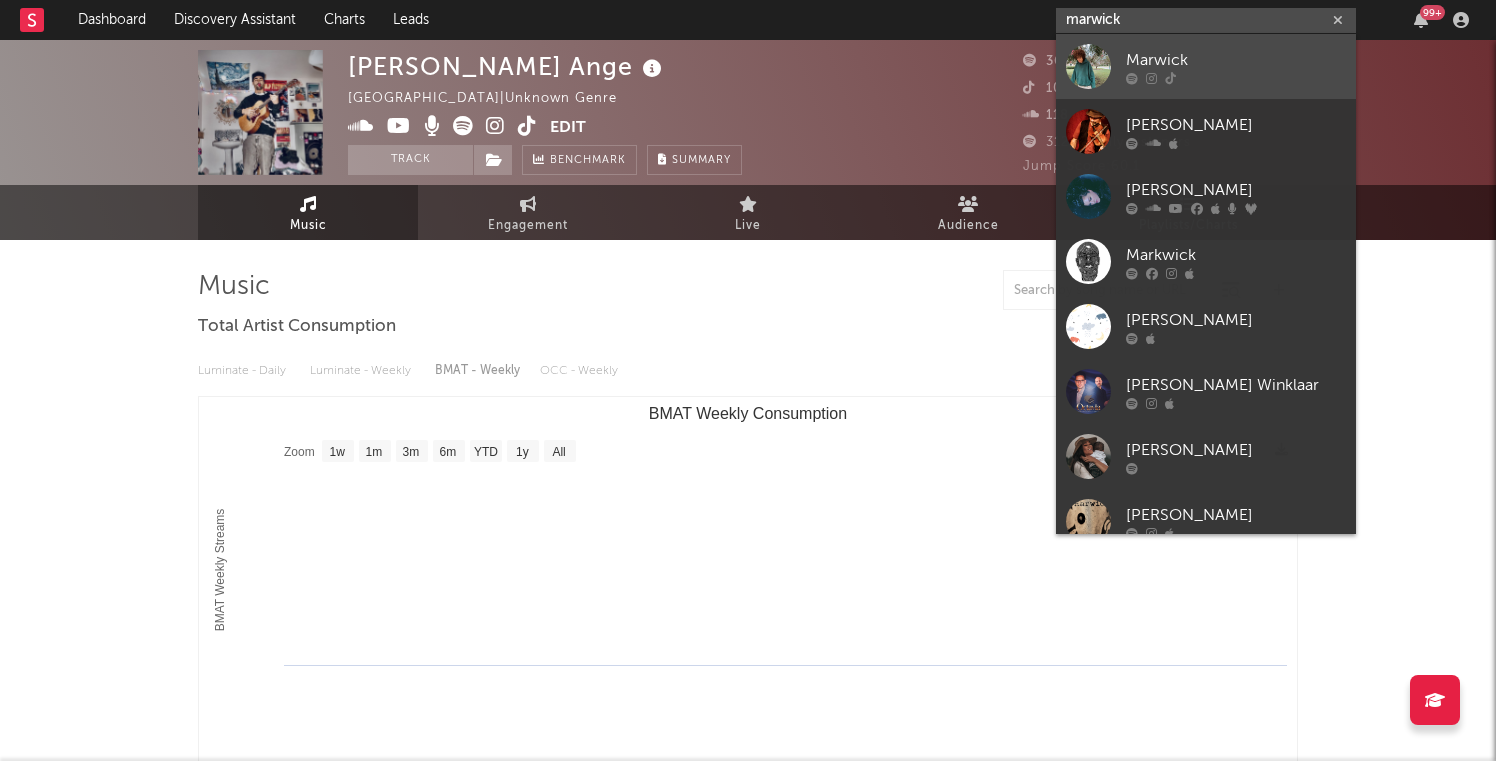
type input "marwick"
click at [1088, 75] on div at bounding box center [1088, 66] width 45 height 45
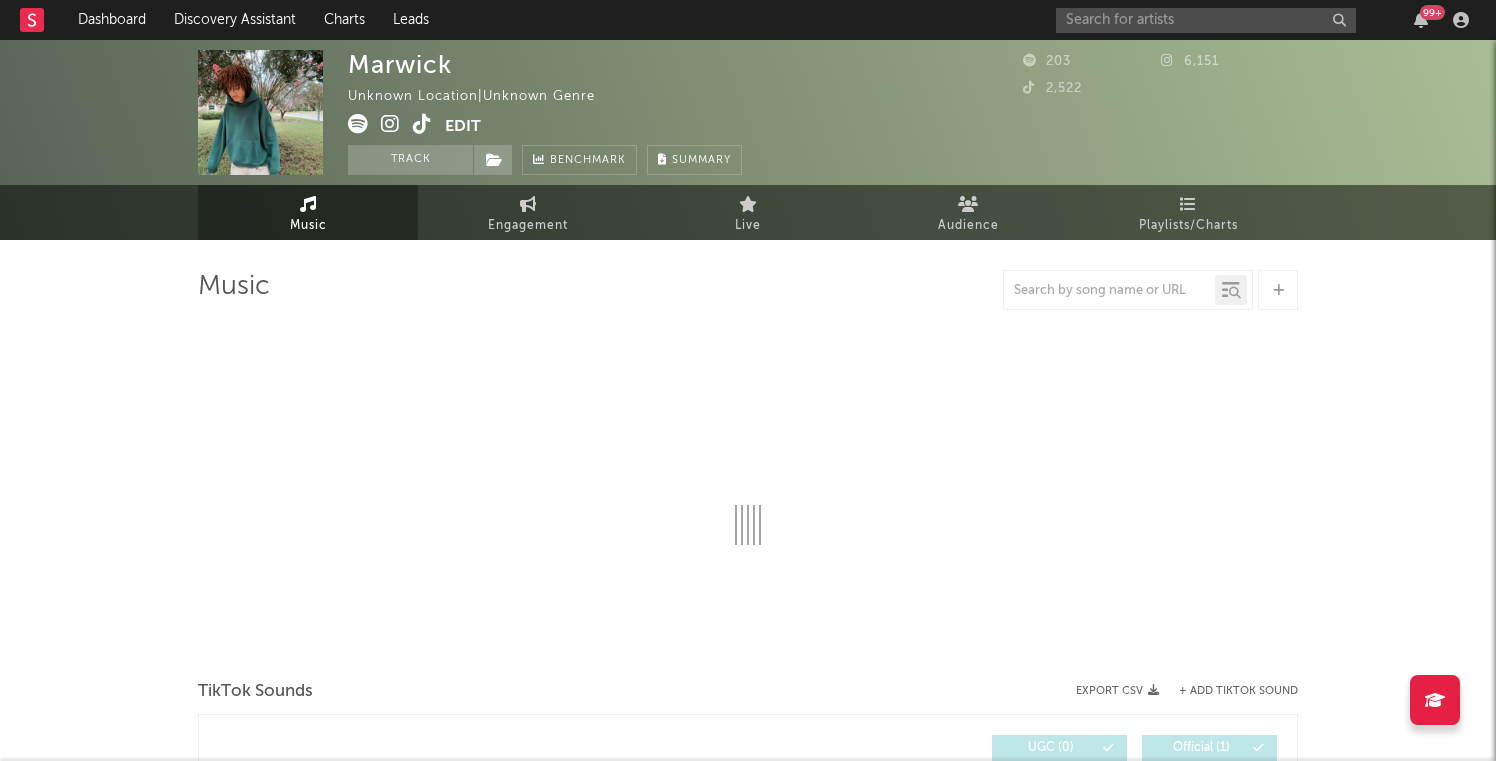
select select "1w"
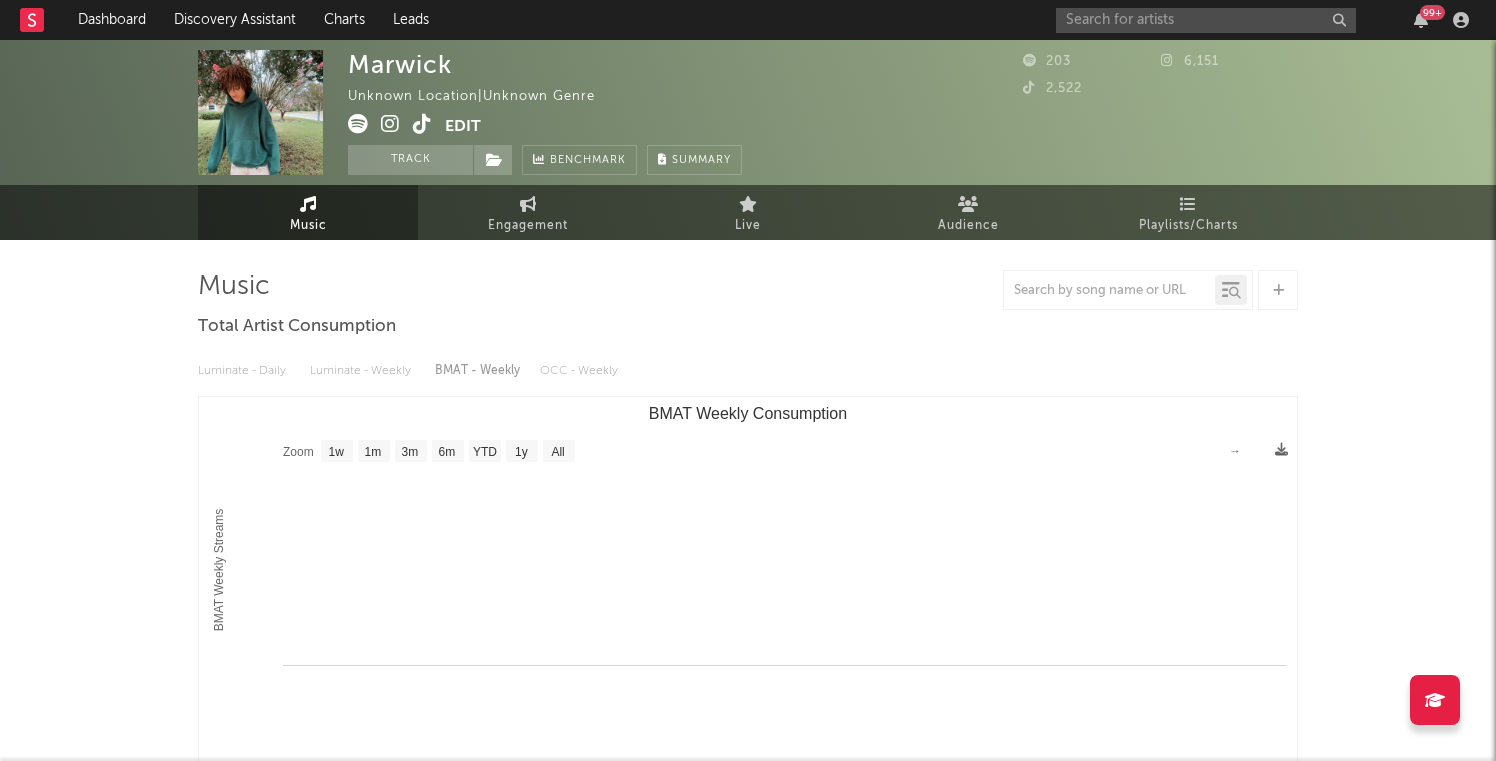
click at [424, 116] on icon at bounding box center [422, 124] width 19 height 20
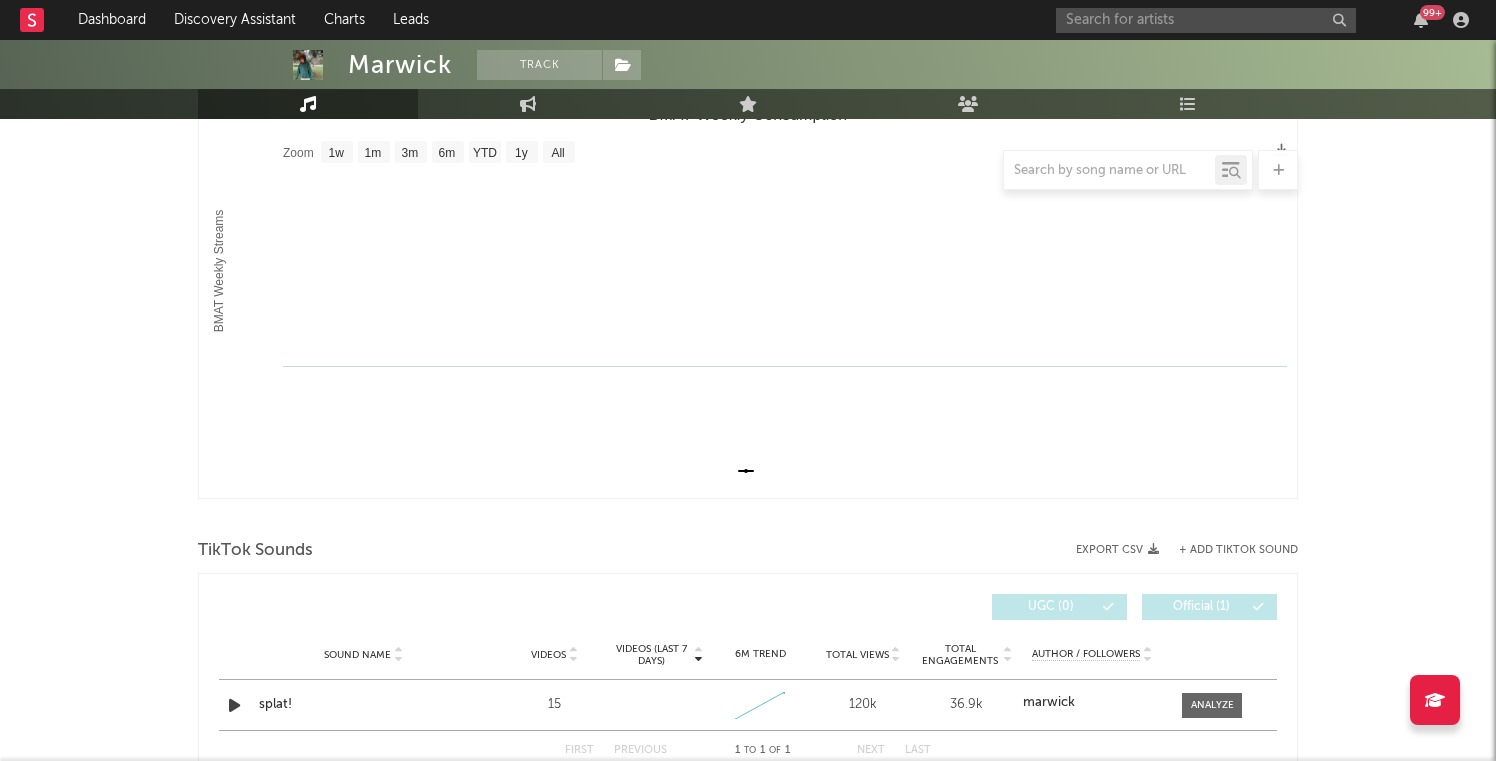
scroll to position [414, 0]
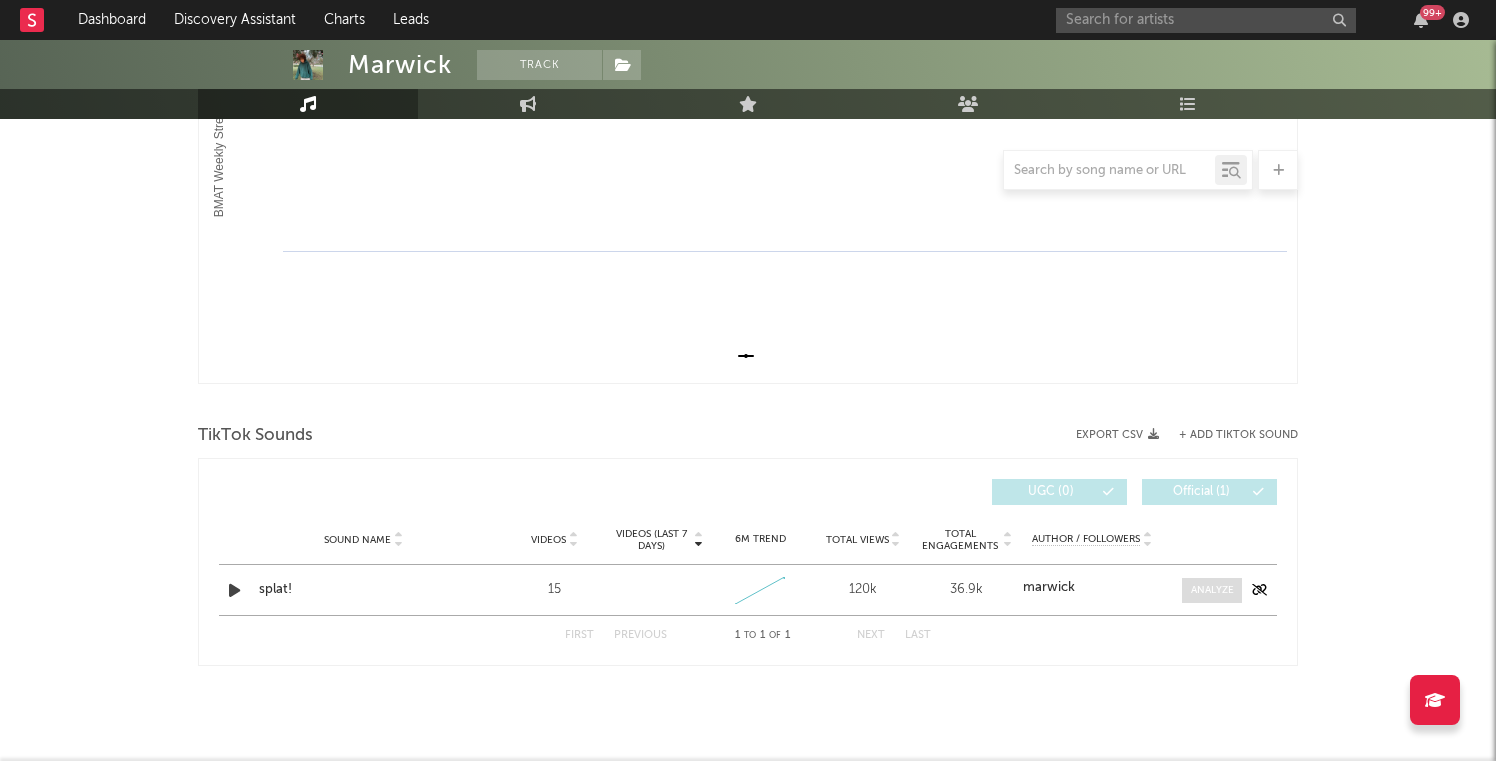
click at [1203, 596] on div at bounding box center [1212, 590] width 43 height 15
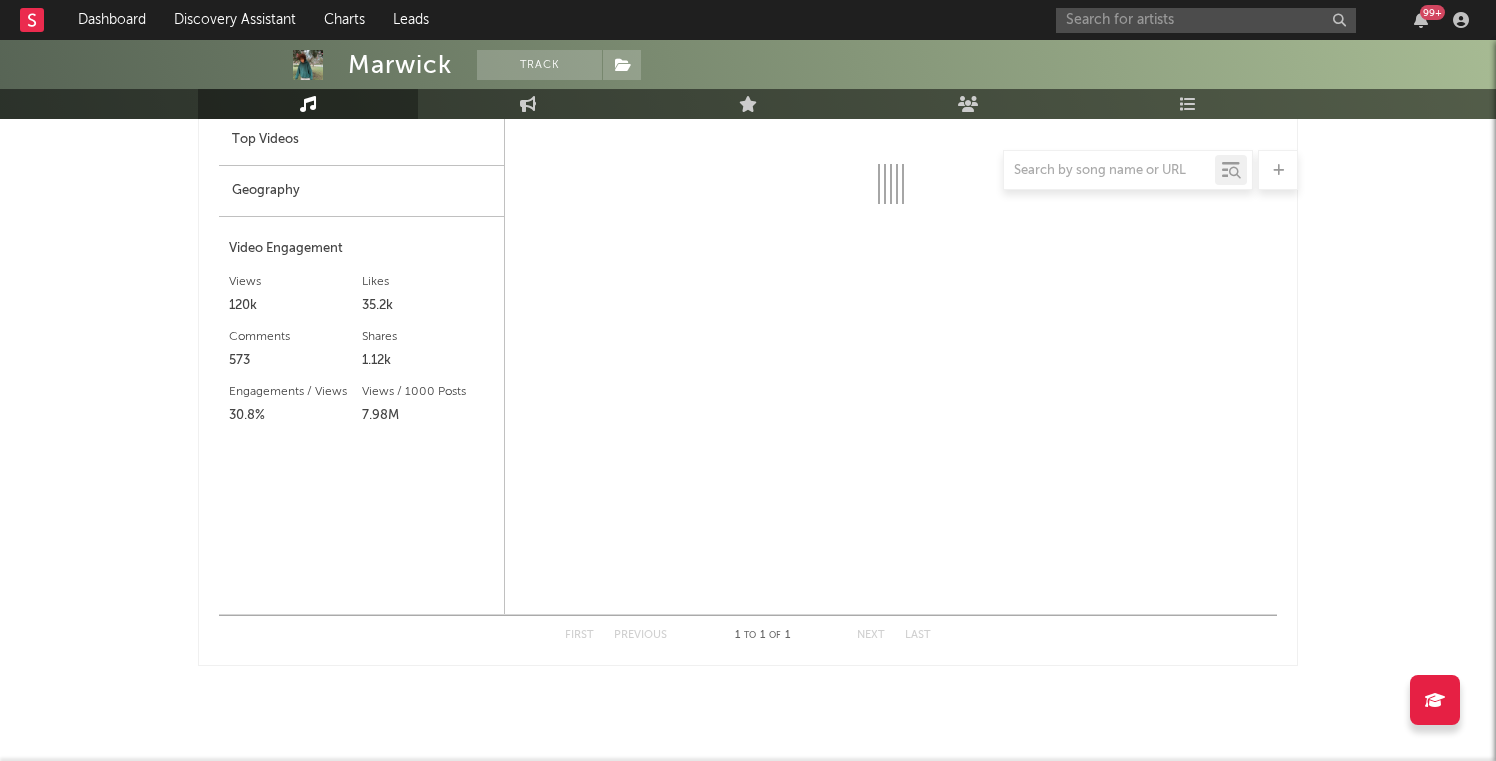
select select "1w"
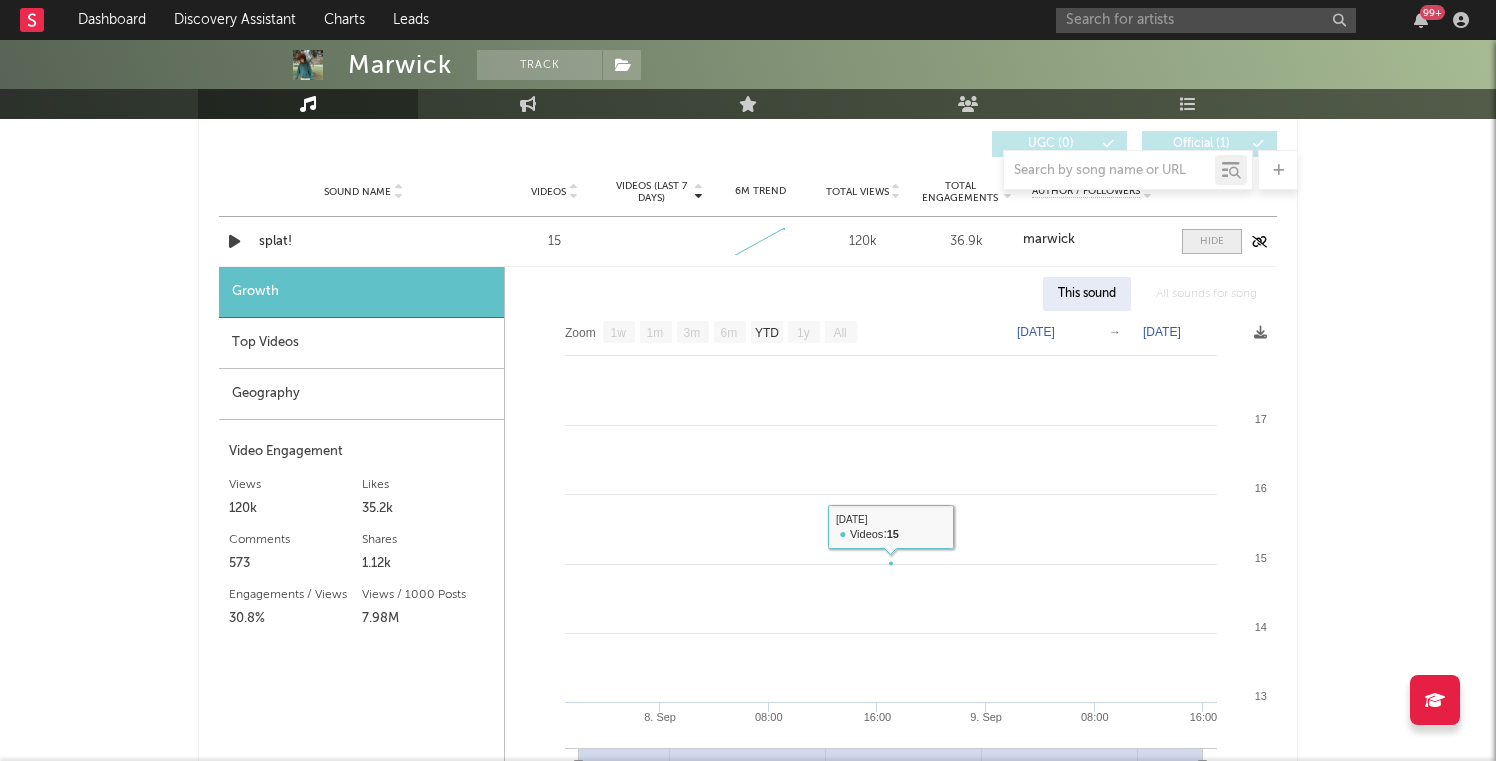
click at [1196, 250] on span at bounding box center [1212, 241] width 60 height 25
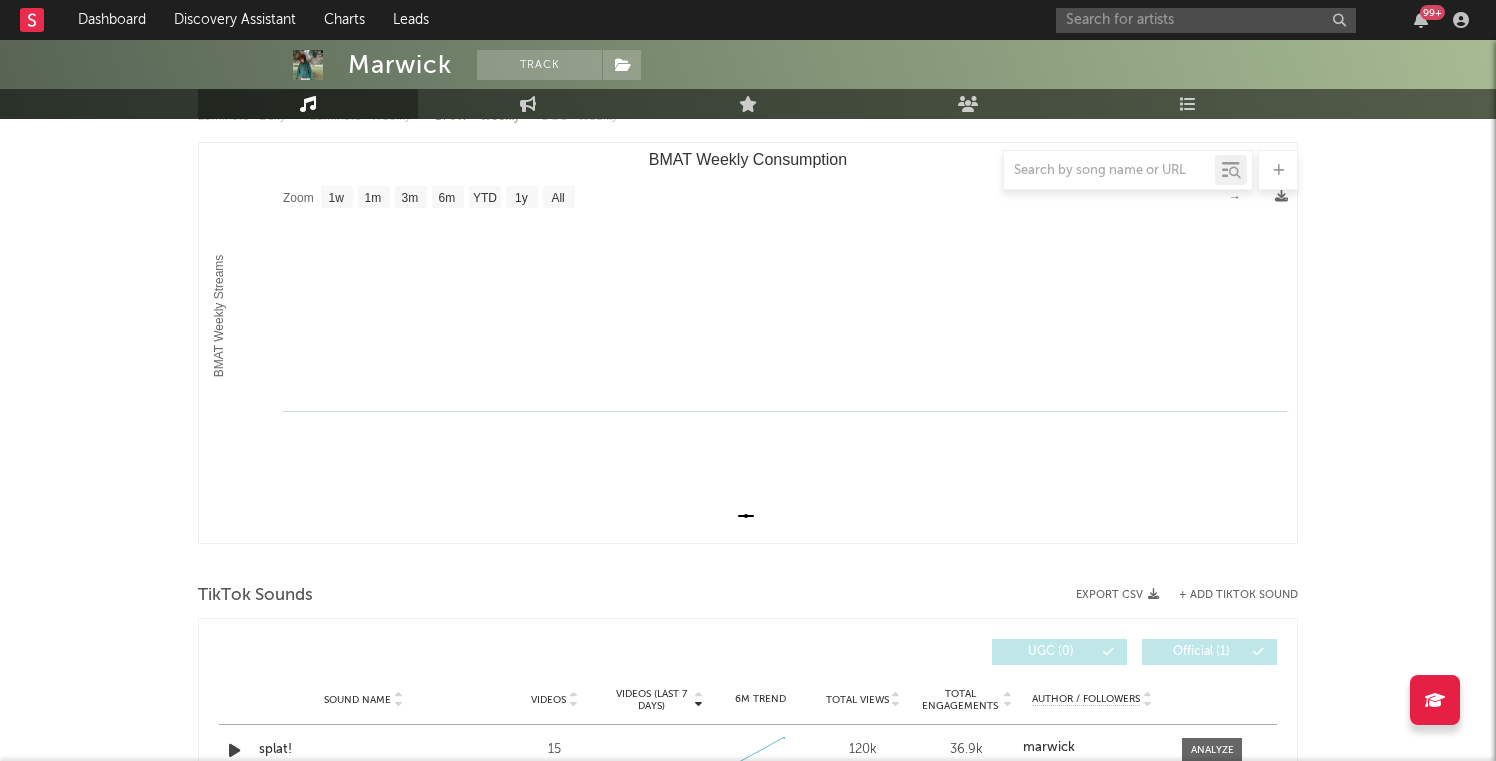
scroll to position [120, 0]
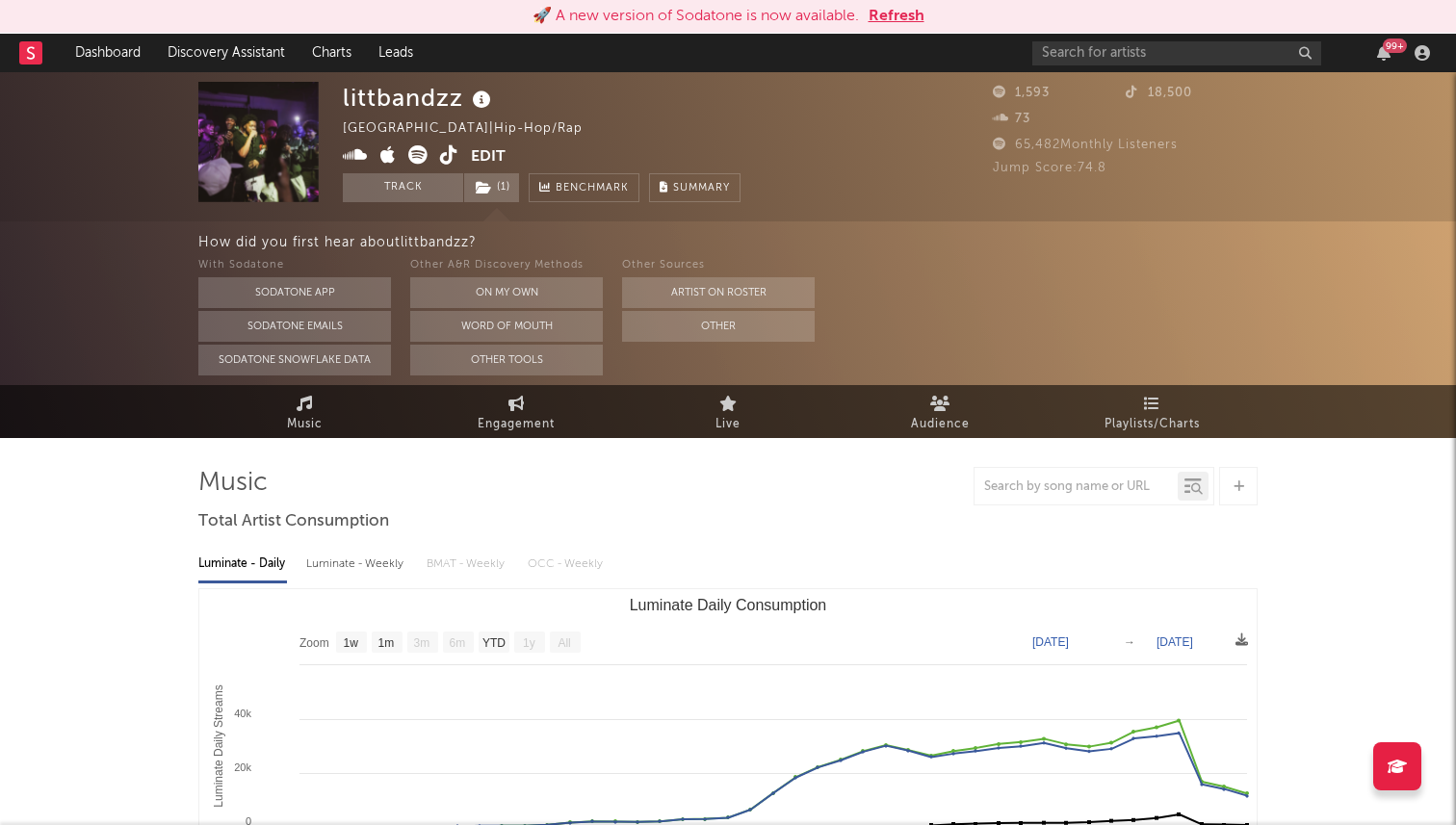
select select "1w"
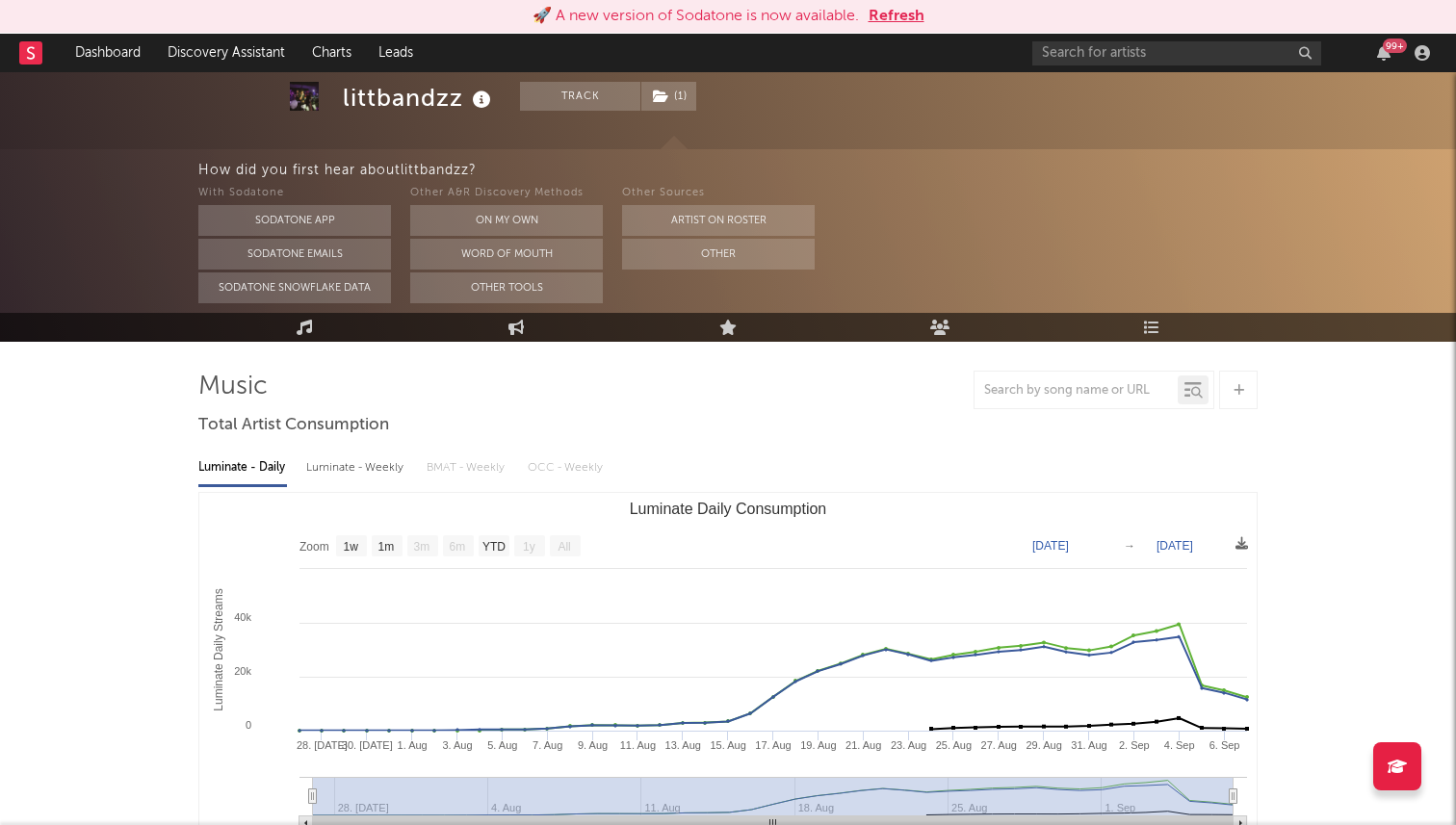
scroll to position [82, 0]
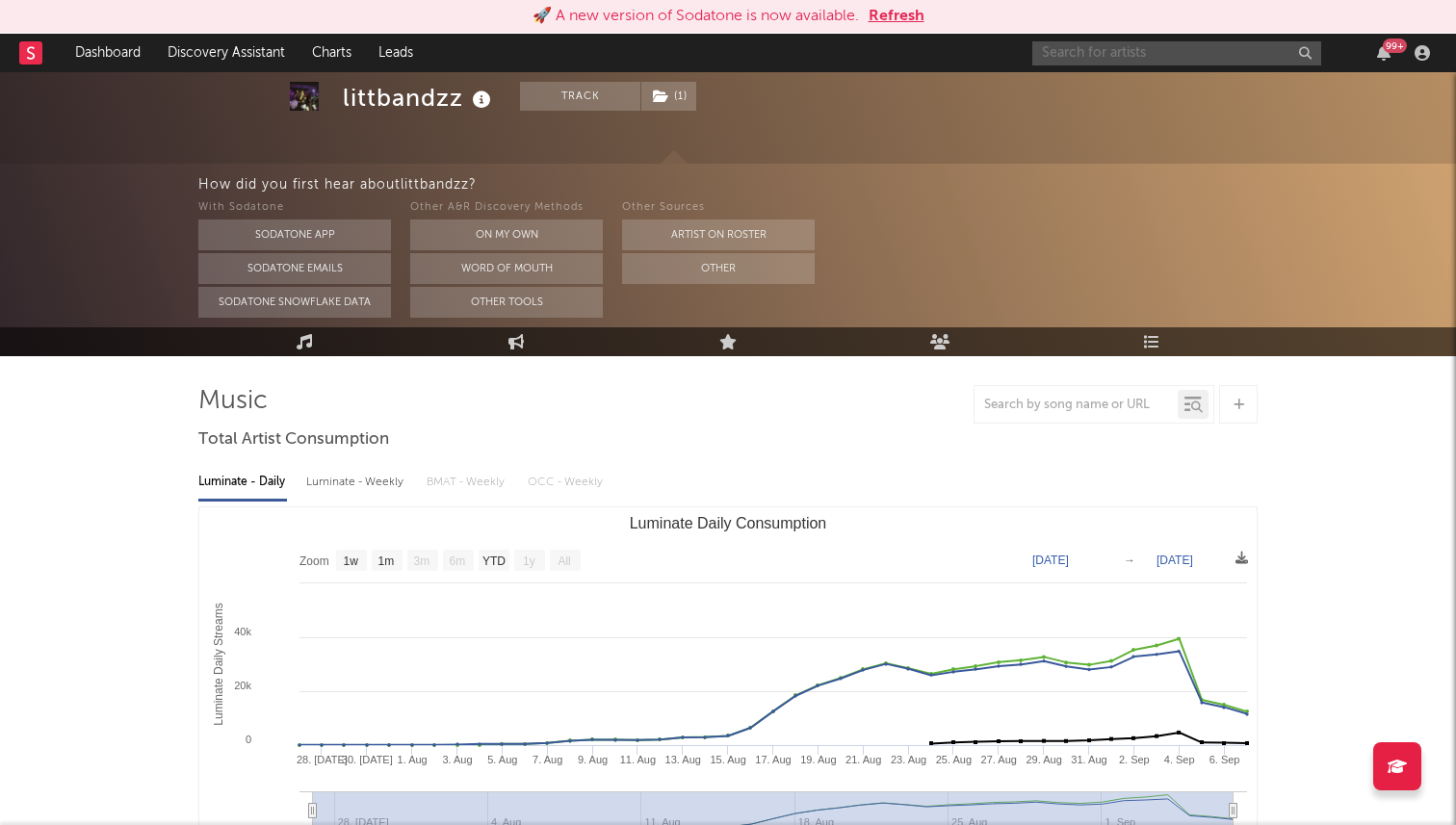
click at [1105, 54] on input "text" at bounding box center [1177, 53] width 289 height 24
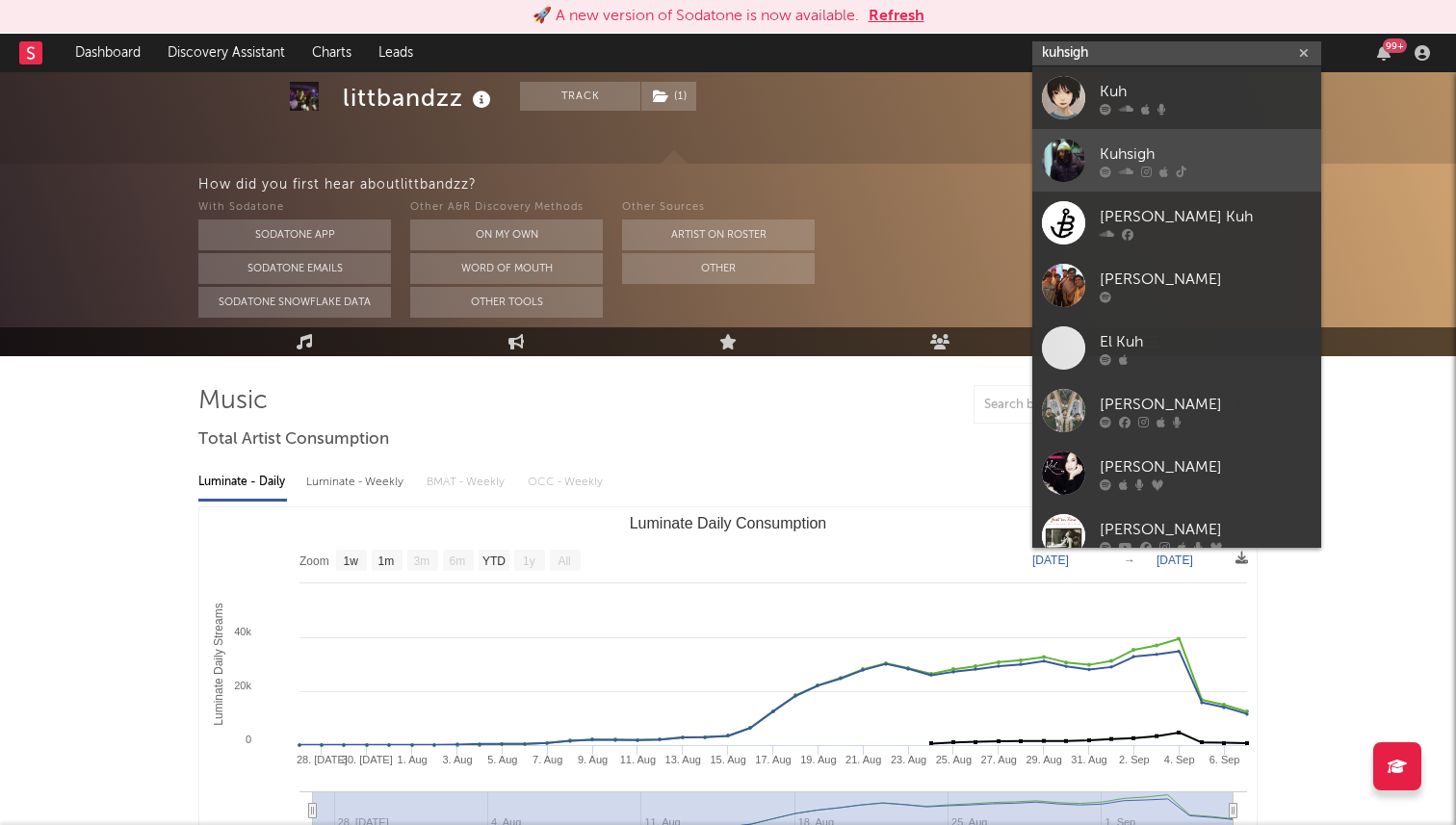
type input "kuhsigh"
click at [1070, 150] on div at bounding box center [1063, 160] width 43 height 43
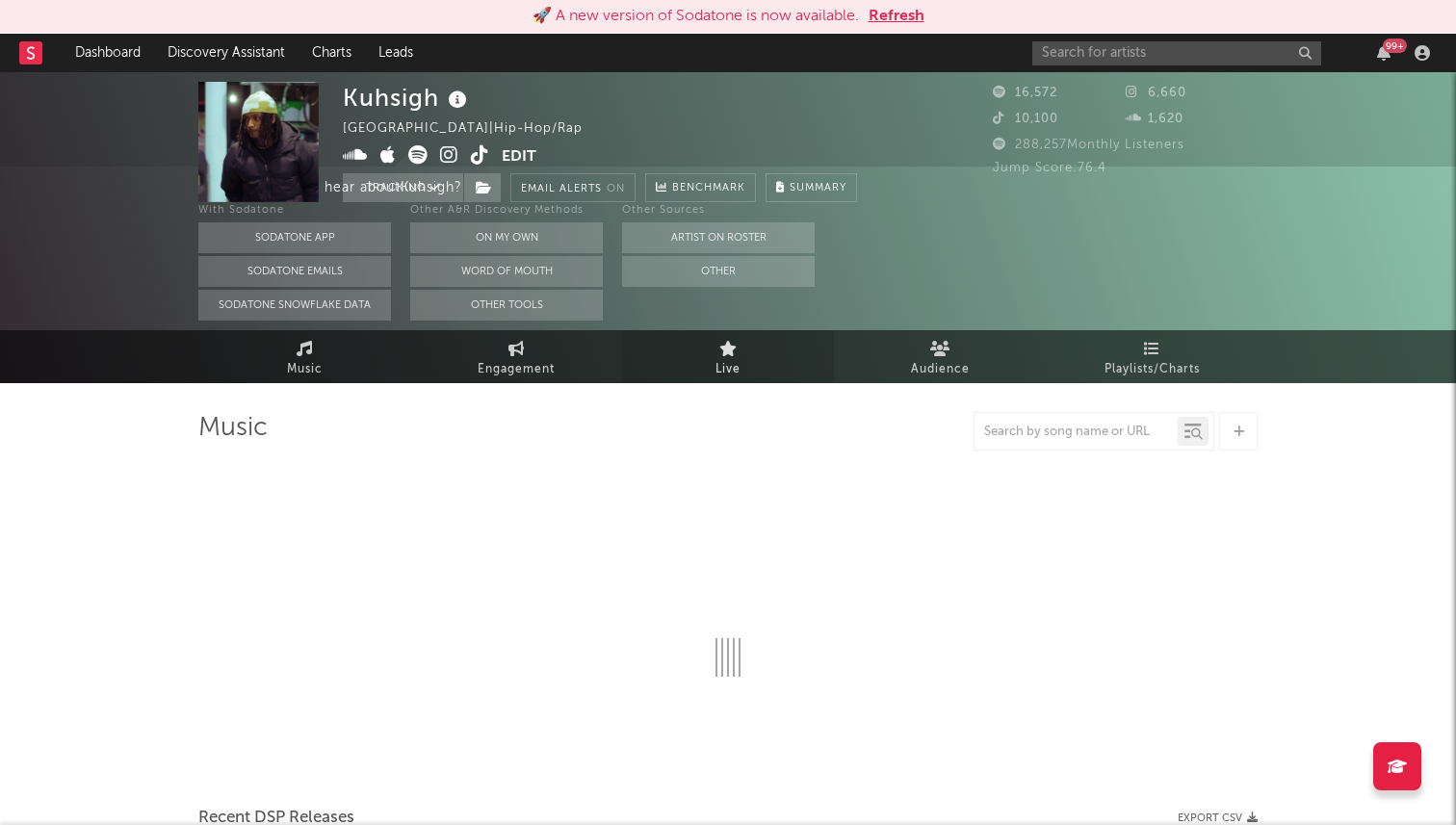
select select "6m"
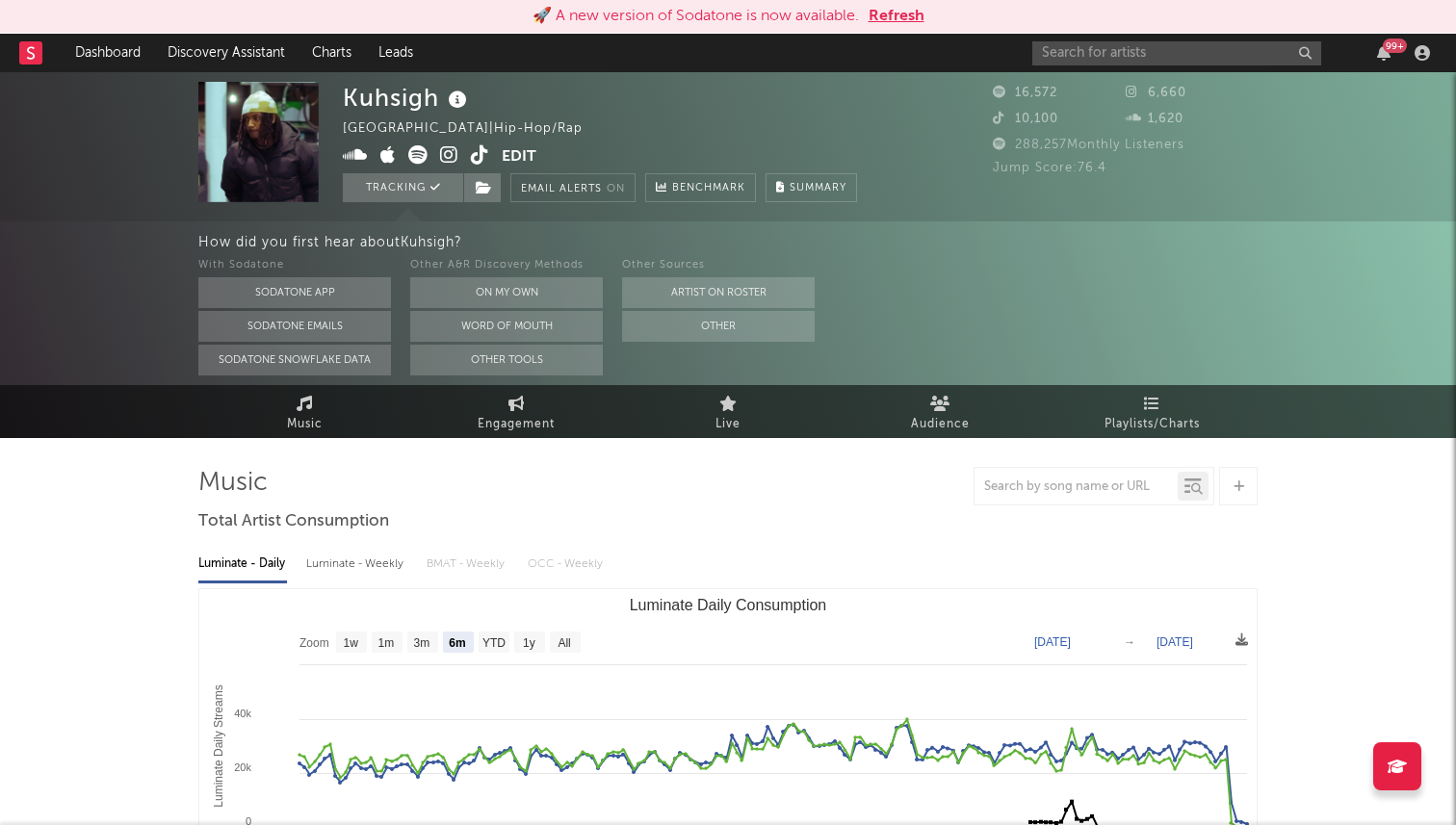
click at [480, 159] on icon at bounding box center [480, 155] width 18 height 19
click at [451, 150] on icon at bounding box center [449, 155] width 18 height 19
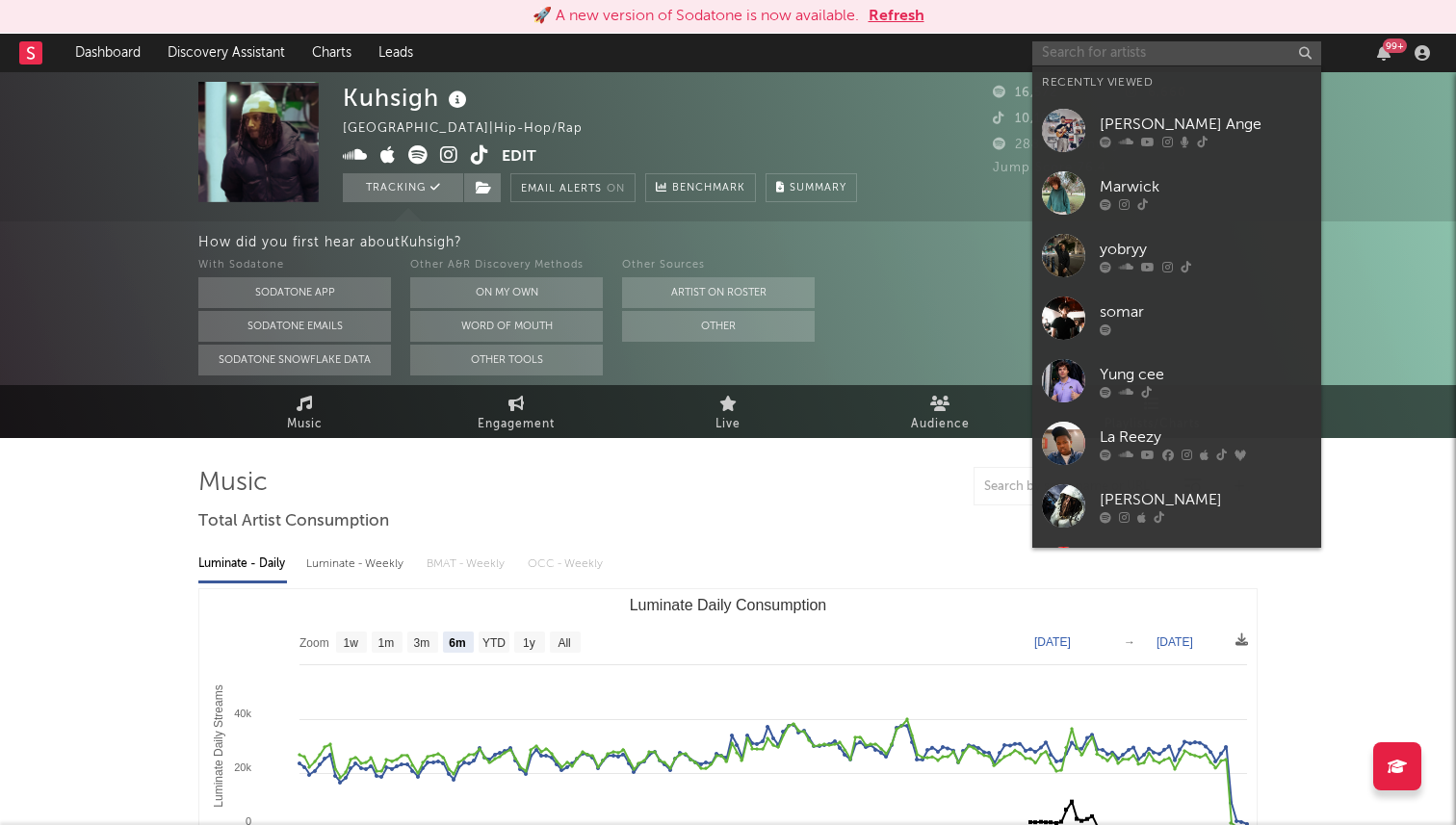
click at [1099, 49] on input "text" at bounding box center [1177, 53] width 289 height 24
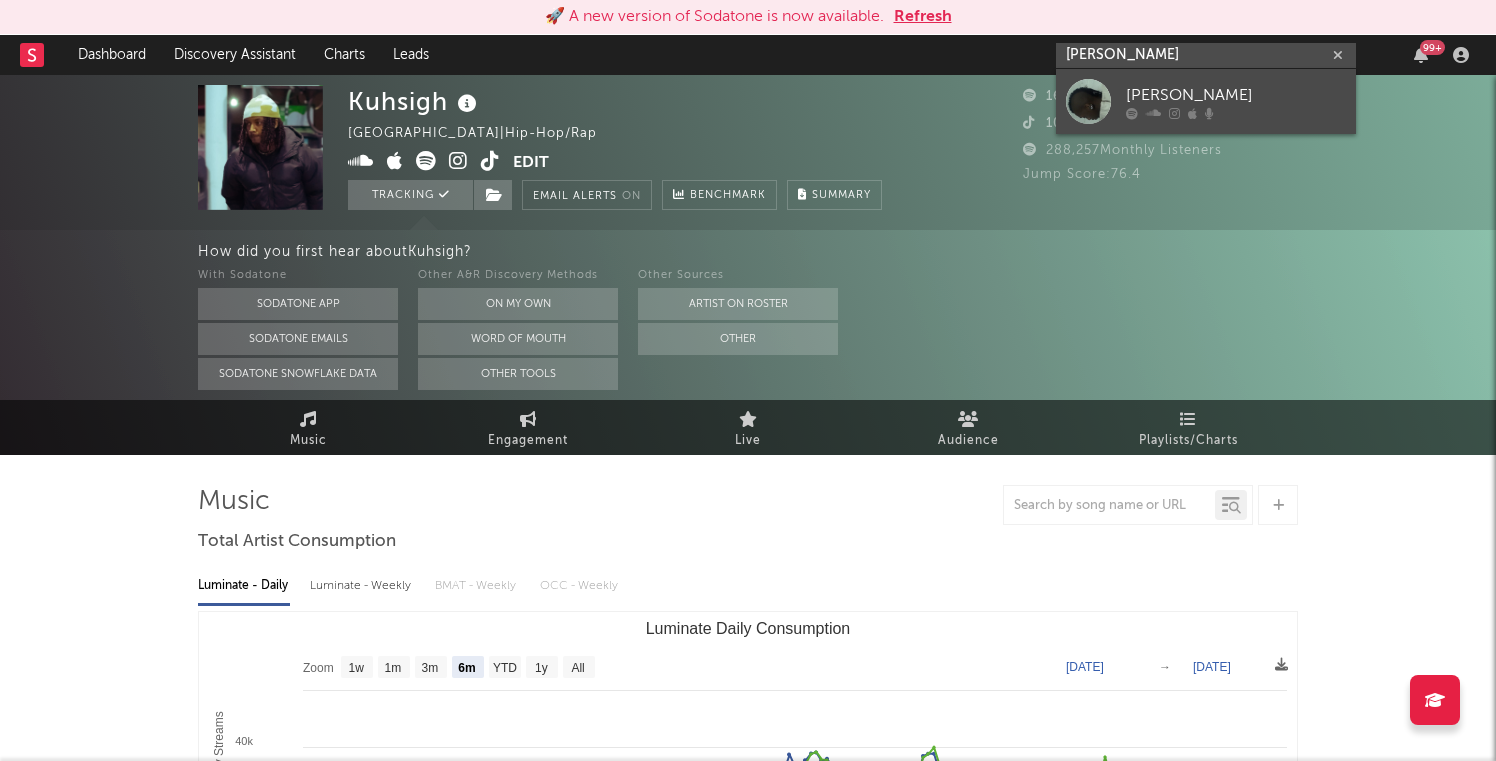
type input "[PERSON_NAME]"
click at [1269, 101] on div "[PERSON_NAME]" at bounding box center [1236, 95] width 220 height 24
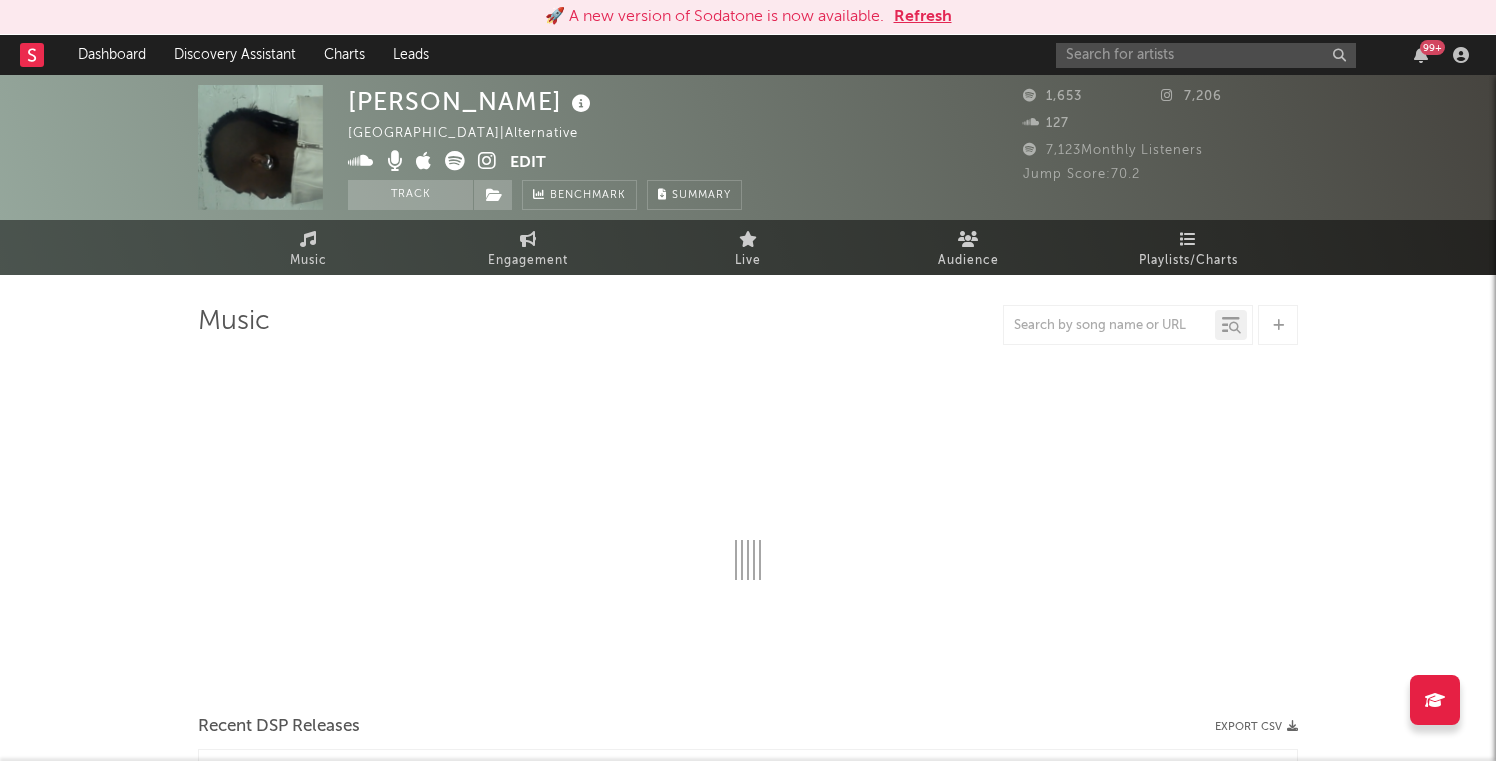
select select "6m"
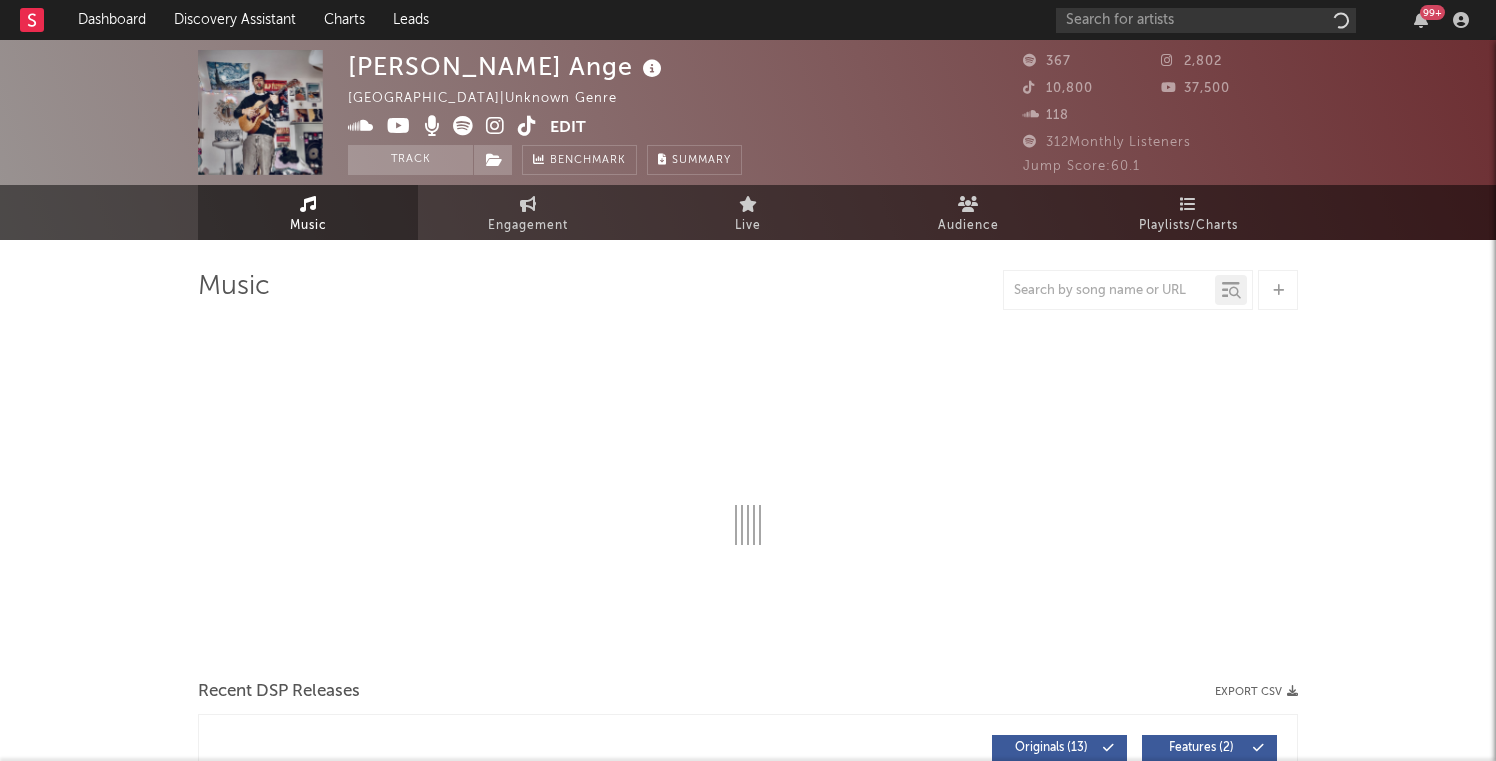
select select "1w"
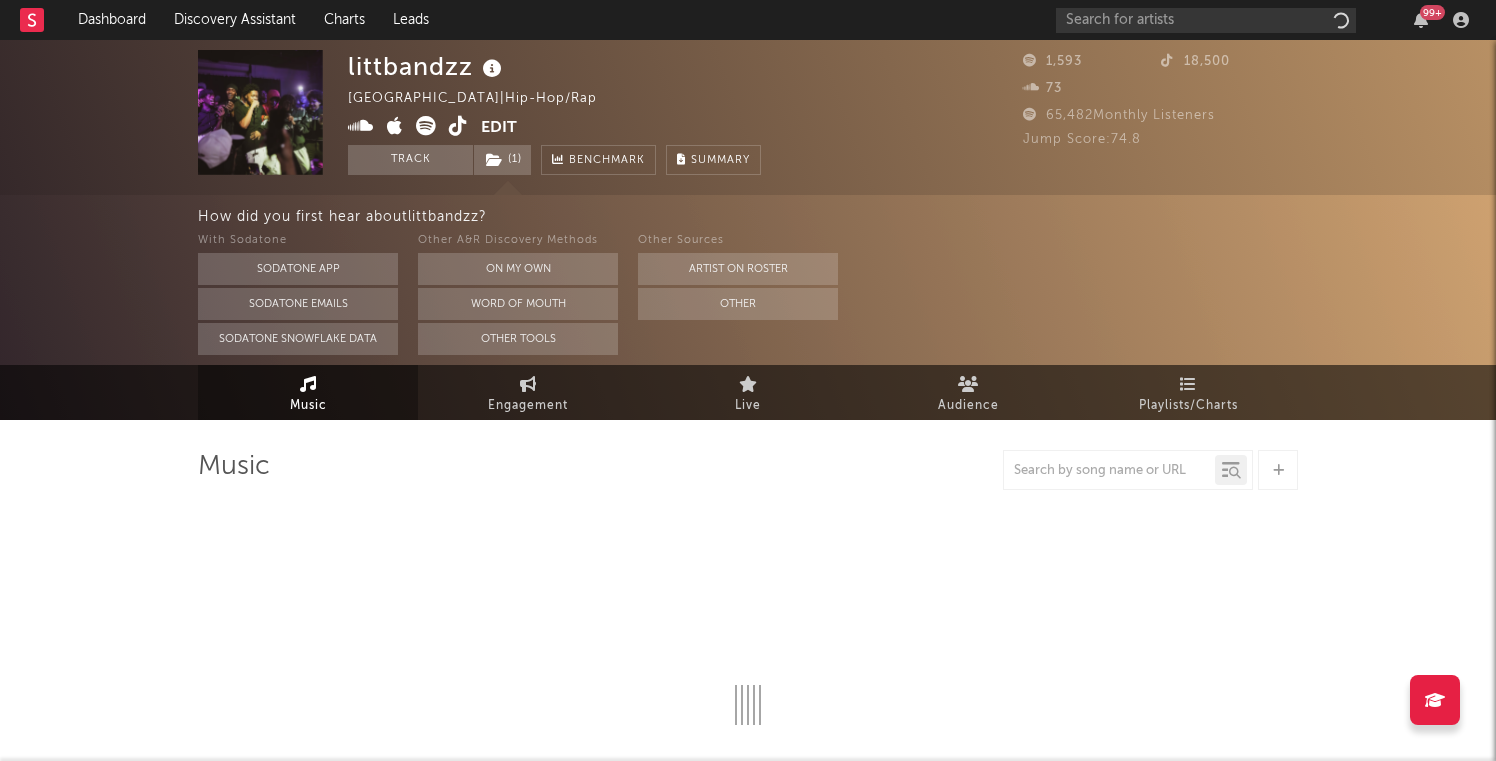
select select "1w"
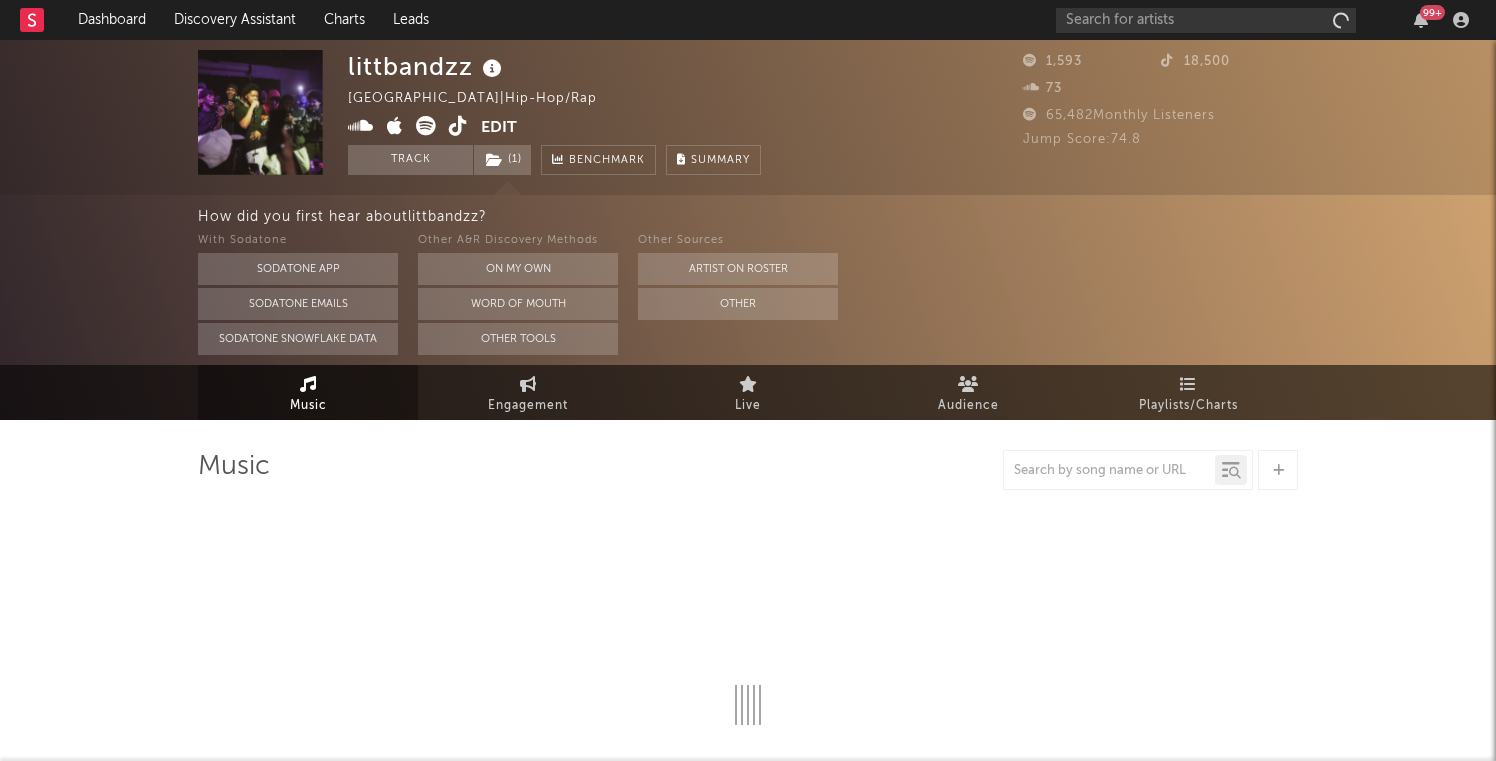
select select "1w"
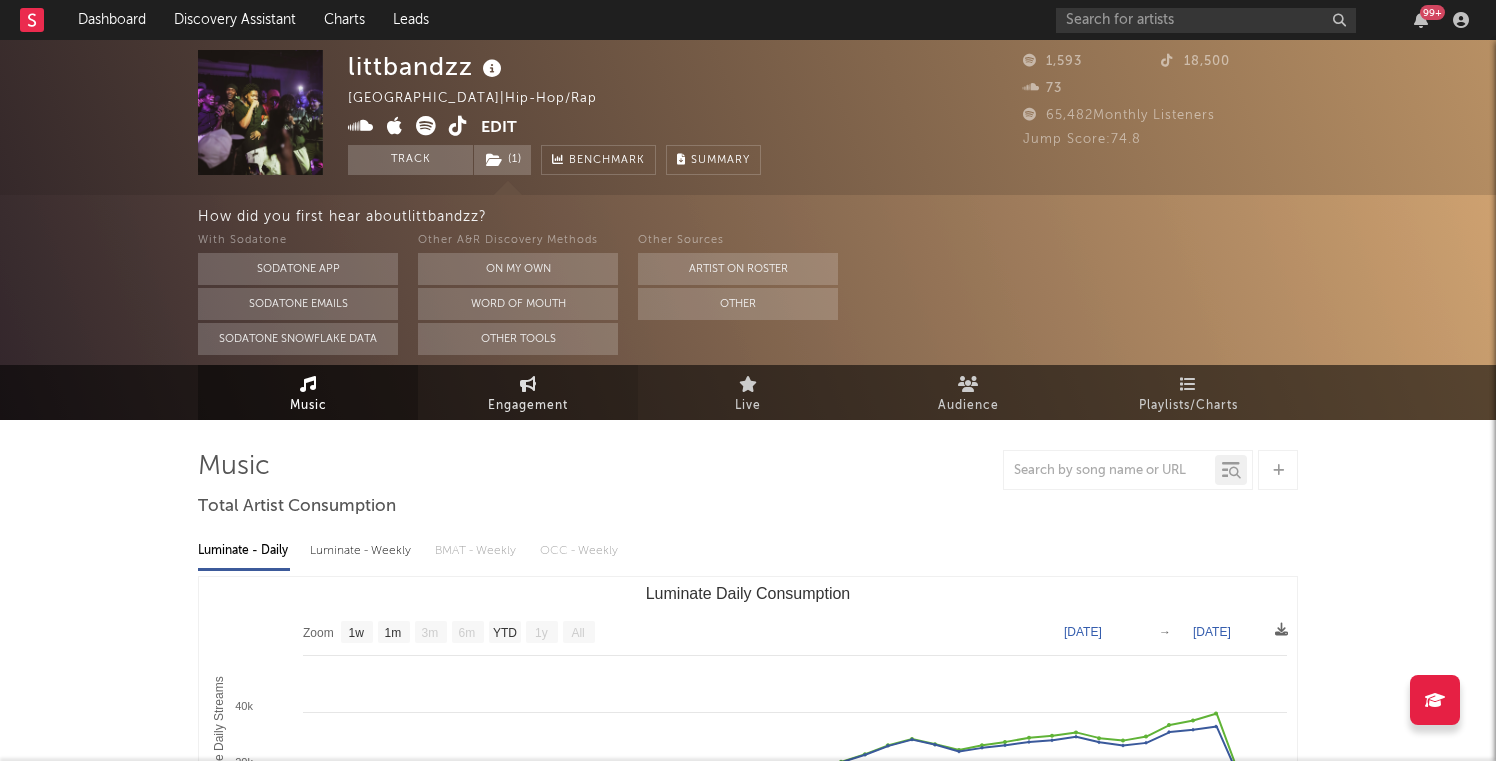
click at [521, 390] on icon at bounding box center [528, 384] width 17 height 16
select select "1w"
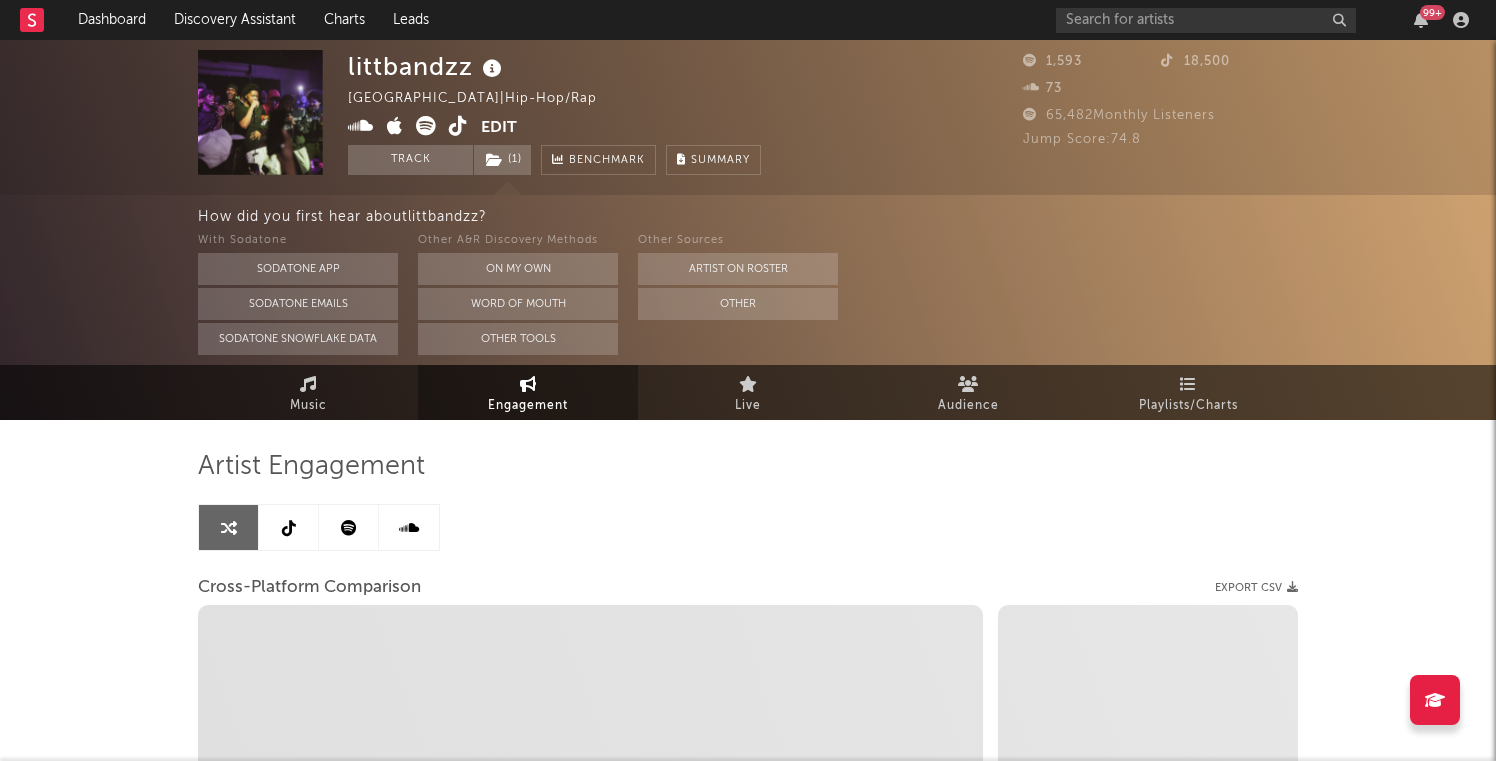
click at [290, 533] on icon at bounding box center [289, 528] width 14 height 16
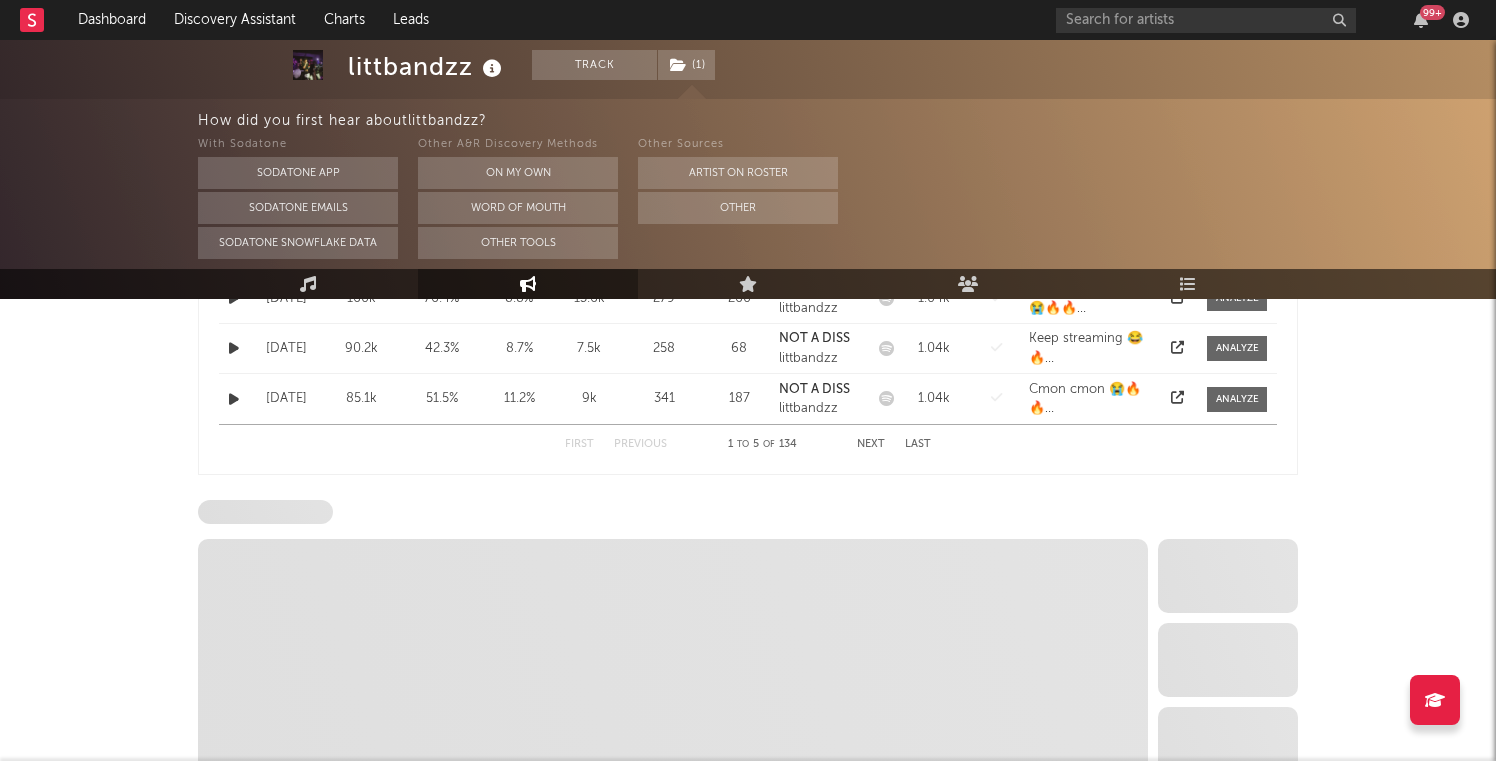
select select "1w"
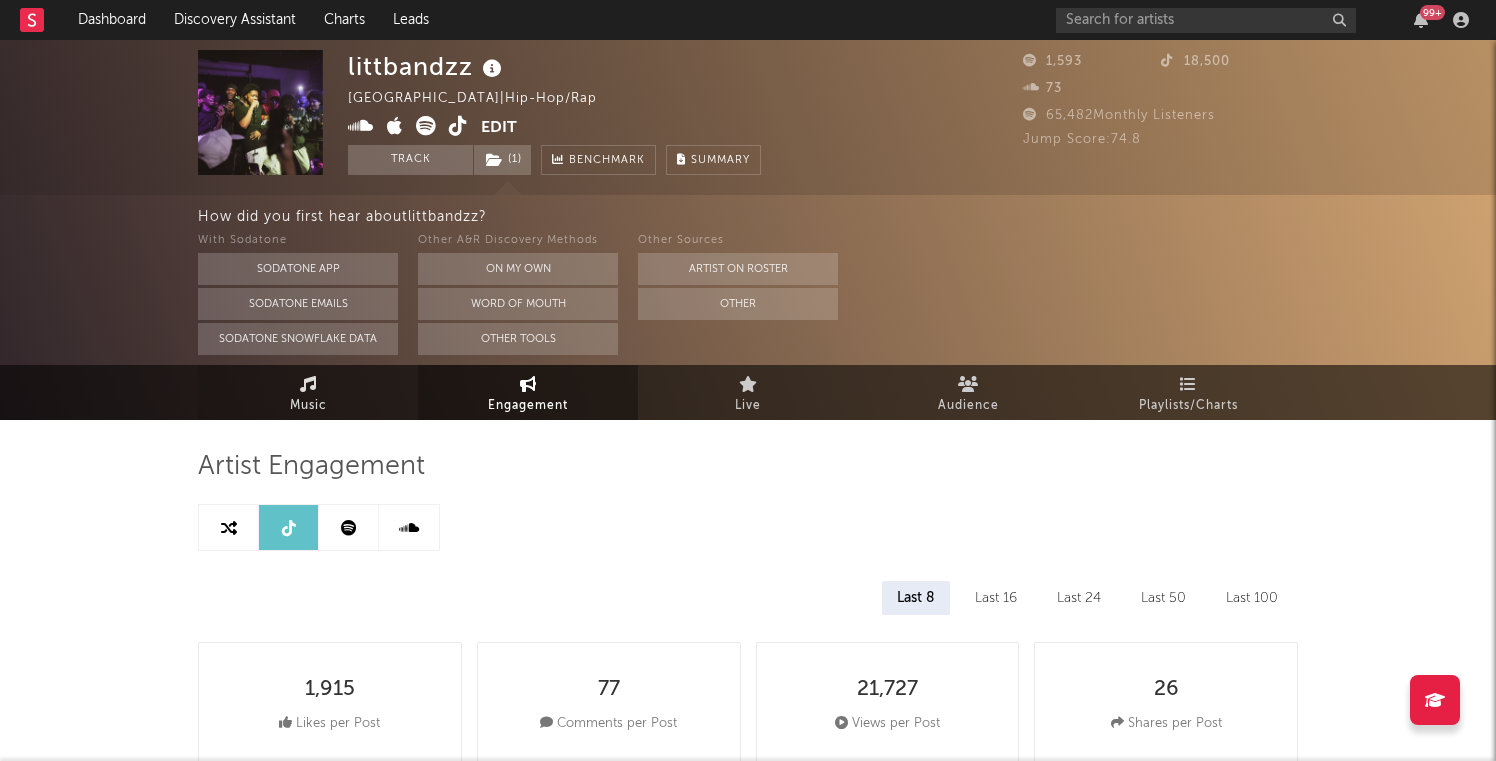
click at [350, 389] on link "Music" at bounding box center [308, 392] width 220 height 55
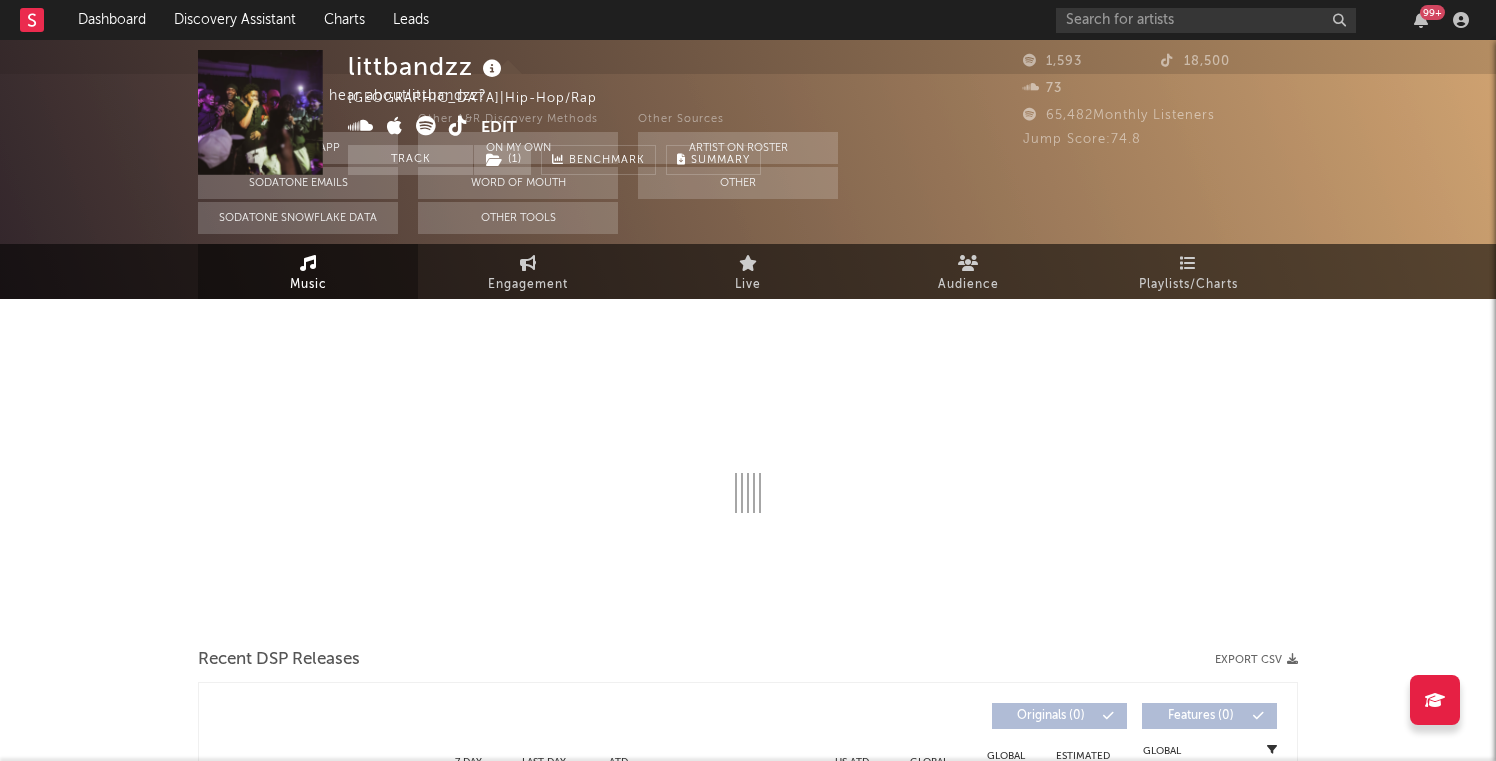
select select "1w"
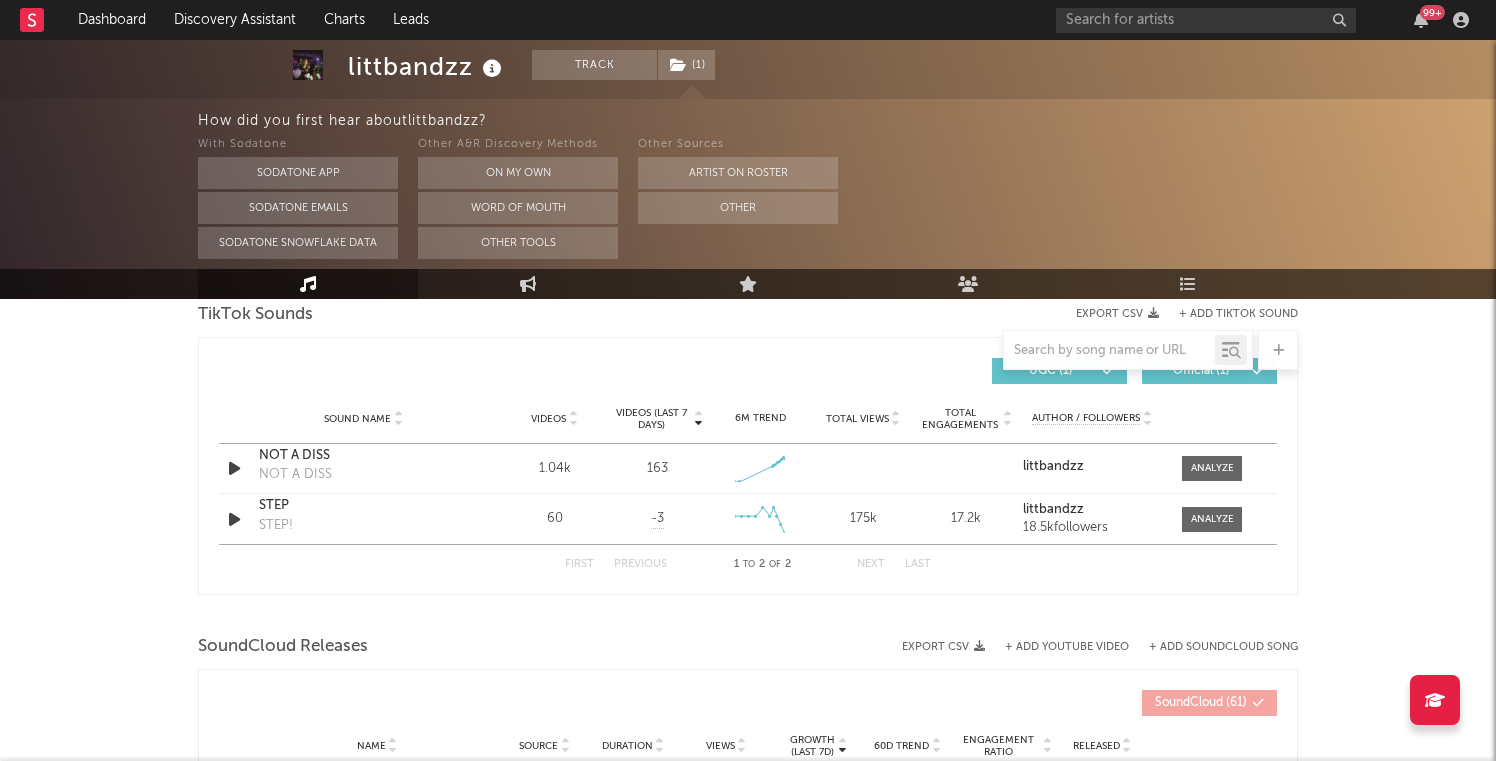
scroll to position [1359, 0]
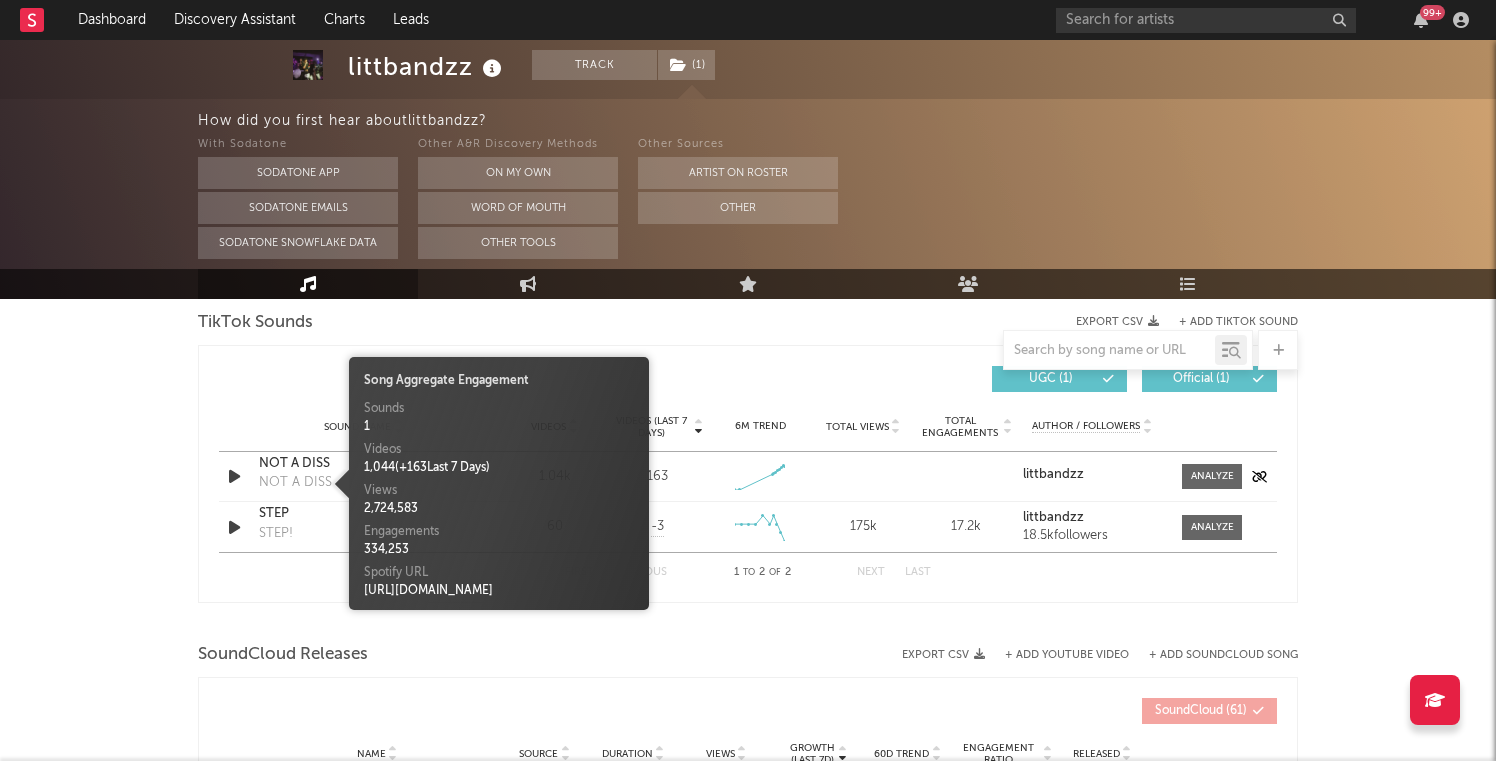
click at [298, 474] on div "NOT A DISS" at bounding box center [295, 483] width 73 height 20
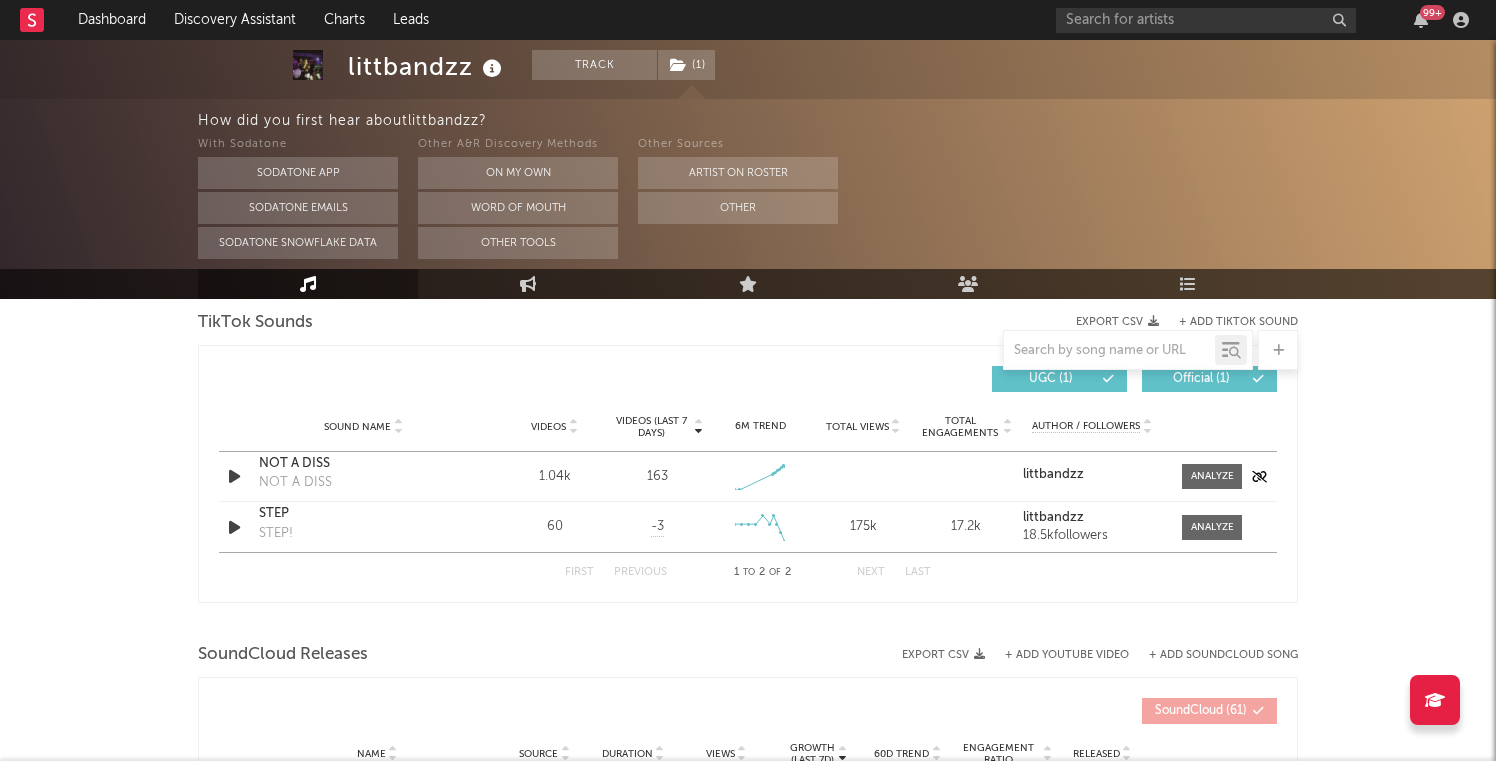
click at [292, 469] on div "NOT A DISS" at bounding box center [363, 464] width 209 height 20
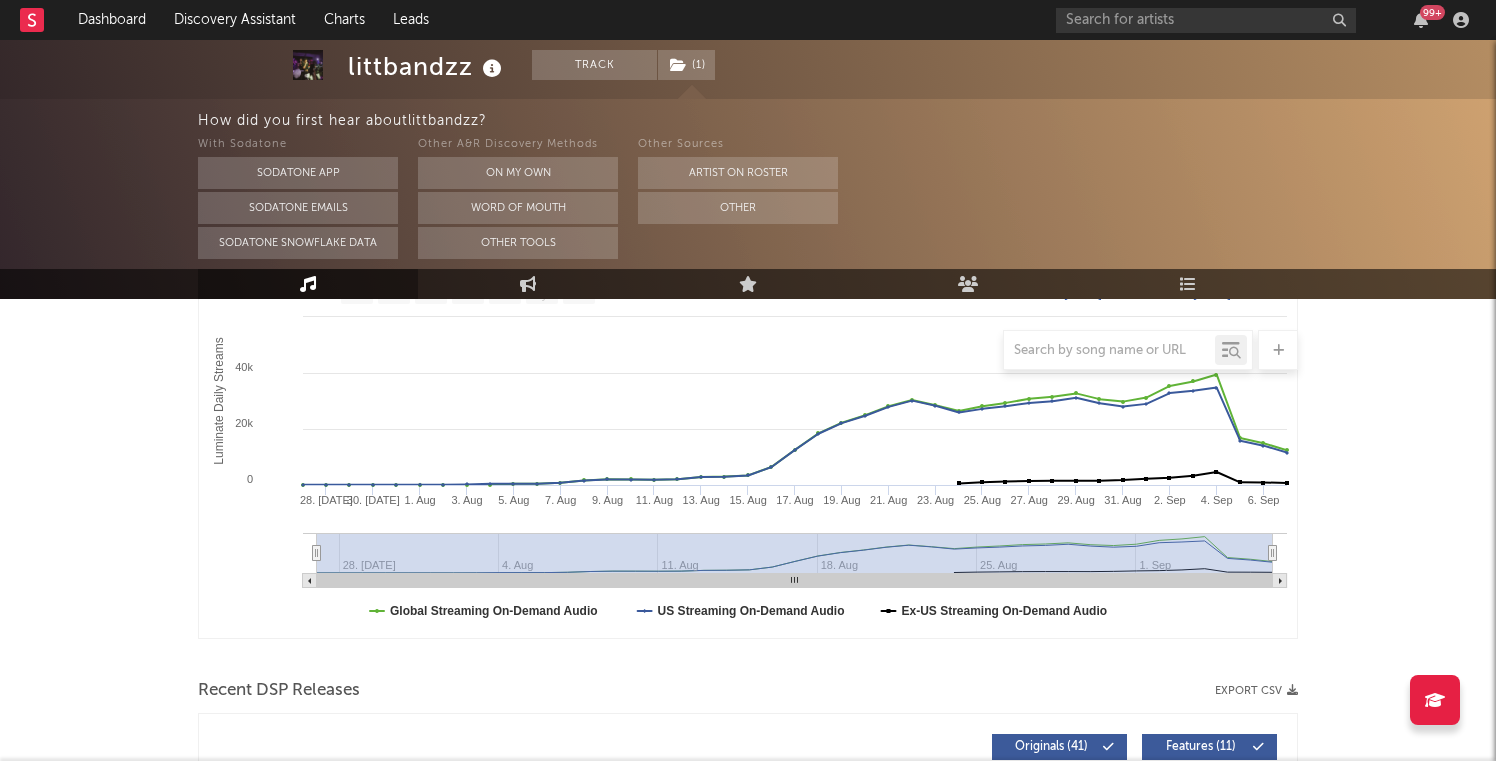
scroll to position [0, 0]
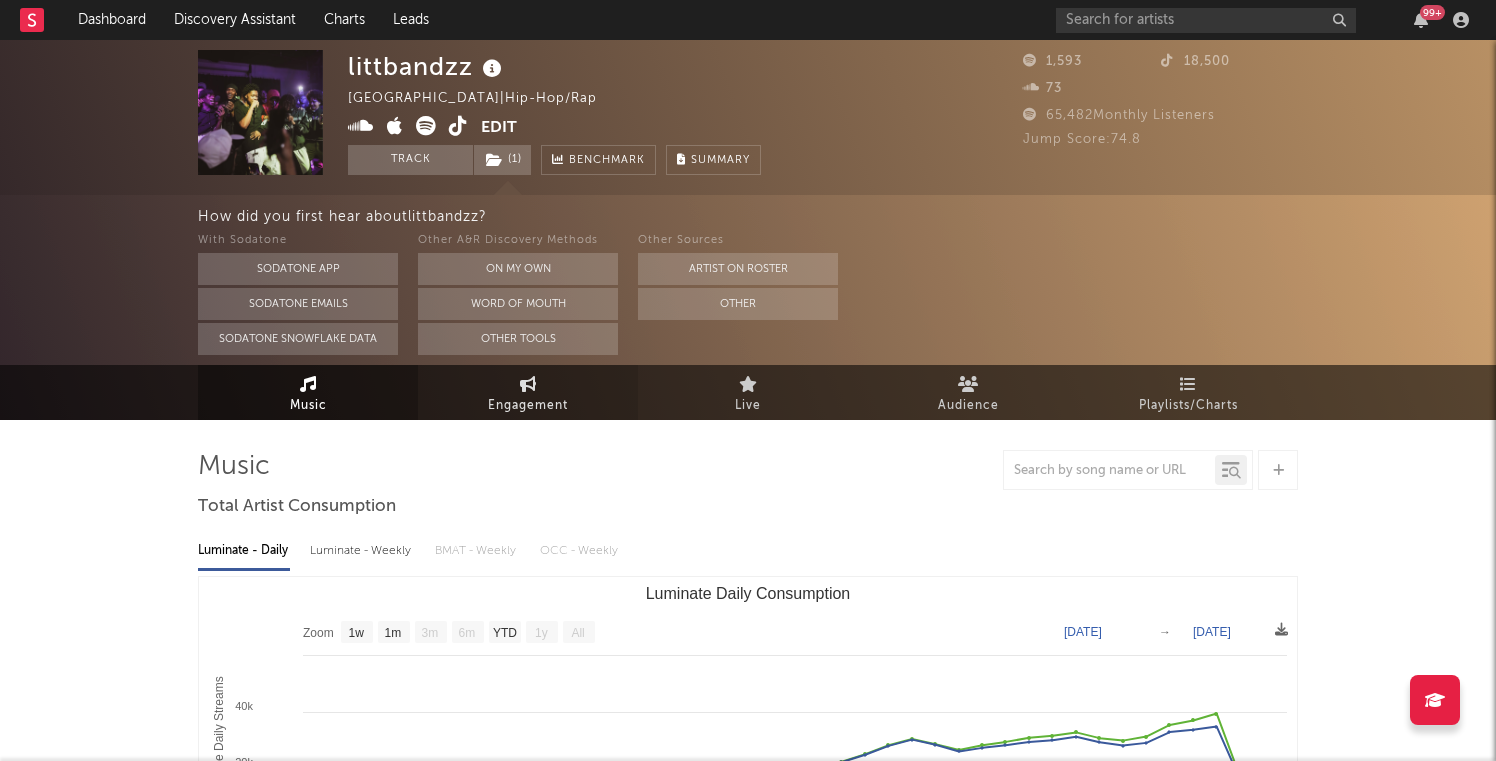
click at [486, 400] on link "Engagement" at bounding box center [528, 392] width 220 height 55
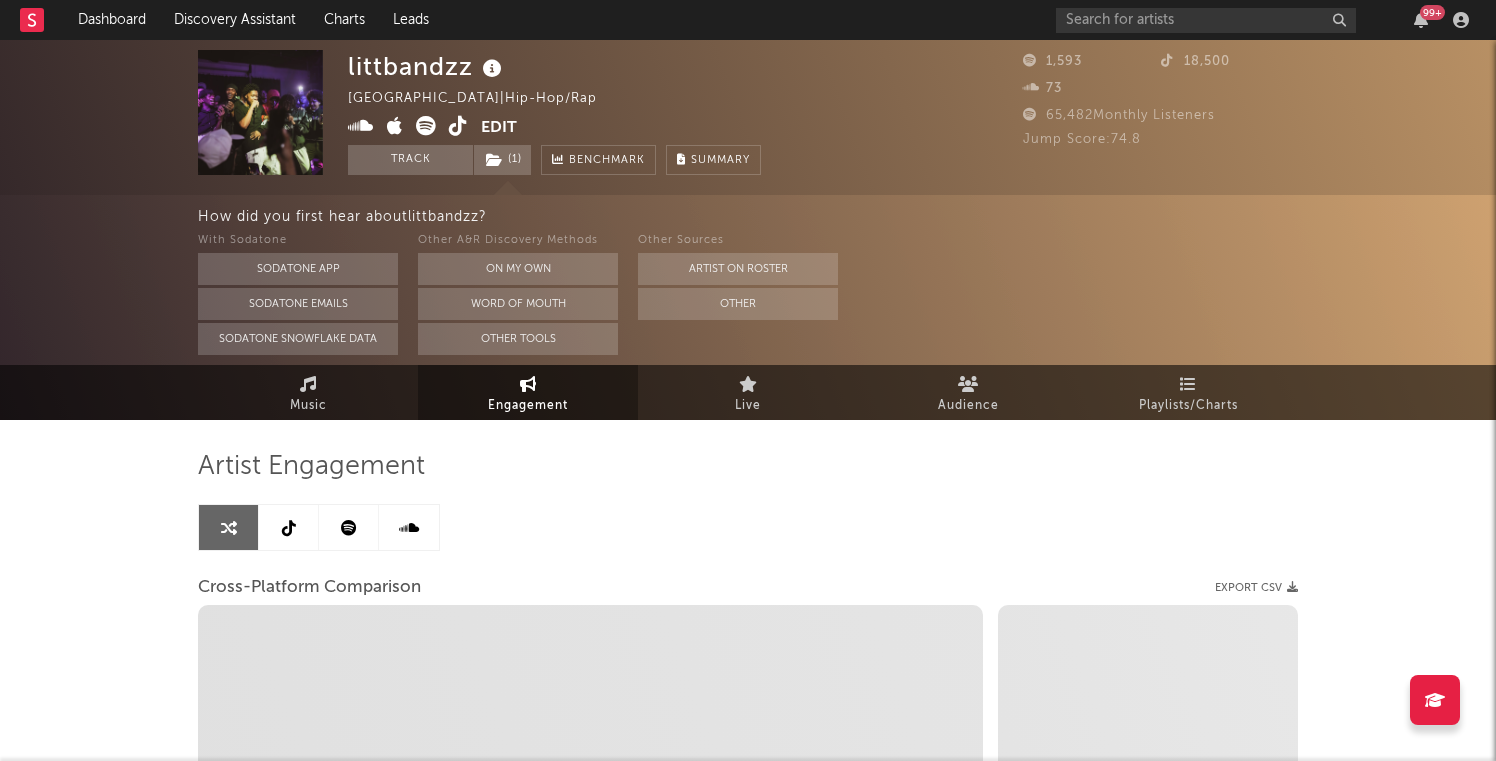
select select "1w"
click at [282, 520] on icon at bounding box center [289, 528] width 14 height 16
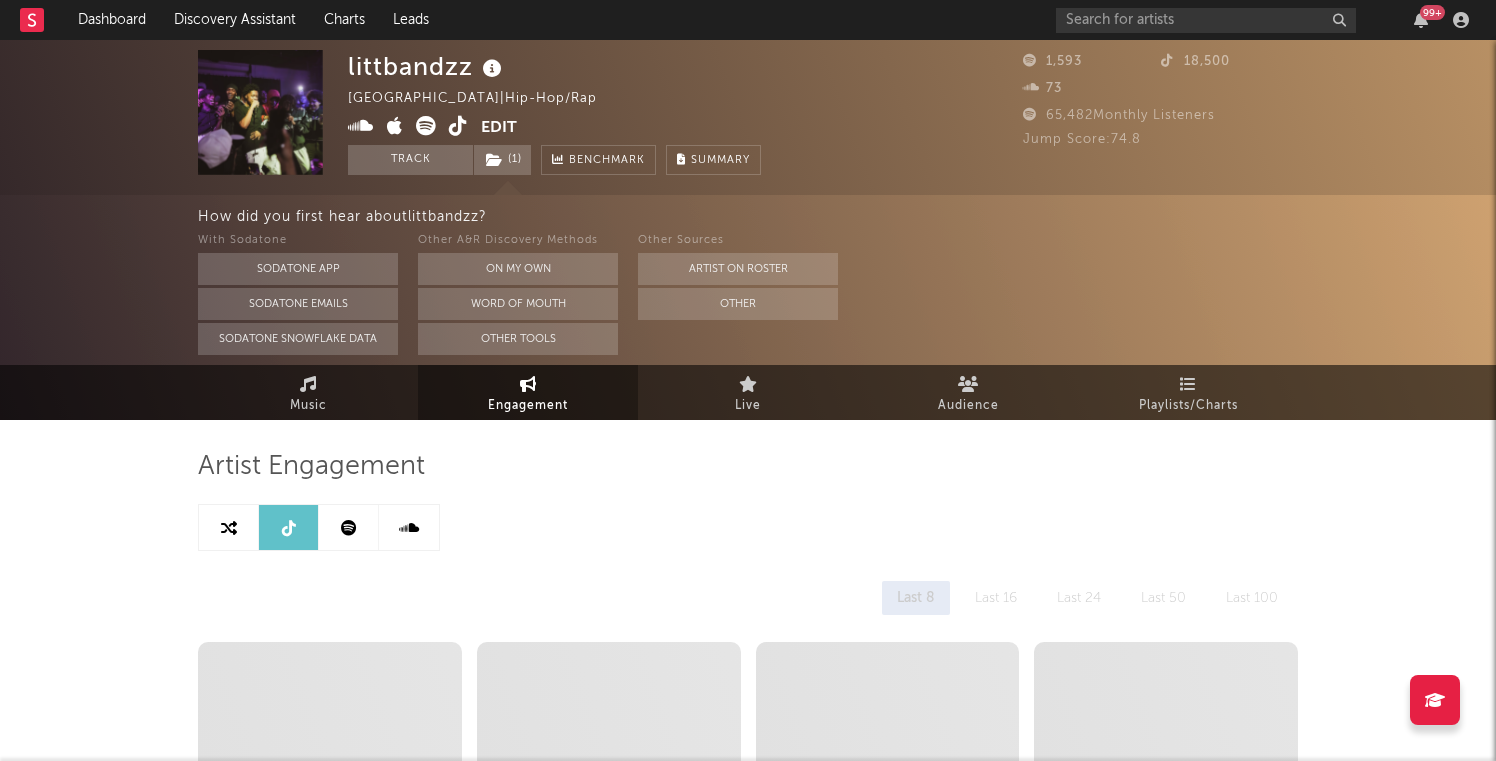
select select "1w"
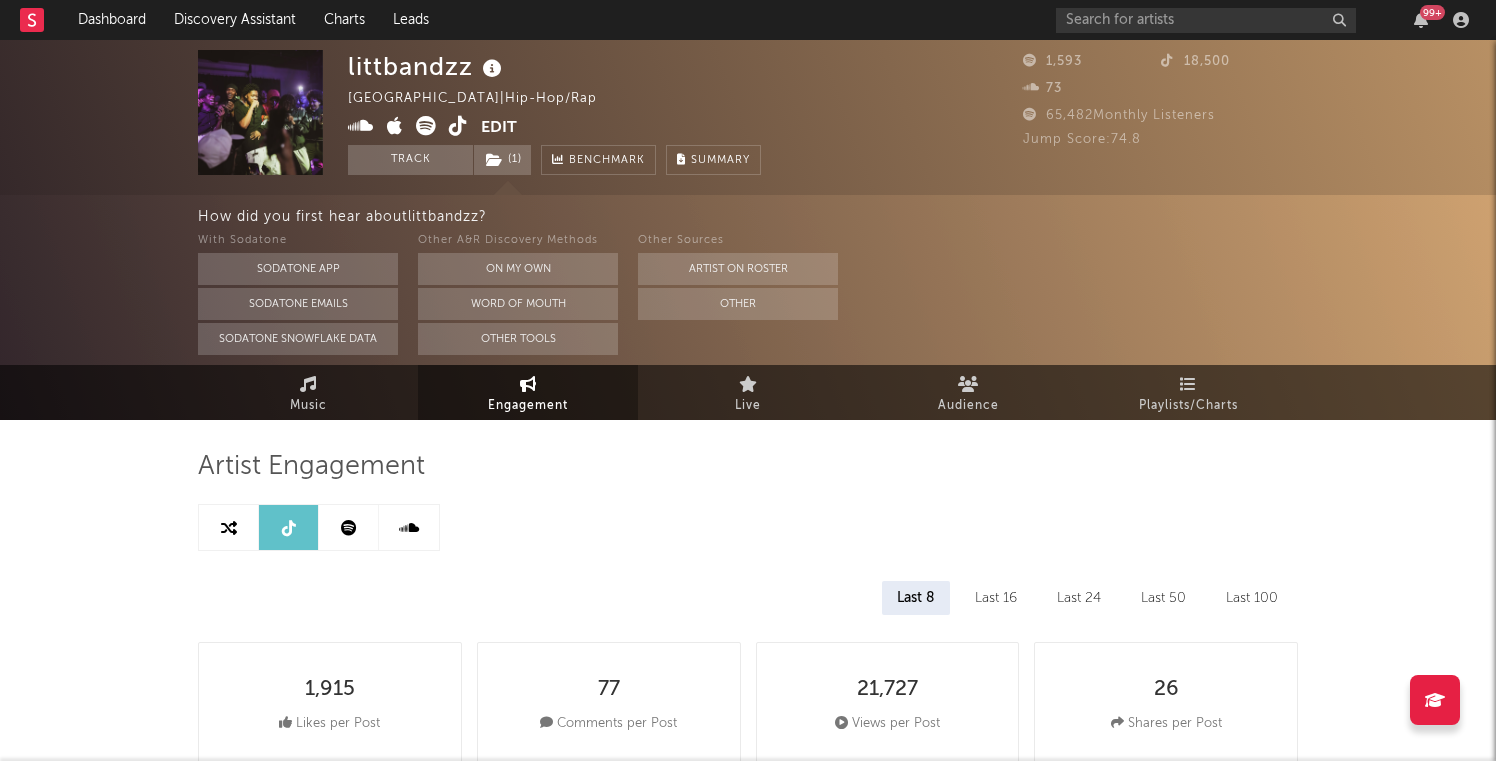
click at [248, 128] on img at bounding box center [260, 112] width 125 height 125
click at [260, 407] on link "Music" at bounding box center [308, 392] width 220 height 55
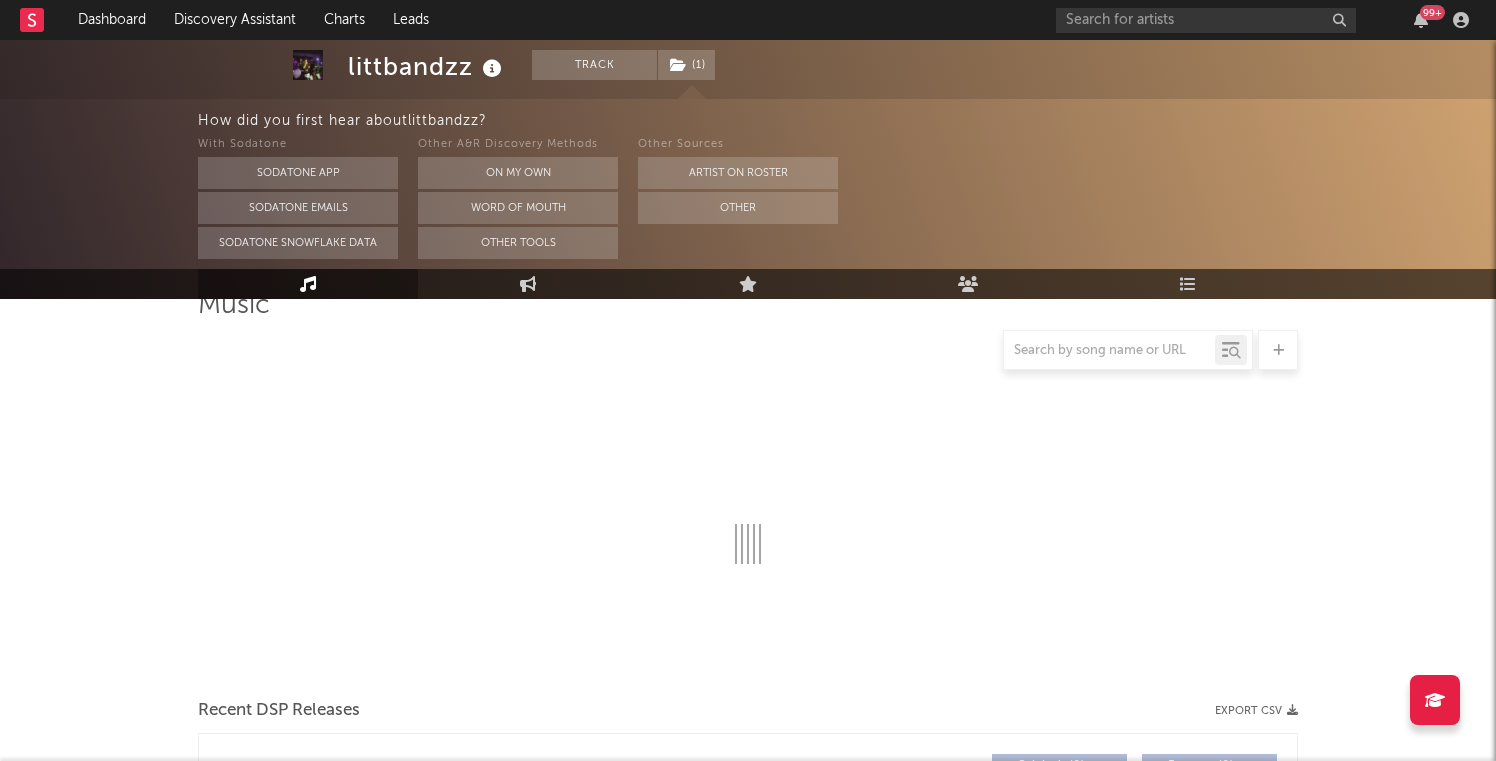
select select "1w"
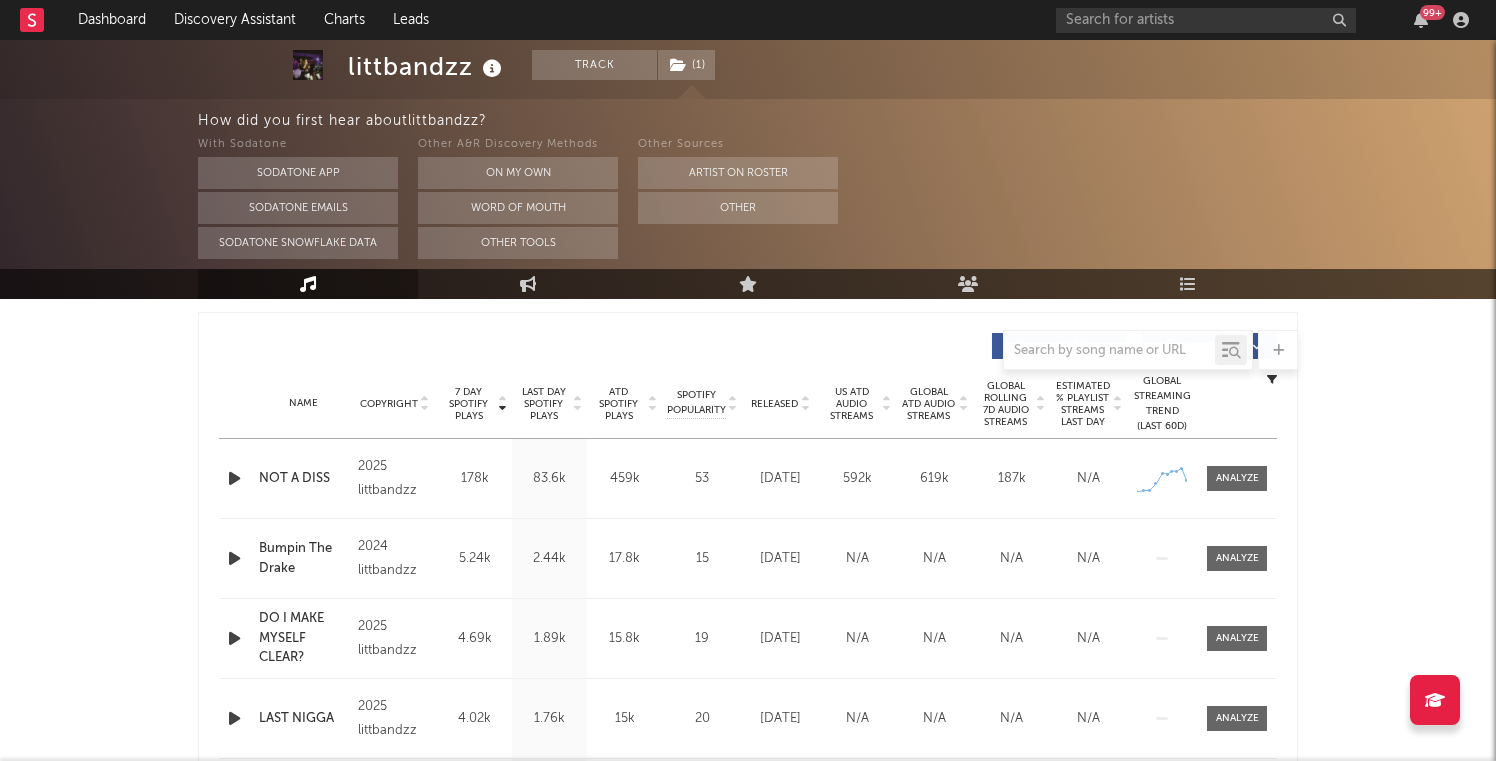
scroll to position [858, 0]
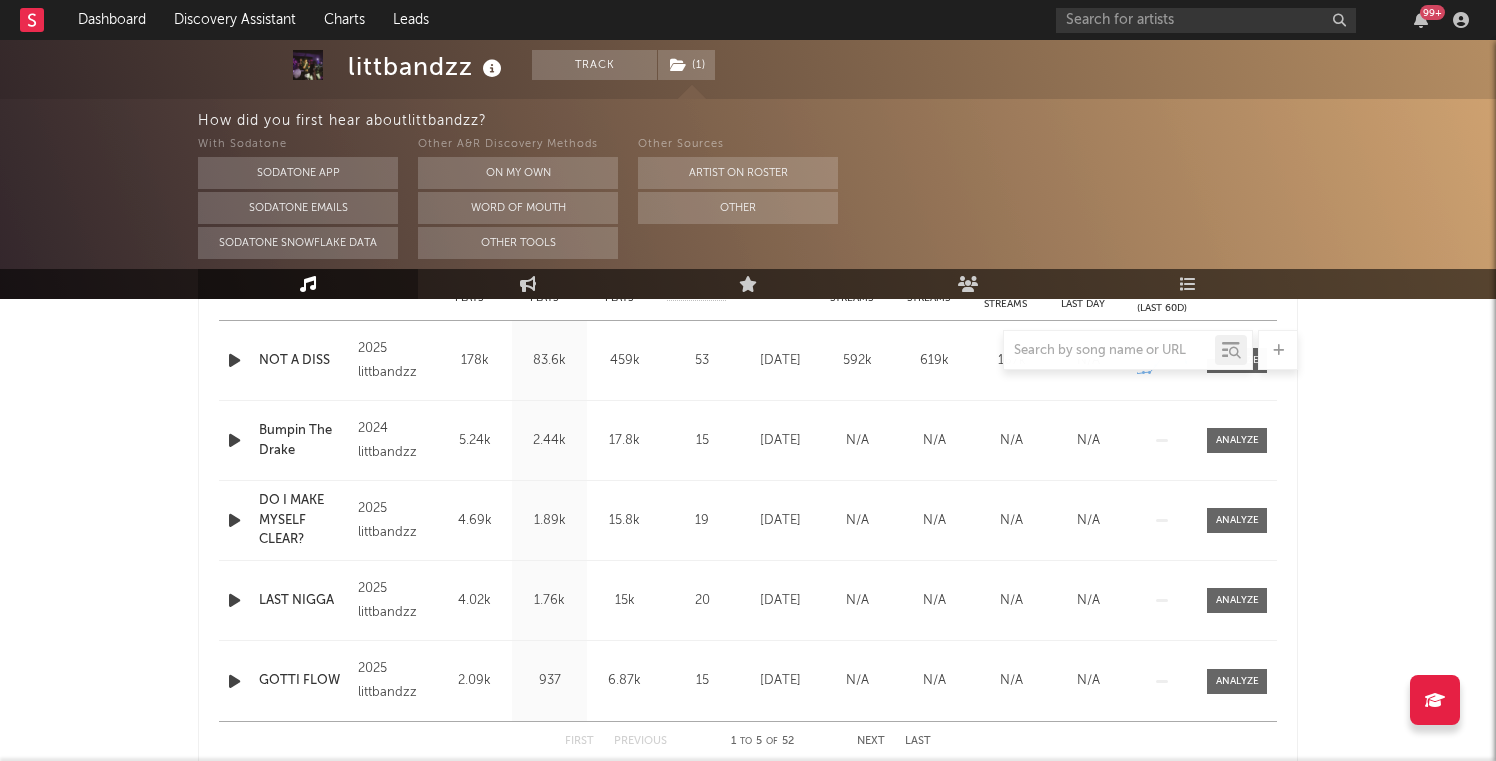
click at [236, 437] on icon "button" at bounding box center [234, 440] width 21 height 25
click at [230, 520] on icon "button" at bounding box center [234, 520] width 21 height 25
click at [231, 512] on icon "button" at bounding box center [233, 520] width 19 height 25
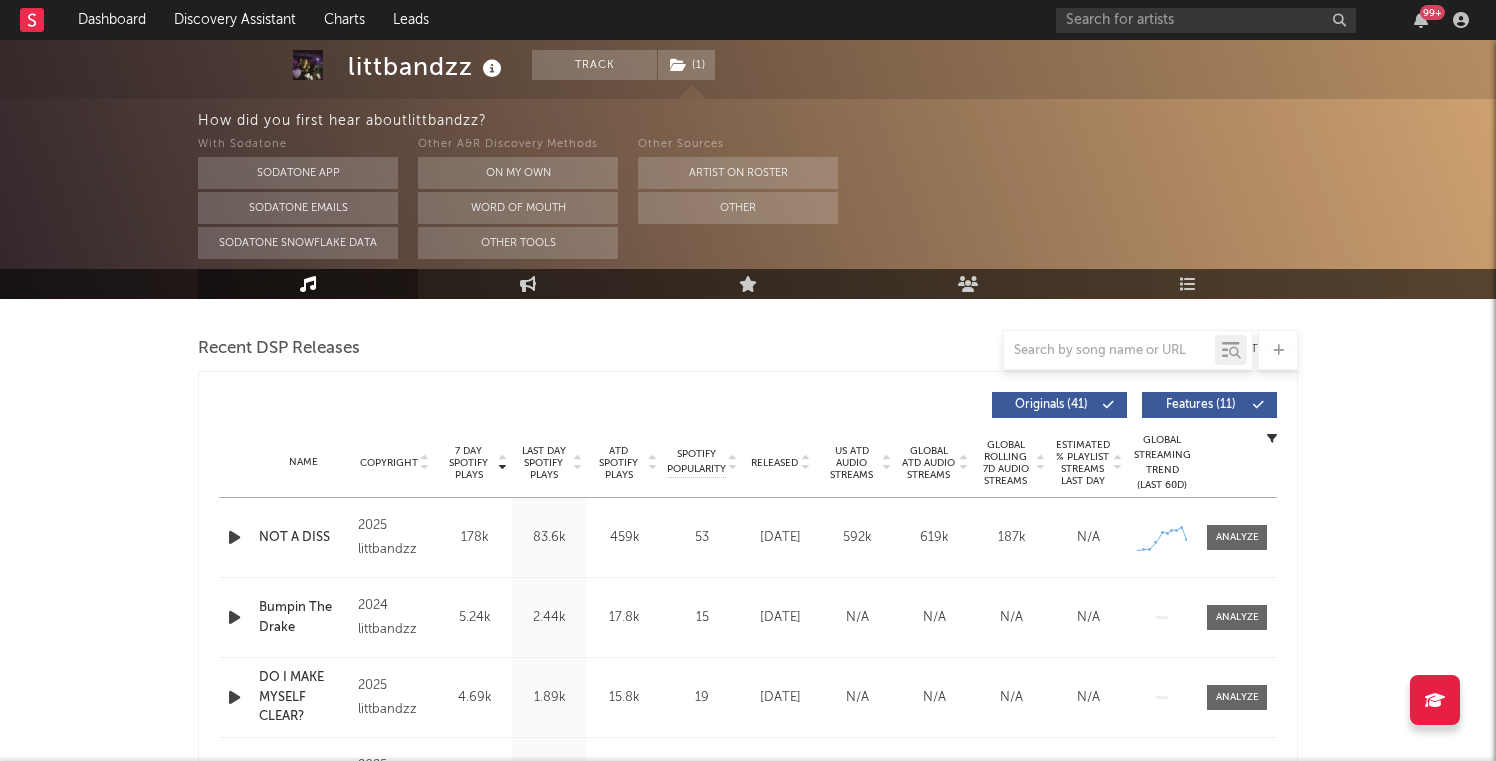
scroll to position [215, 0]
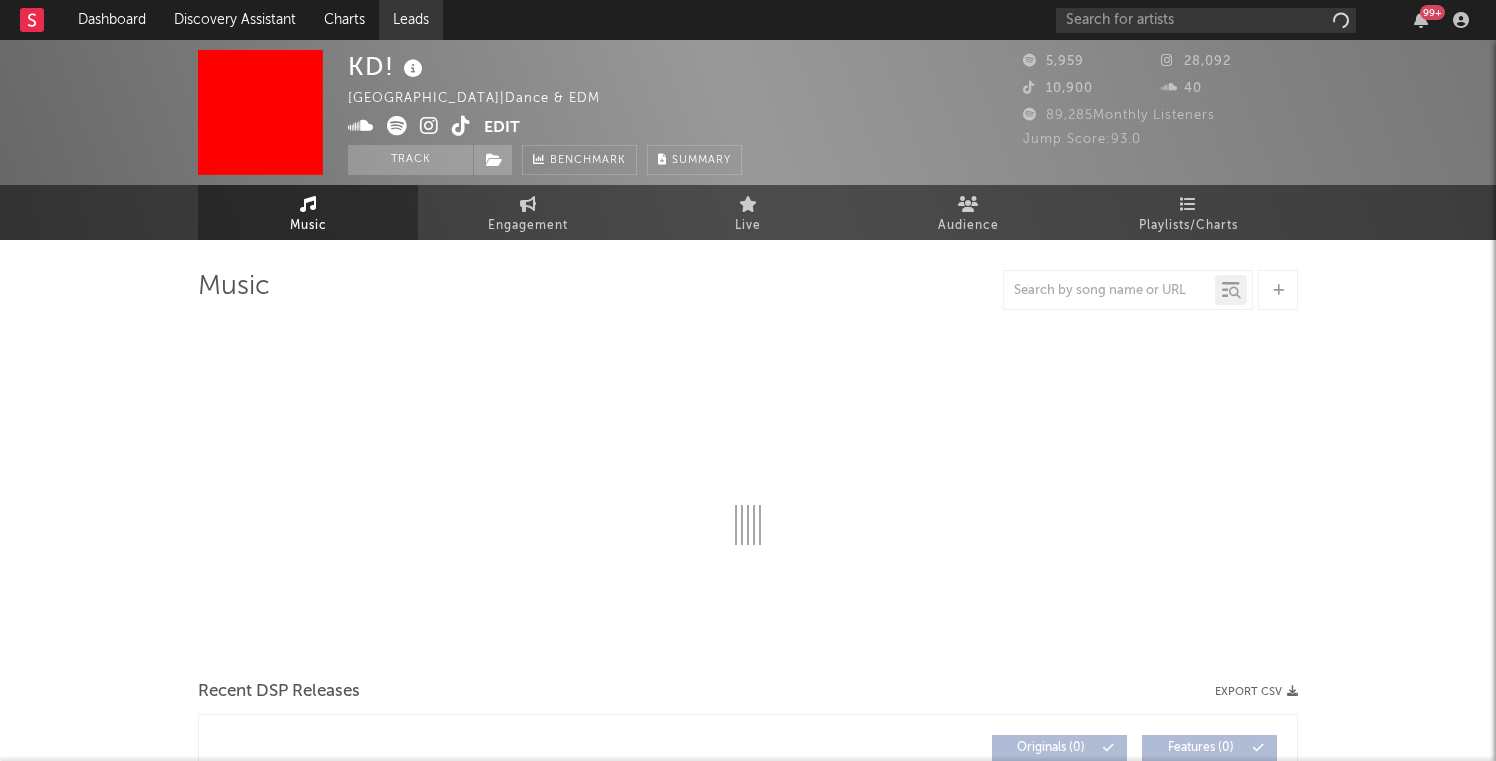
select select "1w"
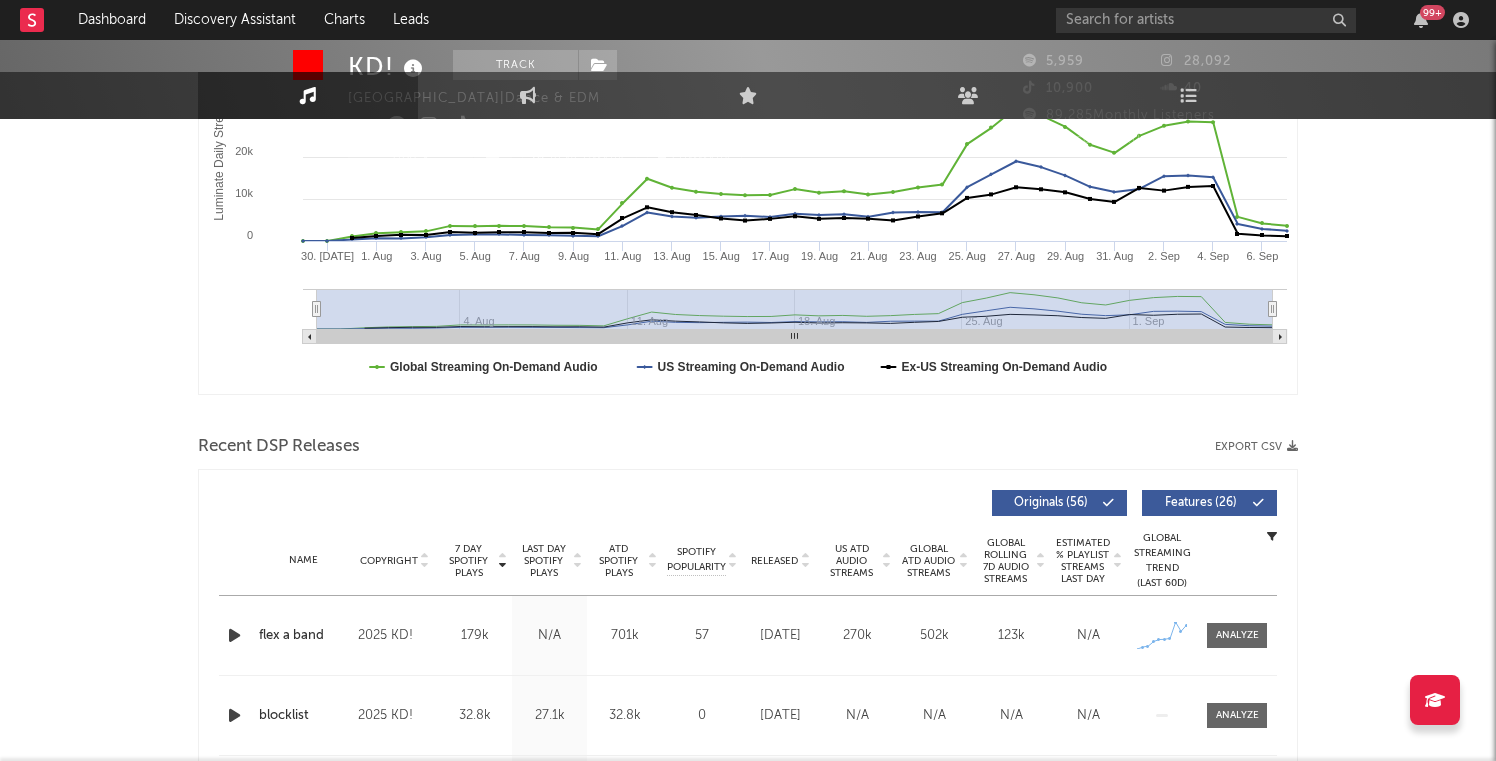
scroll to position [606, 0]
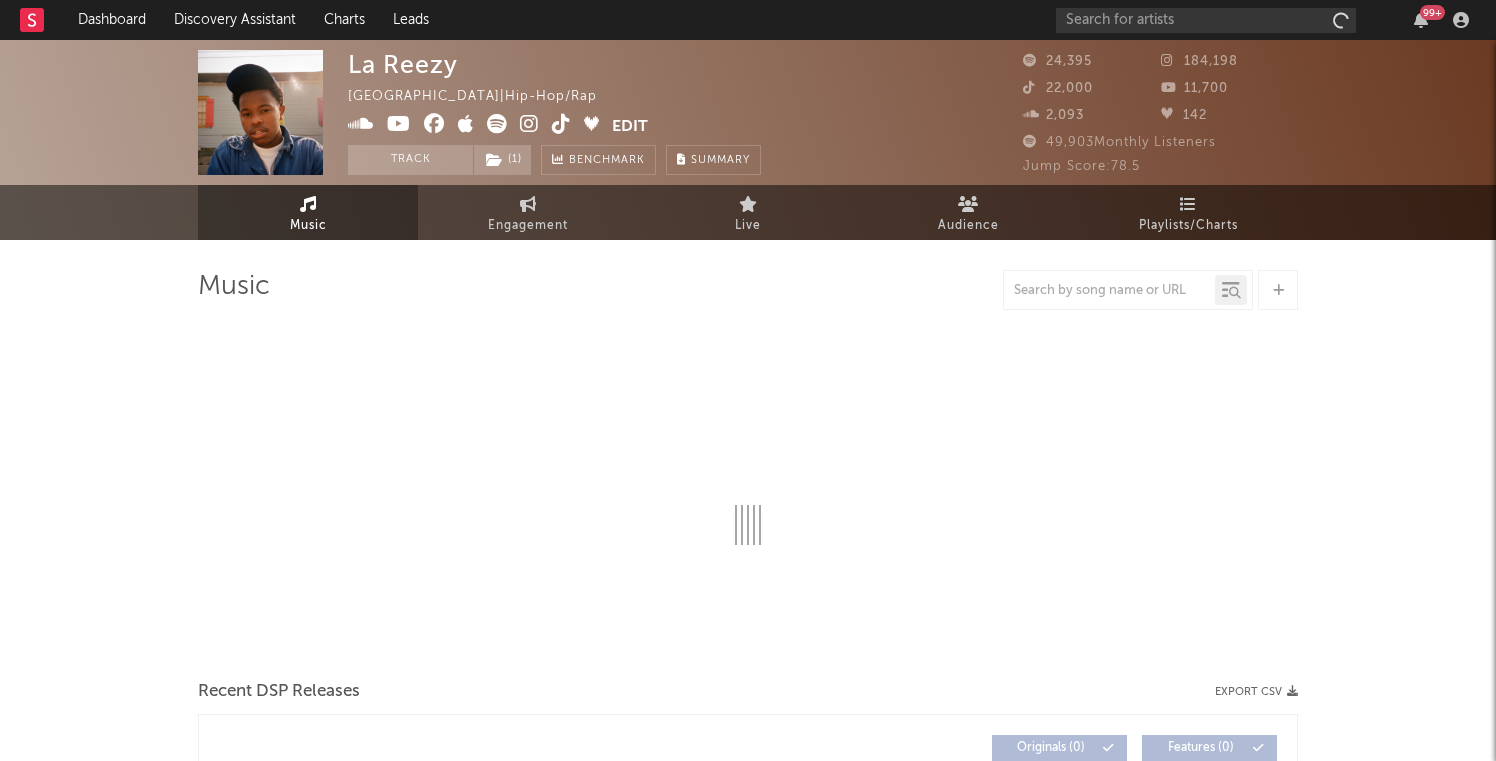
select select "6m"
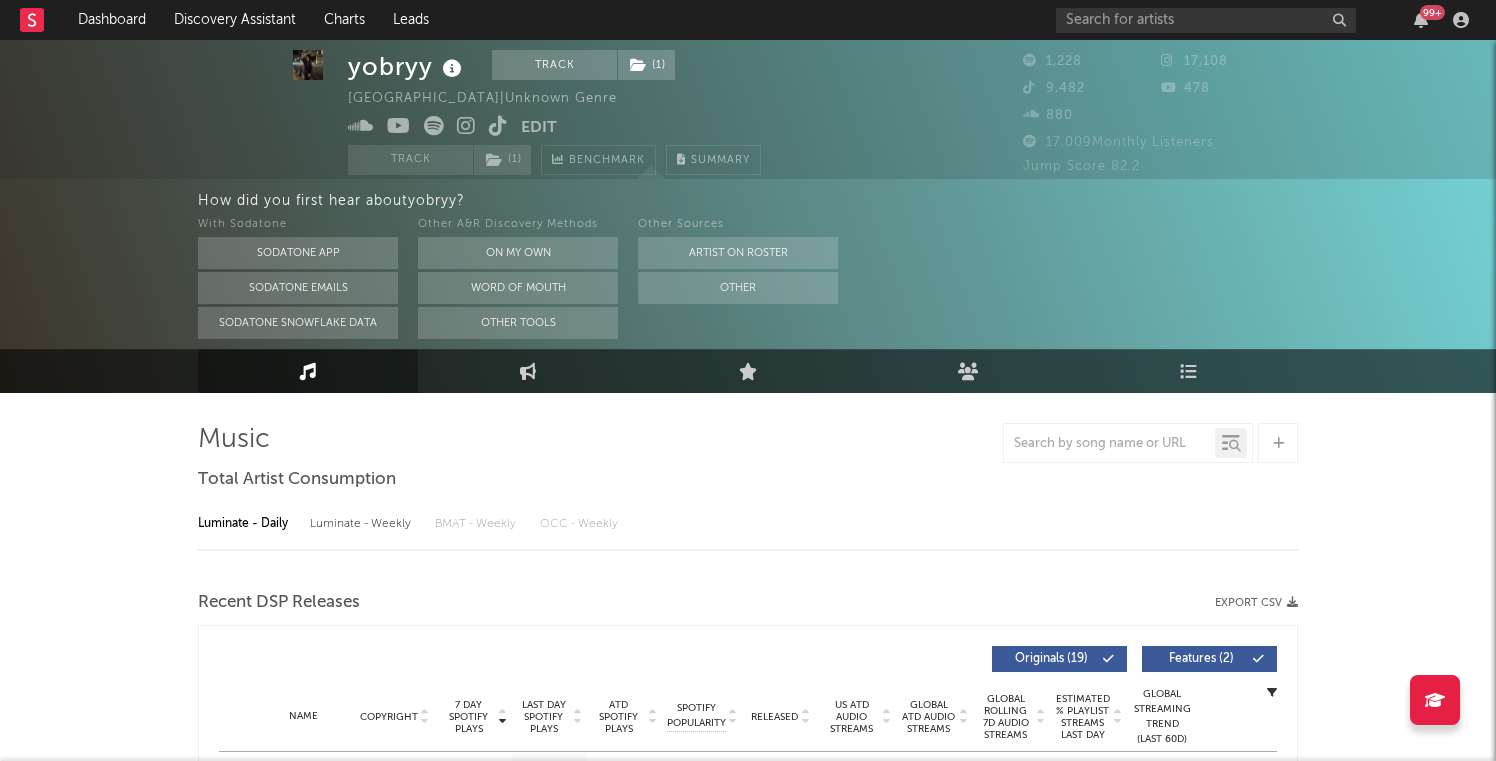
select select "1w"
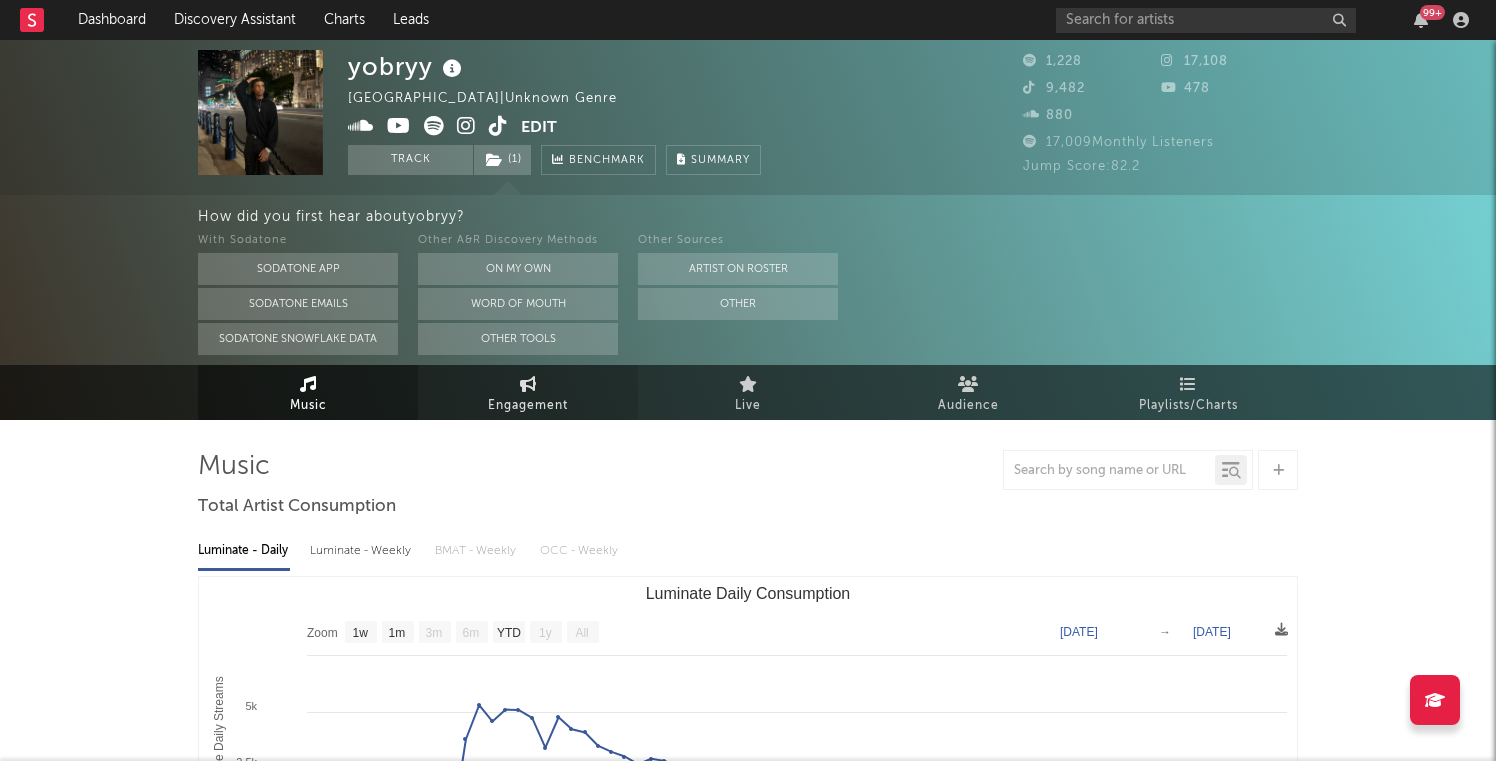
click at [524, 390] on icon at bounding box center [528, 384] width 17 height 16
select select "1w"
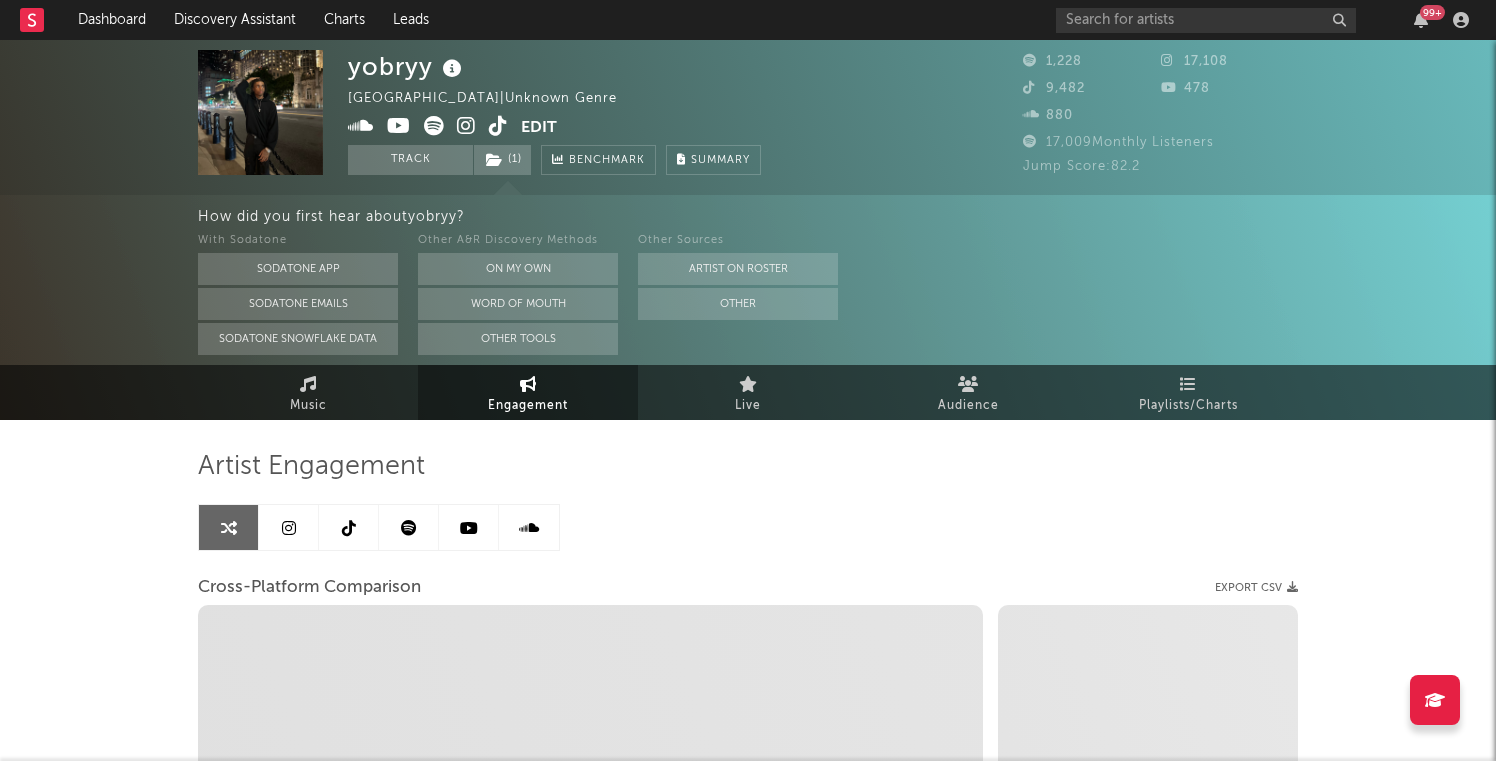
click at [362, 528] on link at bounding box center [349, 527] width 60 height 45
select select "6m"
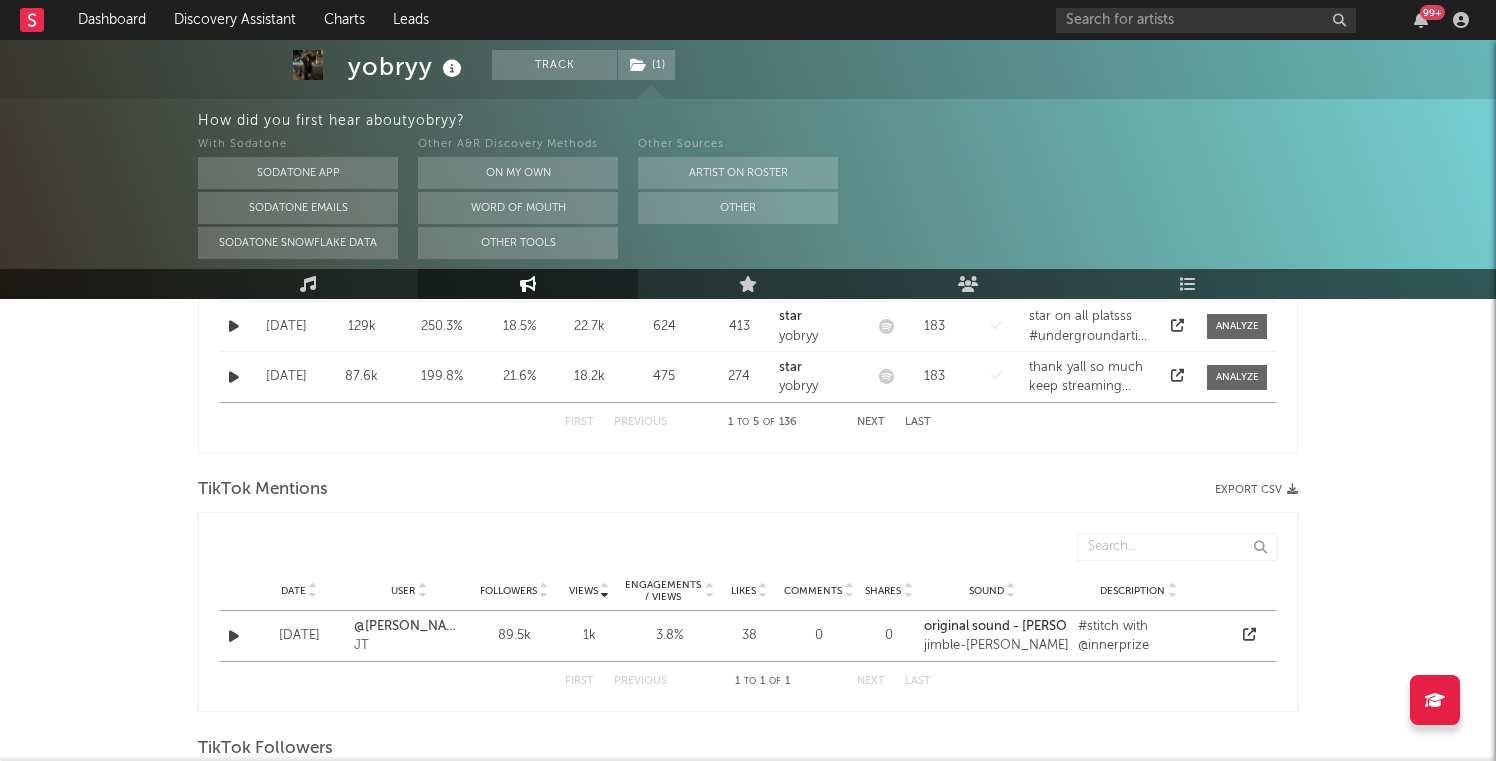
scroll to position [1222, 0]
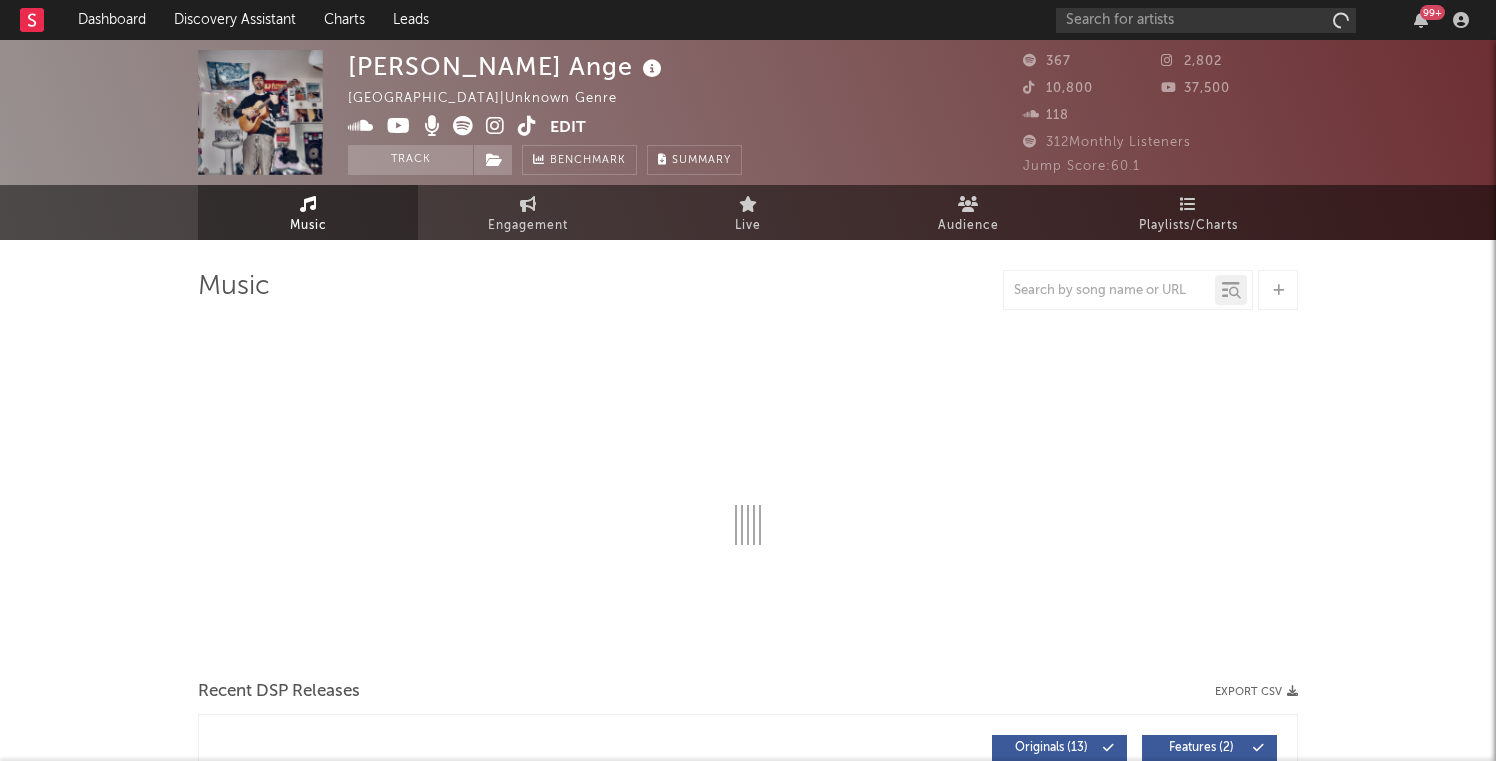
select select "1w"
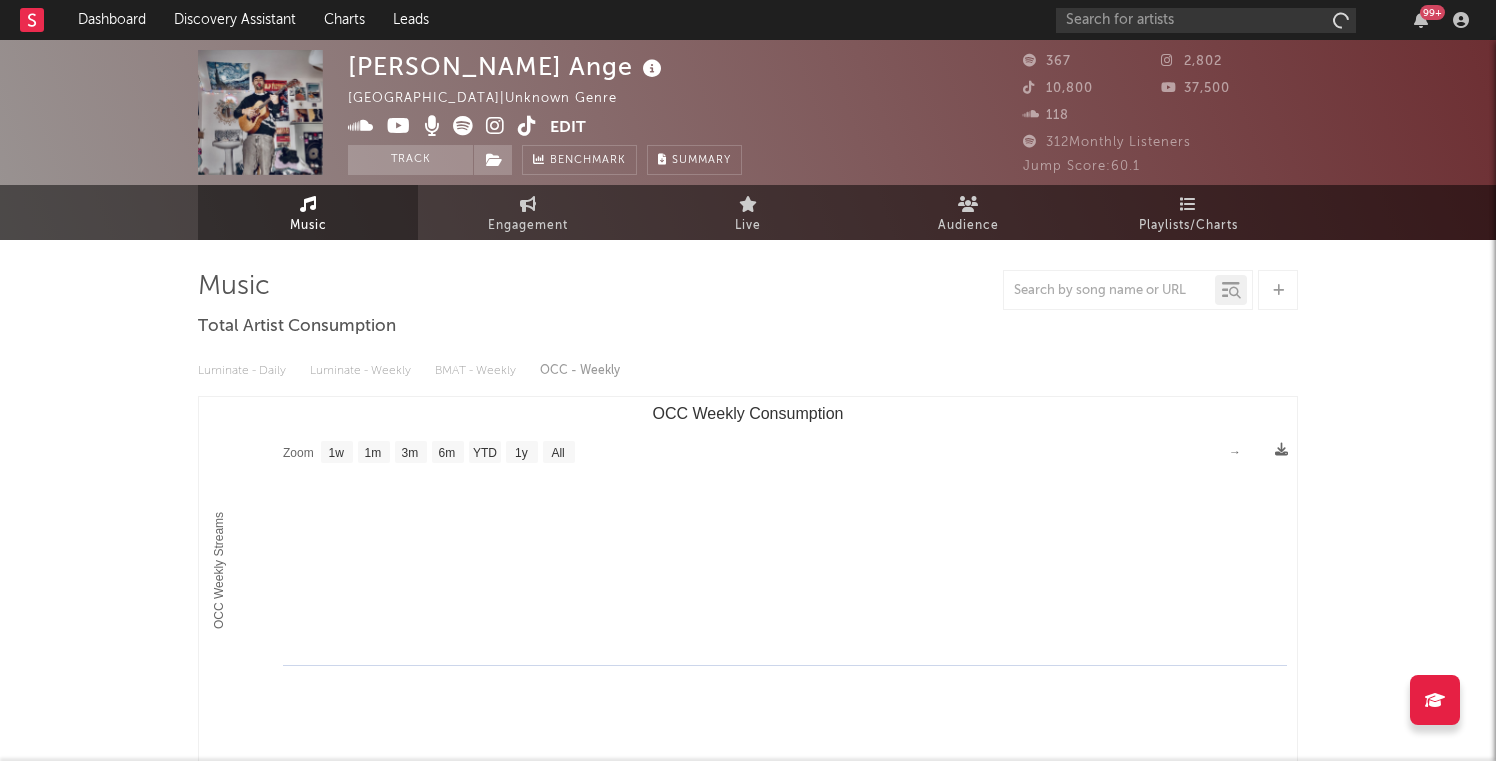
click at [525, 126] on icon at bounding box center [527, 126] width 19 height 20
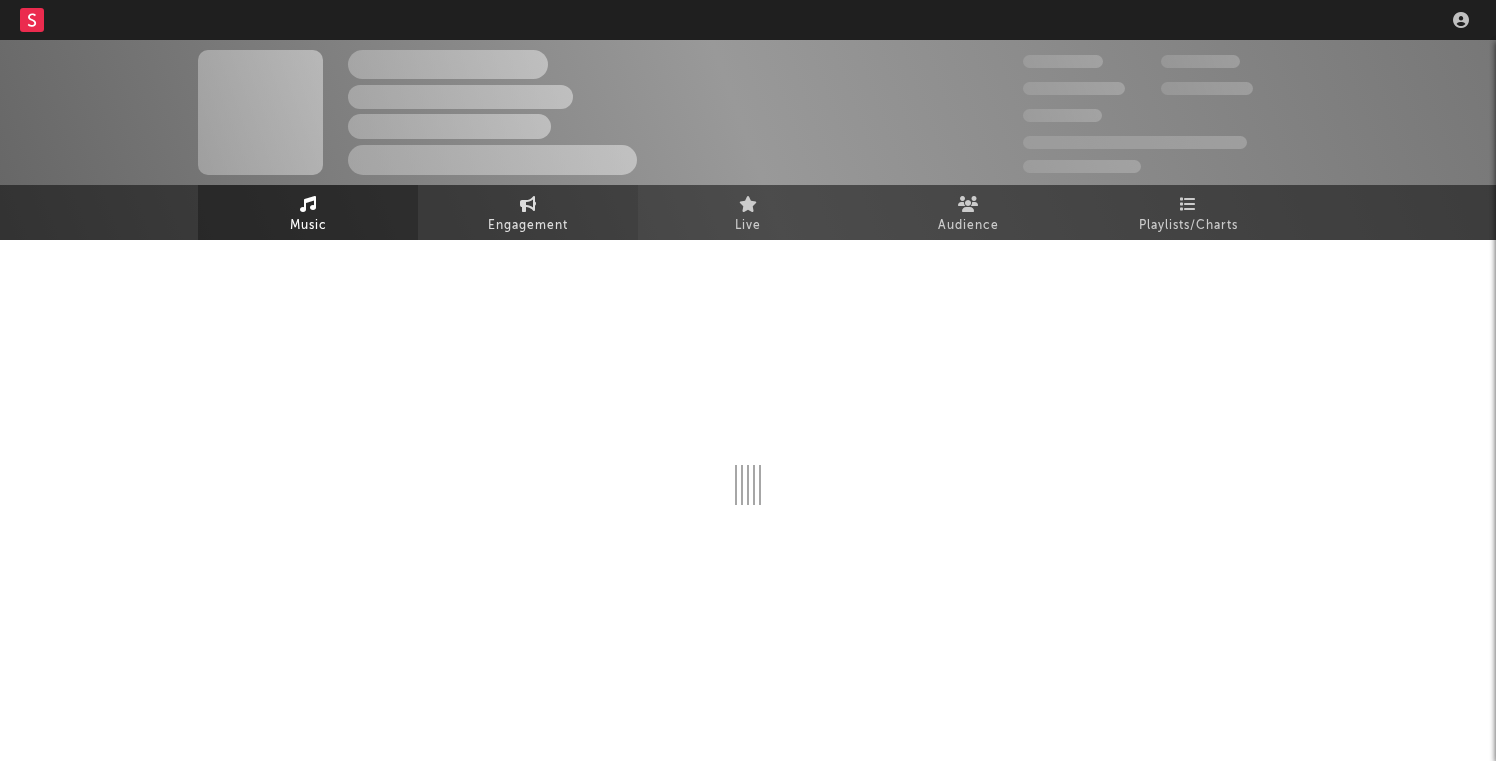
click at [471, 230] on link "Engagement" at bounding box center [528, 212] width 220 height 55
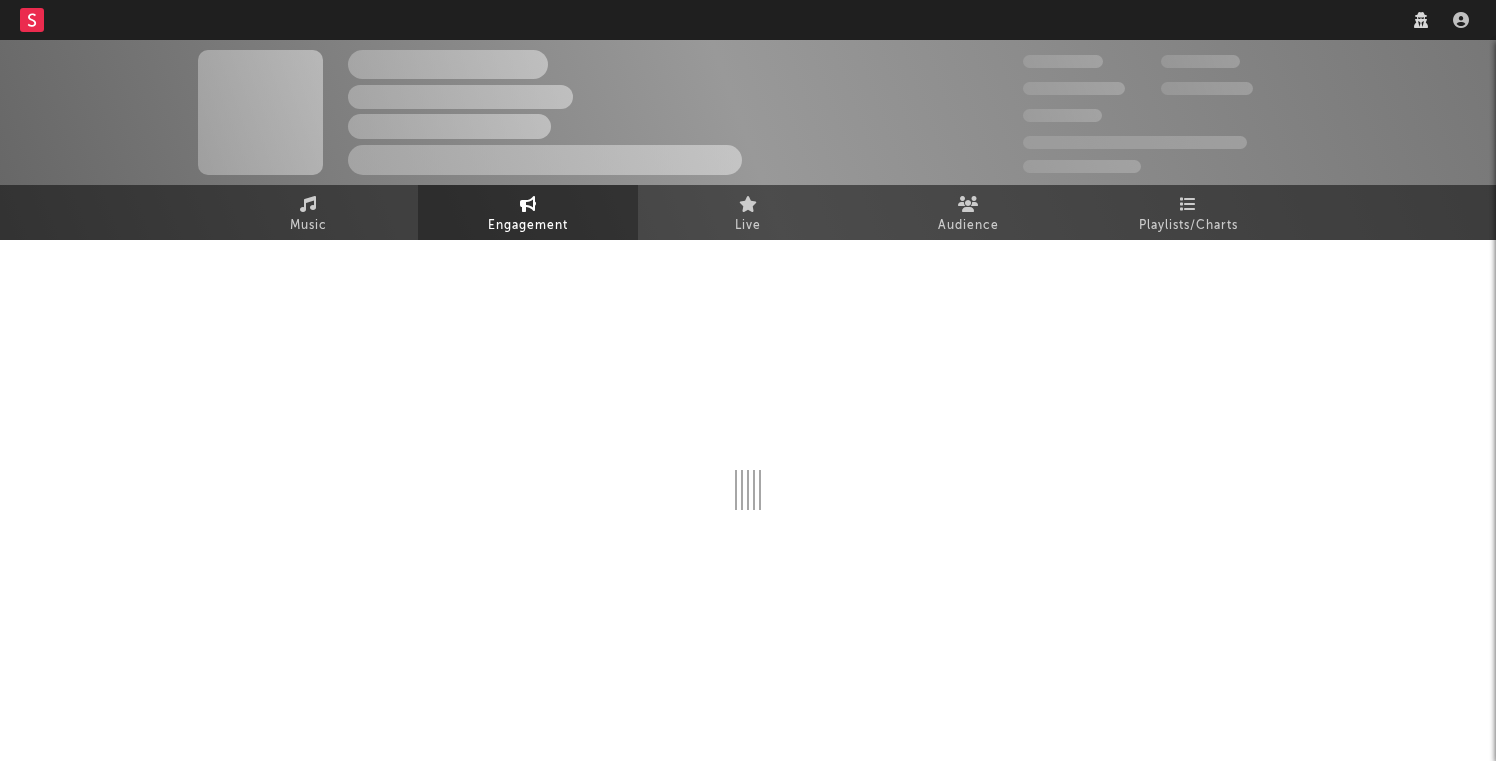
select select "1w"
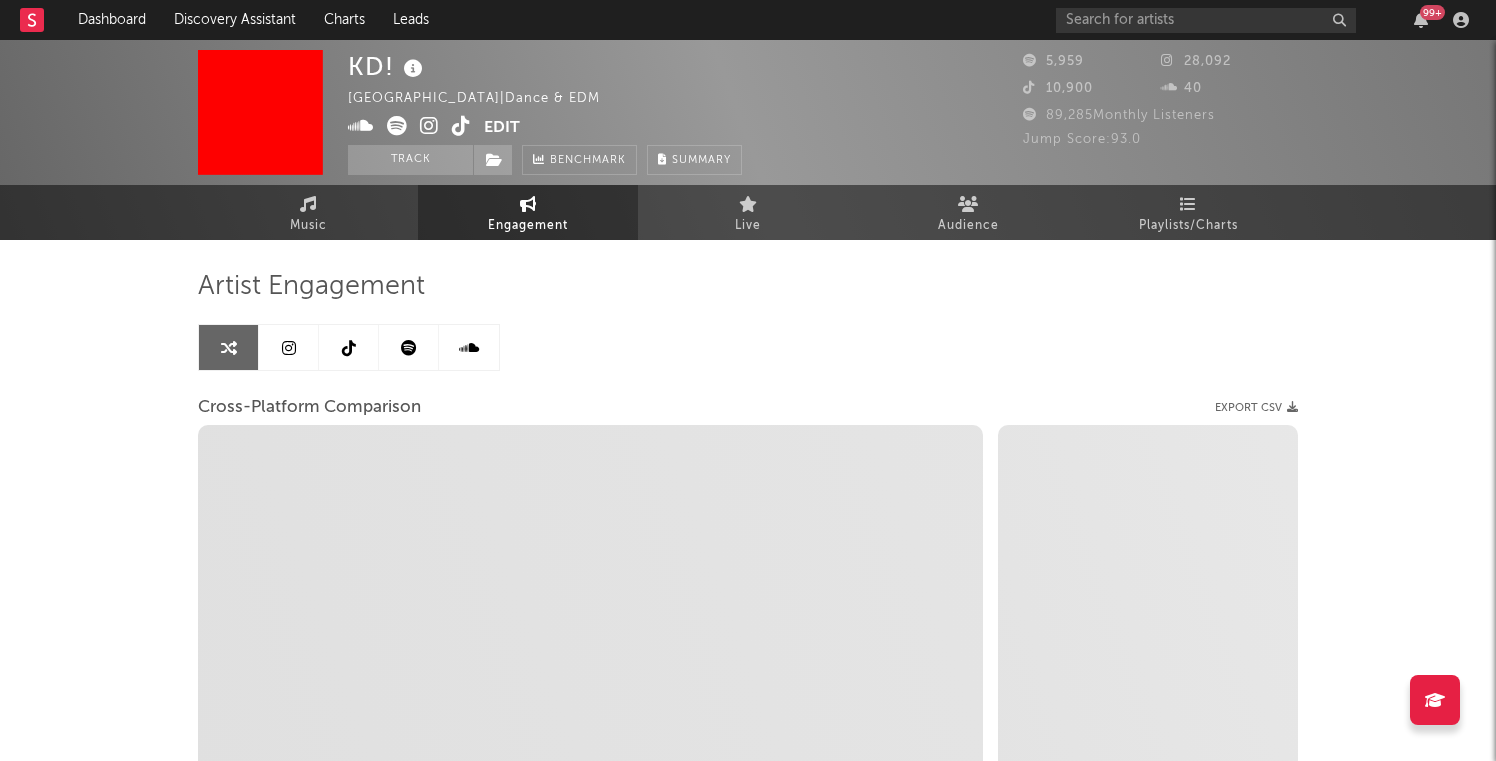
click at [346, 351] on icon at bounding box center [349, 348] width 14 height 16
select select "1w"
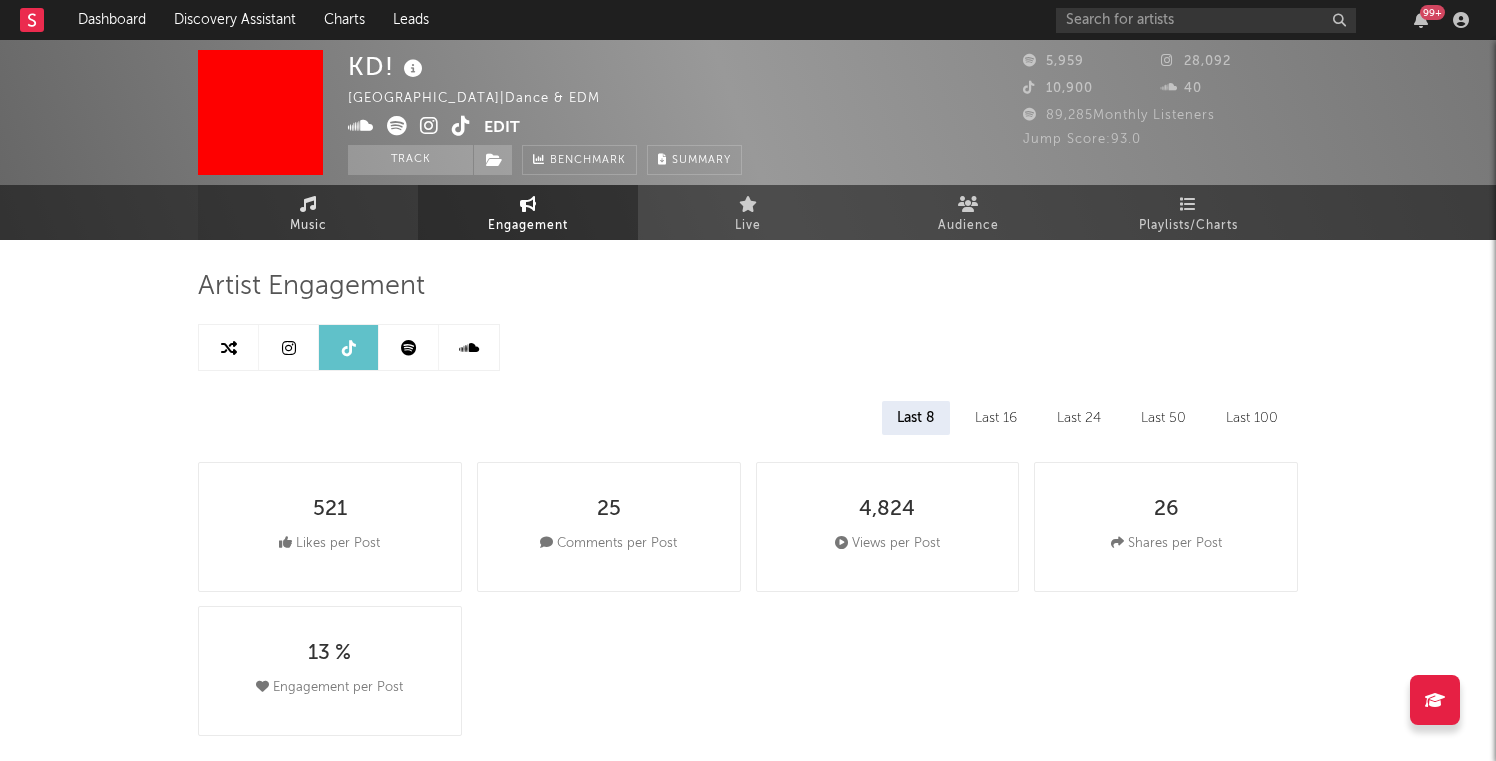
click at [356, 207] on link "Music" at bounding box center [308, 212] width 220 height 55
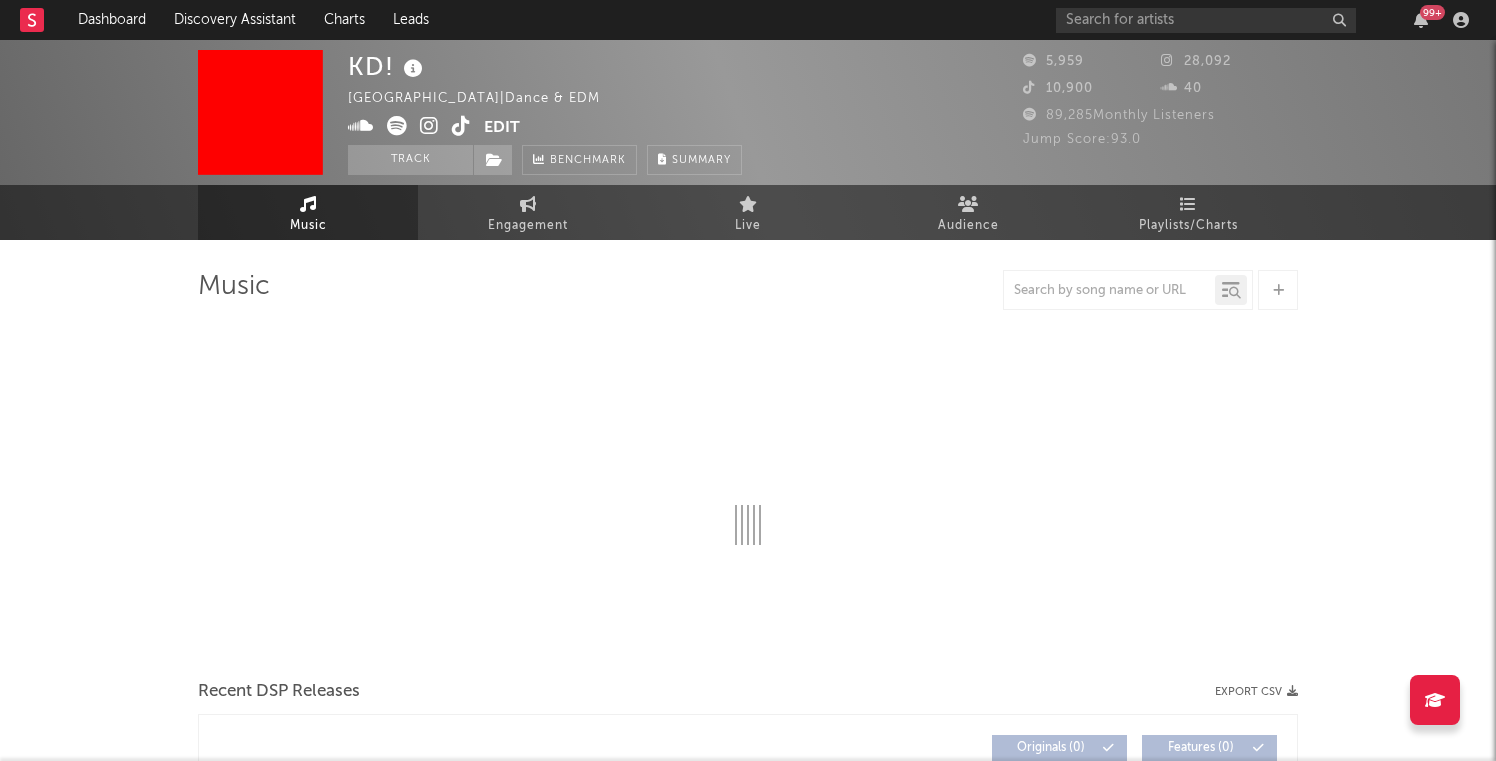
select select "1w"
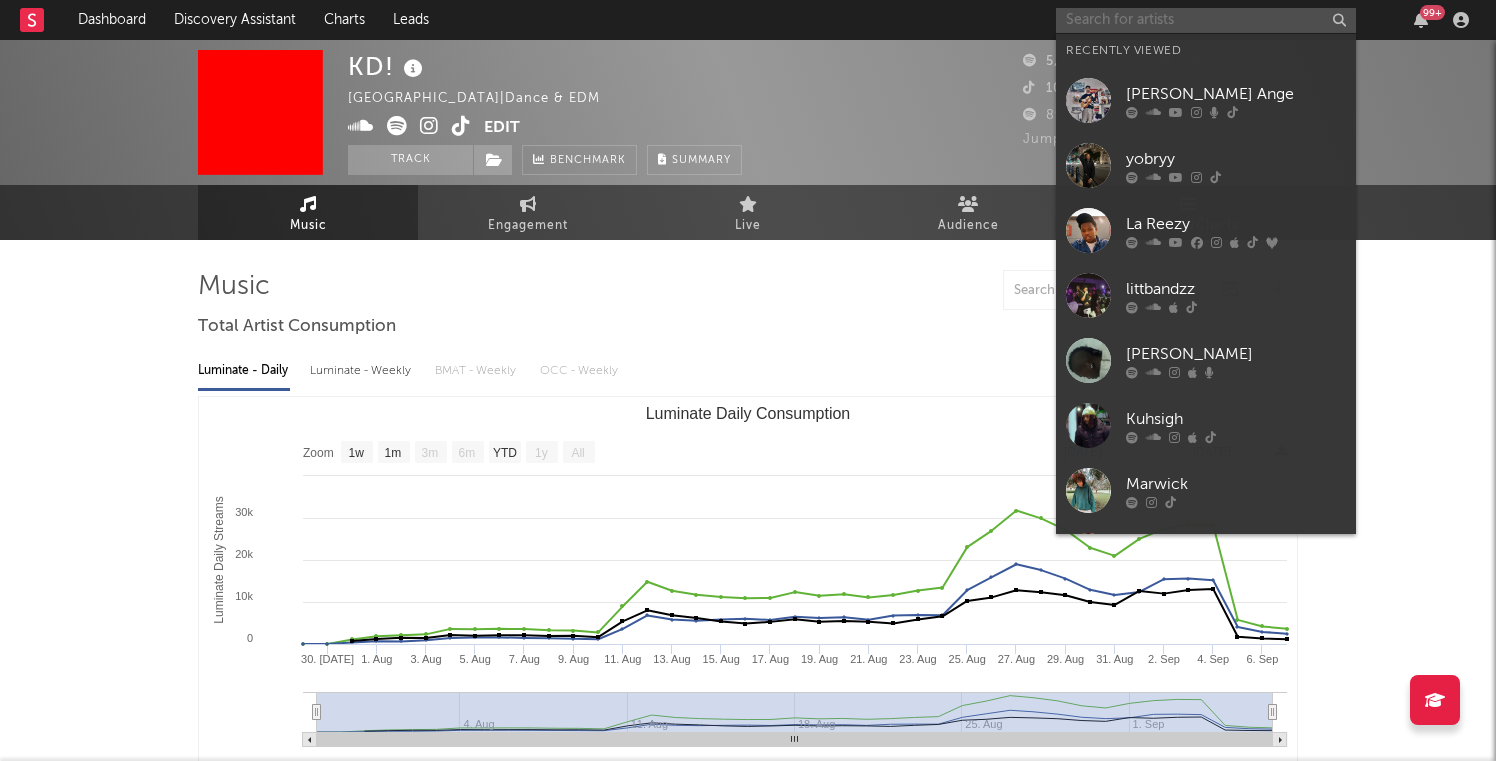
click at [1118, 29] on input "text" at bounding box center [1206, 20] width 300 height 25
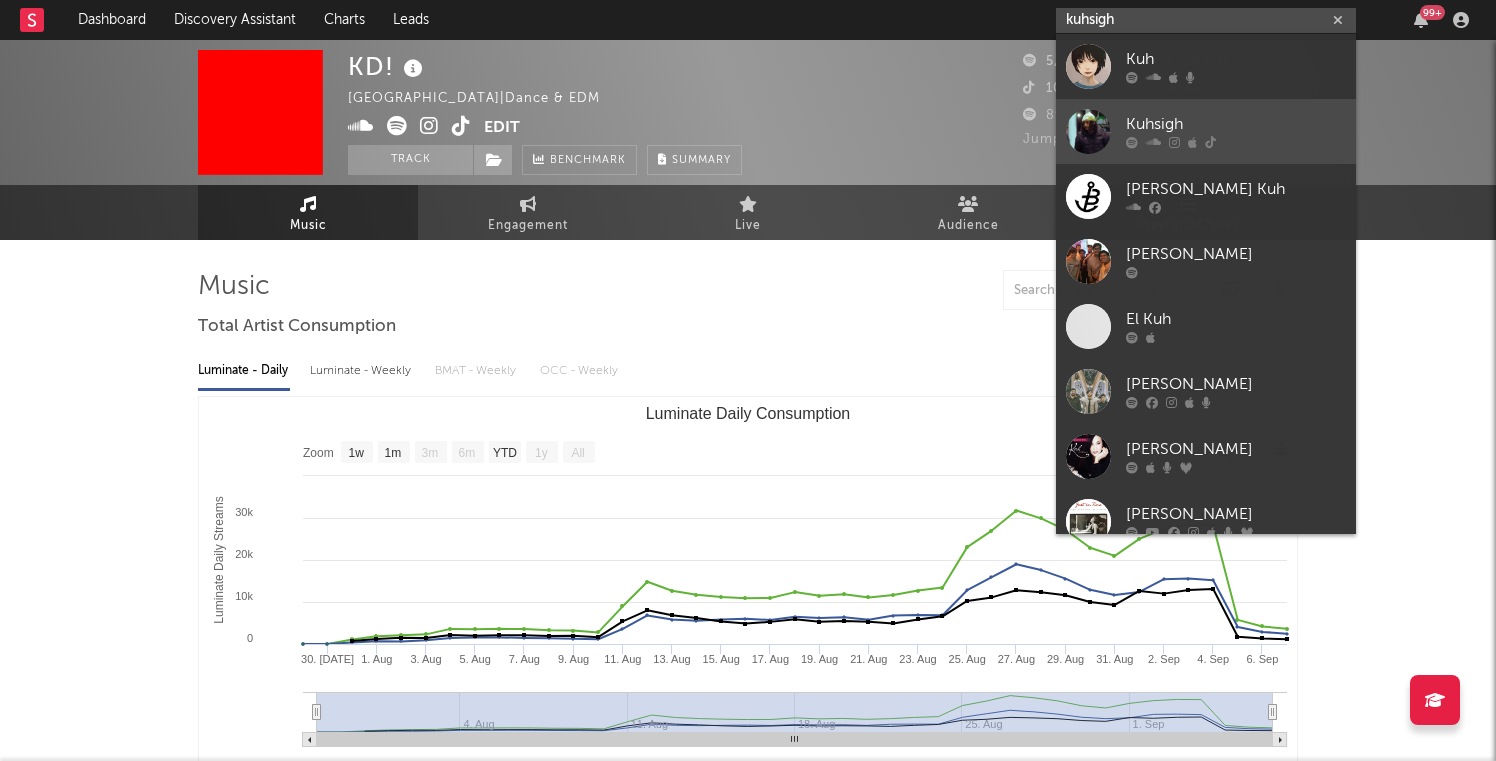
type input "kuhsigh"
click at [1093, 112] on div at bounding box center [1088, 131] width 45 height 45
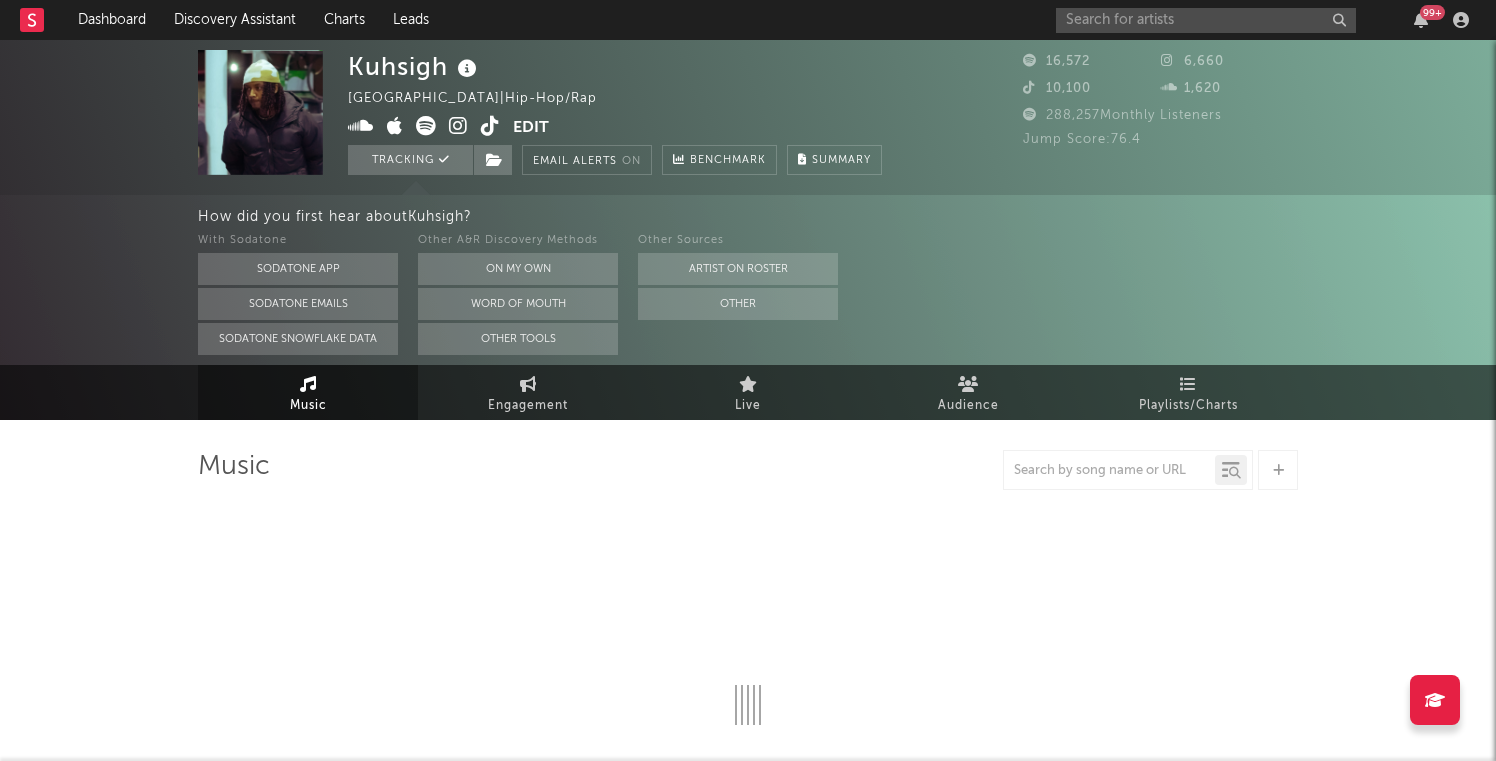
select select "6m"
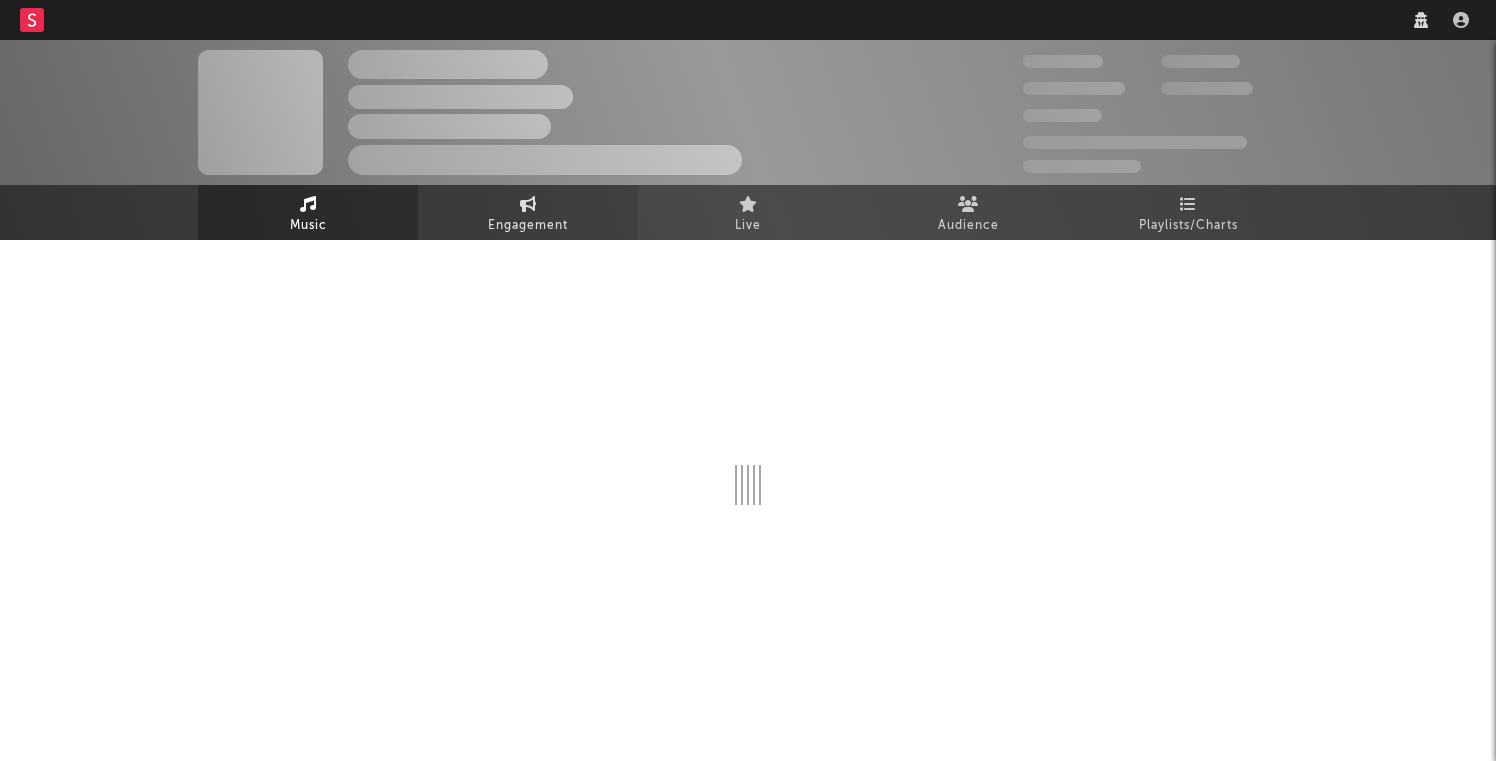
click at [524, 226] on span "Engagement" at bounding box center [528, 226] width 80 height 24
select select "1w"
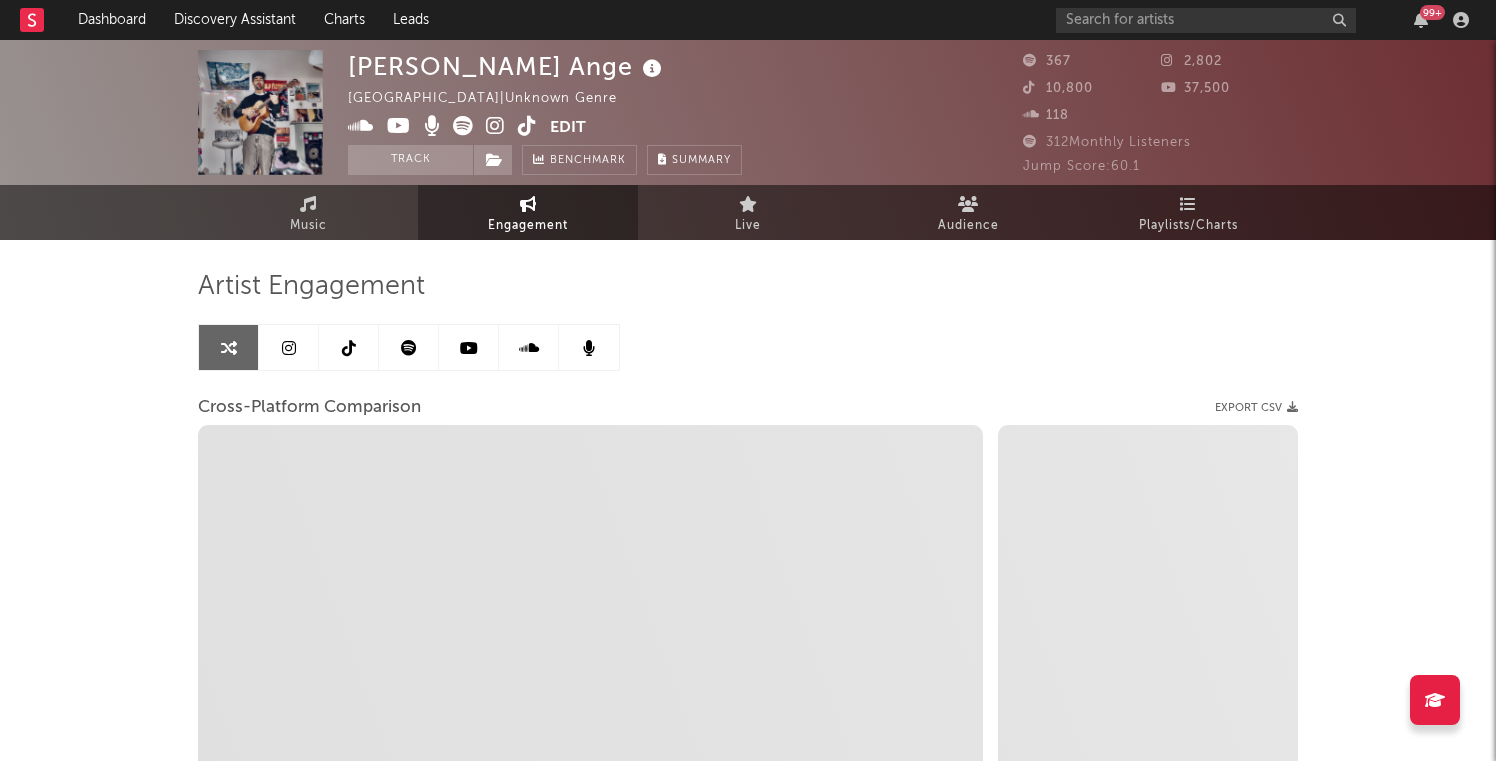
click at [338, 353] on link at bounding box center [349, 347] width 60 height 45
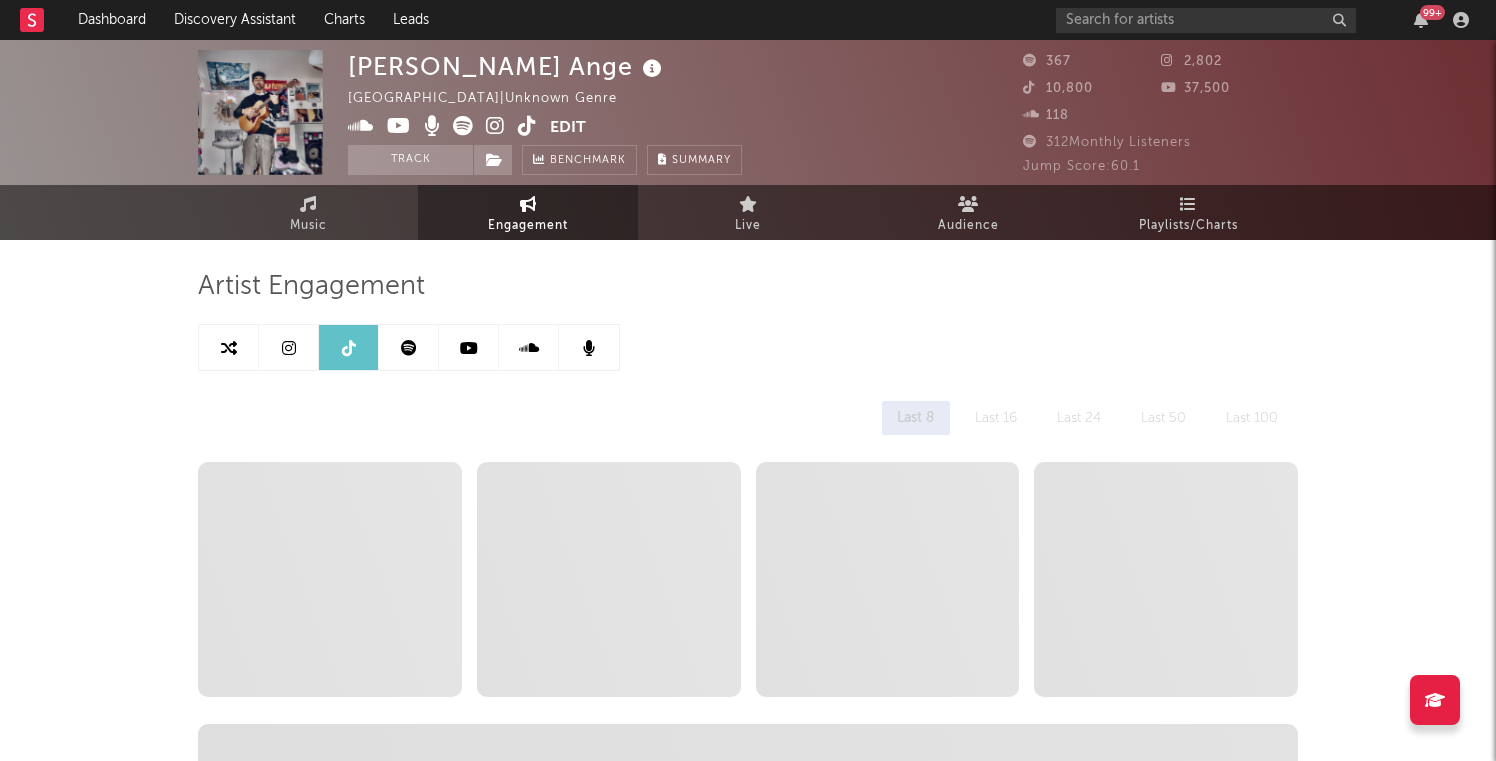
select select "1w"
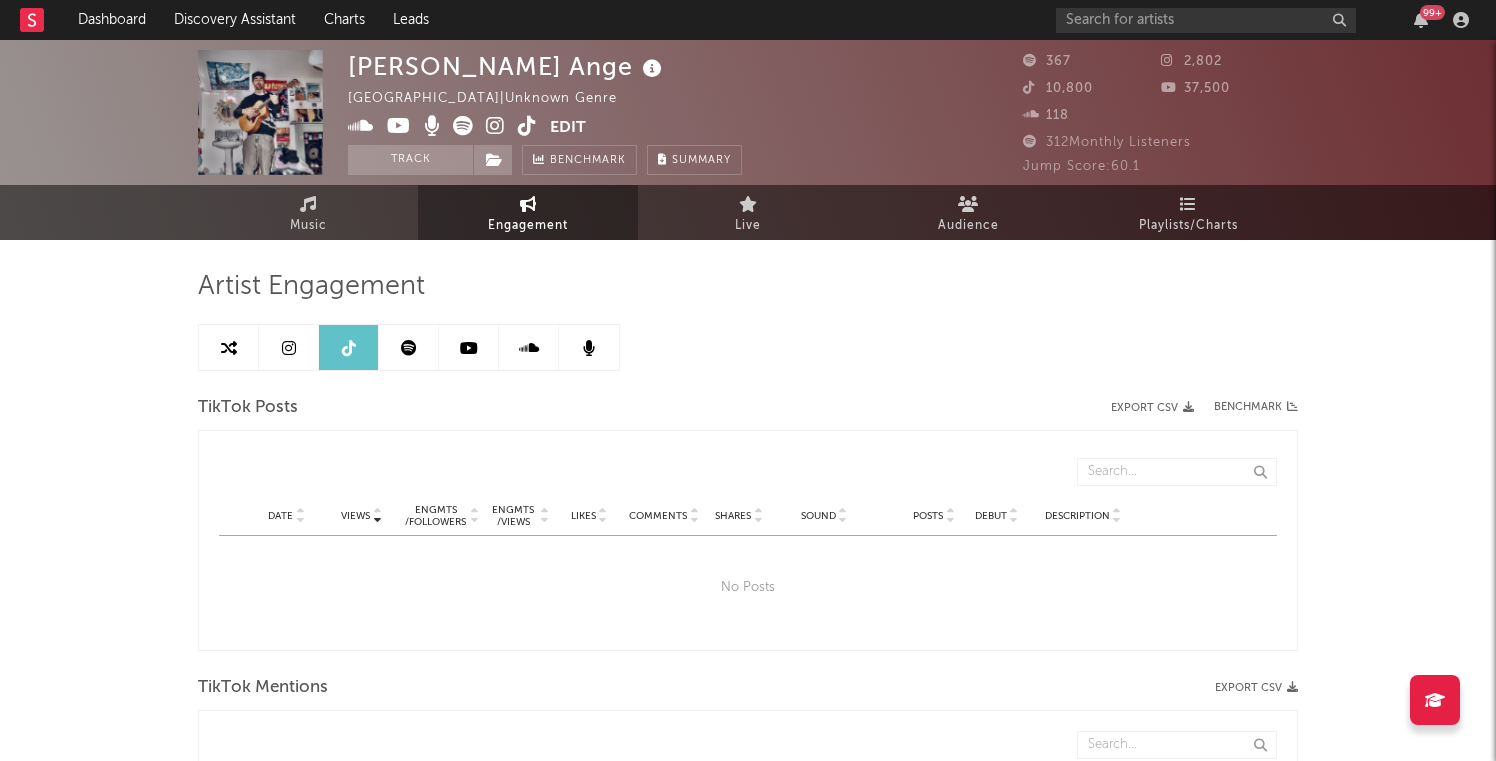
click at [533, 116] on icon at bounding box center [527, 126] width 19 height 20
click at [356, 233] on link "Music" at bounding box center [308, 212] width 220 height 55
select select "1w"
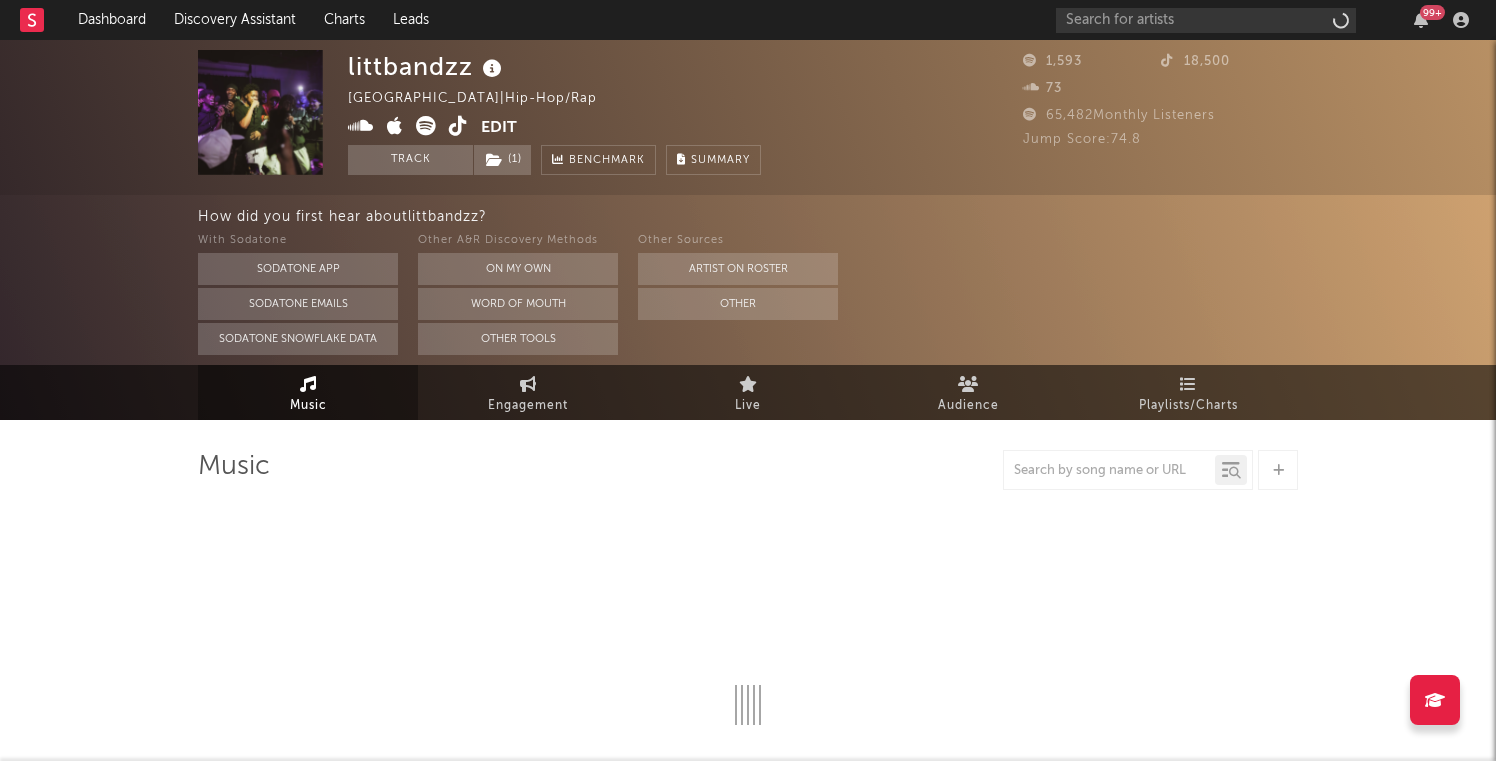
select select "1w"
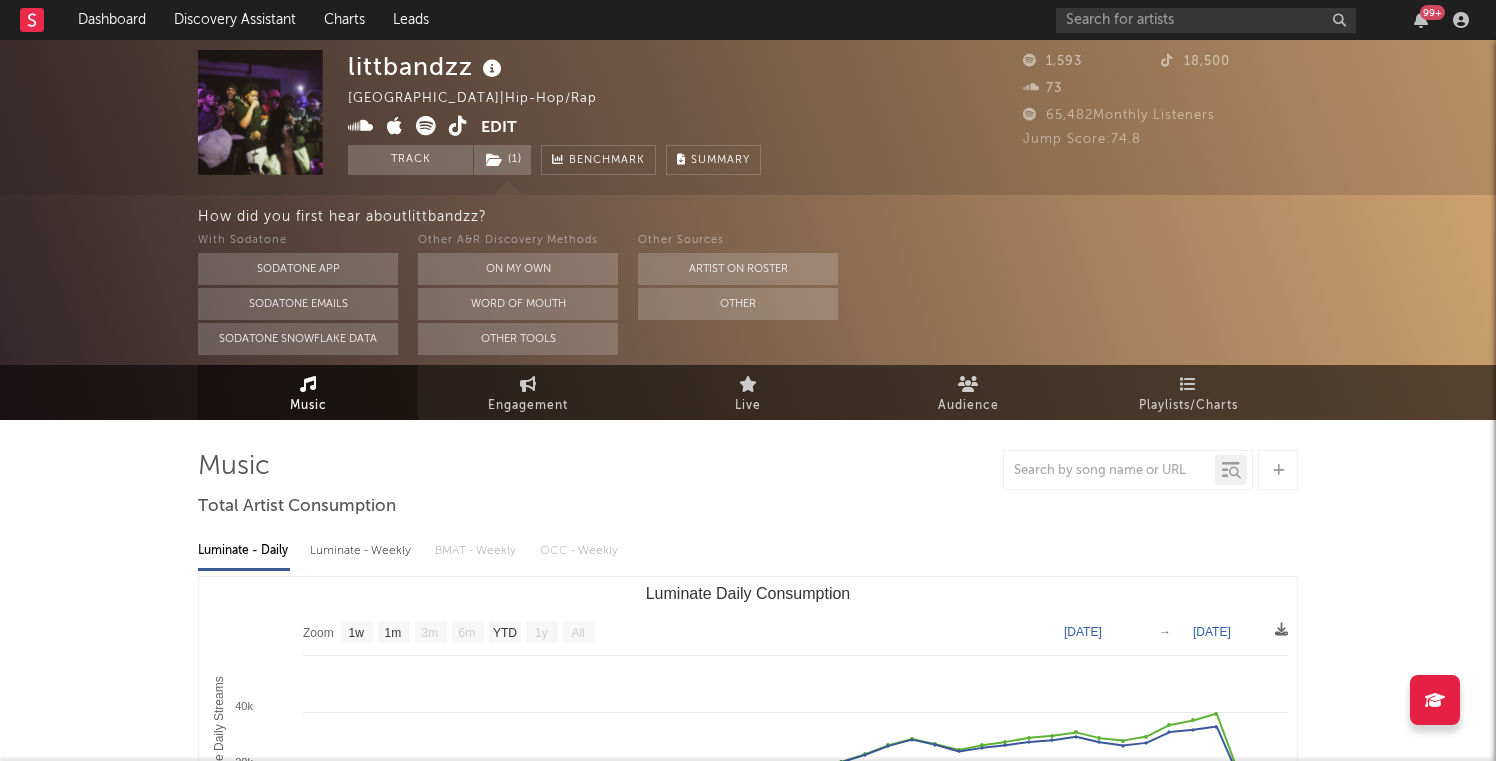
click at [454, 128] on icon at bounding box center [458, 126] width 19 height 20
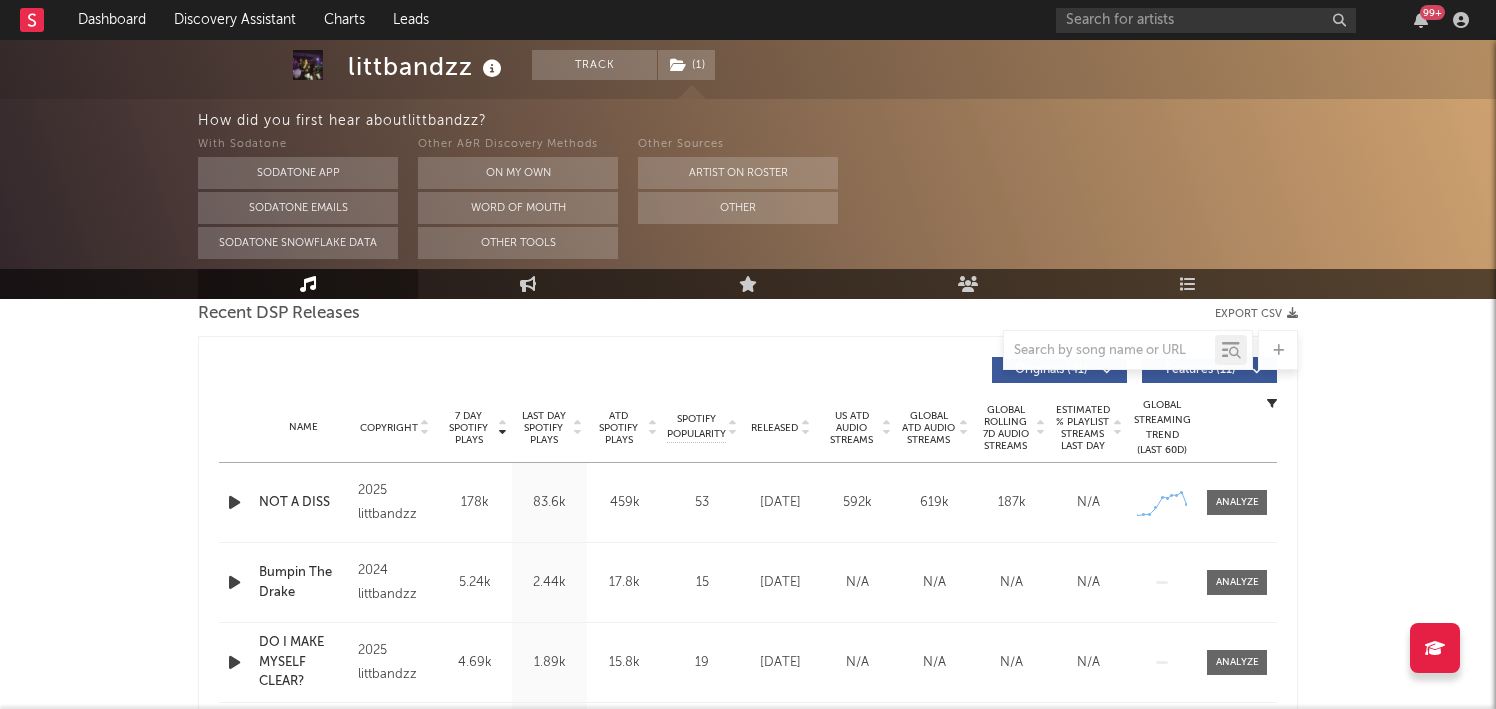
scroll to position [714, 0]
click at [236, 502] on icon "button" at bounding box center [234, 504] width 21 height 25
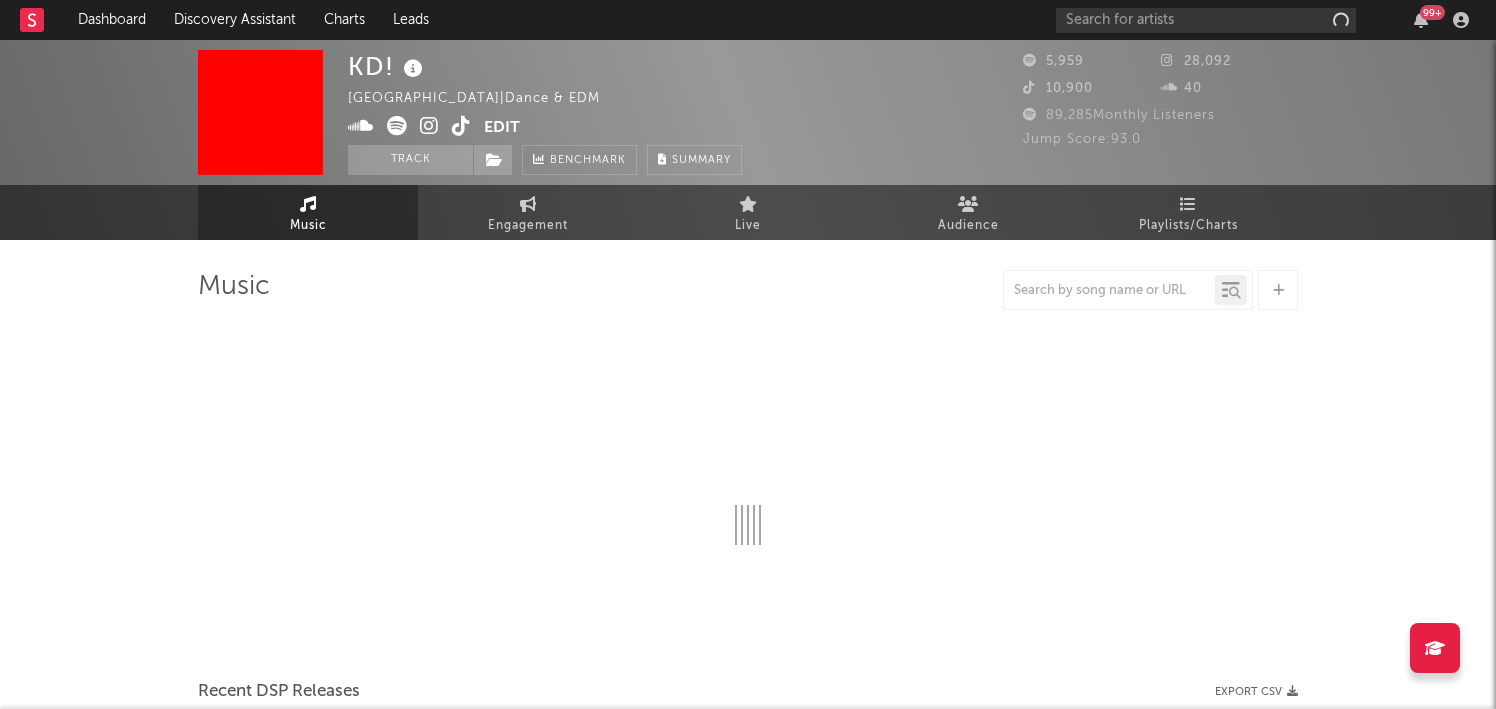
select select "1w"
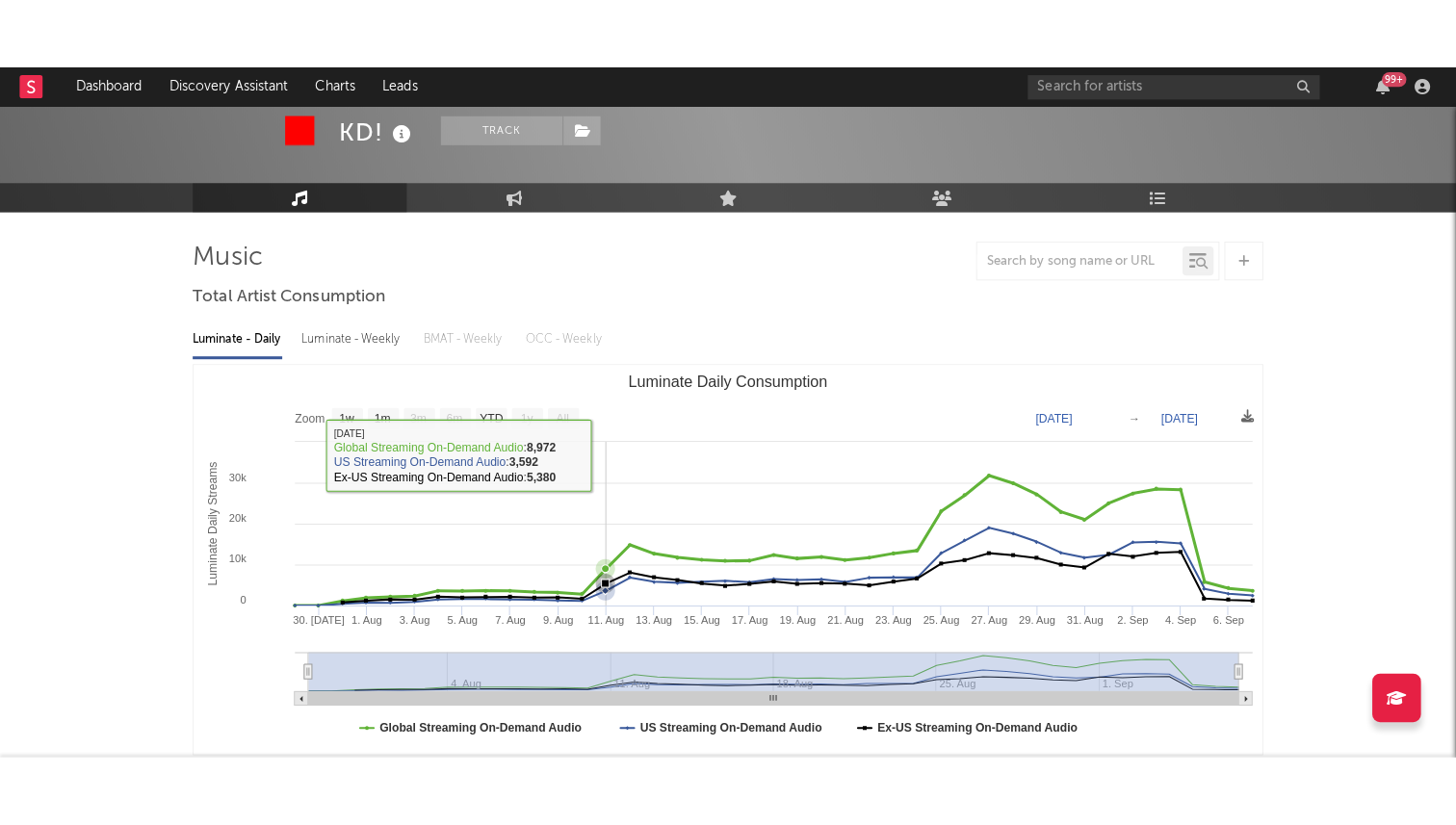
scroll to position [103, 0]
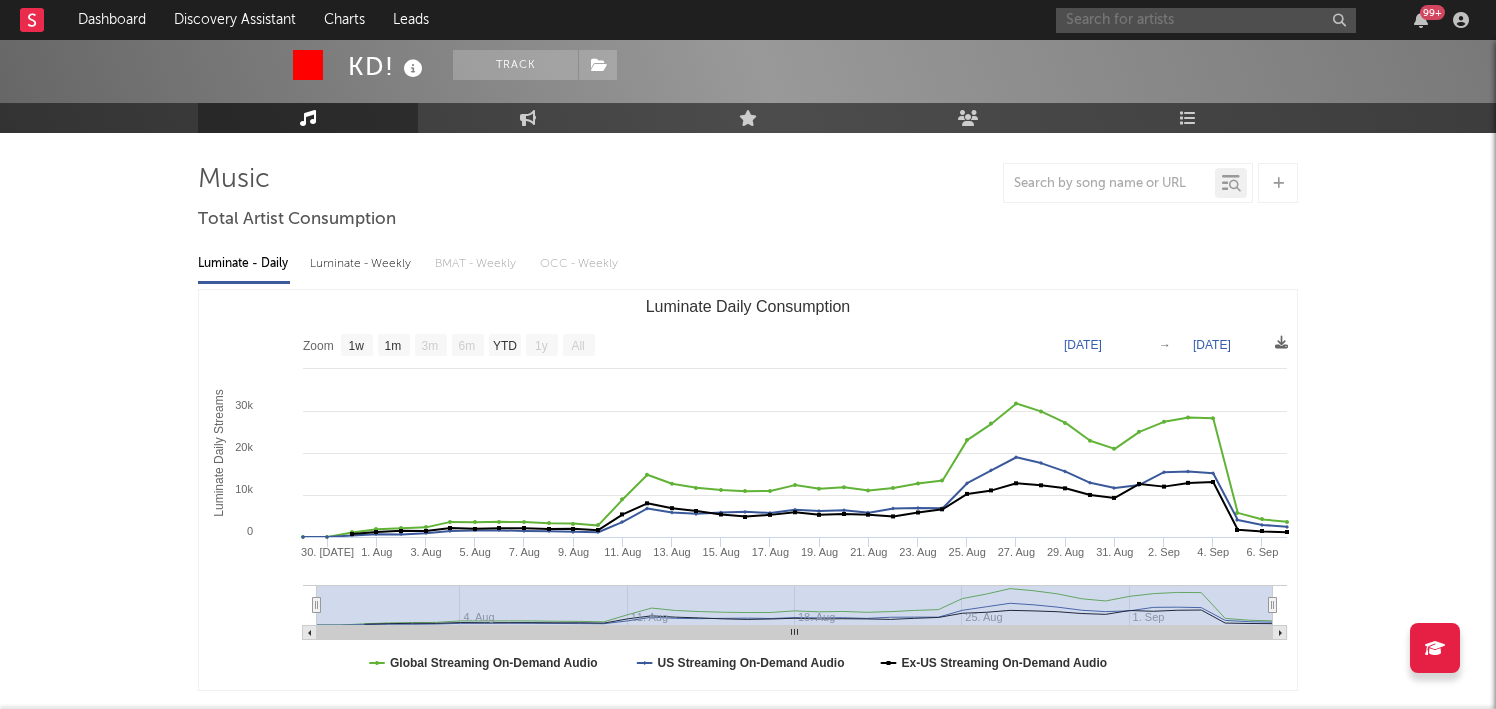
click at [1129, 26] on input "text" at bounding box center [1206, 20] width 300 height 25
type input "roz"
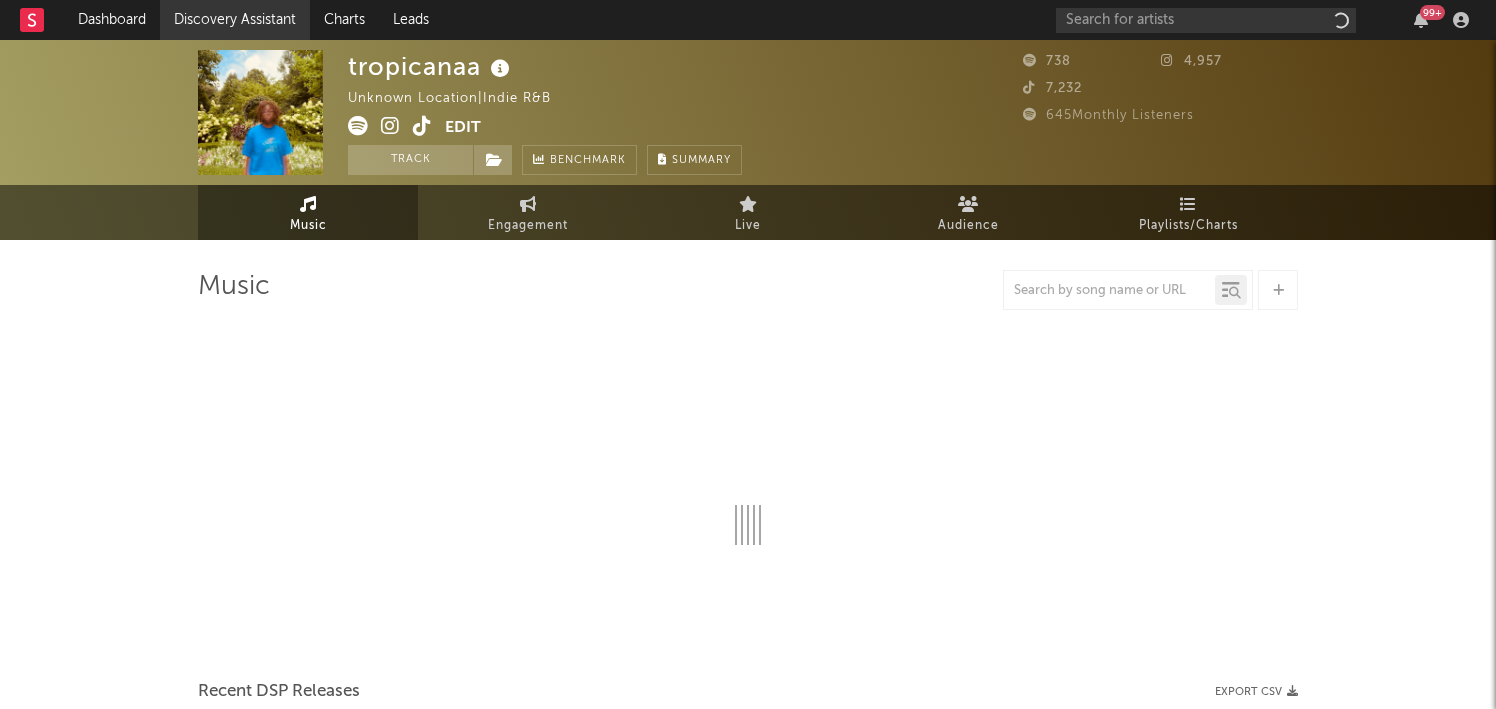
select select "6m"
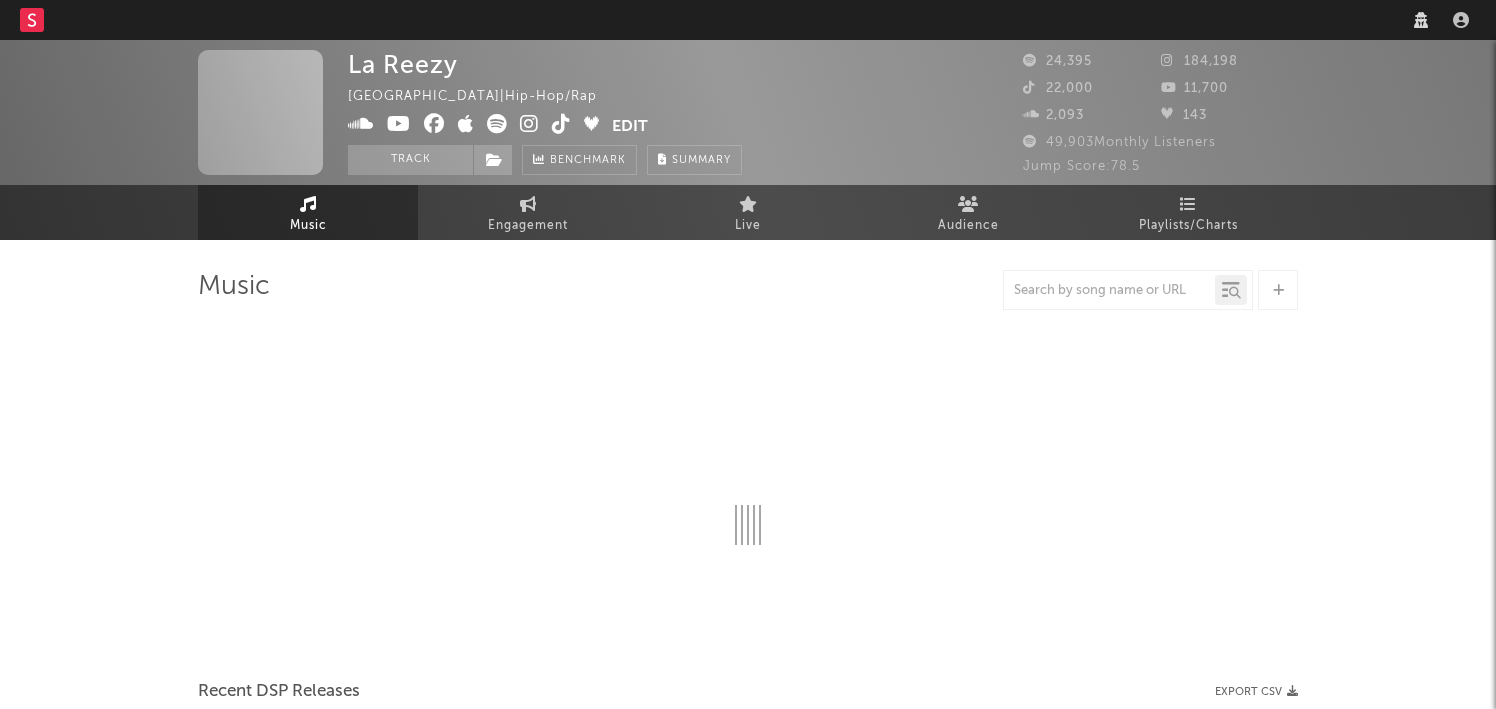
select select "6m"
